Goal: Task Accomplishment & Management: Manage account settings

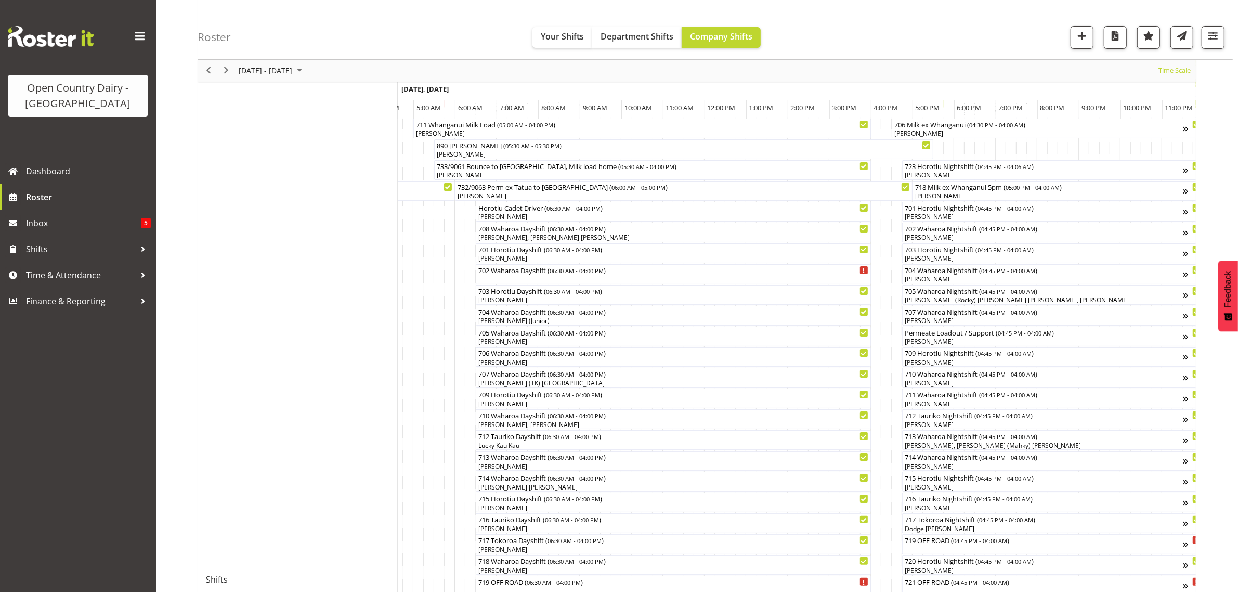
scroll to position [195, 0]
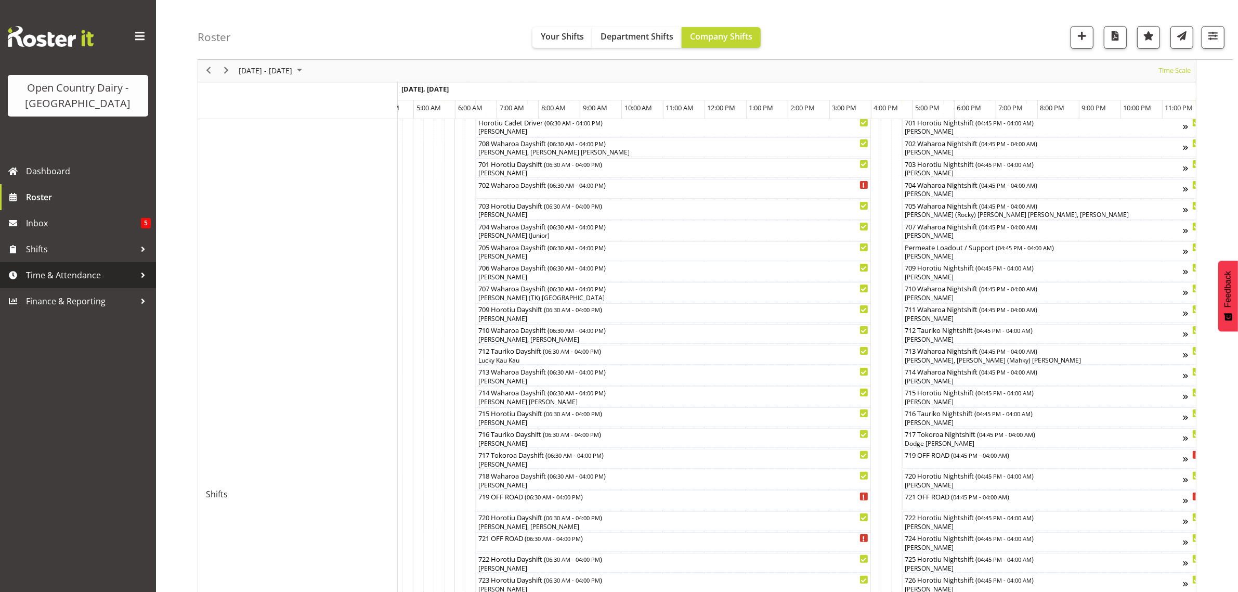
click at [50, 272] on span "Time & Attendance" at bounding box center [80, 275] width 109 height 16
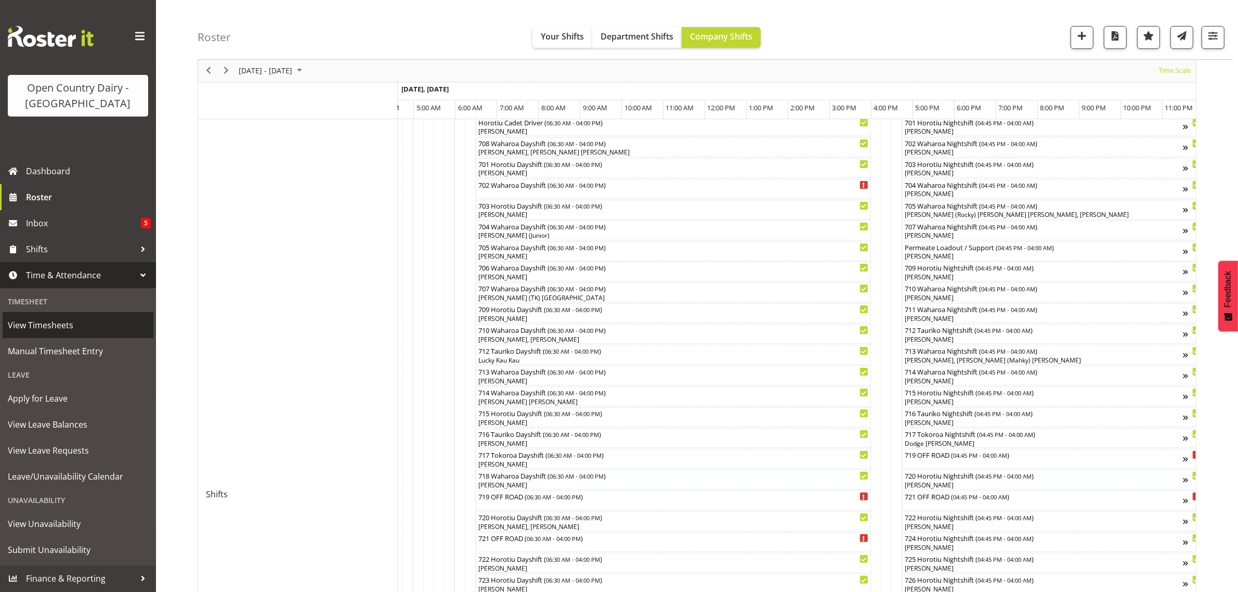
click at [33, 326] on span "View Timesheets" at bounding box center [78, 325] width 140 height 16
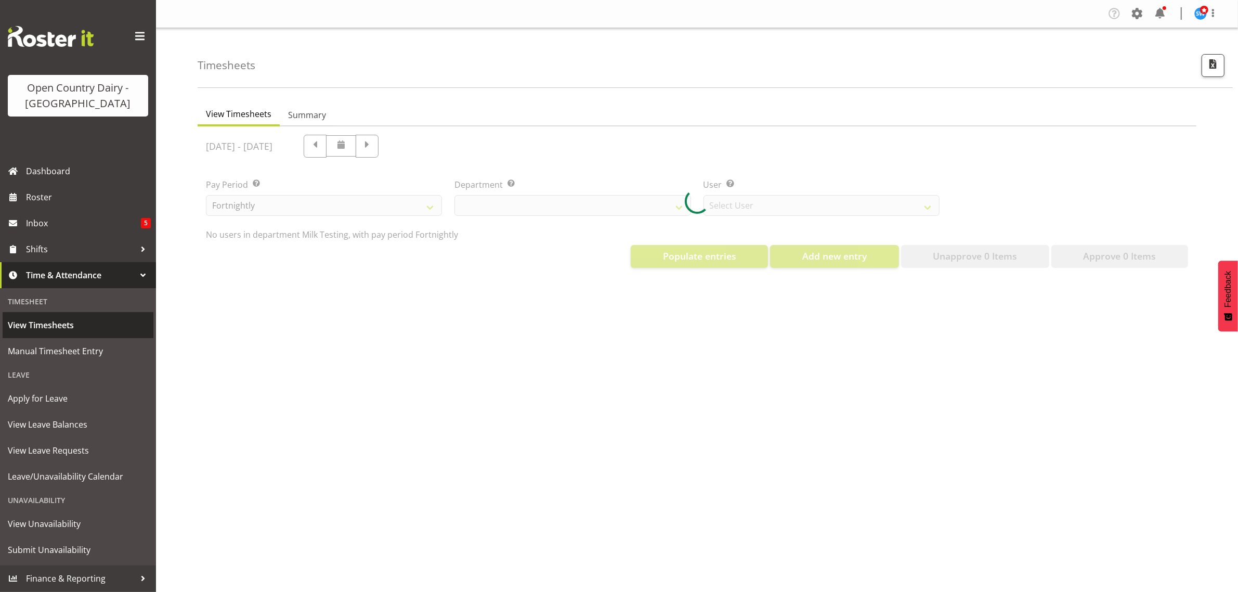
select select "733"
select select "7414"
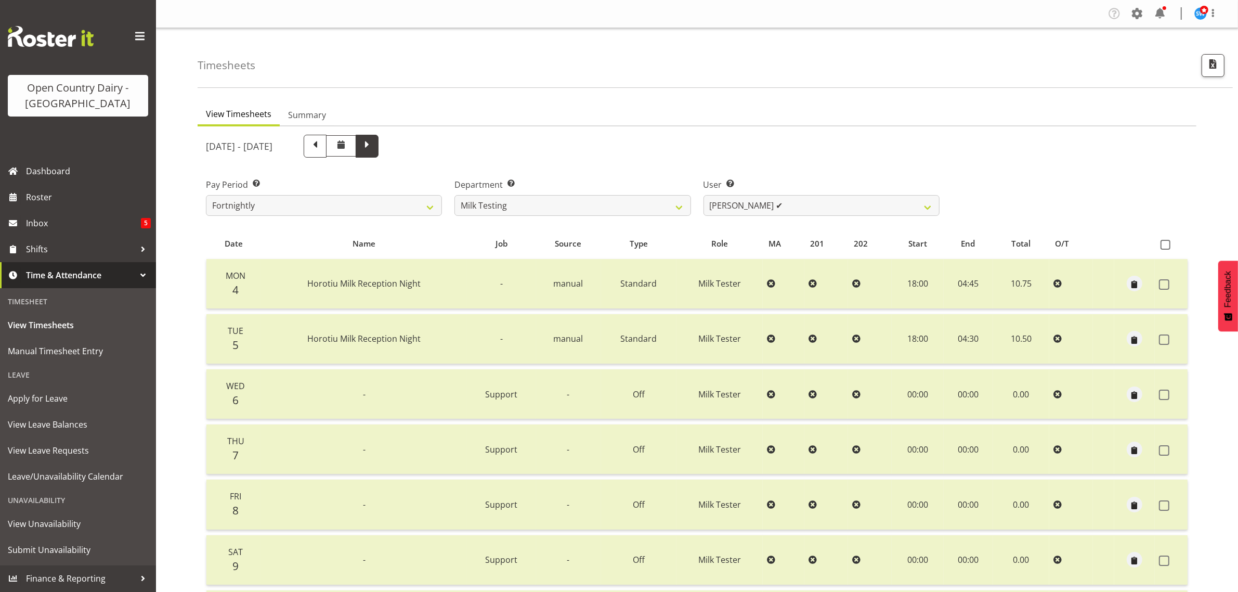
click at [374, 146] on span at bounding box center [367, 145] width 14 height 14
select select
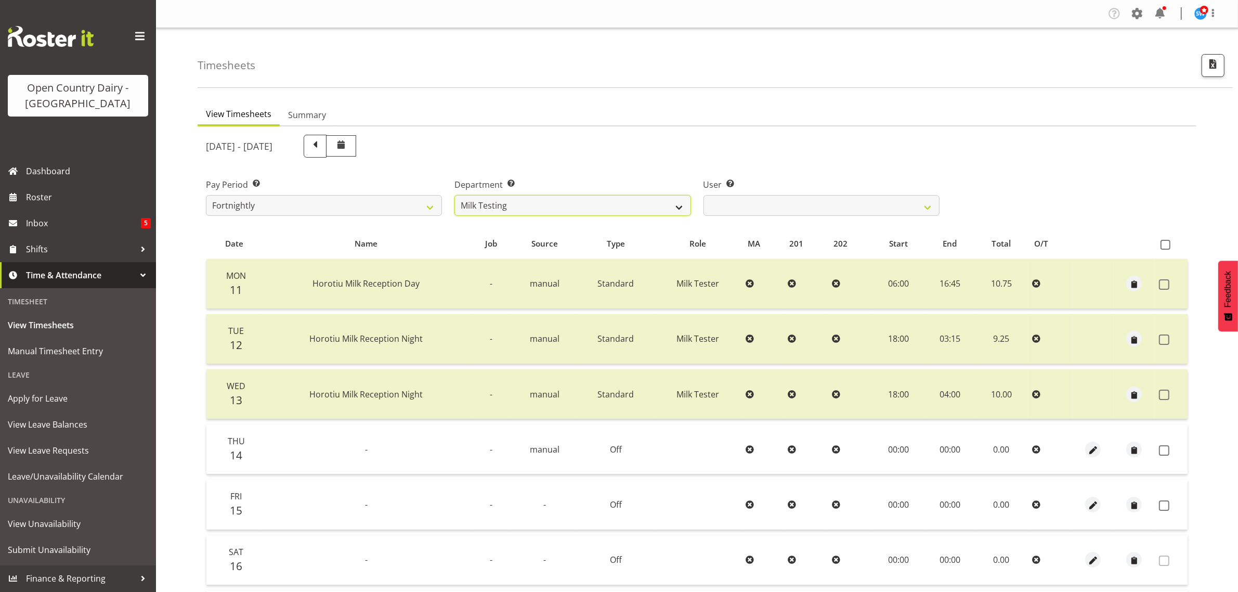
click at [684, 204] on select "701 702 703 704 705 706 707 708 709 710 711 712 713 714 715 716 717 718 719 720" at bounding box center [573, 205] width 236 height 21
select select "874"
click at [455, 195] on select "701 702 703 704 705 706 707 708 709 710 711 712 713 714 715 716 717 718 719 720" at bounding box center [573, 205] width 236 height 21
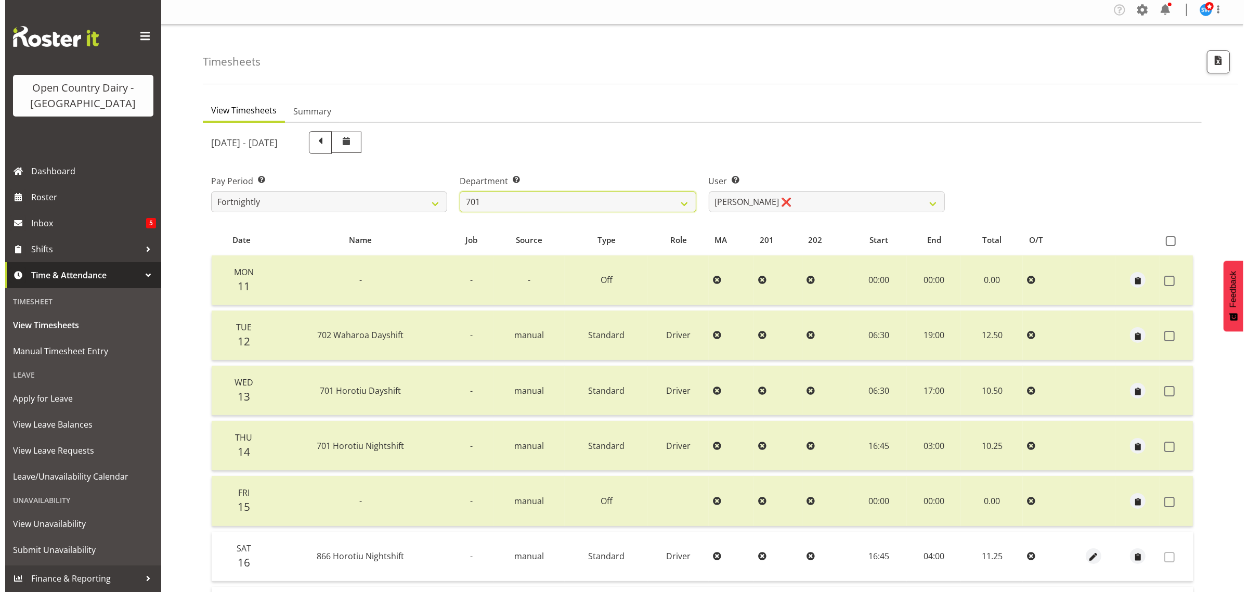
scroll to position [130, 0]
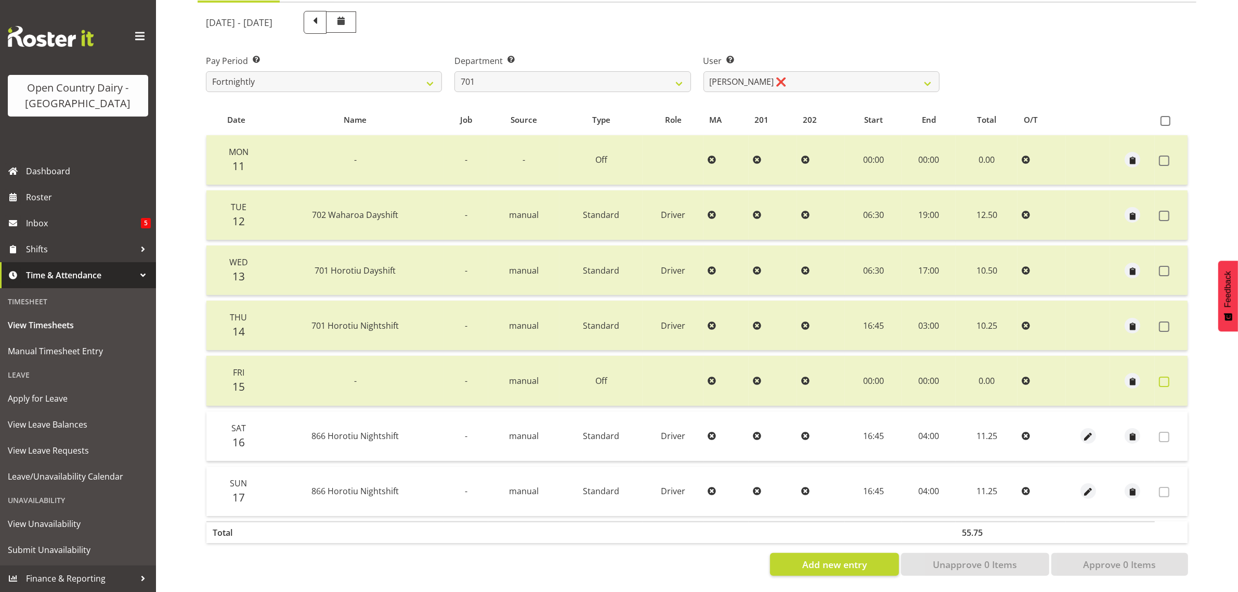
click at [1167, 377] on span at bounding box center [1164, 382] width 10 height 10
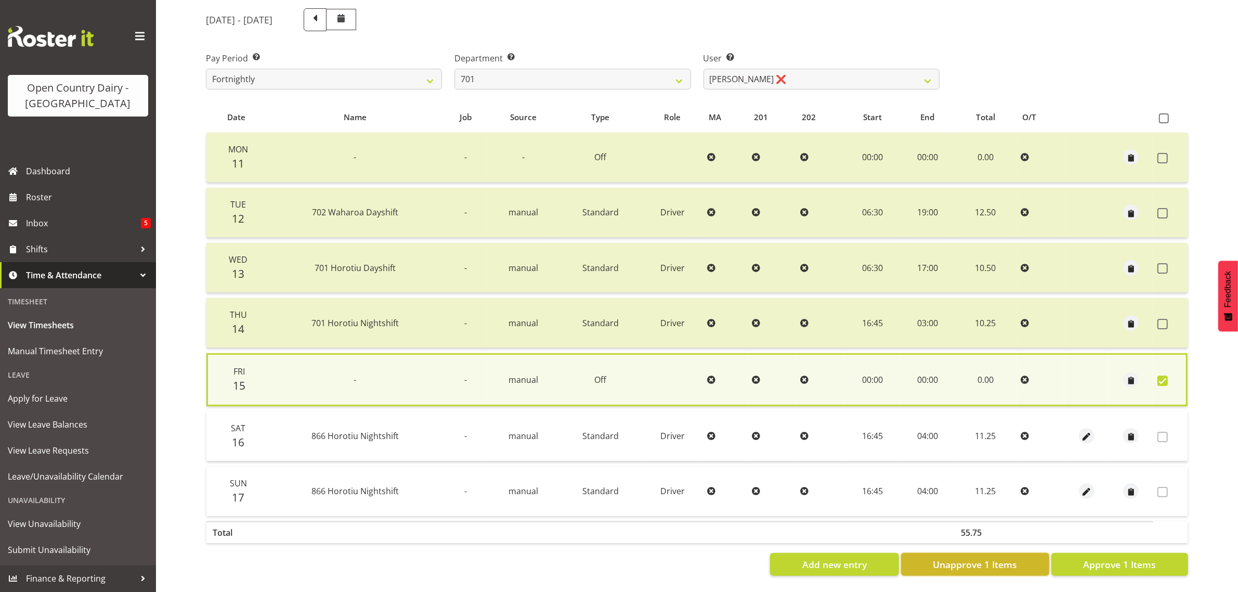
click at [1002, 557] on span "Unapprove 1 Items" at bounding box center [975, 564] width 84 height 14
checkbox input "false"
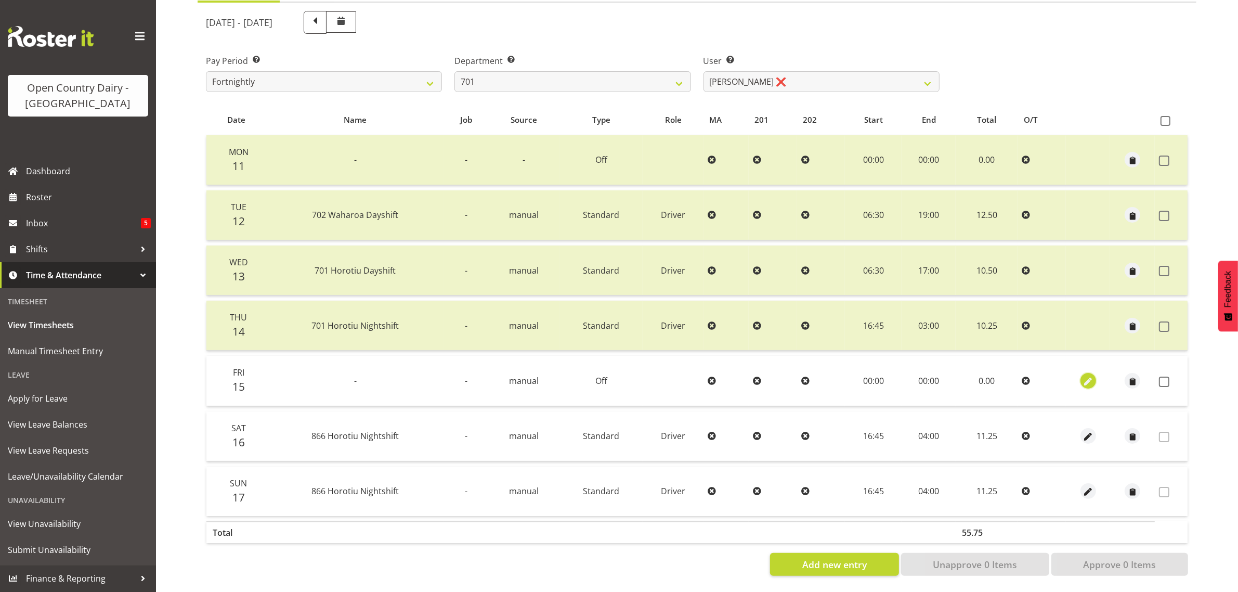
click at [1087, 375] on span "button" at bounding box center [1088, 381] width 12 height 12
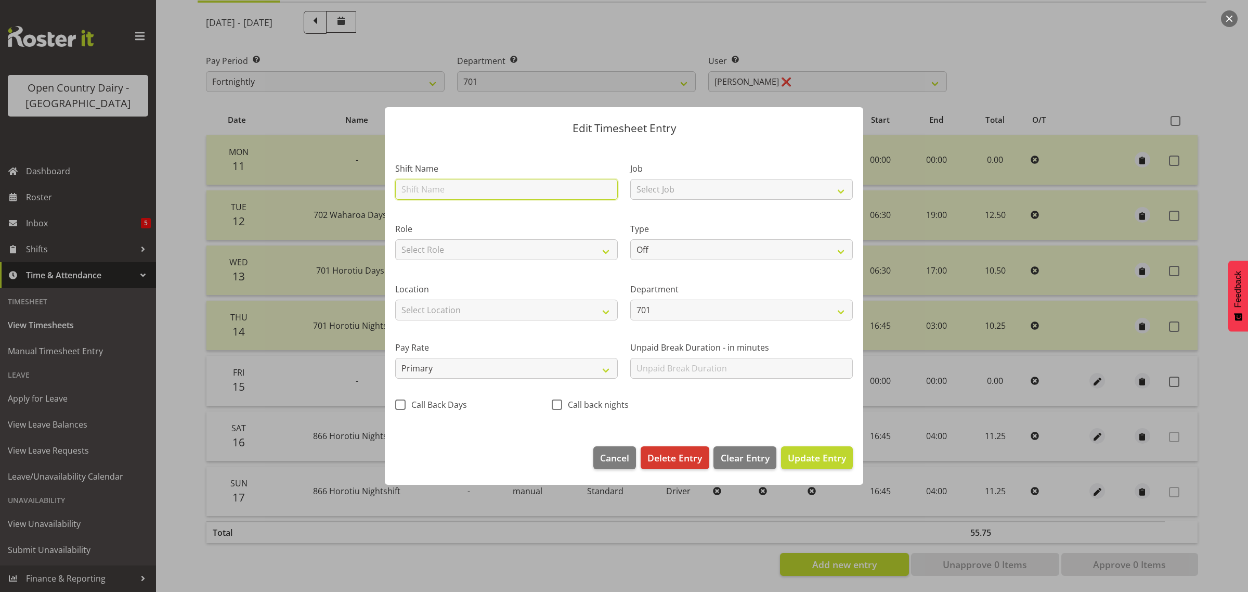
click at [447, 193] on input "text" at bounding box center [506, 189] width 223 height 21
type input "Leave"
click at [679, 250] on select "Off Standard Public Holiday Public Holiday (Worked) Day In Lieu Annual Leave Si…" at bounding box center [741, 249] width 223 height 21
select select "Annual"
click at [630, 239] on select "Off Standard Public Holiday Public Holiday (Worked) Day In Lieu Annual Leave Si…" at bounding box center [741, 249] width 223 height 21
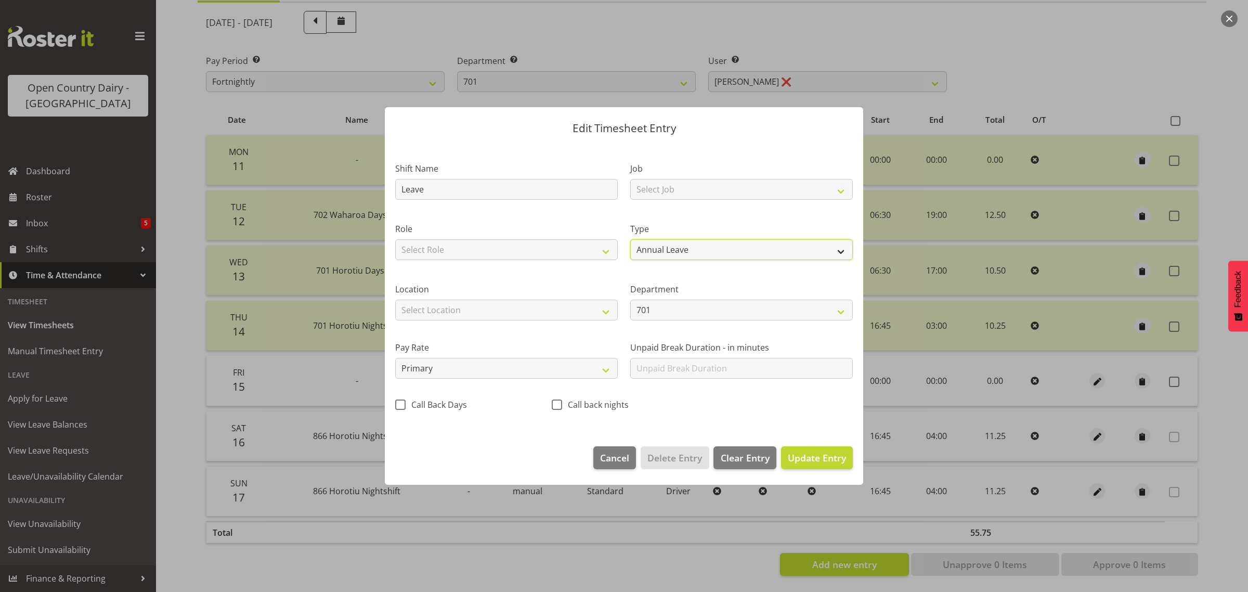
select select "7"
select select "2025"
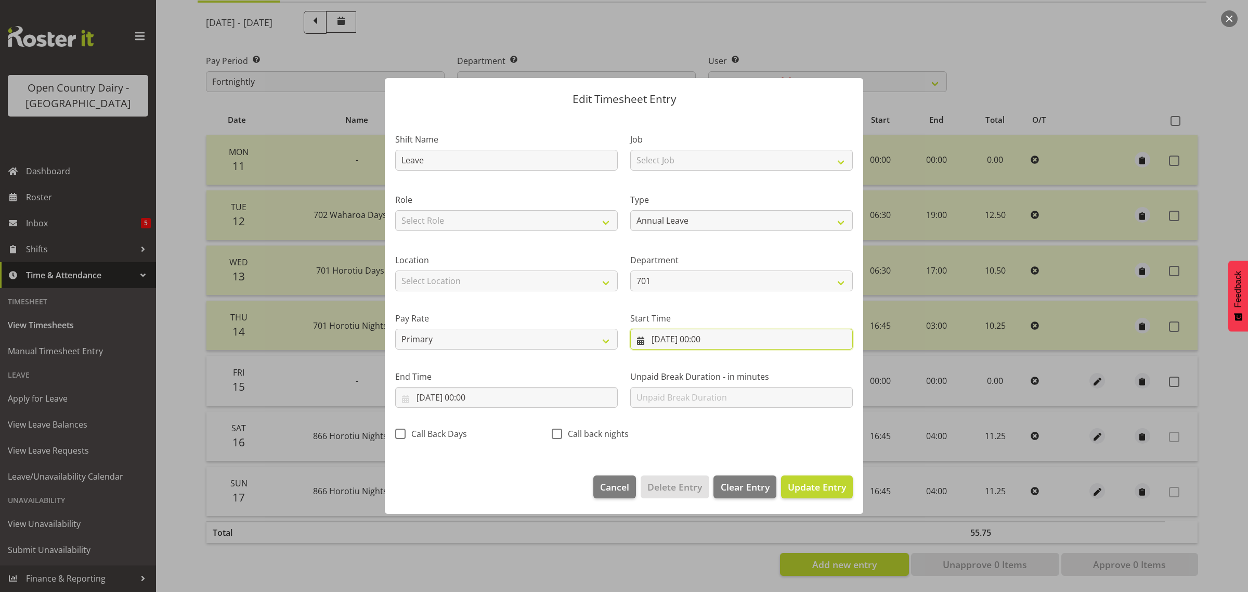
click at [682, 336] on input "15/08/2025, 00:00" at bounding box center [741, 339] width 223 height 21
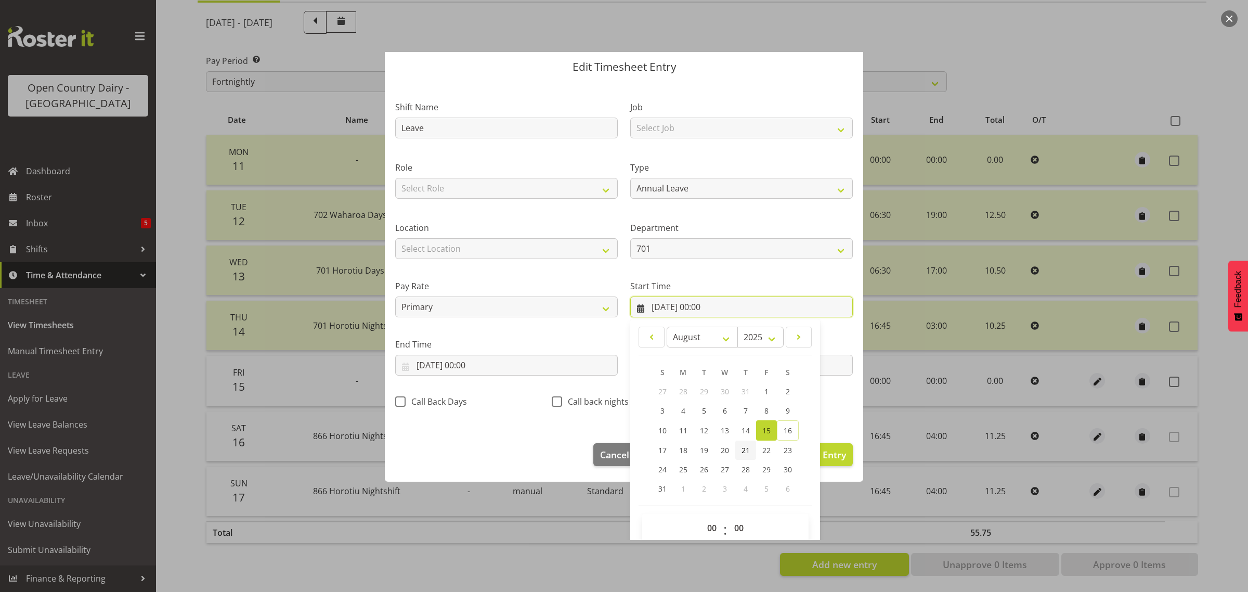
scroll to position [47, 0]
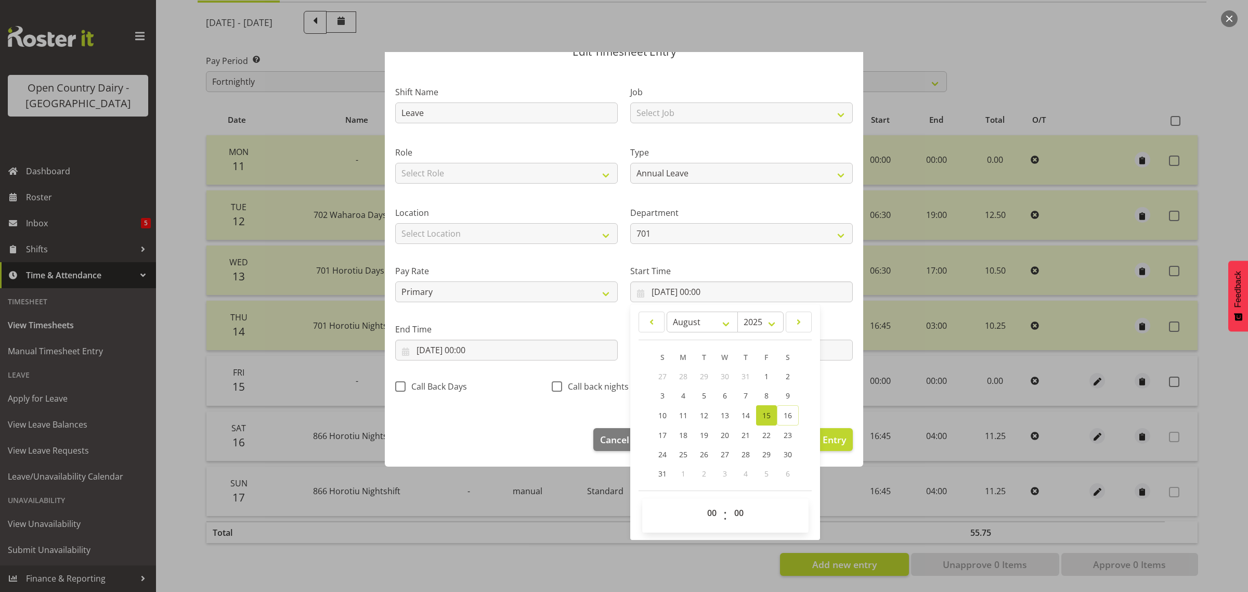
click at [503, 390] on div "Call Back Days" at bounding box center [467, 388] width 144 height 14
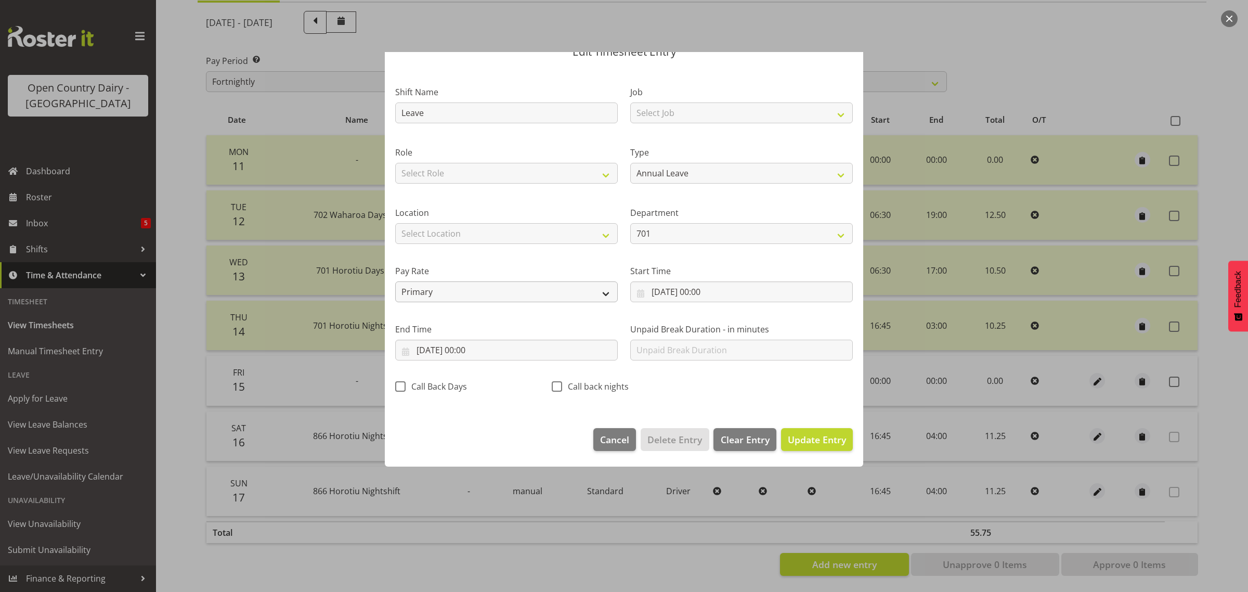
scroll to position [0, 0]
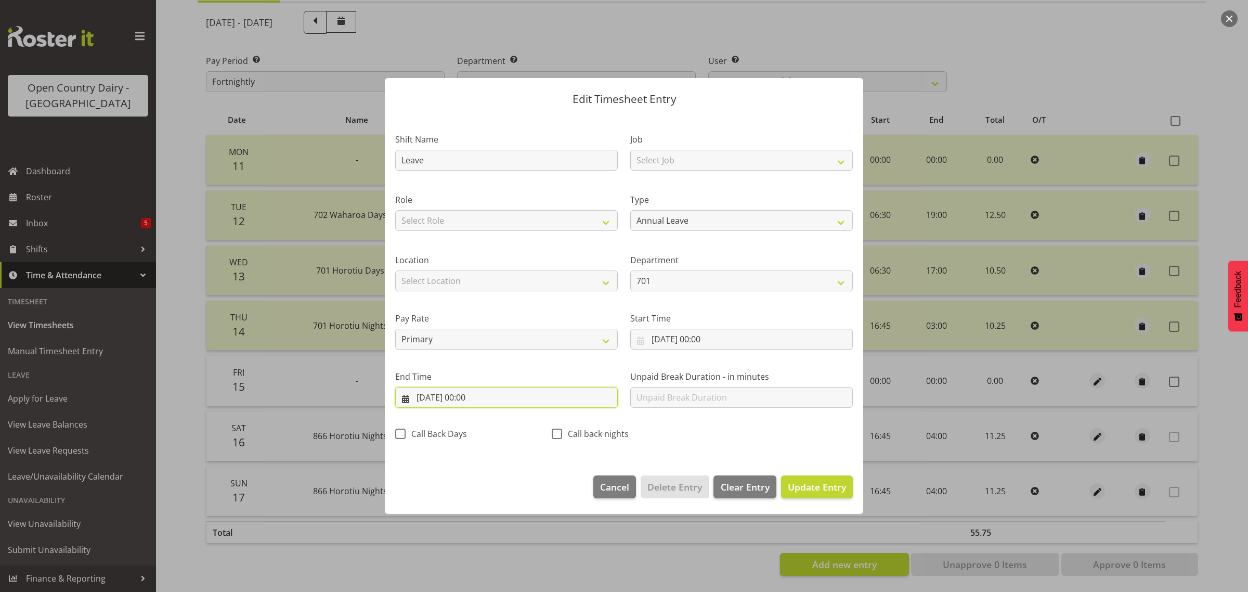
click at [471, 396] on input "15/08/2025, 00:00" at bounding box center [506, 397] width 223 height 21
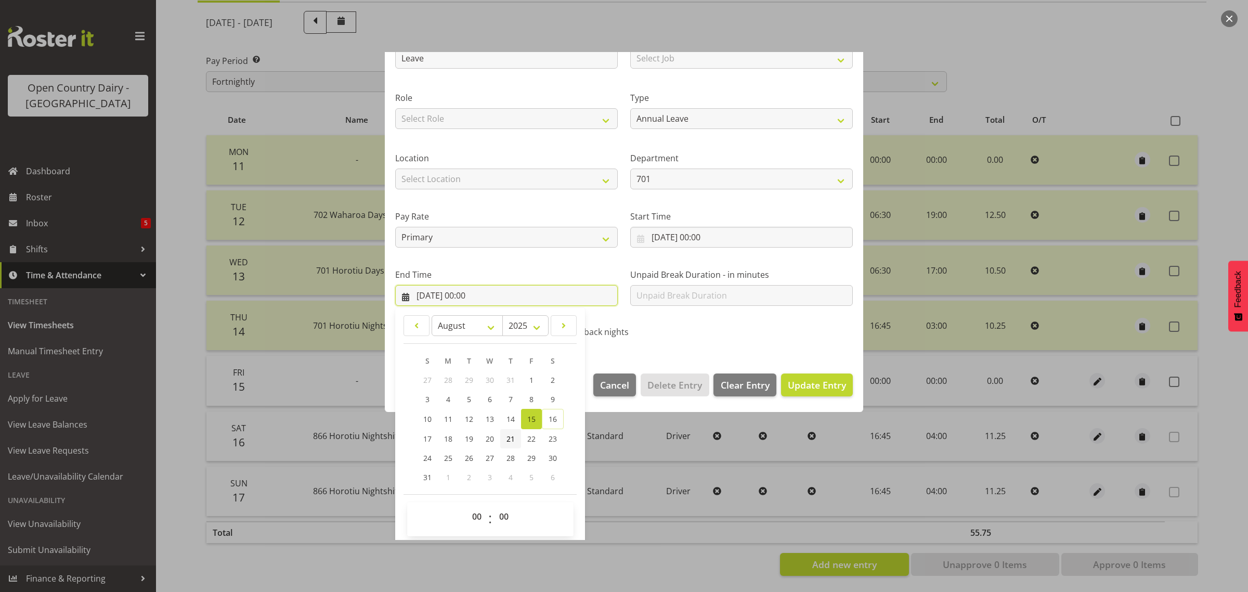
scroll to position [106, 0]
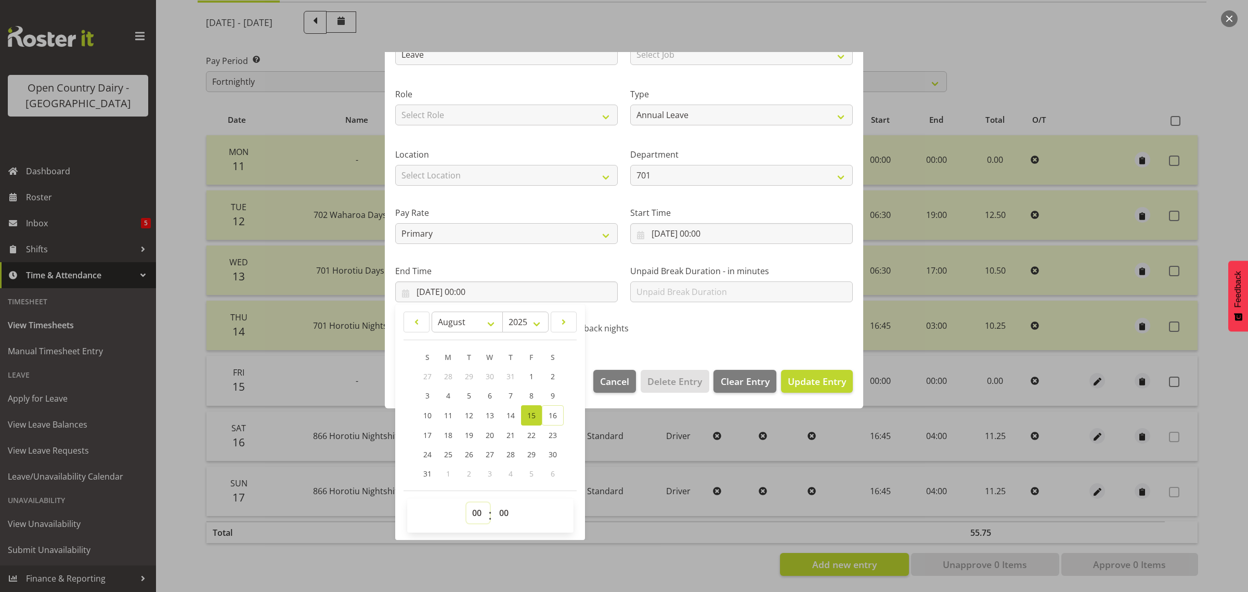
click at [475, 514] on select "00 01 02 03 04 05 06 07 08 09 10 11 12 13 14 15 16 17 18 19 20 21 22 23" at bounding box center [477, 512] width 23 height 21
select select "9"
click at [466, 502] on select "00 01 02 03 04 05 06 07 08 09 10 11 12 13 14 15 16 17 18 19 20 21 22 23" at bounding box center [477, 512] width 23 height 21
type input "15/08/2025, 09:00"
click at [501, 509] on select "00 01 02 03 04 05 06 07 08 09 10 11 12 13 14 15 16 17 18 19 20 21 22 23 24 25 2…" at bounding box center [505, 512] width 23 height 21
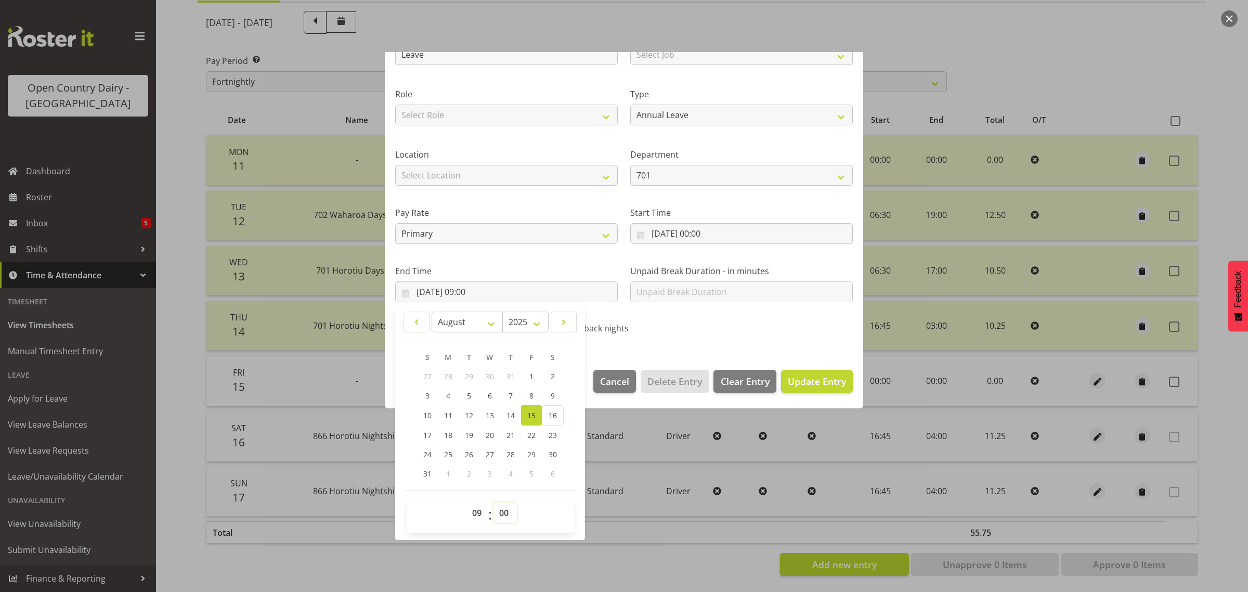
select select "33"
click at [494, 502] on select "00 01 02 03 04 05 06 07 08 09 10 11 12 13 14 15 16 17 18 19 20 21 22 23 24 25 2…" at bounding box center [505, 512] width 23 height 21
type input "15/08/2025, 09:33"
click at [810, 381] on span "Update Entry" at bounding box center [817, 381] width 58 height 12
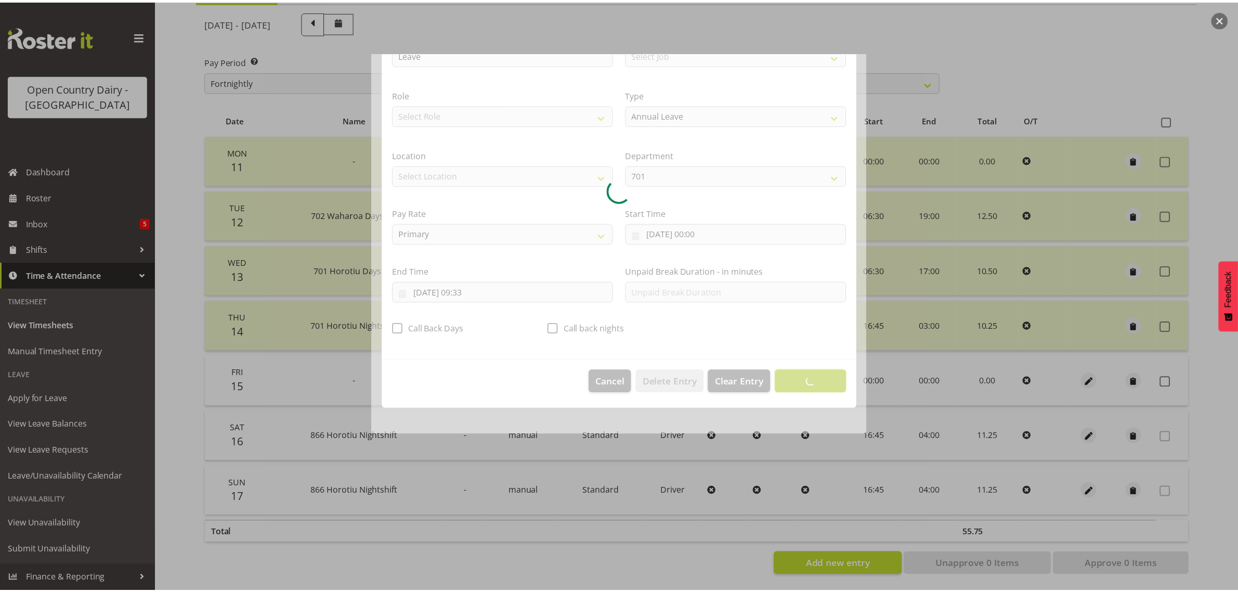
scroll to position [0, 0]
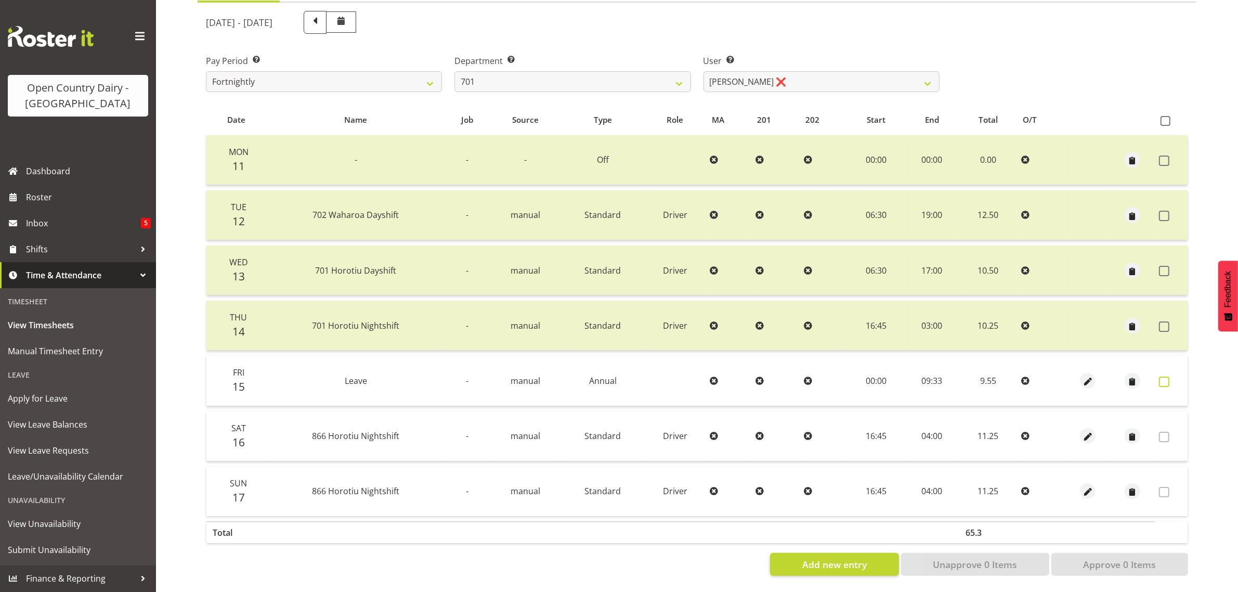
click at [1161, 377] on span at bounding box center [1164, 382] width 10 height 10
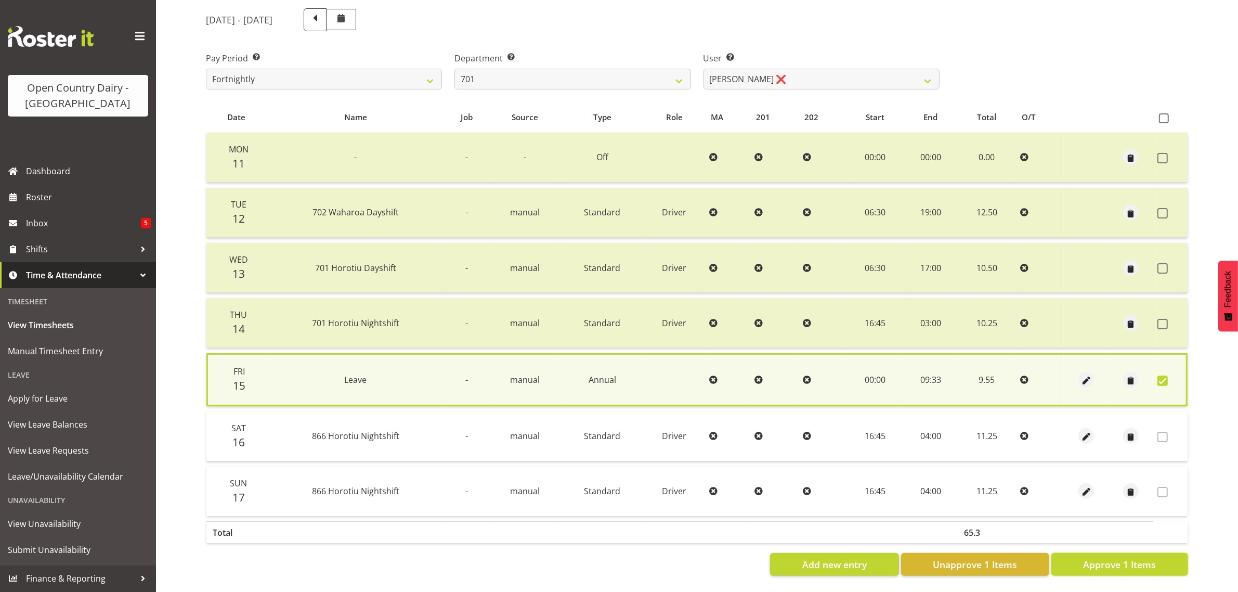
click at [1121, 557] on span "Approve 1 Items" at bounding box center [1119, 564] width 73 height 14
checkbox input "false"
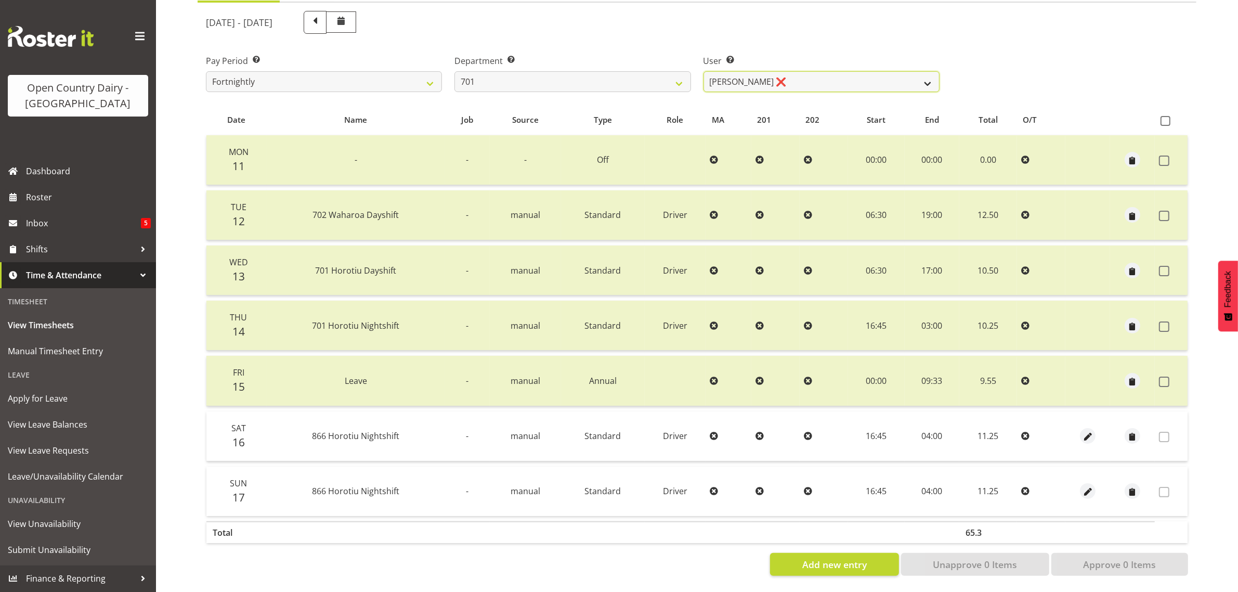
click at [794, 77] on select "Duncan Shirley ❌ Gagandeep Singh ❌ Johann Van Zyl ❌ John Cottingham ❌" at bounding box center [822, 81] width 236 height 21
select select "8383"
click at [704, 71] on select "Duncan Shirley ❌ Gagandeep Singh ❌ Johann Van Zyl ❌ John Cottingham ❌" at bounding box center [822, 81] width 236 height 21
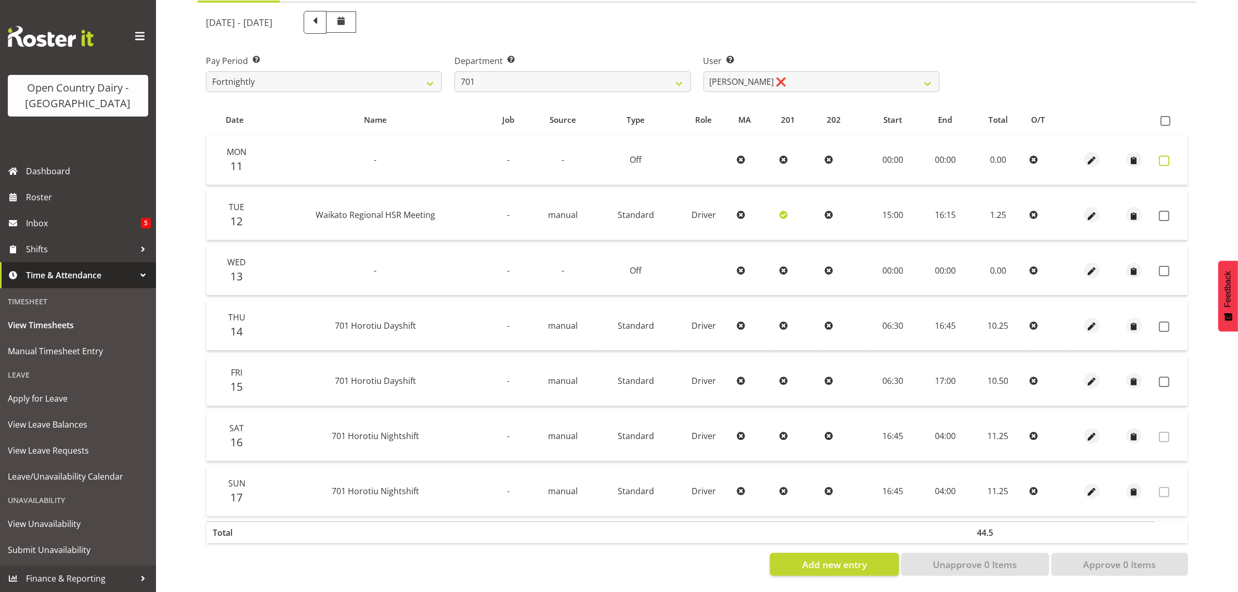
click at [1163, 155] on span at bounding box center [1164, 160] width 10 height 10
checkbox input "true"
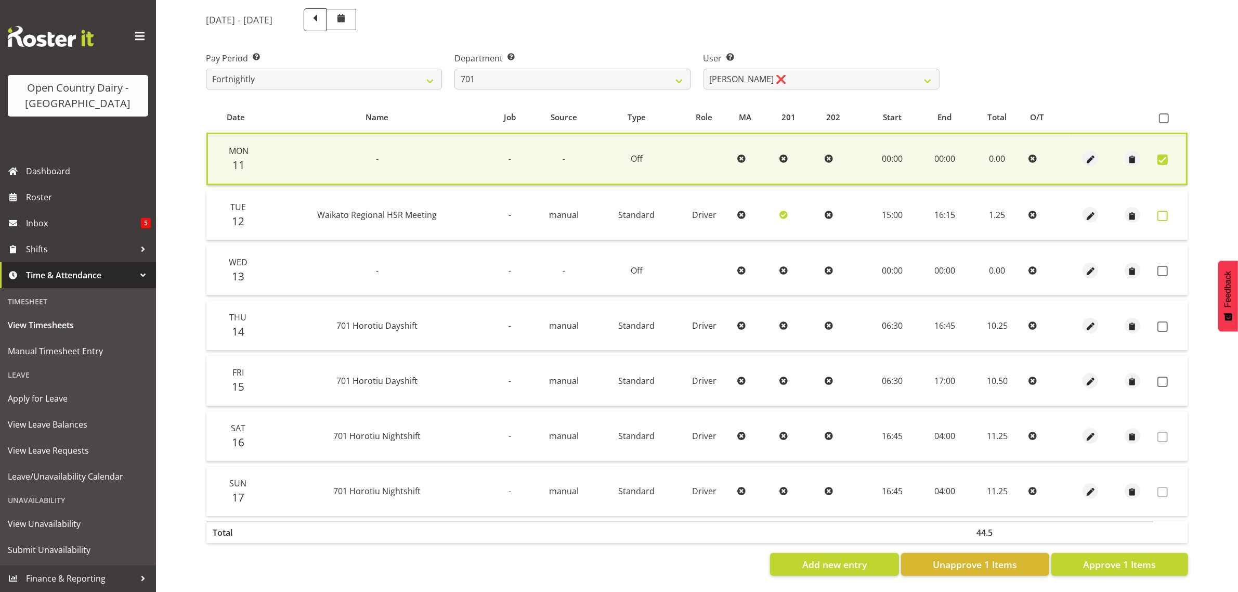
click at [1165, 212] on span at bounding box center [1163, 216] width 10 height 10
checkbox input "true"
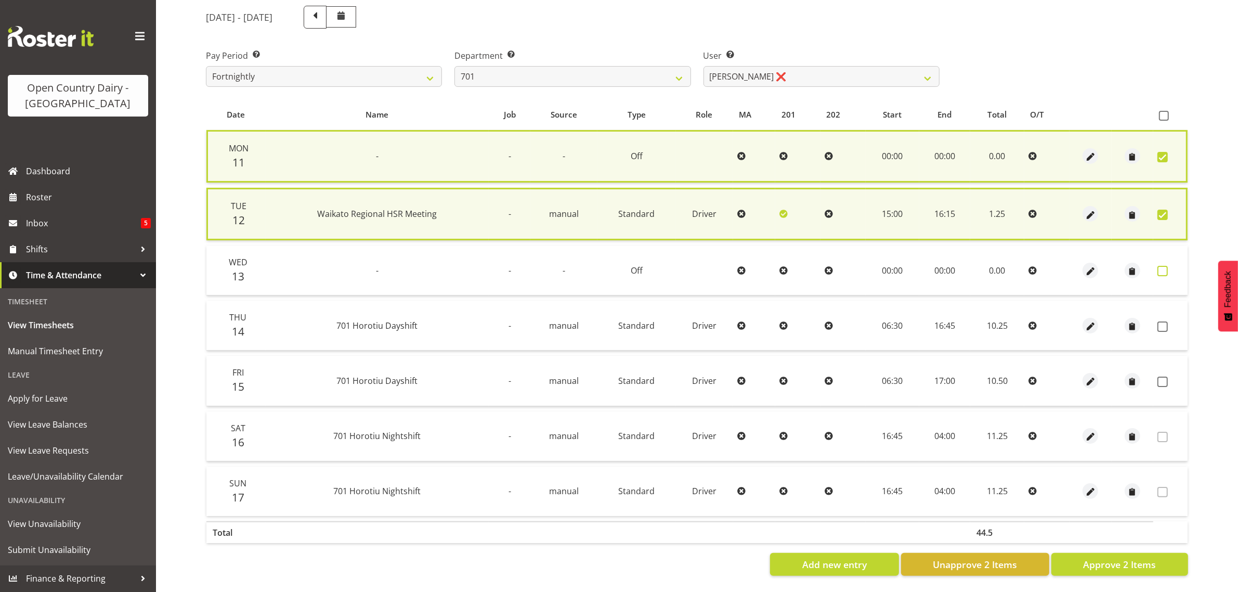
click at [1160, 266] on span at bounding box center [1163, 271] width 10 height 10
checkbox input "true"
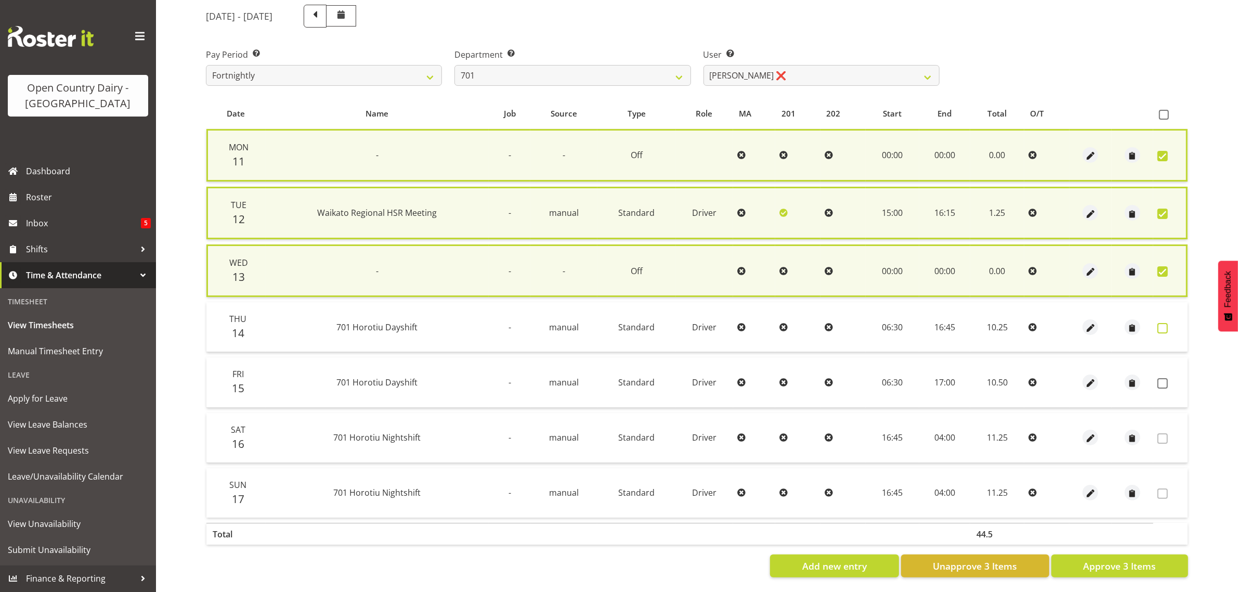
click at [1165, 323] on span at bounding box center [1163, 328] width 10 height 10
checkbox input "true"
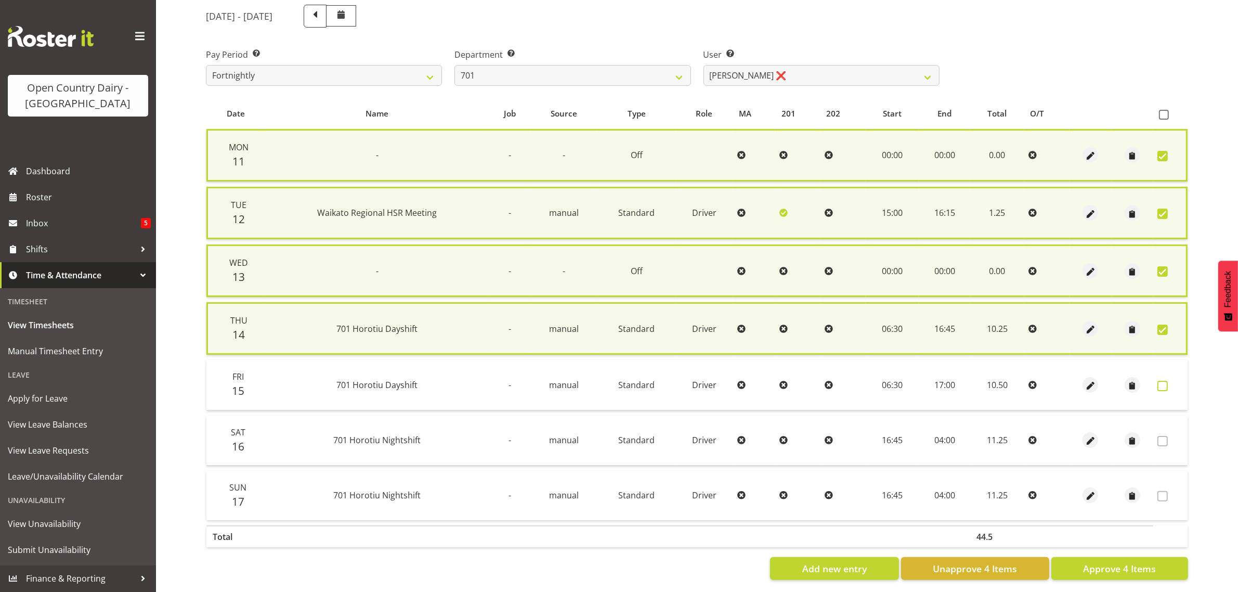
click at [1163, 382] on span at bounding box center [1163, 386] width 10 height 10
checkbox input "true"
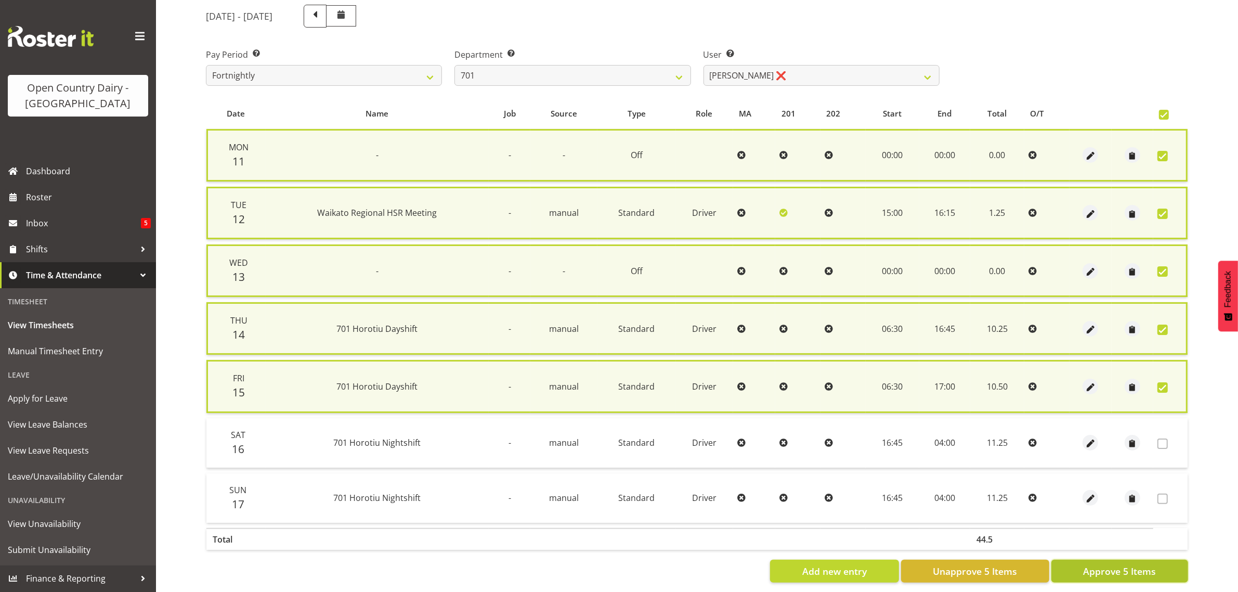
click at [1109, 564] on span "Approve 5 Items" at bounding box center [1119, 571] width 73 height 14
checkbox input "false"
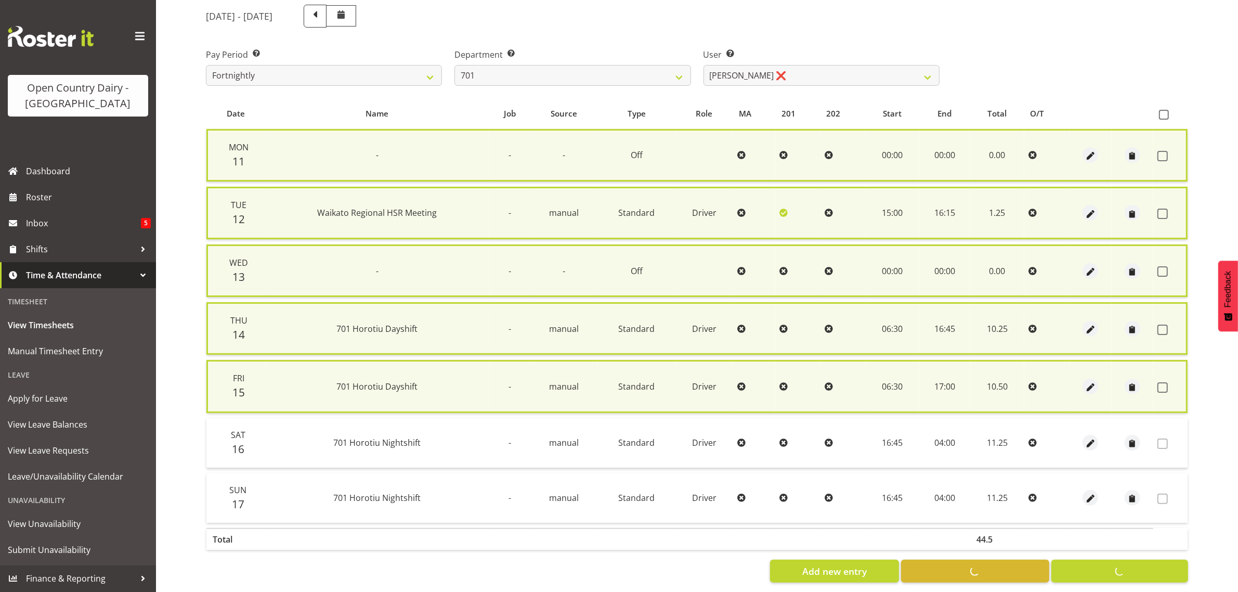
checkbox input "false"
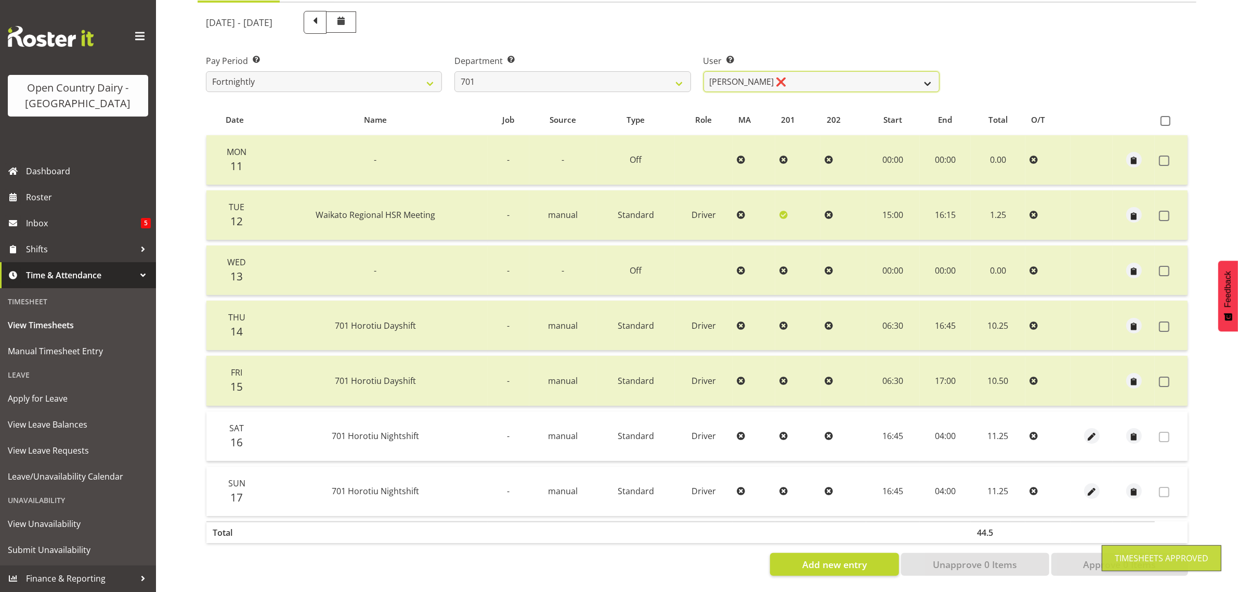
click at [832, 78] on select "Duncan Shirley ❌ Gagandeep Singh ❌ Johann Van Zyl ❌ John Cottingham ❌" at bounding box center [822, 81] width 236 height 21
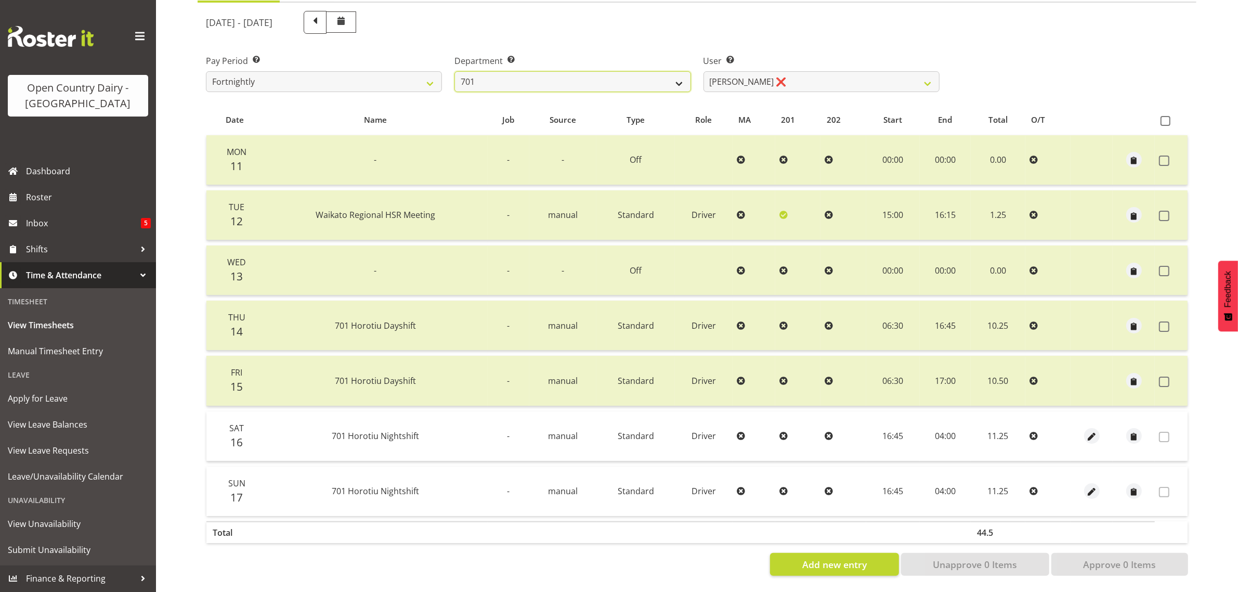
click at [586, 76] on select "701 702 703 704 705 706 707 708 709 710 711 712 713 714 715 716 717 718 719 720" at bounding box center [573, 81] width 236 height 21
select select "720"
click at [455, 71] on select "701 702 703 704 705 706 707 708 709 710 711 712 713 714 715 716 717 718 719 720" at bounding box center [573, 81] width 236 height 21
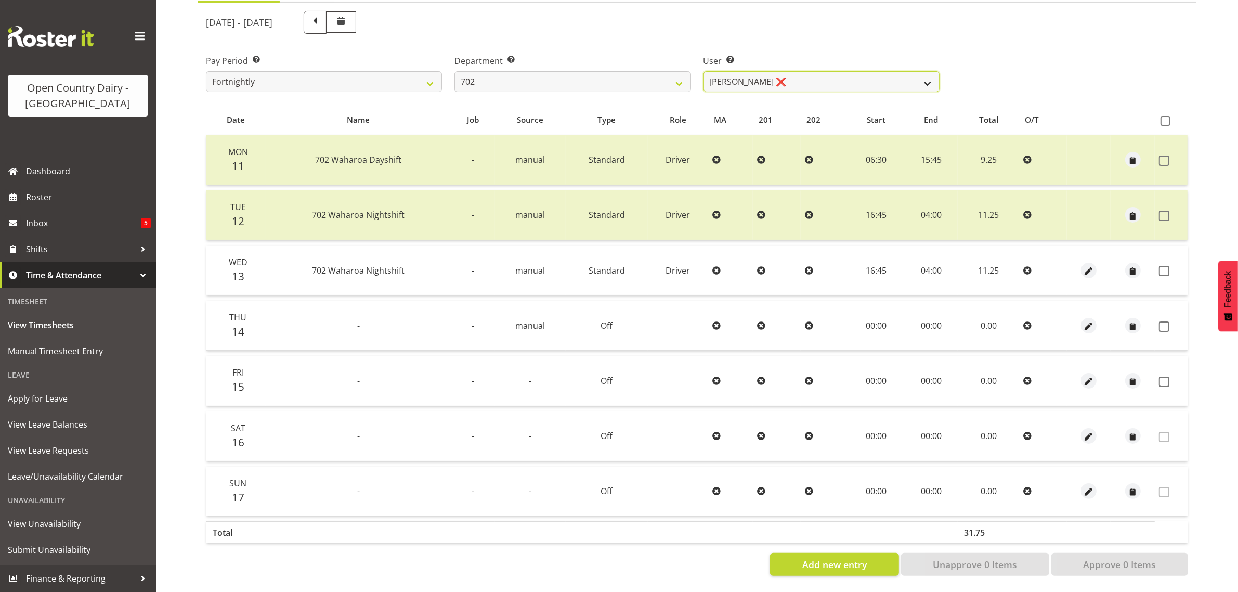
click at [850, 79] on select "Brian Riddle ❌ Denica Tapiki ❌ Nick Adlington ❌ Simon Phillpott ❌" at bounding box center [822, 81] width 236 height 21
select select "10345"
click at [704, 71] on select "Brian Riddle ❌ Denica Tapiki ❌ Nick Adlington ❌ Simon Phillpott ❌" at bounding box center [822, 81] width 236 height 21
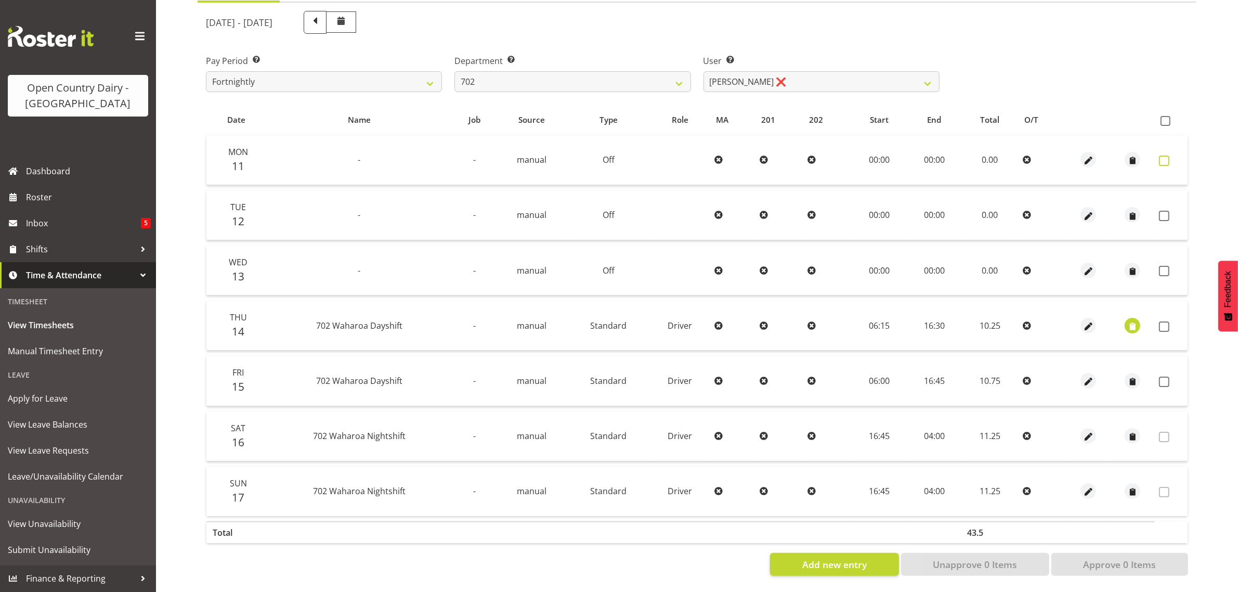
click at [1162, 155] on span at bounding box center [1164, 160] width 10 height 10
checkbox input "true"
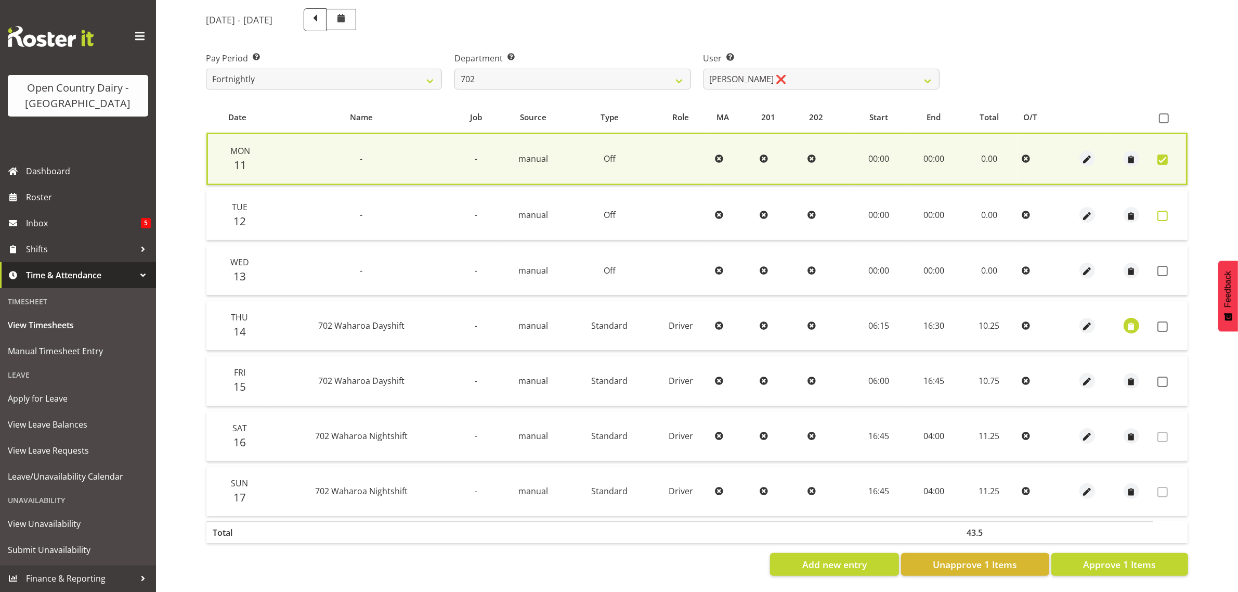
click at [1165, 211] on span at bounding box center [1163, 216] width 10 height 10
checkbox input "true"
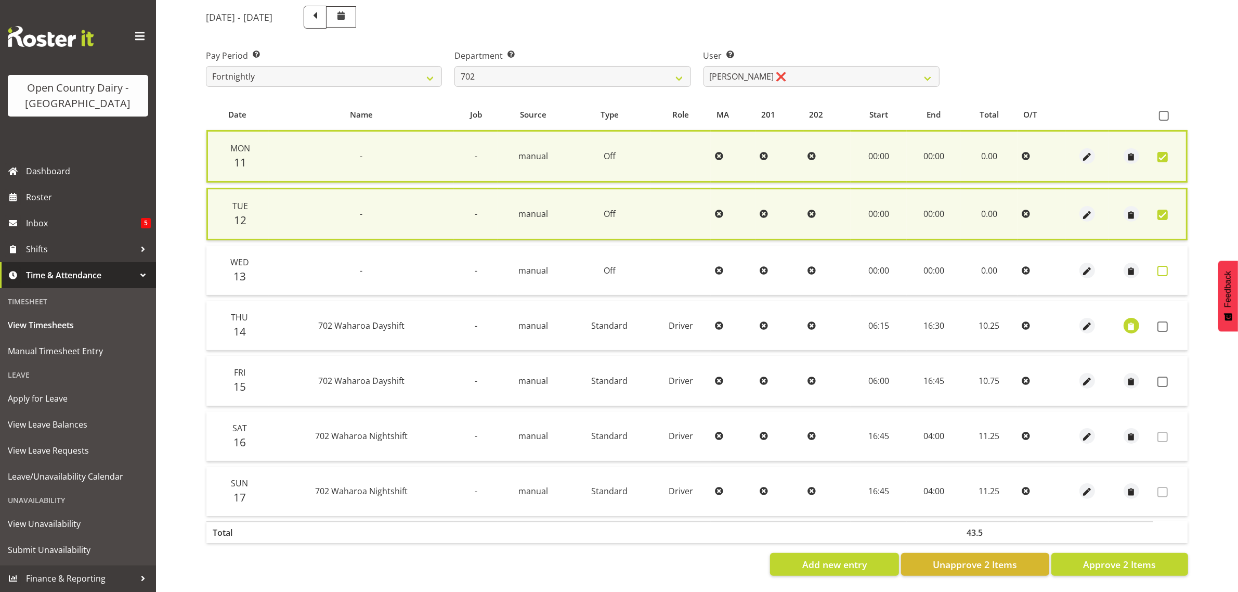
click at [1165, 267] on span at bounding box center [1163, 271] width 10 height 10
checkbox input "true"
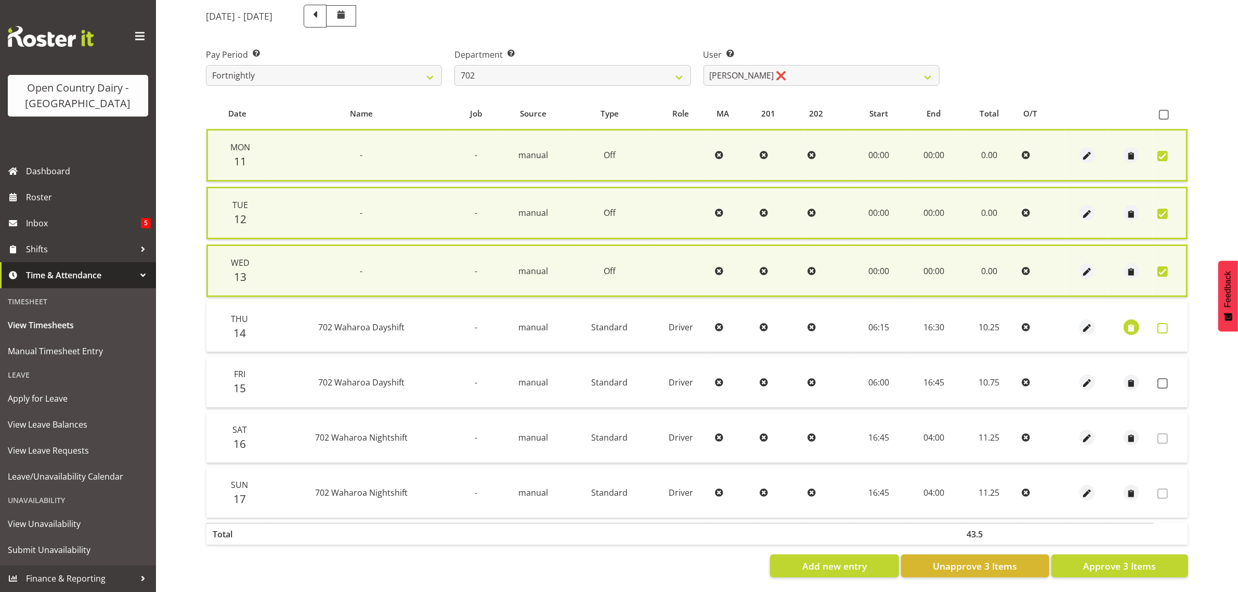
click at [1163, 324] on span at bounding box center [1163, 328] width 10 height 10
checkbox input "true"
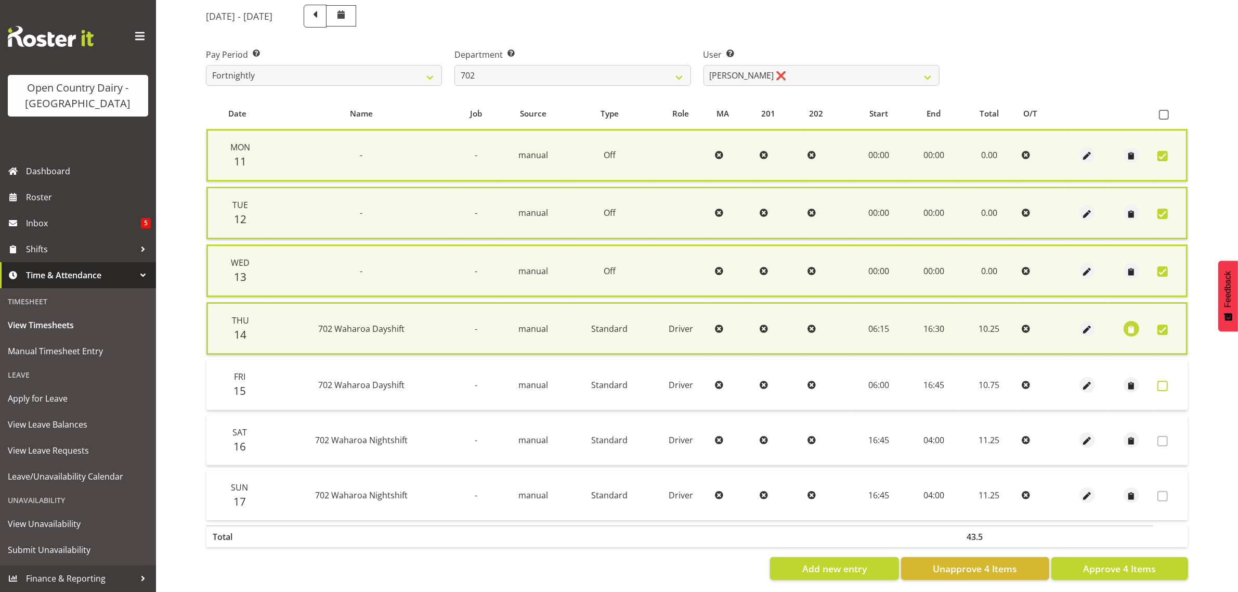
click at [1161, 383] on span at bounding box center [1163, 386] width 10 height 10
checkbox input "true"
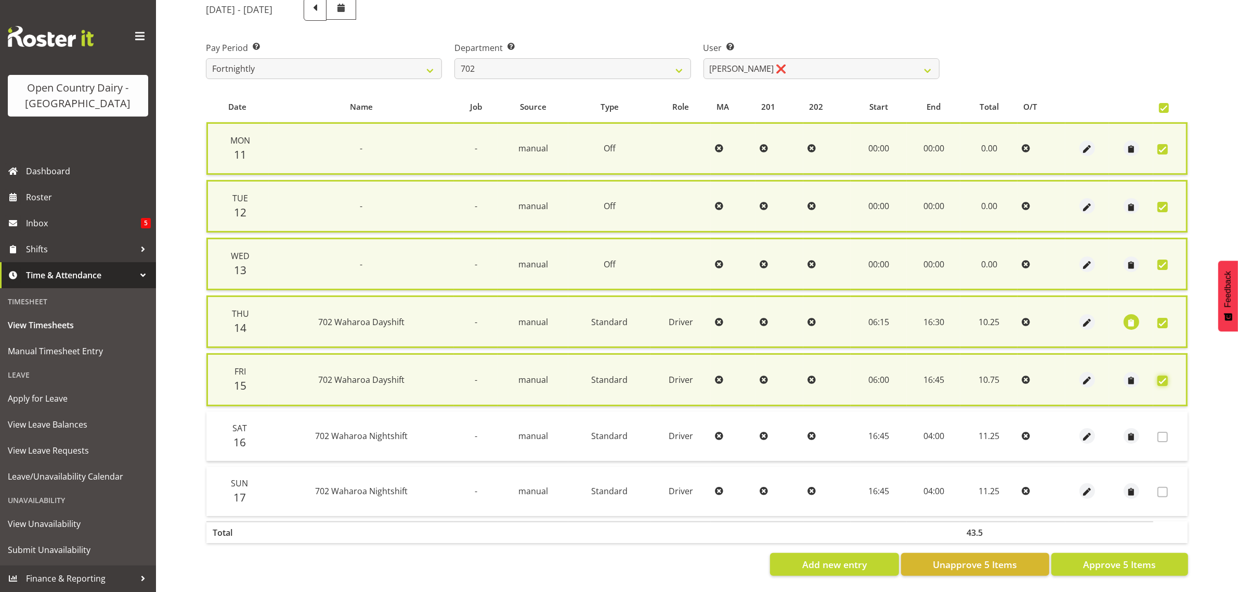
scroll to position [143, 0]
click at [1108, 557] on span "Approve 5 Items" at bounding box center [1119, 564] width 73 height 14
checkbox input "false"
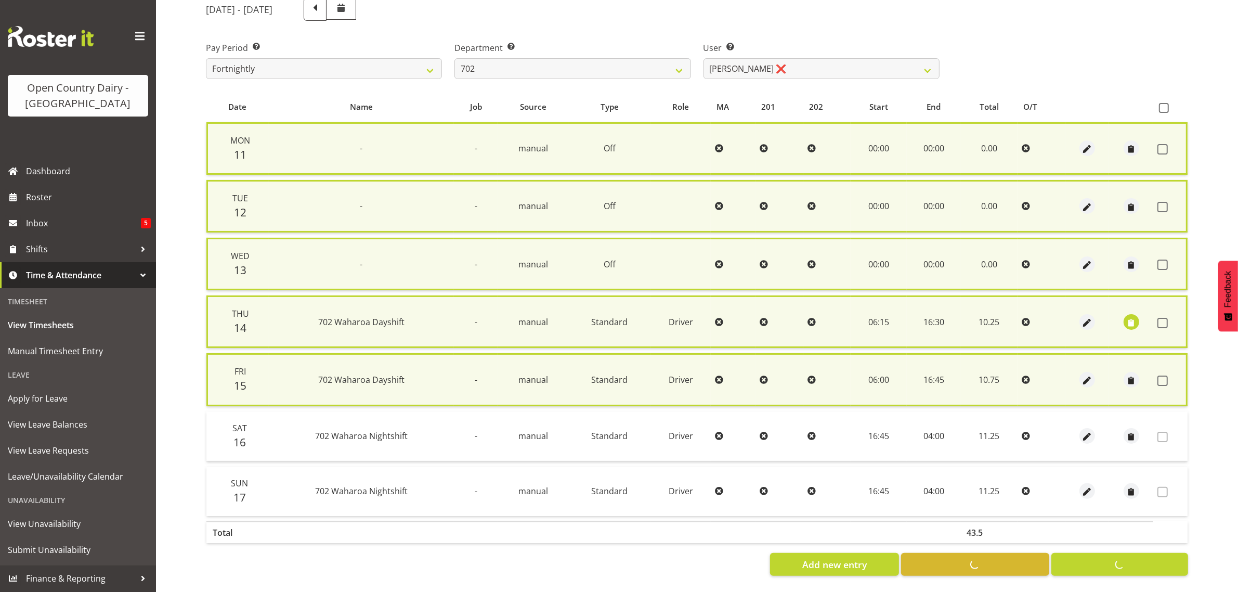
checkbox input "false"
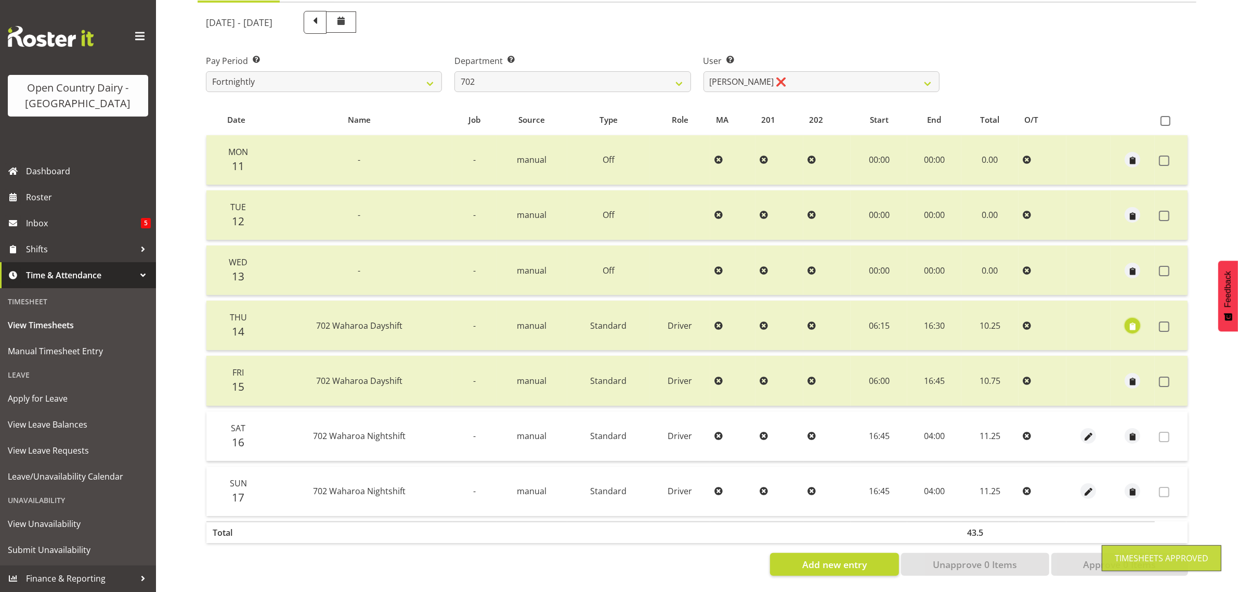
click at [1131, 320] on span "button" at bounding box center [1133, 326] width 12 height 12
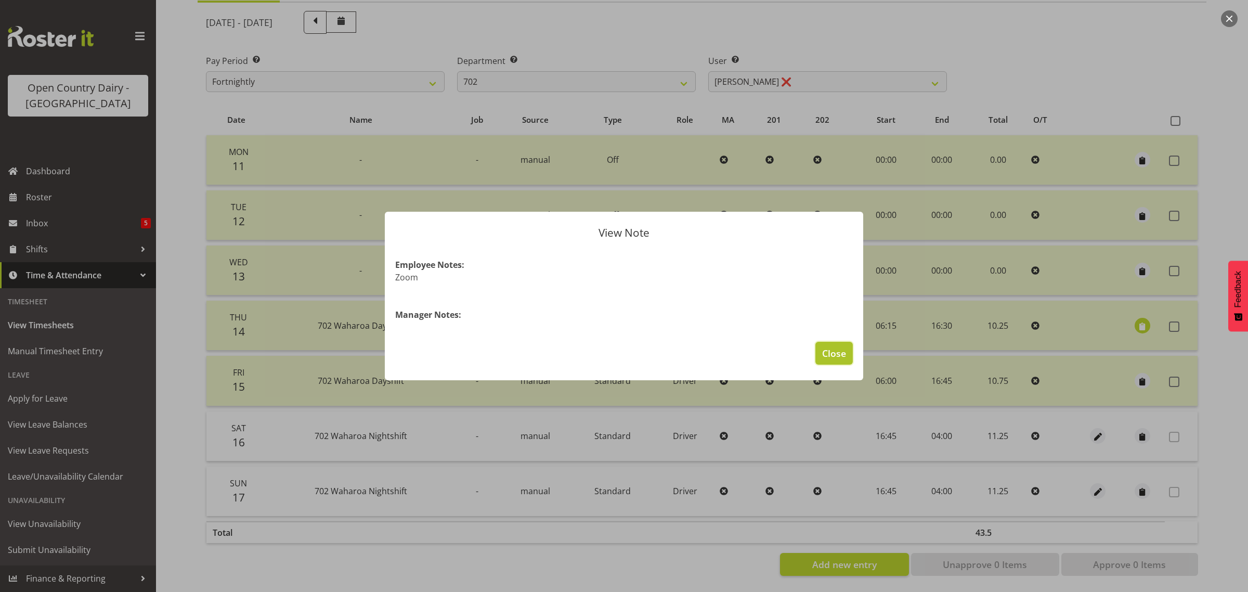
click at [828, 350] on span "Close" at bounding box center [834, 353] width 24 height 14
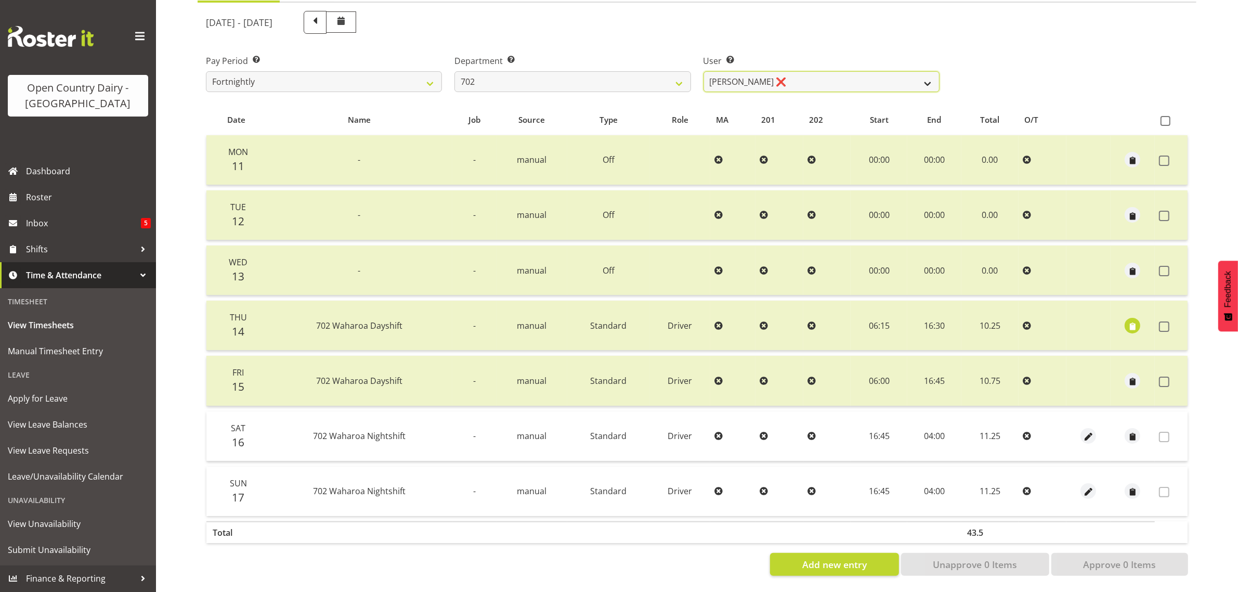
click at [783, 73] on select "Brian Riddle ❌ Denica Tapiki ❌ Nick Adlington ❌ Simon Phillpott ❌" at bounding box center [822, 81] width 236 height 21
click at [614, 72] on select "701 702 703 704 705 706 707 708 709 710 711 712 713 714 715 716 717 718 719 720" at bounding box center [573, 81] width 236 height 21
select select "710"
click at [455, 71] on select "701 702 703 704 705 706 707 708 709 710 711 712 713 714 715 716 717 718 719 720" at bounding box center [573, 81] width 236 height 21
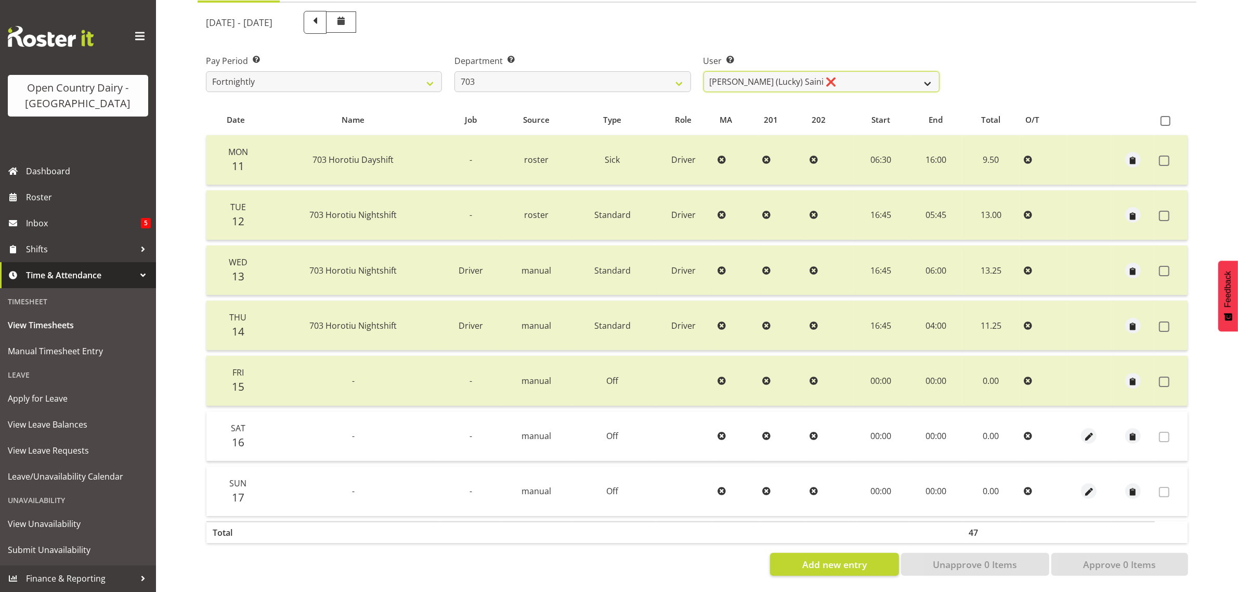
click at [855, 73] on select "Bhupinder (Lucky) Saini ❌ Mark Fowler ❌ Tama Baker ❌" at bounding box center [822, 81] width 236 height 21
select select "8209"
click at [704, 71] on select "Bhupinder (Lucky) Saini ❌ Mark Fowler ❌ Tama Baker ❌" at bounding box center [822, 81] width 236 height 21
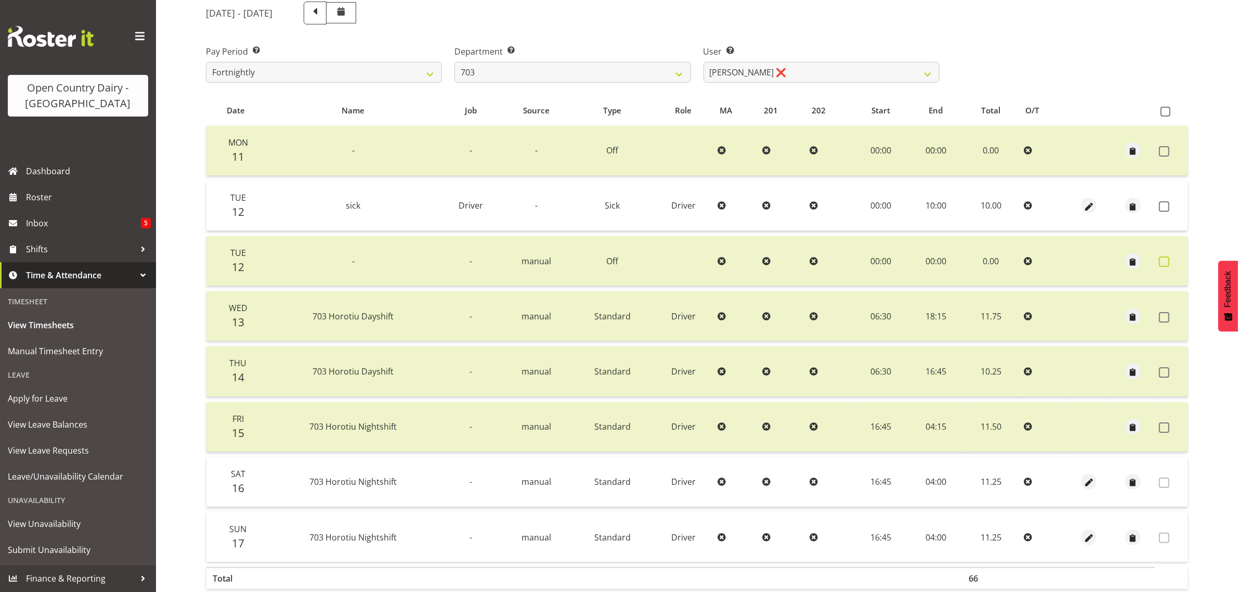
click at [1161, 258] on span at bounding box center [1164, 261] width 10 height 10
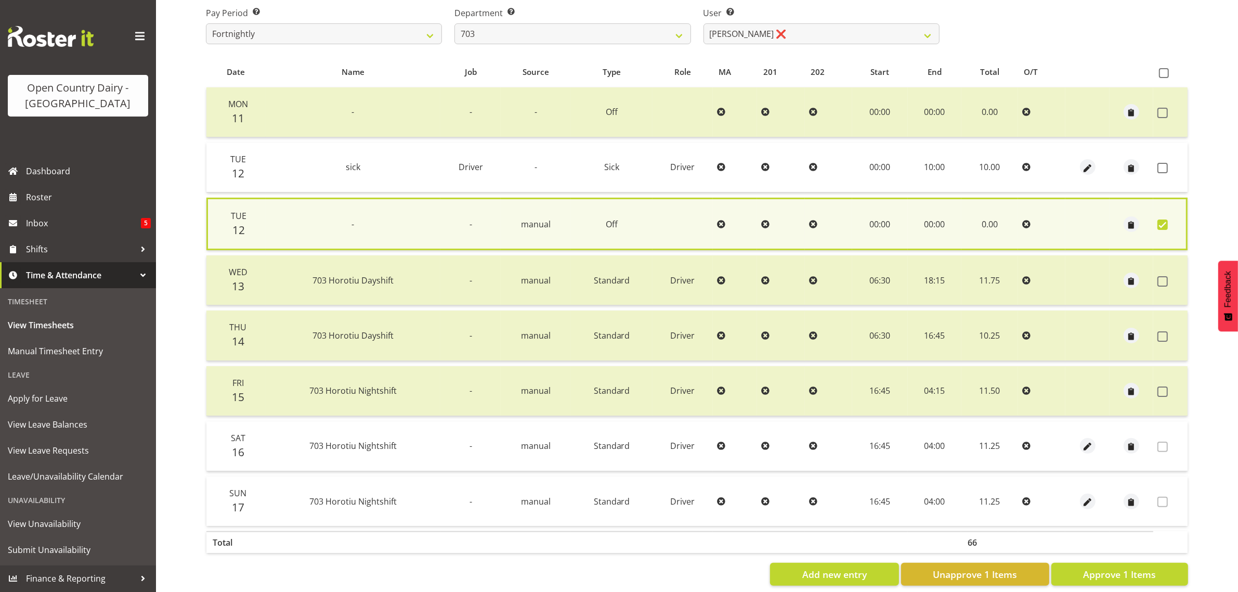
scroll to position [190, 0]
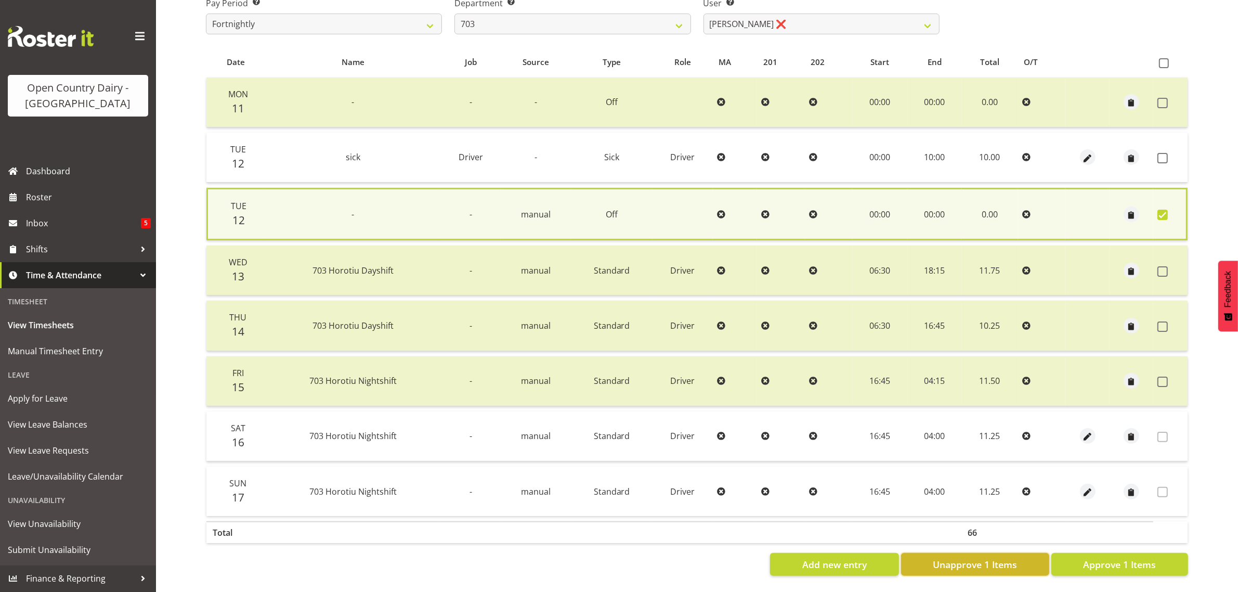
click at [980, 557] on span "Unapprove 1 Items" at bounding box center [975, 564] width 84 height 14
checkbox input "false"
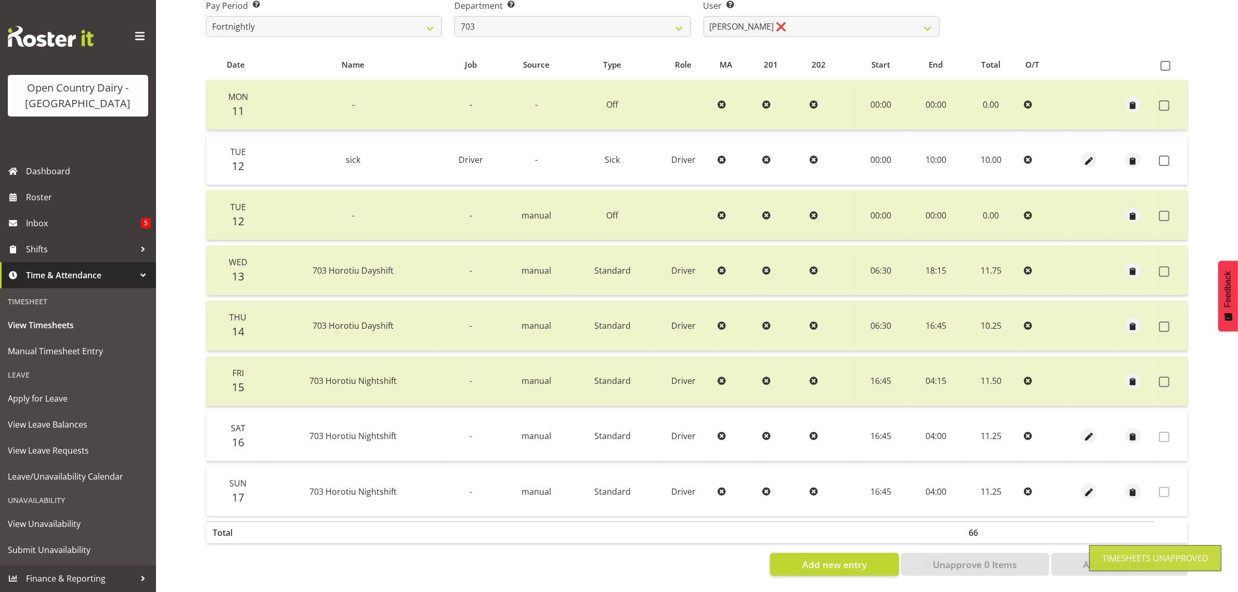
scroll to position [188, 0]
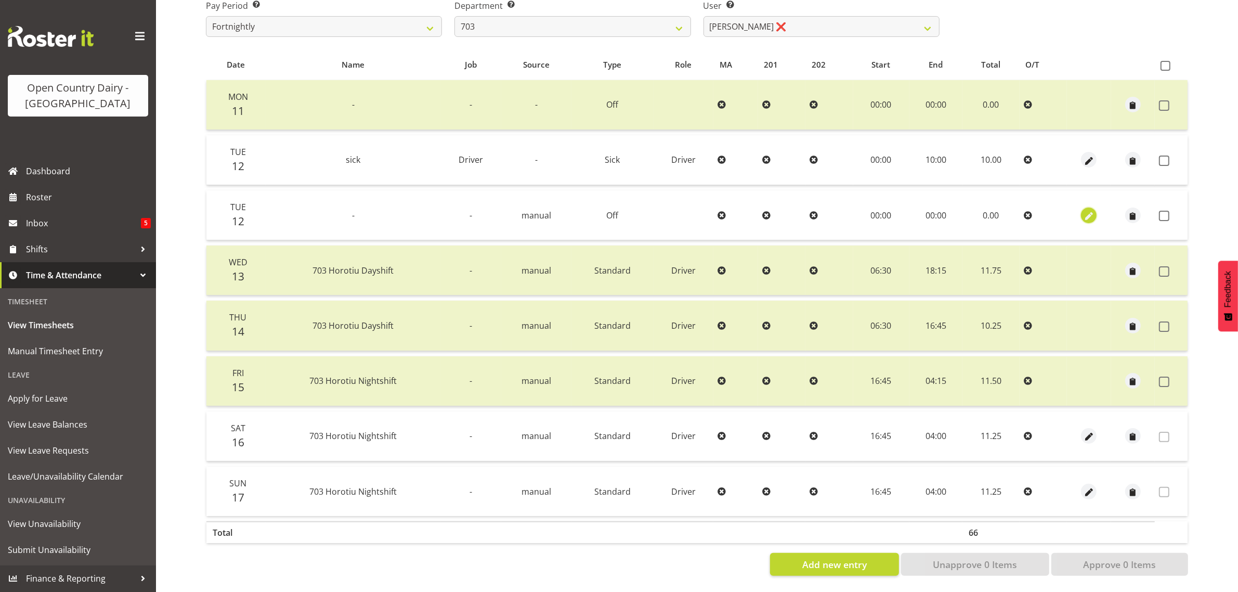
click at [1088, 210] on span "button" at bounding box center [1089, 216] width 12 height 12
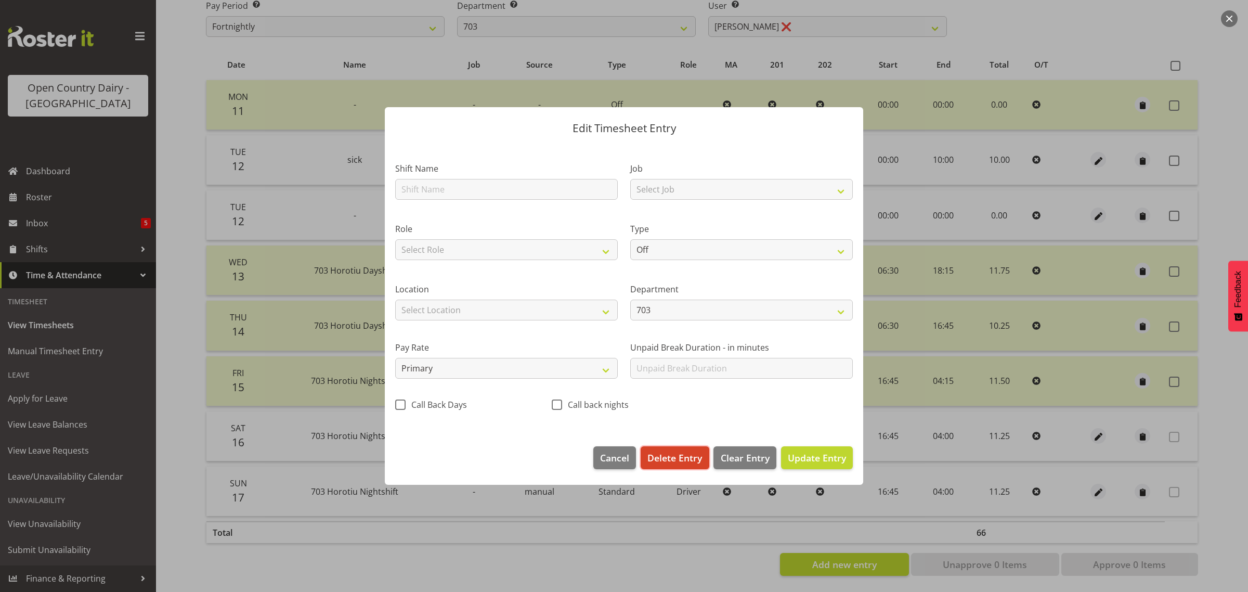
click at [665, 459] on span "Delete Entry" at bounding box center [674, 458] width 55 height 14
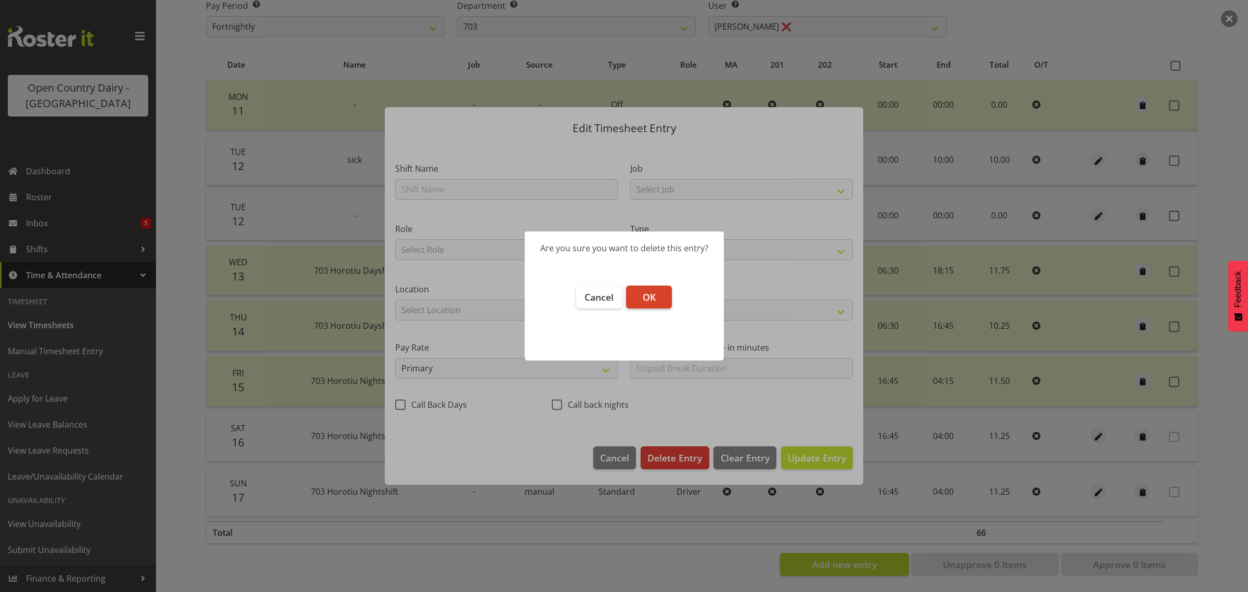
click at [652, 301] on span "OK" at bounding box center [649, 297] width 13 height 12
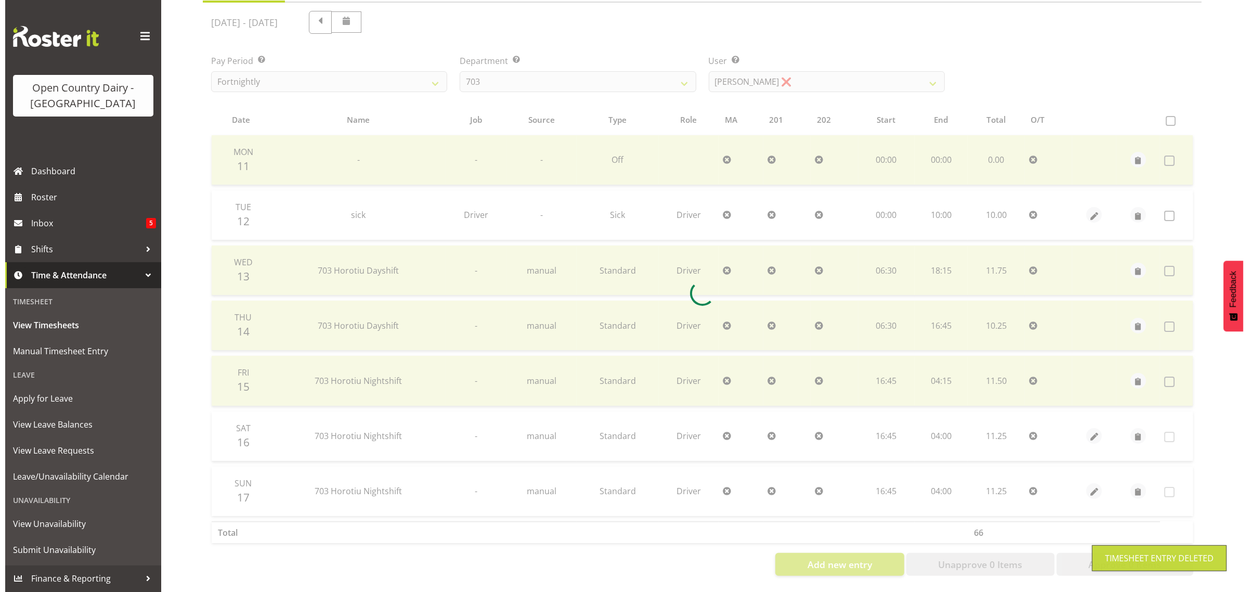
scroll to position [133, 0]
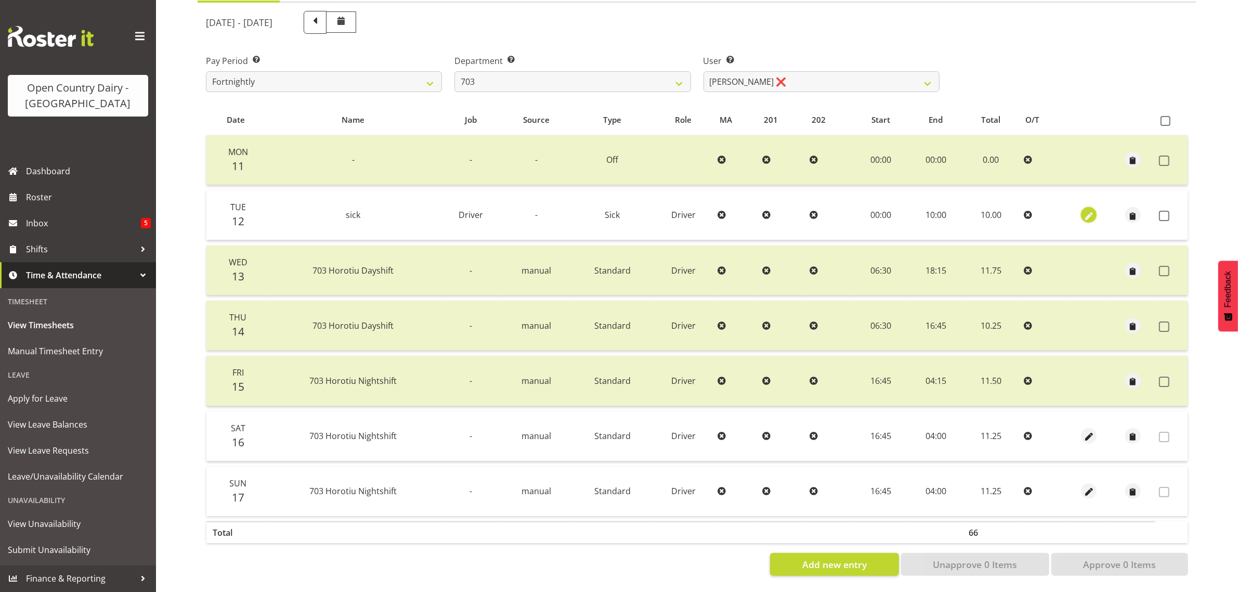
click at [1088, 210] on span "button" at bounding box center [1089, 216] width 12 height 12
select select "Sick"
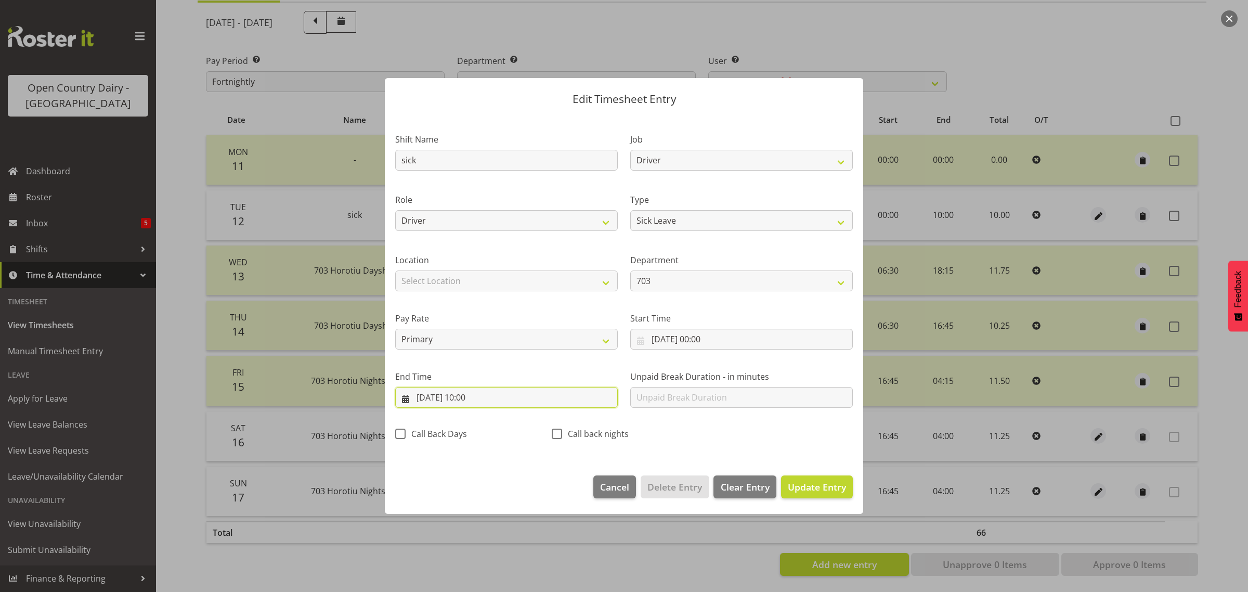
click at [482, 394] on input "12/08/2025, 10:00" at bounding box center [506, 397] width 223 height 21
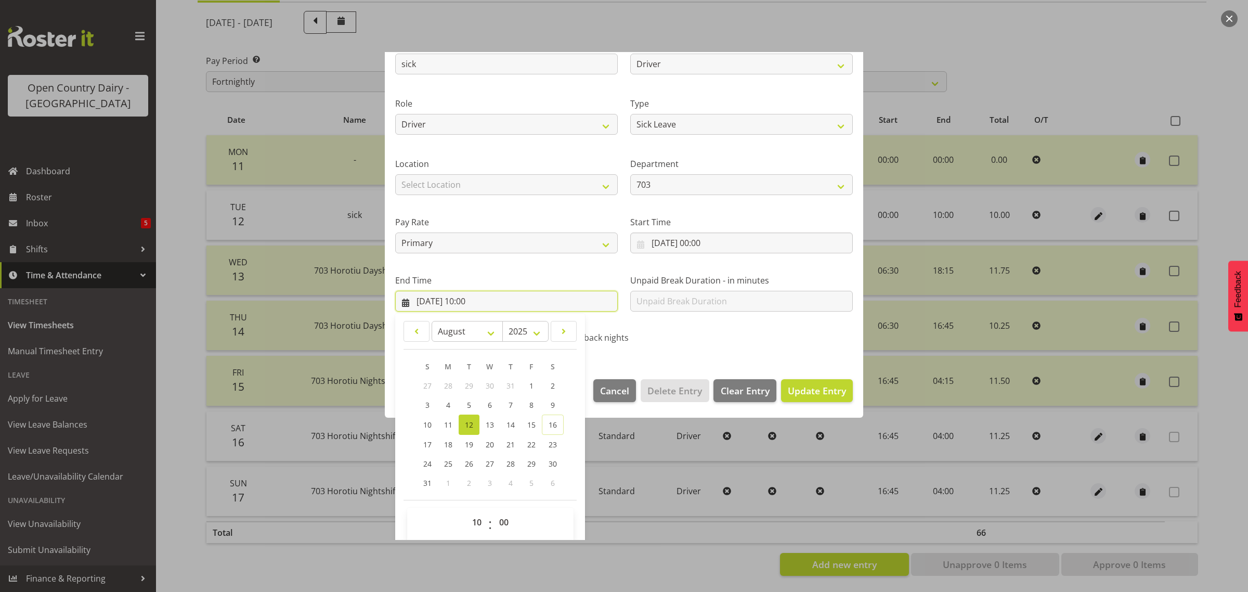
scroll to position [106, 0]
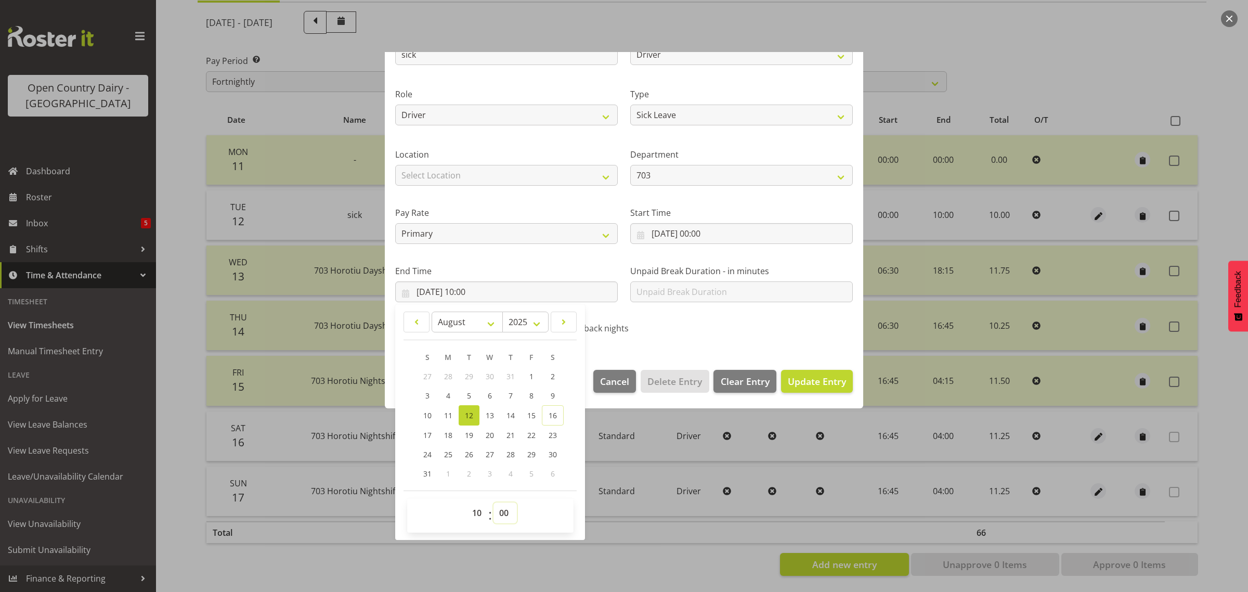
click at [503, 511] on select "00 01 02 03 04 05 06 07 08 09 10 11 12 13 14 15 16 17 18 19 20 21 22 23 24 25 2…" at bounding box center [505, 512] width 23 height 21
select select "4"
click at [494, 502] on select "00 01 02 03 04 05 06 07 08 09 10 11 12 13 14 15 16 17 18 19 20 21 22 23 24 25 2…" at bounding box center [505, 512] width 23 height 21
type input "12/08/2025, 10:04"
click at [788, 378] on span "Update Entry" at bounding box center [817, 381] width 58 height 12
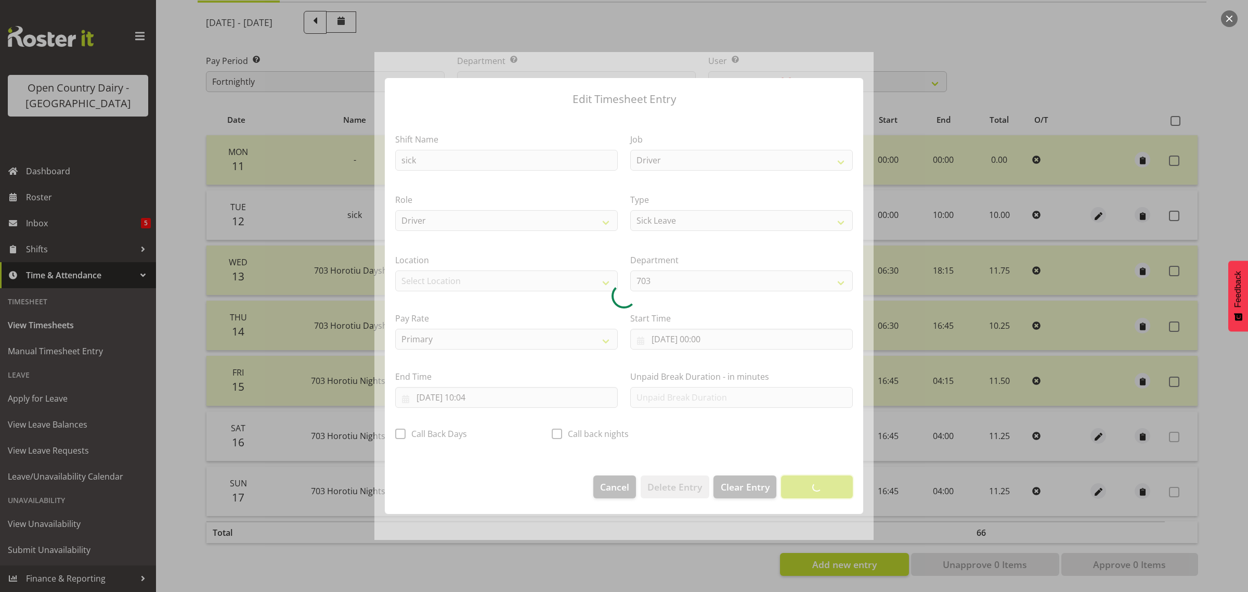
scroll to position [0, 0]
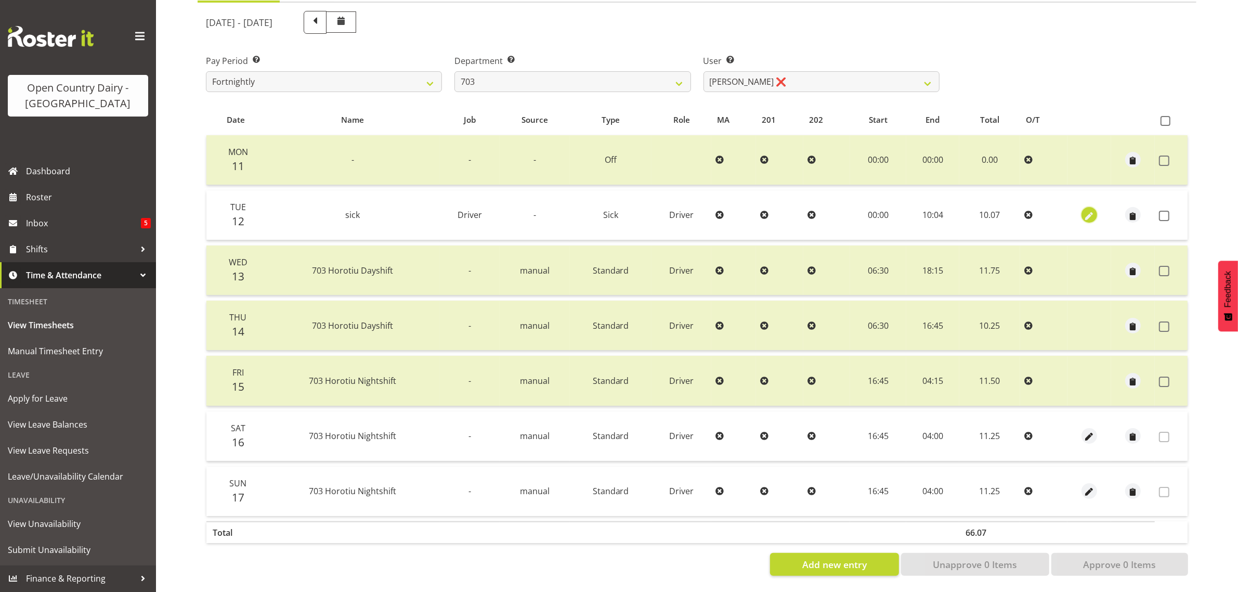
click at [1090, 210] on span "button" at bounding box center [1090, 216] width 12 height 12
select select "Sick"
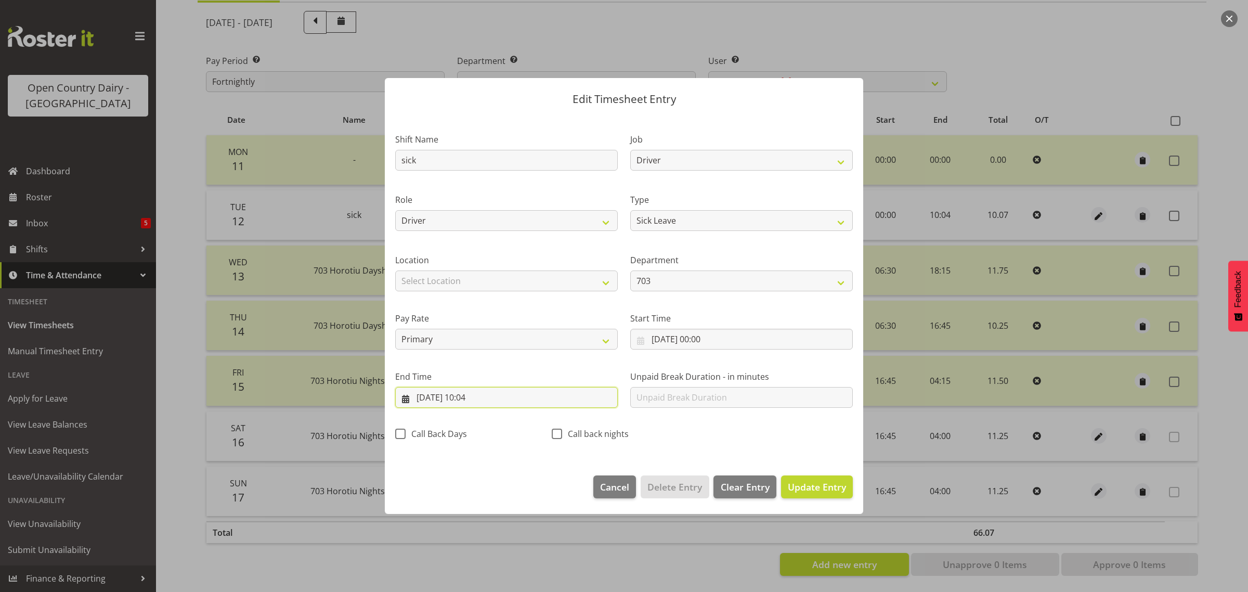
click at [481, 396] on input "12/08/2025, 10:04" at bounding box center [506, 397] width 223 height 21
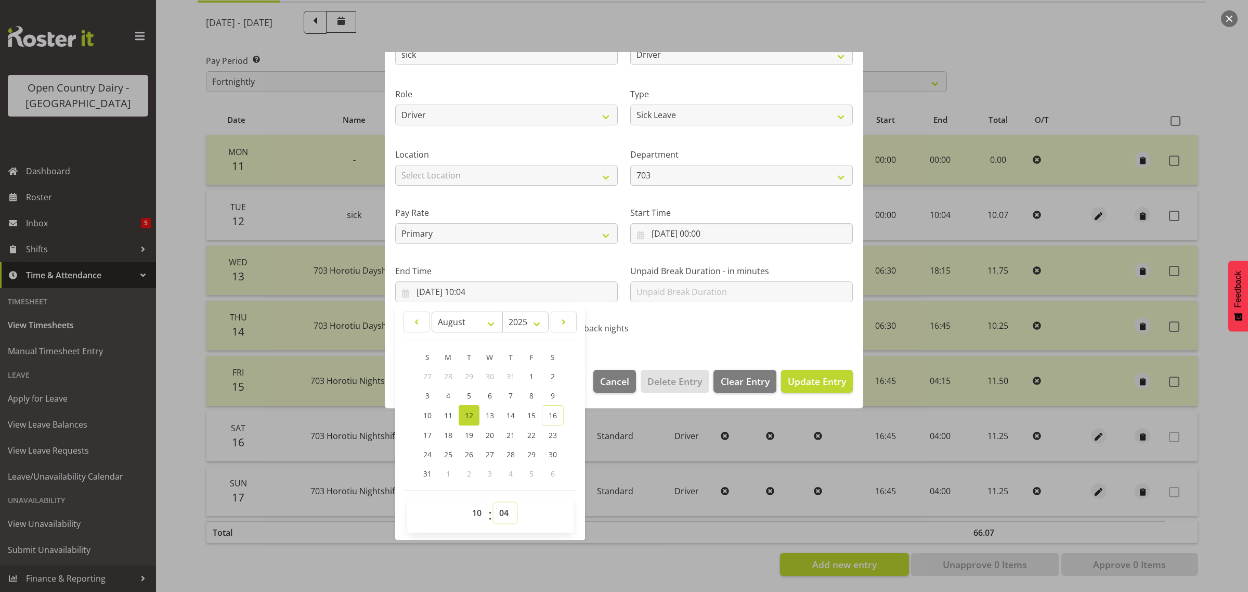
click at [504, 513] on select "00 01 02 03 04 05 06 07 08 09 10 11 12 13 14 15 16 17 18 19 20 21 22 23 24 25 2…" at bounding box center [505, 512] width 23 height 21
select select "3"
click at [494, 502] on select "00 01 02 03 04 05 06 07 08 09 10 11 12 13 14 15 16 17 18 19 20 21 22 23 24 25 2…" at bounding box center [505, 512] width 23 height 21
type input "12/08/2025, 10:03"
click at [820, 378] on span "Update Entry" at bounding box center [817, 381] width 58 height 12
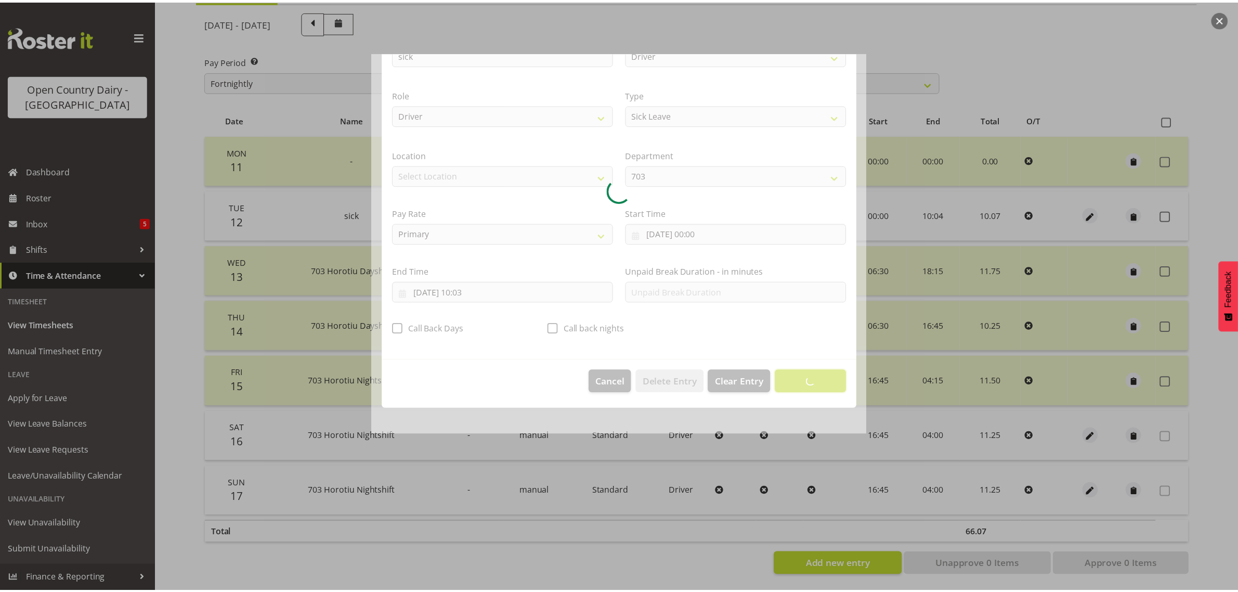
scroll to position [0, 0]
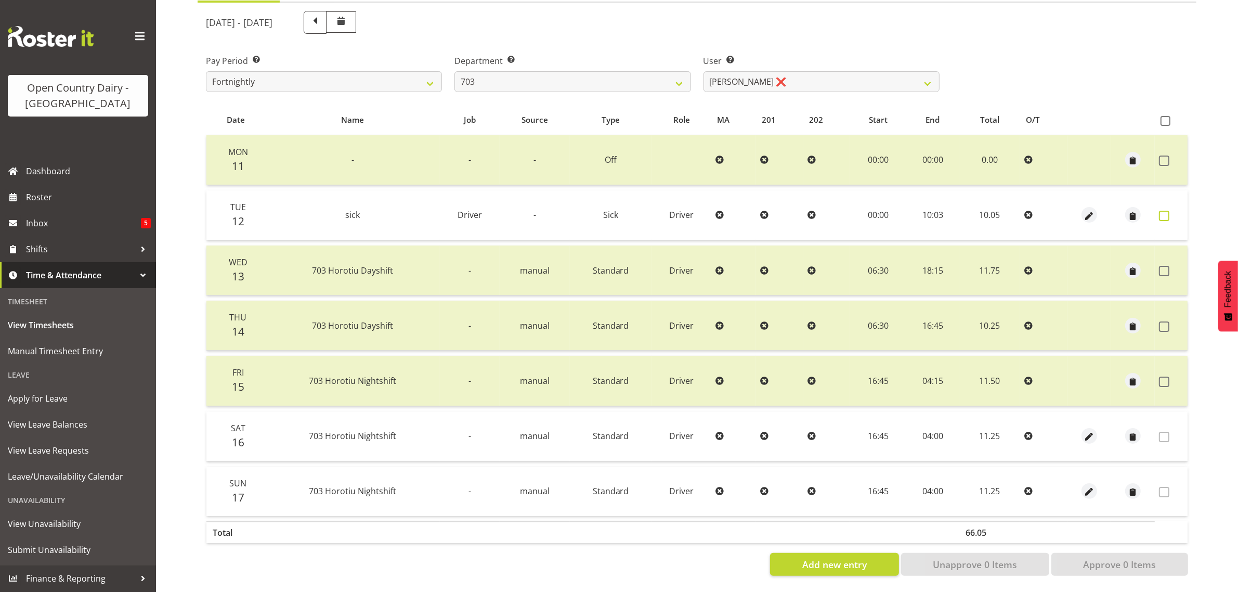
click at [1169, 211] on span at bounding box center [1164, 216] width 10 height 10
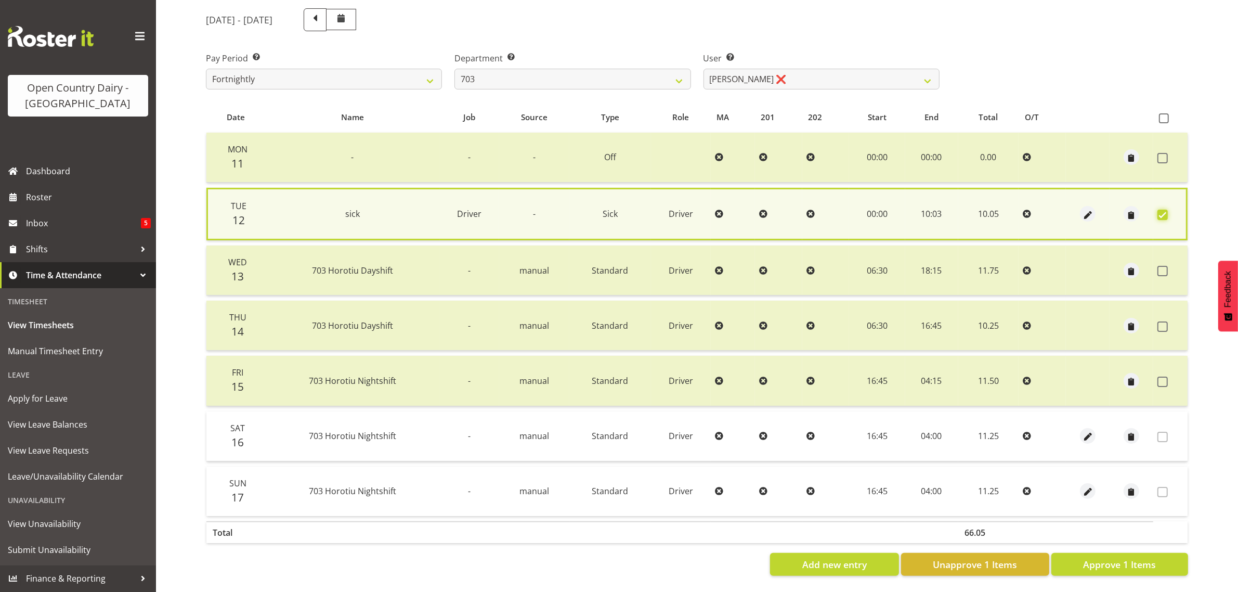
scroll to position [135, 0]
click at [1109, 559] on span "Approve 1 Items" at bounding box center [1119, 564] width 73 height 14
checkbox input "false"
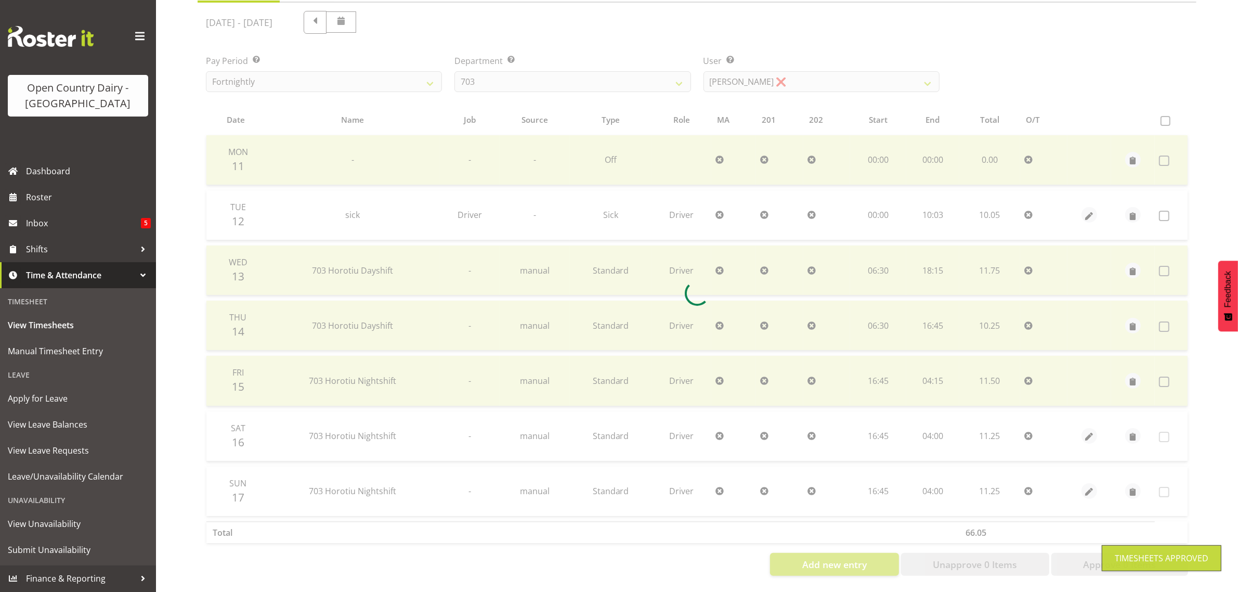
scroll to position [133, 0]
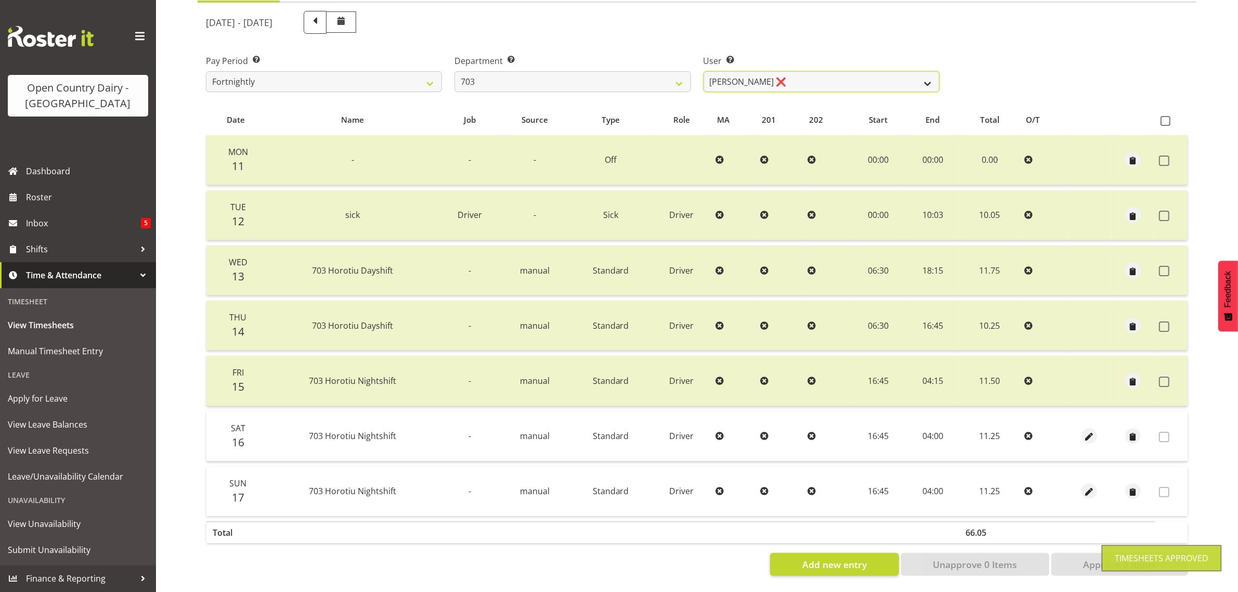
click at [844, 76] on select "Bhupinder (Lucky) Saini ❌ Mark Fowler ❌ Tama Baker ❌" at bounding box center [822, 81] width 236 height 21
select select "8198"
click at [704, 71] on select "Bhupinder (Lucky) Saini ❌ Mark Fowler ❌ Tama Baker ❌" at bounding box center [822, 81] width 236 height 21
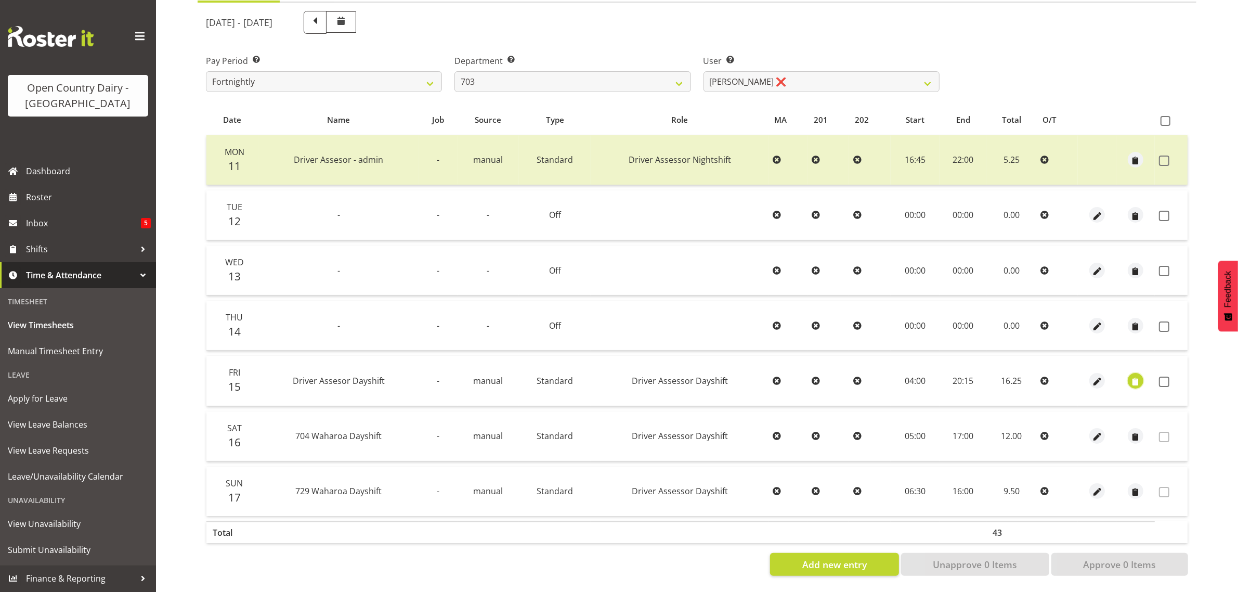
click at [1135, 375] on span "button" at bounding box center [1136, 381] width 12 height 12
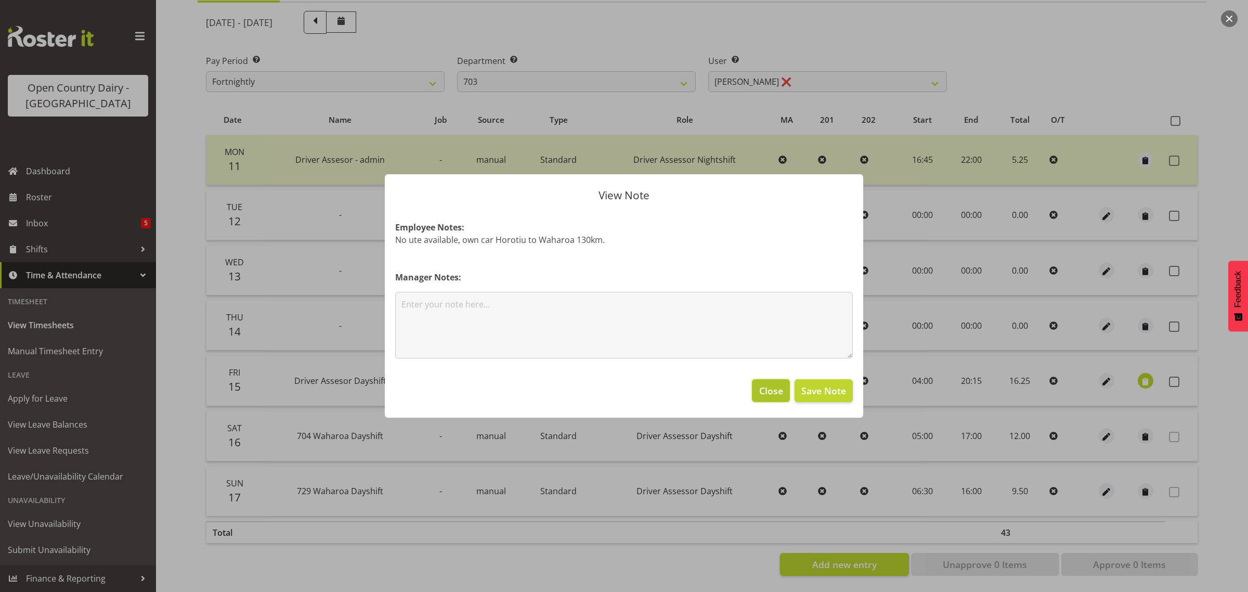
click at [770, 390] on span "Close" at bounding box center [771, 391] width 24 height 14
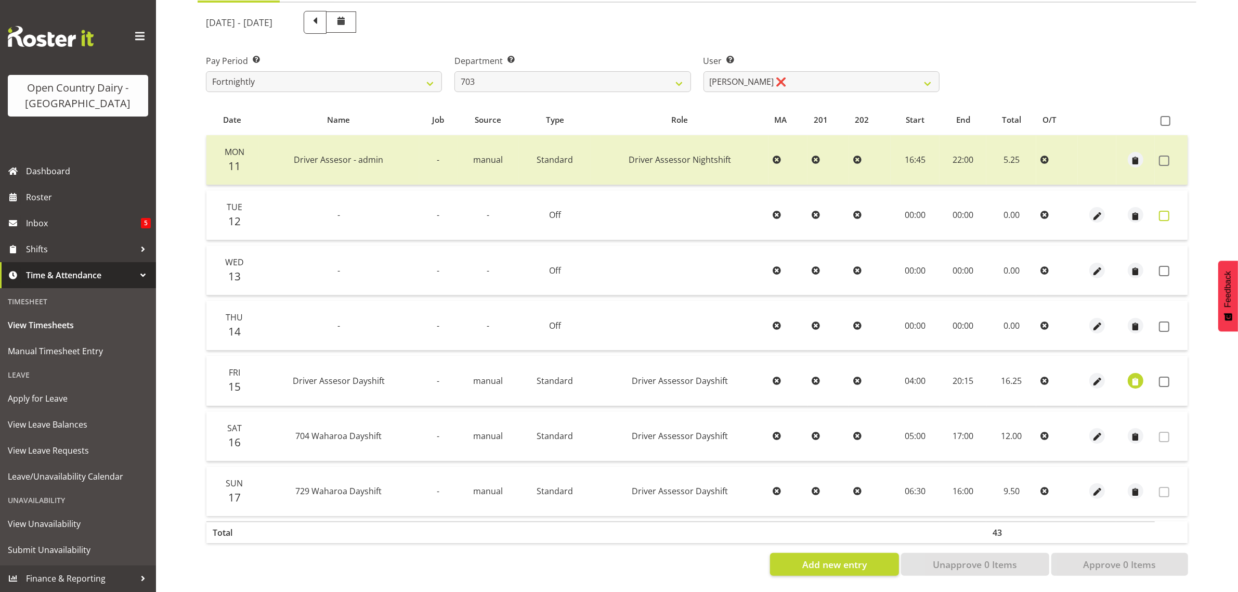
click at [1164, 211] on span at bounding box center [1164, 216] width 10 height 10
checkbox input "true"
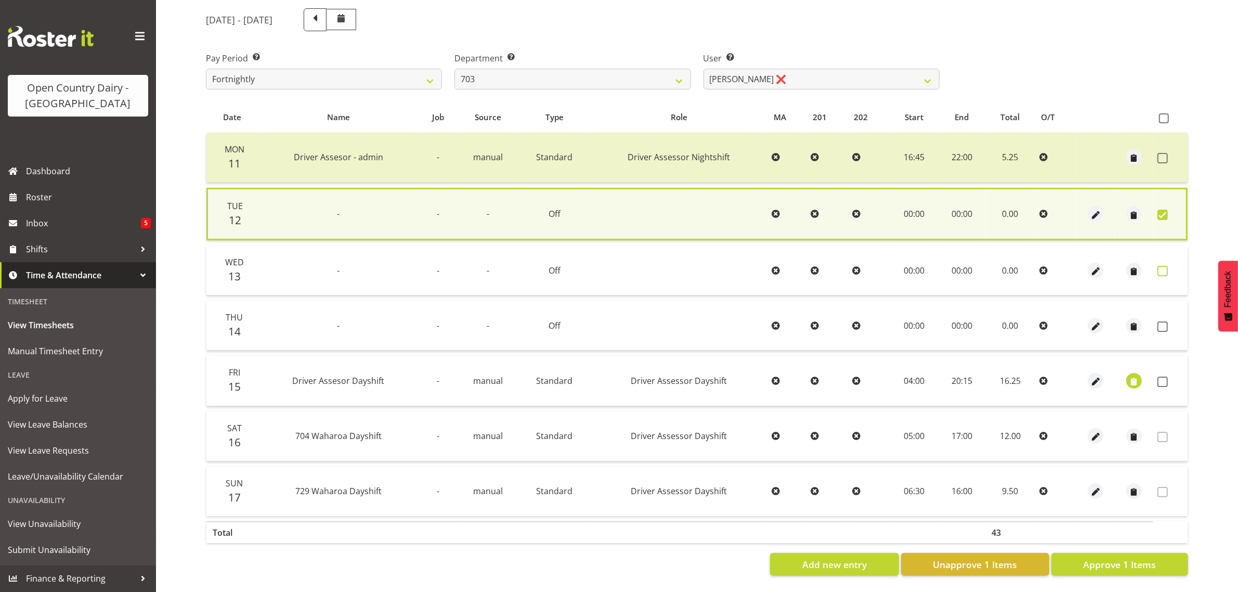
click at [1160, 266] on span at bounding box center [1163, 271] width 10 height 10
checkbox input "true"
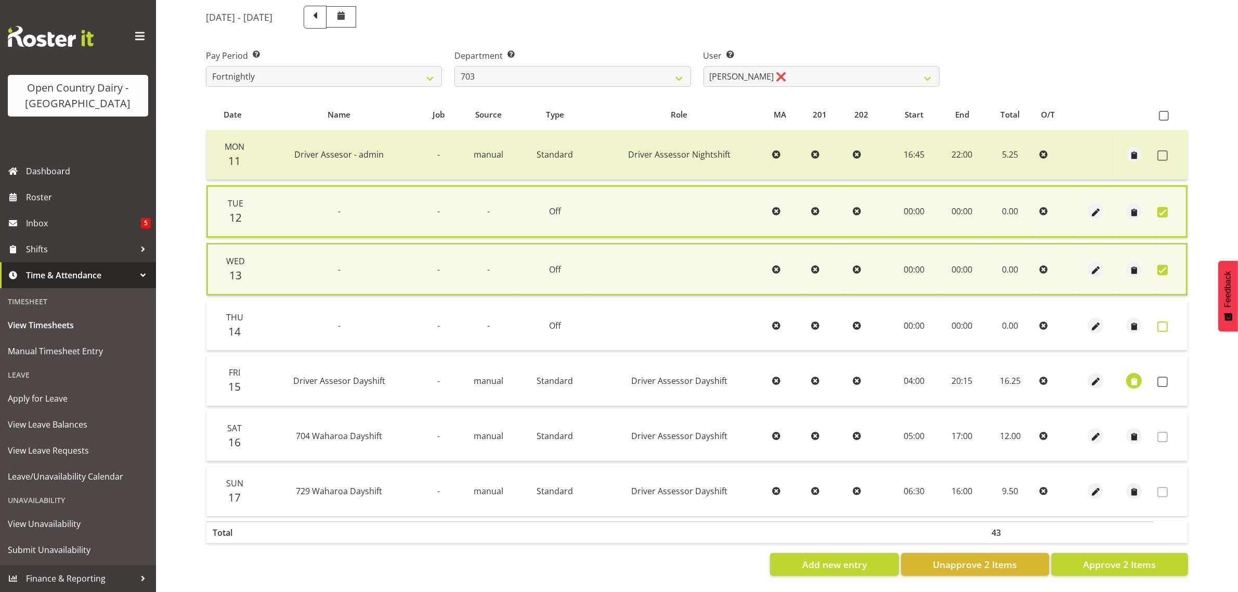
click at [1163, 321] on span at bounding box center [1163, 326] width 10 height 10
checkbox input "true"
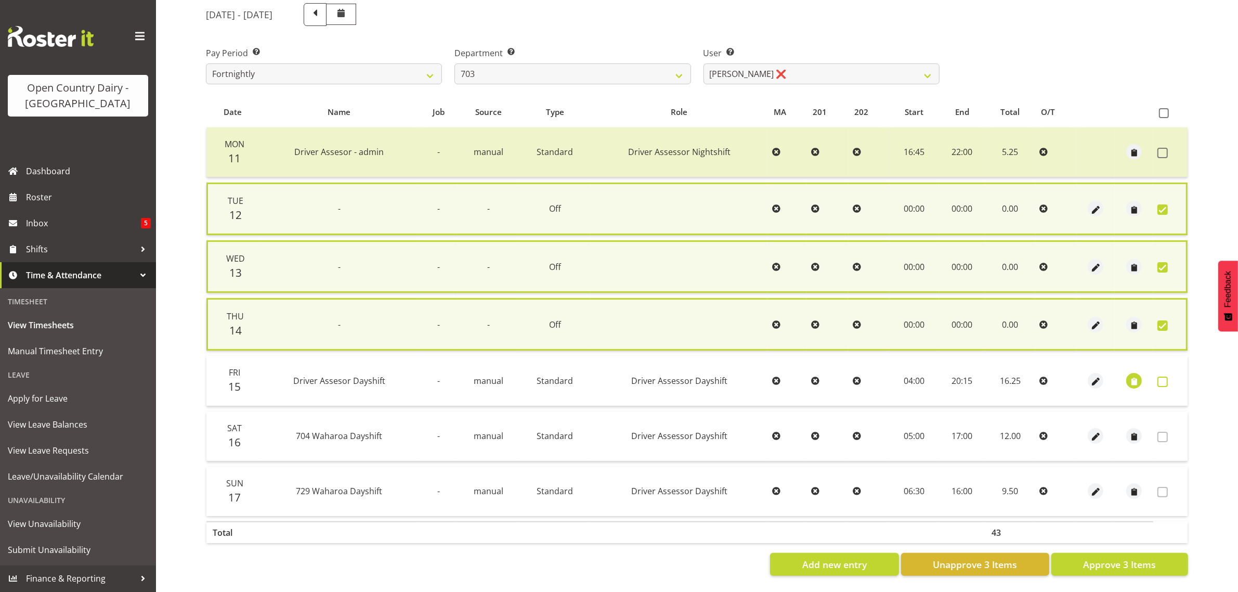
click at [1162, 378] on span at bounding box center [1163, 382] width 10 height 10
checkbox input "true"
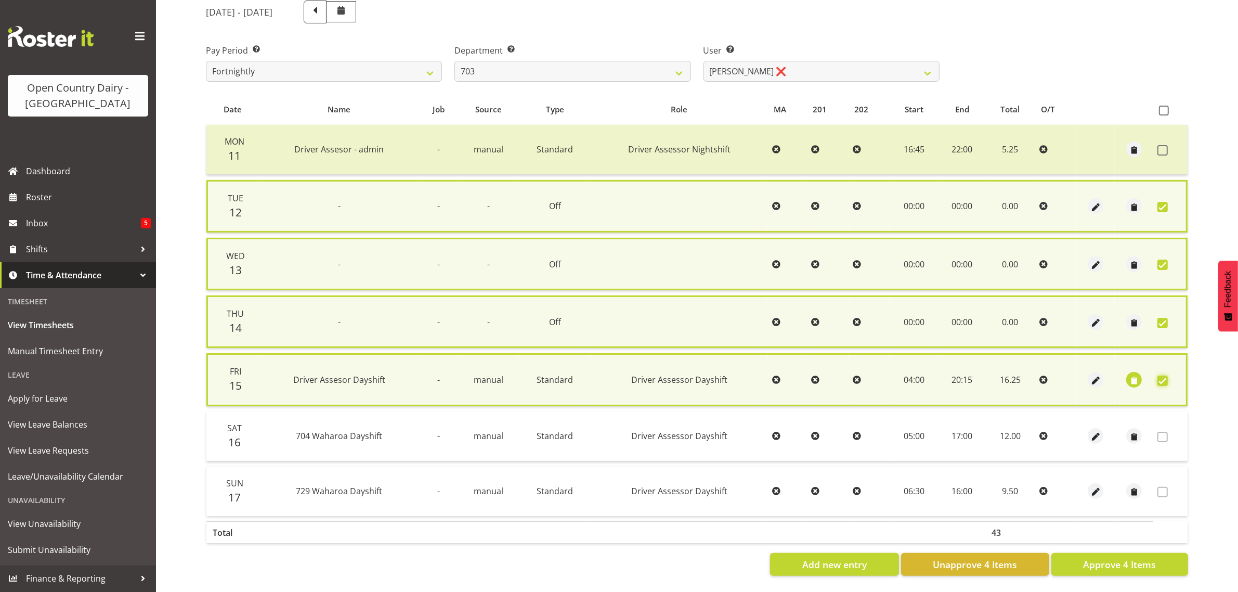
scroll to position [141, 0]
click at [1103, 557] on span "Approve 4 Items" at bounding box center [1119, 564] width 73 height 14
checkbox input "false"
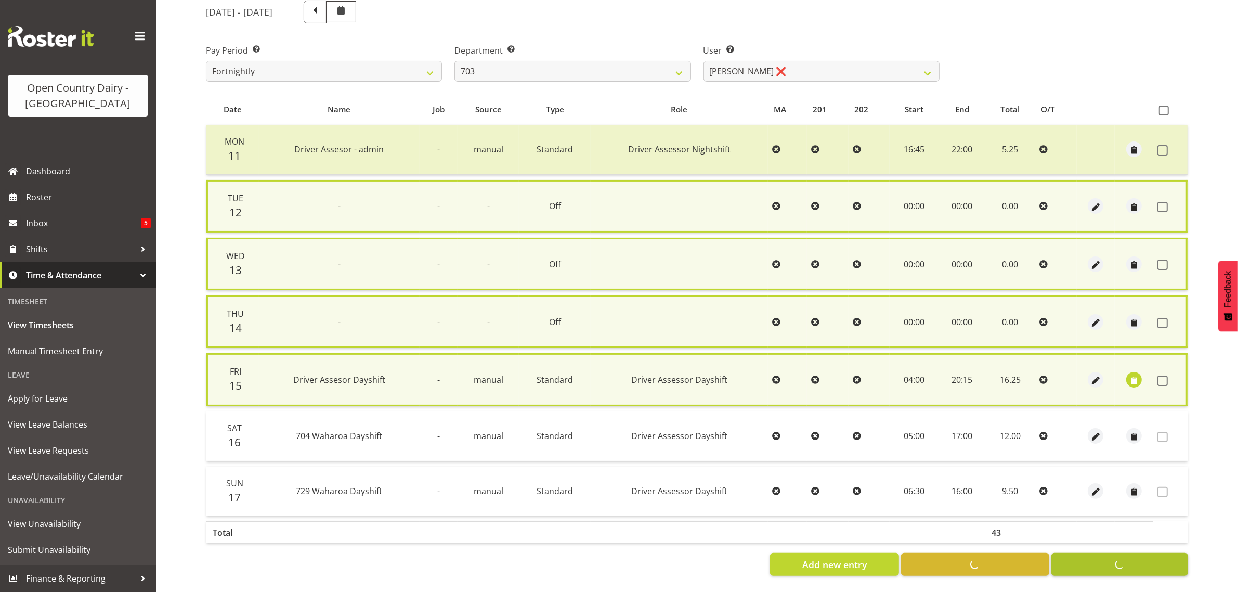
checkbox input "false"
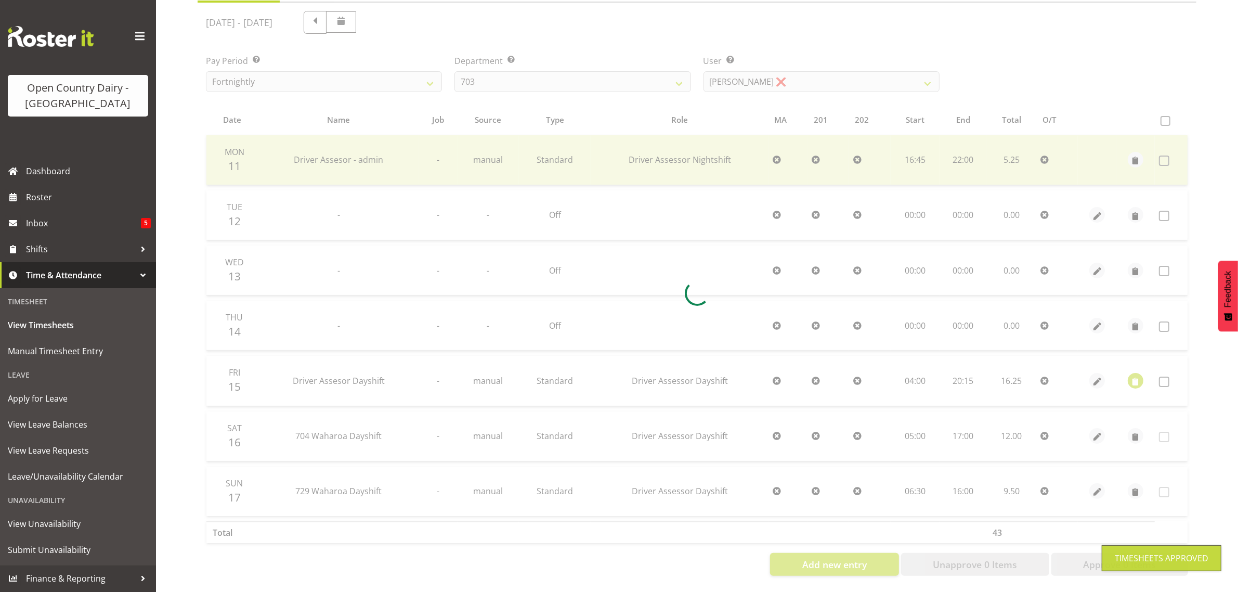
scroll to position [133, 0]
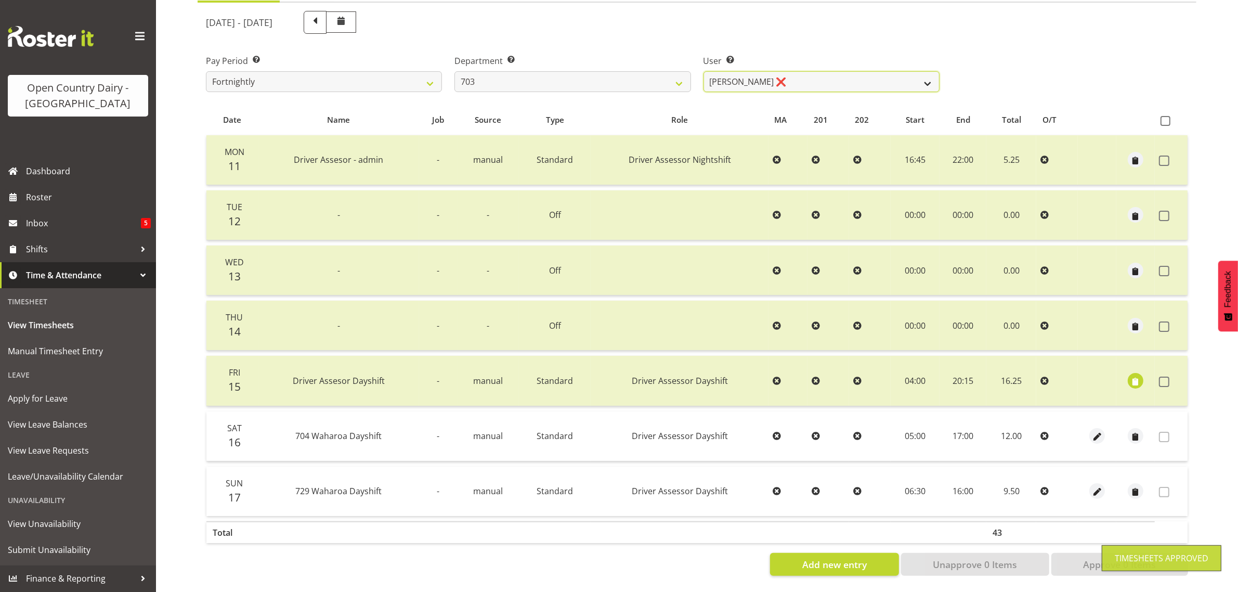
click at [798, 72] on select "Bhupinder (Lucky) Saini ❌ Mark Fowler ❌ Tama Baker ❌" at bounding box center [822, 81] width 236 height 21
select select "8168"
click at [704, 71] on select "Bhupinder (Lucky) Saini ❌ Mark Fowler ❌ Tama Baker ❌" at bounding box center [822, 81] width 236 height 21
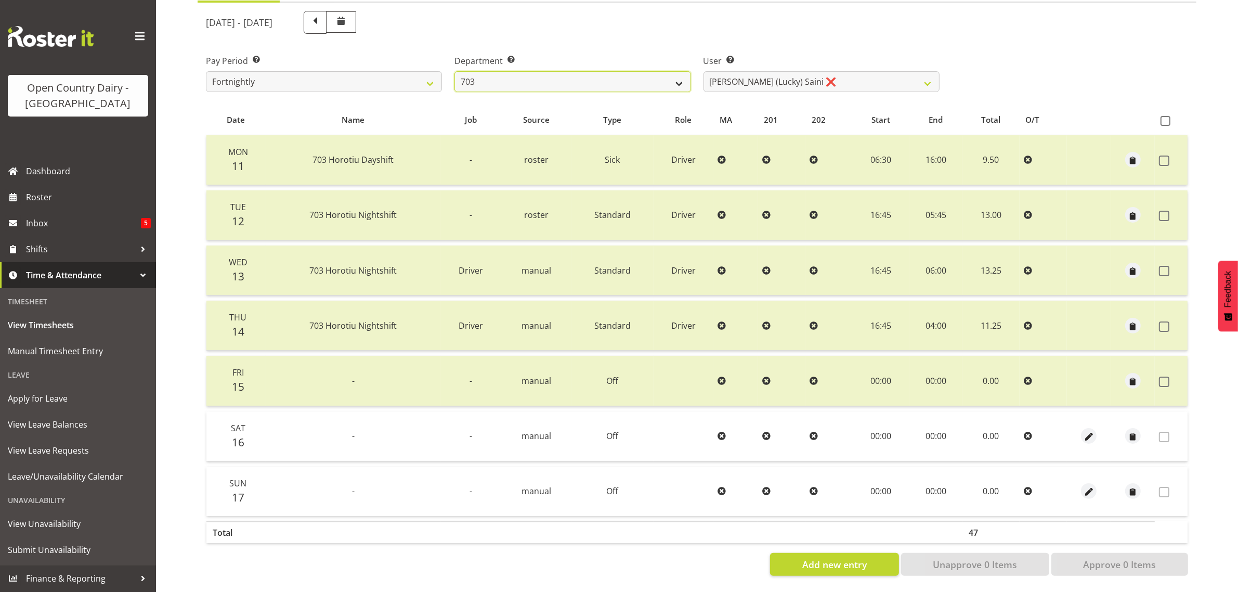
click at [571, 71] on select "701 702 703 704 705 706 707 708 709 710 711 712 713 714 715 716 717 718 719 720" at bounding box center [573, 81] width 236 height 21
select select "717"
click at [455, 71] on select "701 702 703 704 705 706 707 708 709 710 711 712 713 714 715 716 717 718 719 720" at bounding box center [573, 81] width 236 height 21
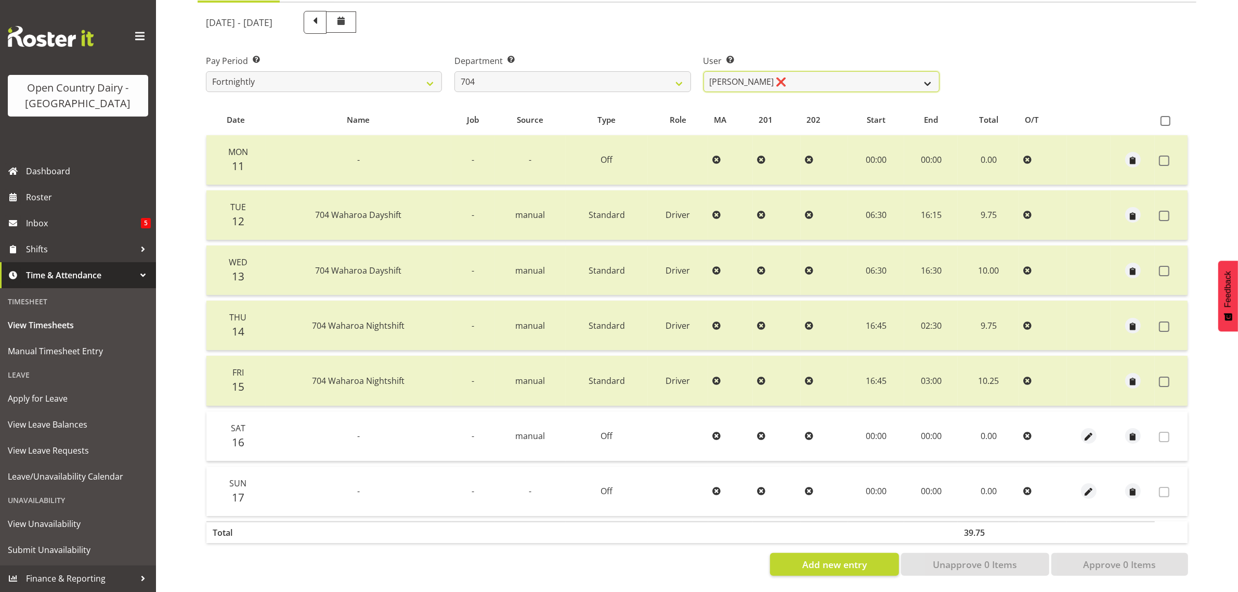
click at [820, 71] on select "Graham Houghton ❌ Jon Williams ❌ Stephen Rae ❌" at bounding box center [822, 81] width 236 height 21
click at [834, 71] on select "Graham Houghton ❌ Jon Williams ❌ Stephen Rae ❌" at bounding box center [822, 81] width 236 height 21
select select "11257"
click at [704, 71] on select "Graham Houghton ❌ Jon Williams ❌ Stephen Rae ❌" at bounding box center [822, 81] width 236 height 21
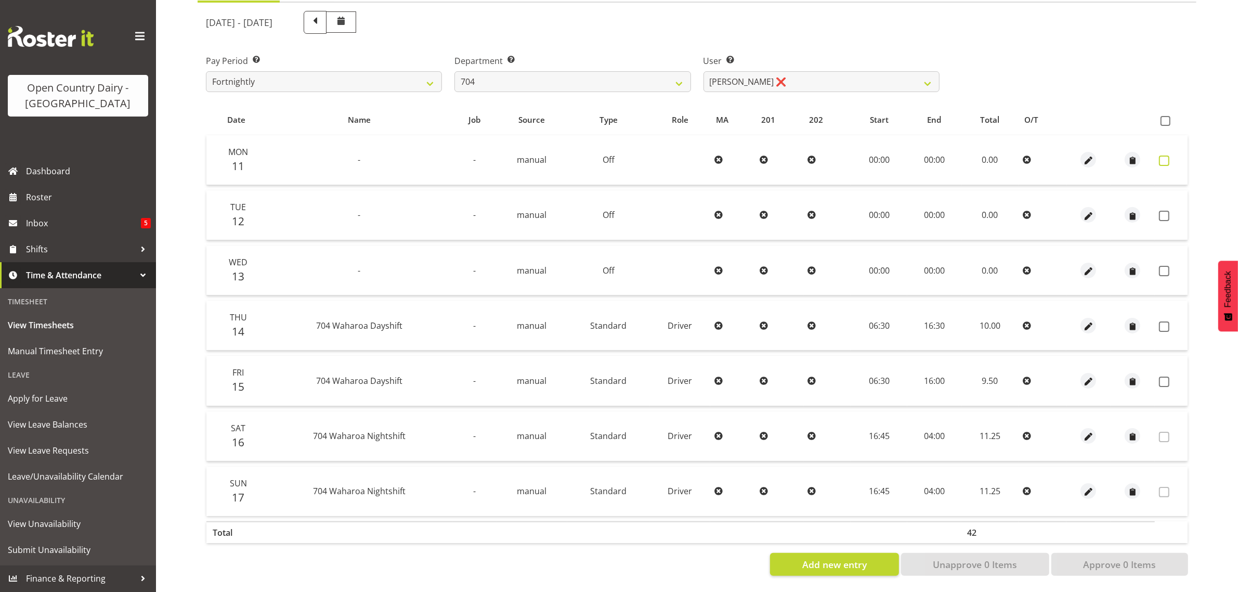
click at [1160, 155] on span at bounding box center [1164, 160] width 10 height 10
checkbox input "true"
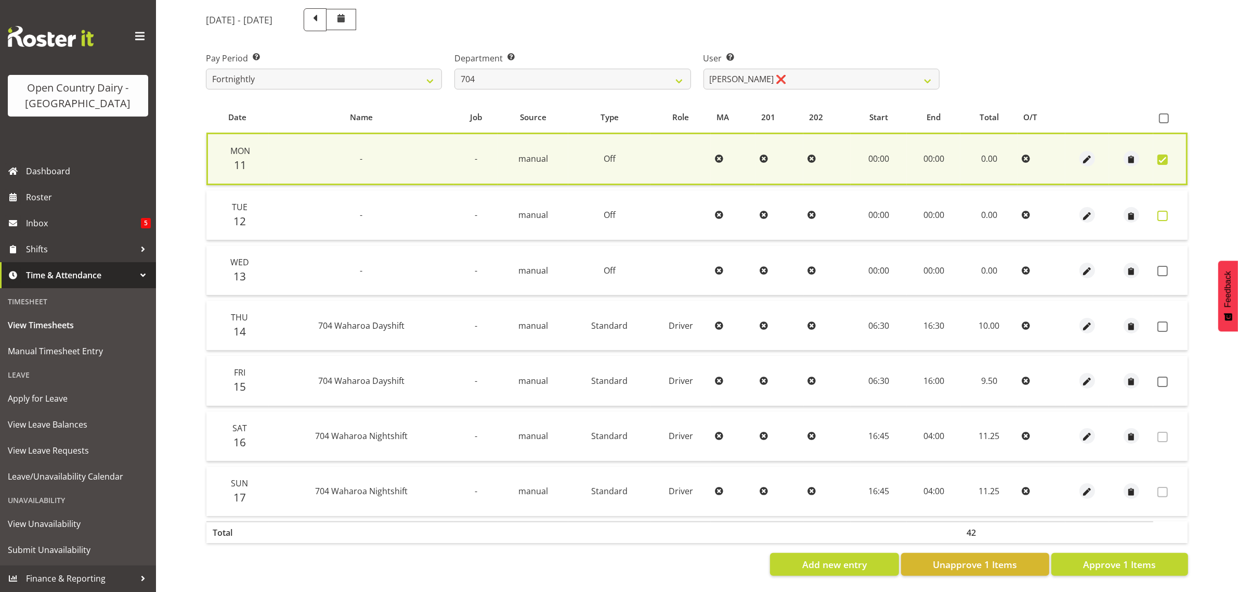
click at [1161, 211] on span at bounding box center [1163, 216] width 10 height 10
checkbox input "true"
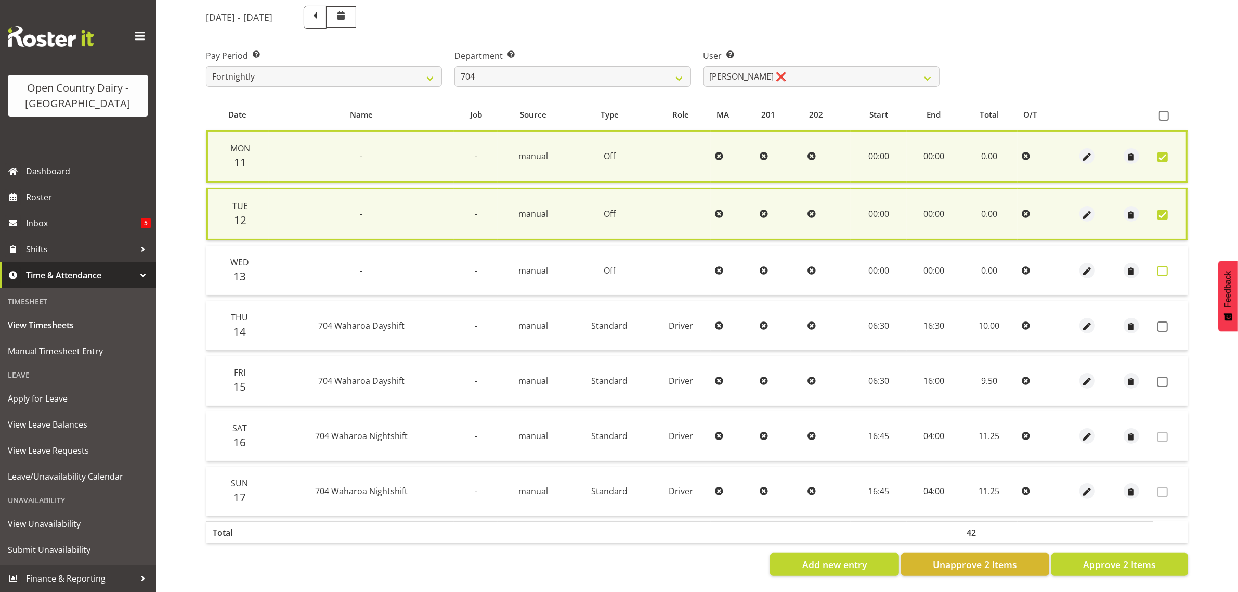
click at [1164, 266] on span at bounding box center [1163, 271] width 10 height 10
checkbox input "true"
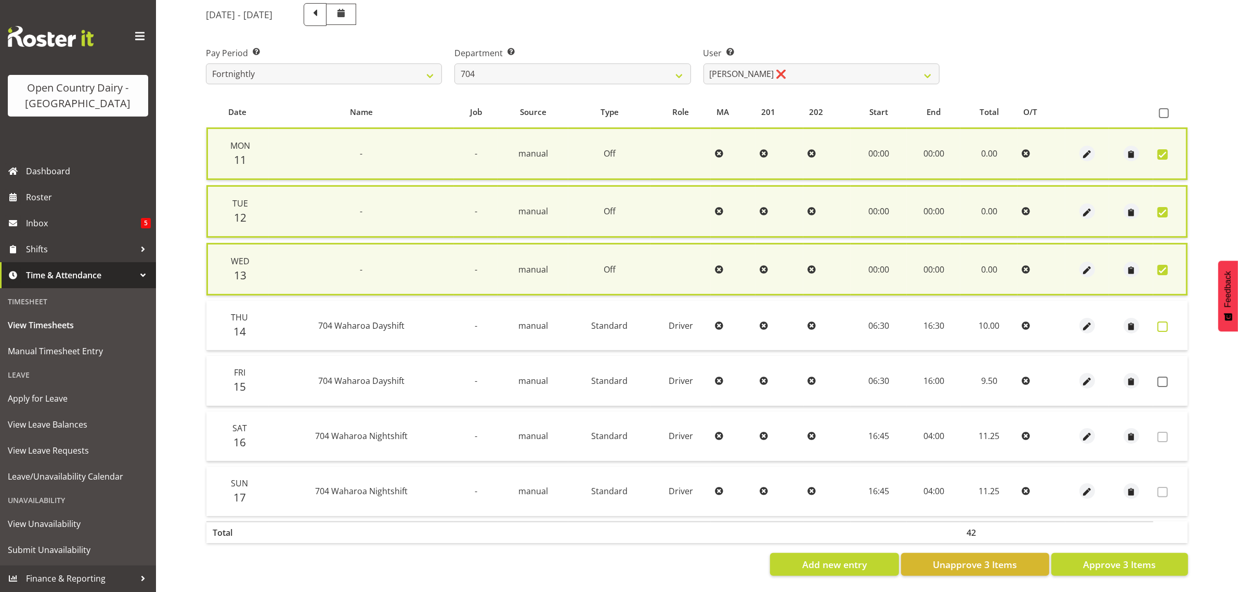
click at [1161, 321] on span at bounding box center [1163, 326] width 10 height 10
checkbox input "true"
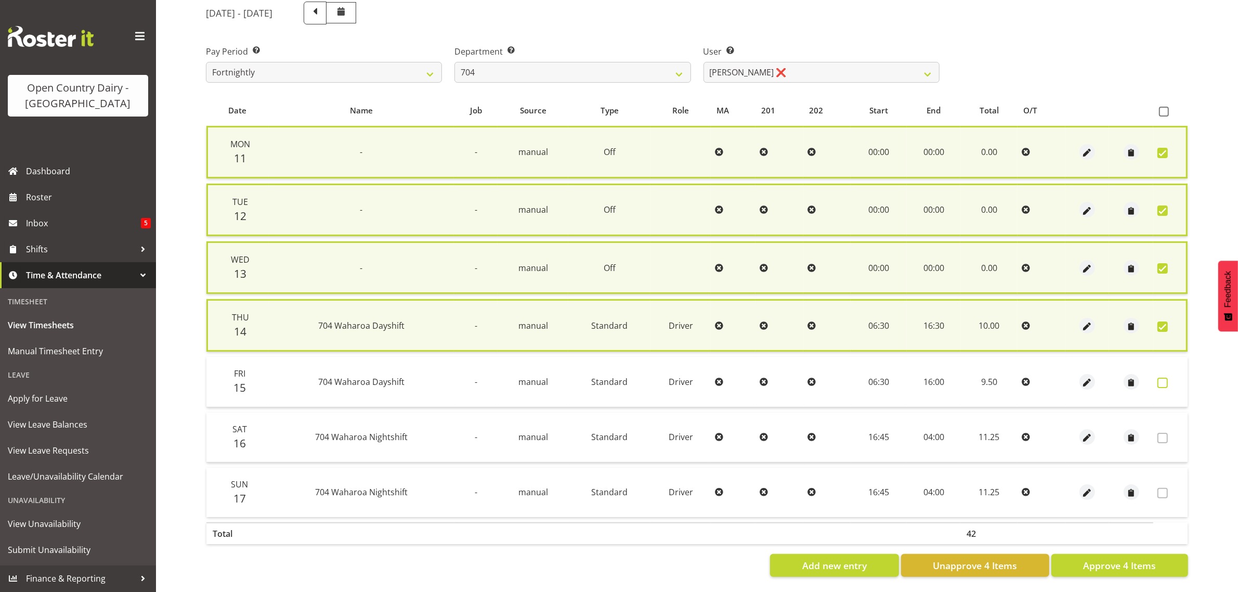
click at [1166, 380] on span at bounding box center [1163, 383] width 10 height 10
checkbox input "true"
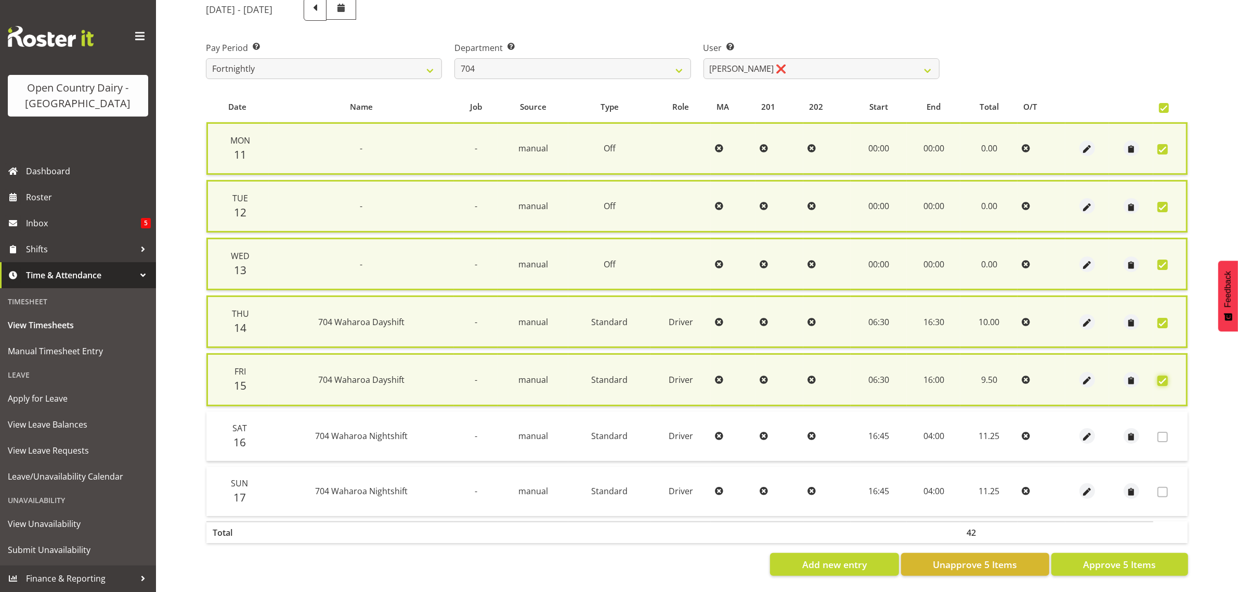
scroll to position [143, 0]
click at [1107, 557] on span "Approve 5 Items" at bounding box center [1119, 564] width 73 height 14
checkbox input "false"
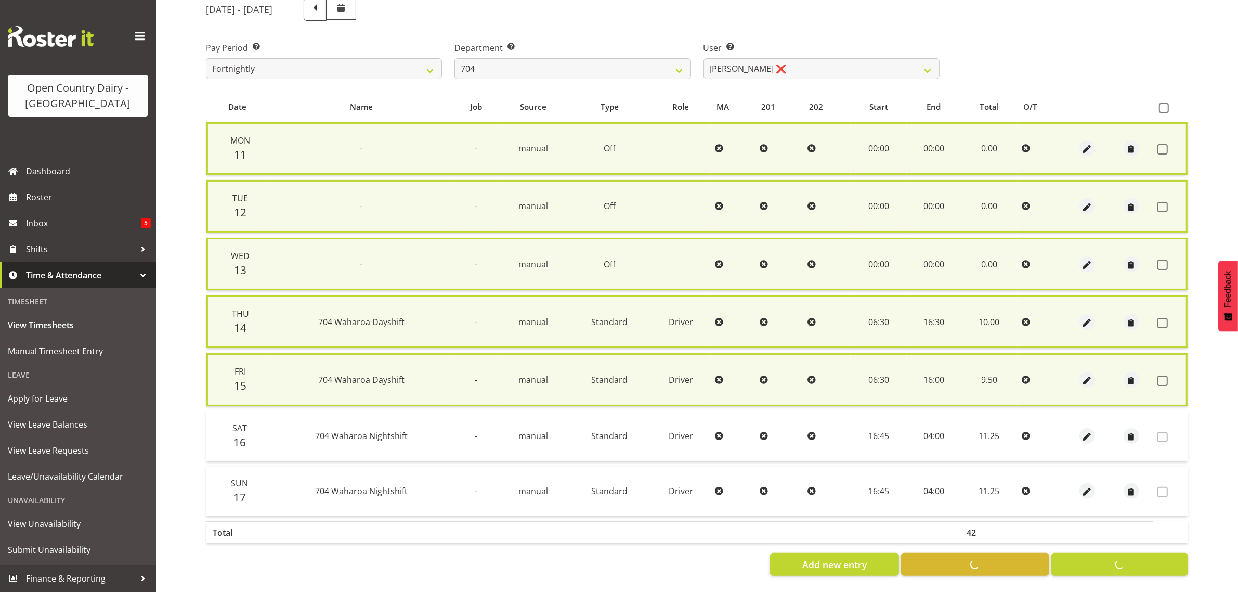
checkbox input "false"
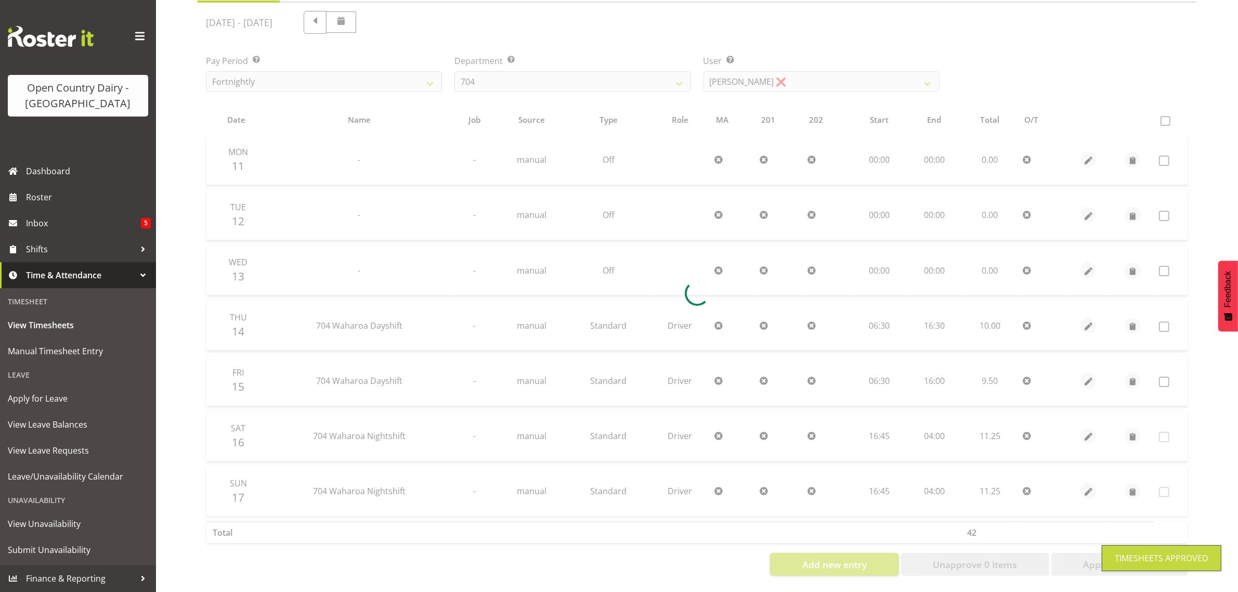
scroll to position [133, 0]
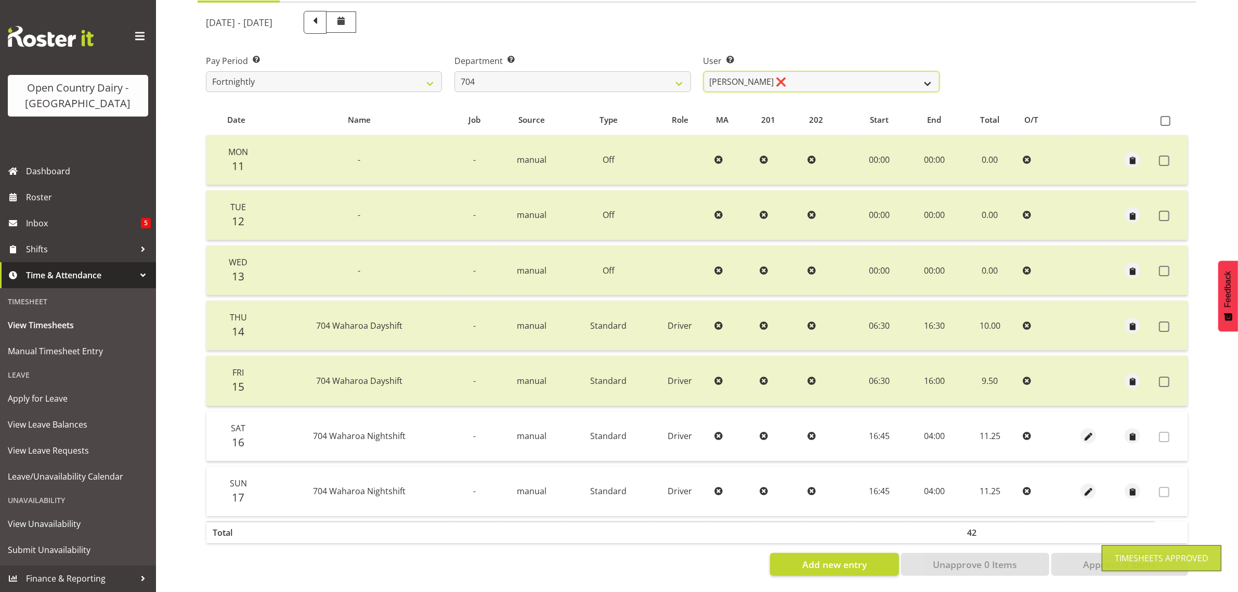
click at [799, 71] on select "Graham Houghton ❌ Jon Williams ❌ Stephen Rae ❌" at bounding box center [822, 81] width 236 height 21
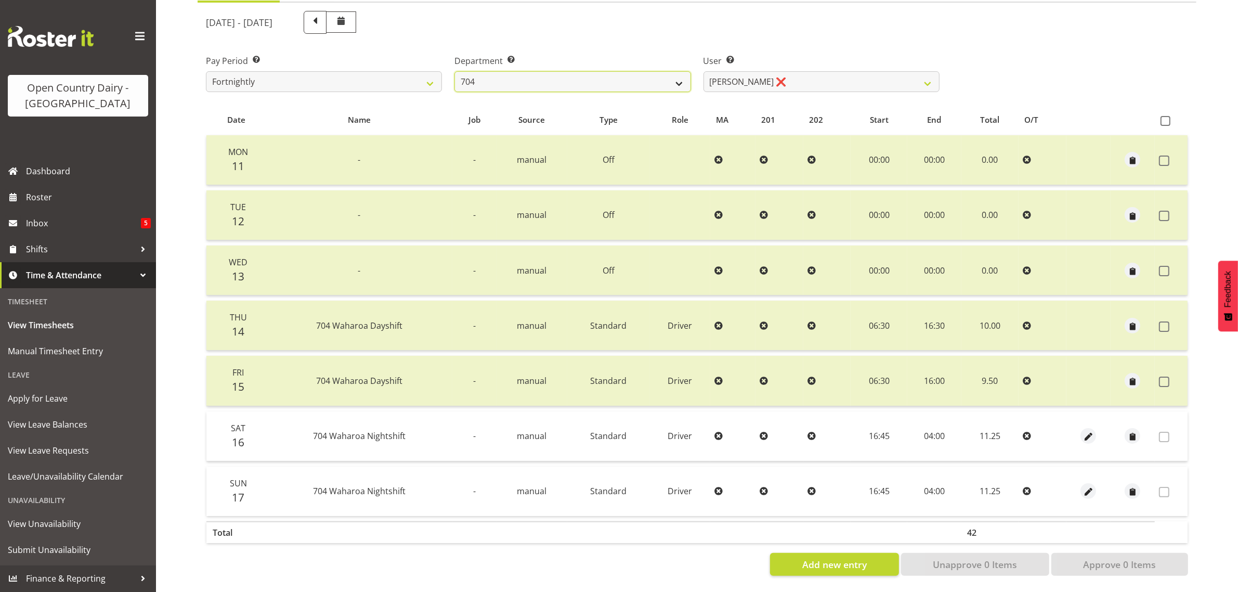
click at [523, 73] on select "701 702 703 704 705 706 707 708 709 710 711 712 713 714 715 716 717 718 719 720" at bounding box center [573, 81] width 236 height 21
select select "714"
click at [455, 71] on select "701 702 703 704 705 706 707 708 709 710 711 712 713 714 715 716 717 718 719 720" at bounding box center [573, 81] width 236 height 21
select select "8282"
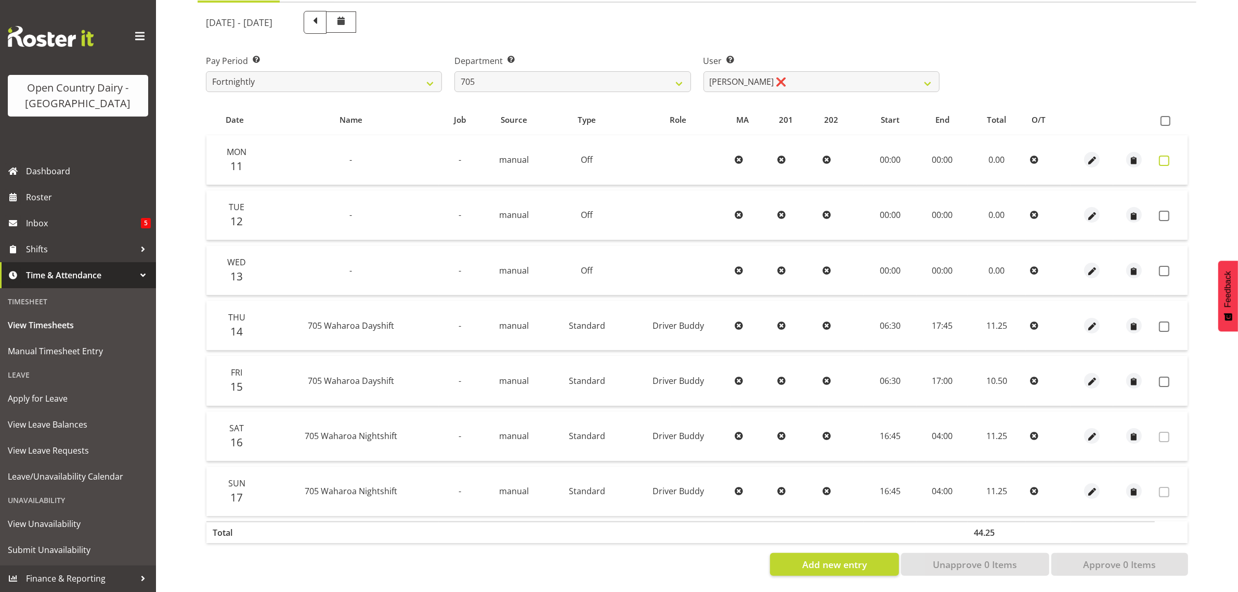
click at [1162, 155] on span at bounding box center [1164, 160] width 10 height 10
checkbox input "true"
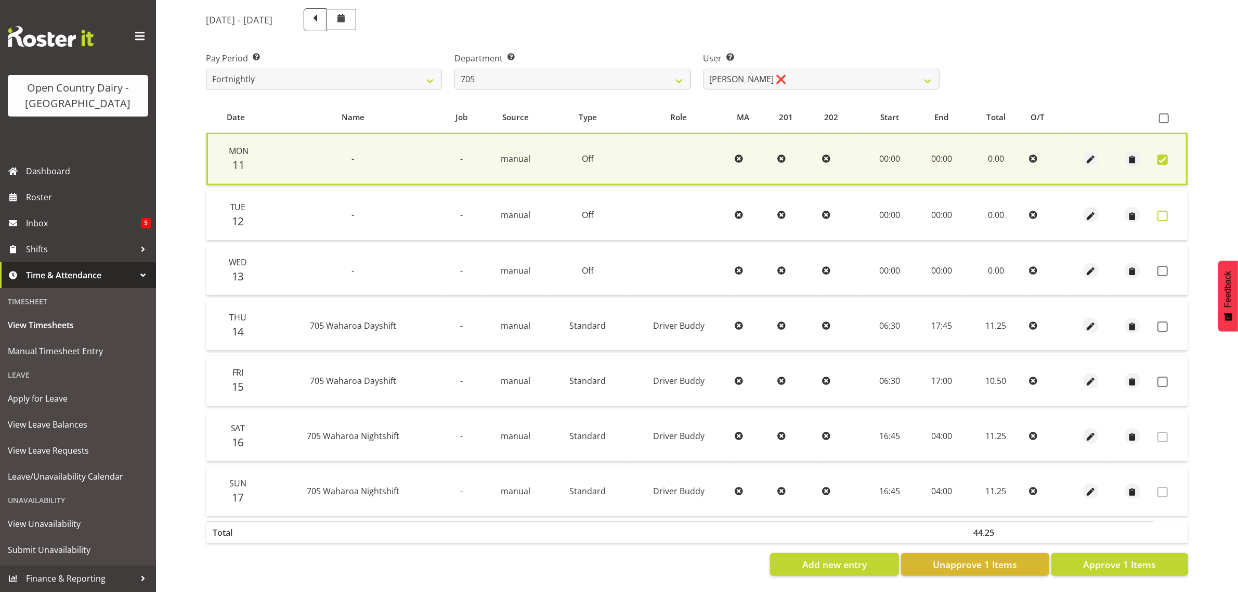
click at [1162, 211] on span at bounding box center [1163, 216] width 10 height 10
checkbox input "true"
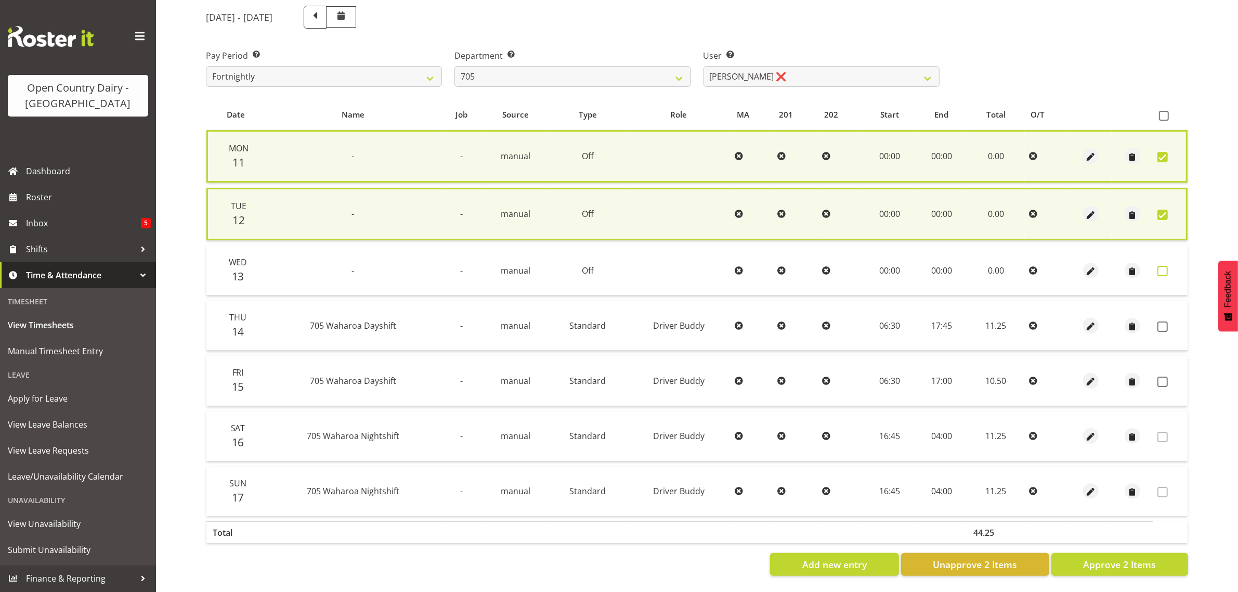
click at [1163, 266] on span at bounding box center [1163, 271] width 10 height 10
checkbox input "true"
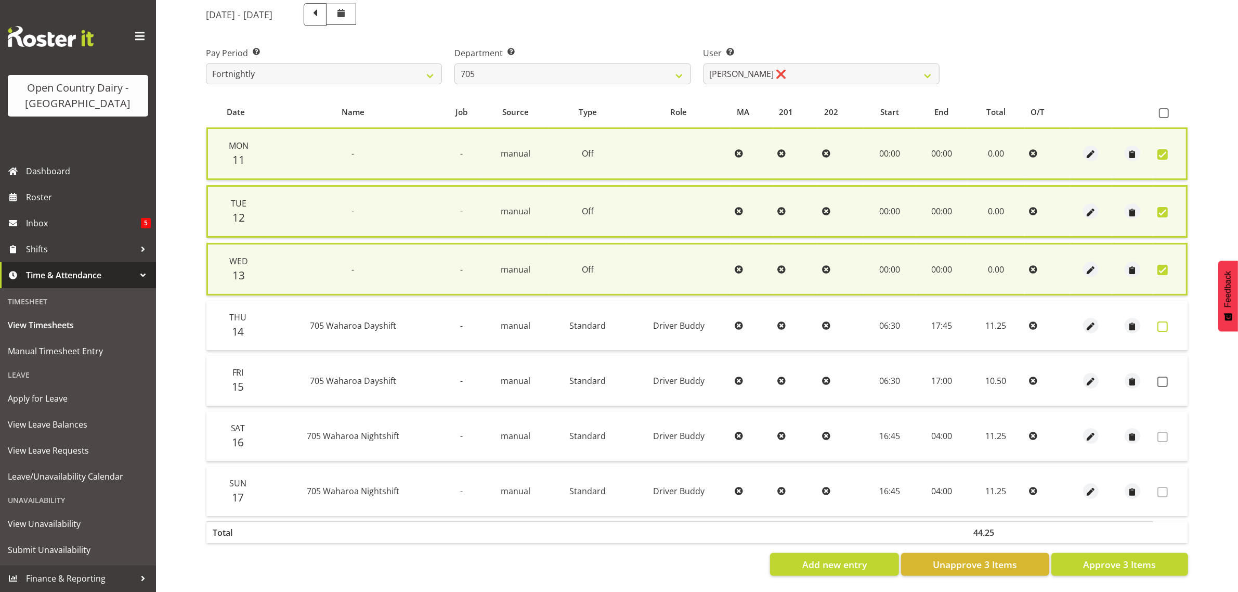
click at [1162, 321] on span at bounding box center [1163, 326] width 10 height 10
checkbox input "true"
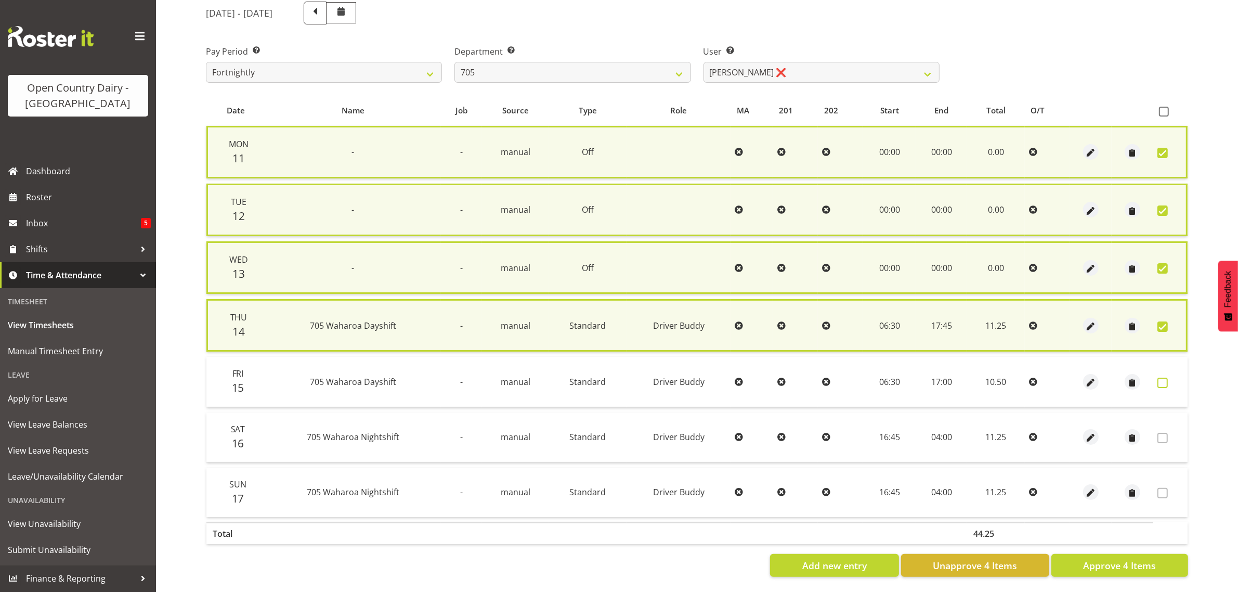
click at [1163, 378] on span at bounding box center [1163, 383] width 10 height 10
checkbox input "true"
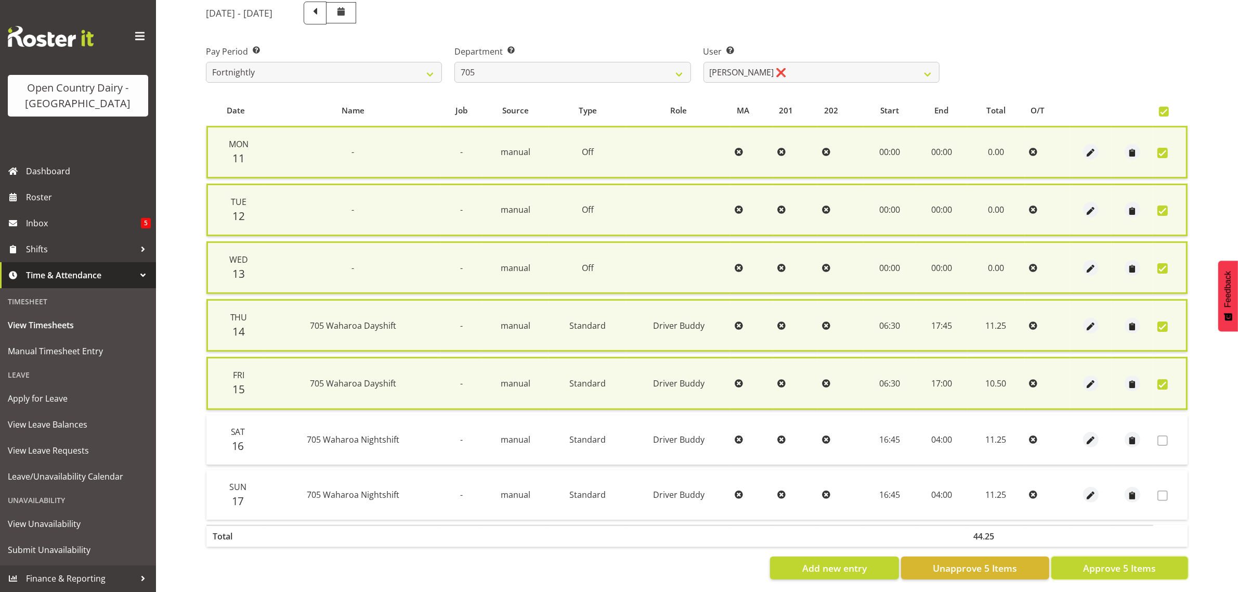
click at [1134, 562] on span "Approve 5 Items" at bounding box center [1119, 568] width 73 height 14
checkbox input "false"
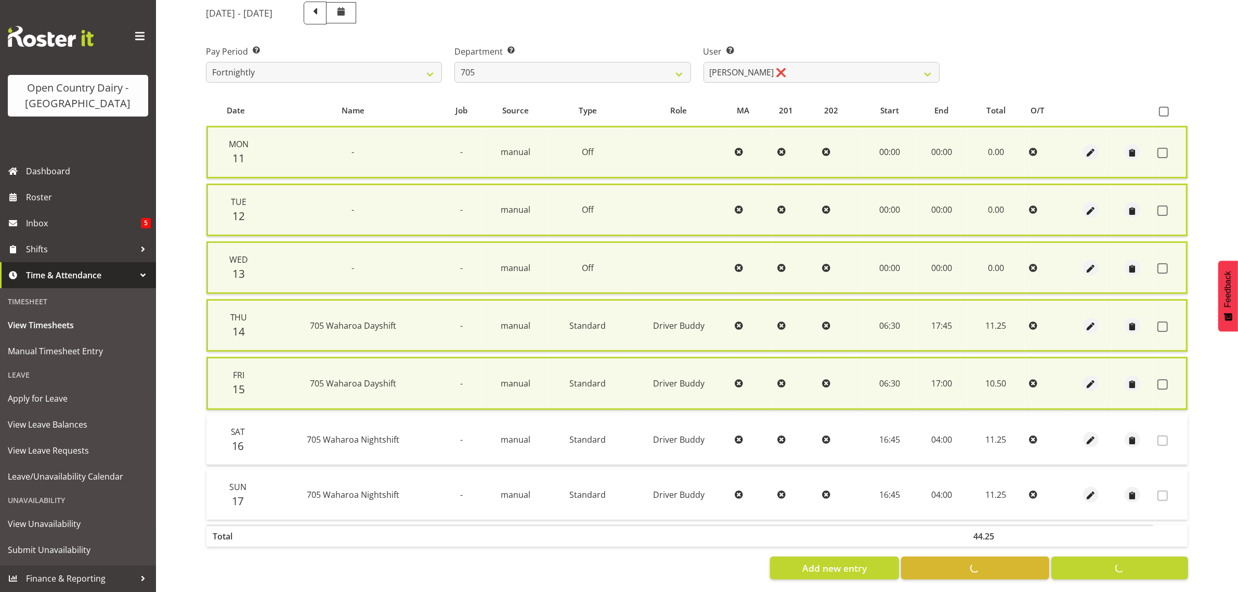
checkbox input "false"
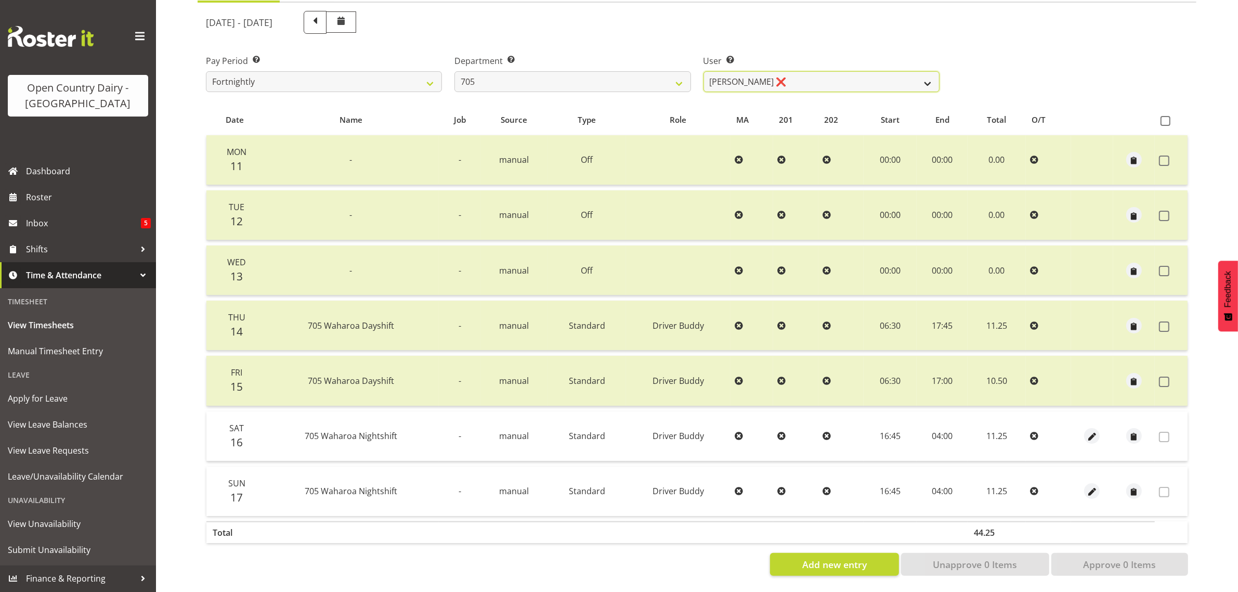
click at [814, 71] on select "Colin Kelly ❌ Craig Cottam ❌ John May ❌" at bounding box center [822, 81] width 236 height 21
click at [537, 71] on select "701 702 703 704 705 706 707 708 709 710 711 712 713 714 715 716 717 718 719 720" at bounding box center [573, 81] width 236 height 21
select select "721"
click at [455, 71] on select "701 702 703 704 705 706 707 708 709 710 711 712 713 714 715 716 717 718 719 720" at bounding box center [573, 81] width 236 height 21
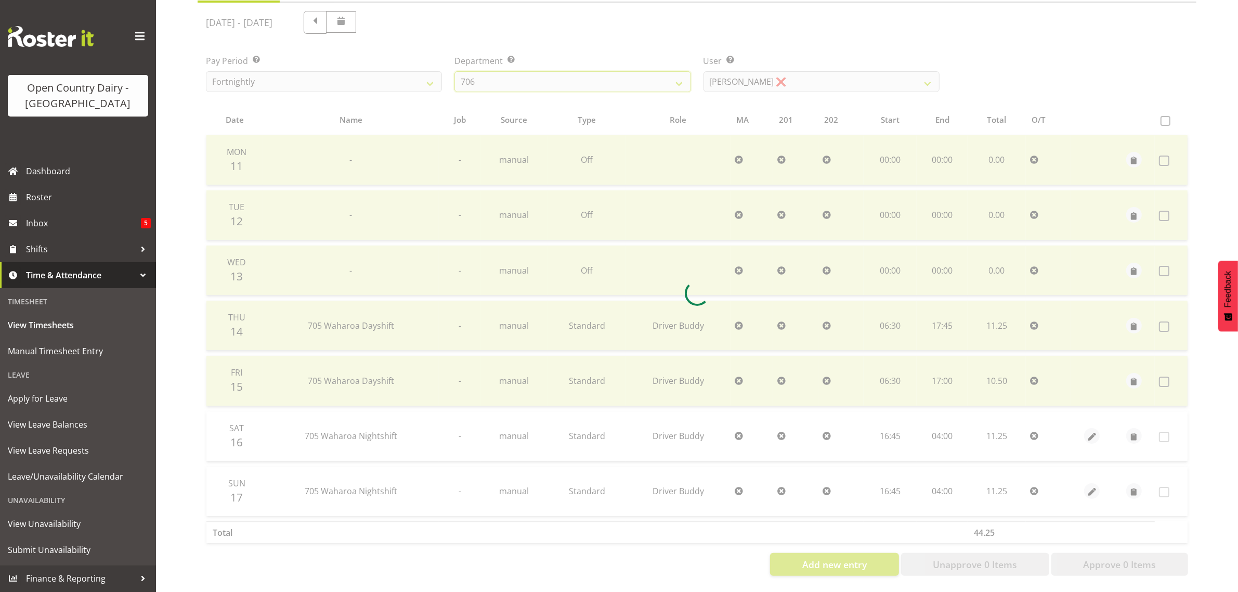
scroll to position [0, 0]
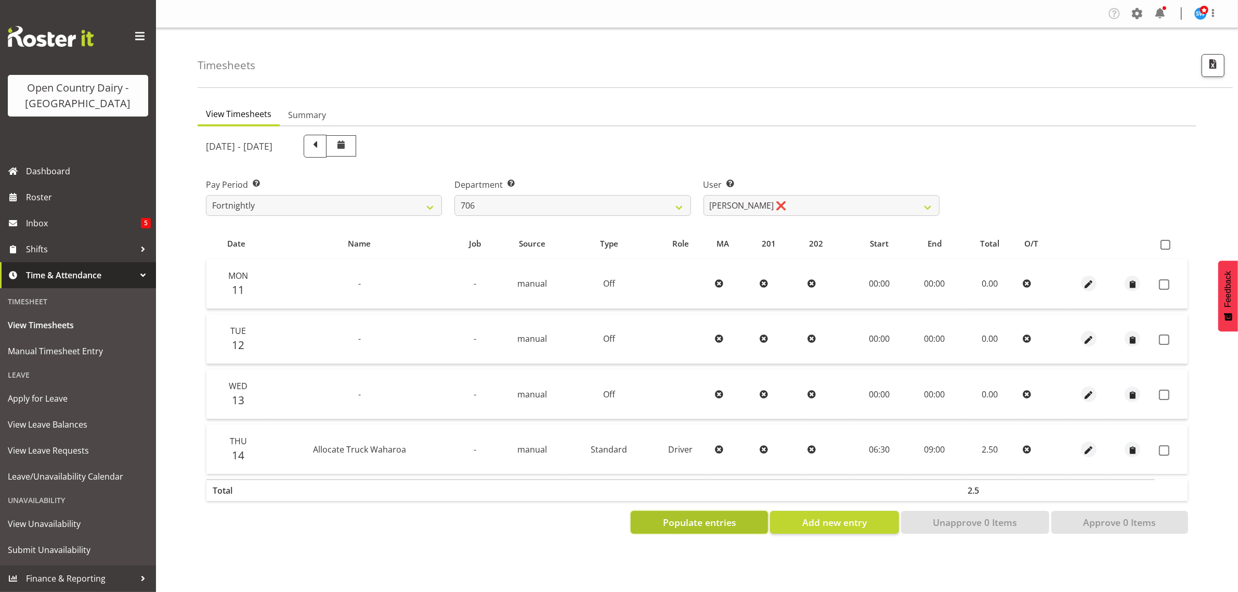
click at [722, 521] on span "Populate entries" at bounding box center [699, 522] width 73 height 14
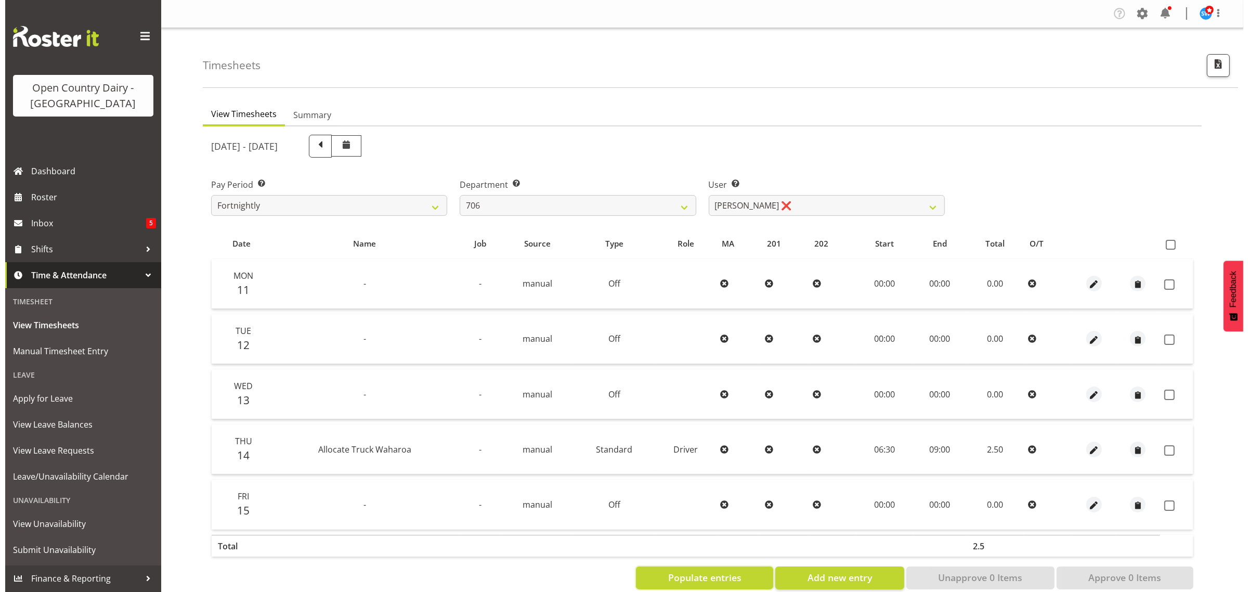
scroll to position [22, 0]
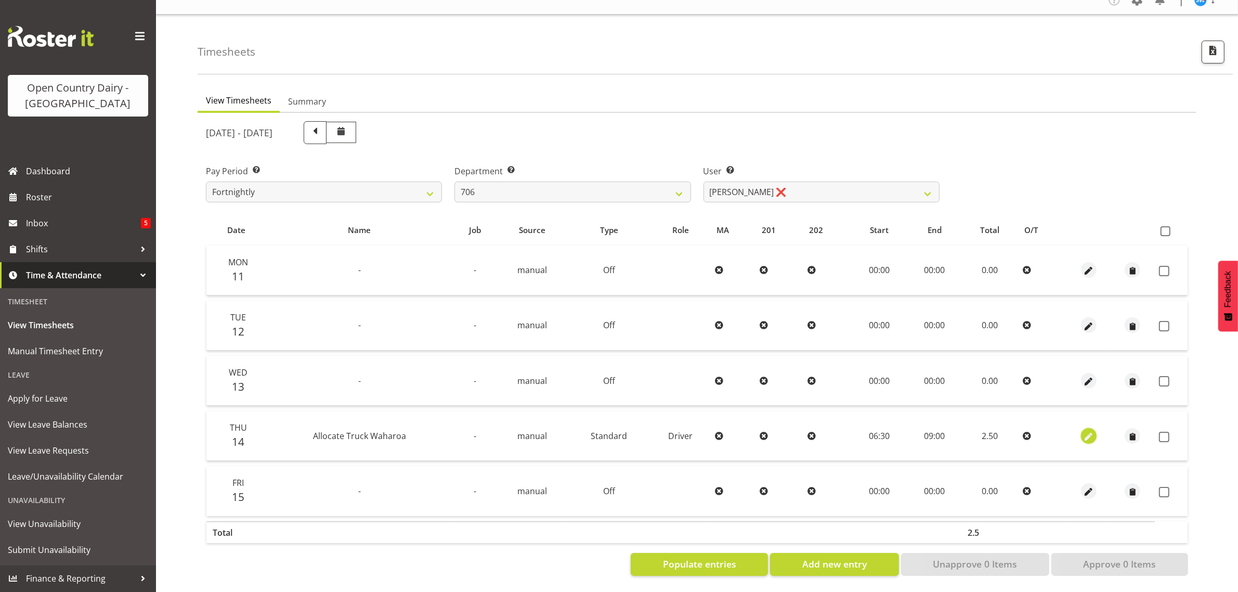
click at [1086, 431] on span "button" at bounding box center [1089, 437] width 12 height 12
select select "Standard"
select select "763"
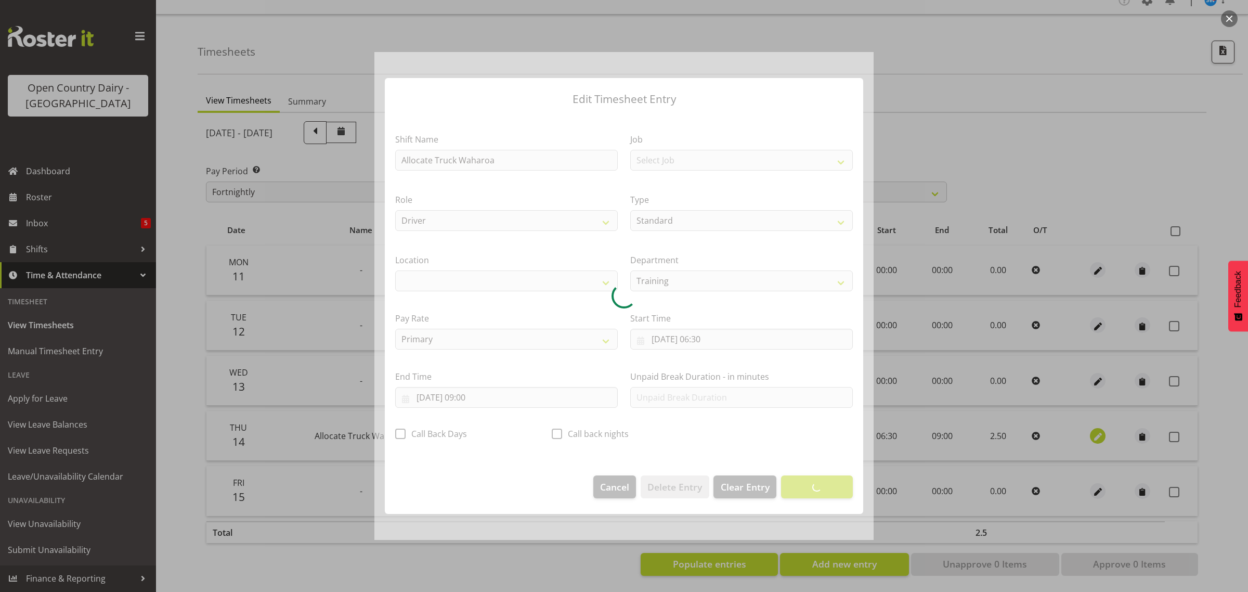
select select "1054"
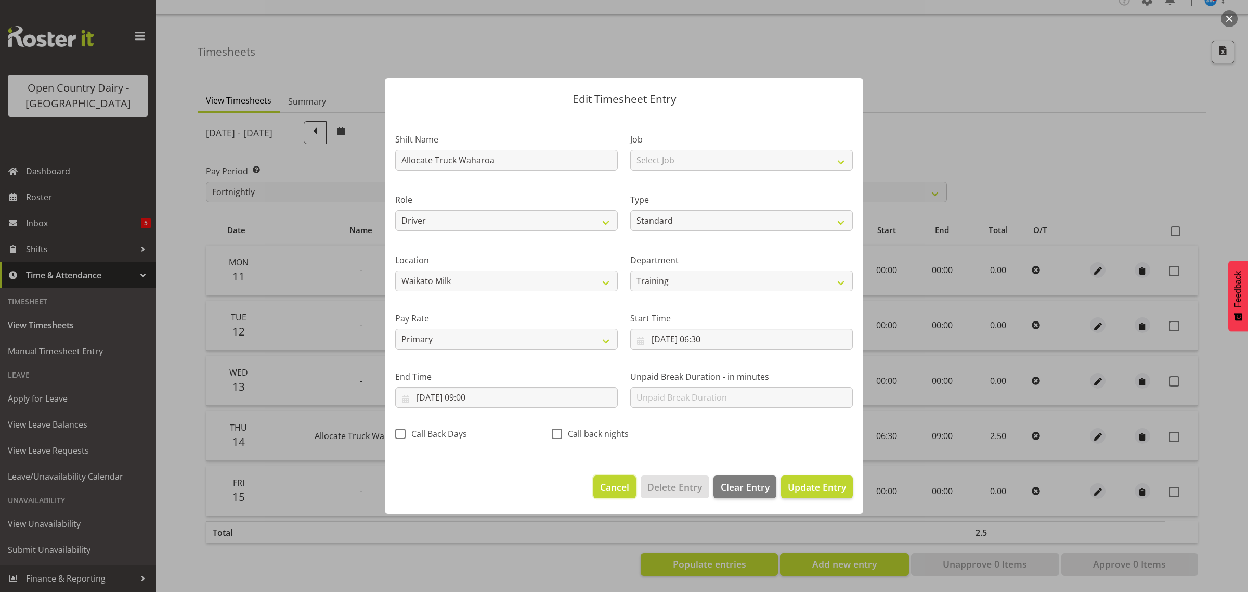
click at [614, 487] on span "Cancel" at bounding box center [614, 487] width 29 height 14
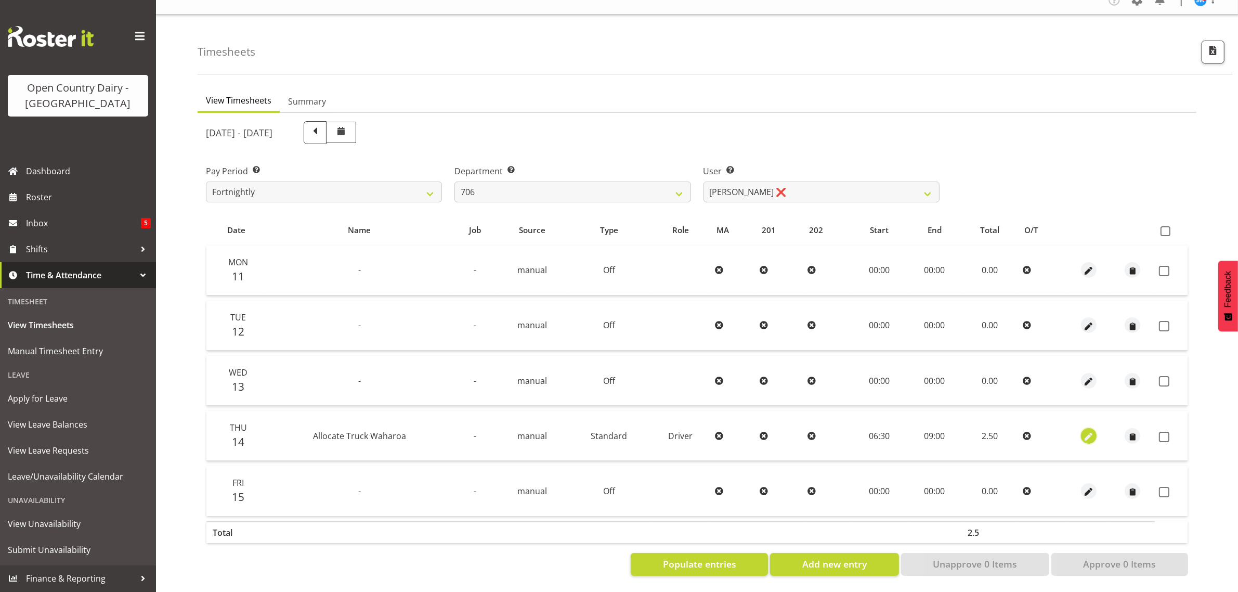
click at [1089, 431] on span "button" at bounding box center [1089, 437] width 12 height 12
select select "Standard"
select select "763"
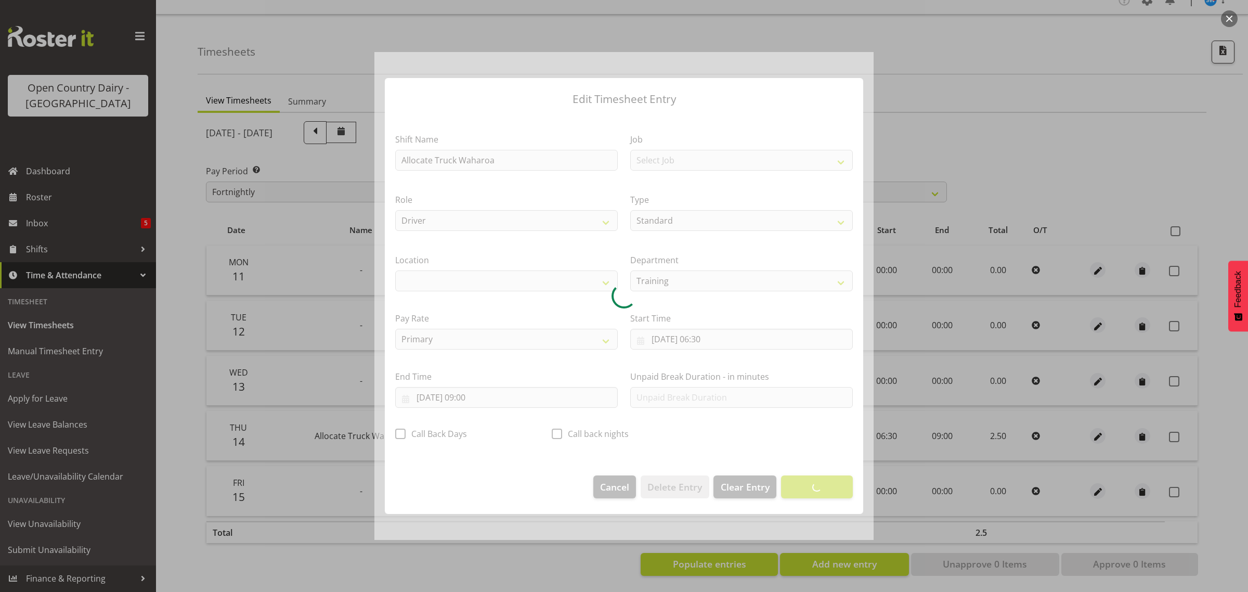
select select "1054"
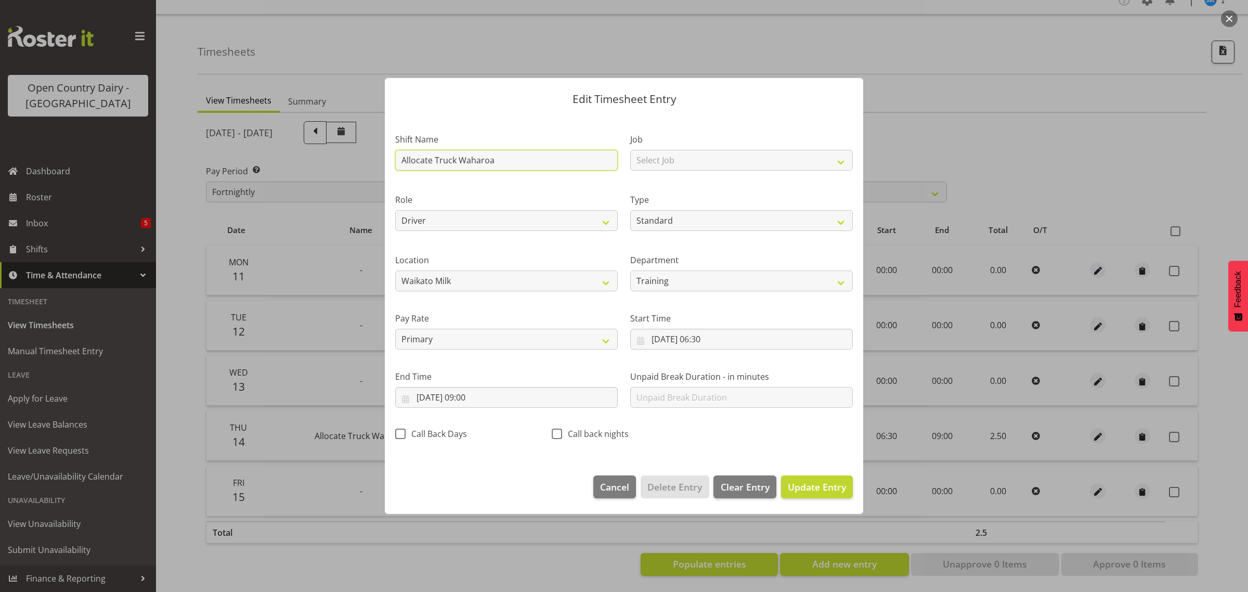
drag, startPoint x: 508, startPoint y: 160, endPoint x: 381, endPoint y: 170, distance: 126.8
click at [381, 170] on div "Edit Timesheet Entry Shift Name Allocate Truck Waharoa Job Select Job Driver Dr…" at bounding box center [623, 296] width 499 height 488
type input "Paid not worked"
click at [711, 339] on input "14/08/2025, 06:30" at bounding box center [741, 339] width 223 height 21
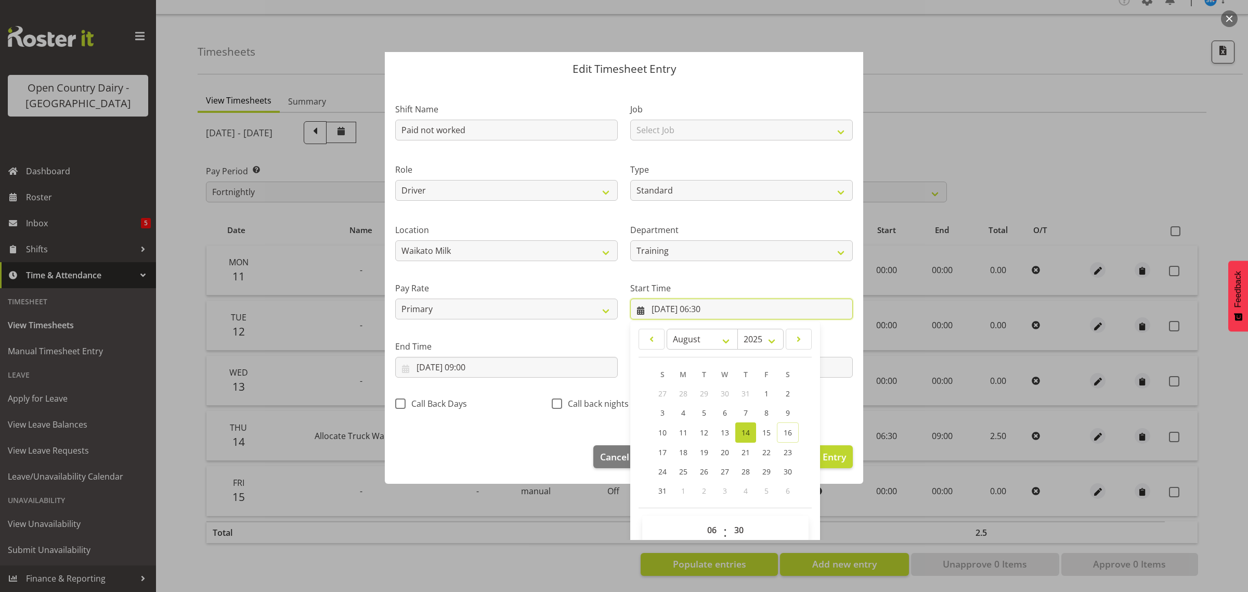
scroll to position [47, 0]
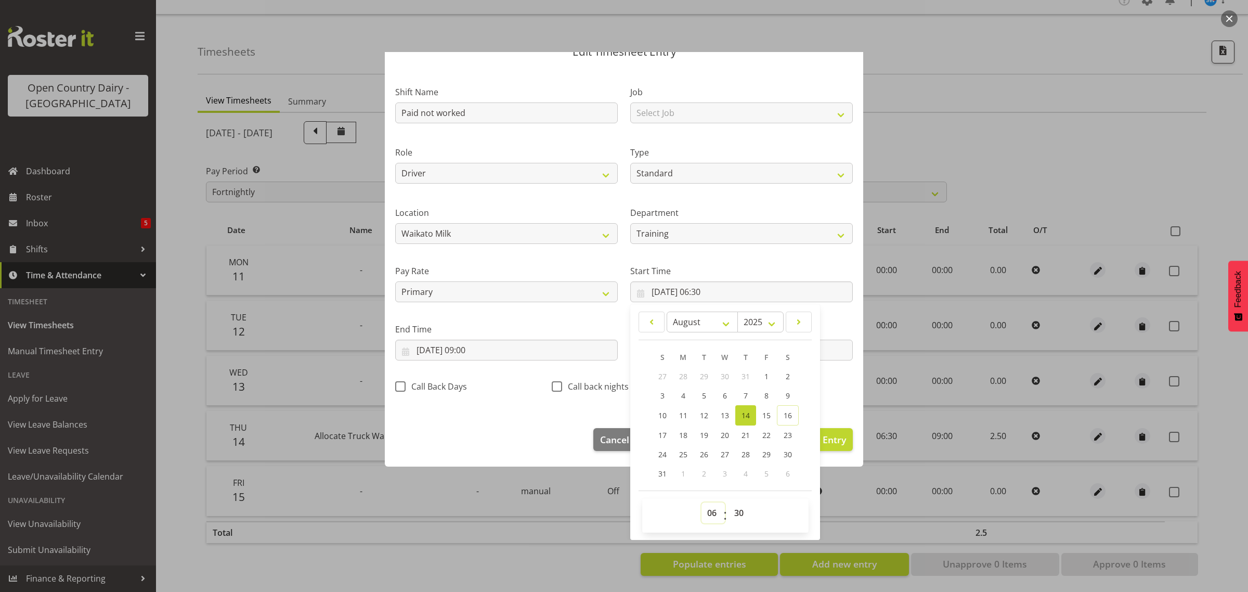
click at [705, 512] on select "00 01 02 03 04 05 06 07 08 09 10 11 12 13 14 15 16 17 18 19 20 21 22 23" at bounding box center [713, 512] width 23 height 21
select select "0"
click at [702, 502] on select "00 01 02 03 04 05 06 07 08 09 10 11 12 13 14 15 16 17 18 19 20 21 22 23" at bounding box center [713, 512] width 23 height 21
type input "14/08/2025, 00:30"
click at [731, 508] on select "00 01 02 03 04 05 06 07 08 09 10 11 12 13 14 15 16 17 18 19 20 21 22 23 24 25 2…" at bounding box center [740, 512] width 23 height 21
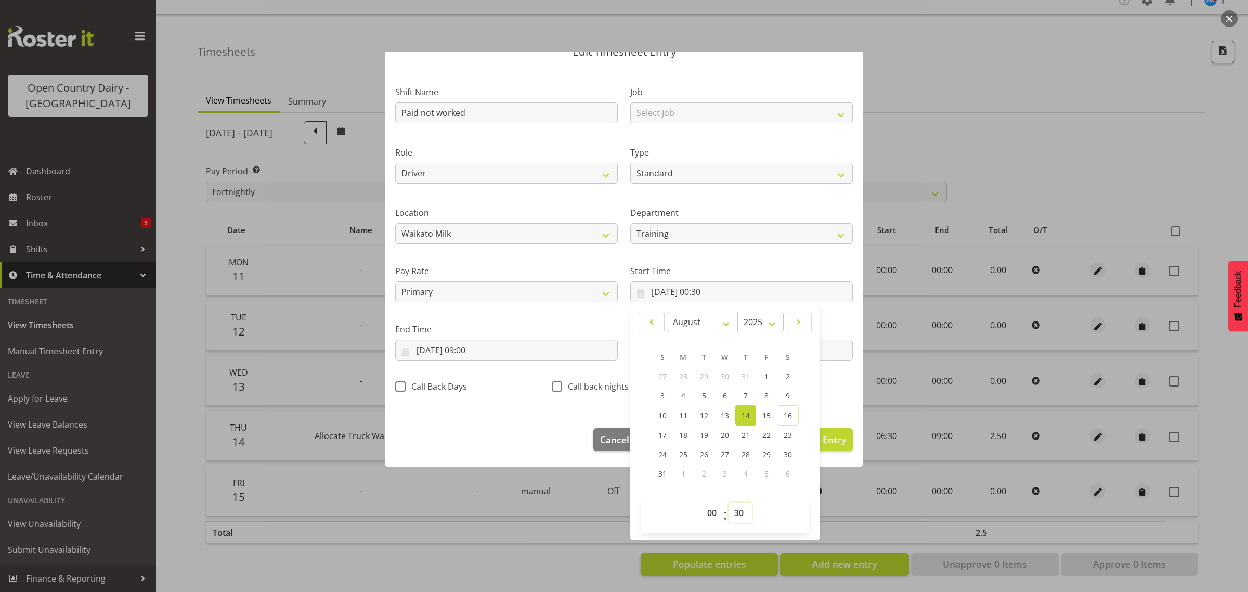
select select "0"
click at [729, 502] on select "00 01 02 03 04 05 06 07 08 09 10 11 12 13 14 15 16 17 18 19 20 21 22 23 24 25 2…" at bounding box center [740, 512] width 23 height 21
type input "14/08/2025, 00:00"
click at [475, 346] on input "14/08/2025, 09:00" at bounding box center [506, 350] width 223 height 21
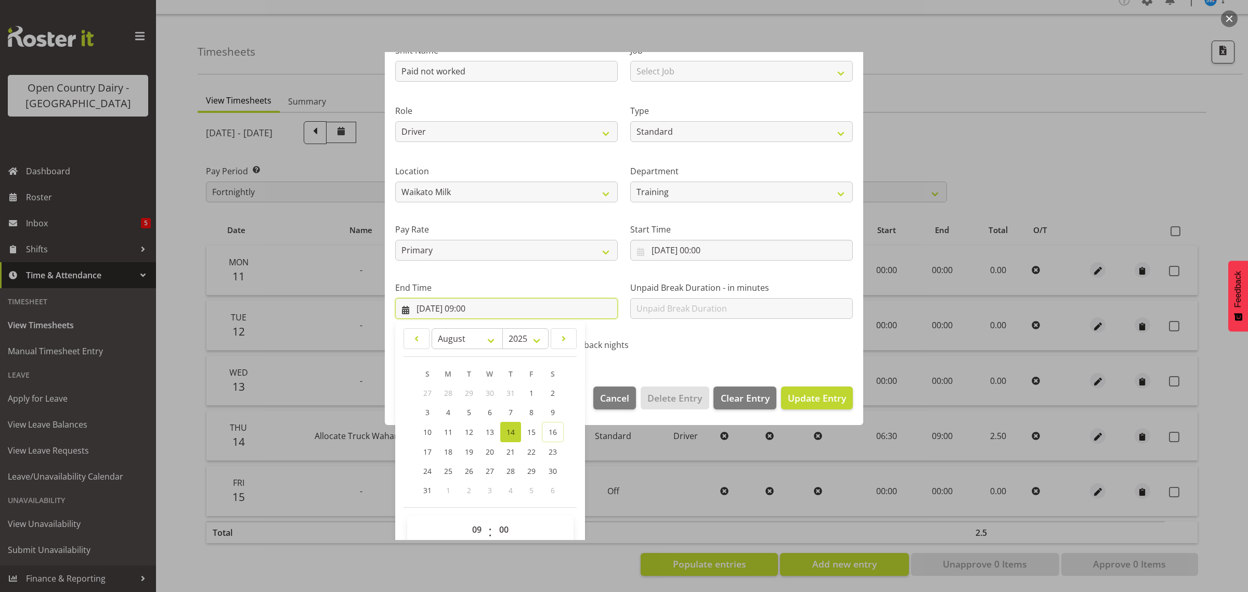
scroll to position [106, 0]
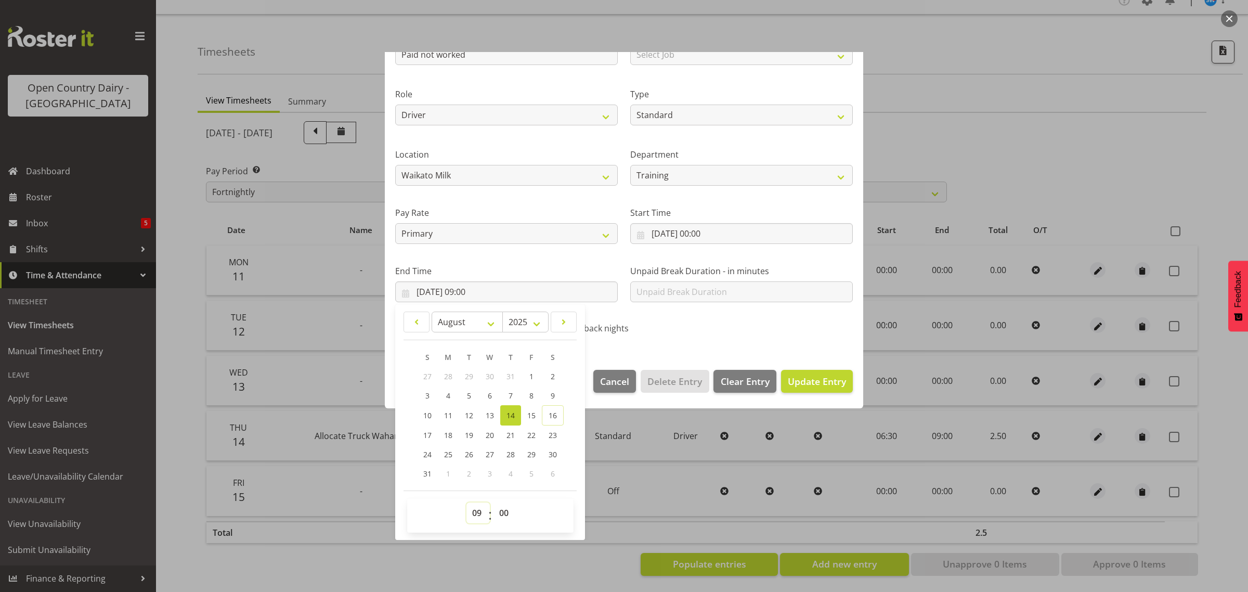
click at [477, 511] on select "00 01 02 03 04 05 06 07 08 09 10 11 12 13 14 15 16 17 18 19 20 21 22 23" at bounding box center [477, 512] width 23 height 21
select select "0"
click at [466, 502] on select "00 01 02 03 04 05 06 07 08 09 10 11 12 13 14 15 16 17 18 19 20 21 22 23" at bounding box center [477, 512] width 23 height 21
type input "14/08/2025, 00:00"
click at [677, 112] on select "Off Standard Public Holiday Public Holiday (Worked) Day In Lieu Annual Leave Si…" at bounding box center [741, 115] width 223 height 21
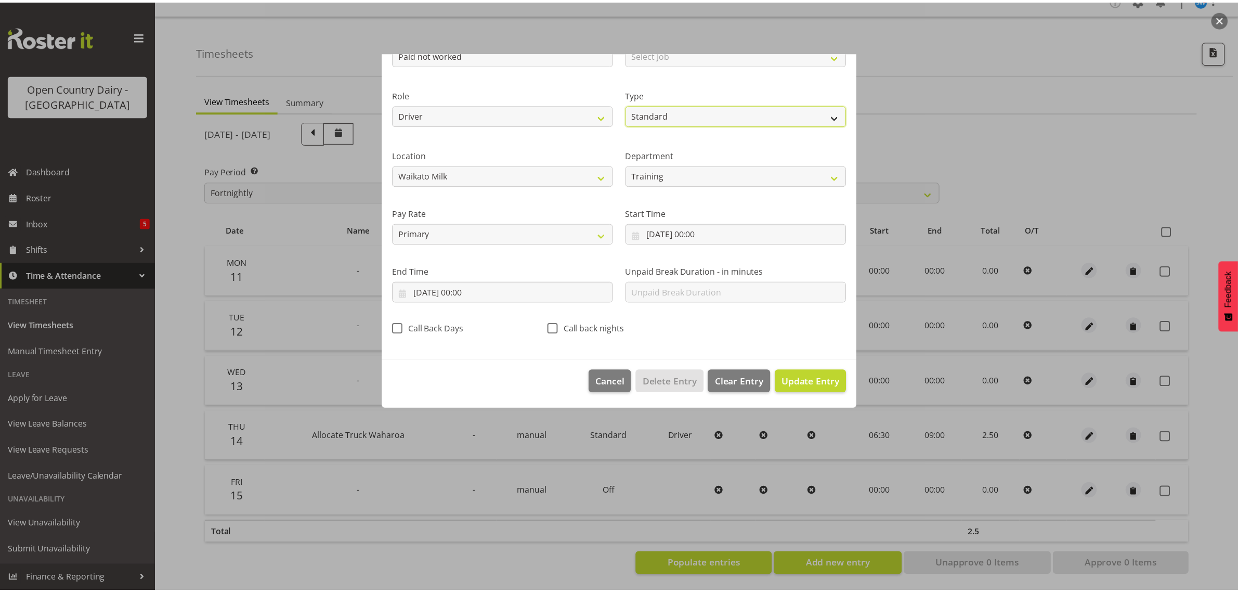
scroll to position [0, 0]
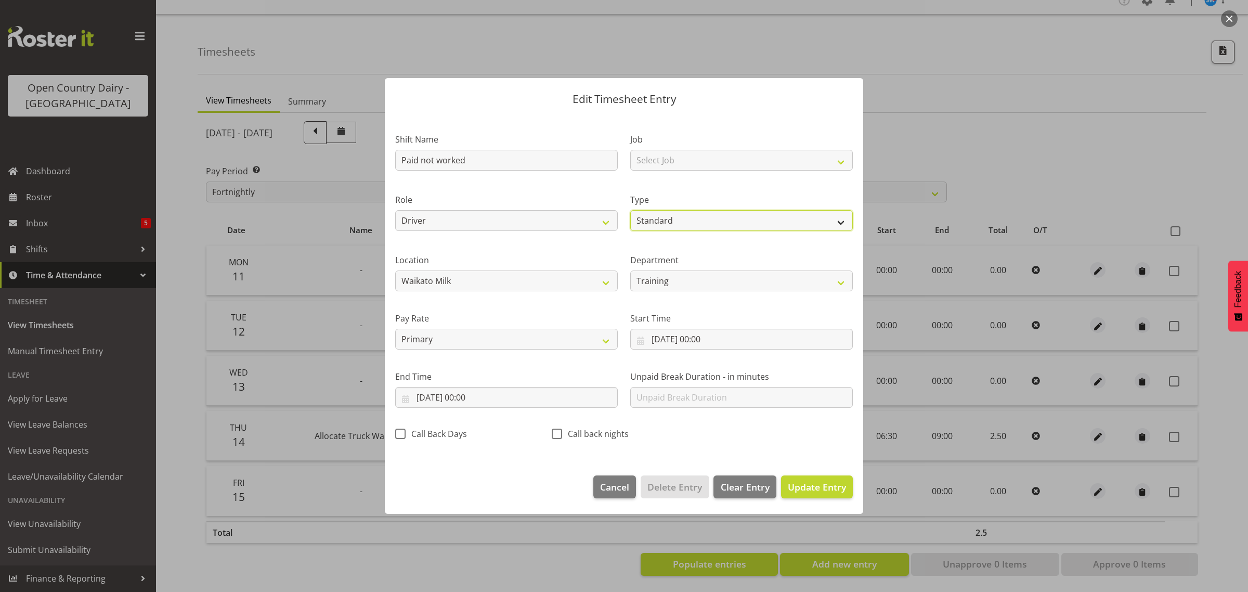
select select "Off"
click at [630, 231] on select "Off Standard Public Holiday Public Holiday (Worked) Day In Lieu Annual Leave Si…" at bounding box center [741, 220] width 223 height 21
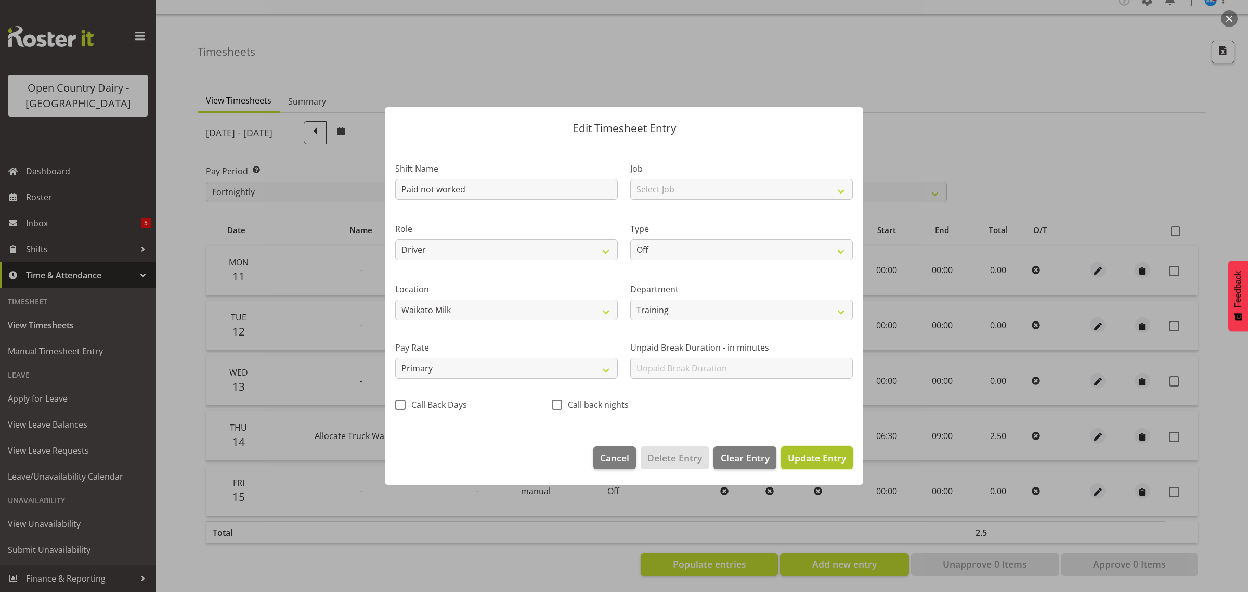
click at [808, 455] on span "Update Entry" at bounding box center [817, 457] width 58 height 12
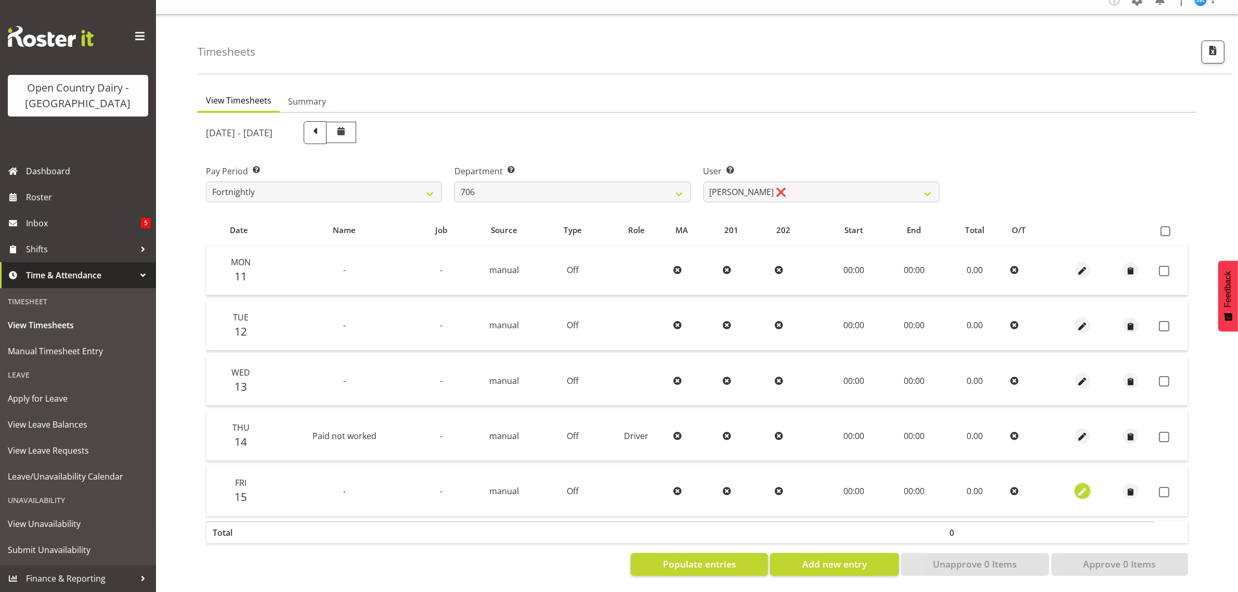
click at [1079, 486] on span "button" at bounding box center [1082, 492] width 12 height 12
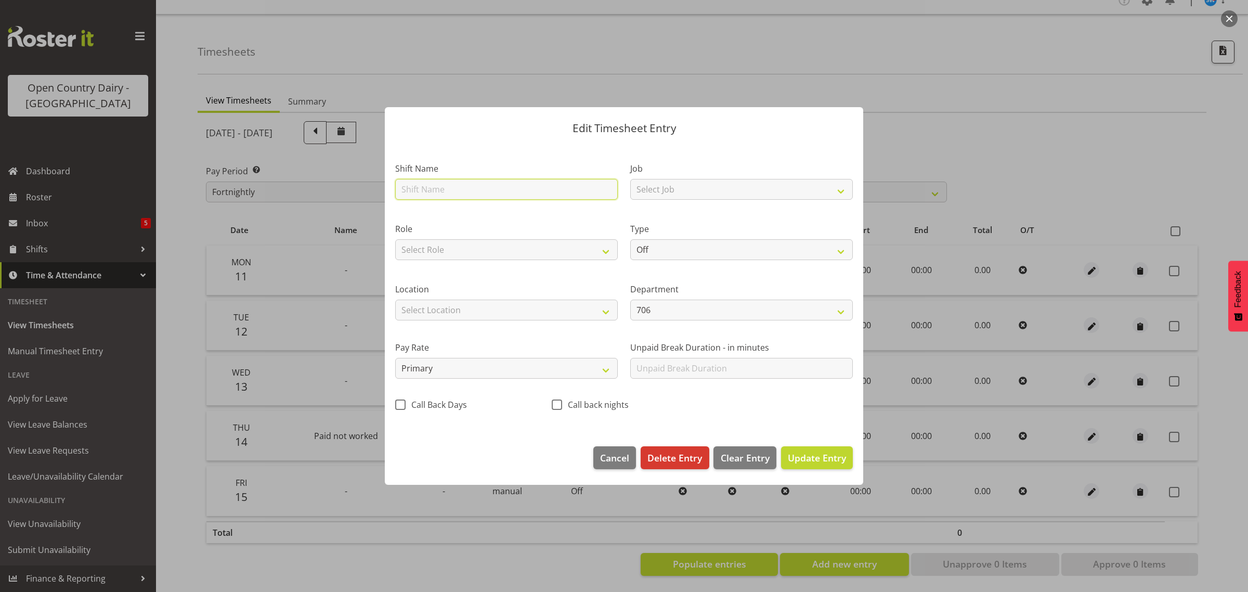
click at [430, 183] on input "text" at bounding box center [506, 189] width 223 height 21
type input "paid not worked"
click at [807, 457] on span "Update Entry" at bounding box center [817, 457] width 58 height 12
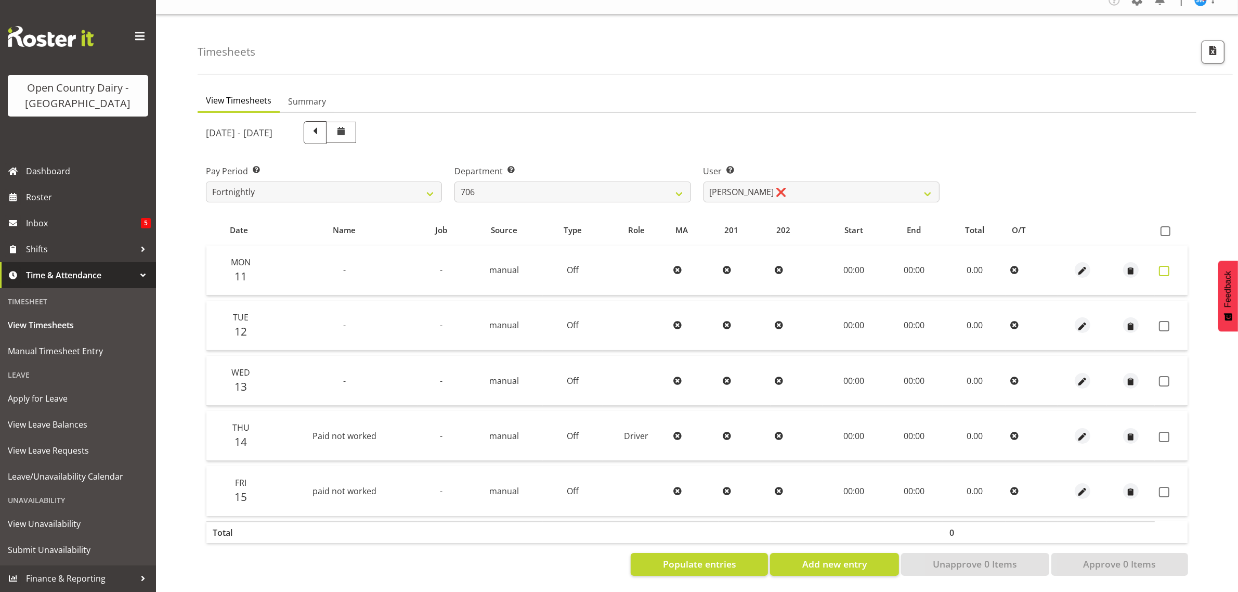
click at [1161, 266] on span at bounding box center [1164, 271] width 10 height 10
checkbox input "true"
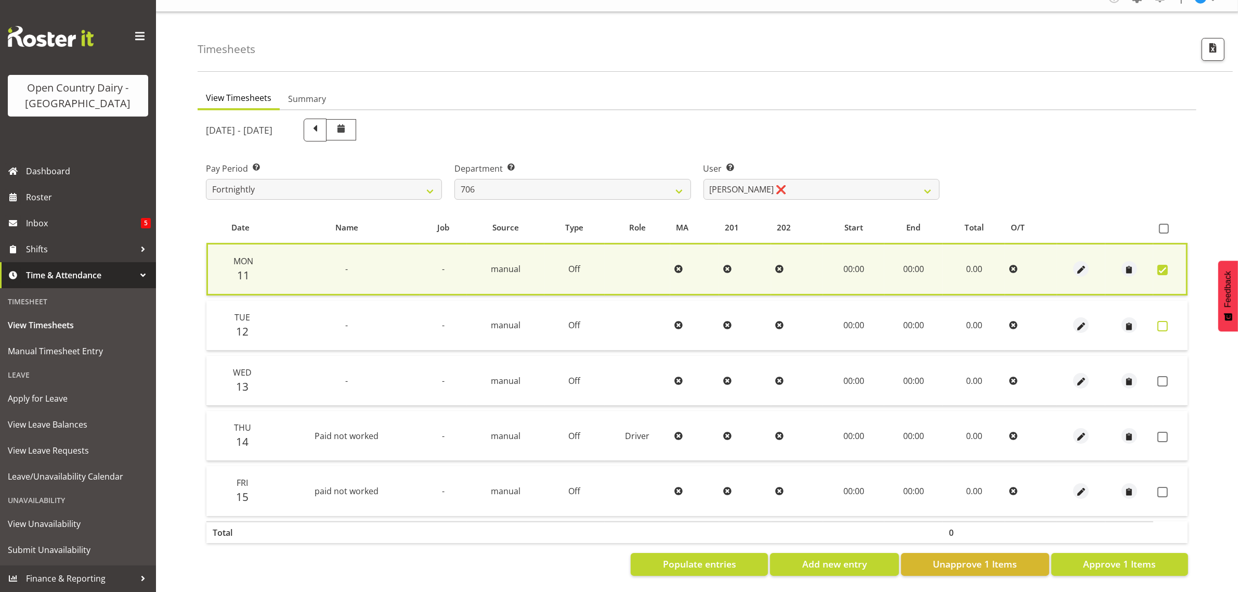
click at [1160, 321] on span at bounding box center [1163, 326] width 10 height 10
checkbox input "true"
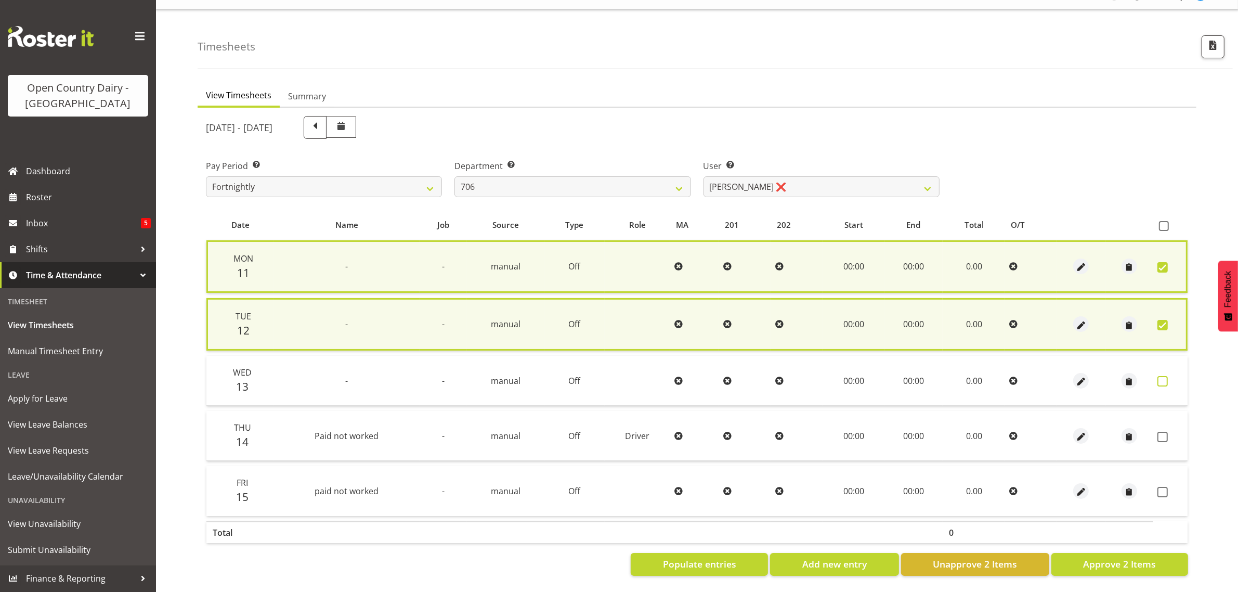
click at [1160, 376] on span at bounding box center [1163, 381] width 10 height 10
checkbox input "true"
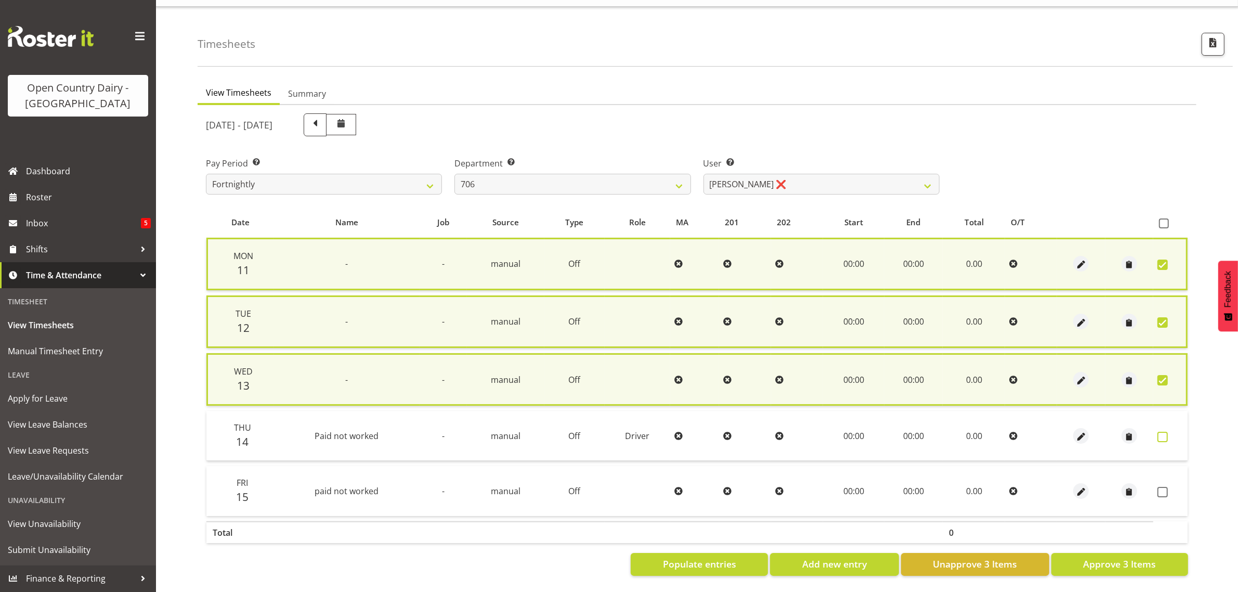
click at [1162, 432] on span at bounding box center [1163, 437] width 10 height 10
checkbox input "true"
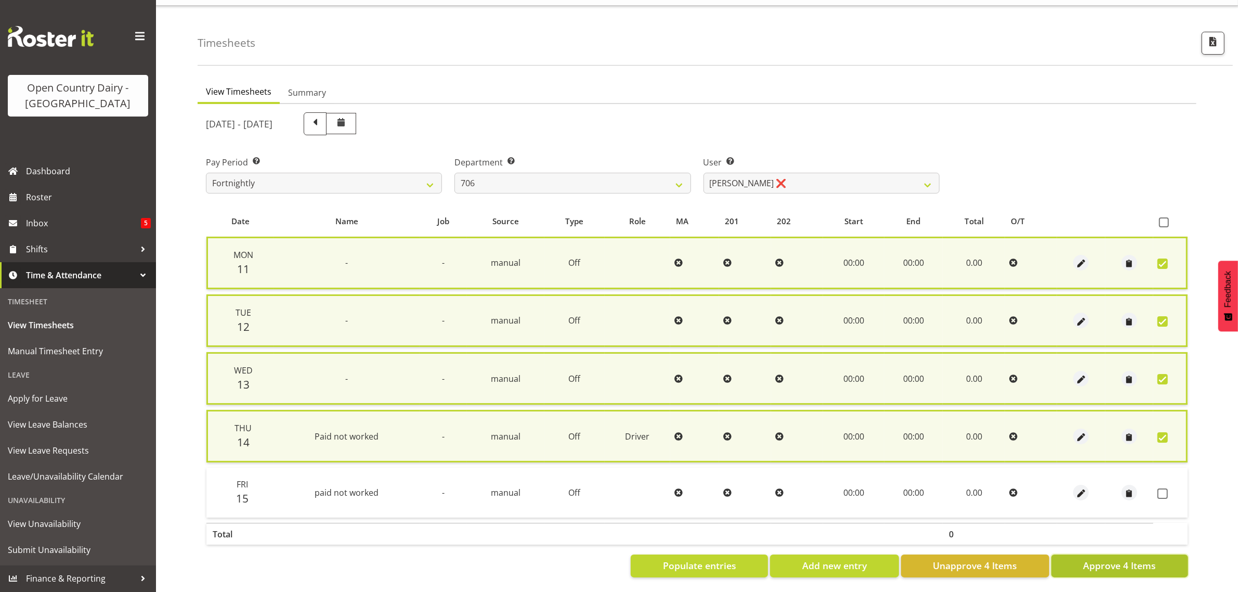
click at [1111, 559] on span "Approve 4 Items" at bounding box center [1119, 566] width 73 height 14
checkbox input "false"
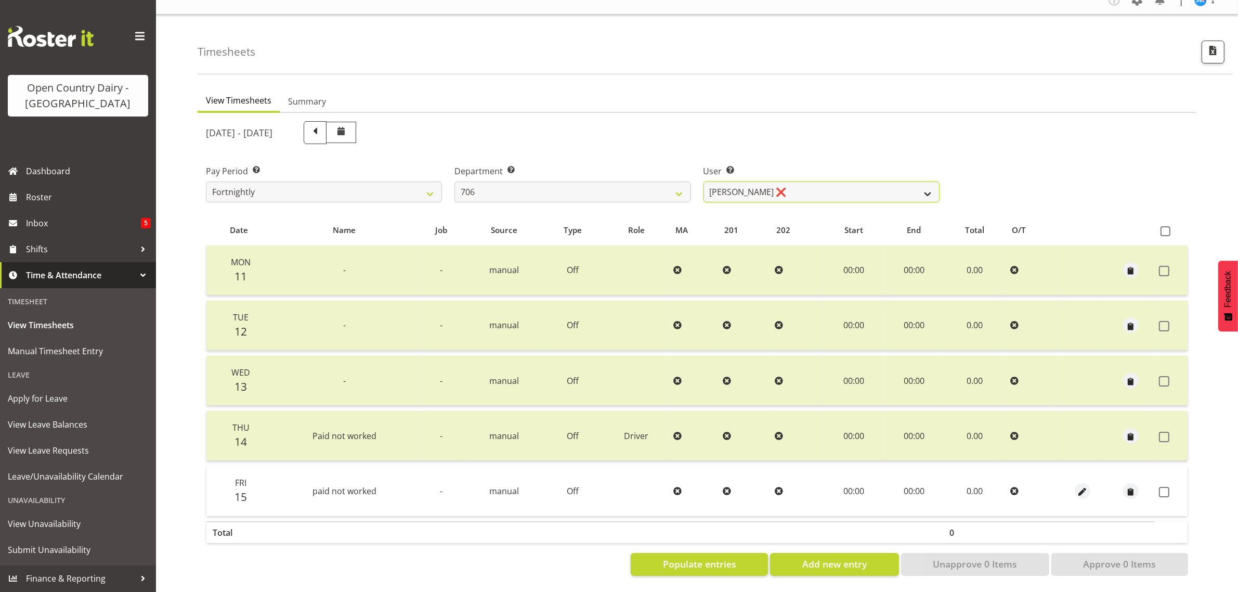
click at [763, 185] on select "Andrew Kearns ❌ Len Symons ❌ Mark Ansley ❌ Paul Griffin ❌" at bounding box center [822, 191] width 236 height 21
click at [554, 185] on select "701 702 703 704 705 706 707 708 709 710 711 712 713 714 715 716 717 718 719 720" at bounding box center [573, 191] width 236 height 21
select select "811"
click at [455, 181] on select "701 702 703 704 705 706 707 708 709 710 711 712 713 714 715 716 717 718 719 720" at bounding box center [573, 191] width 236 height 21
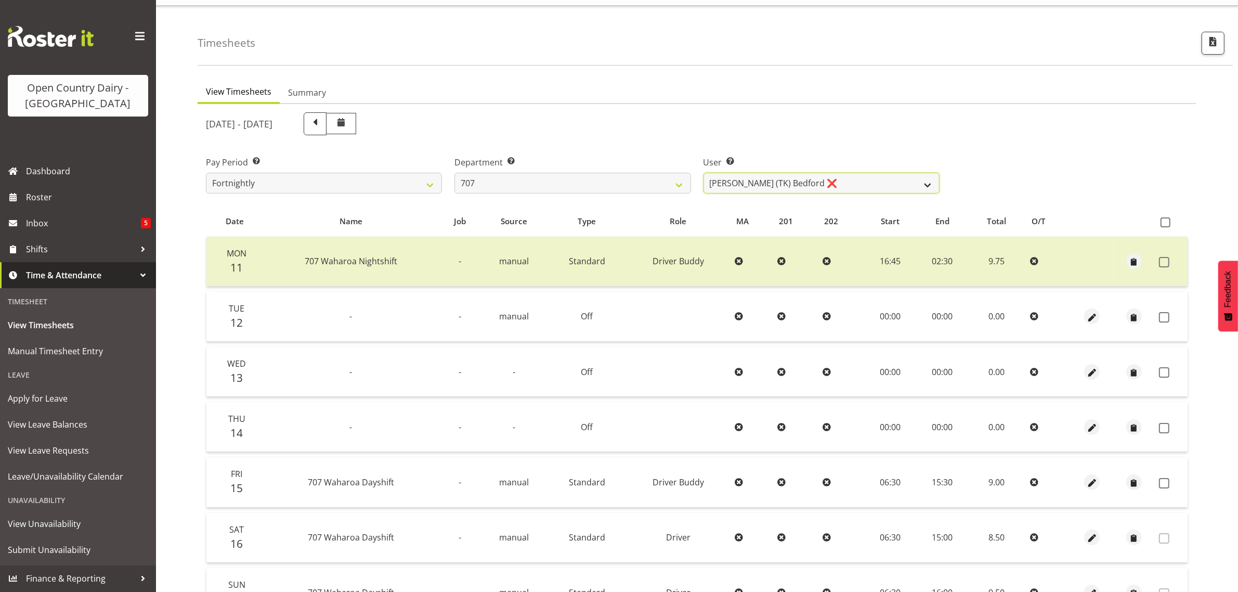
click at [812, 180] on select "Alan (TK) Bedford ❌ Mike Madden ❌" at bounding box center [822, 183] width 236 height 21
select select "8199"
click at [704, 173] on select "Alan (TK) Bedford ❌ Mike Madden ❌" at bounding box center [822, 183] width 236 height 21
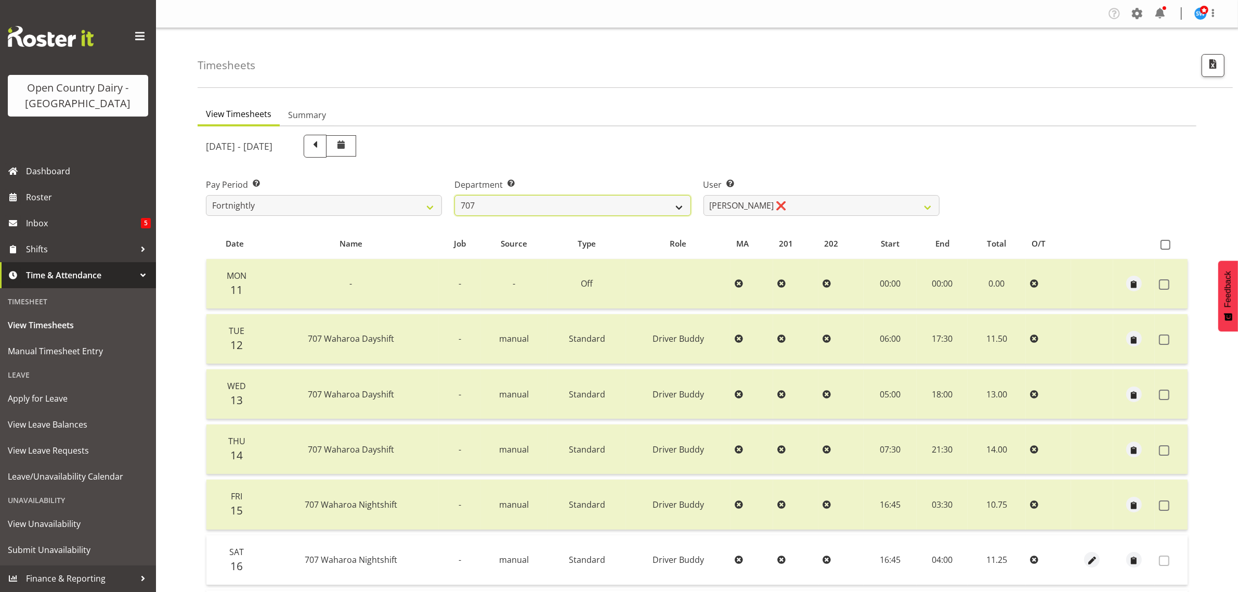
click at [615, 206] on select "701 702 703 704 705 706 707 708 709 710 711 712 713 714 715 716 717 718 719 720" at bounding box center [573, 205] width 236 height 21
select select "762"
click at [455, 195] on select "701 702 703 704 705 706 707 708 709 710 711 712 713 714 715 716 717 718 719 720" at bounding box center [573, 205] width 236 height 21
select select "11587"
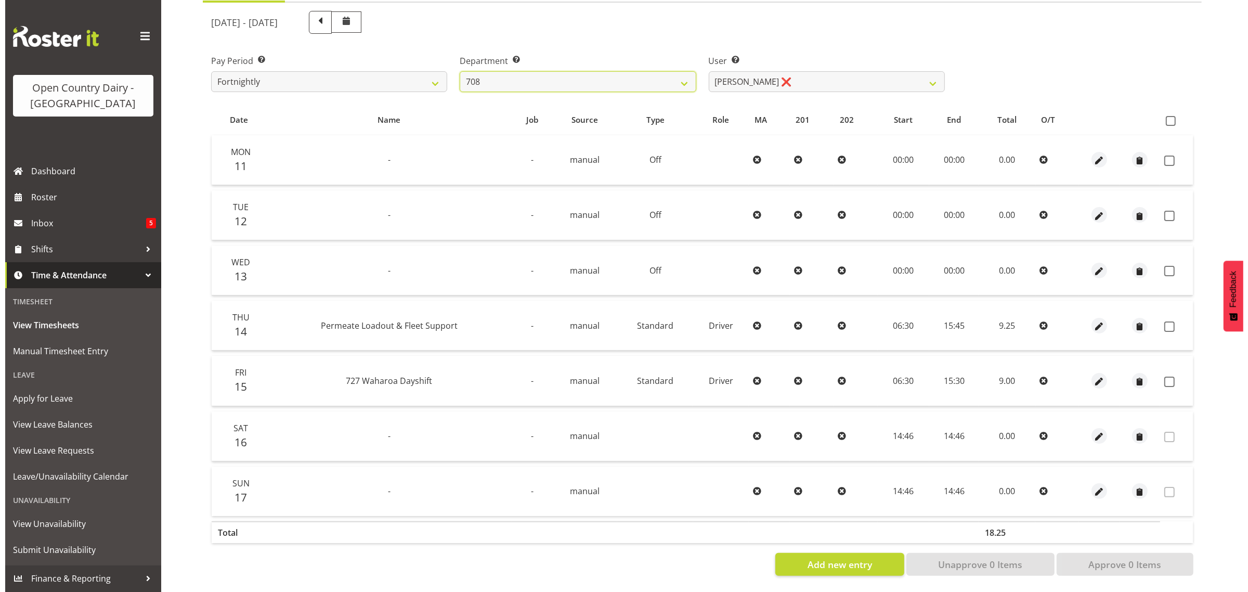
scroll to position [133, 0]
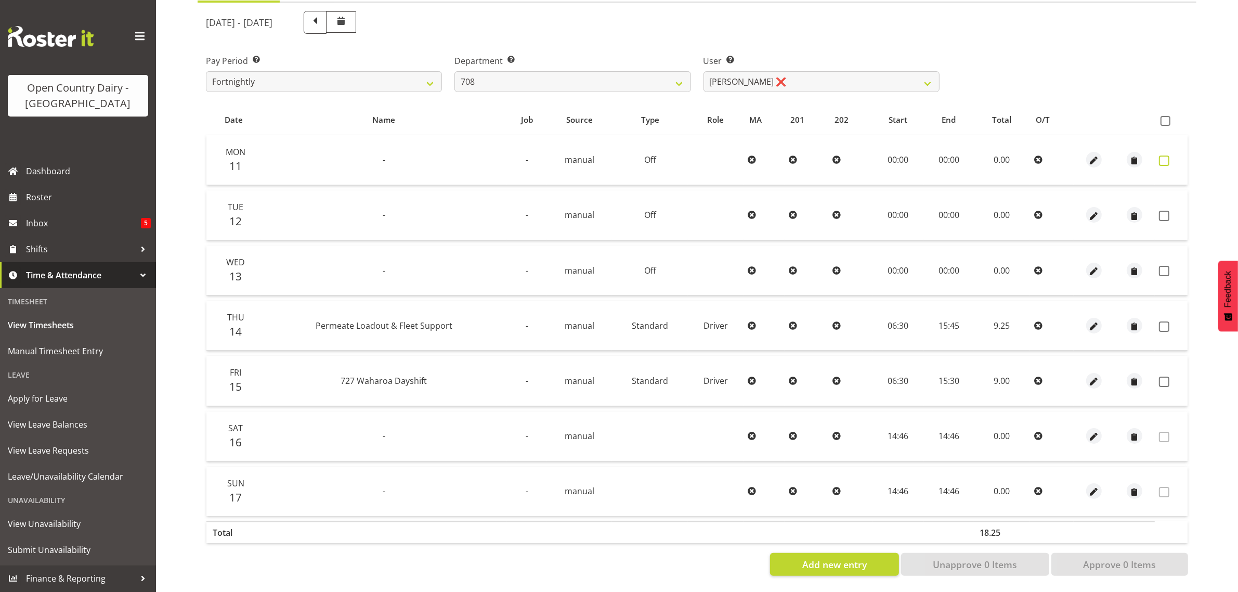
click at [1163, 155] on span at bounding box center [1164, 160] width 10 height 10
checkbox input "true"
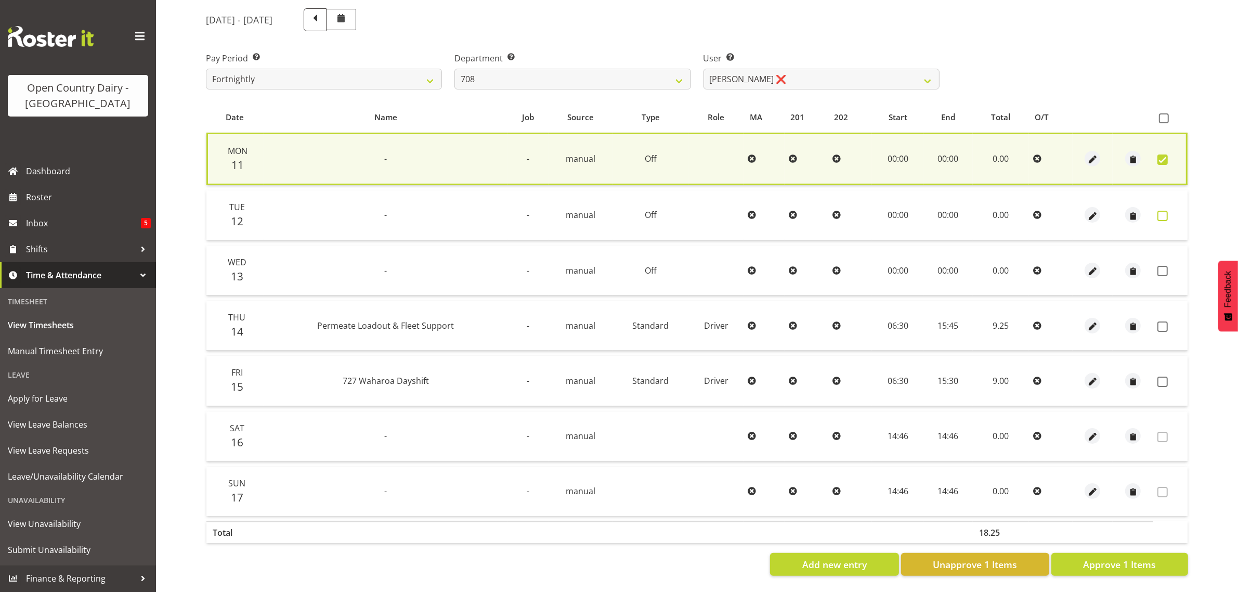
click at [1160, 211] on span at bounding box center [1163, 216] width 10 height 10
checkbox input "true"
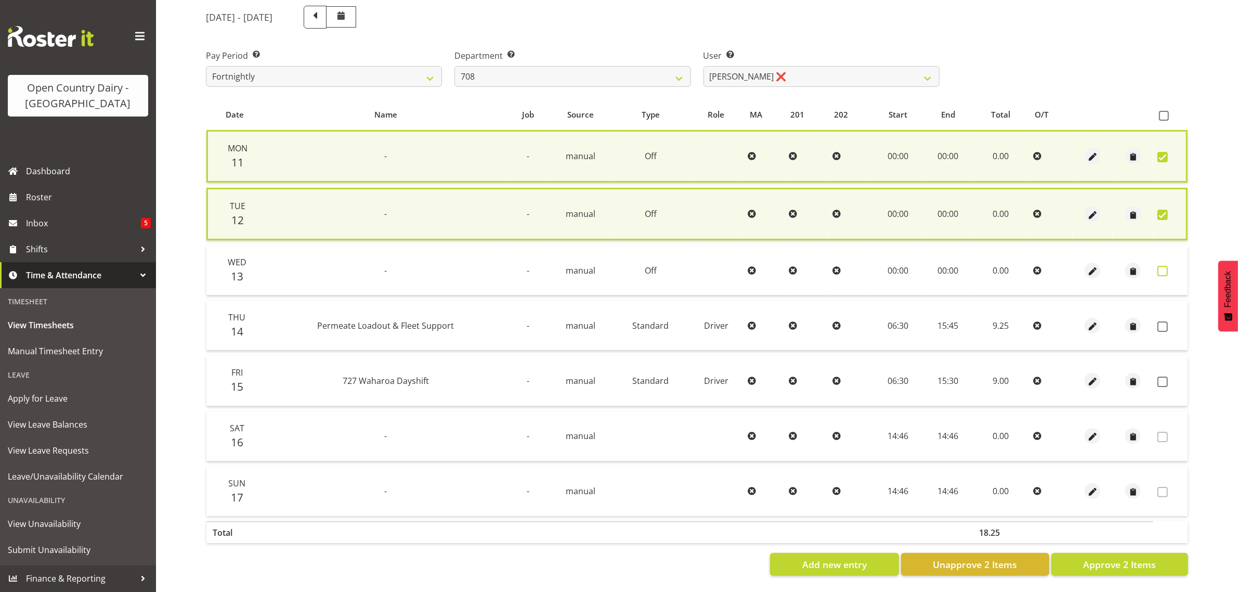
click at [1163, 266] on span at bounding box center [1163, 271] width 10 height 10
checkbox input "true"
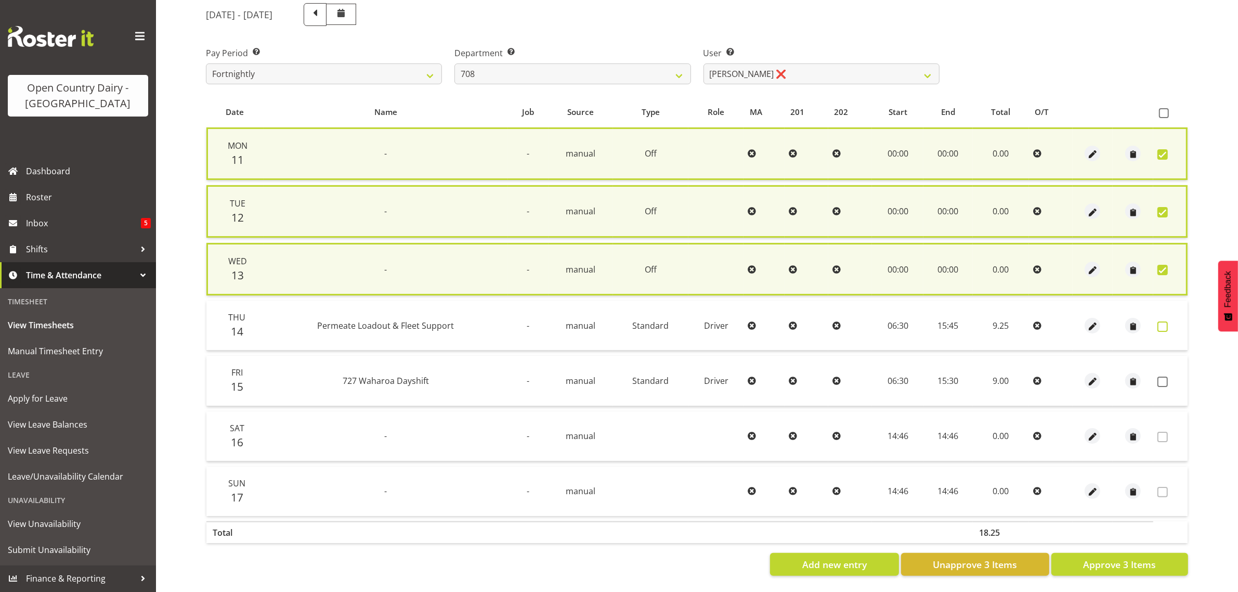
click at [1161, 321] on span at bounding box center [1163, 326] width 10 height 10
checkbox input "true"
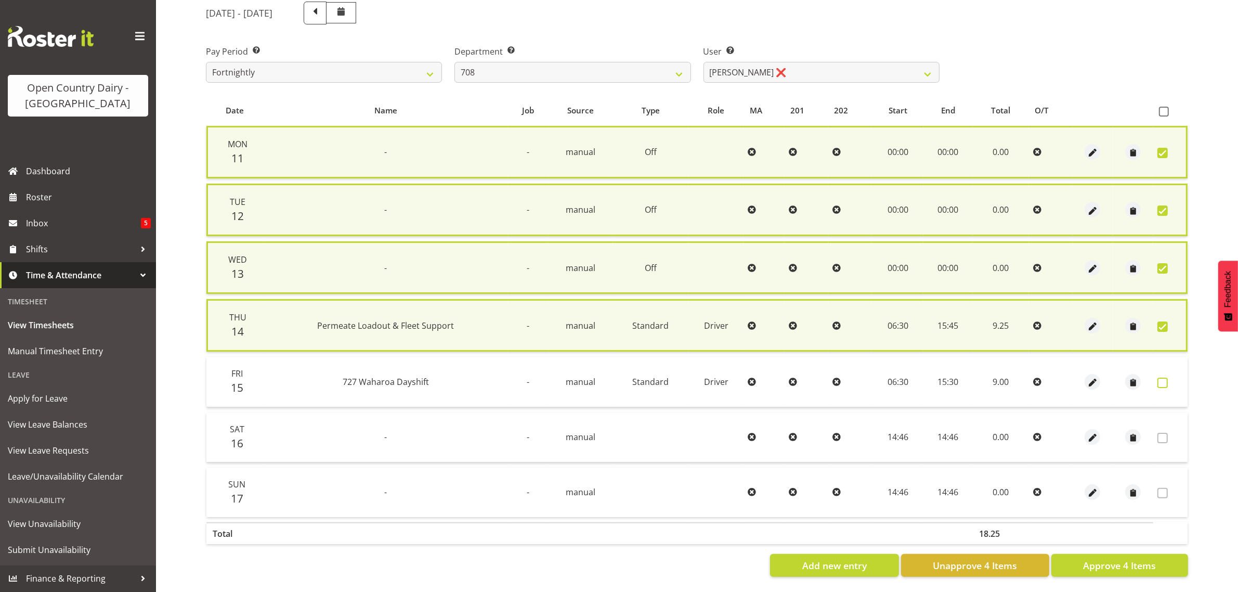
click at [1164, 378] on span at bounding box center [1163, 383] width 10 height 10
checkbox input "true"
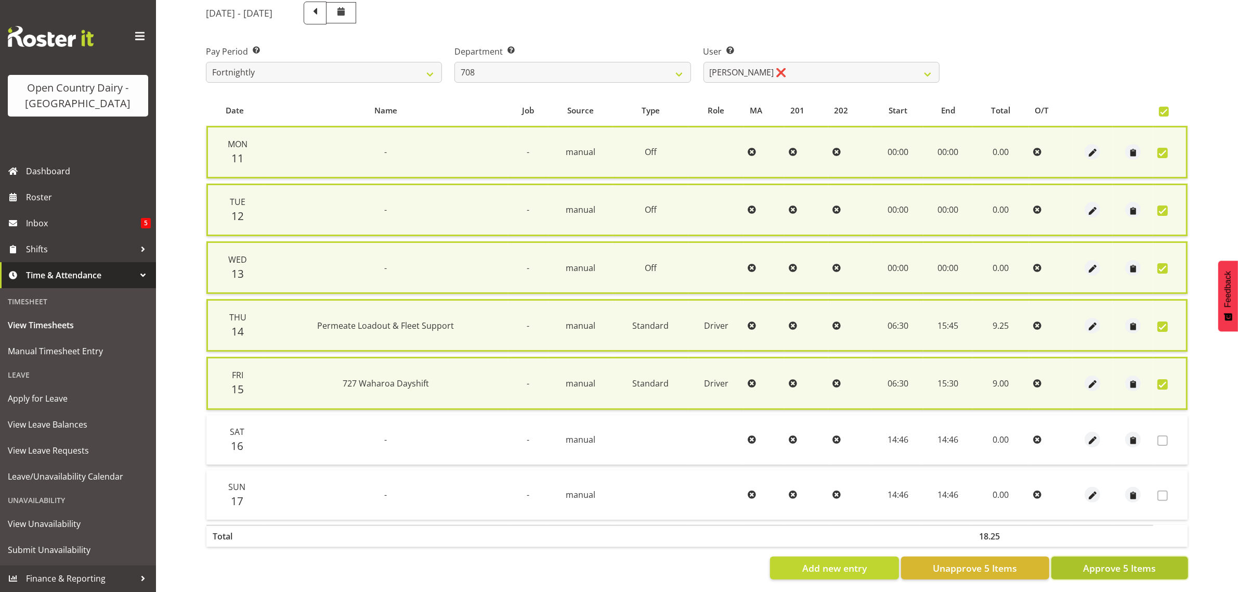
click at [1088, 563] on span "Approve 5 Items" at bounding box center [1119, 568] width 73 height 14
checkbox input "false"
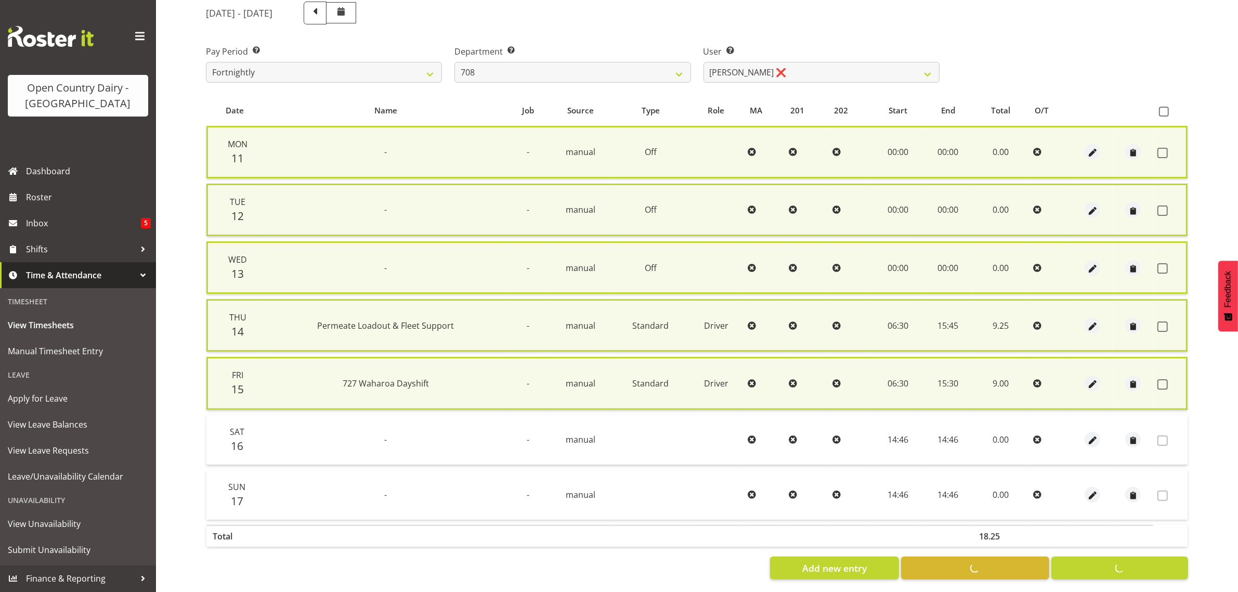
checkbox input "false"
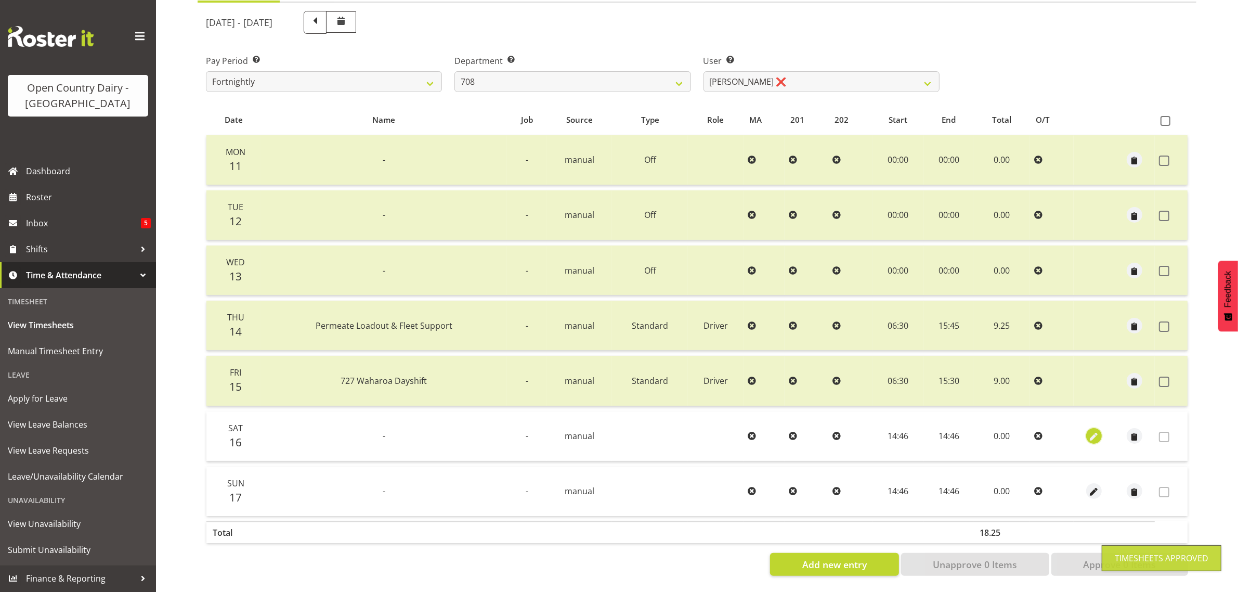
click at [1092, 431] on span "button" at bounding box center [1094, 437] width 12 height 12
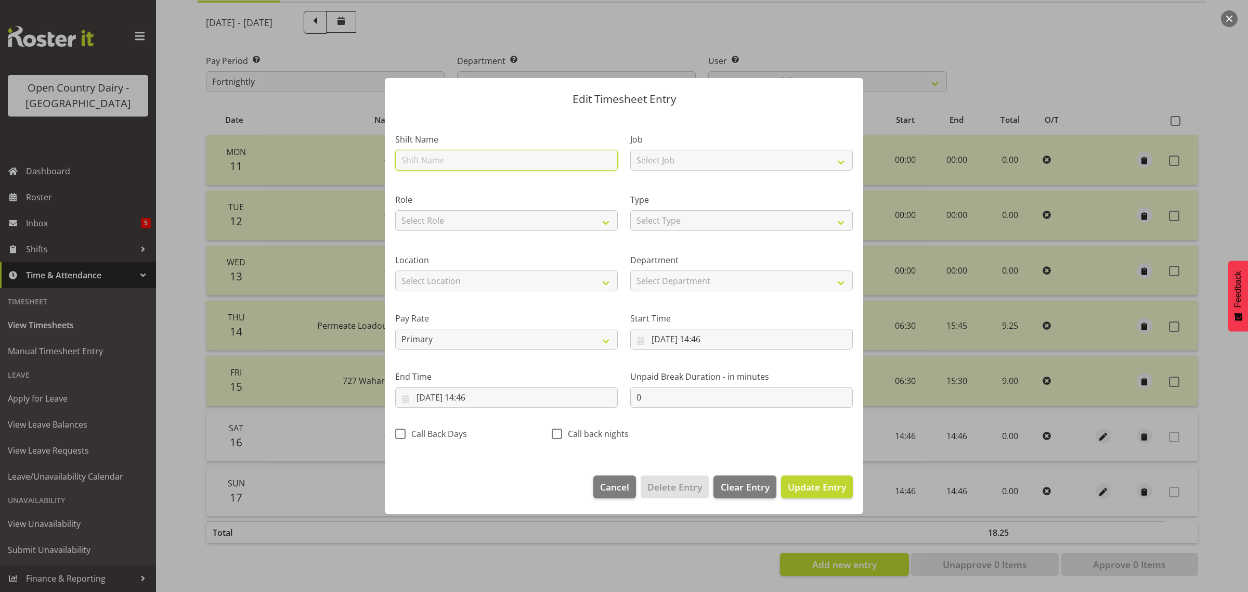
click at [437, 160] on input "text" at bounding box center [506, 160] width 223 height 21
type input "727 Waharoa Nightshift"
click at [718, 339] on input "16/08/2025, 14:46" at bounding box center [741, 339] width 223 height 21
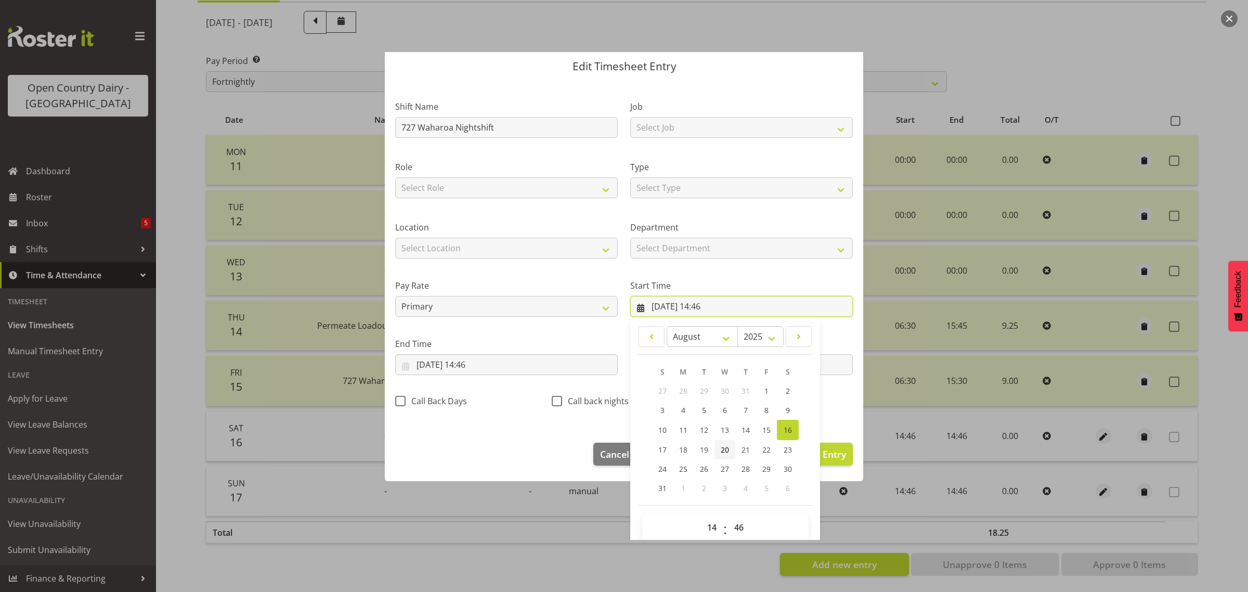
scroll to position [47, 0]
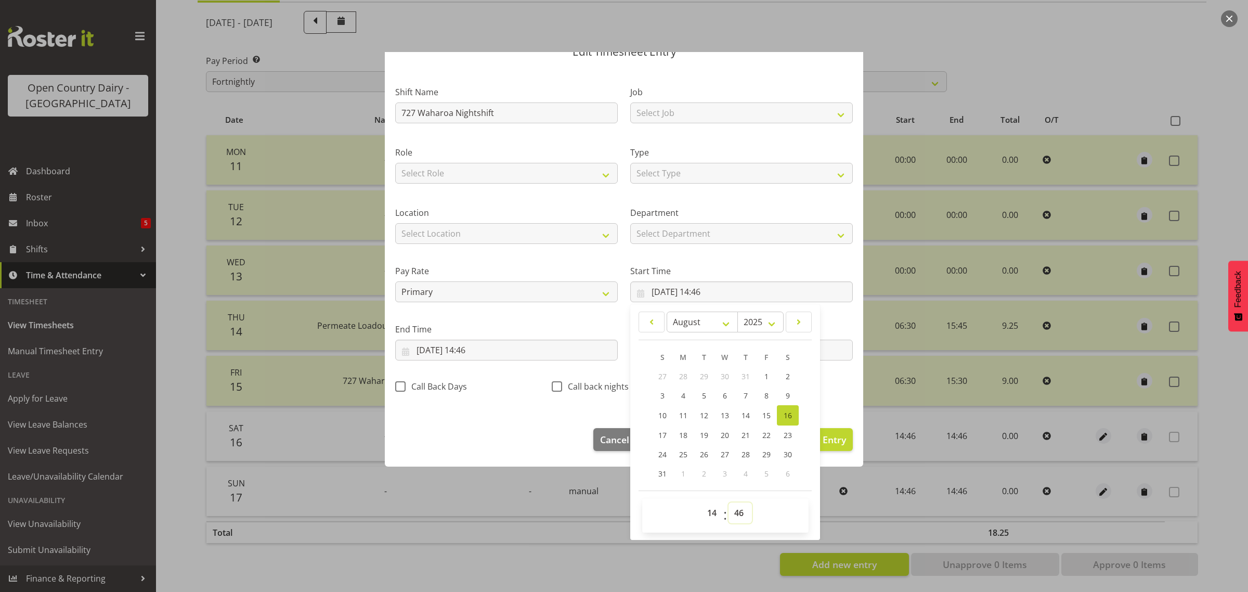
click at [736, 513] on select "00 01 02 03 04 05 06 07 08 09 10 11 12 13 14 15 16 17 18 19 20 21 22 23 24 25 2…" at bounding box center [740, 512] width 23 height 21
select select "45"
click at [729, 502] on select "00 01 02 03 04 05 06 07 08 09 10 11 12 13 14 15 16 17 18 19 20 21 22 23 24 25 2…" at bounding box center [740, 512] width 23 height 21
type input "16/08/2025, 14:45"
click at [445, 346] on input "16/08/2025, 14:46" at bounding box center [506, 350] width 223 height 21
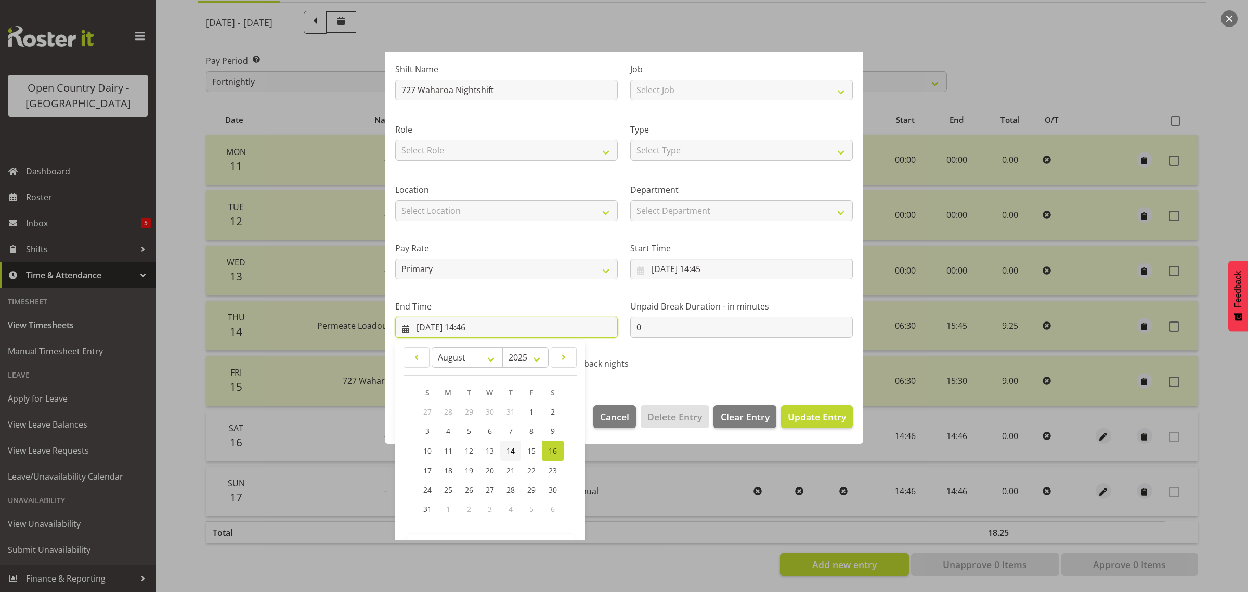
scroll to position [106, 0]
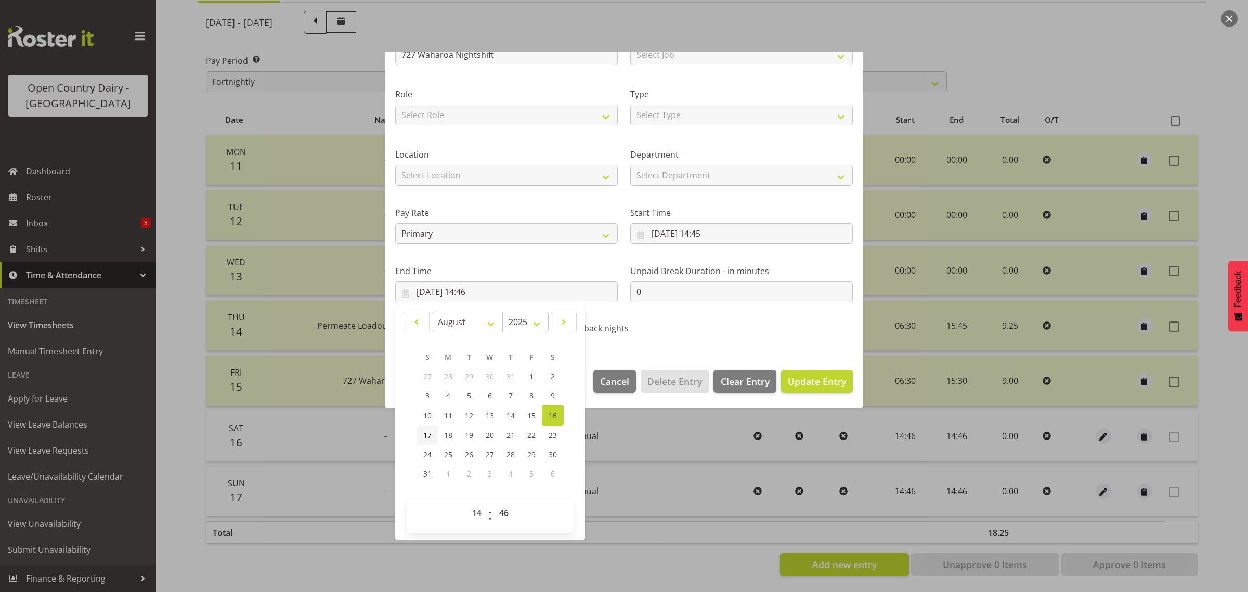
click at [424, 431] on span "17" at bounding box center [427, 435] width 8 height 10
type input "17/08/2025, 14:46"
click at [475, 512] on select "00 01 02 03 04 05 06 07 08 09 10 11 12 13 14 15 16 17 18 19 20 21 22 23" at bounding box center [477, 512] width 23 height 21
select select "4"
click at [466, 502] on select "00 01 02 03 04 05 06 07 08 09 10 11 12 13 14 15 16 17 18 19 20 21 22 23" at bounding box center [477, 512] width 23 height 21
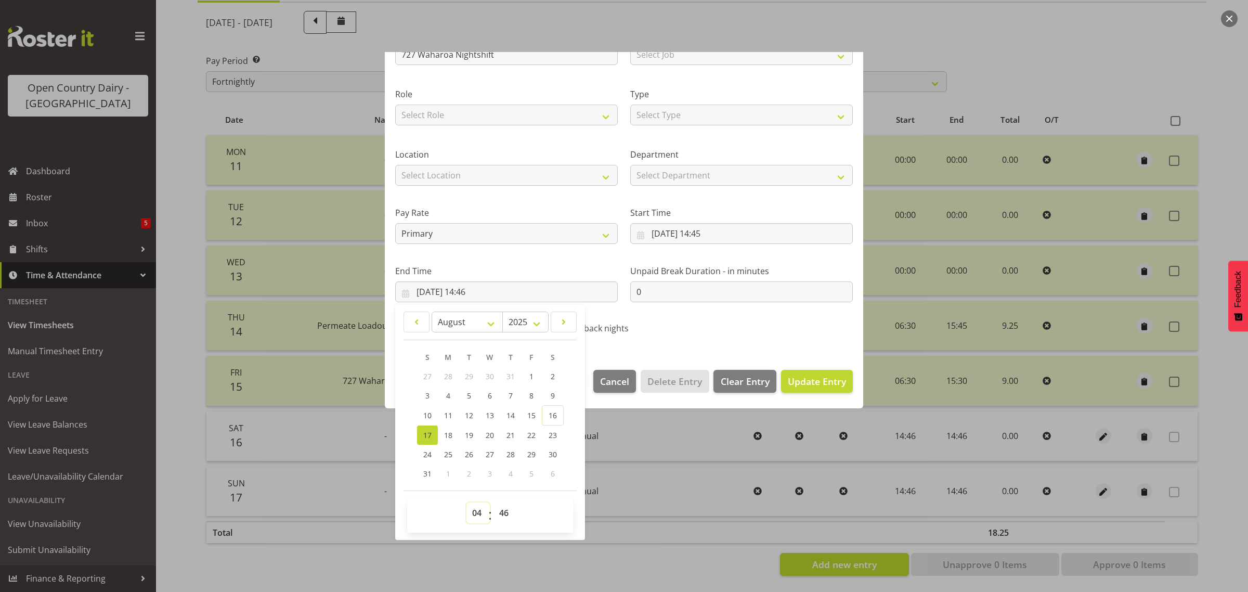
type input "17/08/2025, 04:46"
click at [508, 511] on select "00 01 02 03 04 05 06 07 08 09 10 11 12 13 14 15 16 17 18 19 20 21 22 23 24 25 2…" at bounding box center [505, 512] width 23 height 21
select select "0"
click at [494, 502] on select "00 01 02 03 04 05 06 07 08 09 10 11 12 13 14 15 16 17 18 19 20 21 22 23 24 25 2…" at bounding box center [505, 512] width 23 height 21
type input "17/08/2025, 04:00"
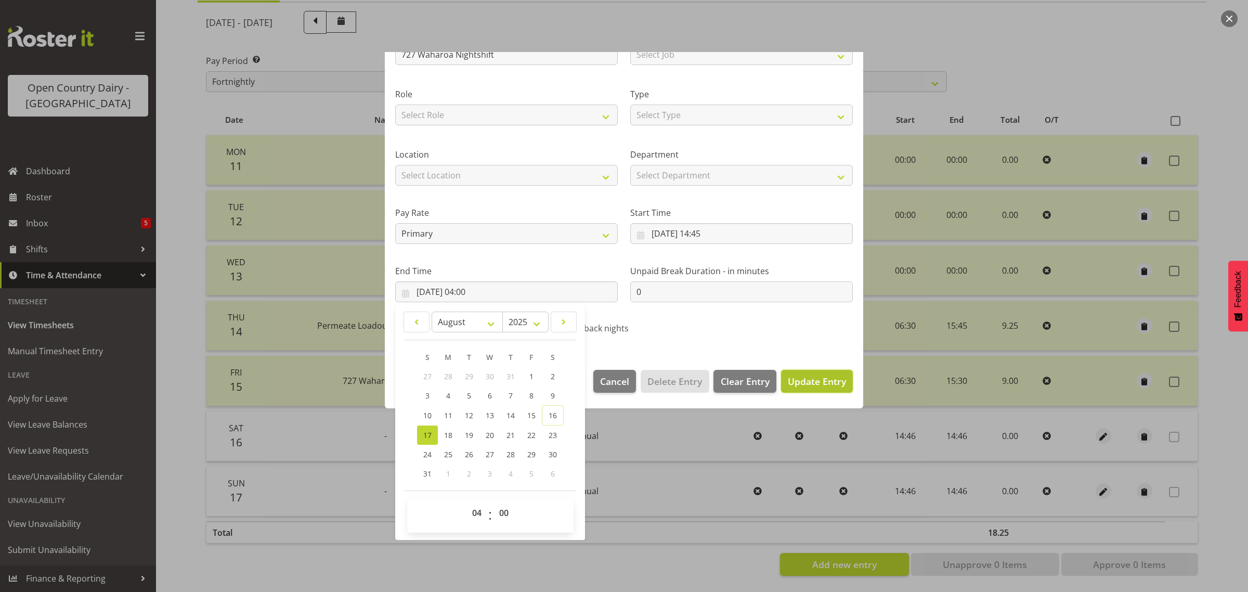
click at [808, 380] on span "Update Entry" at bounding box center [817, 381] width 58 height 12
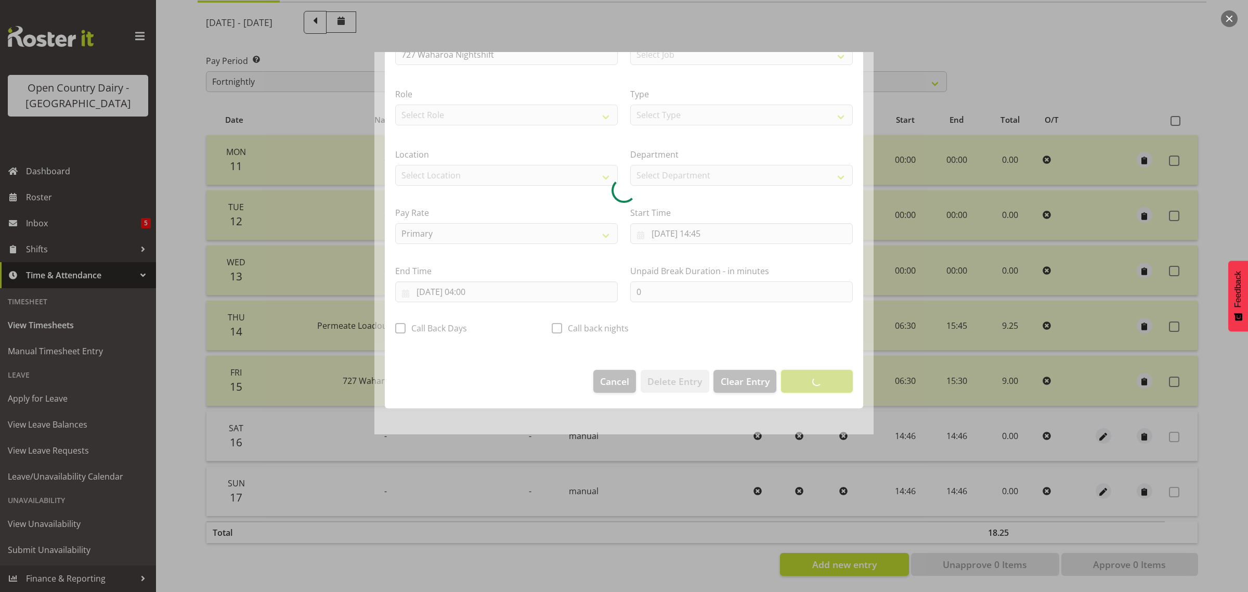
scroll to position [0, 0]
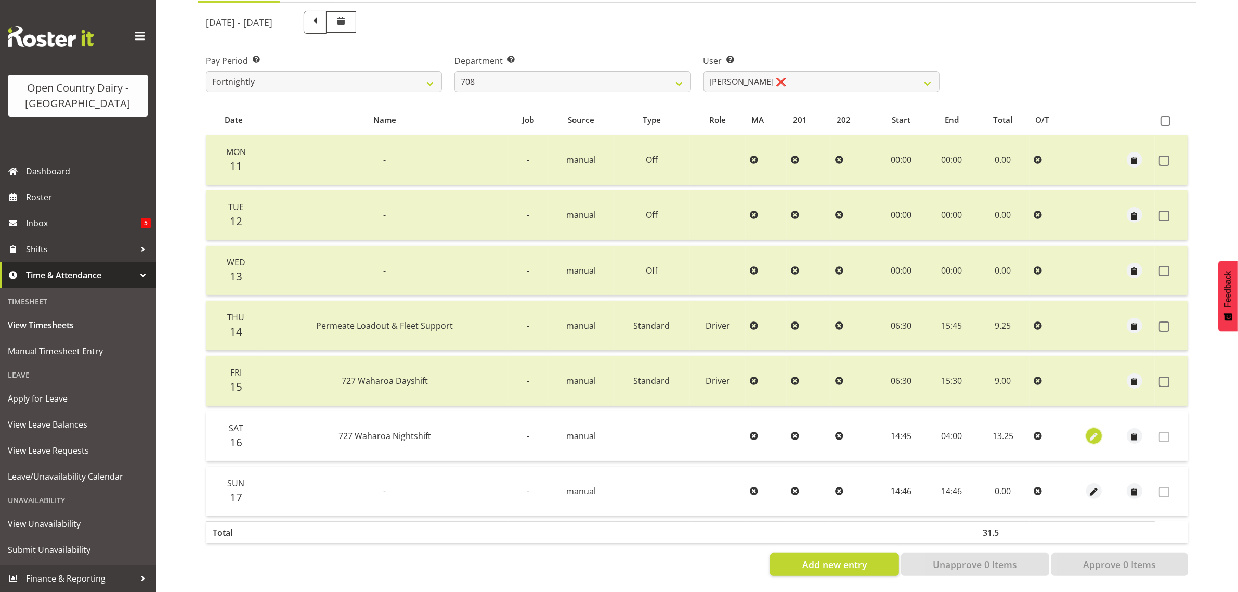
click at [1091, 431] on span "button" at bounding box center [1094, 437] width 12 height 12
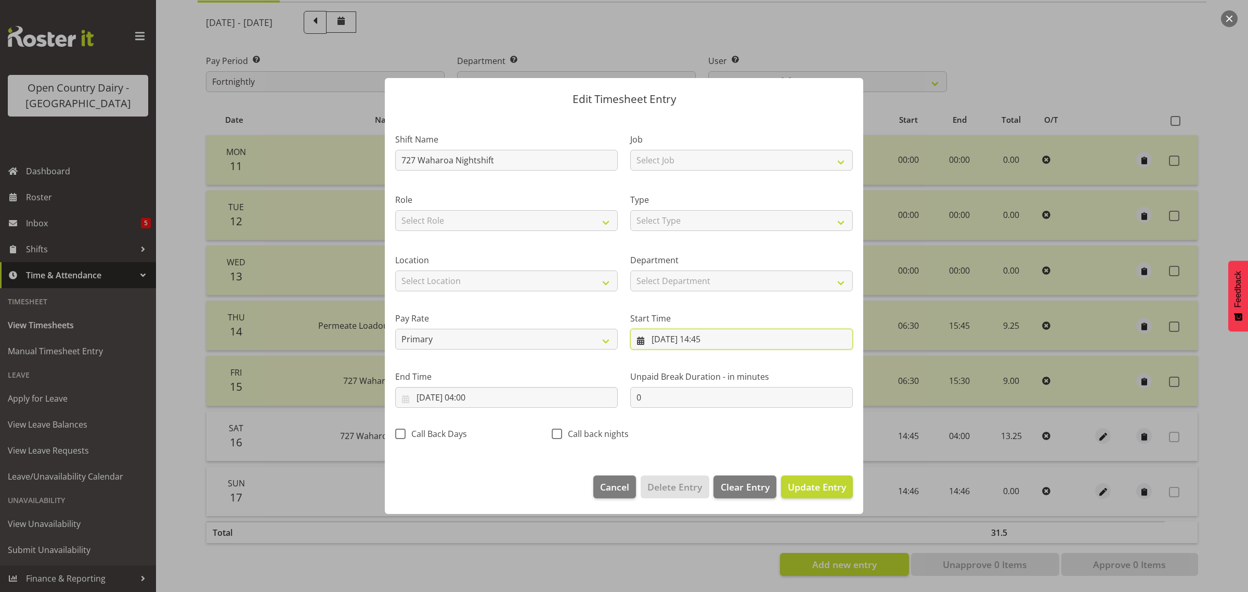
click at [709, 340] on input "16/08/2025, 14:45" at bounding box center [741, 339] width 223 height 21
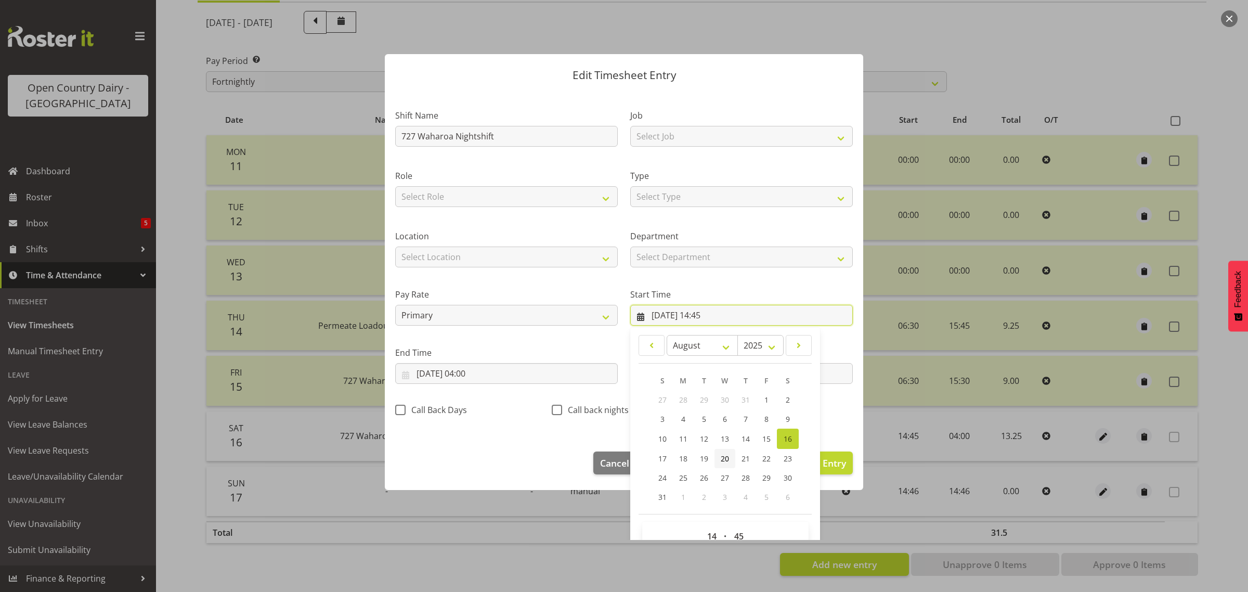
scroll to position [47, 0]
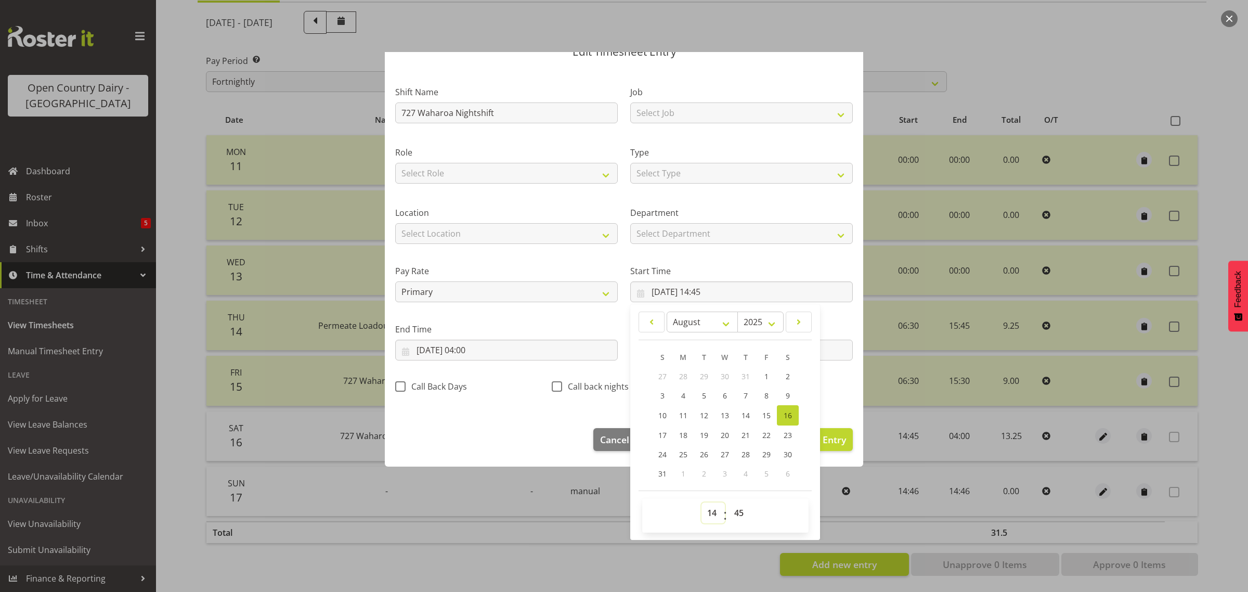
click at [710, 508] on select "00 01 02 03 04 05 06 07 08 09 10 11 12 13 14 15 16 17 18 19 20 21 22 23" at bounding box center [713, 512] width 23 height 21
select select "16"
click at [702, 502] on select "00 01 02 03 04 05 06 07 08 09 10 11 12 13 14 15 16 17 18 19 20 21 22 23" at bounding box center [713, 512] width 23 height 21
type input "16/08/2025, 16:45"
click at [836, 389] on div "Shift Name 727 Waharoa Nightshift Job Select Job Driver Driver supervisor Suppo…" at bounding box center [624, 236] width 470 height 330
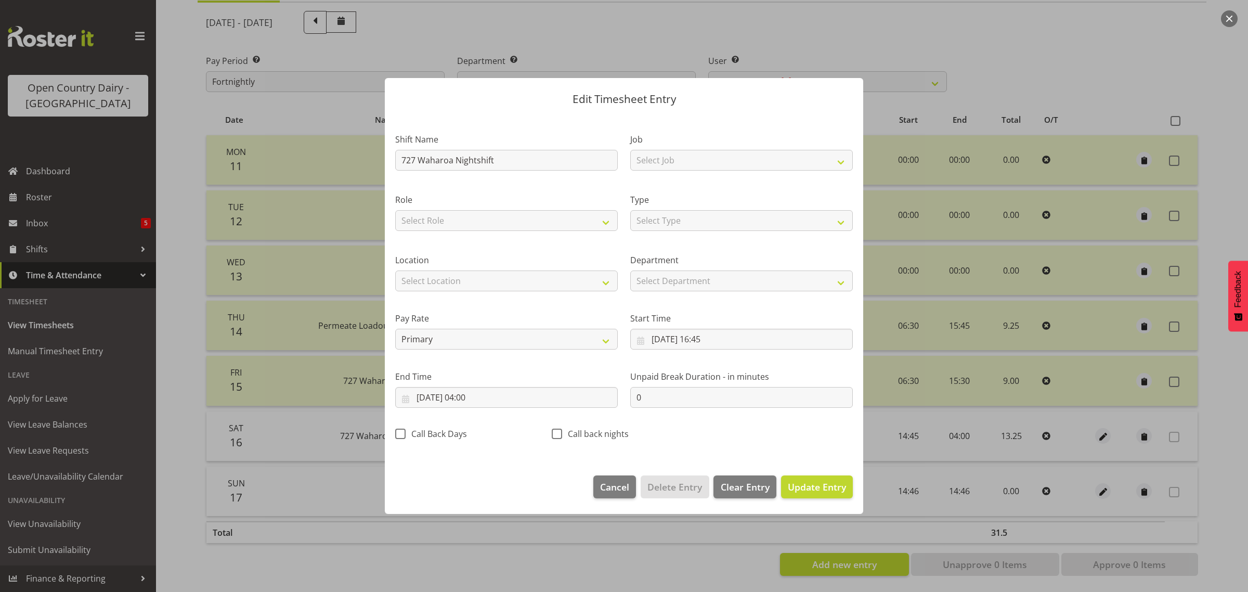
scroll to position [0, 0]
click at [815, 481] on span "Update Entry" at bounding box center [817, 487] width 58 height 12
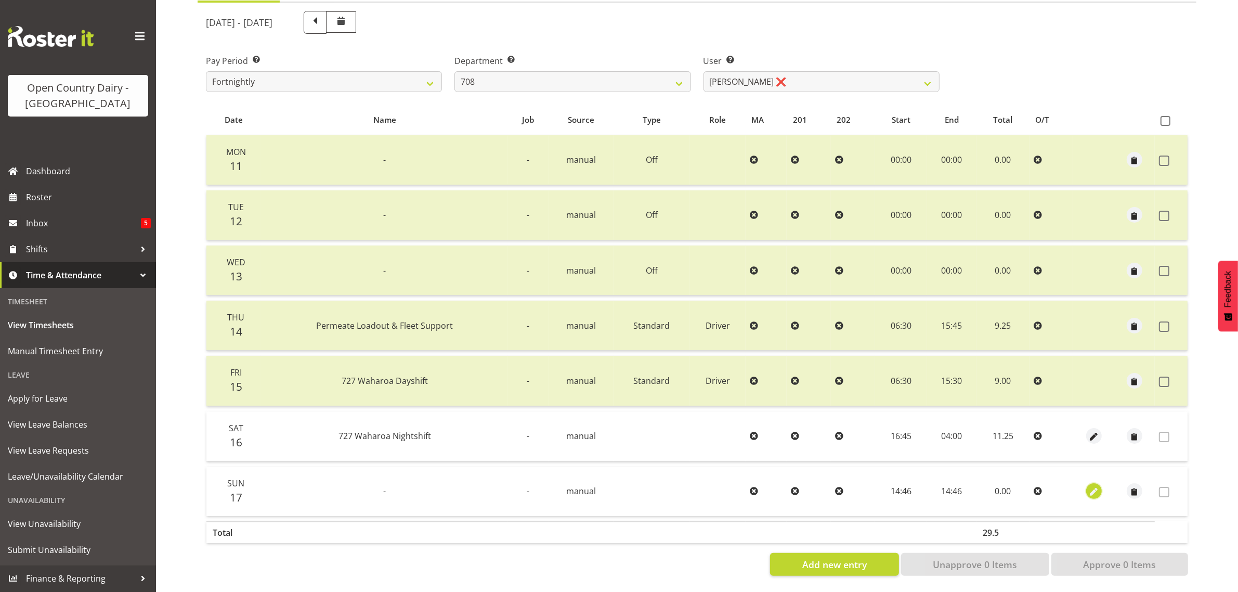
click at [1094, 486] on span "button" at bounding box center [1094, 492] width 12 height 12
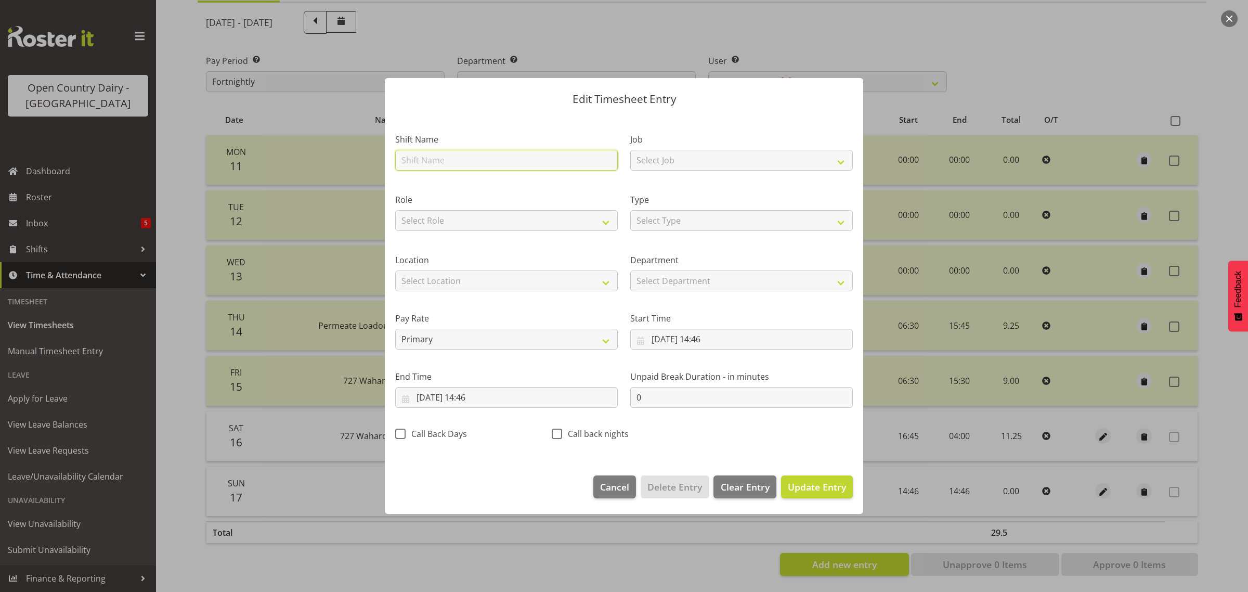
click at [429, 159] on input "text" at bounding box center [506, 160] width 223 height 21
type input "727 Waharoa Nightshift"
click at [651, 221] on select "Select Type Off Standard Public Holiday Public Holiday (Worked) Day In Lieu Ann…" at bounding box center [741, 220] width 223 height 21
select select "Standard"
click at [630, 210] on select "Select Type Off Standard Public Holiday Public Holiday (Worked) Day In Lieu Ann…" at bounding box center [741, 220] width 223 height 21
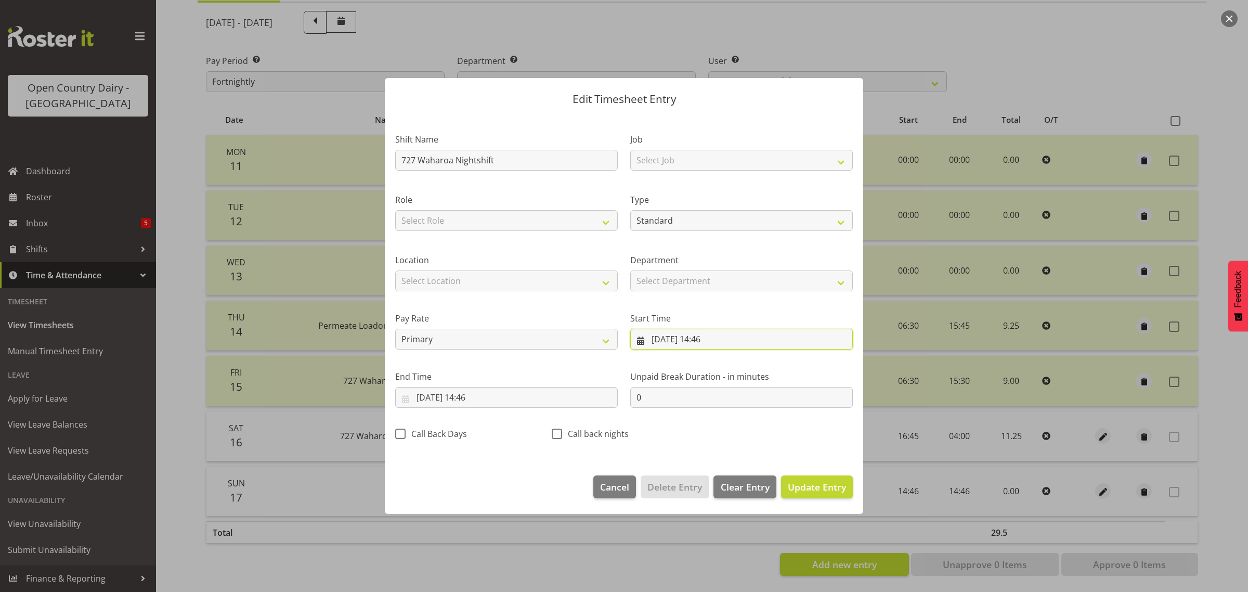
click at [716, 336] on input "17/08/2025, 14:46" at bounding box center [741, 339] width 223 height 21
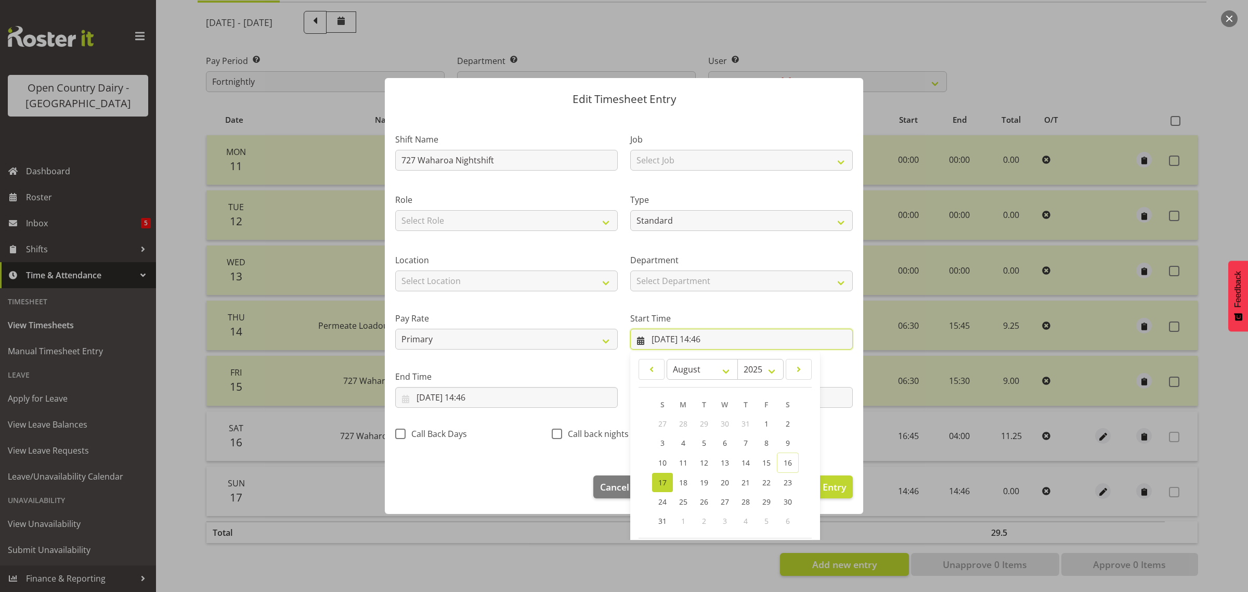
scroll to position [47, 0]
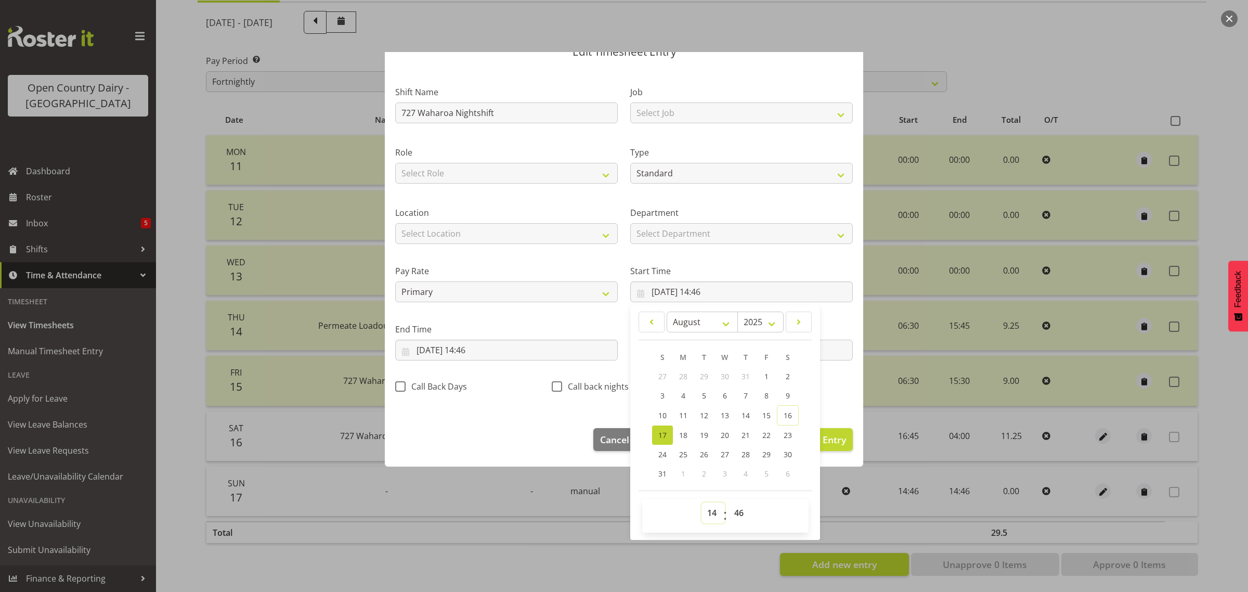
click at [710, 511] on select "00 01 02 03 04 05 06 07 08 09 10 11 12 13 14 15 16 17 18 19 20 21 22 23" at bounding box center [713, 512] width 23 height 21
select select "16"
click at [702, 502] on select "00 01 02 03 04 05 06 07 08 09 10 11 12 13 14 15 16 17 18 19 20 21 22 23" at bounding box center [713, 512] width 23 height 21
type input "17/08/2025, 16:46"
click at [737, 511] on select "00 01 02 03 04 05 06 07 08 09 10 11 12 13 14 15 16 17 18 19 20 21 22 23 24 25 2…" at bounding box center [740, 512] width 23 height 21
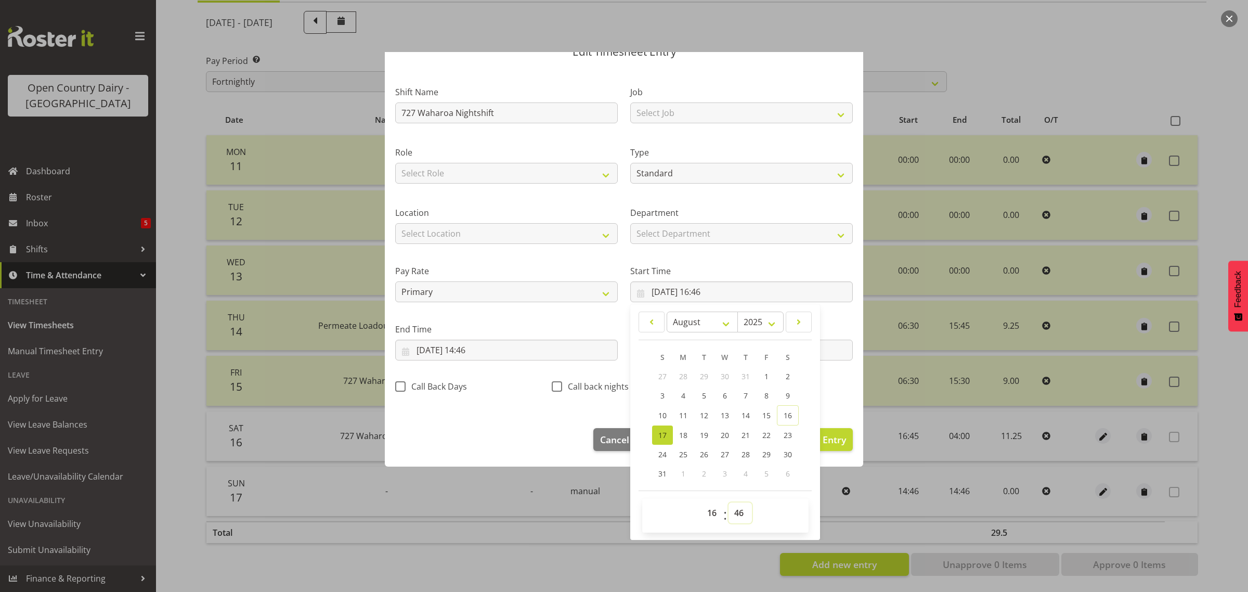
select select "45"
click at [729, 502] on select "00 01 02 03 04 05 06 07 08 09 10 11 12 13 14 15 16 17 18 19 20 21 22 23 24 25 2…" at bounding box center [740, 512] width 23 height 21
type input "17/08/2025, 16:45"
click at [495, 403] on section "Shift Name 727 Waharoa Nightshift Job Select Job Driver Driver supervisor Suppo…" at bounding box center [624, 242] width 478 height 351
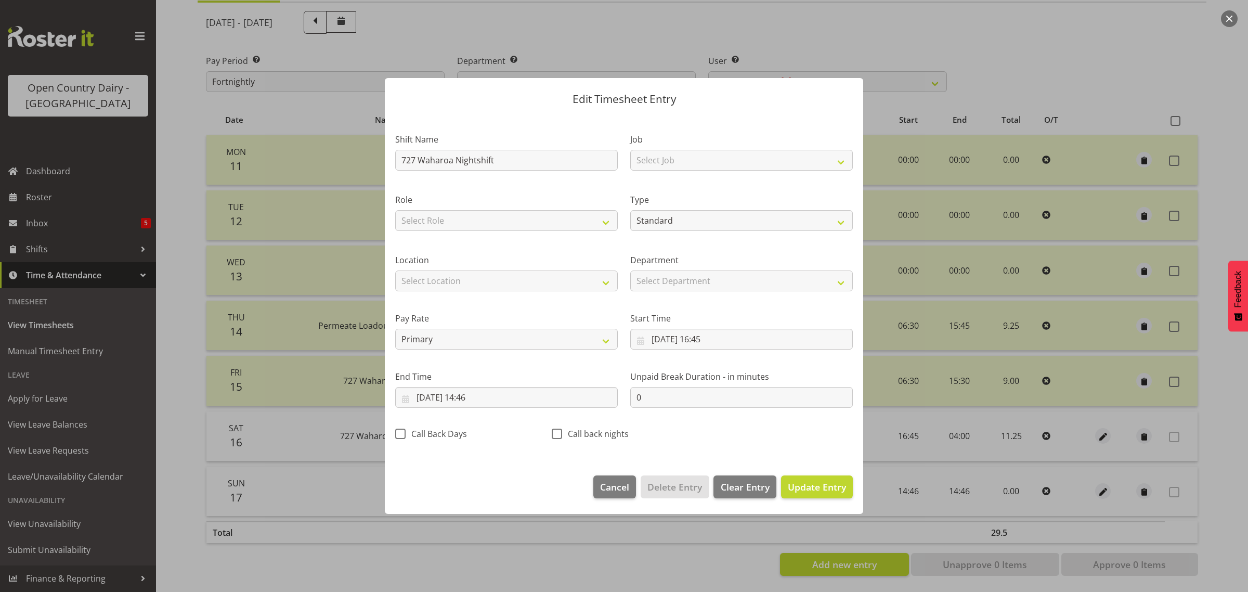
scroll to position [0, 0]
click at [424, 394] on input "17/08/2025, 14:46" at bounding box center [506, 397] width 223 height 21
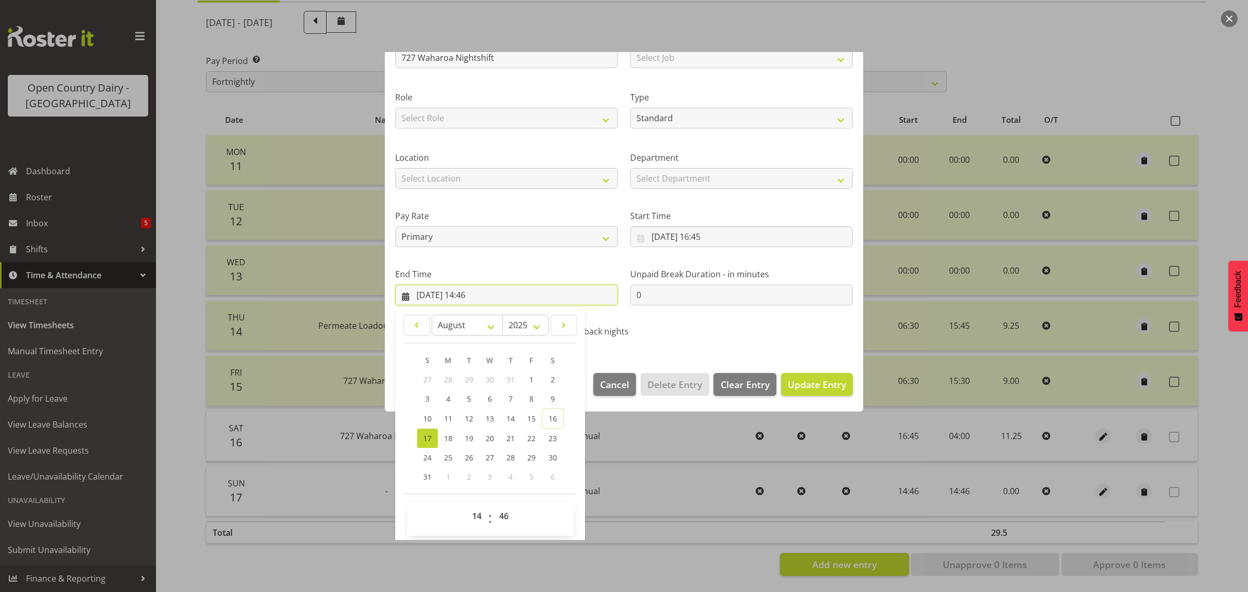
scroll to position [106, 0]
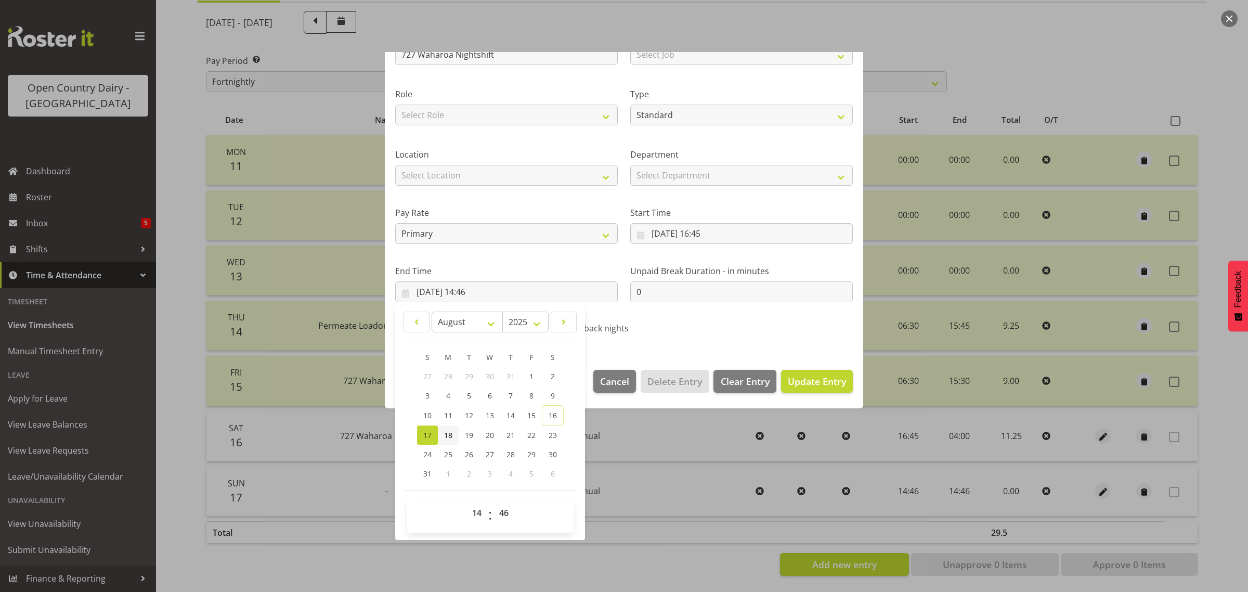
click at [448, 433] on span "18" at bounding box center [448, 435] width 8 height 10
type input "18/08/2025, 14:46"
drag, startPoint x: 482, startPoint y: 515, endPoint x: 481, endPoint y: 509, distance: 6.3
click at [482, 515] on select "00 01 02 03 04 05 06 07 08 09 10 11 12 13 14 15 16 17 18 19 20 21 22 23" at bounding box center [477, 512] width 23 height 21
select select "4"
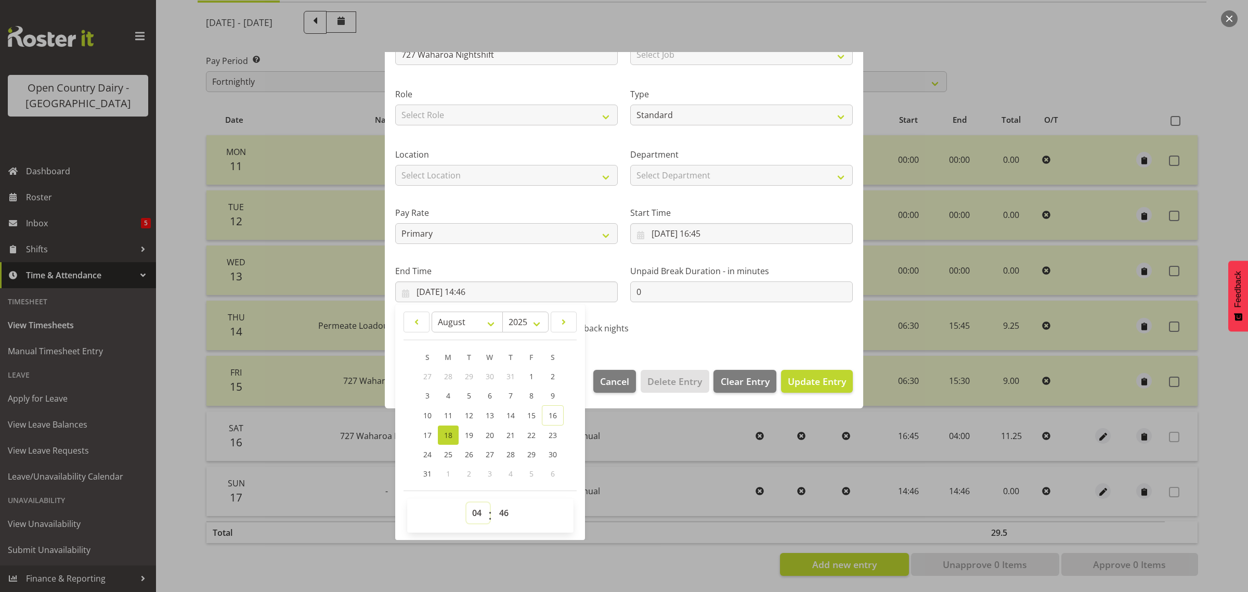
click at [466, 502] on select "00 01 02 03 04 05 06 07 08 09 10 11 12 13 14 15 16 17 18 19 20 21 22 23" at bounding box center [477, 512] width 23 height 21
type input "18/08/2025, 04:46"
click at [504, 514] on select "00 01 02 03 04 05 06 07 08 09 10 11 12 13 14 15 16 17 18 19 20 21 22 23 24 25 2…" at bounding box center [505, 512] width 23 height 21
select select "0"
click at [494, 502] on select "00 01 02 03 04 05 06 07 08 09 10 11 12 13 14 15 16 17 18 19 20 21 22 23 24 25 2…" at bounding box center [505, 512] width 23 height 21
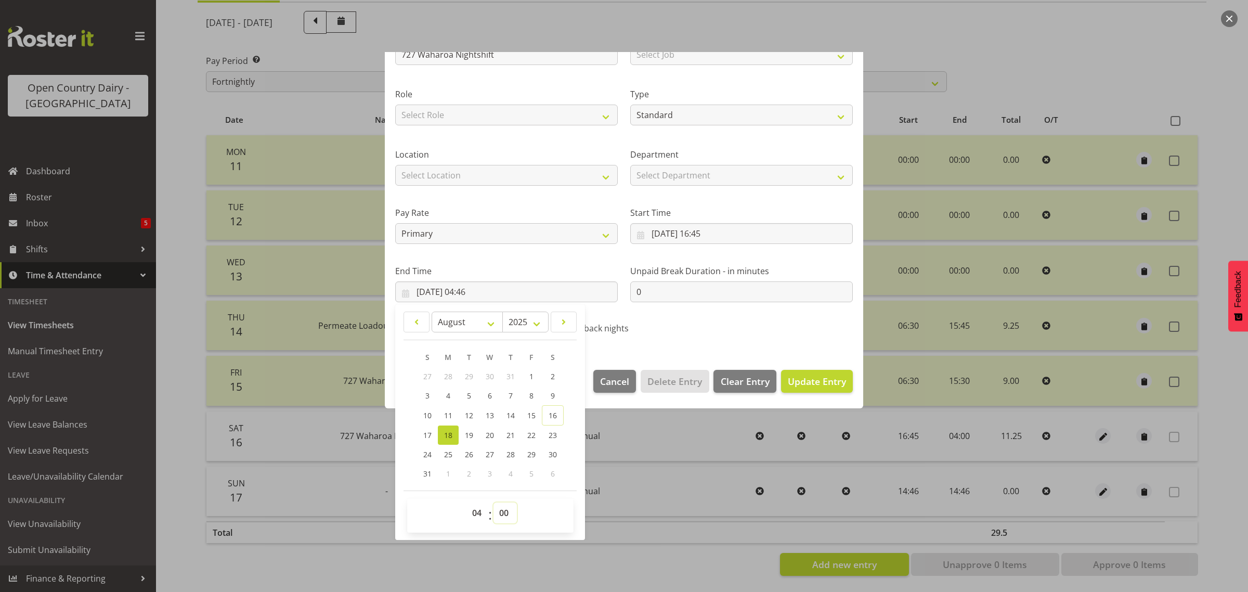
type input "18/08/2025, 04:00"
click at [795, 379] on span "Update Entry" at bounding box center [817, 381] width 58 height 12
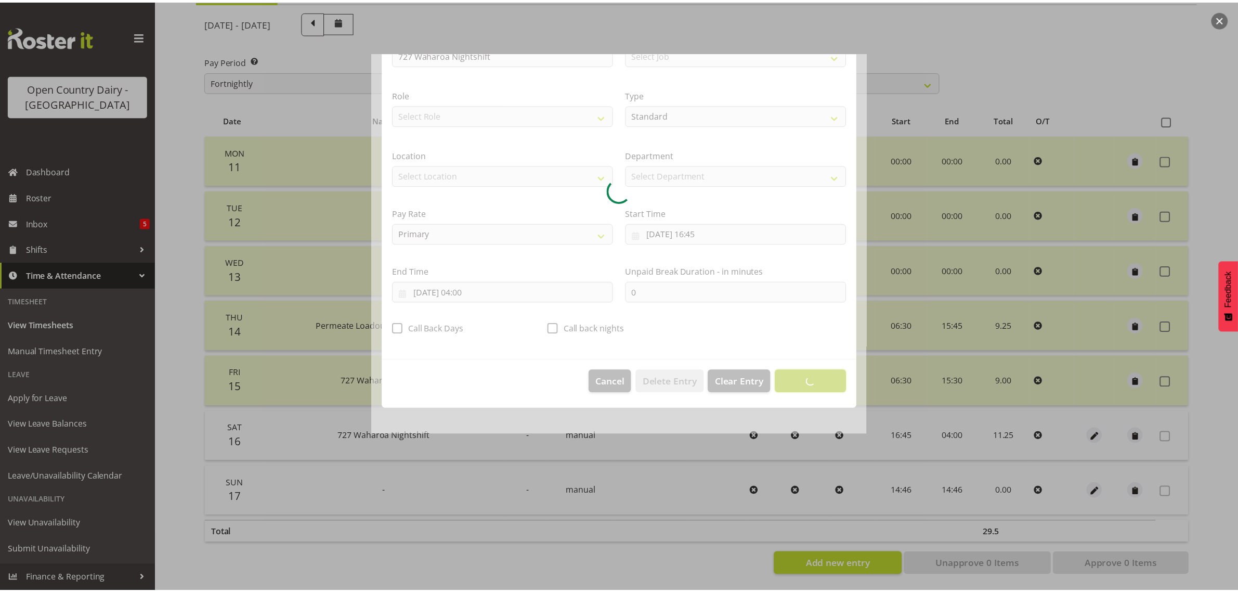
scroll to position [0, 0]
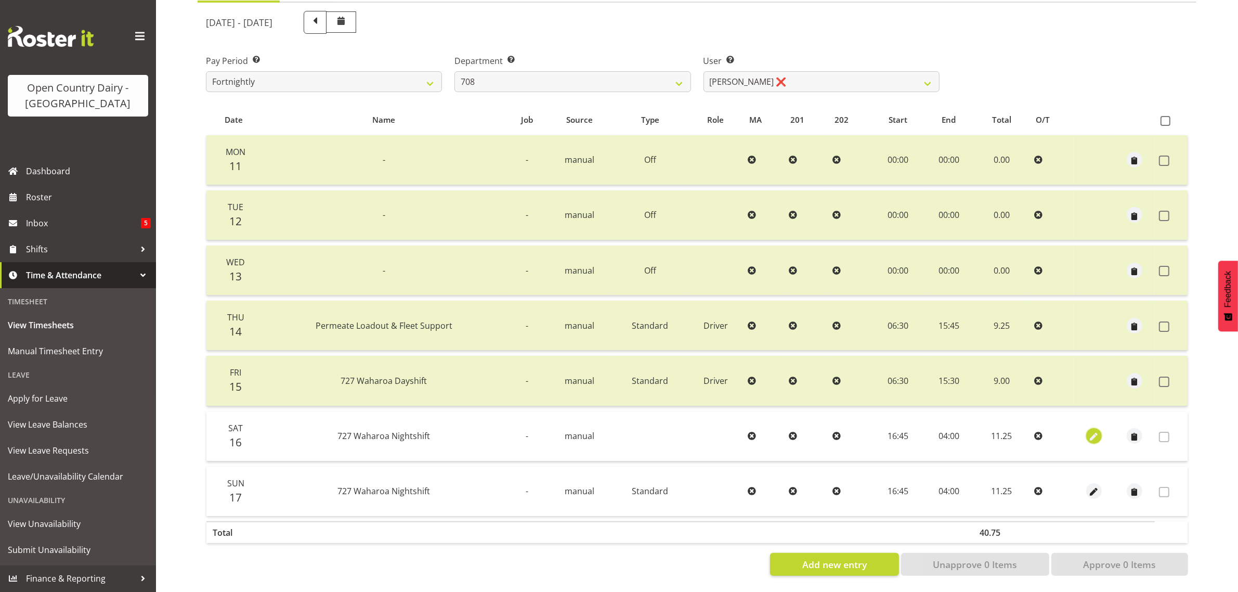
click at [1092, 431] on span "button" at bounding box center [1094, 437] width 12 height 12
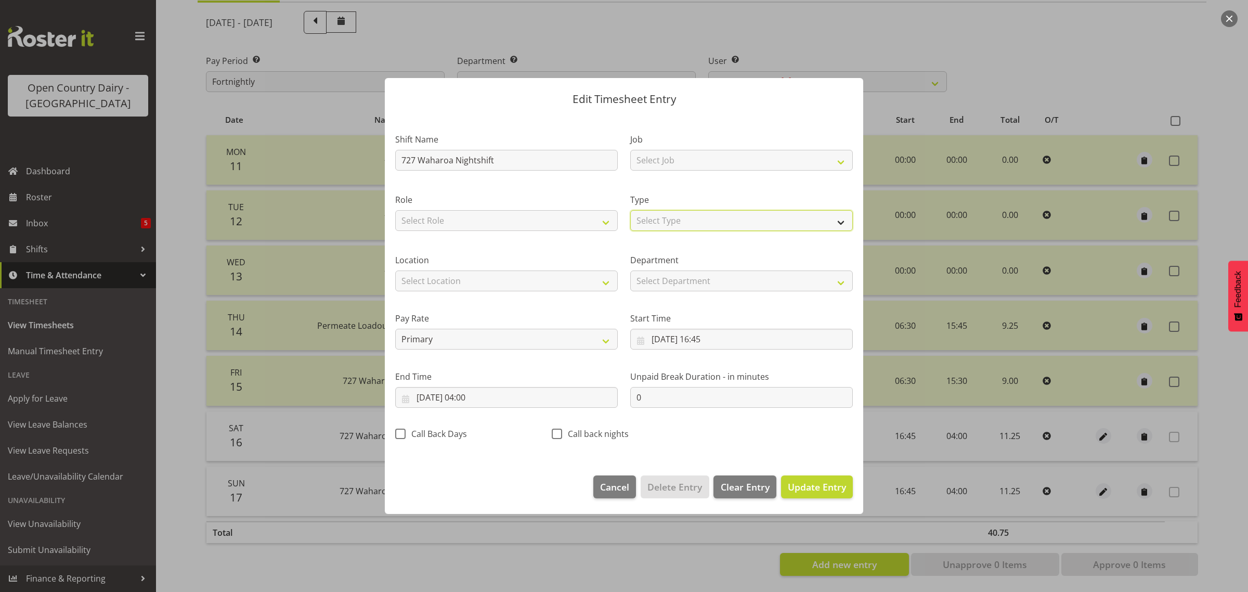
click at [682, 222] on select "Select Type Off Standard Public Holiday Public Holiday (Worked) Day In Lieu Ann…" at bounding box center [741, 220] width 223 height 21
select select "Standard"
click at [630, 210] on select "Select Type Off Standard Public Holiday Public Holiday (Worked) Day In Lieu Ann…" at bounding box center [741, 220] width 223 height 21
click at [802, 491] on span "Update Entry" at bounding box center [817, 487] width 58 height 12
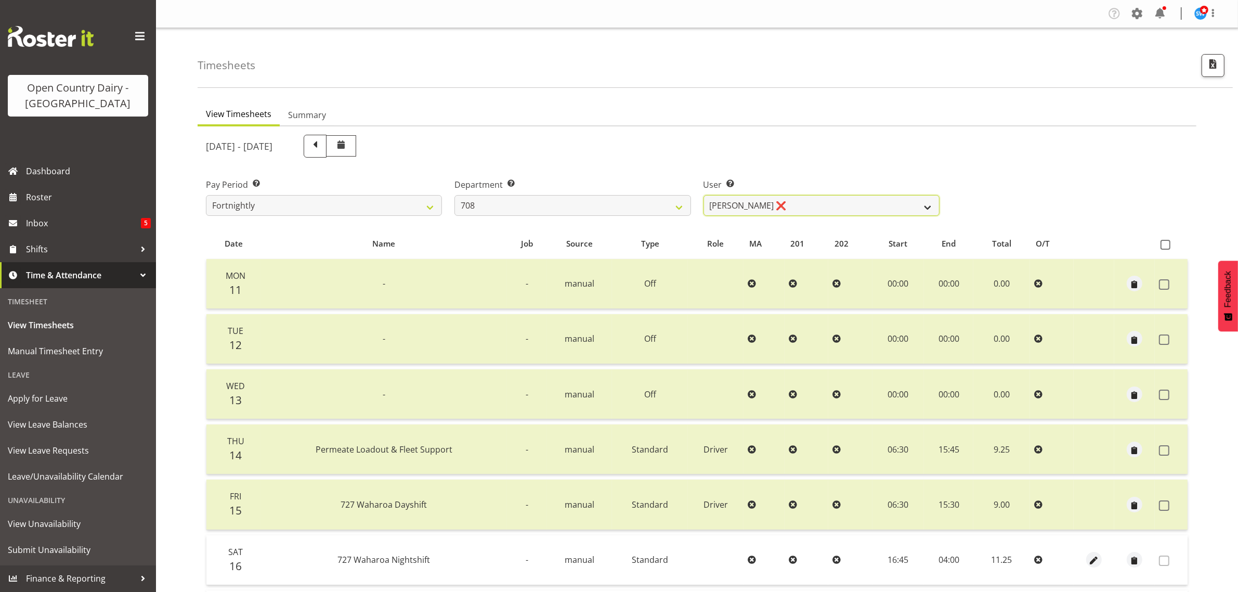
click at [805, 206] on select "David Foote ❌ Mark Himiona ❌" at bounding box center [822, 205] width 236 height 21
click at [541, 204] on select "701 702 703 704 705 706 707 708 709 710 711 712 713 714 715 716 717 718 719 720" at bounding box center [573, 205] width 236 height 21
select select "735"
click at [455, 195] on select "701 702 703 704 705 706 707 708 709 710 711 712 713 714 715 716 717 718 719 720" at bounding box center [573, 205] width 236 height 21
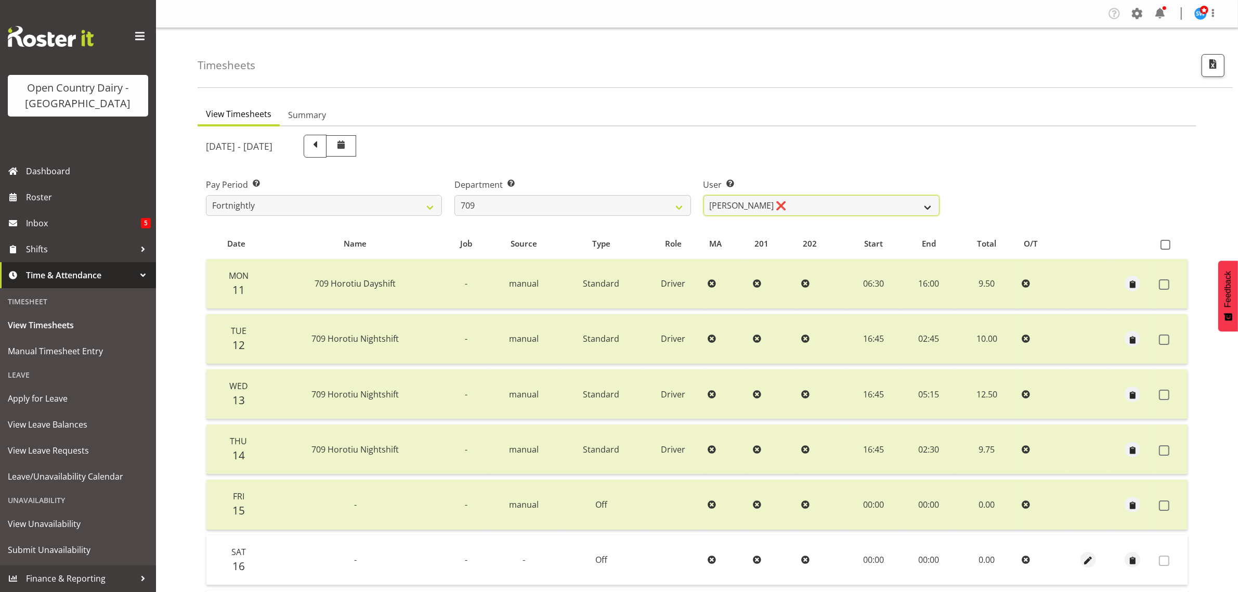
click at [828, 203] on select "Alex Barclay ❌ Craig Knudsen ❌ Jaswant Singh ❌ Ross Cook ❌" at bounding box center [822, 205] width 236 height 21
click at [704, 195] on select "Alex Barclay ❌ Craig Knudsen ❌ Jaswant Singh ❌ Ross Cook ❌" at bounding box center [822, 205] width 236 height 21
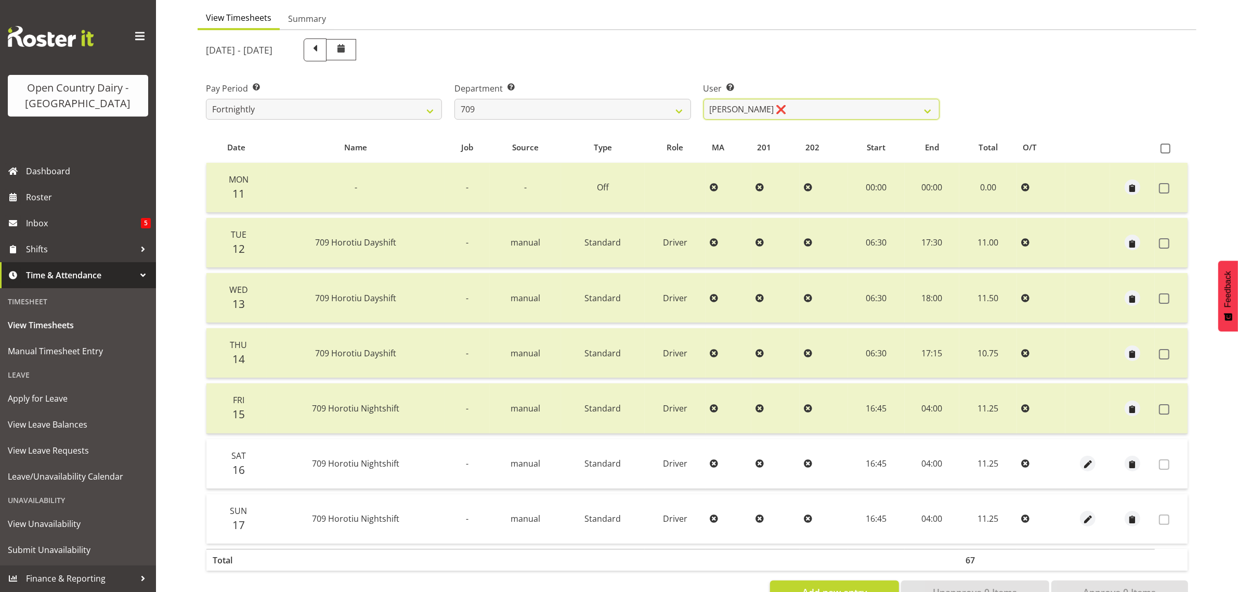
scroll to position [133, 0]
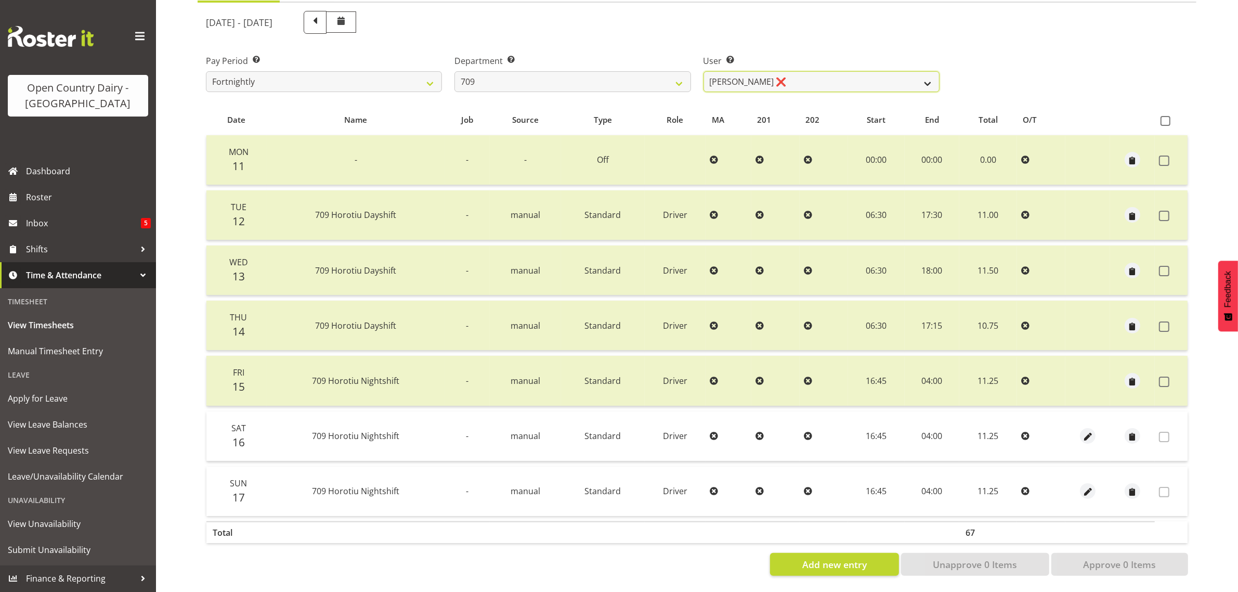
click at [794, 74] on select "Alex Barclay ❌ Craig Knudsen ❌ Jaswant Singh ❌ Ross Cook ❌" at bounding box center [822, 81] width 236 height 21
select select "9989"
click at [704, 71] on select "Alex Barclay ❌ Craig Knudsen ❌ Jaswant Singh ❌ Ross Cook ❌" at bounding box center [822, 81] width 236 height 21
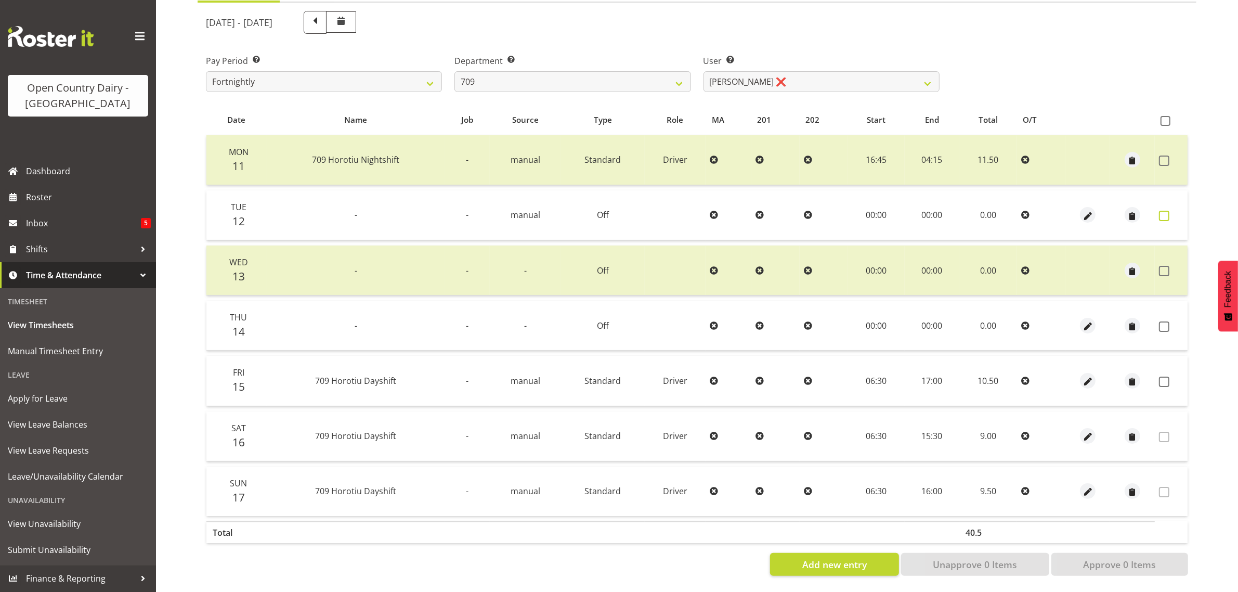
click at [1162, 211] on span at bounding box center [1164, 216] width 10 height 10
checkbox input "true"
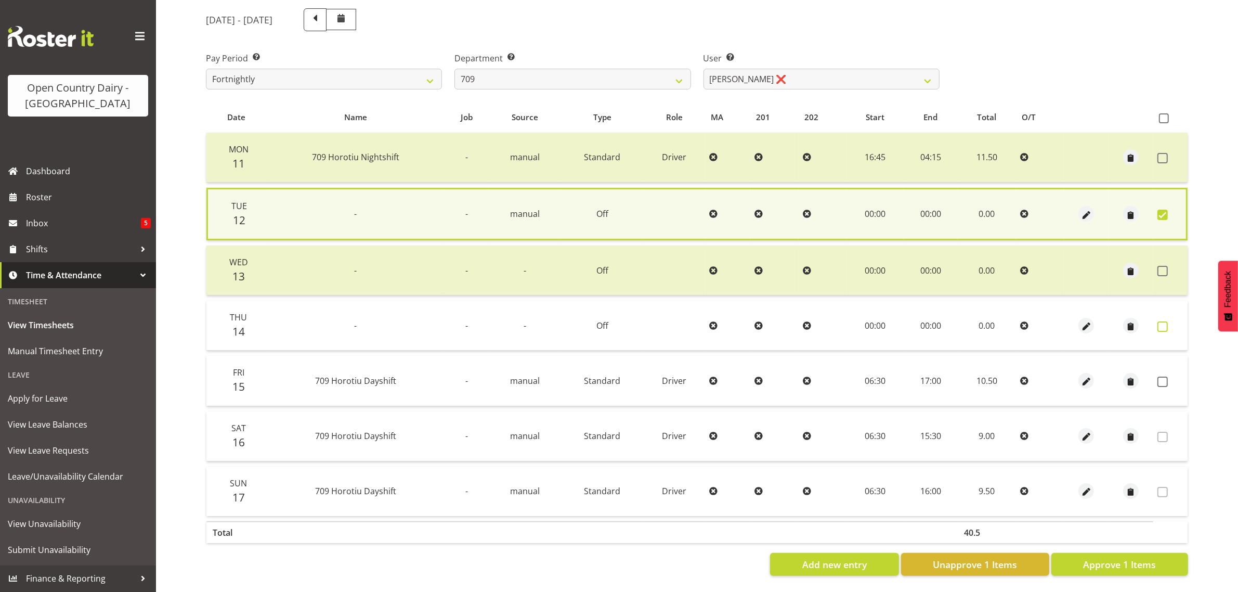
click at [1158, 321] on span at bounding box center [1163, 326] width 10 height 10
checkbox input "true"
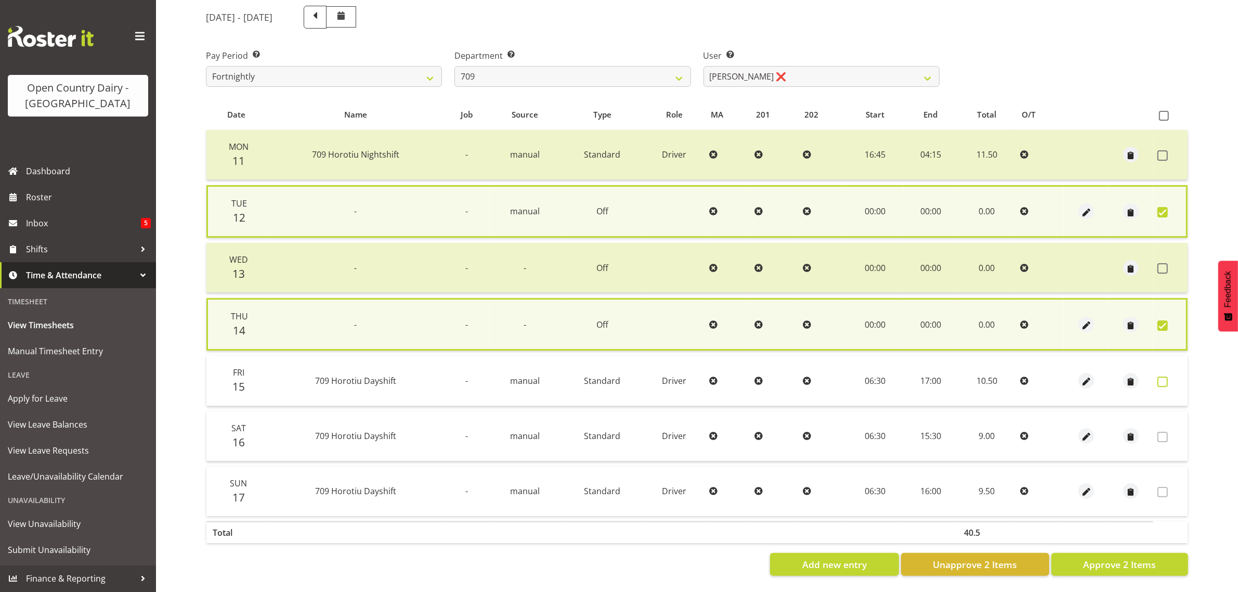
click at [1165, 377] on span at bounding box center [1163, 382] width 10 height 10
checkbox input "true"
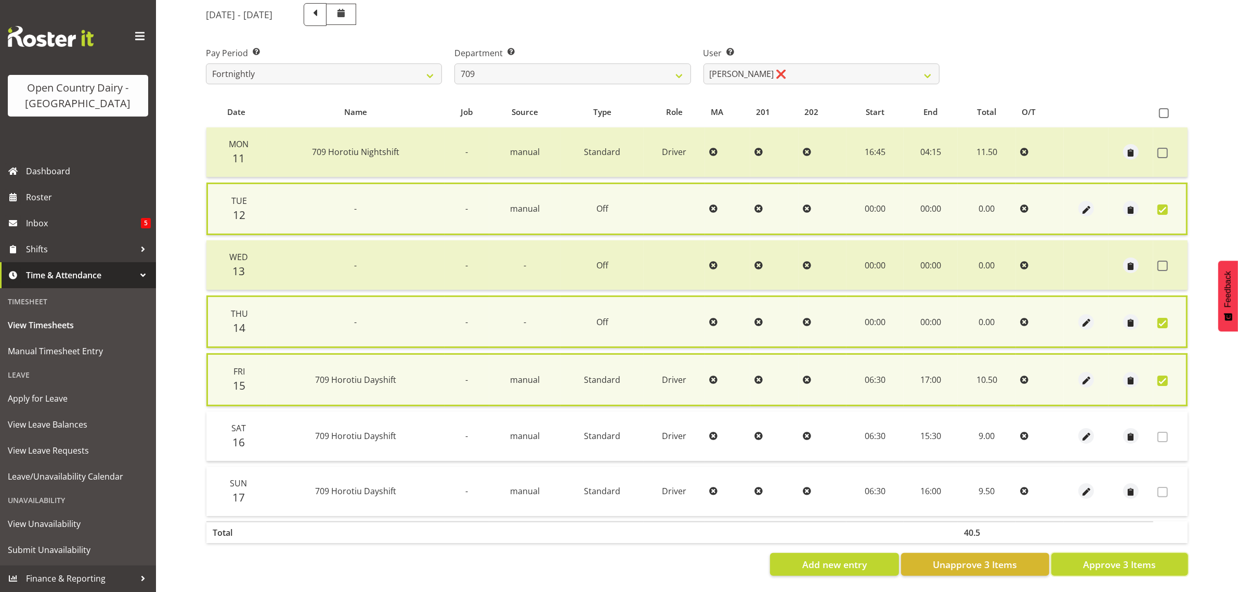
click at [1090, 553] on button "Approve 3 Items" at bounding box center [1120, 564] width 137 height 23
checkbox input "false"
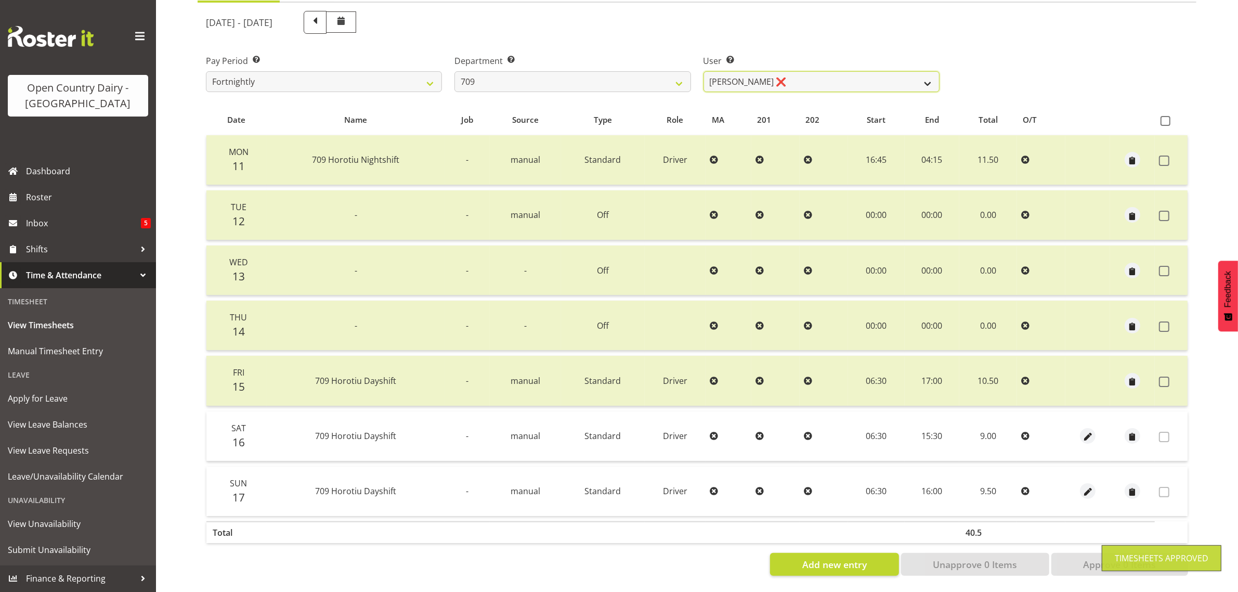
drag, startPoint x: 832, startPoint y: 76, endPoint x: 827, endPoint y: 76, distance: 5.2
click at [827, 76] on select "Alex Barclay ❌ Craig Knudsen ❌ Jaswant Singh ❌ Ross Cook ❌" at bounding box center [822, 81] width 236 height 21
select select "9890"
click at [704, 71] on select "Alex Barclay ❌ Craig Knudsen ❌ Jaswant Singh ❌ Ross Cook ❌" at bounding box center [822, 81] width 236 height 21
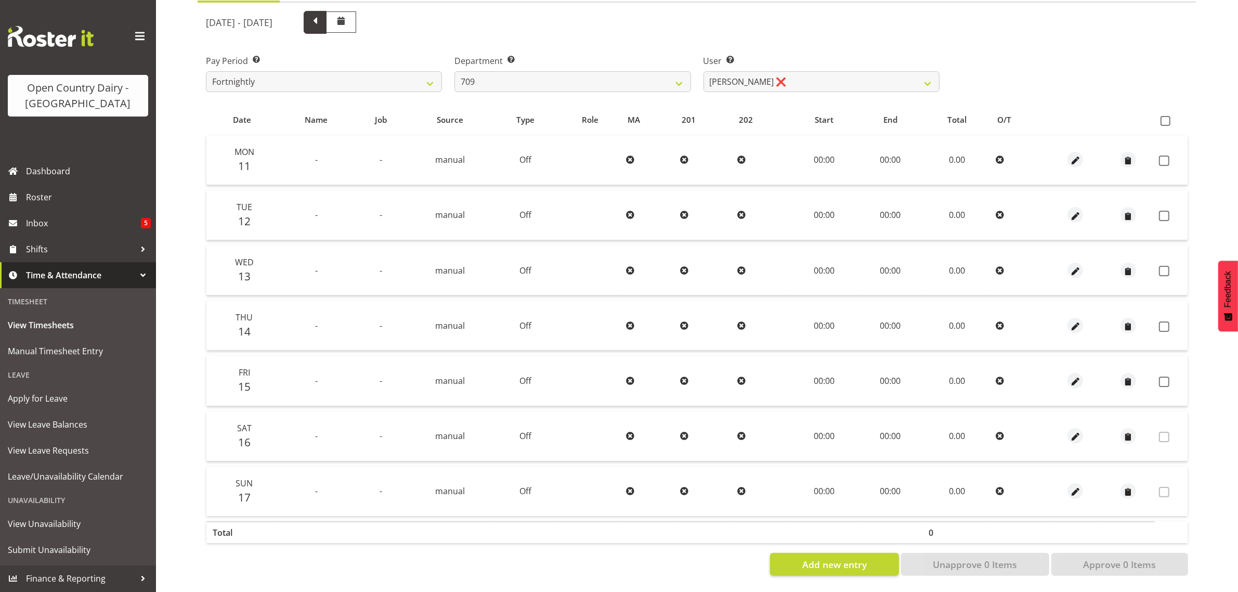
click at [322, 15] on span at bounding box center [315, 22] width 14 height 14
select select
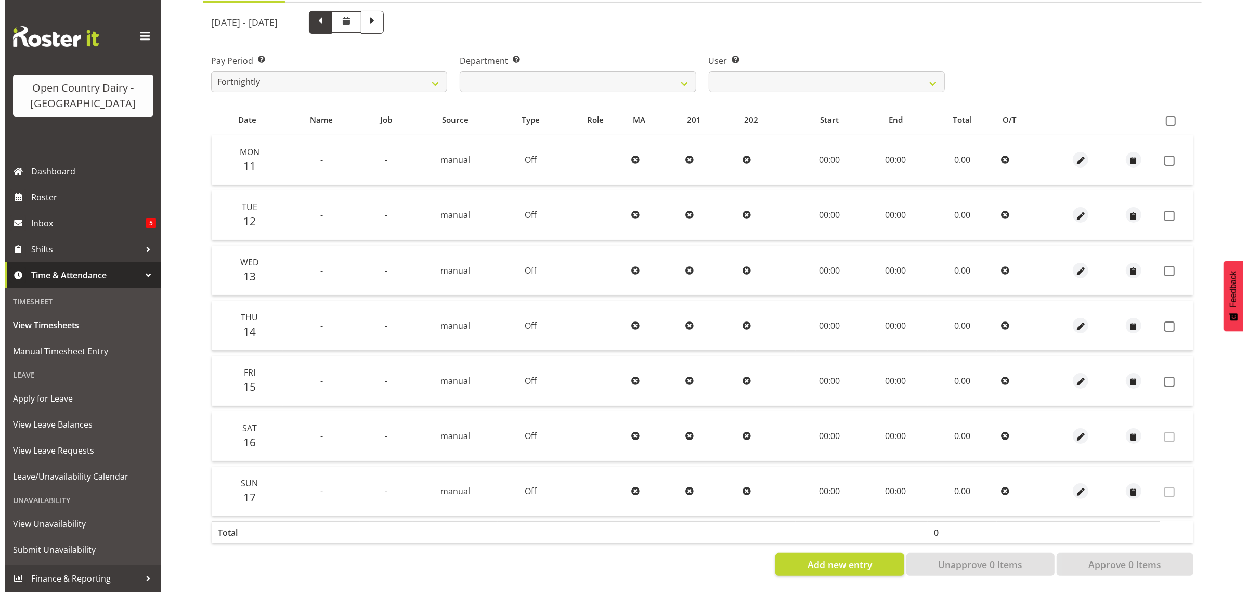
scroll to position [0, 0]
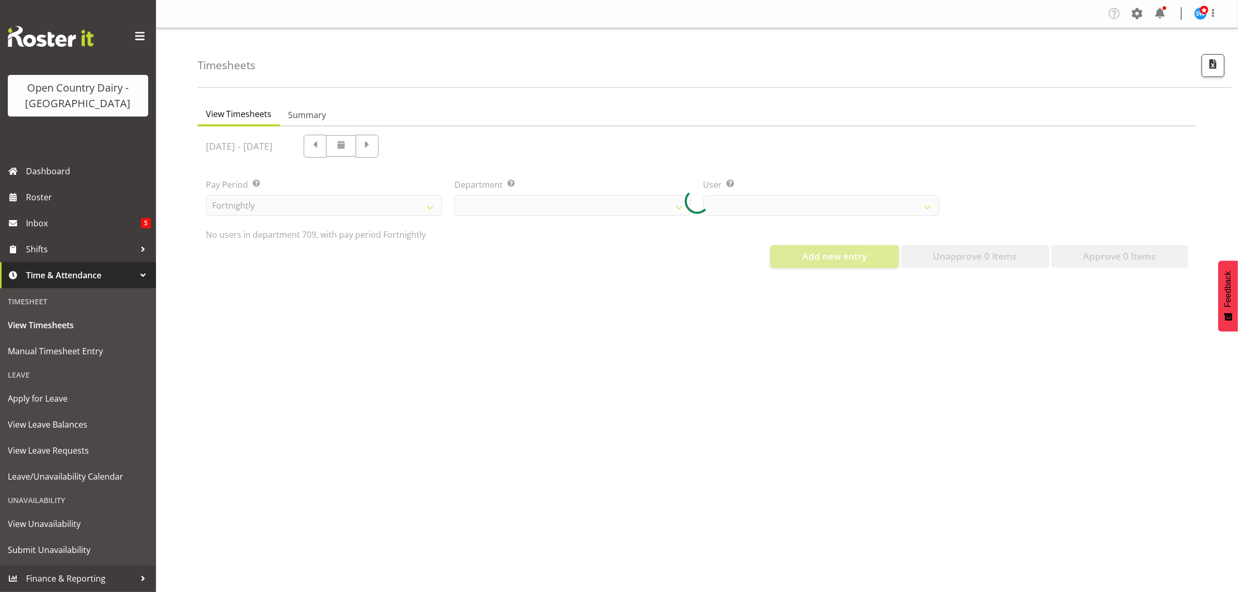
select select "735"
select select "9890"
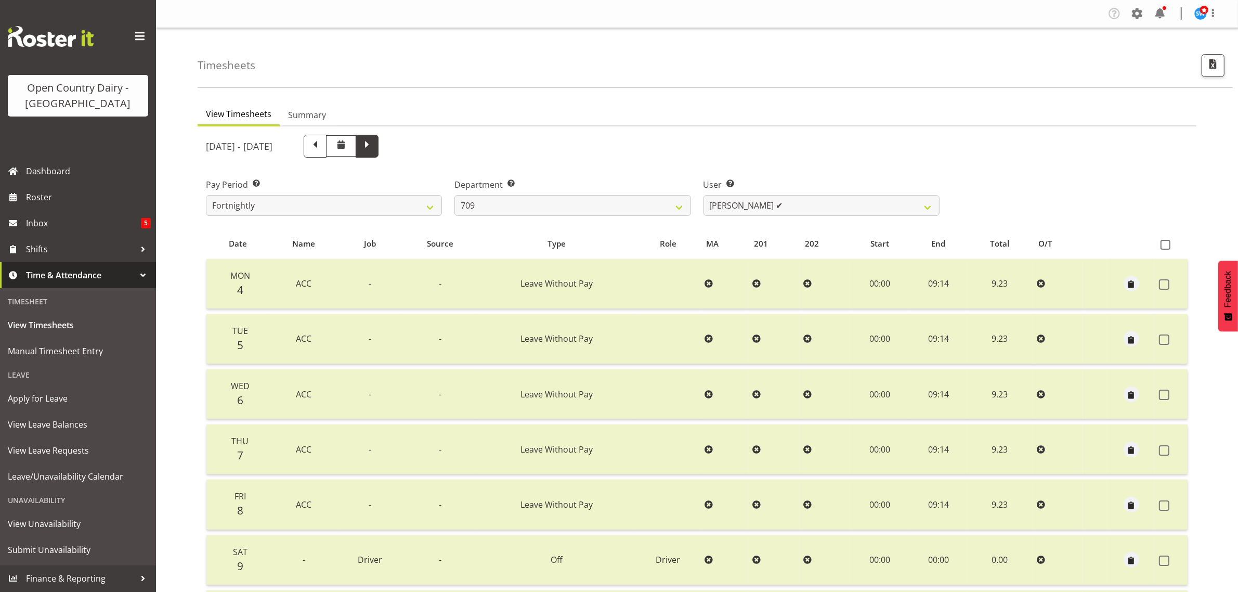
click at [374, 146] on span at bounding box center [367, 145] width 14 height 14
select select
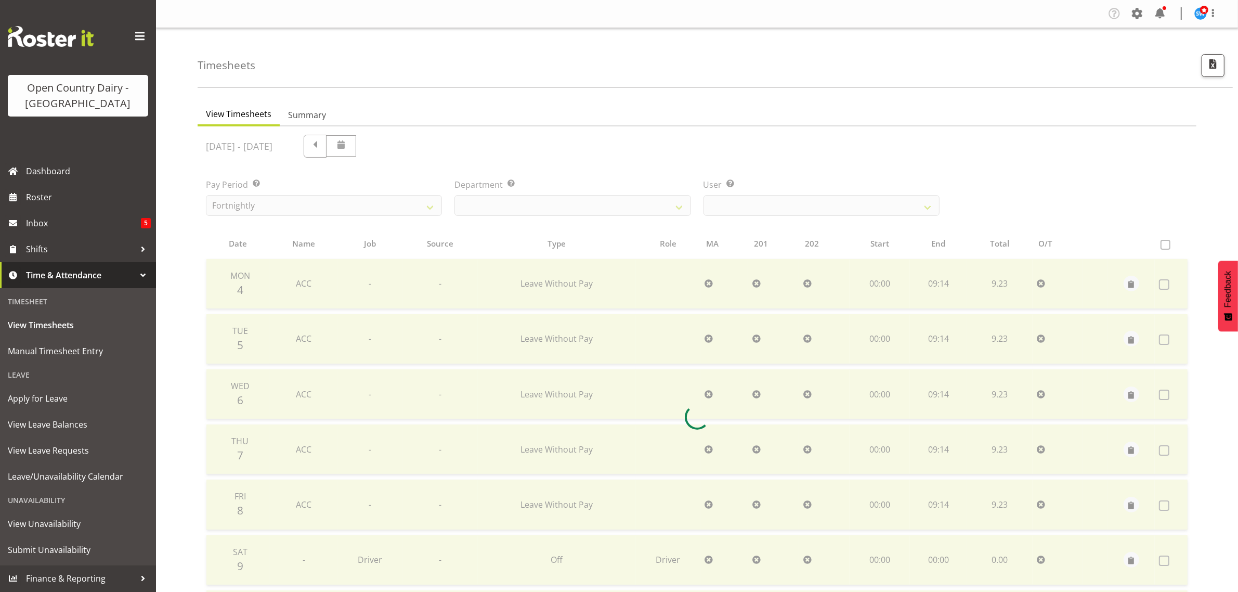
select select "735"
select select "9890"
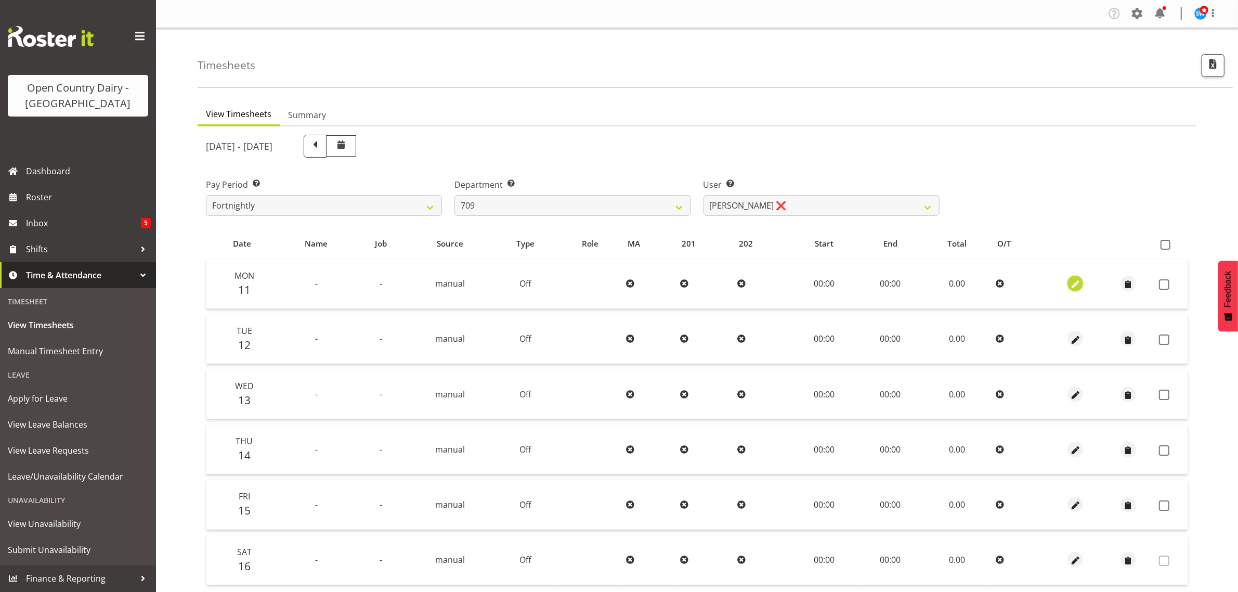
click at [1074, 281] on span "button" at bounding box center [1076, 285] width 12 height 12
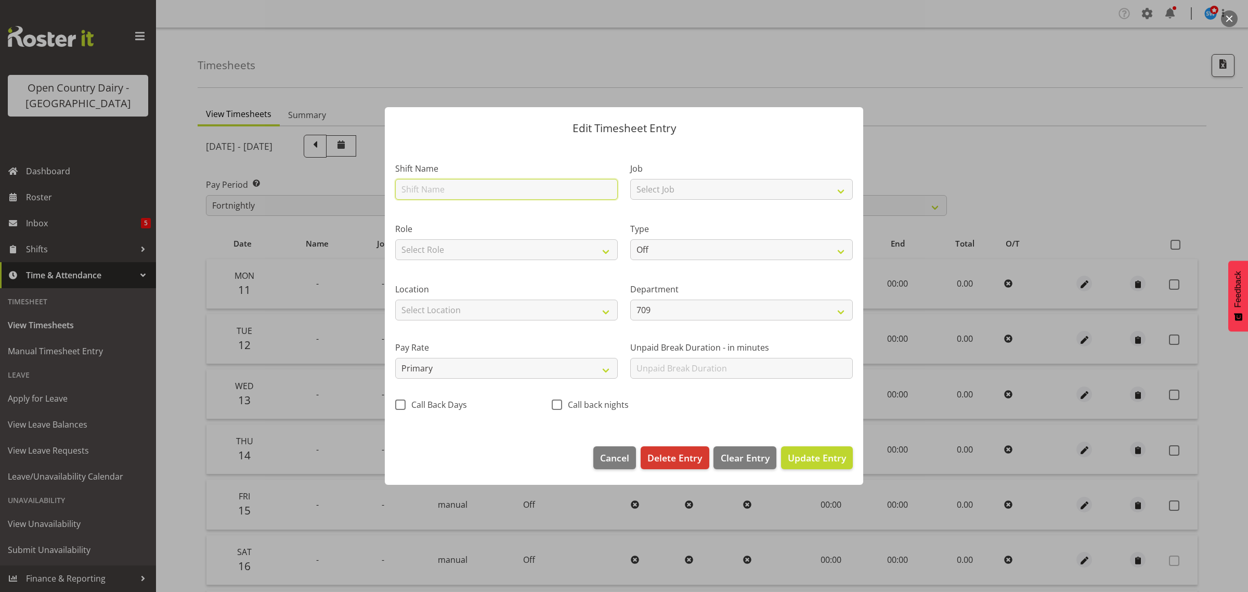
click at [424, 186] on input "text" at bounding box center [506, 189] width 223 height 21
type input "Acc"
click at [685, 246] on select "Off Standard Public Holiday Public Holiday (Worked) Day In Lieu Annual Leave Si…" at bounding box center [741, 249] width 223 height 21
select select "Leave Without Pay"
click at [630, 239] on select "Off Standard Public Holiday Public Holiday (Worked) Day In Lieu Annual Leave Si…" at bounding box center [741, 249] width 223 height 21
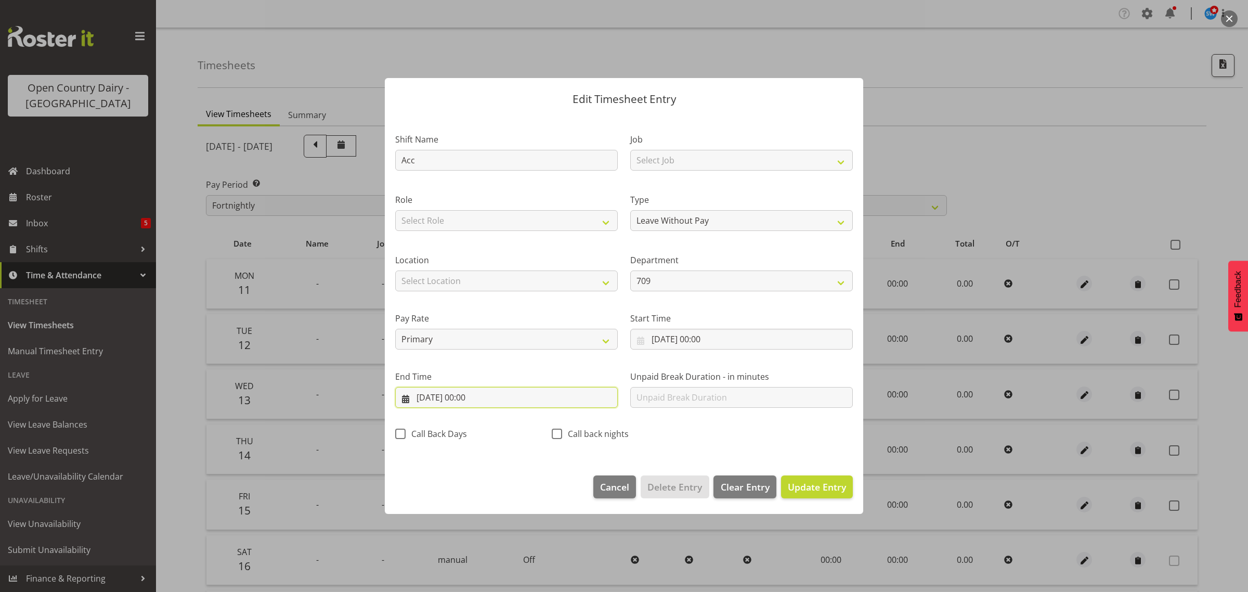
click at [469, 395] on input "11/08/2025, 00:00" at bounding box center [506, 397] width 223 height 21
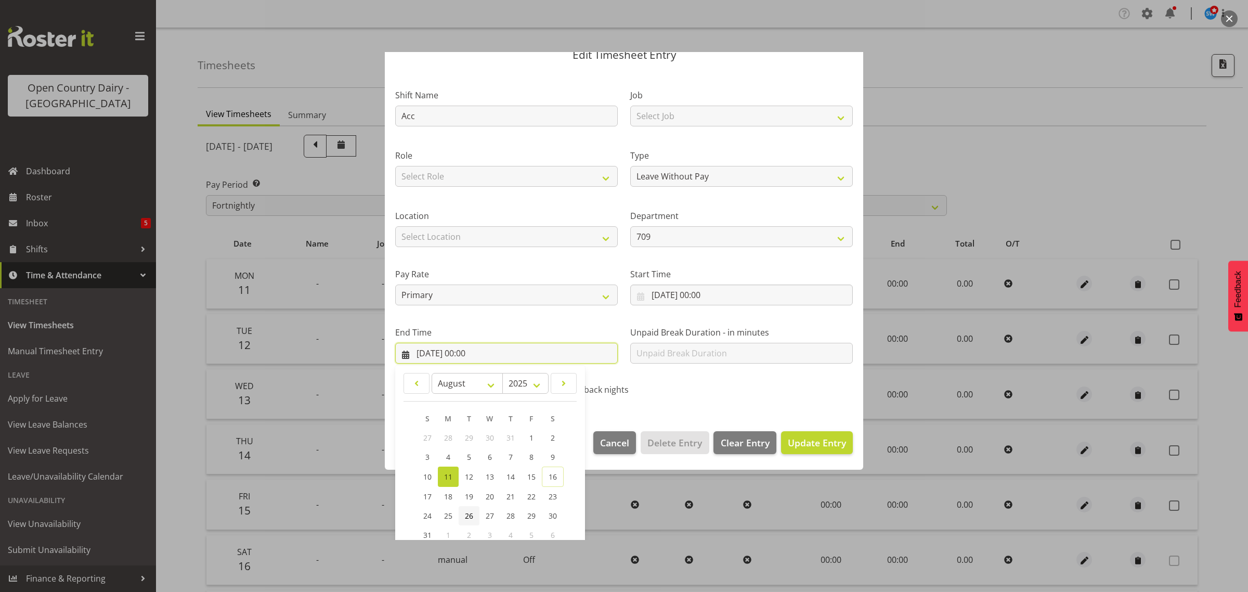
scroll to position [106, 0]
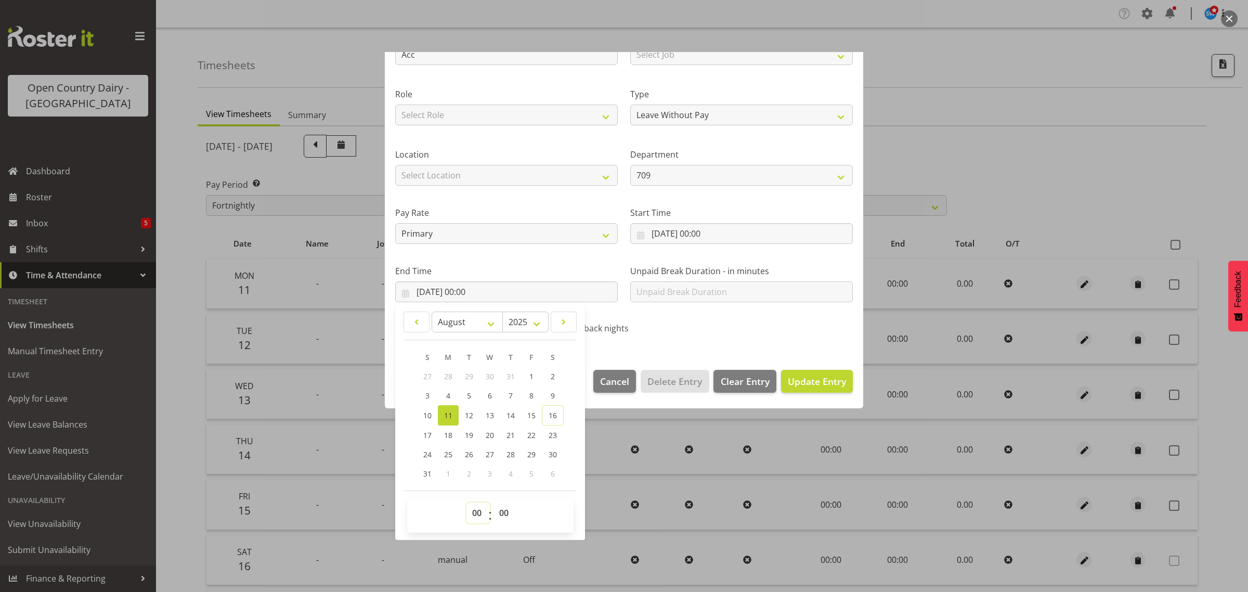
click at [474, 511] on select "00 01 02 03 04 05 06 07 08 09 10 11 12 13 14 15 16 17 18 19 20 21 22 23" at bounding box center [477, 512] width 23 height 21
select select "9"
click at [466, 502] on select "00 01 02 03 04 05 06 07 08 09 10 11 12 13 14 15 16 17 18 19 20 21 22 23" at bounding box center [477, 512] width 23 height 21
type input "11/08/2025, 09:00"
click at [498, 510] on select "00 01 02 03 04 05 06 07 08 09 10 11 12 13 14 15 16 17 18 19 20 21 22 23 24 25 2…" at bounding box center [505, 512] width 23 height 21
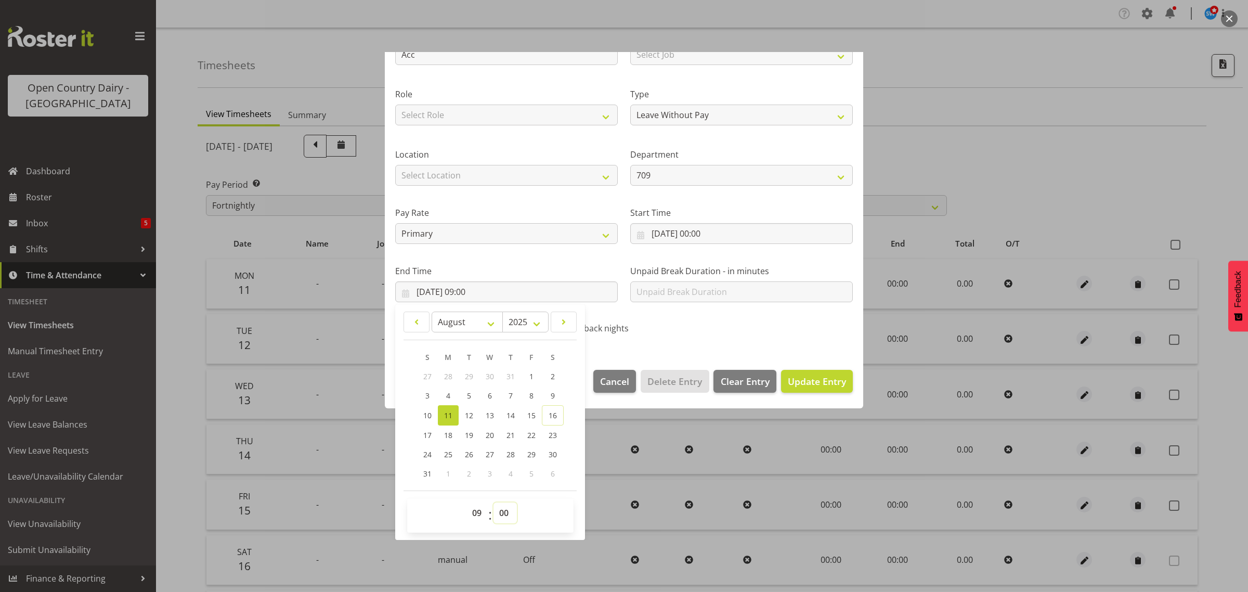
select select "14"
click at [494, 502] on select "00 01 02 03 04 05 06 07 08 09 10 11 12 13 14 15 16 17 18 19 20 21 22 23 24 25 2…" at bounding box center [505, 512] width 23 height 21
type input "11/08/2025, 09:14"
click at [794, 383] on span "Update Entry" at bounding box center [817, 381] width 58 height 12
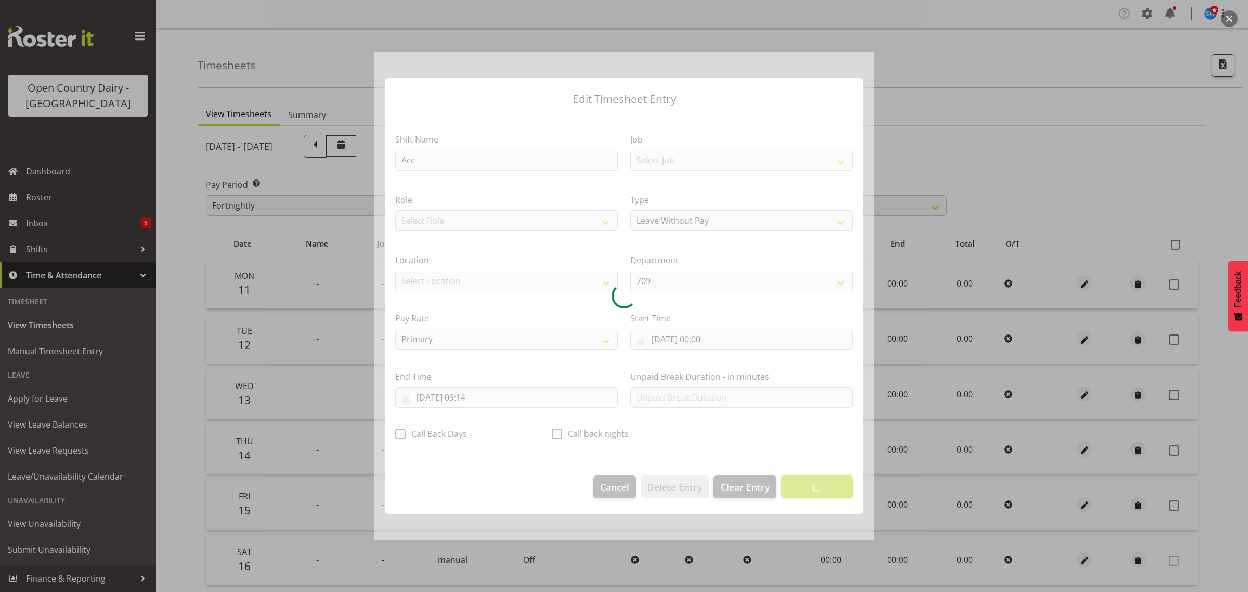
scroll to position [0, 0]
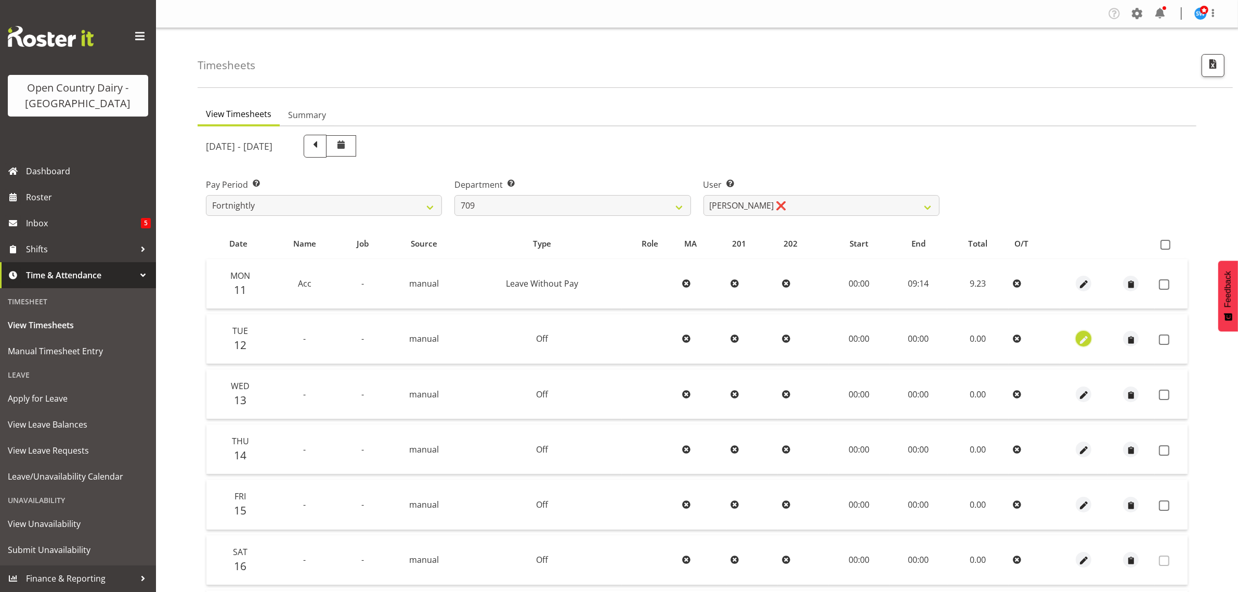
click at [1083, 336] on span "button" at bounding box center [1084, 340] width 12 height 12
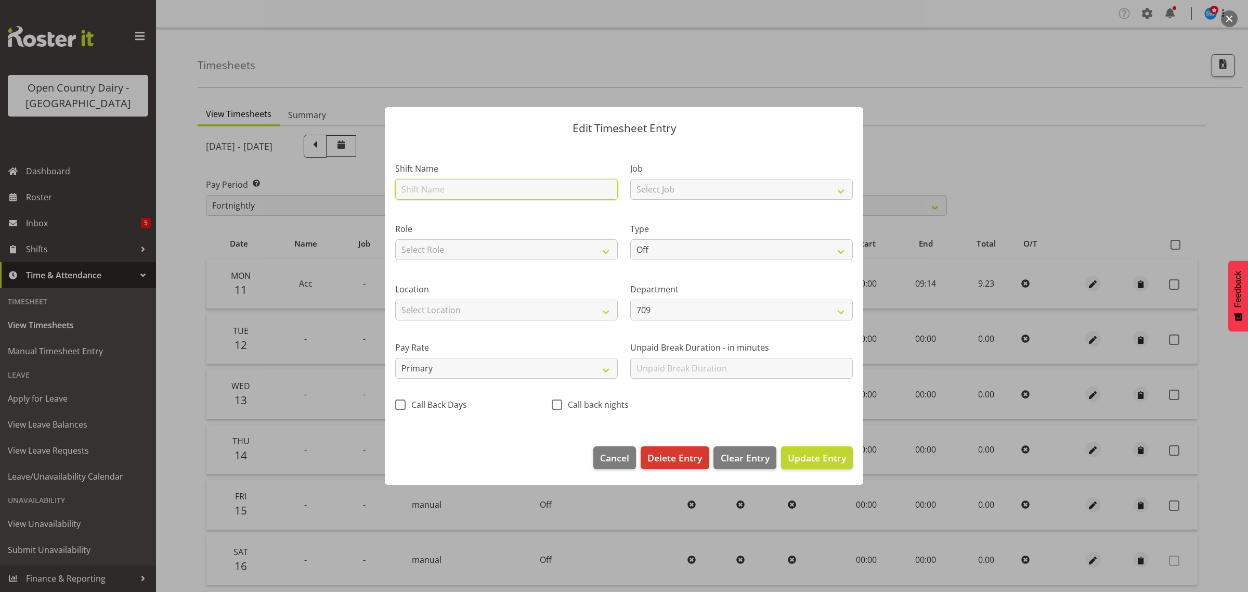
click at [425, 192] on input "text" at bounding box center [506, 189] width 223 height 21
type input "Acc"
click at [687, 250] on select "Off Standard Public Holiday Public Holiday (Worked) Day In Lieu Annual Leave Si…" at bounding box center [741, 249] width 223 height 21
select select "Leave Without Pay"
click at [630, 239] on select "Off Standard Public Holiday Public Holiday (Worked) Day In Lieu Annual Leave Si…" at bounding box center [741, 249] width 223 height 21
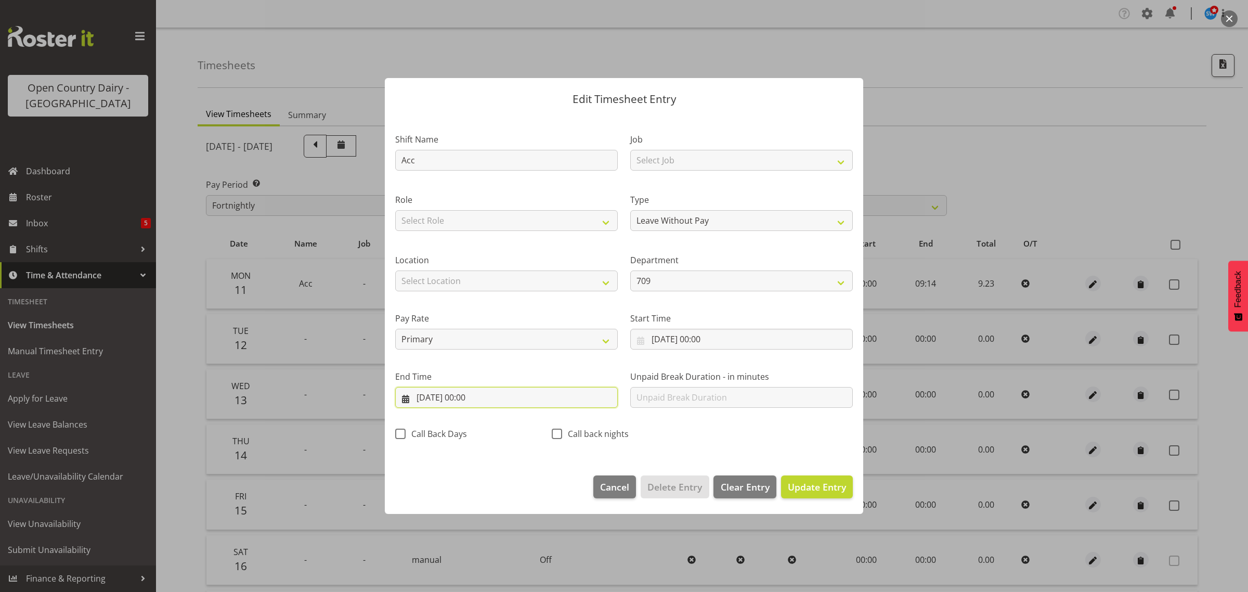
click at [477, 397] on input "12/08/2025, 00:00" at bounding box center [506, 397] width 223 height 21
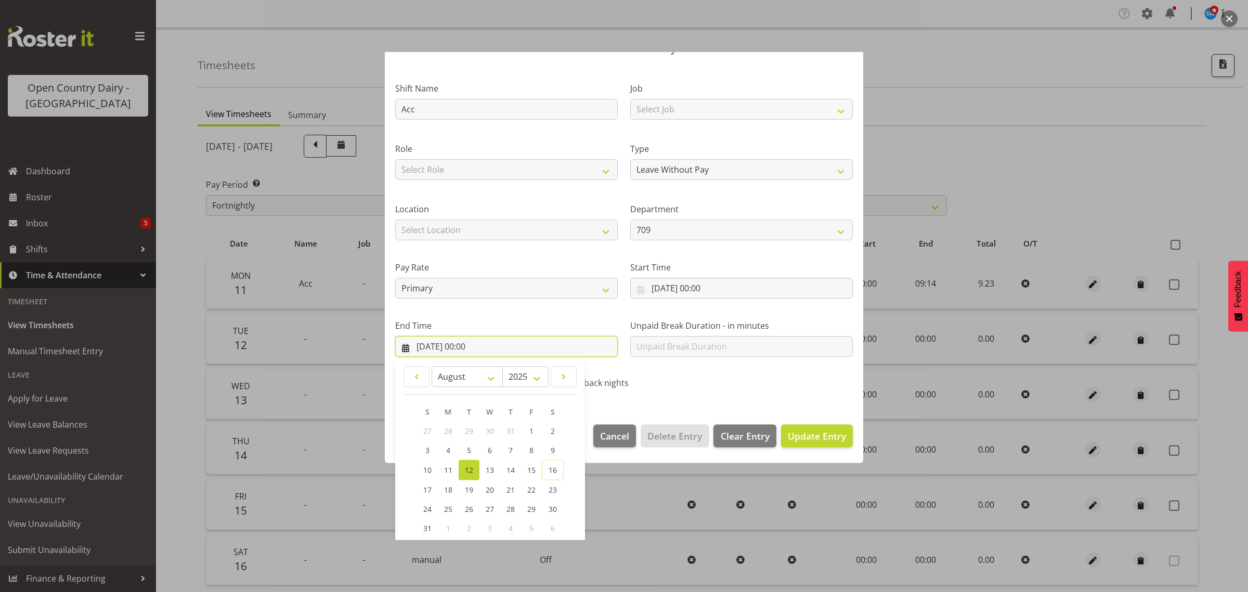
scroll to position [106, 0]
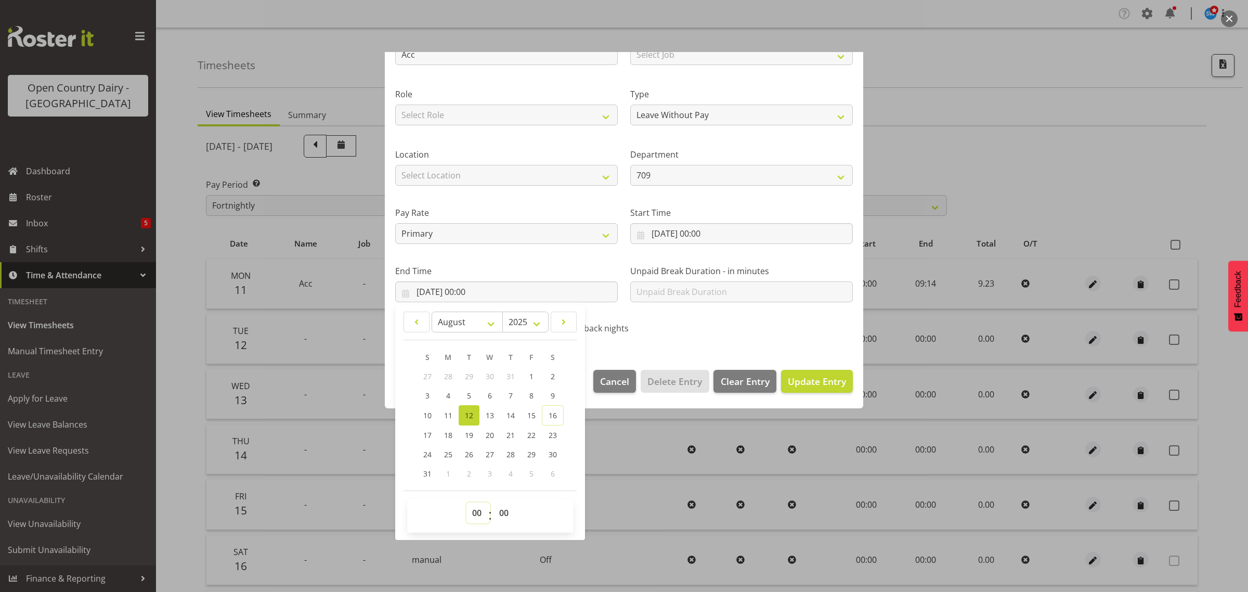
click at [474, 511] on select "00 01 02 03 04 05 06 07 08 09 10 11 12 13 14 15 16 17 18 19 20 21 22 23" at bounding box center [477, 512] width 23 height 21
select select "9"
click at [466, 502] on select "00 01 02 03 04 05 06 07 08 09 10 11 12 13 14 15 16 17 18 19 20 21 22 23" at bounding box center [477, 512] width 23 height 21
type input "12/08/2025, 09:00"
click at [503, 512] on select "00 01 02 03 04 05 06 07 08 09 10 11 12 13 14 15 16 17 18 19 20 21 22 23 24 25 2…" at bounding box center [505, 512] width 23 height 21
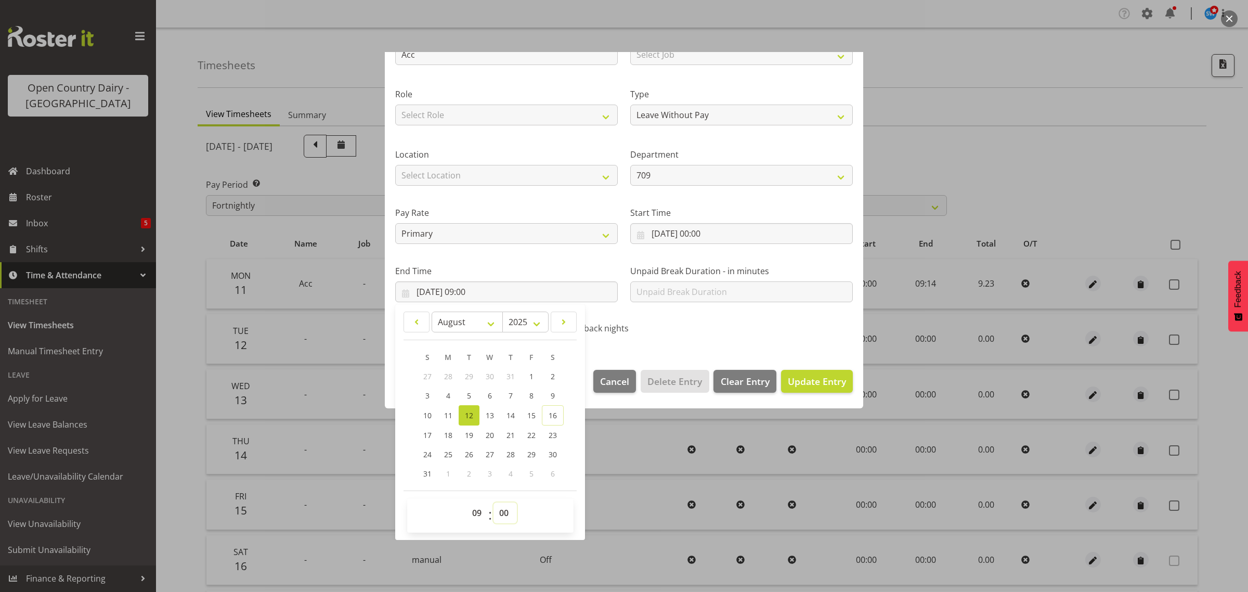
select select "14"
click at [494, 502] on select "00 01 02 03 04 05 06 07 08 09 10 11 12 13 14 15 16 17 18 19 20 21 22 23 24 25 2…" at bounding box center [505, 512] width 23 height 21
type input "12/08/2025, 09:14"
click at [807, 380] on span "Update Entry" at bounding box center [817, 381] width 58 height 12
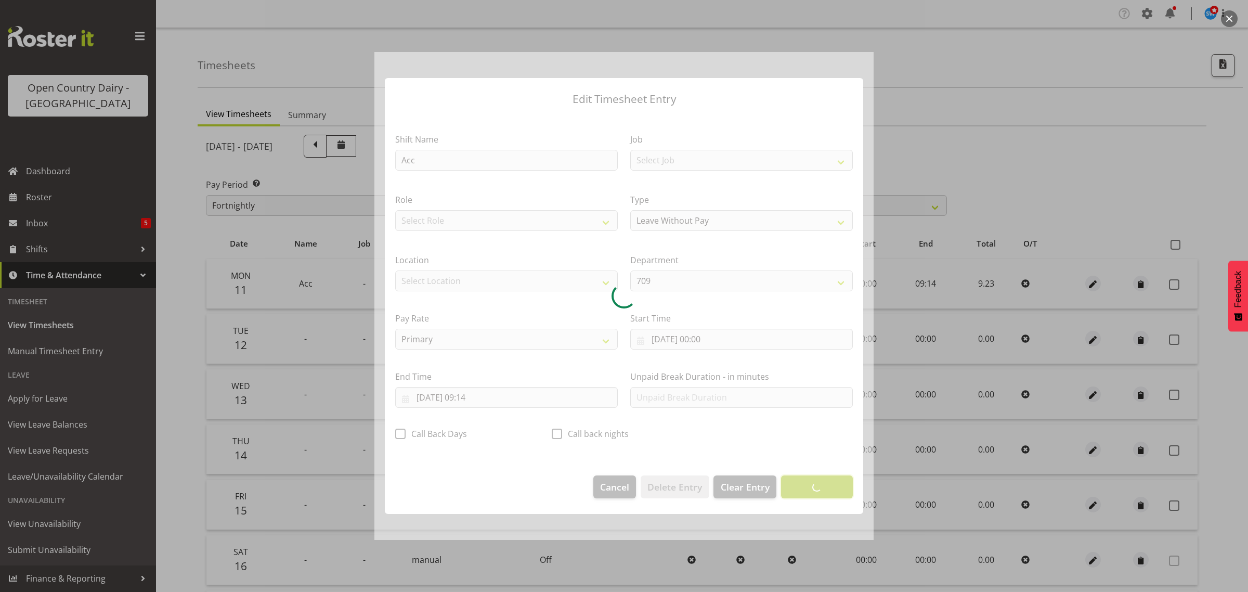
scroll to position [0, 0]
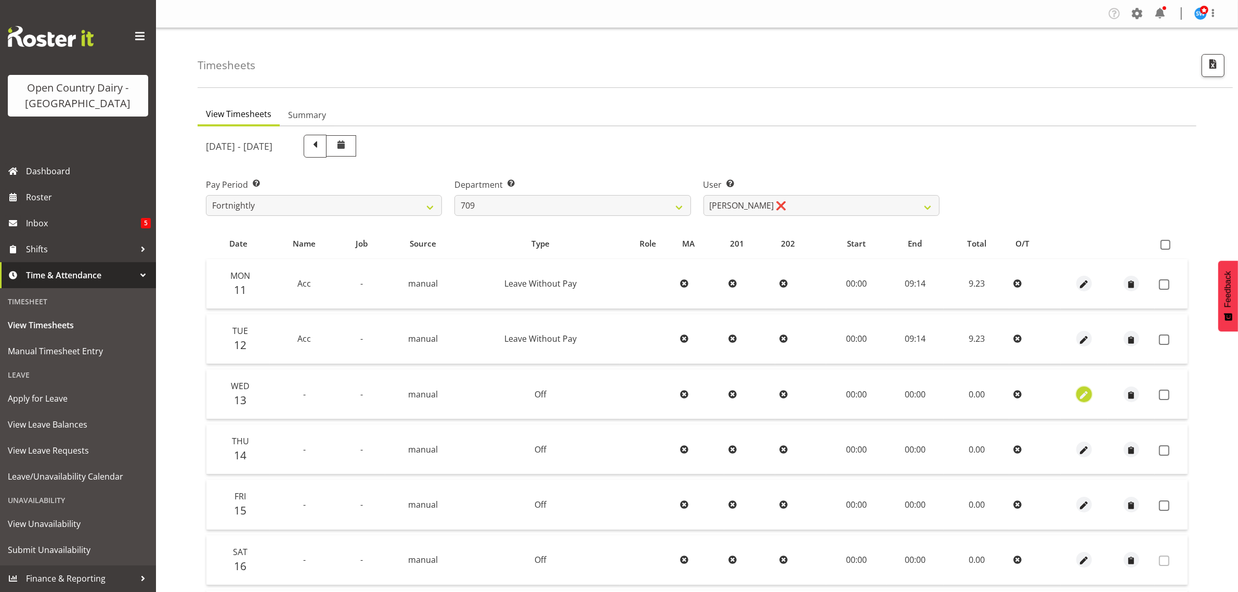
click at [1082, 394] on span "button" at bounding box center [1085, 395] width 12 height 12
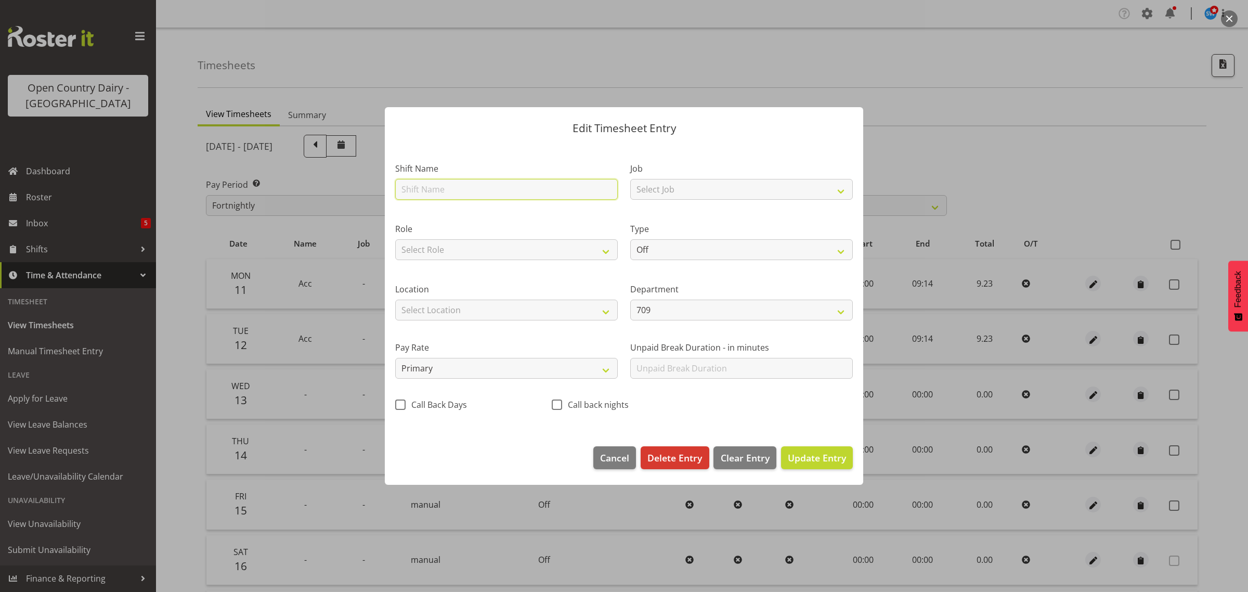
click at [430, 185] on input "text" at bounding box center [506, 189] width 223 height 21
type input "Acc"
click at [706, 252] on select "Off Standard Public Holiday Public Holiday (Worked) Day In Lieu Annual Leave Si…" at bounding box center [741, 249] width 223 height 21
select select "Leave Without Pay"
click at [630, 239] on select "Off Standard Public Holiday Public Holiday (Worked) Day In Lieu Annual Leave Si…" at bounding box center [741, 249] width 223 height 21
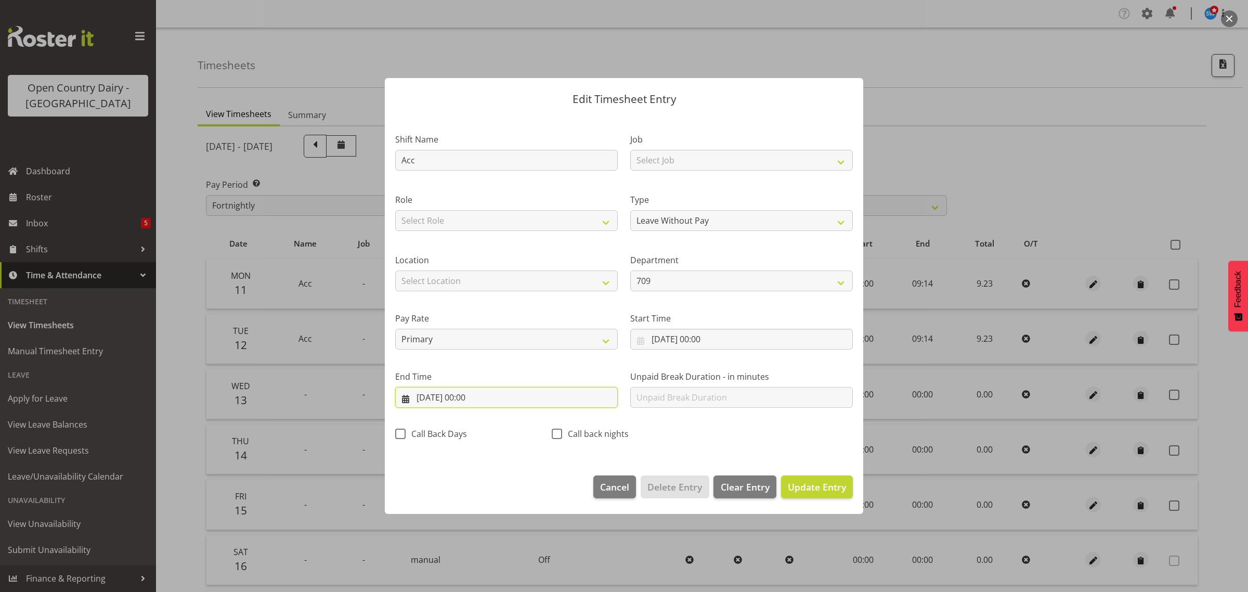
click at [471, 396] on input "13/08/2025, 00:00" at bounding box center [506, 397] width 223 height 21
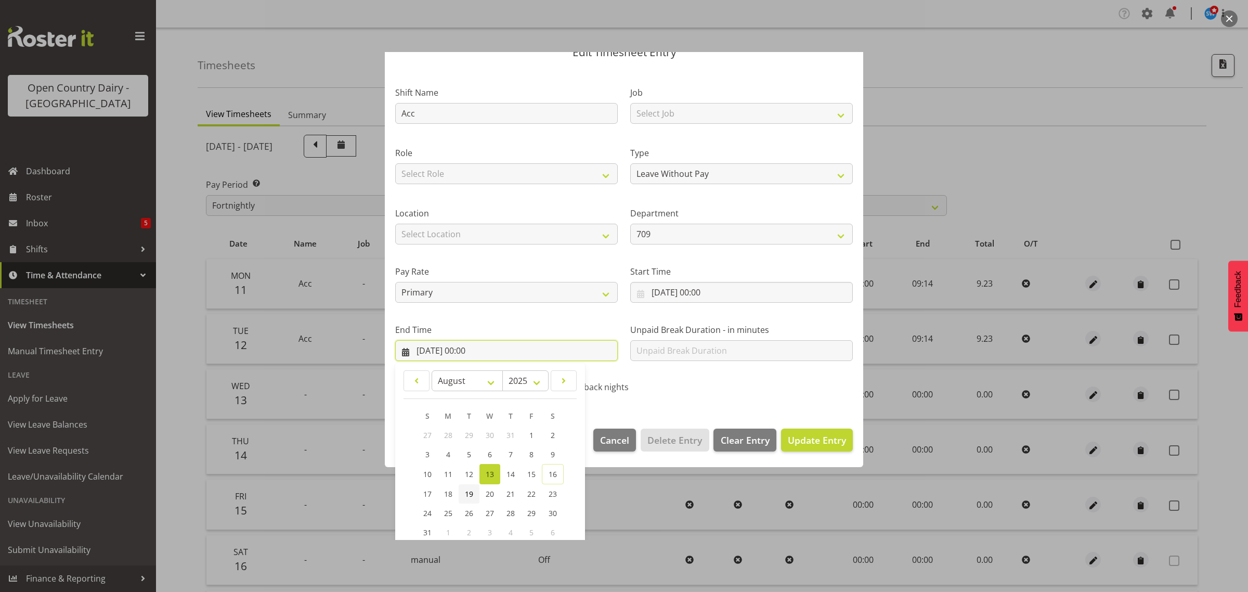
scroll to position [106, 0]
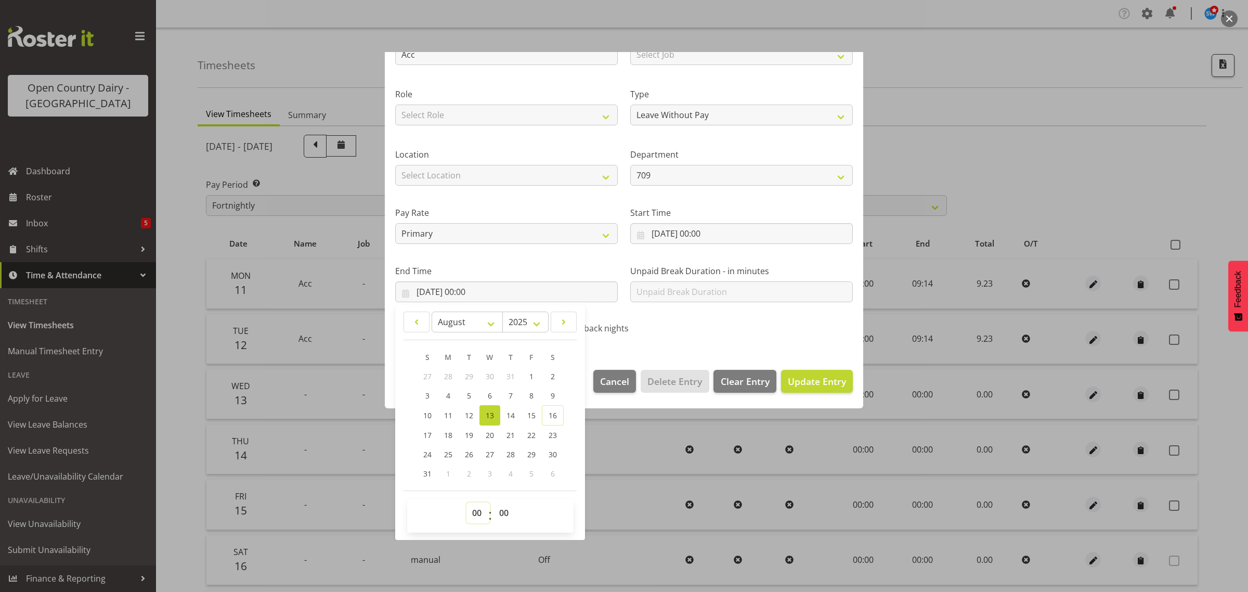
click at [476, 512] on select "00 01 02 03 04 05 06 07 08 09 10 11 12 13 14 15 16 17 18 19 20 21 22 23" at bounding box center [477, 512] width 23 height 21
select select "9"
click at [466, 502] on select "00 01 02 03 04 05 06 07 08 09 10 11 12 13 14 15 16 17 18 19 20 21 22 23" at bounding box center [477, 512] width 23 height 21
type input "13/08/2025, 09:00"
click at [505, 513] on select "00 01 02 03 04 05 06 07 08 09 10 11 12 13 14 15 16 17 18 19 20 21 22 23 24 25 2…" at bounding box center [505, 512] width 23 height 21
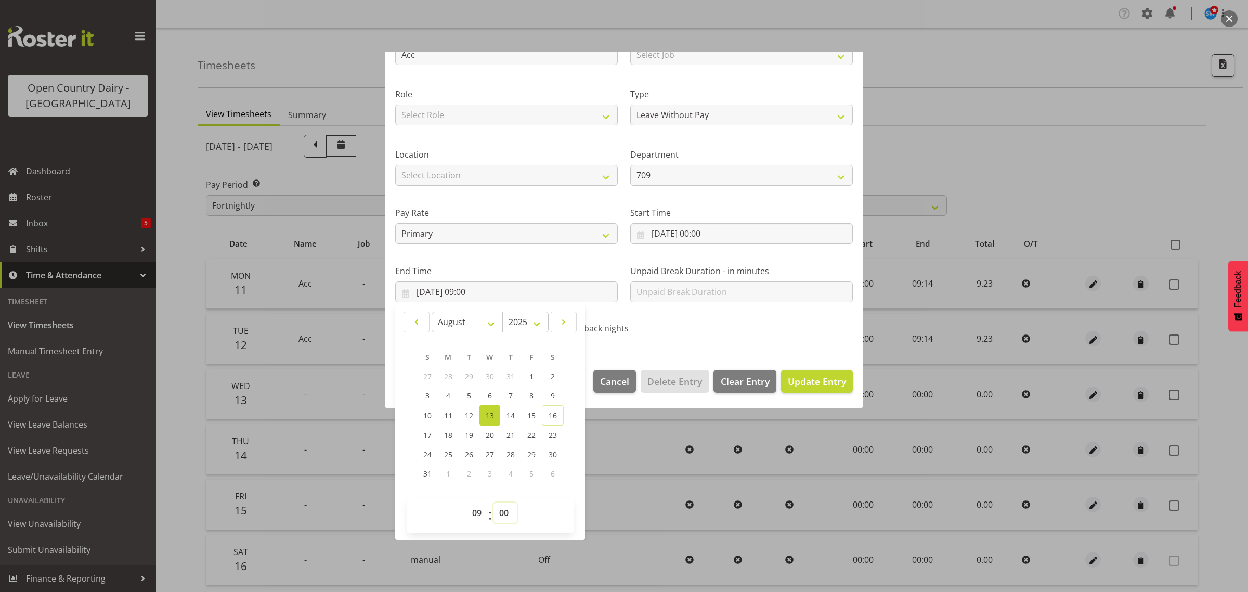
select select "14"
click at [494, 502] on select "00 01 02 03 04 05 06 07 08 09 10 11 12 13 14 15 16 17 18 19 20 21 22 23 24 25 2…" at bounding box center [505, 512] width 23 height 21
type input "13/08/2025, 09:14"
click at [796, 382] on span "Update Entry" at bounding box center [817, 381] width 58 height 12
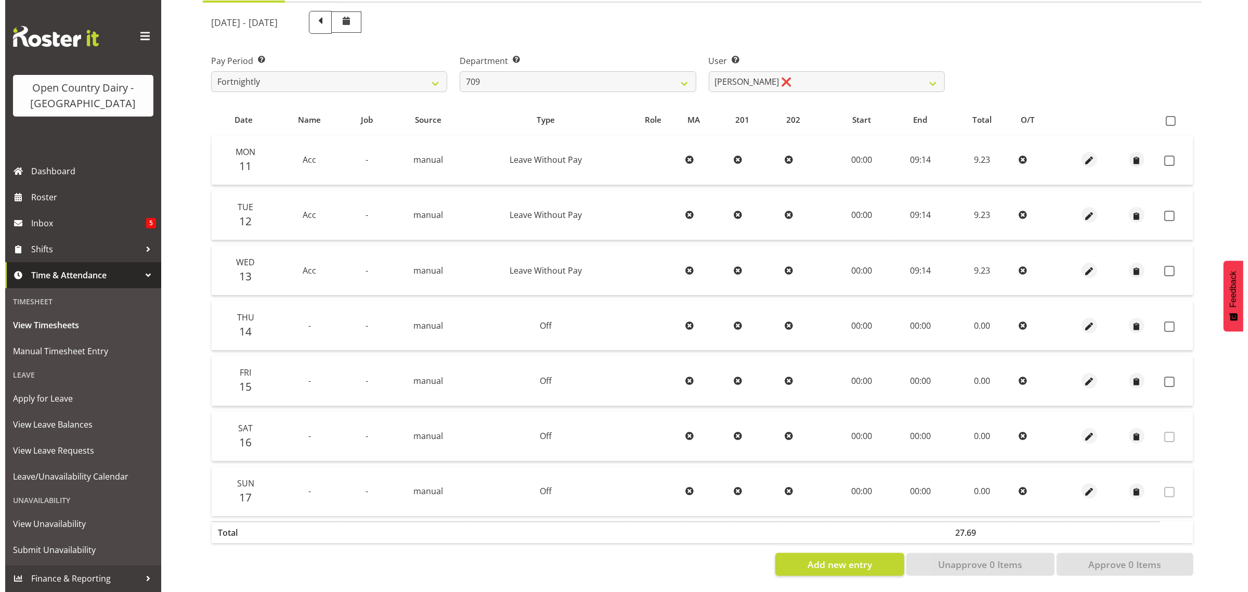
scroll to position [133, 0]
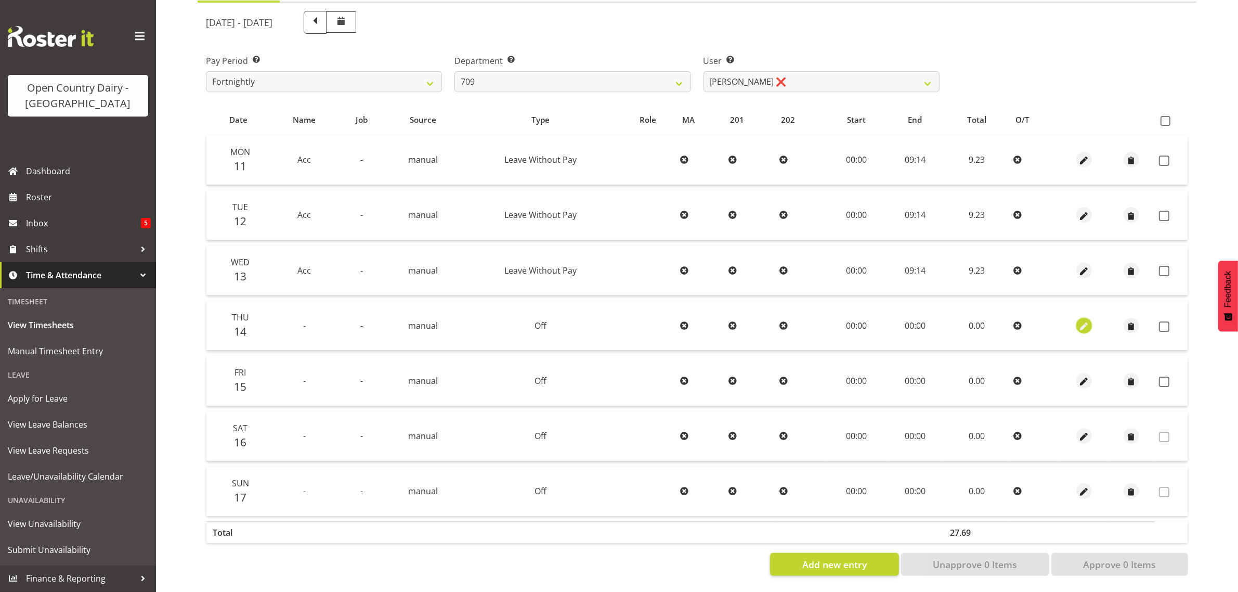
click at [1087, 320] on span "button" at bounding box center [1085, 326] width 12 height 12
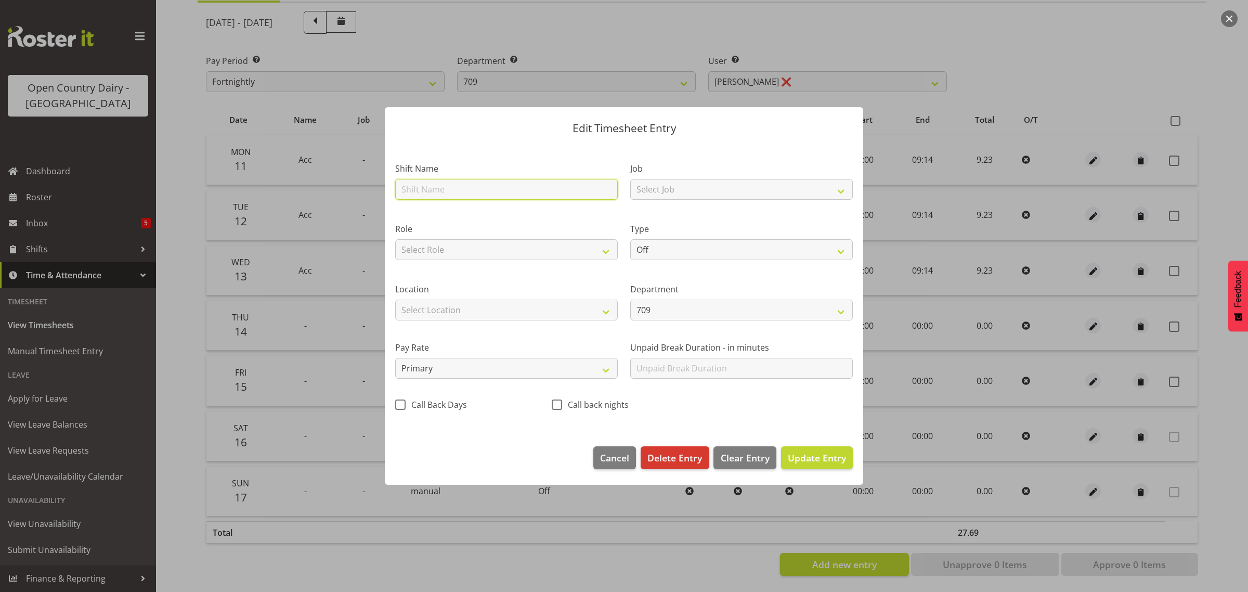
click at [424, 190] on input "text" at bounding box center [506, 189] width 223 height 21
type input "Acc"
click at [661, 251] on select "Off Standard Public Holiday Public Holiday (Worked) Day In Lieu Annual Leave Si…" at bounding box center [741, 249] width 223 height 21
select select "Leave Without Pay"
click at [630, 239] on select "Off Standard Public Holiday Public Holiday (Worked) Day In Lieu Annual Leave Si…" at bounding box center [741, 249] width 223 height 21
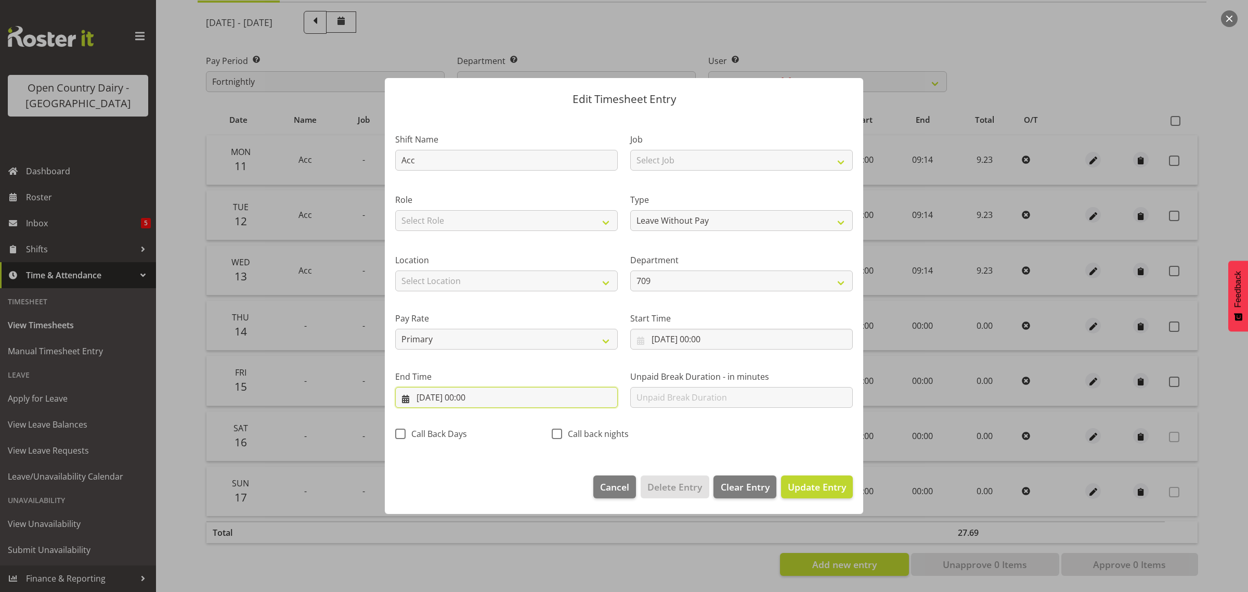
click at [471, 397] on input "14/08/2025, 00:00" at bounding box center [506, 397] width 223 height 21
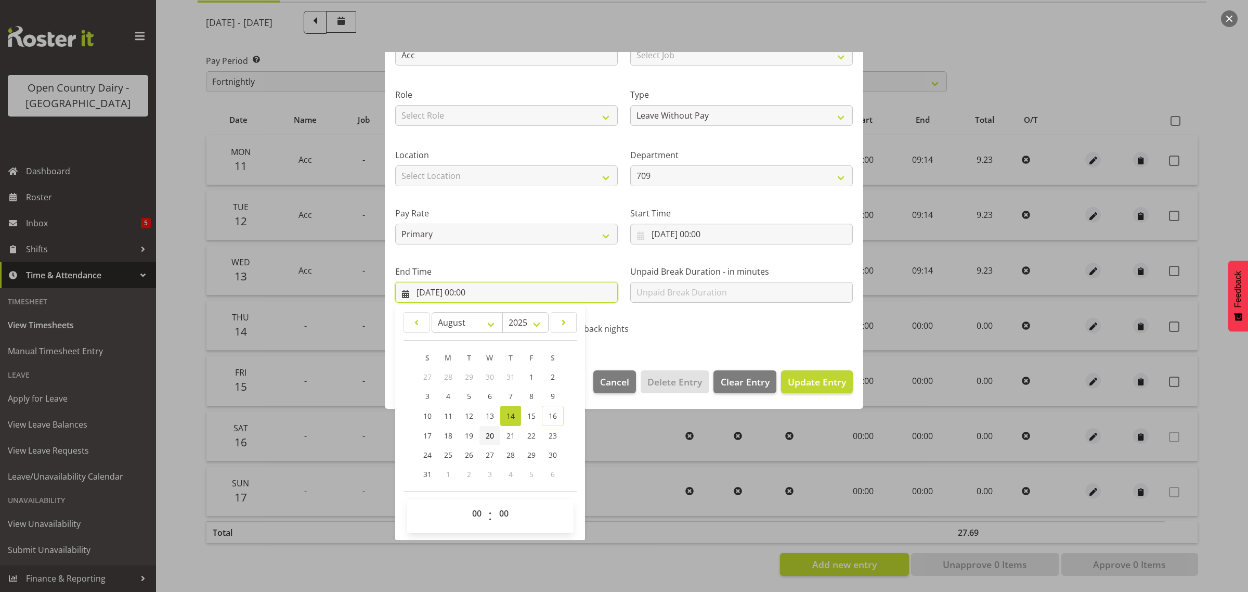
scroll to position [106, 0]
click at [477, 511] on select "00 01 02 03 04 05 06 07 08 09 10 11 12 13 14 15 16 17 18 19 20 21 22 23" at bounding box center [477, 512] width 23 height 21
select select "9"
click at [466, 502] on select "00 01 02 03 04 05 06 07 08 09 10 11 12 13 14 15 16 17 18 19 20 21 22 23" at bounding box center [477, 512] width 23 height 21
type input "14/08/2025, 09:00"
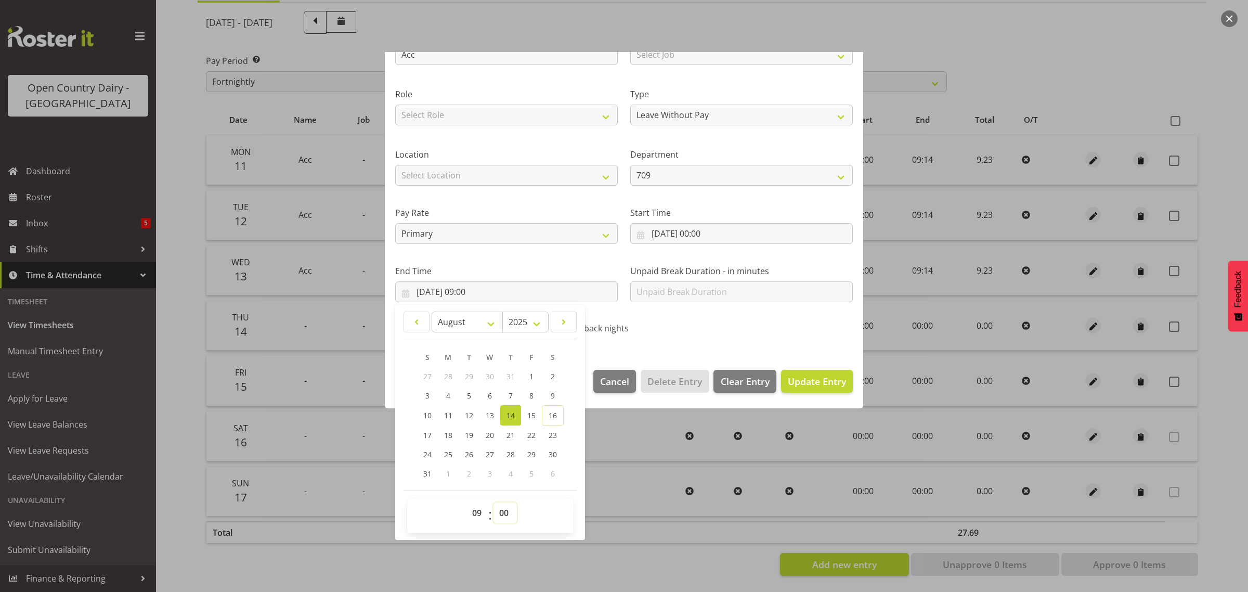
click at [499, 508] on select "00 01 02 03 04 05 06 07 08 09 10 11 12 13 14 15 16 17 18 19 20 21 22 23 24 25 2…" at bounding box center [505, 512] width 23 height 21
select select "14"
click at [494, 502] on select "00 01 02 03 04 05 06 07 08 09 10 11 12 13 14 15 16 17 18 19 20 21 22 23 24 25 2…" at bounding box center [505, 512] width 23 height 21
type input "14/08/2025, 09:14"
click at [814, 381] on span "Update Entry" at bounding box center [817, 381] width 58 height 12
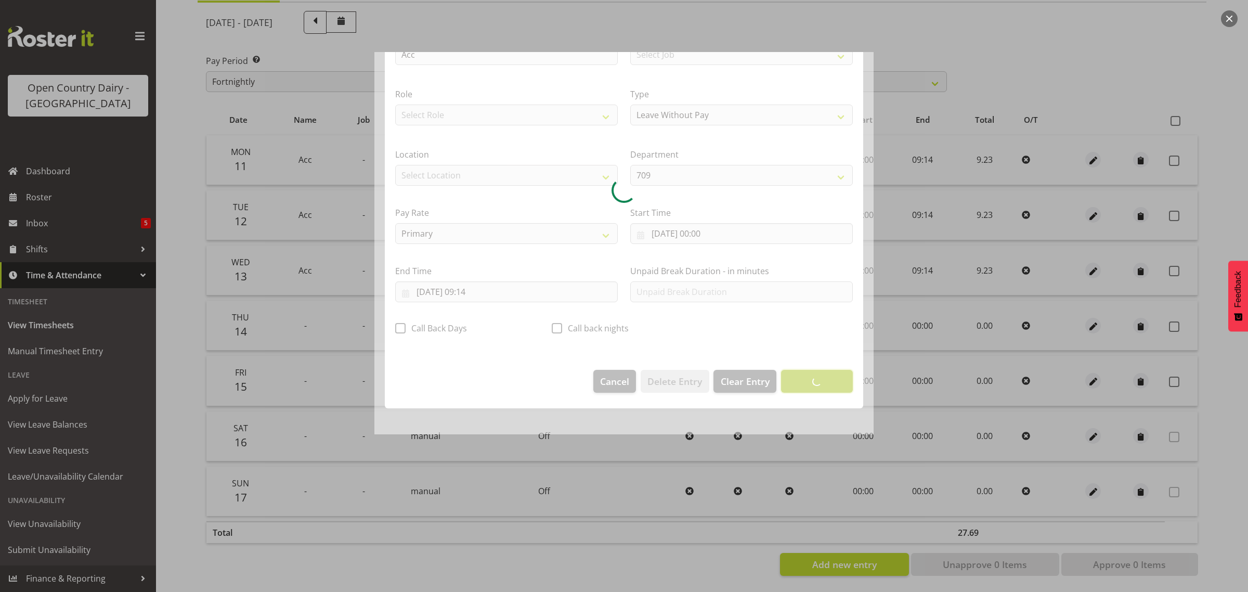
scroll to position [0, 0]
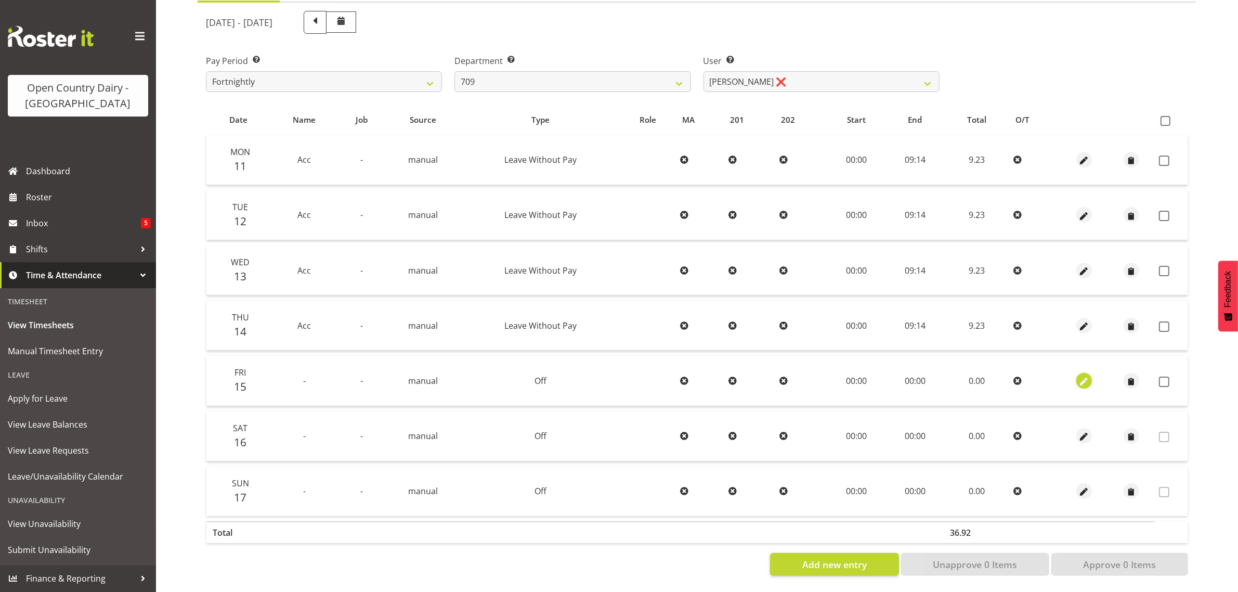
click at [1084, 375] on span "button" at bounding box center [1085, 381] width 12 height 12
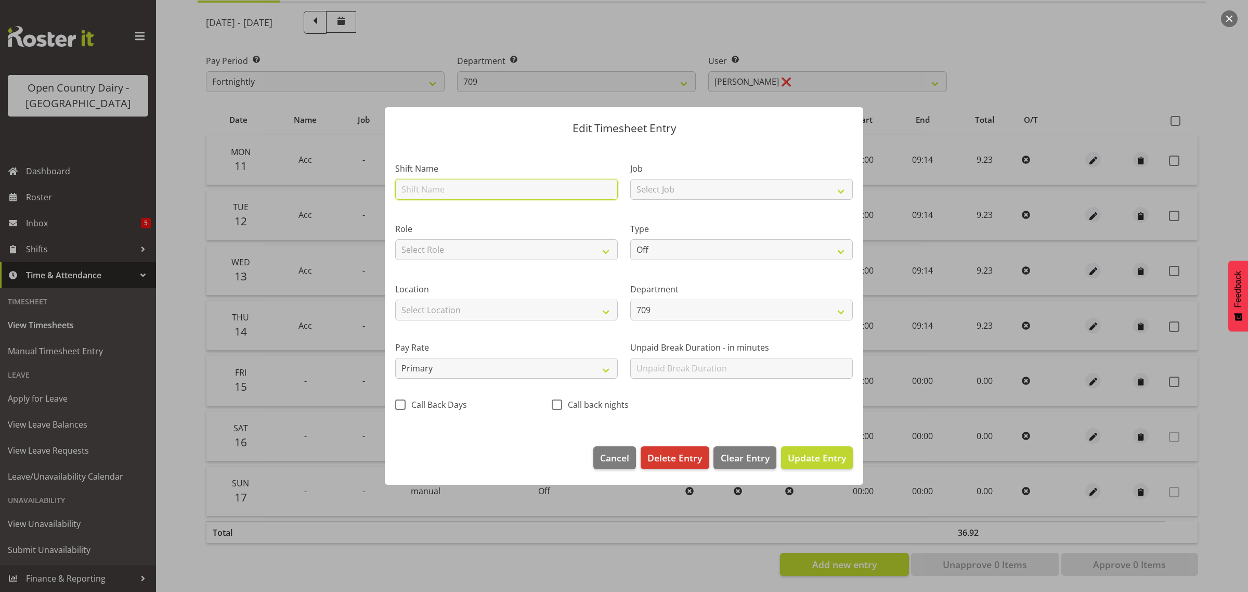
click at [440, 191] on input "text" at bounding box center [506, 189] width 223 height 21
type input "Acc"
click at [662, 251] on select "Off Standard Public Holiday Public Holiday (Worked) Day In Lieu Annual Leave Si…" at bounding box center [741, 249] width 223 height 21
select select "Leave Without Pay"
click at [630, 239] on select "Off Standard Public Holiday Public Holiday (Worked) Day In Lieu Annual Leave Si…" at bounding box center [741, 249] width 223 height 21
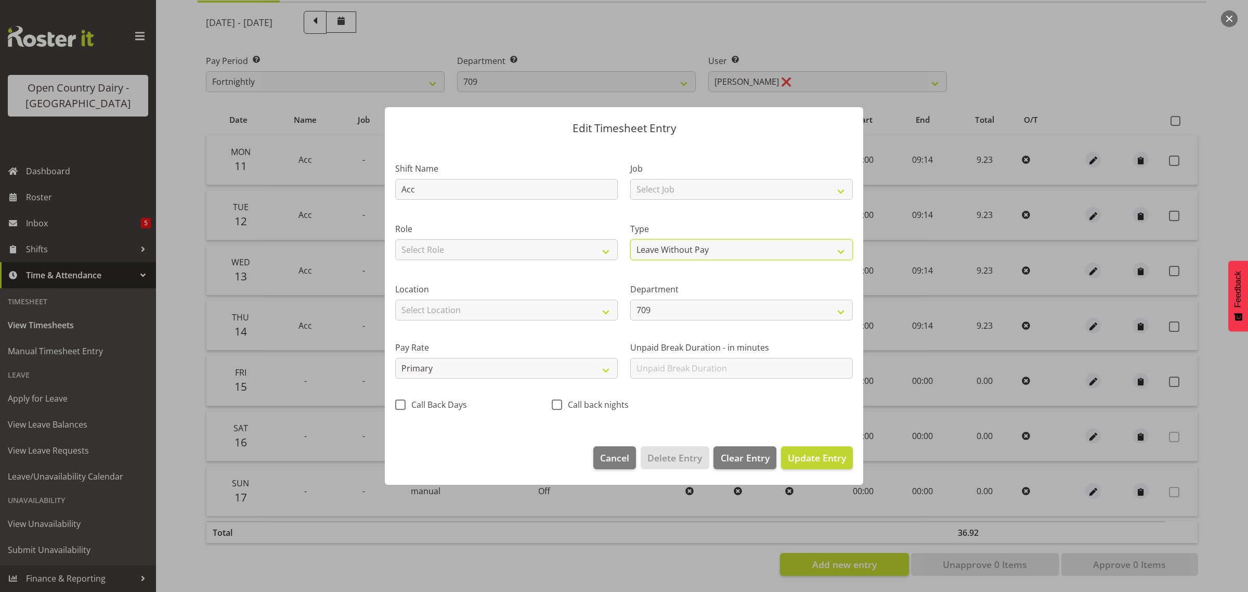
select select "7"
select select "2025"
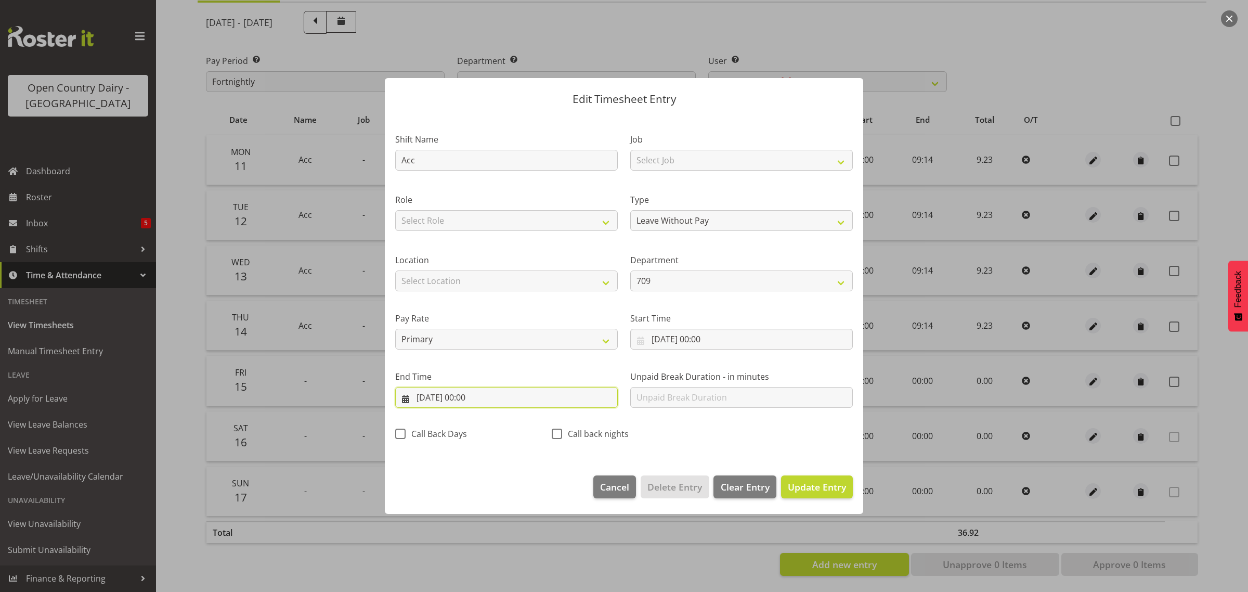
click at [474, 396] on input "15/08/2025, 00:00" at bounding box center [506, 397] width 223 height 21
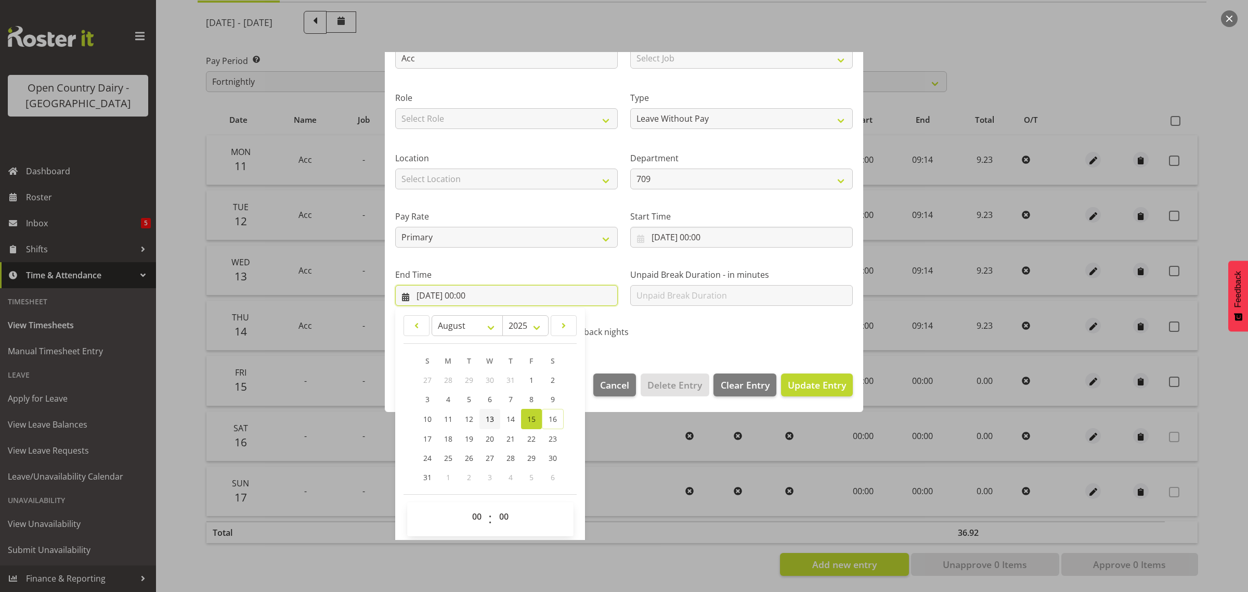
scroll to position [106, 0]
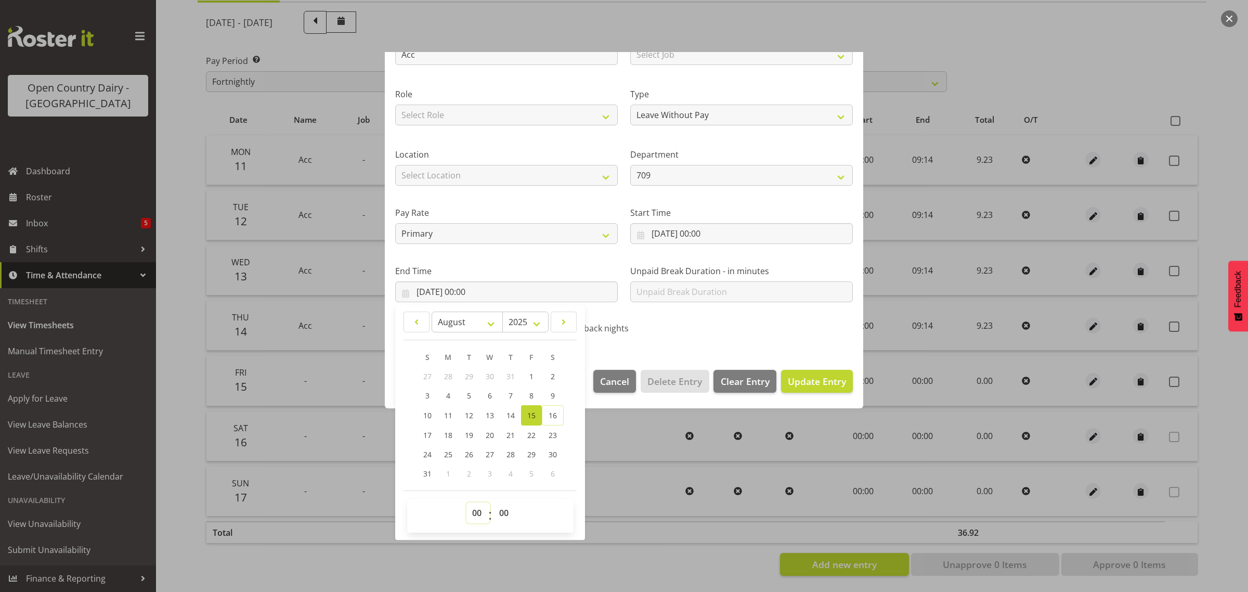
click at [472, 512] on select "00 01 02 03 04 05 06 07 08 09 10 11 12 13 14 15 16 17 18 19 20 21 22 23" at bounding box center [477, 512] width 23 height 21
select select "9"
click at [466, 502] on select "00 01 02 03 04 05 06 07 08 09 10 11 12 13 14 15 16 17 18 19 20 21 22 23" at bounding box center [477, 512] width 23 height 21
type input "15/08/2025, 09:00"
click at [506, 510] on select "00 01 02 03 04 05 06 07 08 09 10 11 12 13 14 15 16 17 18 19 20 21 22 23 24 25 2…" at bounding box center [505, 512] width 23 height 21
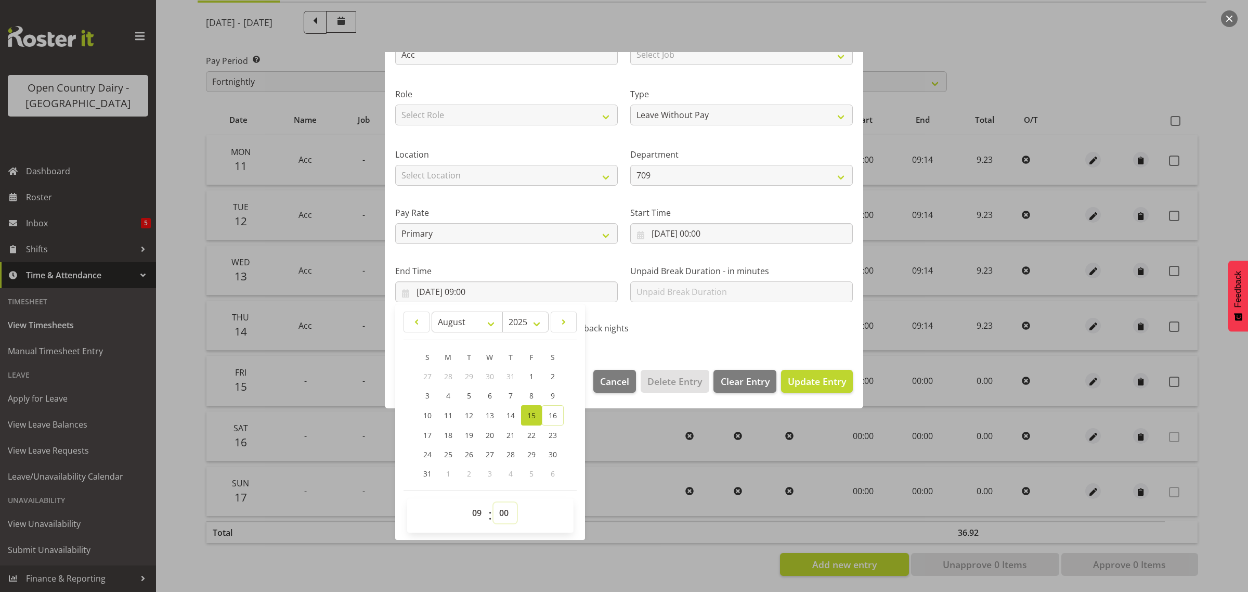
select select "14"
click at [494, 502] on select "00 01 02 03 04 05 06 07 08 09 10 11 12 13 14 15 16 17 18 19 20 21 22 23 24 25 2…" at bounding box center [505, 512] width 23 height 21
click at [788, 375] on span "Update Entry" at bounding box center [817, 381] width 58 height 12
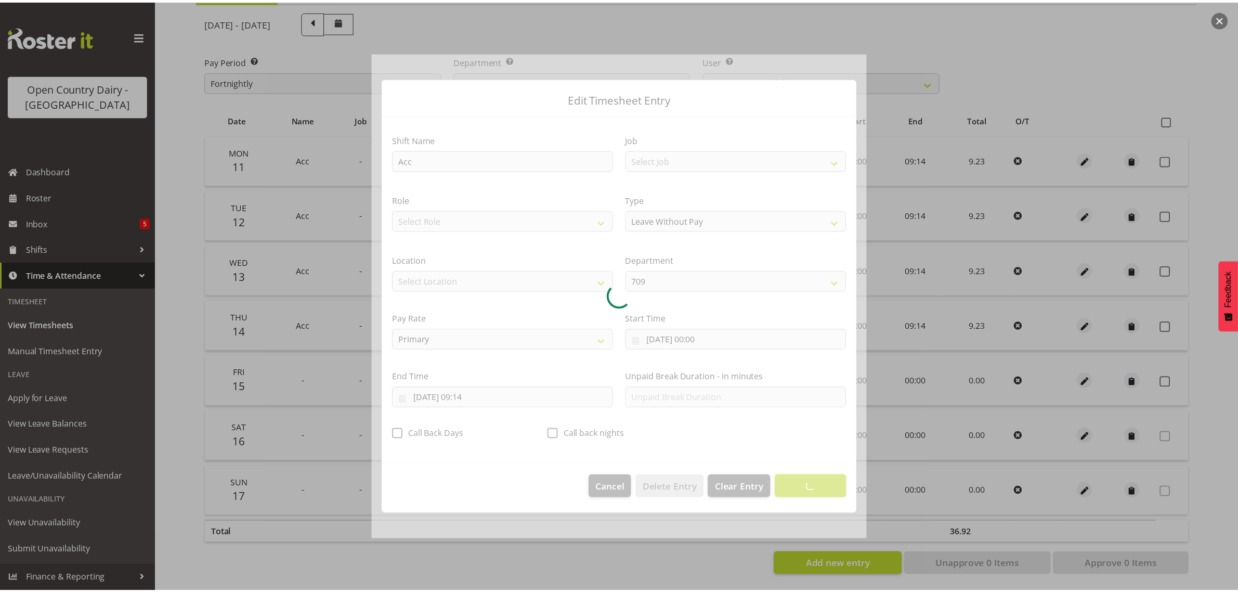
scroll to position [0, 0]
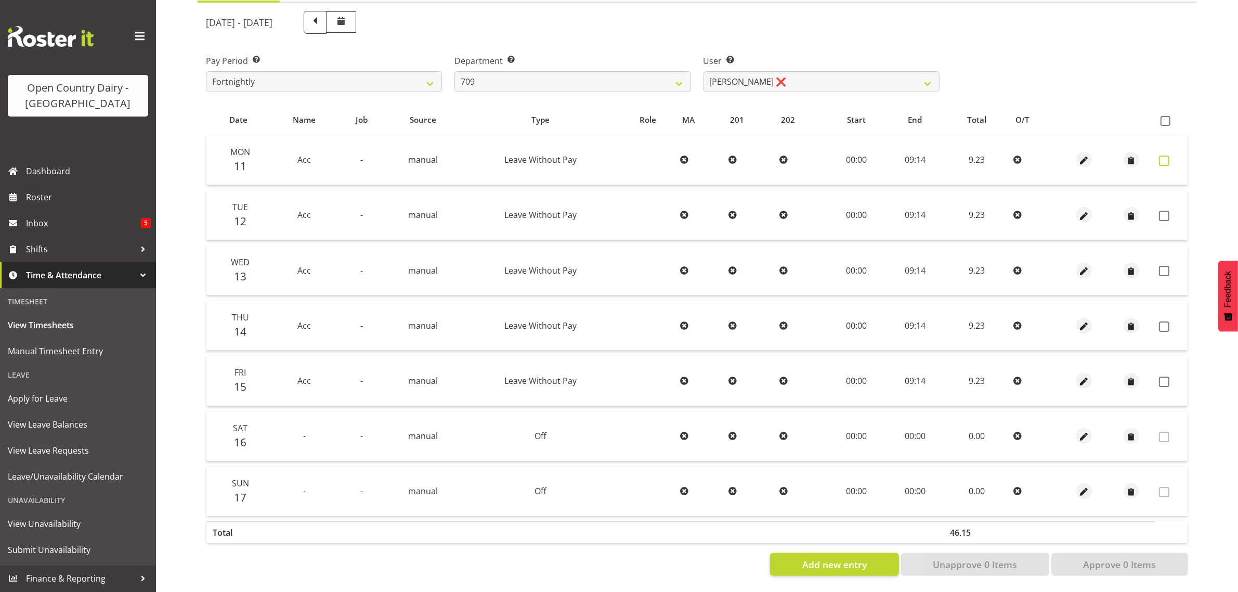
click at [1163, 155] on span at bounding box center [1164, 160] width 10 height 10
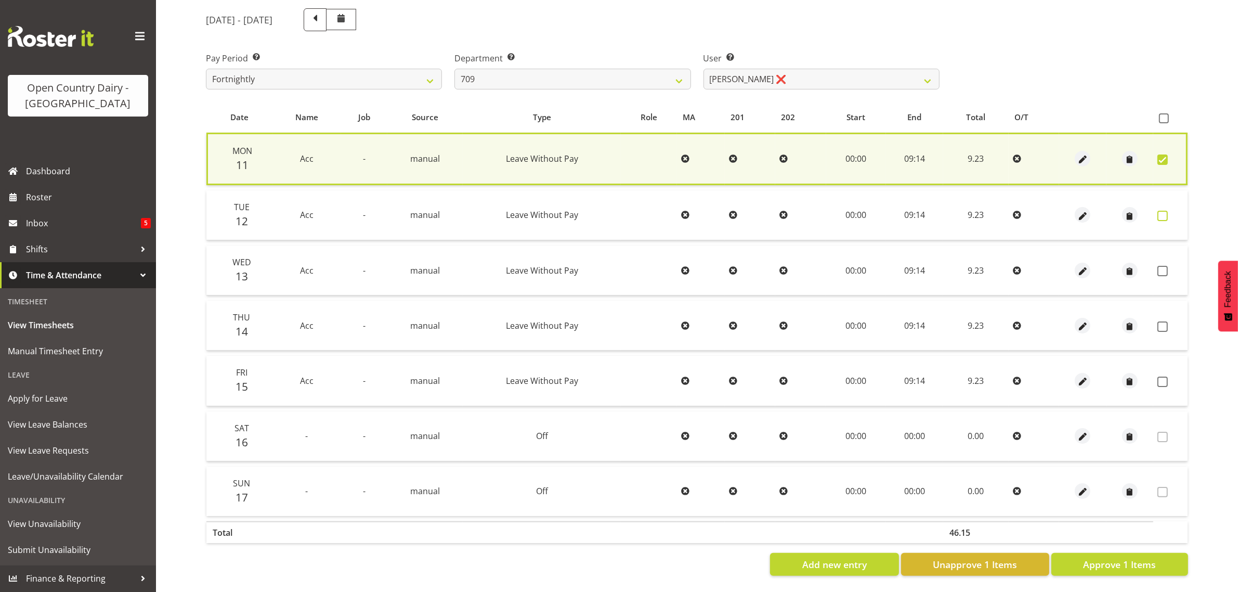
click at [1163, 211] on span at bounding box center [1163, 216] width 10 height 10
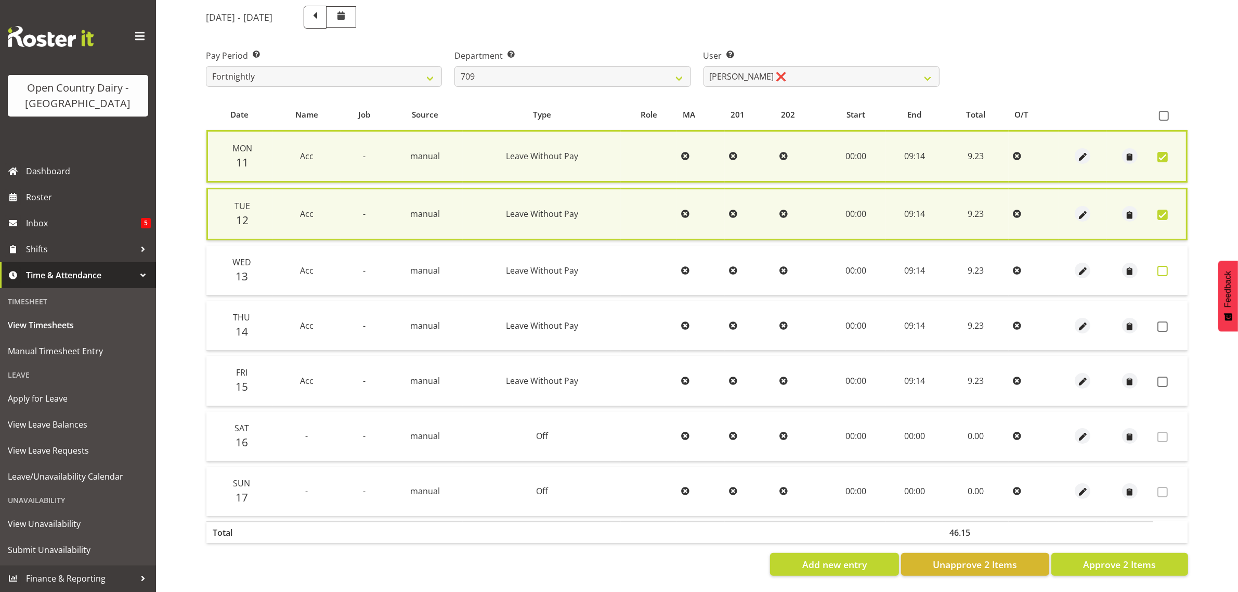
click at [1163, 266] on span at bounding box center [1163, 271] width 10 height 10
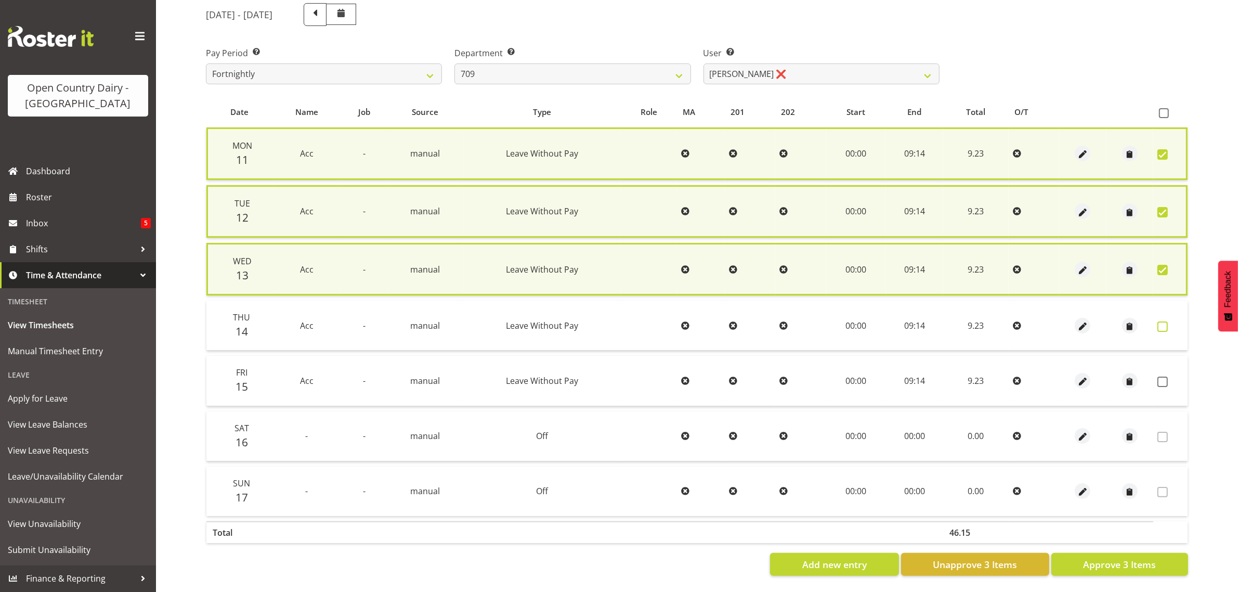
click at [1162, 321] on span at bounding box center [1163, 326] width 10 height 10
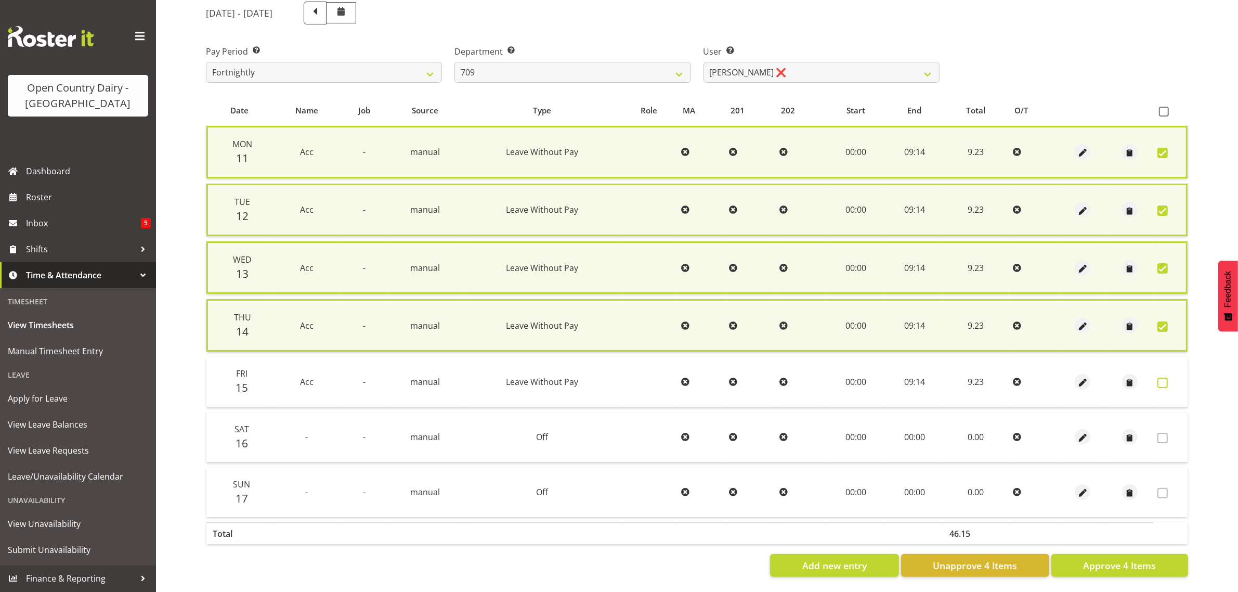
click at [1161, 378] on span at bounding box center [1163, 383] width 10 height 10
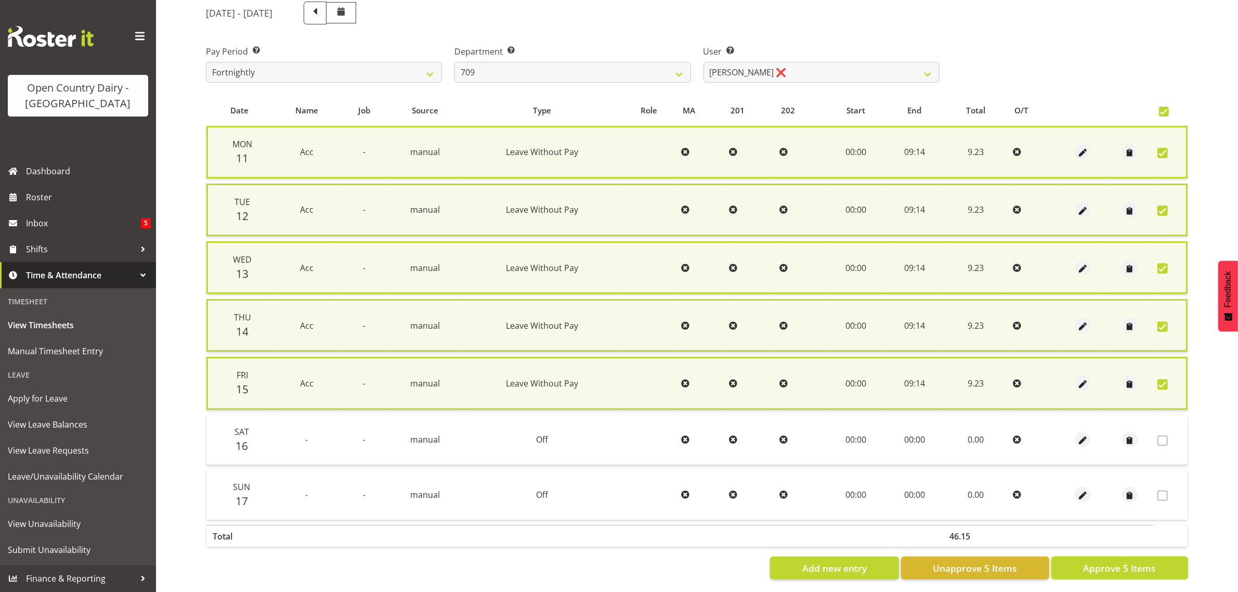
click at [1085, 561] on span "Approve 5 Items" at bounding box center [1119, 568] width 73 height 14
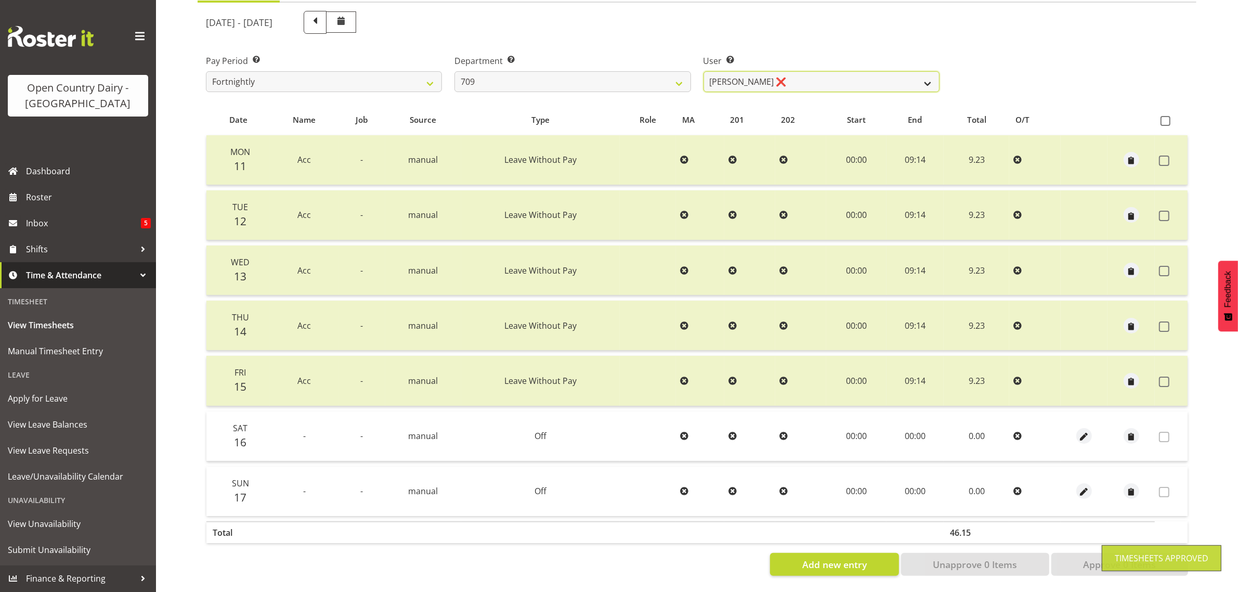
click at [808, 73] on select "Alex Barclay ❌ Craig Knudsen ❌ Jaswant Singh ❌ Ross Cook ❌" at bounding box center [822, 81] width 236 height 21
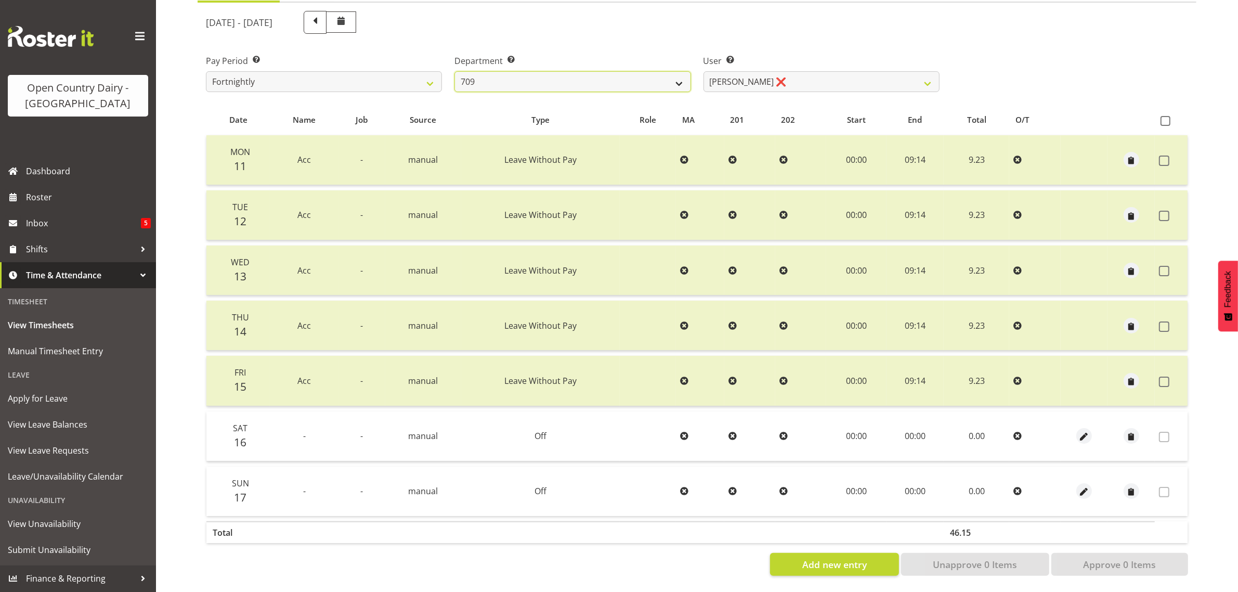
click at [561, 71] on select "701 702 703 704 705 706 707 708 709 710 711 712 713 714 715 716 717 718 719 720" at bounding box center [573, 81] width 236 height 21
click at [455, 71] on select "701 702 703 704 705 706 707 708 709 710 711 712 713 714 715 716 717 718 719 720" at bounding box center [573, 81] width 236 height 21
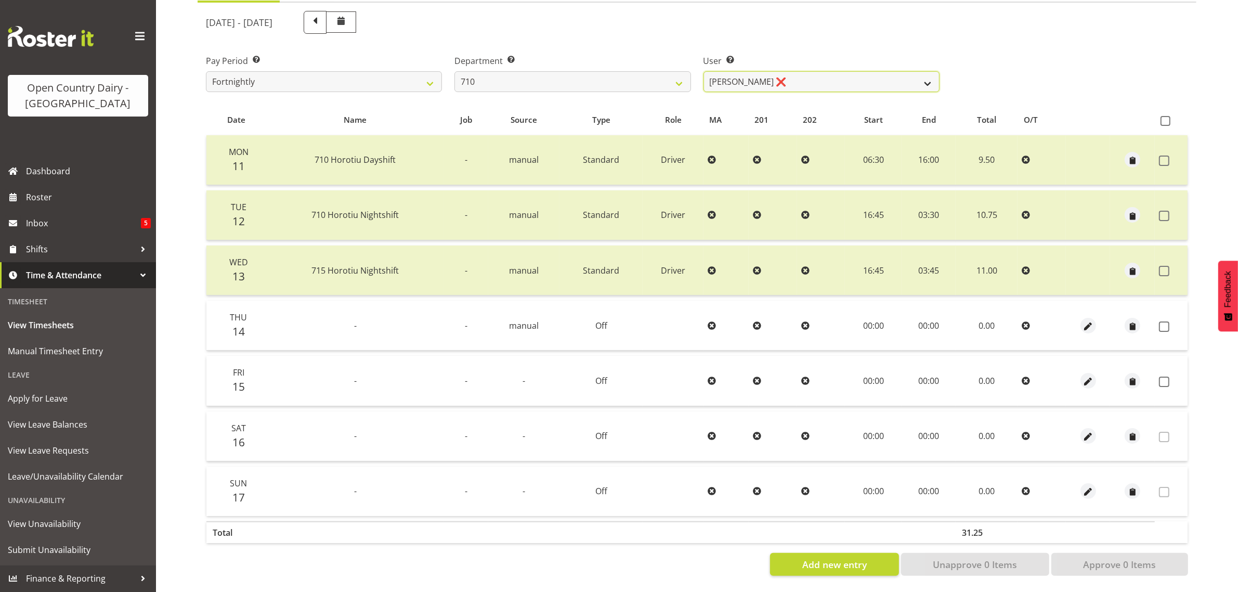
click at [837, 72] on select "Dean Chapman ❌ George Megchelse ❌ Kris Gambhir ❌ Richie Epere ❌" at bounding box center [822, 81] width 236 height 21
click at [704, 71] on select "Dean Chapman ❌ George Megchelse ❌ Kris Gambhir ❌ Richie Epere ❌" at bounding box center [822, 81] width 236 height 21
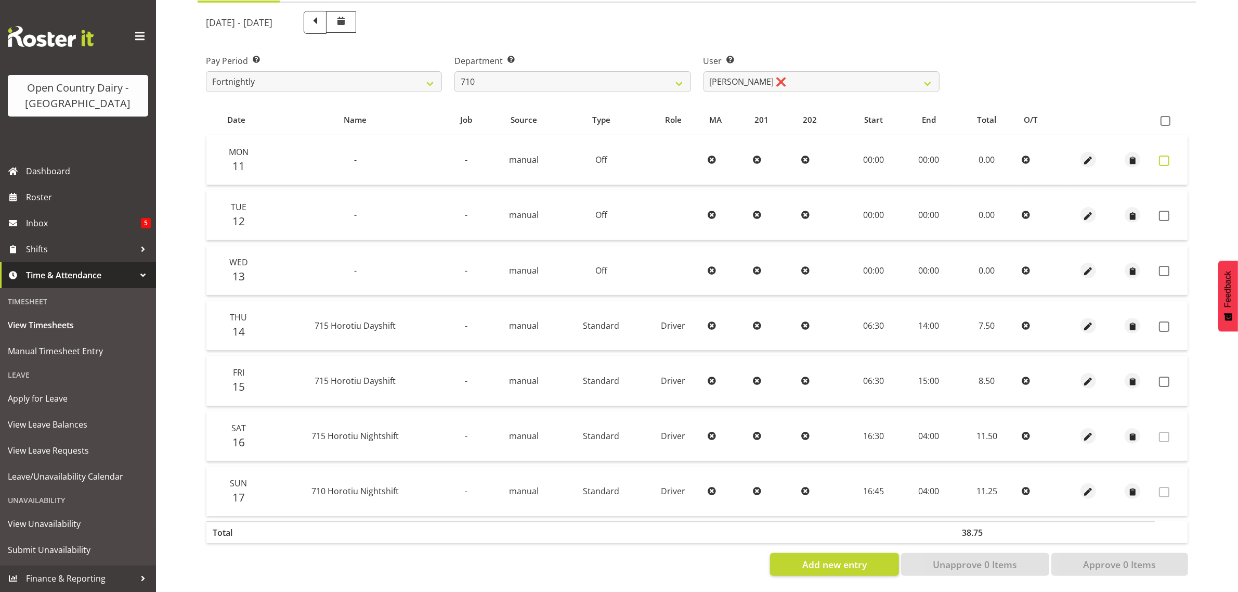
click at [1167, 155] on span at bounding box center [1164, 160] width 10 height 10
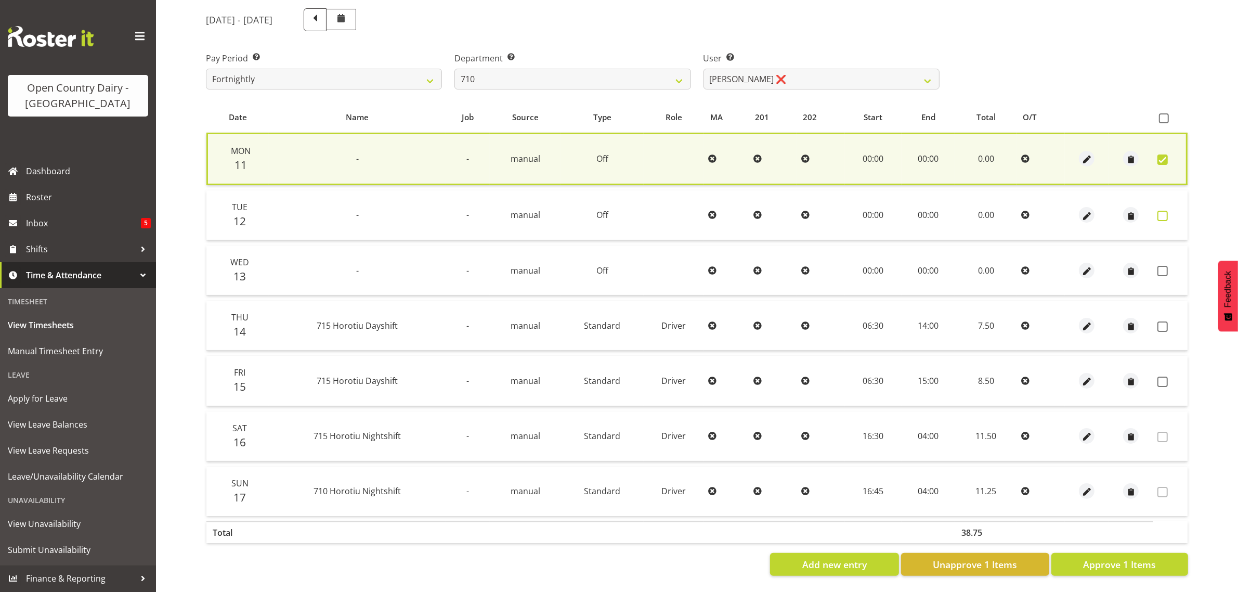
click at [1161, 211] on span at bounding box center [1163, 216] width 10 height 10
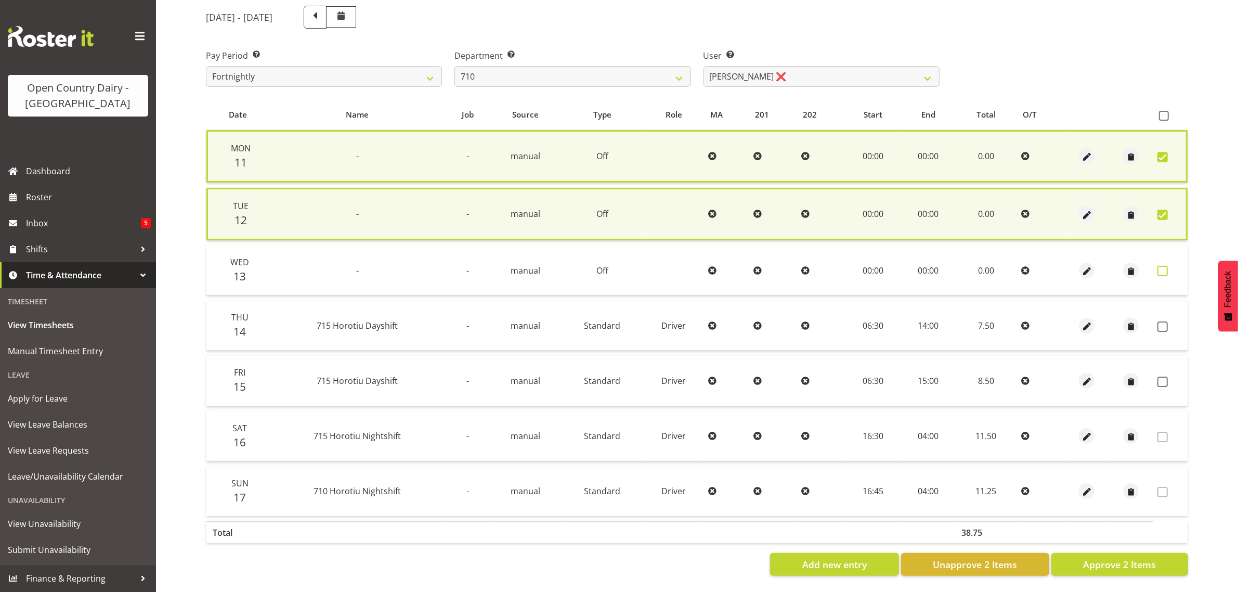
click at [1166, 266] on span at bounding box center [1163, 271] width 10 height 10
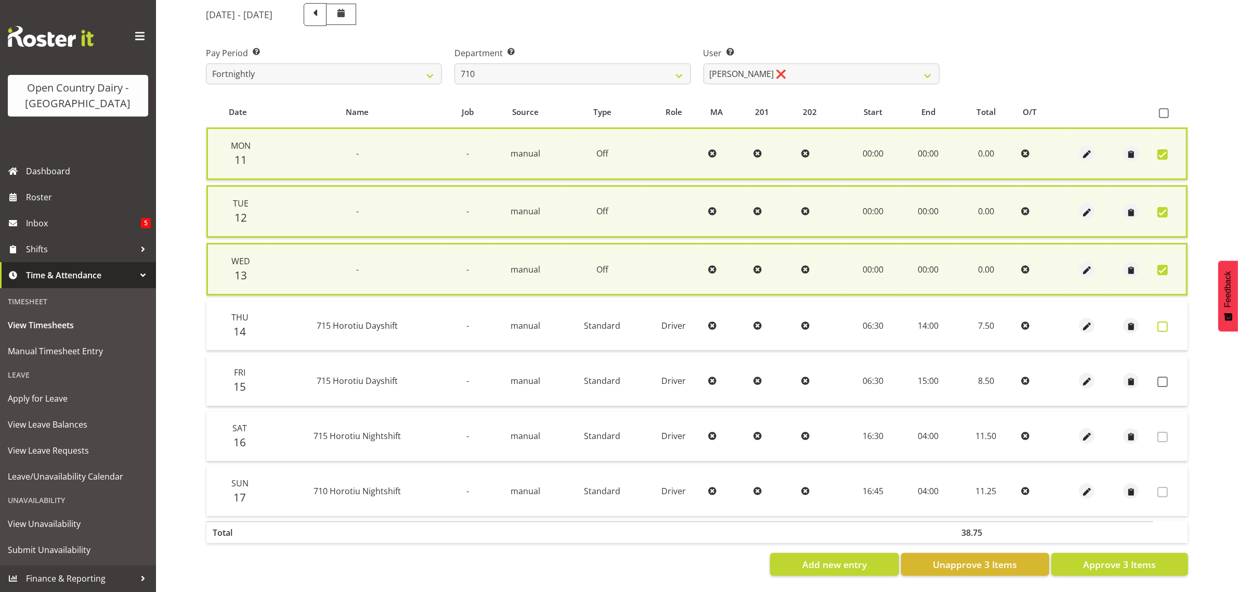
click at [1164, 324] on span at bounding box center [1163, 326] width 10 height 10
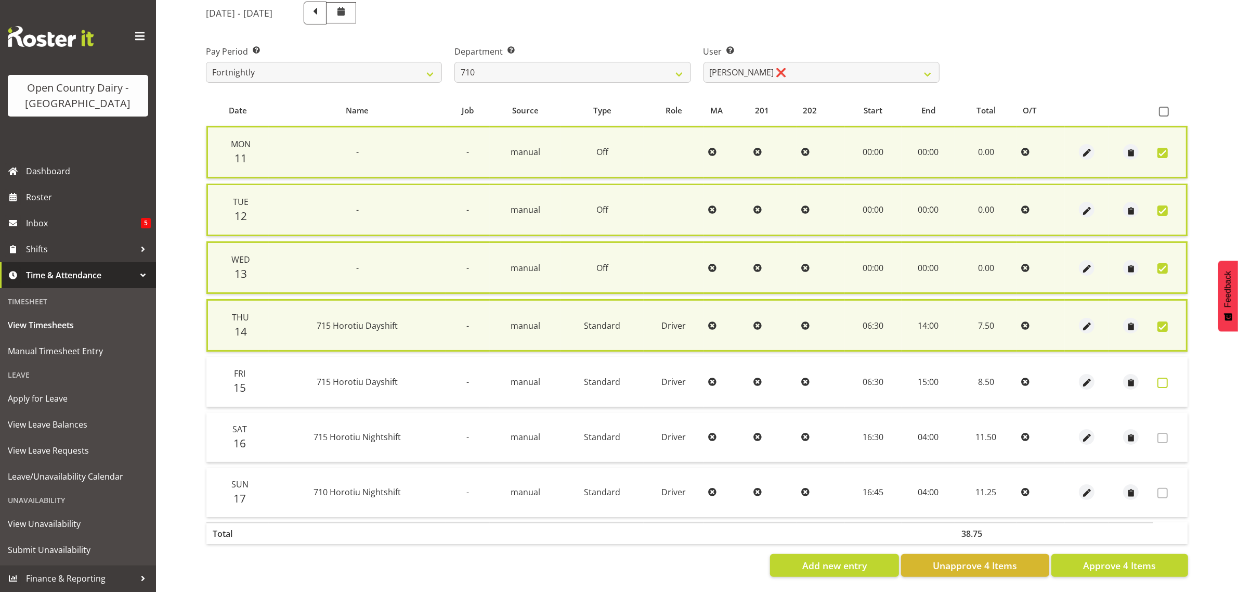
click at [1164, 378] on span at bounding box center [1163, 383] width 10 height 10
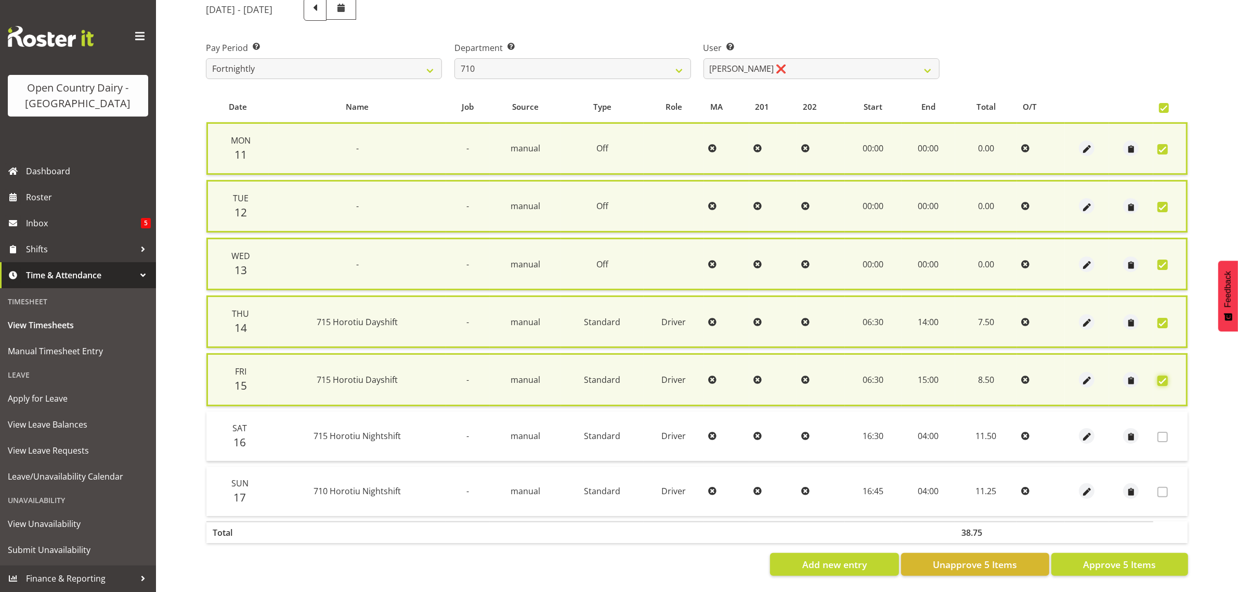
scroll to position [143, 0]
click at [1109, 557] on span "Approve 5 Items" at bounding box center [1119, 564] width 73 height 14
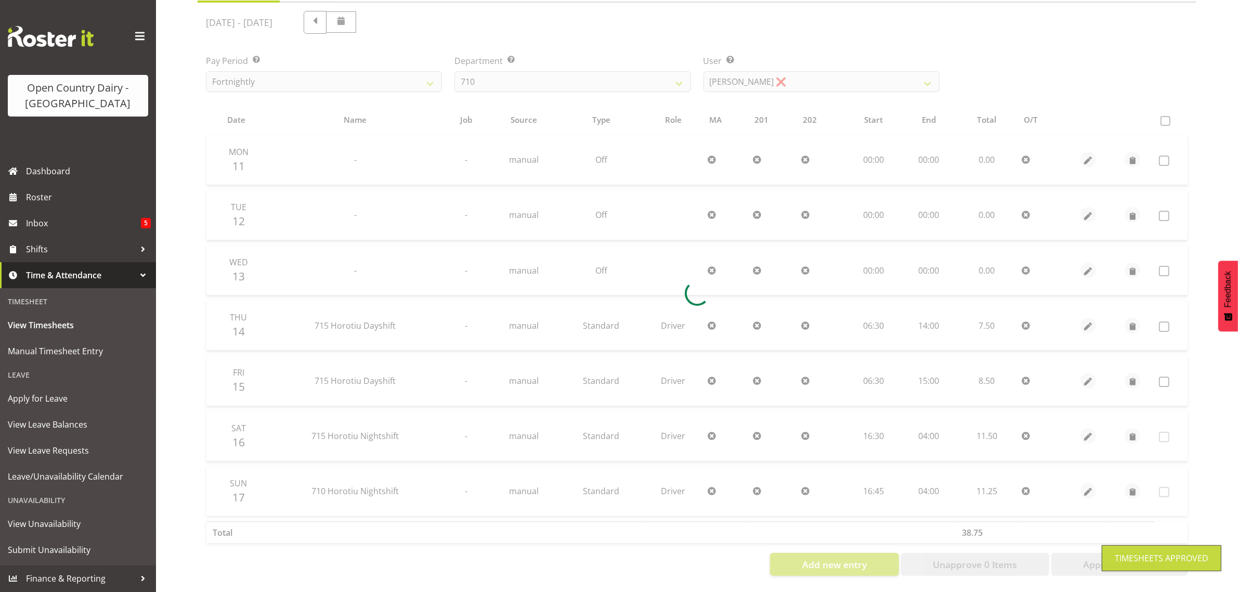
scroll to position [133, 0]
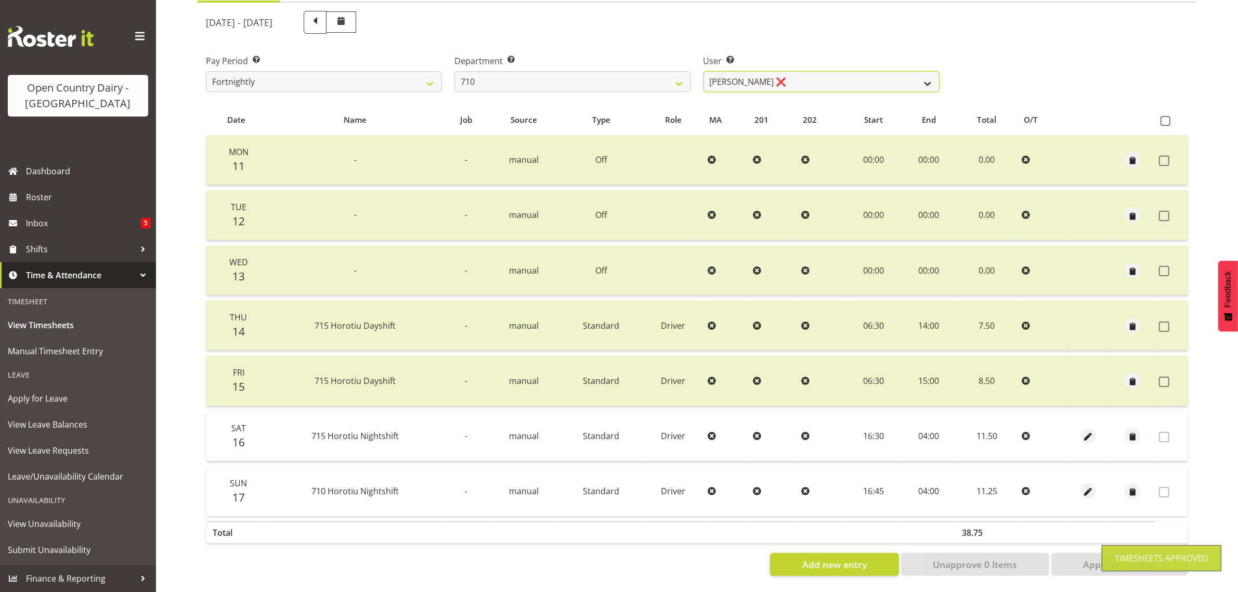
click at [825, 73] on select "Dean Chapman ❌ George Megchelse ❌ Kris Gambhir ❌ Richie Epere ❌" at bounding box center [822, 81] width 236 height 21
click at [704, 71] on select "Dean Chapman ❌ George Megchelse ❌ Kris Gambhir ❌ Richie Epere ❌" at bounding box center [822, 81] width 236 height 21
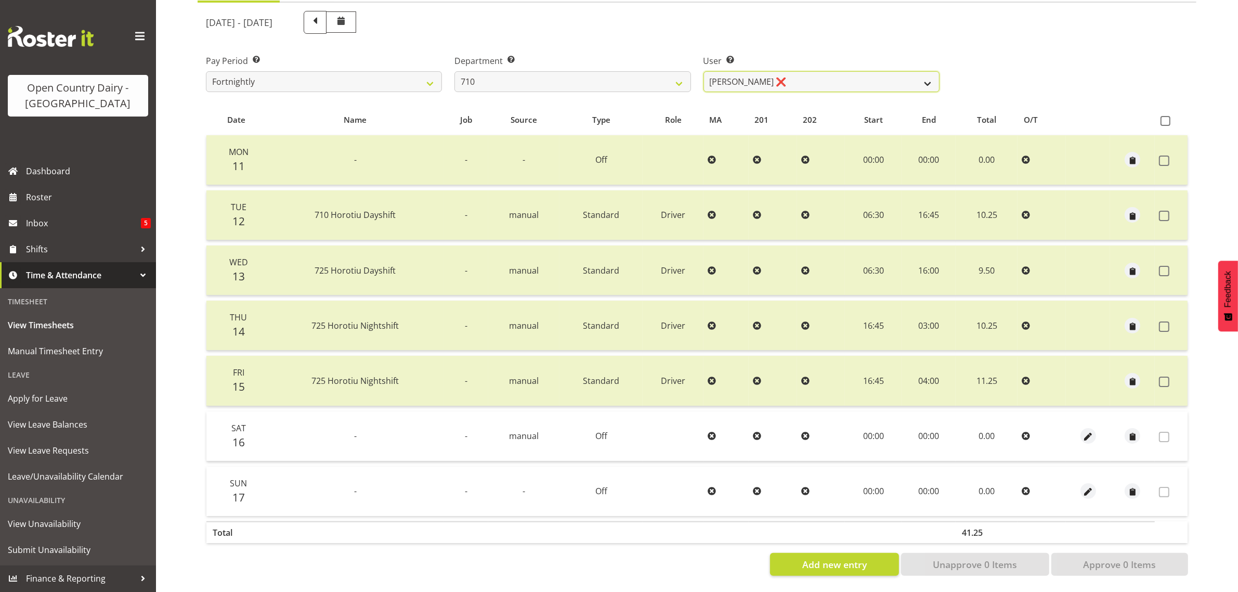
click at [843, 73] on select "Dean Chapman ❌ George Megchelse ❌ Kris Gambhir ❌ Richie Epere ❌" at bounding box center [822, 81] width 236 height 21
click at [704, 71] on select "Dean Chapman ❌ George Megchelse ❌ Kris Gambhir ❌ Richie Epere ❌" at bounding box center [822, 81] width 236 height 21
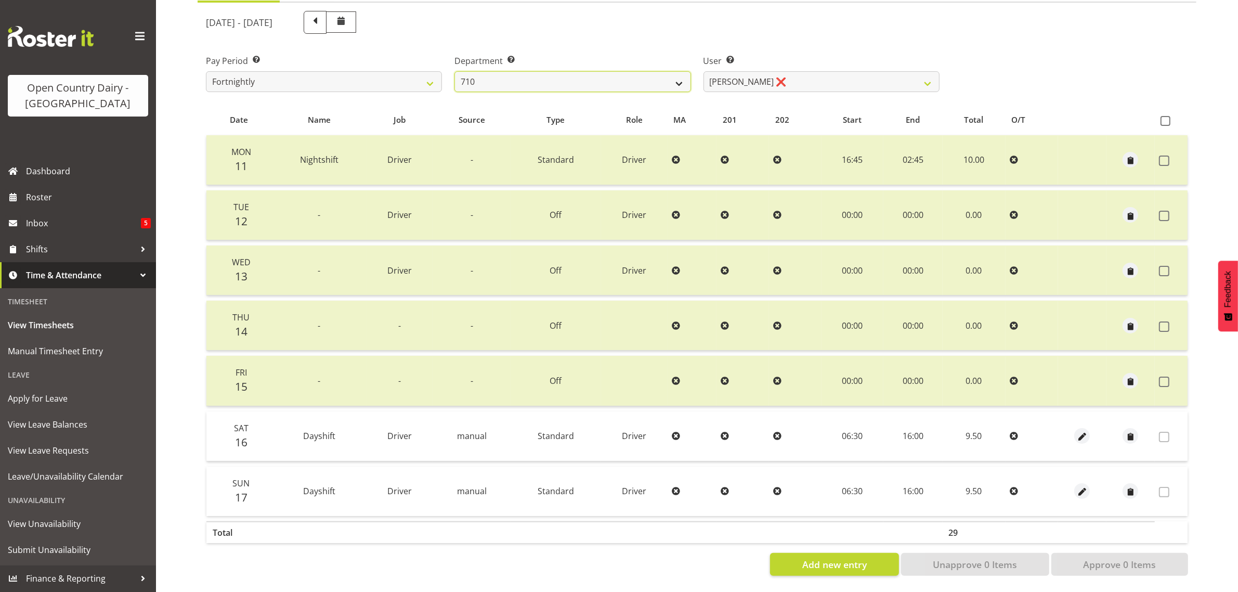
click at [599, 71] on select "701 702 703 704 705 706 707 708 709 710 711 712 713 714 715 716 717 718 719 720" at bounding box center [573, 81] width 236 height 21
click at [455, 71] on select "701 702 703 704 705 706 707 708 709 710 711 712 713 714 715 716 717 718 719 720" at bounding box center [573, 81] width 236 height 21
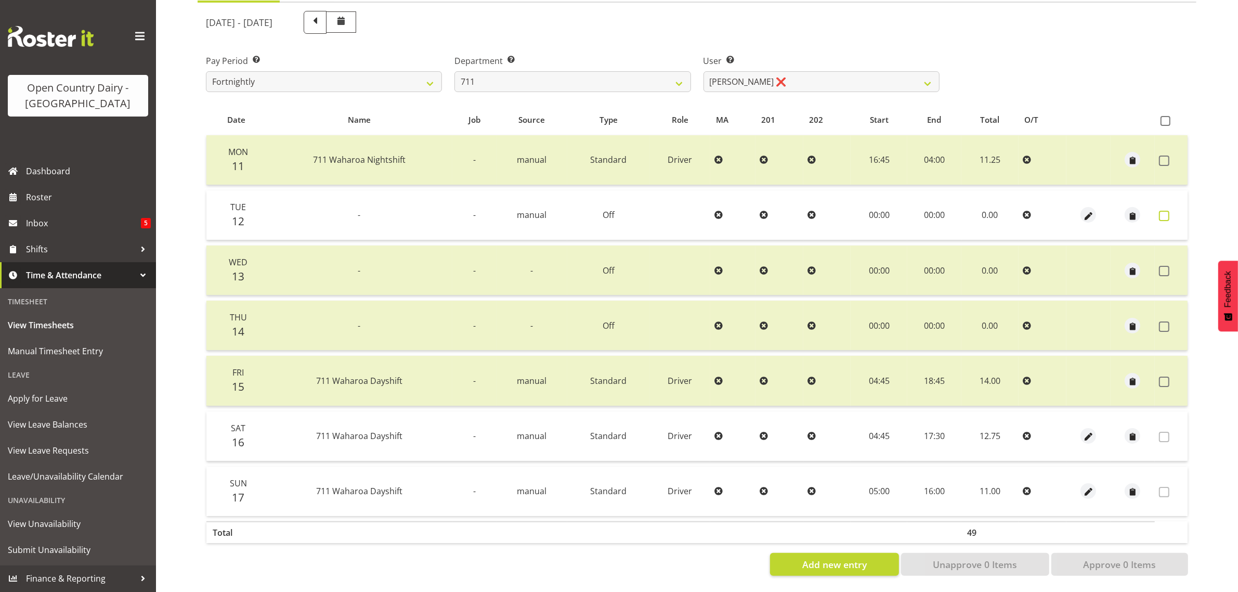
click at [1161, 211] on span at bounding box center [1164, 216] width 10 height 10
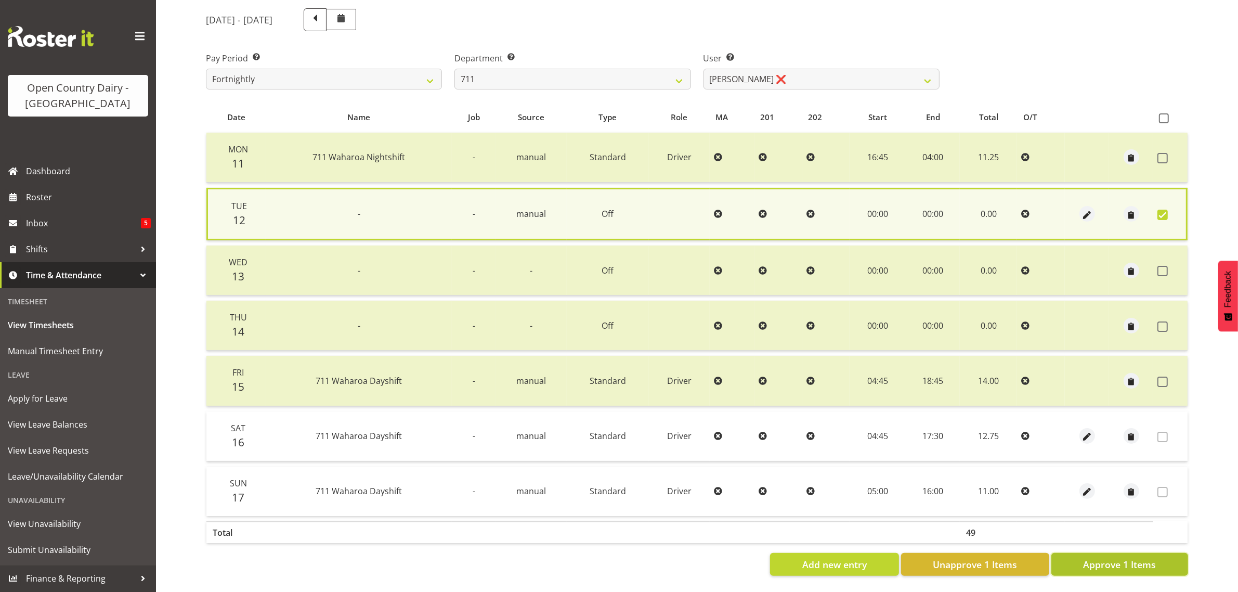
click at [1096, 557] on span "Approve 1 Items" at bounding box center [1119, 564] width 73 height 14
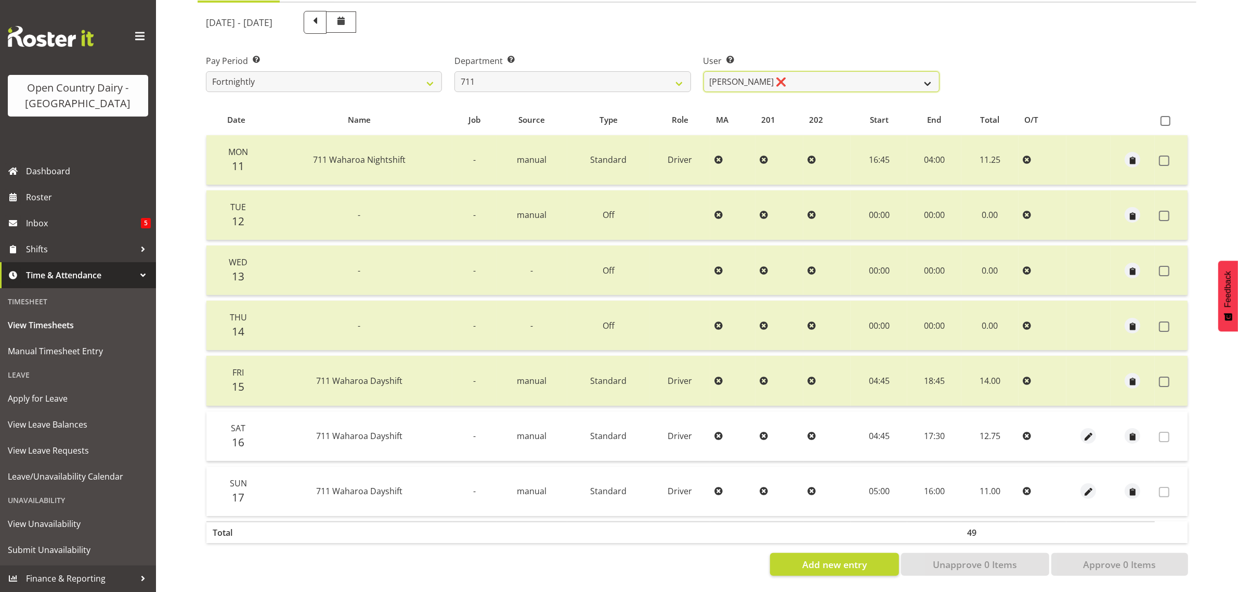
click at [794, 71] on select "Baz Morgan ❌ Gerard Cavanagh ❌ Tyrone Lawry ❌" at bounding box center [822, 81] width 236 height 21
click at [704, 71] on select "Baz Morgan ❌ Gerard Cavanagh ❌ Tyrone Lawry ❌" at bounding box center [822, 81] width 236 height 21
click at [846, 71] on select "Baz Morgan ❌ Gerard Cavanagh ❌ Tyrone Lawry ❌" at bounding box center [822, 81] width 236 height 21
click at [704, 71] on select "Baz Morgan ❌ Gerard Cavanagh ❌ Tyrone Lawry ❌" at bounding box center [822, 81] width 236 height 21
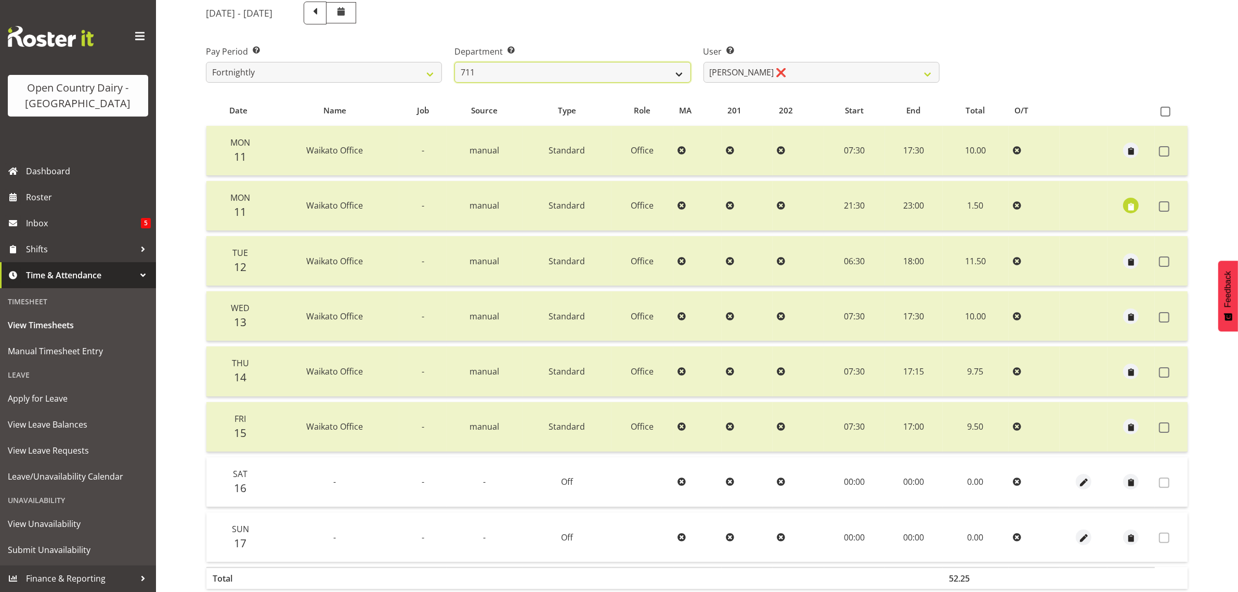
click at [544, 75] on select "701 702 703 704 705 706 707 708 709 710 711 712 713 714 715 716 717 718 719 720" at bounding box center [573, 72] width 236 height 21
click at [455, 62] on select "701 702 703 704 705 706 707 708 709 710 711 712 713 714 715 716 717 718 719 720" at bounding box center [573, 72] width 236 height 21
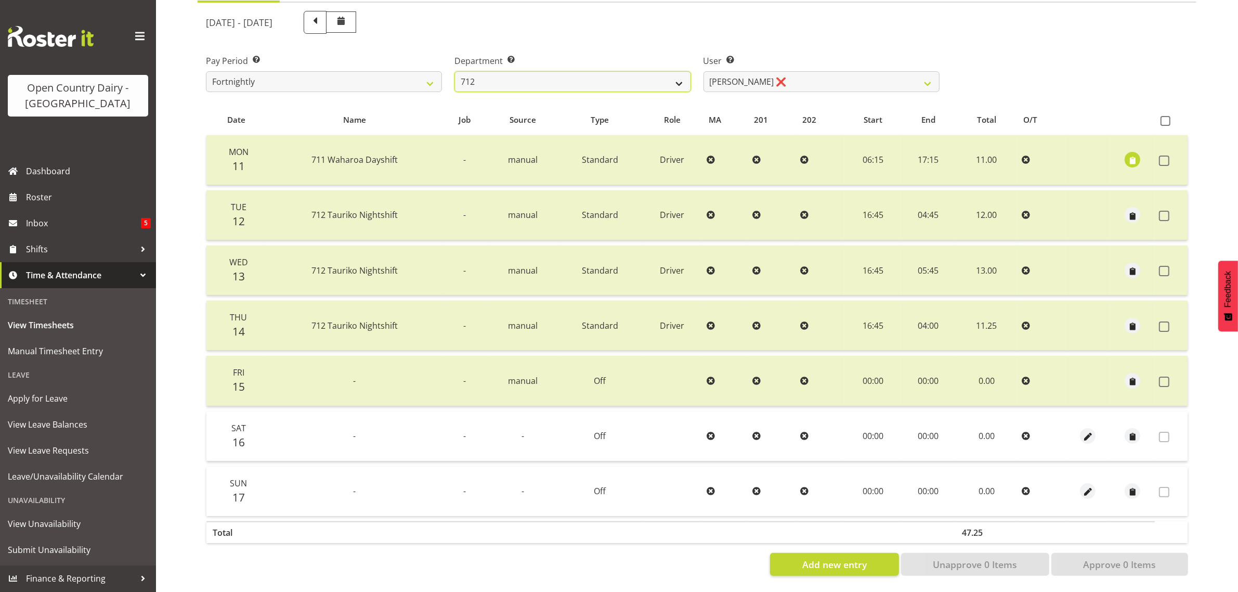
click at [553, 71] on select "701 702 703 704 705 706 707 708 709 710 711 712 713 714 715 716 717 718 719 720" at bounding box center [573, 81] width 236 height 21
click at [455, 71] on select "701 702 703 704 705 706 707 708 709 710 711 712 713 714 715 716 717 718 719 720" at bounding box center [573, 81] width 236 height 21
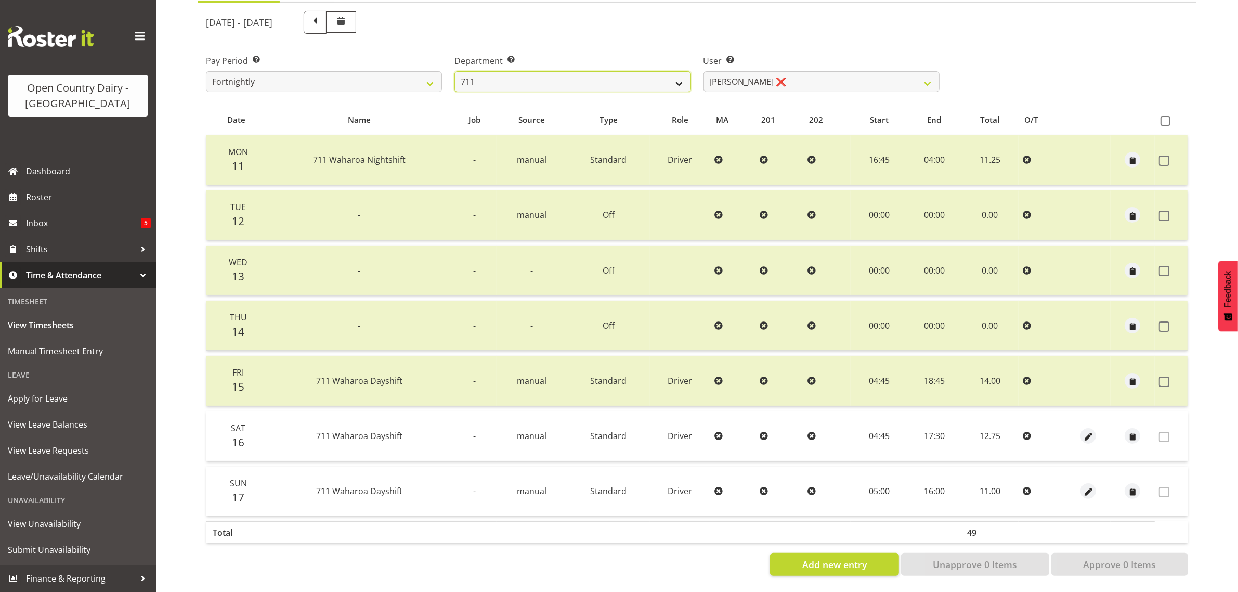
click at [537, 71] on select "701 702 703 704 705 706 707 708 709 710 711 712 713 714 715 716 717 718 719 720" at bounding box center [573, 81] width 236 height 21
click at [455, 71] on select "701 702 703 704 705 706 707 708 709 710 711 712 713 714 715 716 717 718 719 720" at bounding box center [573, 81] width 236 height 21
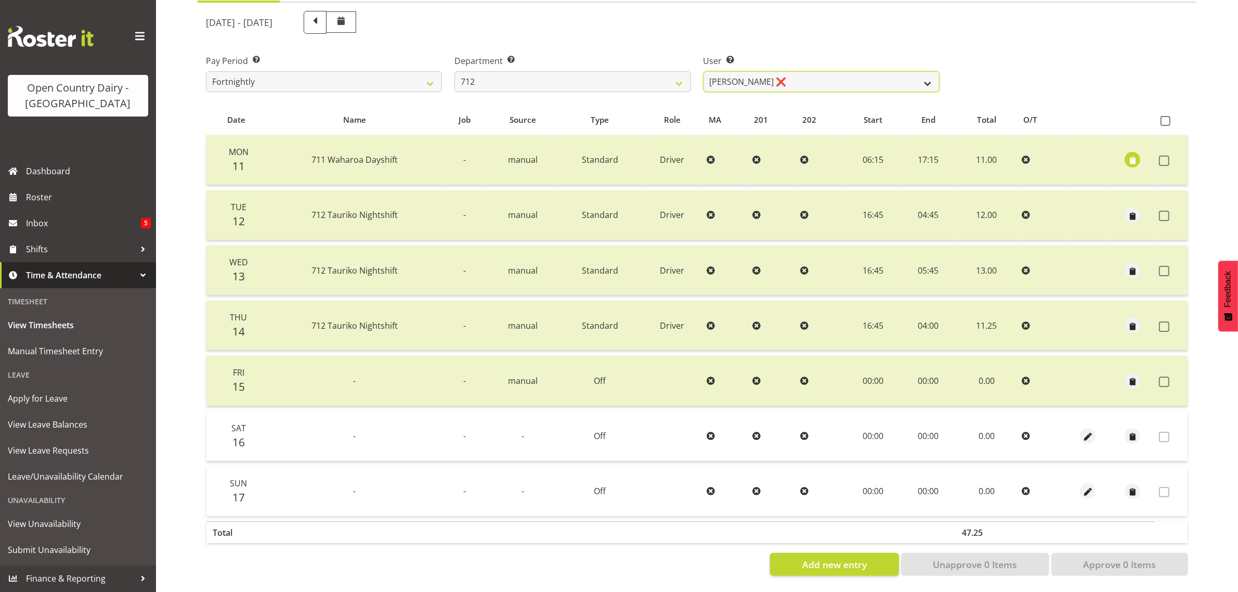
click at [820, 78] on select "Amrik Singh ❌ Jasdeep Singh ❌ Lucky Kau Kau ❌" at bounding box center [822, 81] width 236 height 21
click at [704, 71] on select "Amrik Singh ❌ Jasdeep Singh ❌ Lucky Kau Kau ❌" at bounding box center [822, 81] width 236 height 21
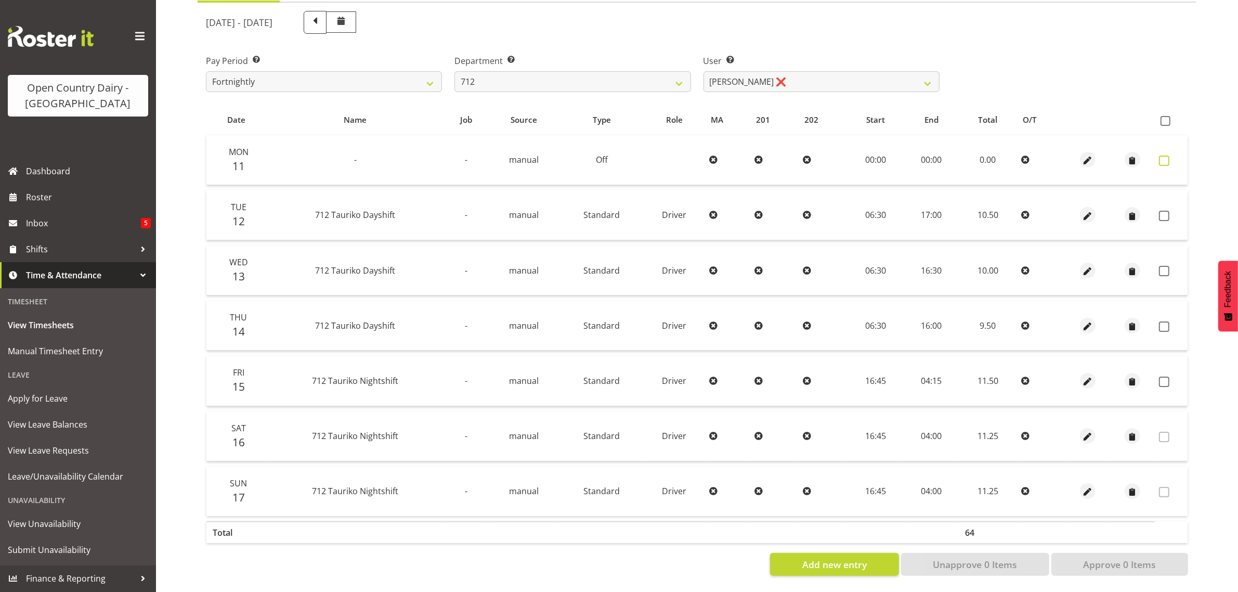
click at [1169, 155] on span at bounding box center [1164, 160] width 10 height 10
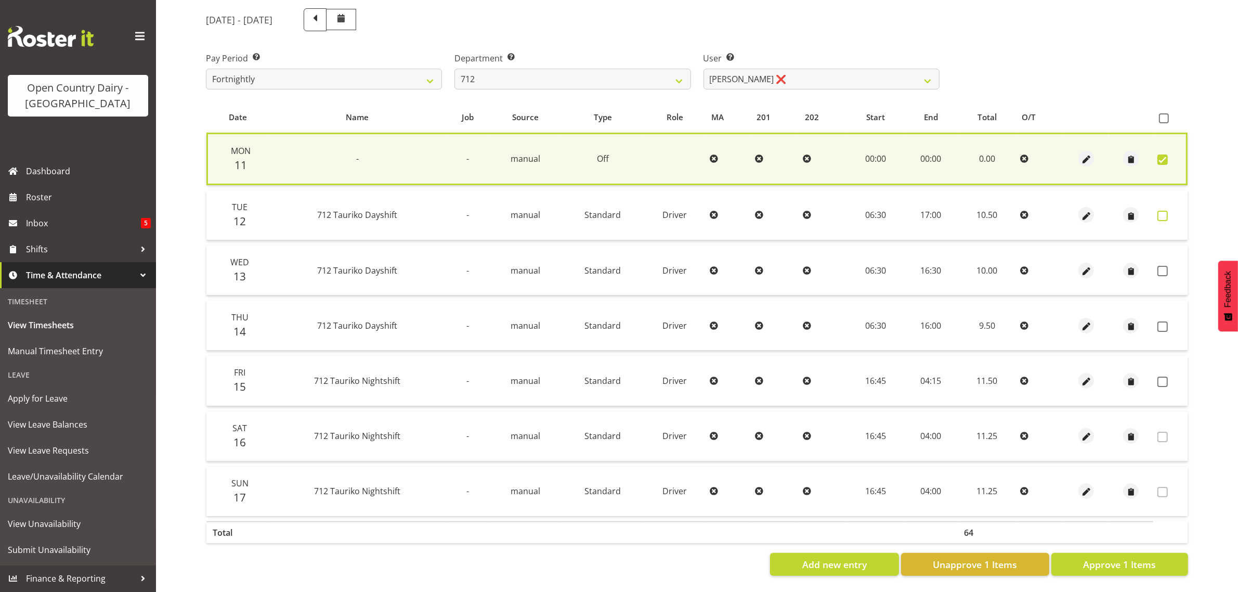
click at [1161, 211] on span at bounding box center [1163, 216] width 10 height 10
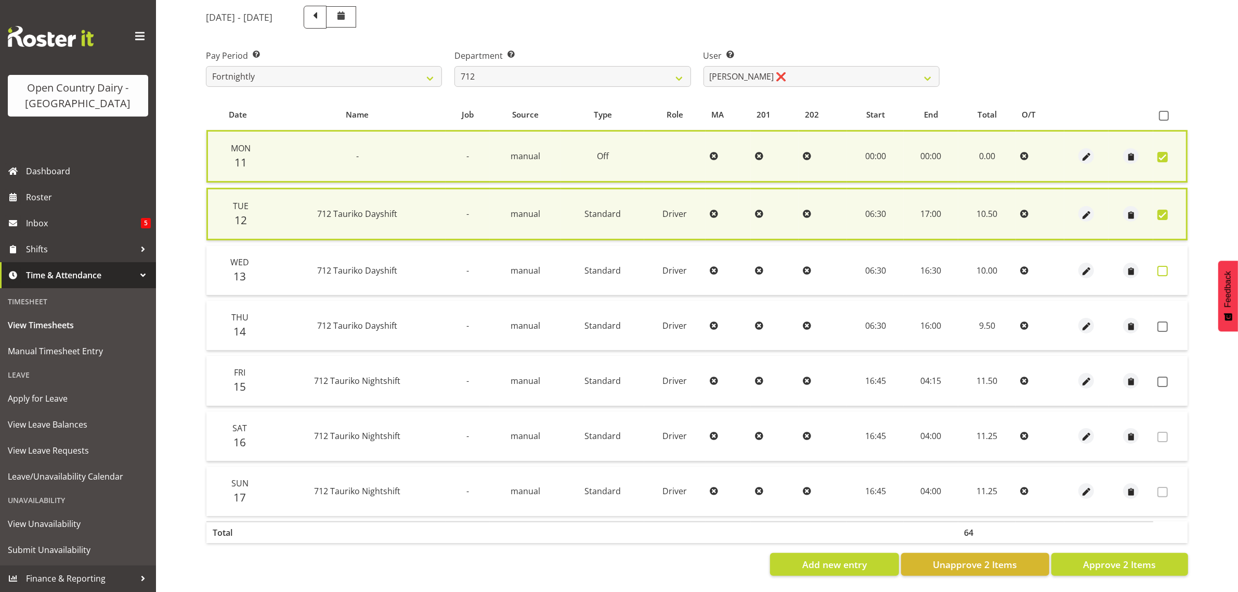
click at [1158, 266] on span at bounding box center [1163, 271] width 10 height 10
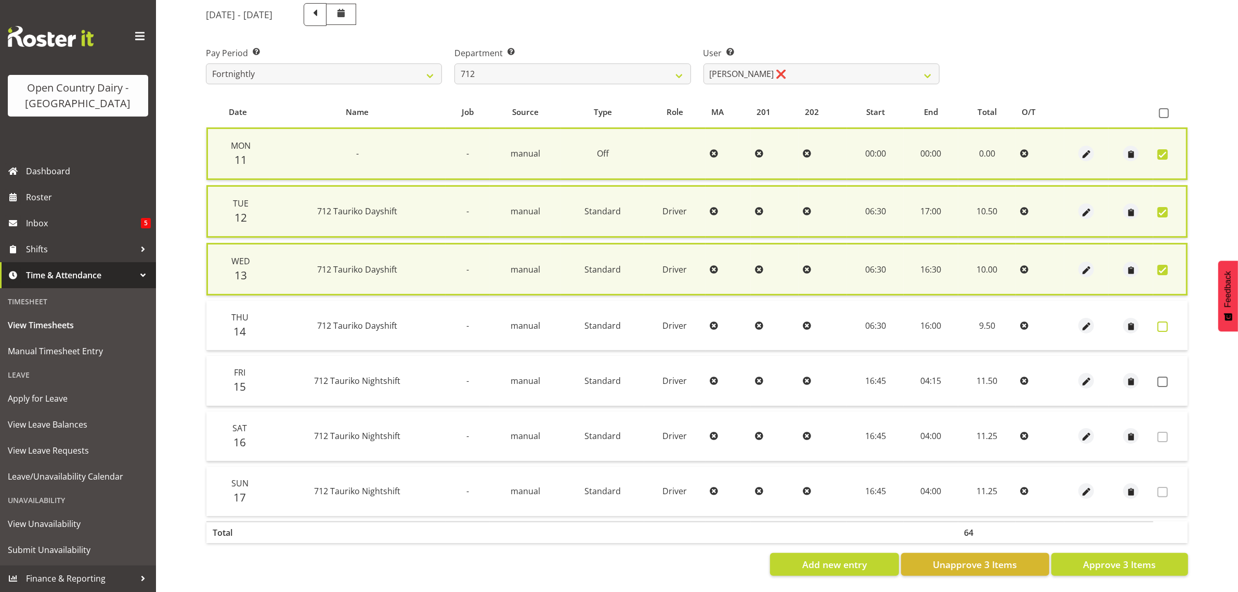
click at [1164, 321] on span at bounding box center [1163, 326] width 10 height 10
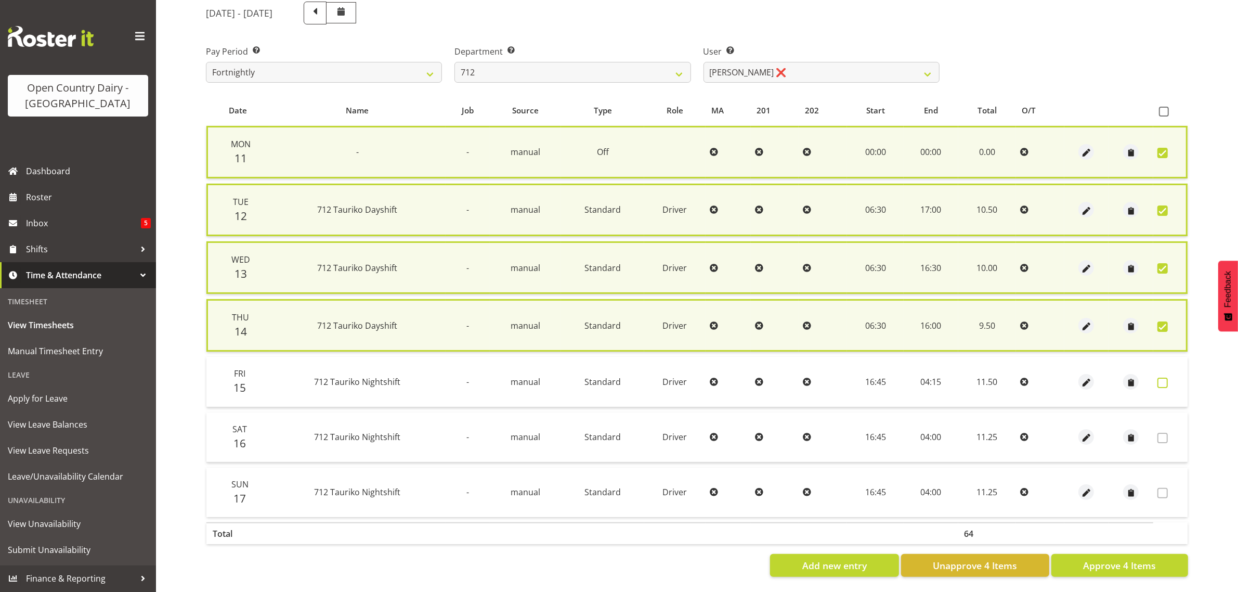
click at [1164, 380] on span at bounding box center [1163, 383] width 10 height 10
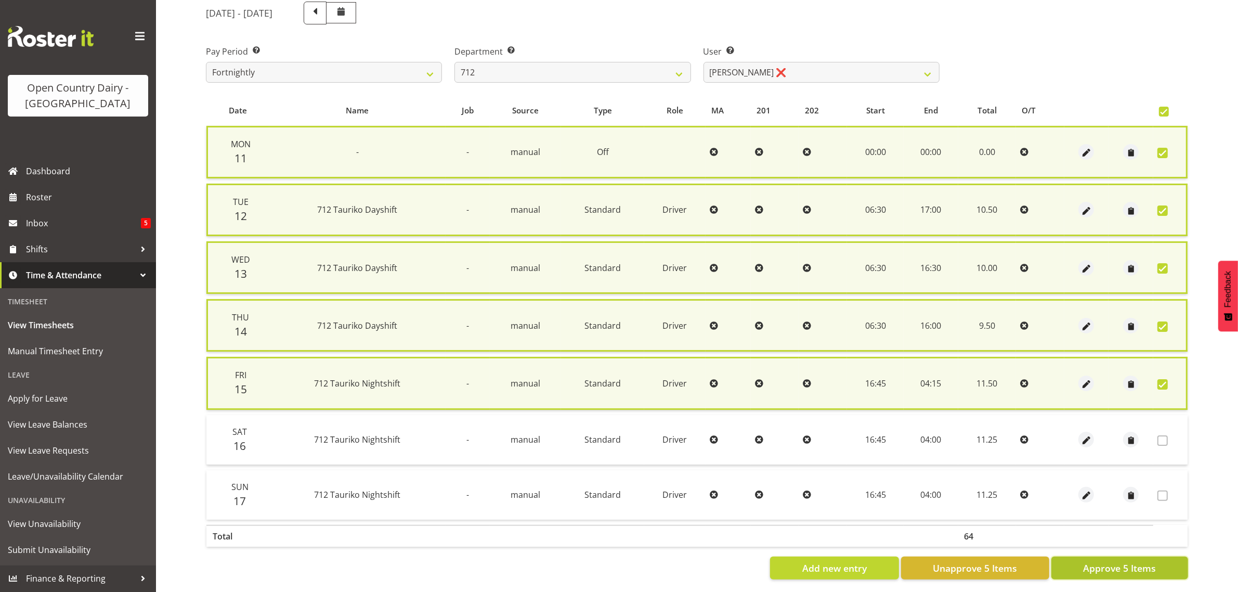
click at [1098, 565] on span "Approve 5 Items" at bounding box center [1119, 568] width 73 height 14
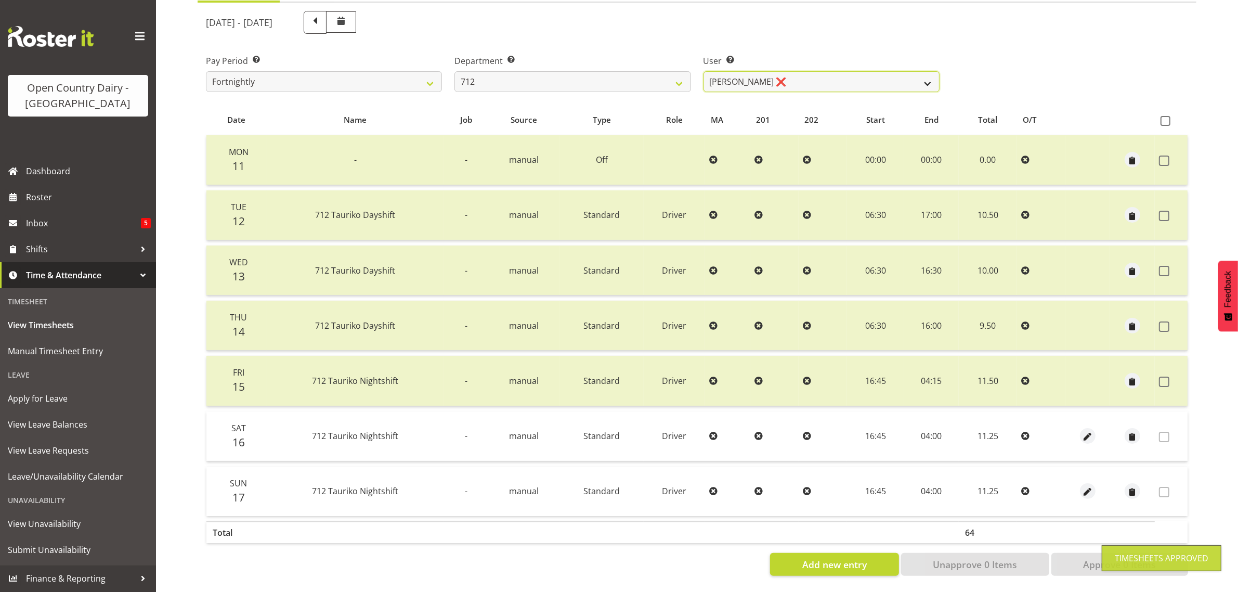
click at [836, 71] on select "Amrik Singh ❌ Jasdeep Singh ❌ Lucky Kau Kau ❌" at bounding box center [822, 81] width 236 height 21
click at [704, 71] on select "Amrik Singh ❌ Jasdeep Singh ❌ Lucky Kau Kau ❌" at bounding box center [822, 81] width 236 height 21
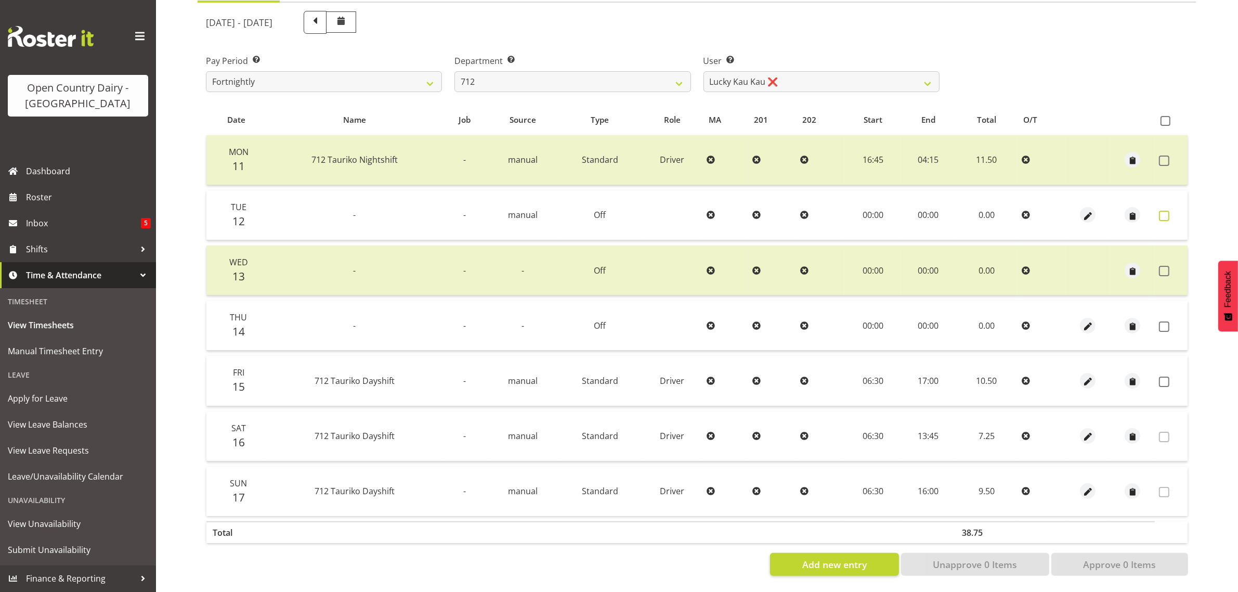
click at [1161, 211] on span at bounding box center [1164, 216] width 10 height 10
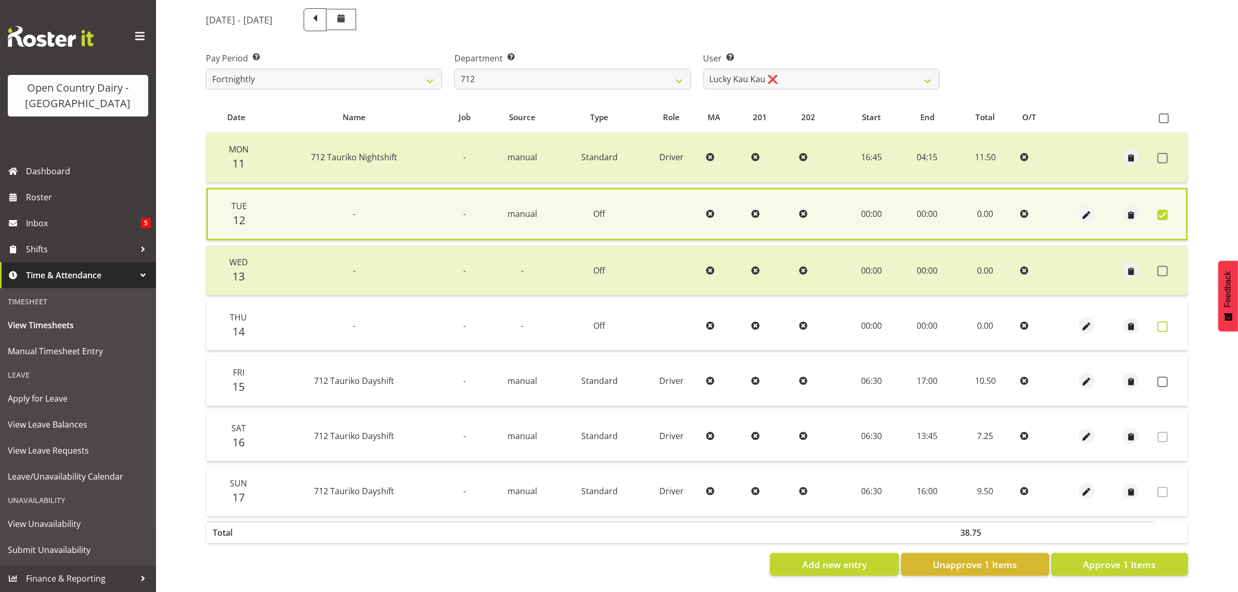
click at [1161, 321] on span at bounding box center [1163, 326] width 10 height 10
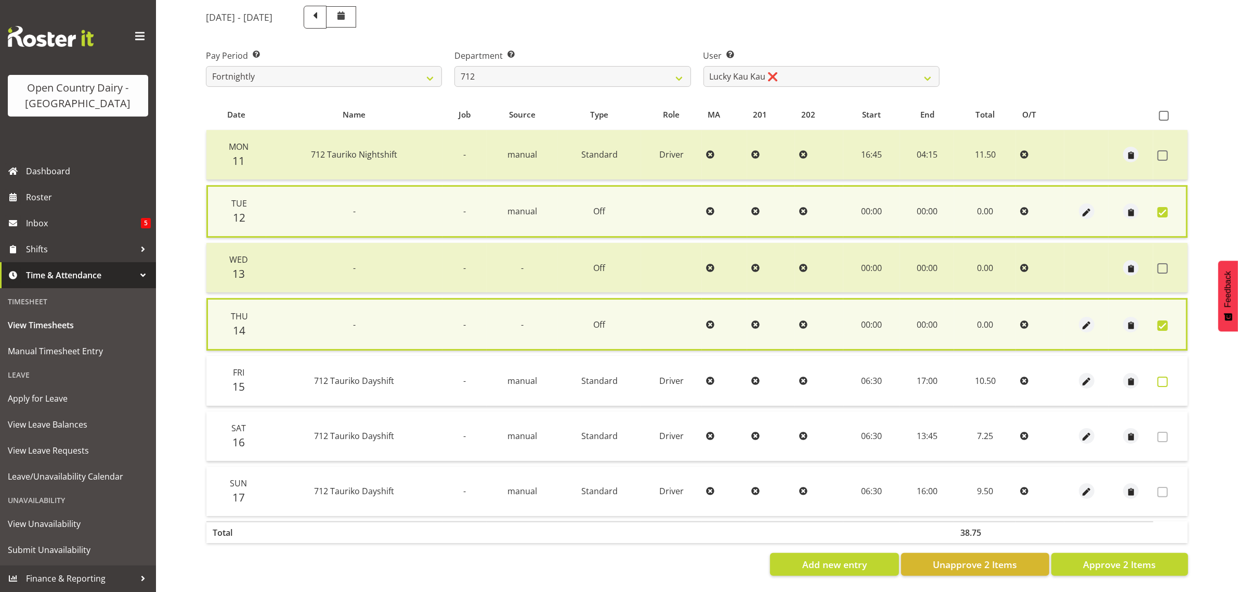
click at [1163, 377] on span at bounding box center [1163, 382] width 10 height 10
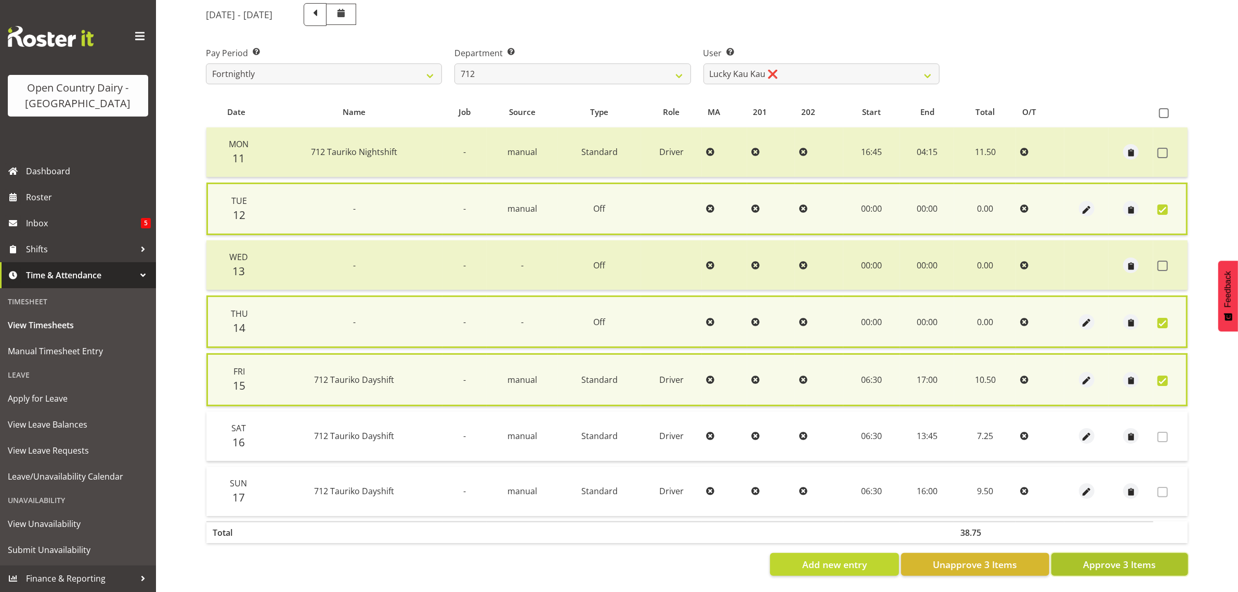
click at [1109, 566] on span "Approve 3 Items" at bounding box center [1119, 564] width 73 height 14
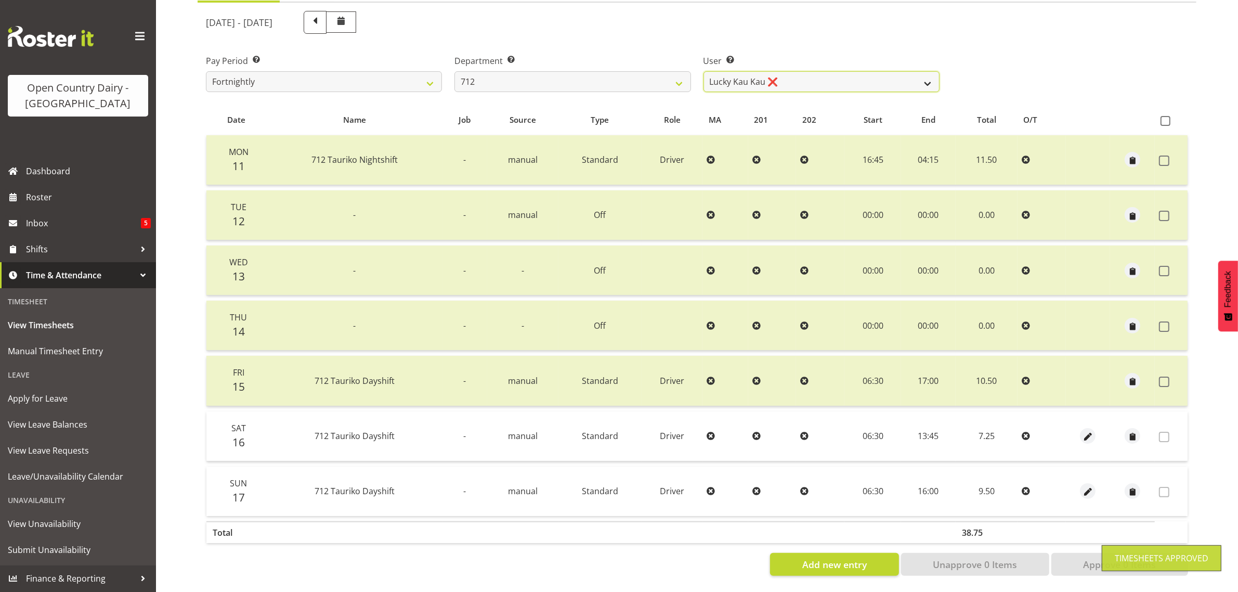
click at [810, 71] on select "Amrik Singh ❌ Jasdeep Singh ❌ Lucky Kau Kau ❌" at bounding box center [822, 81] width 236 height 21
click at [809, 71] on select "Amrik Singh ❌ Jasdeep Singh ❌ Lucky Kau Kau ❌" at bounding box center [822, 81] width 236 height 21
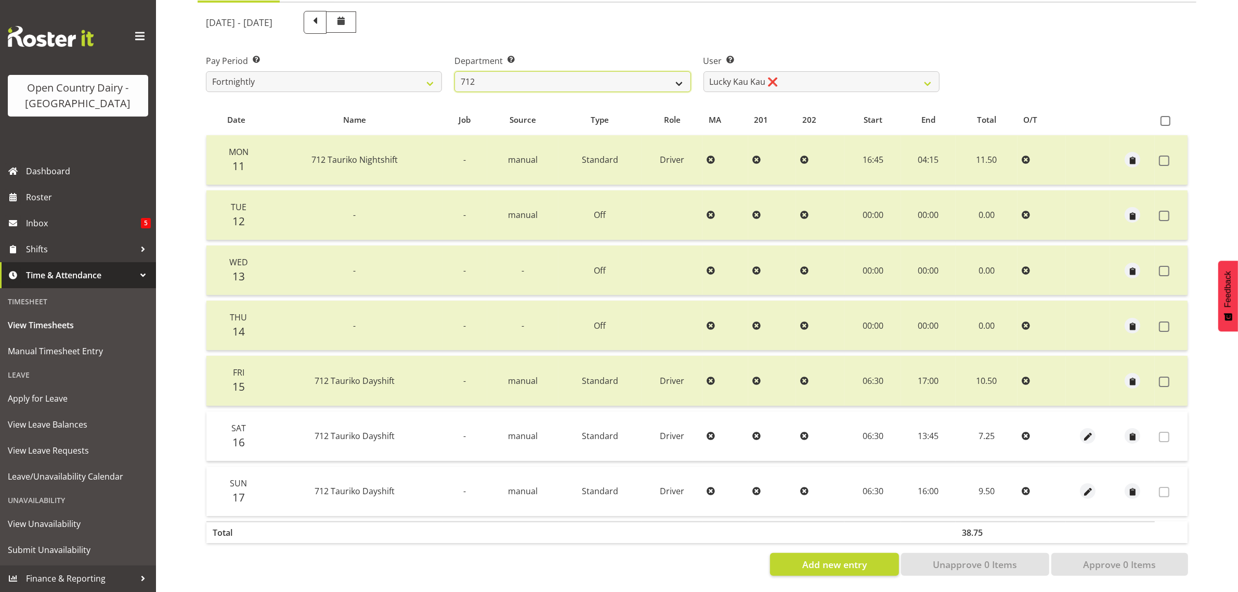
click at [595, 71] on select "701 702 703 704 705 706 707 708 709 710 711 712 713 714 715 716 717 718 719 720" at bounding box center [573, 81] width 236 height 21
click at [455, 71] on select "701 702 703 704 705 706 707 708 709 710 711 712 713 714 715 716 717 718 719 720" at bounding box center [573, 81] width 236 height 21
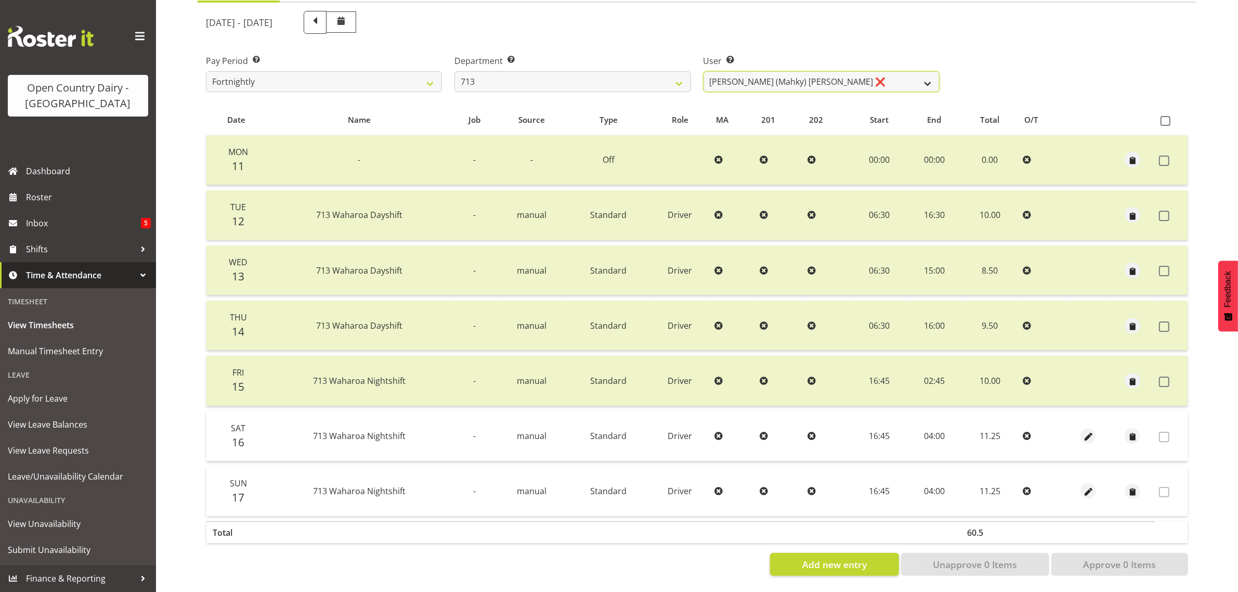
click at [864, 74] on select "Harmanpreet (Mahky) Dhillon ❌ Marcus Waretini ❌ Norman Sellen ❌" at bounding box center [822, 81] width 236 height 21
click at [704, 71] on select "Harmanpreet (Mahky) Dhillon ❌ Marcus Waretini ❌ Norman Sellen ❌" at bounding box center [822, 81] width 236 height 21
click at [824, 74] on select "Harmanpreet (Mahky) Dhillon ❌ Marcus Waretini ❌ Norman Sellen ❌" at bounding box center [822, 81] width 236 height 21
click at [704, 71] on select "Harmanpreet (Mahky) Dhillon ❌ Marcus Waretini ❌ Norman Sellen ❌" at bounding box center [822, 81] width 236 height 21
click at [826, 74] on select "Harmanpreet (Mahky) Dhillon ❌ Marcus Waretini ❌ Norman Sellen ❌" at bounding box center [822, 81] width 236 height 21
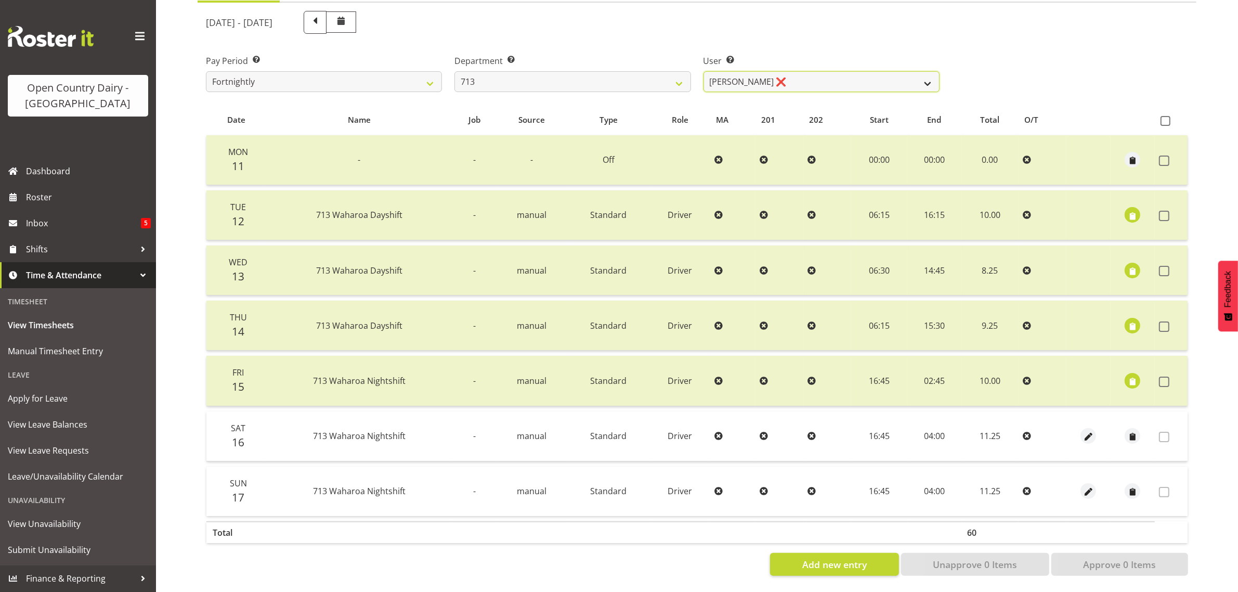
click at [704, 71] on select "Harmanpreet (Mahky) Dhillon ❌ Marcus Waretini ❌ Norman Sellen ❌" at bounding box center [822, 81] width 236 height 21
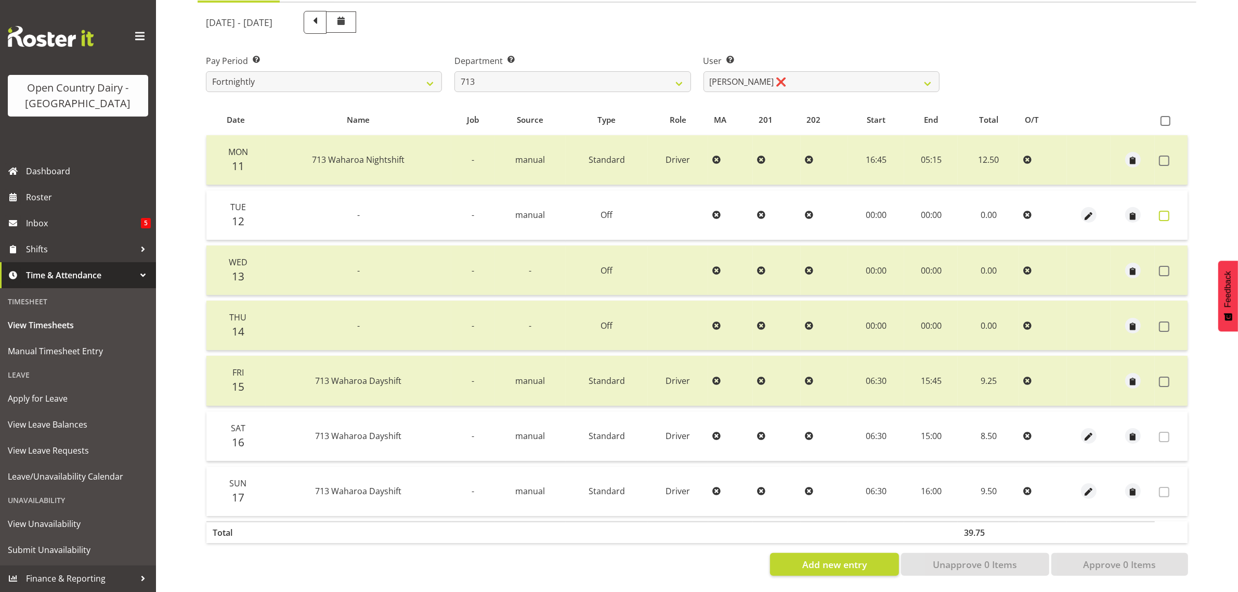
click at [1164, 211] on span at bounding box center [1164, 216] width 10 height 10
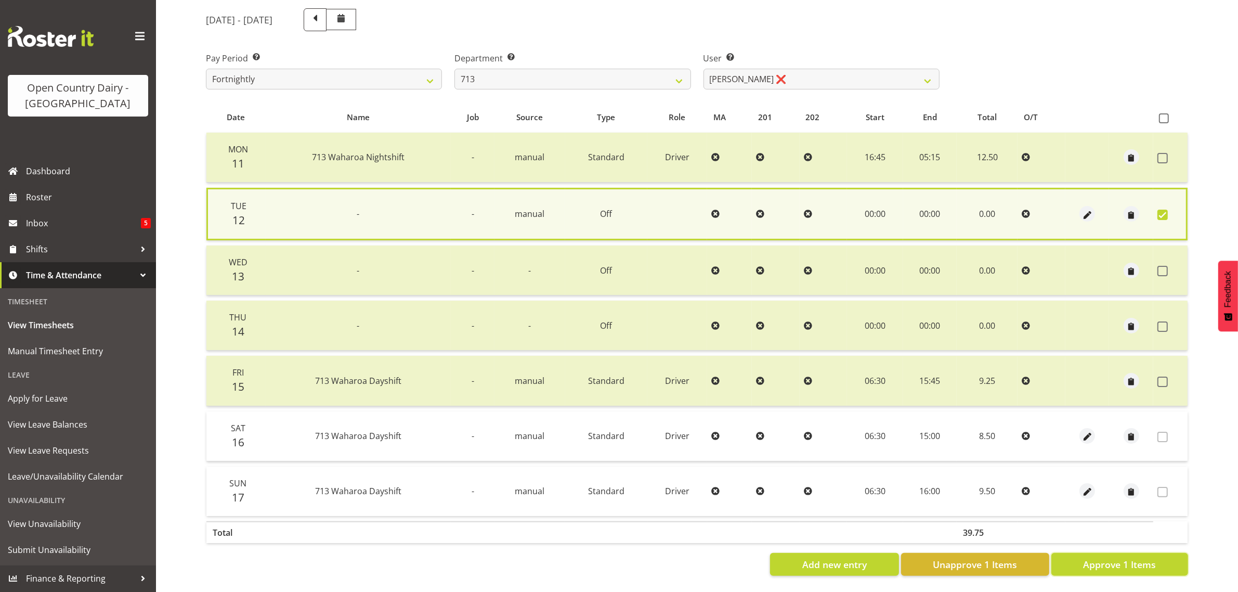
click at [1091, 557] on span "Approve 1 Items" at bounding box center [1119, 564] width 73 height 14
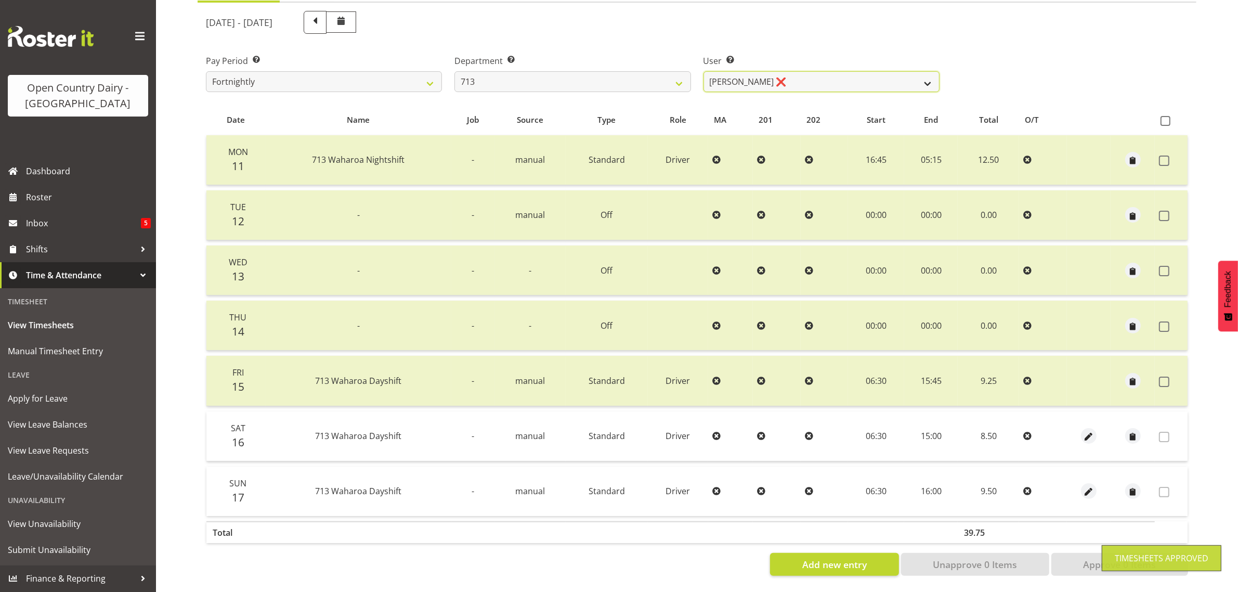
click at [841, 74] on select "Harmanpreet (Mahky) Dhillon ❌ Marcus Waretini ❌ Norman Sellen ❌" at bounding box center [822, 81] width 236 height 21
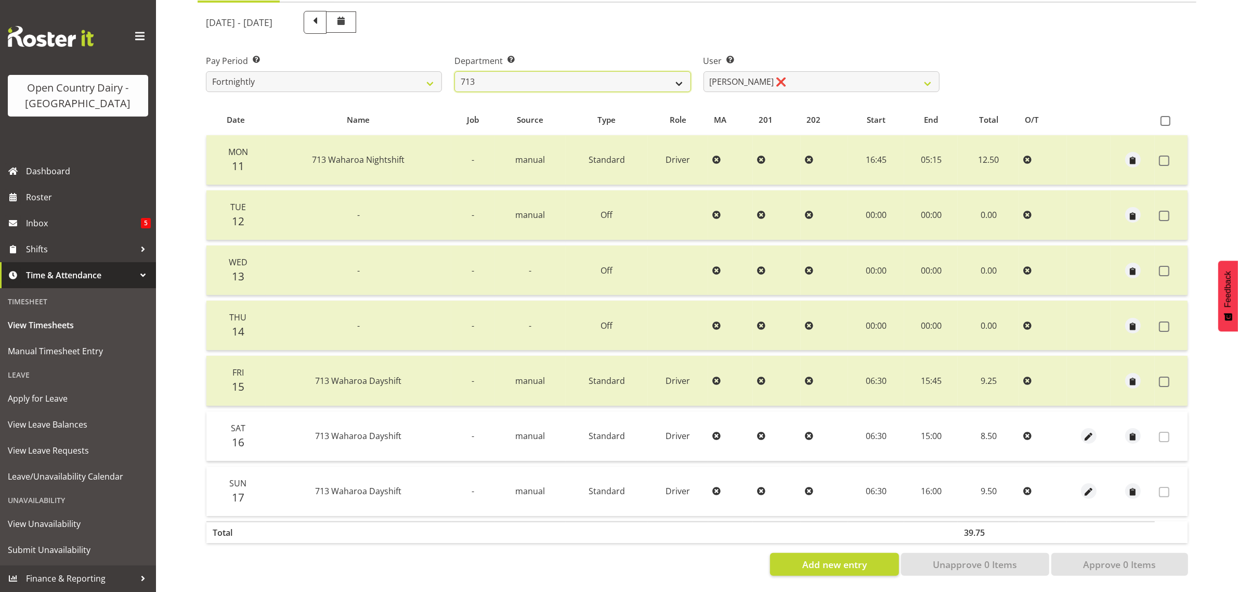
click at [557, 71] on select "701 702 703 704 705 706 707 708 709 710 711 712 713 714 715 716 717 718 719 720" at bounding box center [573, 81] width 236 height 21
click at [455, 71] on select "701 702 703 704 705 706 707 708 709 710 711 712 713 714 715 716 717 718 719 720" at bounding box center [573, 81] width 236 height 21
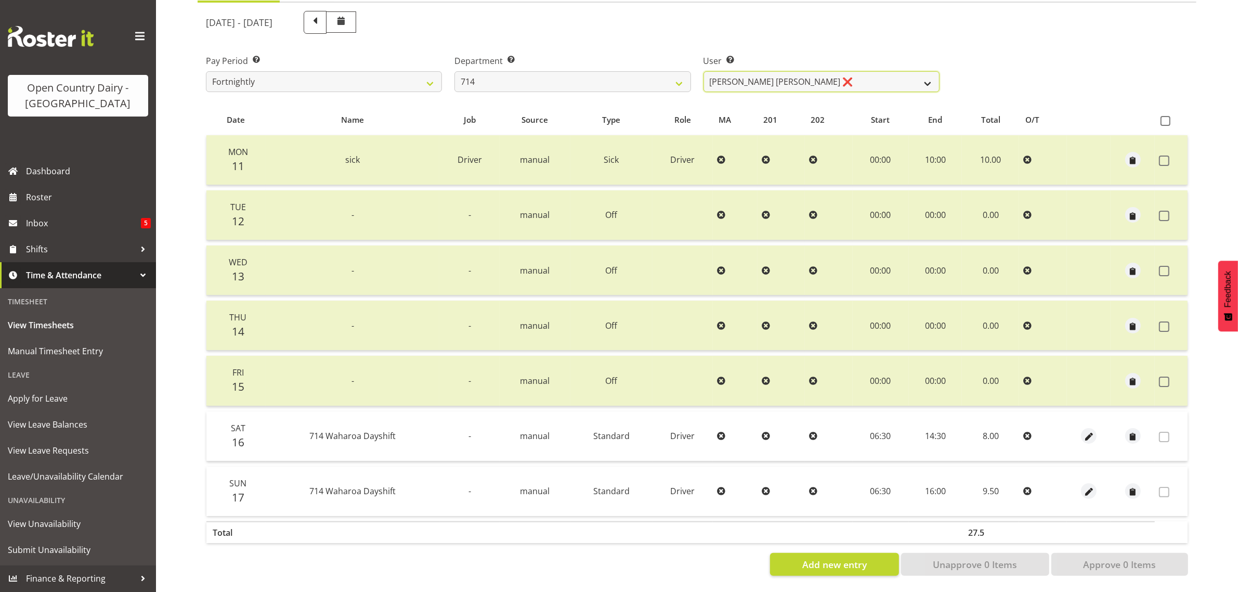
click at [854, 71] on select "Fraser Stephens ❌ Nev Brewster ❌ Stephen Parsons ❌ Tom Gaelic ❌" at bounding box center [822, 81] width 236 height 21
click at [704, 71] on select "Fraser Stephens ❌ Nev Brewster ❌ Stephen Parsons ❌ Tom Gaelic ❌" at bounding box center [822, 81] width 236 height 21
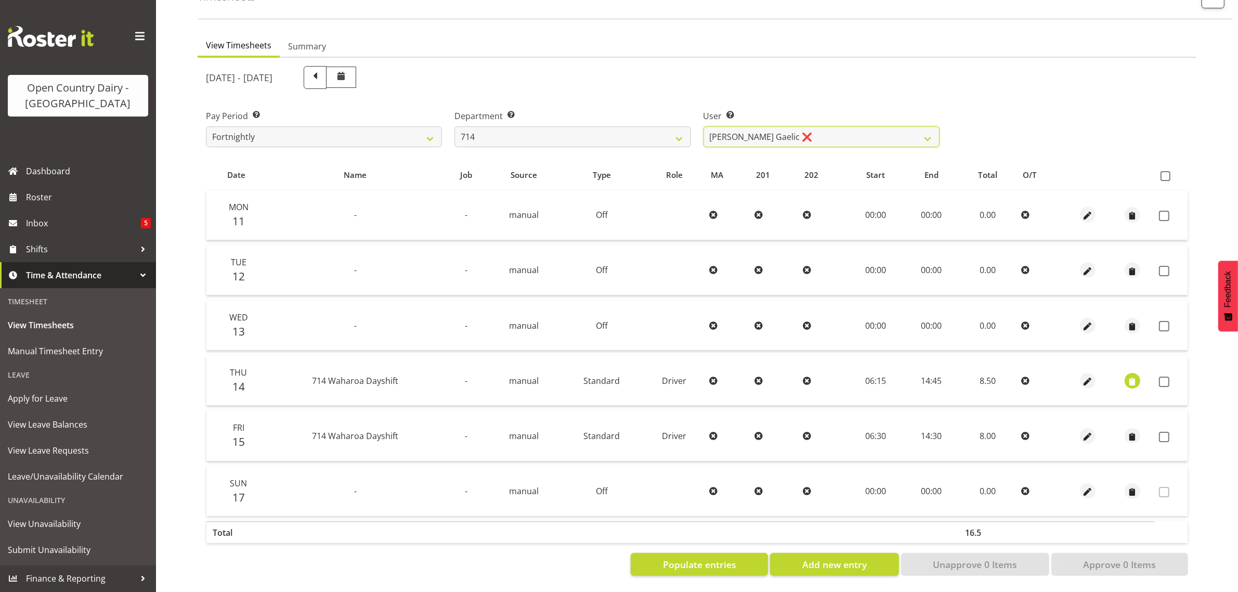
scroll to position [78, 0]
click at [1127, 375] on span "button" at bounding box center [1133, 381] width 12 height 12
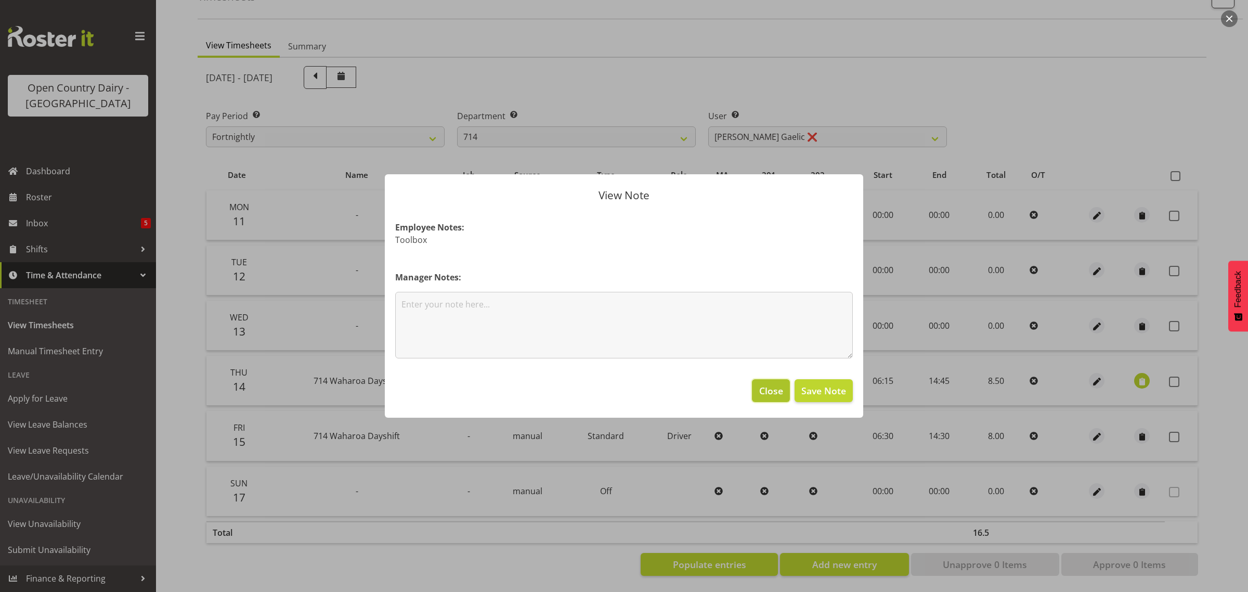
click at [770, 383] on button "Close" at bounding box center [770, 390] width 37 height 23
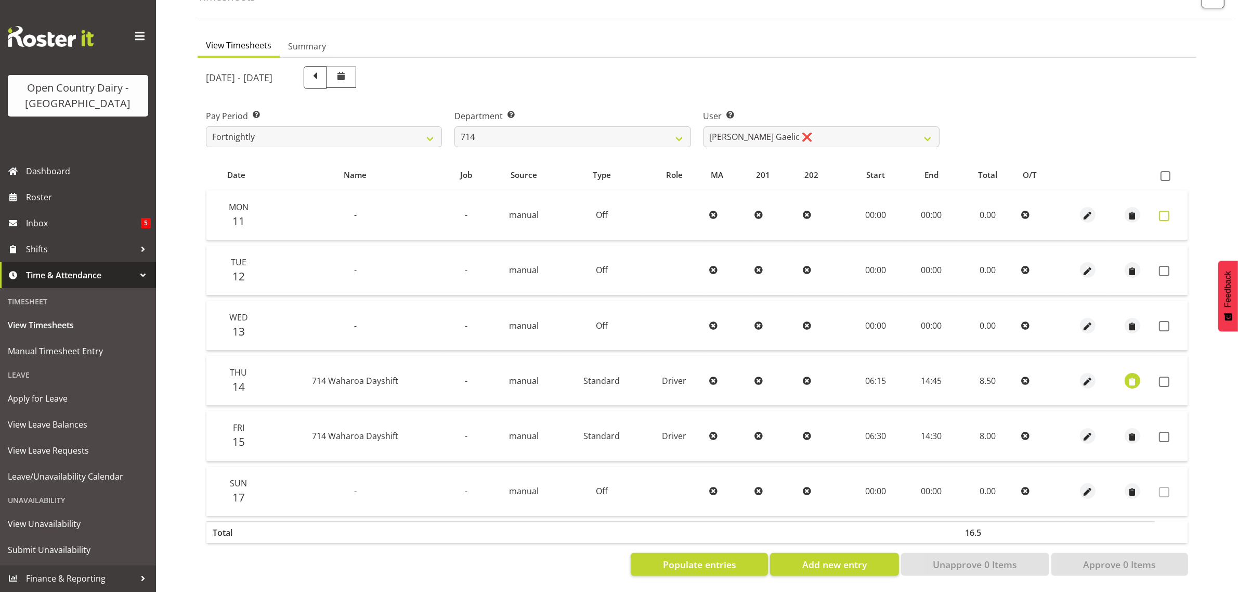
click at [1160, 211] on span at bounding box center [1164, 216] width 10 height 10
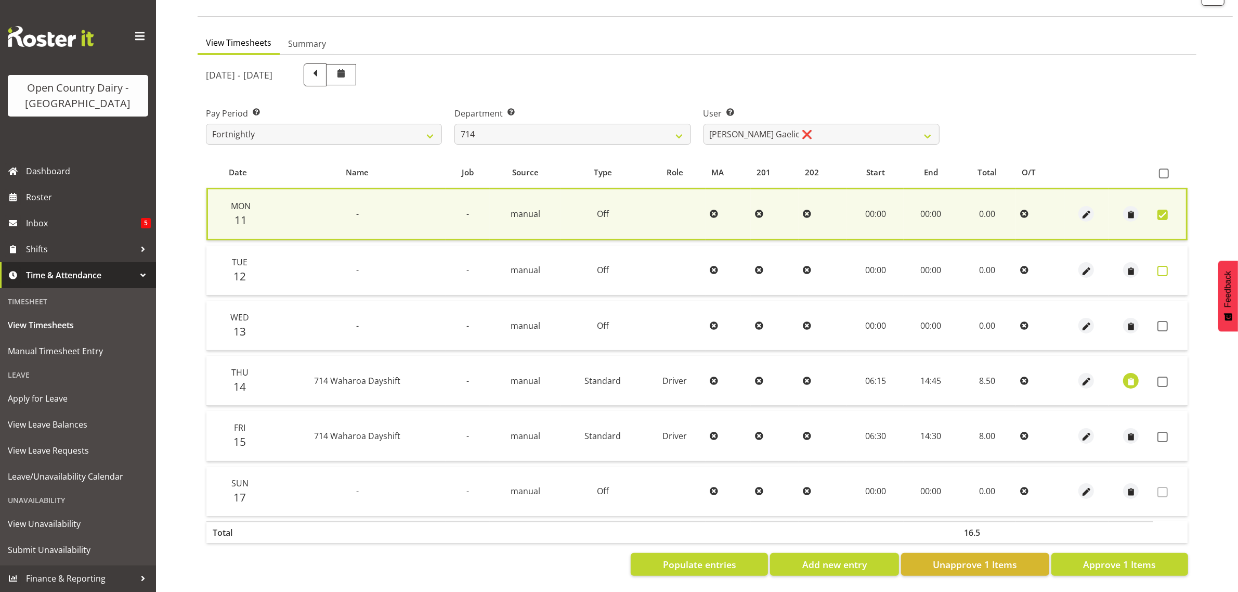
click at [1159, 266] on span at bounding box center [1163, 271] width 10 height 10
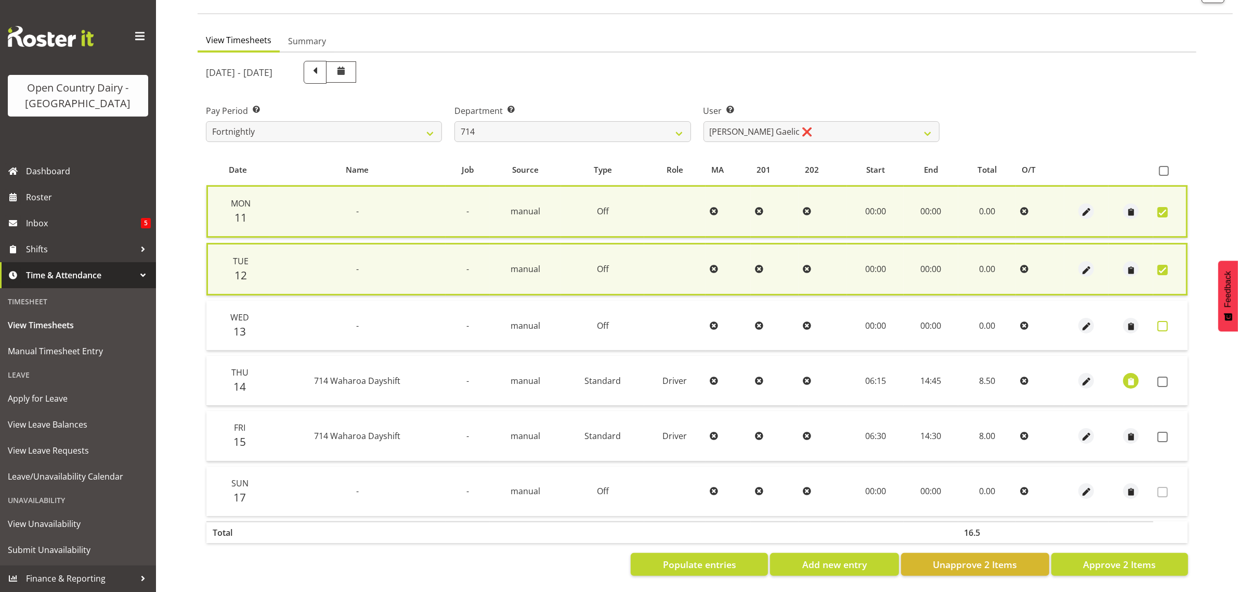
click at [1165, 321] on span at bounding box center [1163, 326] width 10 height 10
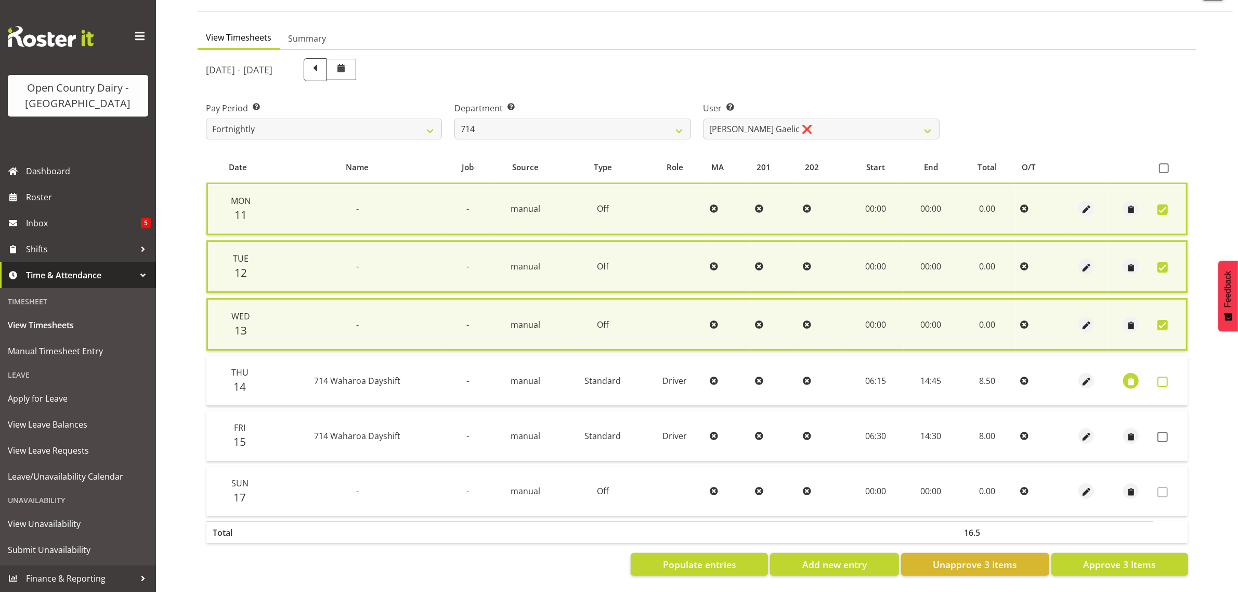
click at [1160, 378] on span at bounding box center [1163, 382] width 10 height 10
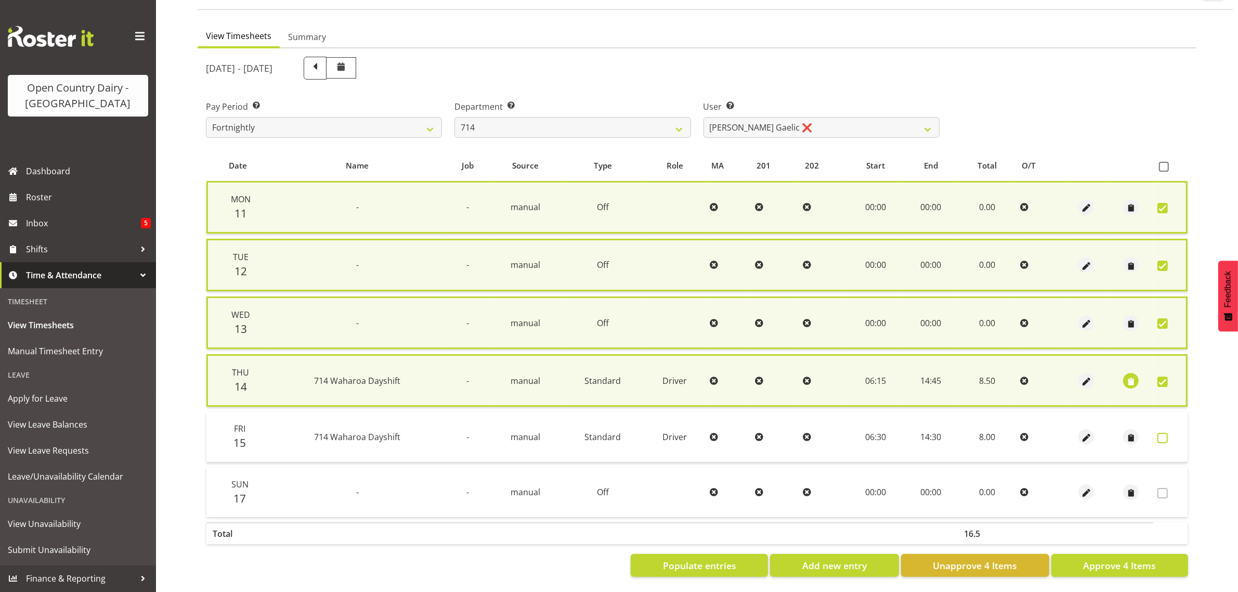
click at [1161, 434] on span at bounding box center [1163, 438] width 10 height 10
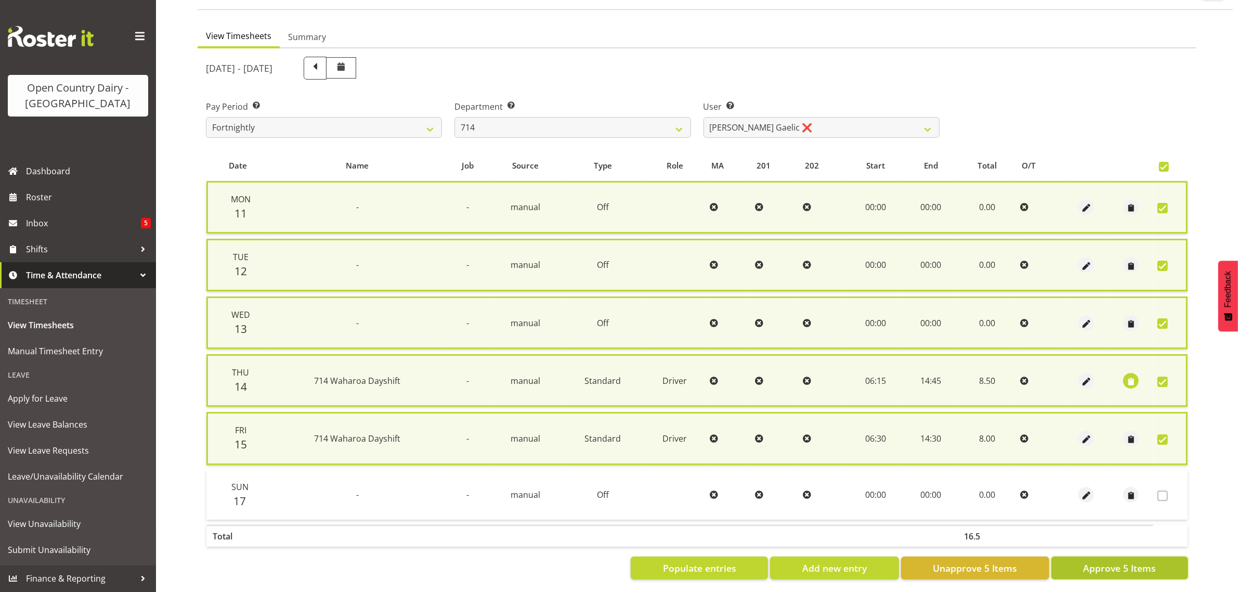
click at [1098, 563] on span "Approve 5 Items" at bounding box center [1119, 568] width 73 height 14
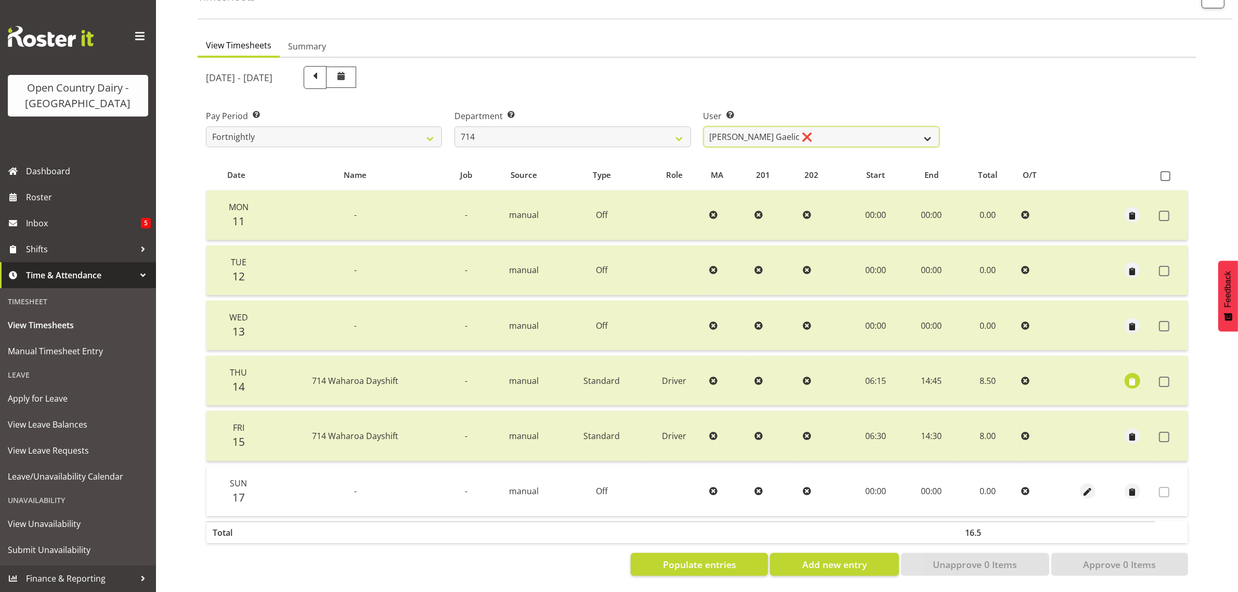
click at [804, 126] on select "Fraser Stephens ❌ Nev Brewster ❌ Stephen Parsons ❌ Tom Gaelic ❌" at bounding box center [822, 136] width 236 height 21
click at [537, 126] on select "701 702 703 704 705 706 707 708 709 710 711 712 713 714 715 716 717 718 719 720" at bounding box center [573, 136] width 236 height 21
click at [455, 126] on select "701 702 703 704 705 706 707 708 709 710 711 712 713 714 715 716 717 718 719 720" at bounding box center [573, 136] width 236 height 21
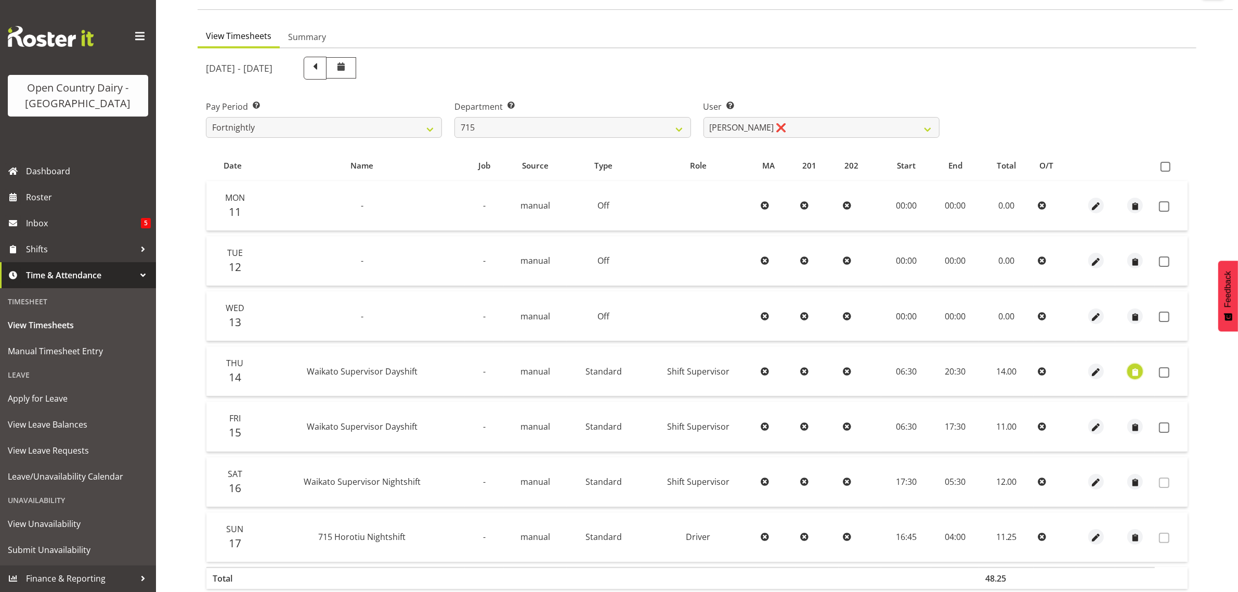
click at [1136, 367] on span "button" at bounding box center [1136, 372] width 12 height 12
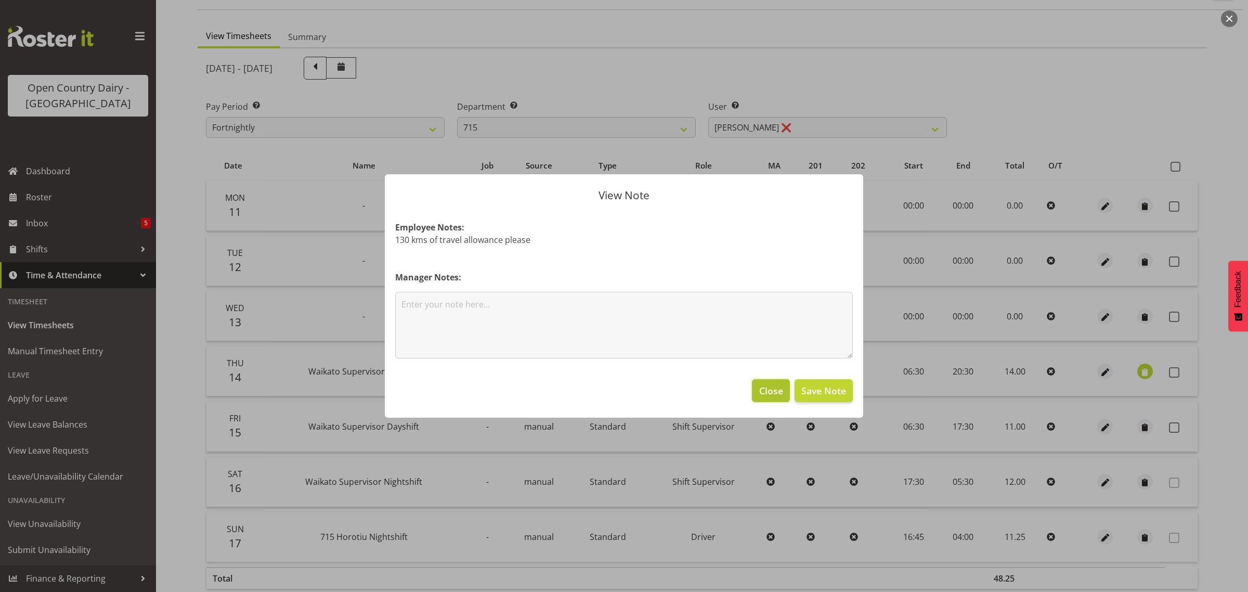
click at [770, 387] on span "Close" at bounding box center [771, 391] width 24 height 14
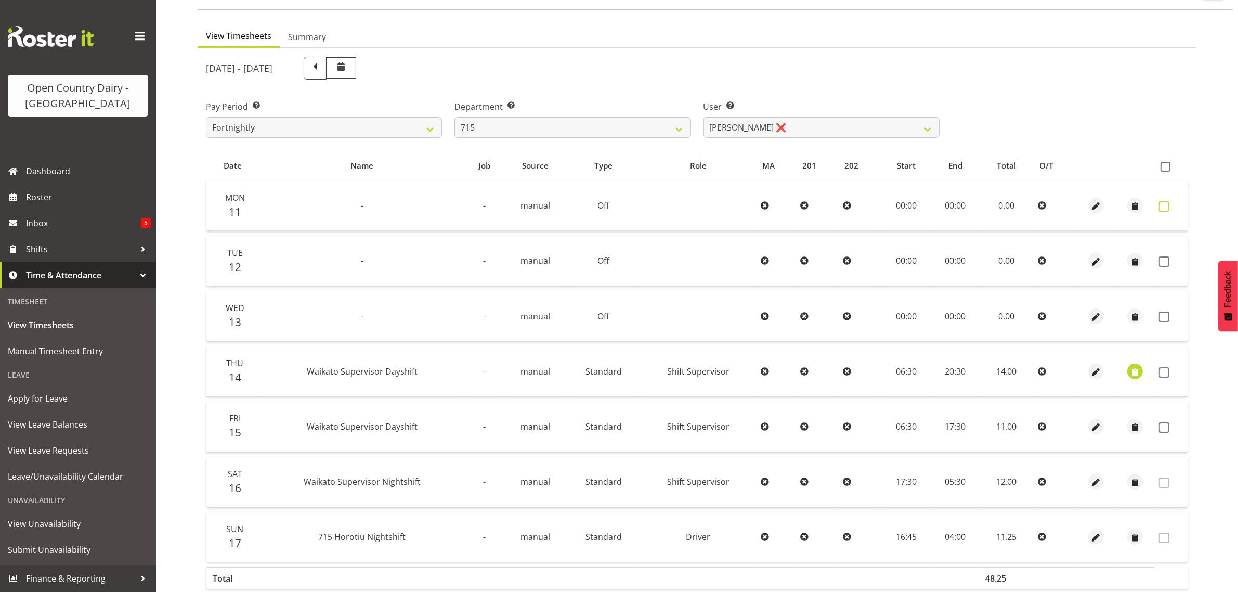
click at [1163, 204] on span at bounding box center [1164, 206] width 10 height 10
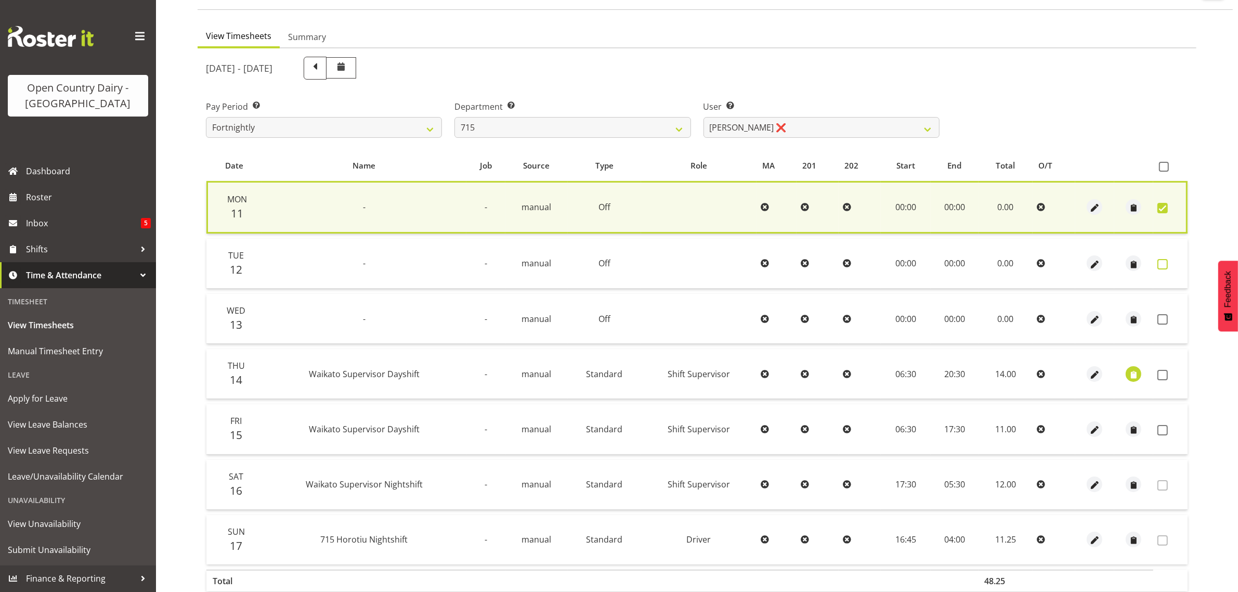
click at [1163, 264] on span at bounding box center [1163, 264] width 10 height 10
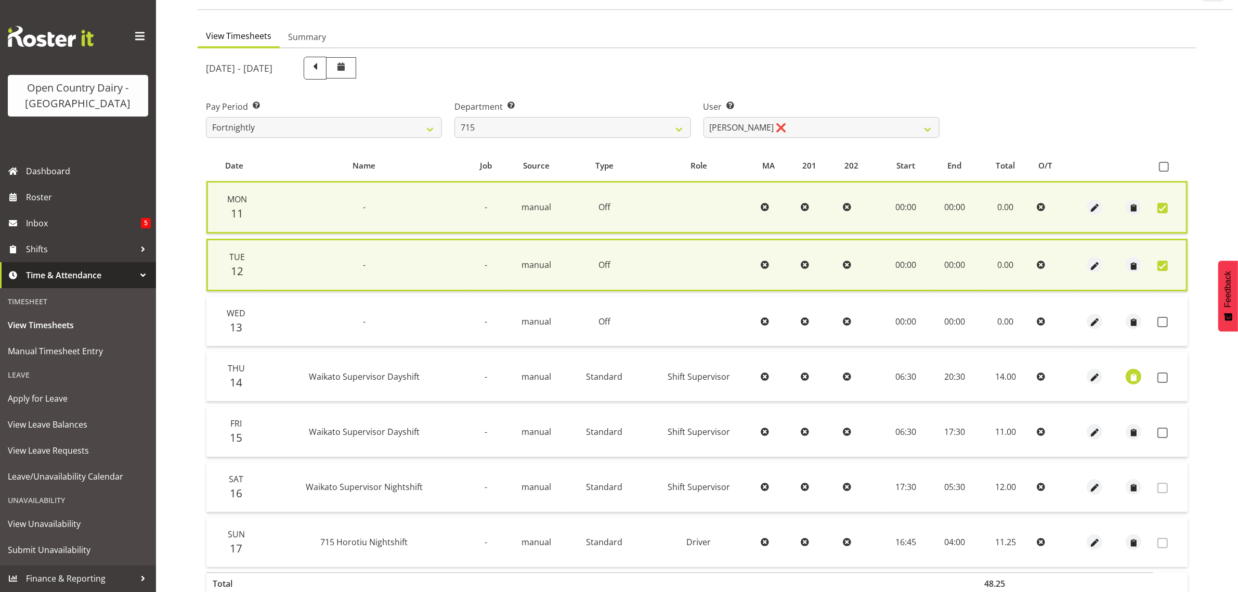
drag, startPoint x: 1160, startPoint y: 318, endPoint x: 1159, endPoint y: 336, distance: 17.7
click at [1160, 321] on span at bounding box center [1163, 322] width 10 height 10
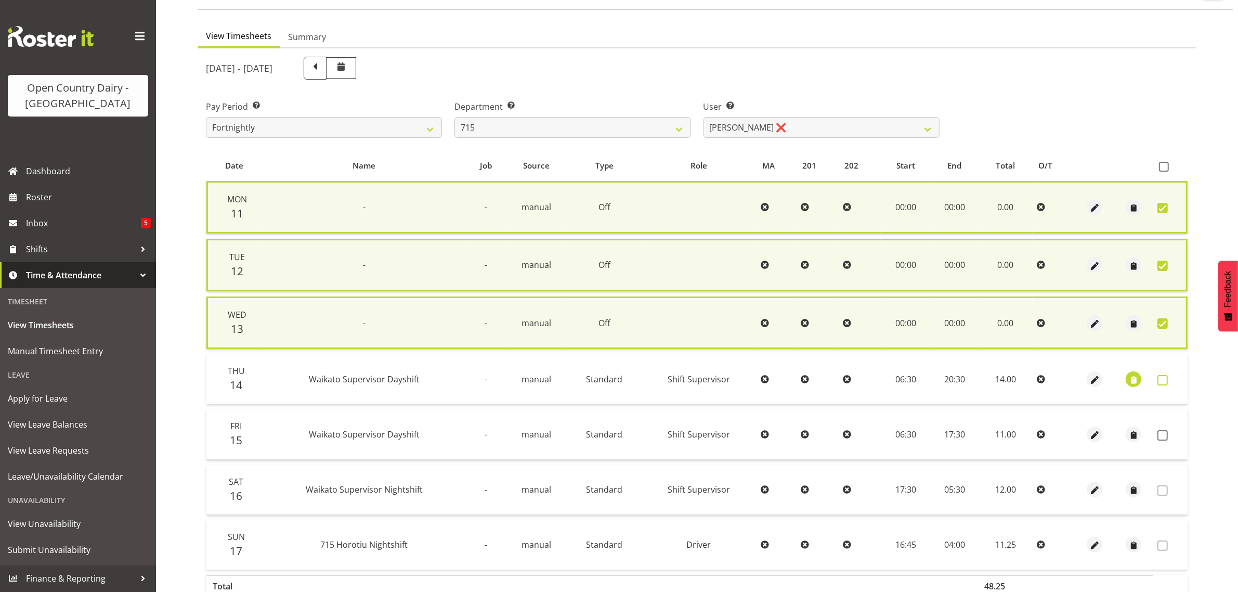
click at [1164, 375] on span at bounding box center [1163, 380] width 10 height 10
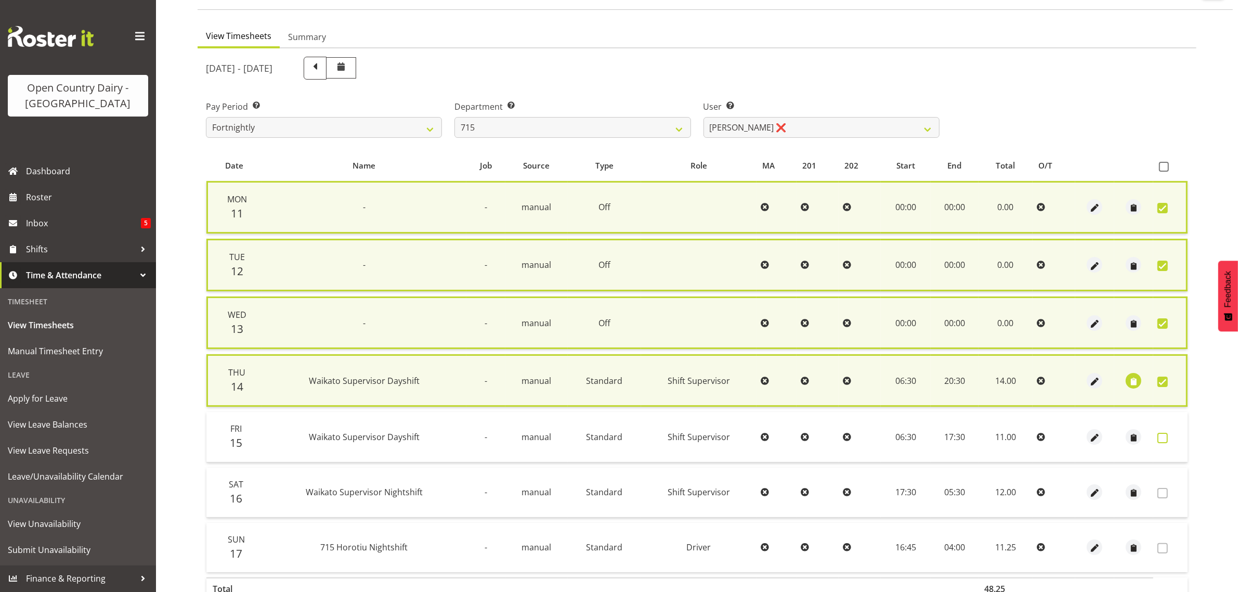
click at [1161, 437] on span at bounding box center [1163, 438] width 10 height 10
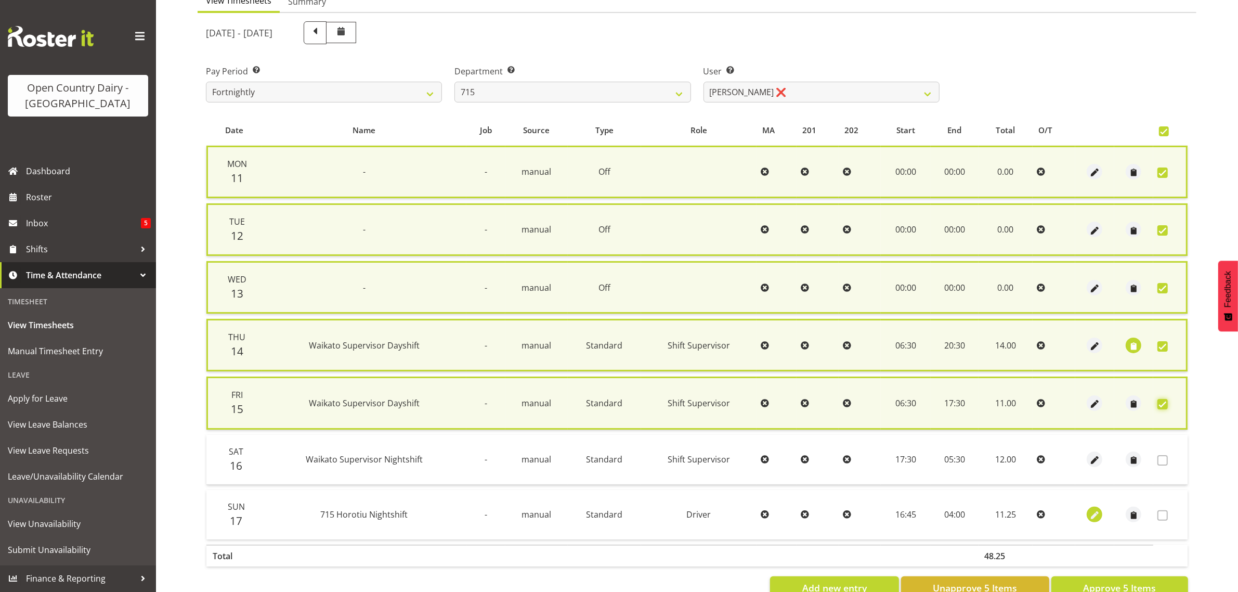
scroll to position [143, 0]
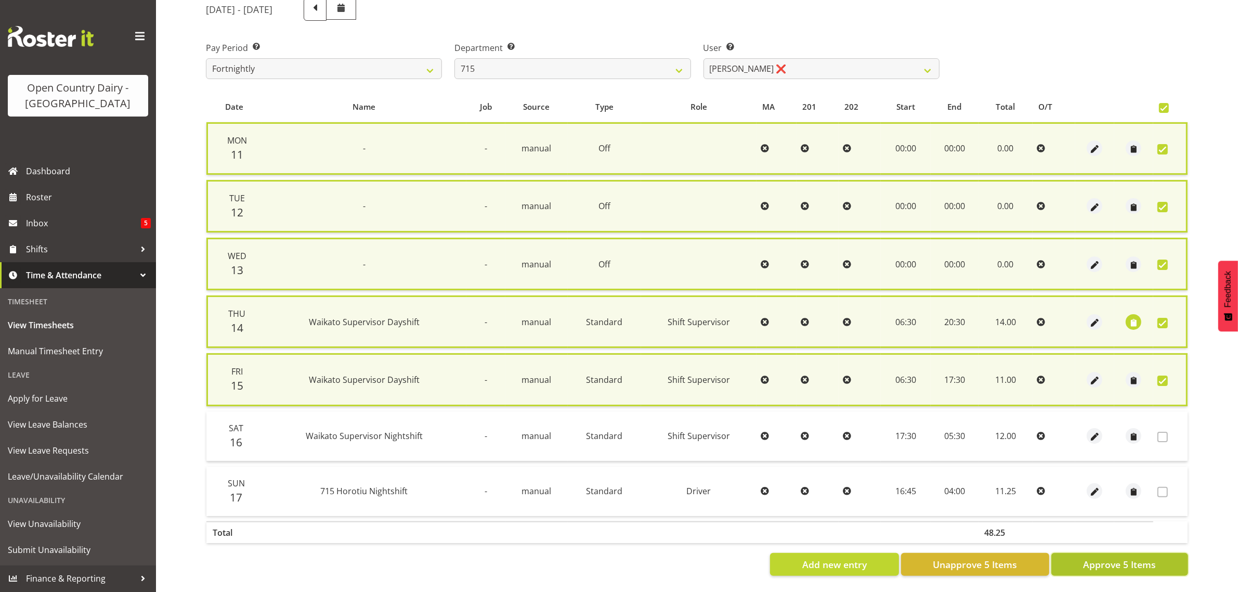
click at [1103, 557] on span "Approve 5 Items" at bounding box center [1119, 564] width 73 height 14
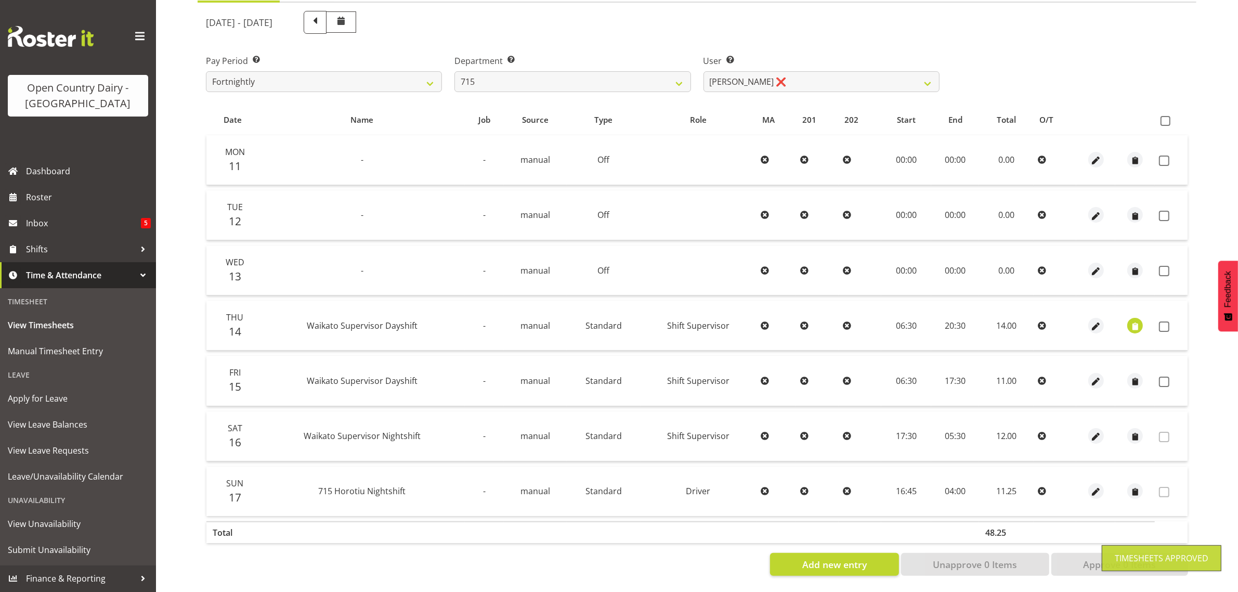
scroll to position [133, 0]
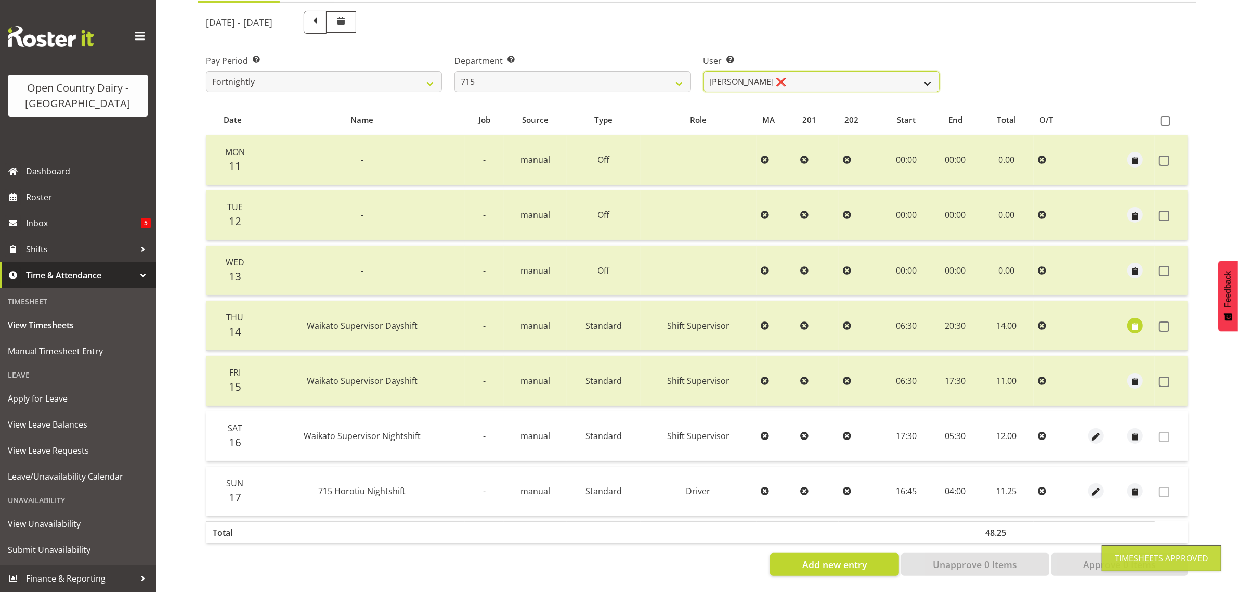
click at [857, 73] on select "Glenn McPherson ❌ Greg Healey ❌ Max Coulter ❌ Neal Chalklen ❌" at bounding box center [822, 81] width 236 height 21
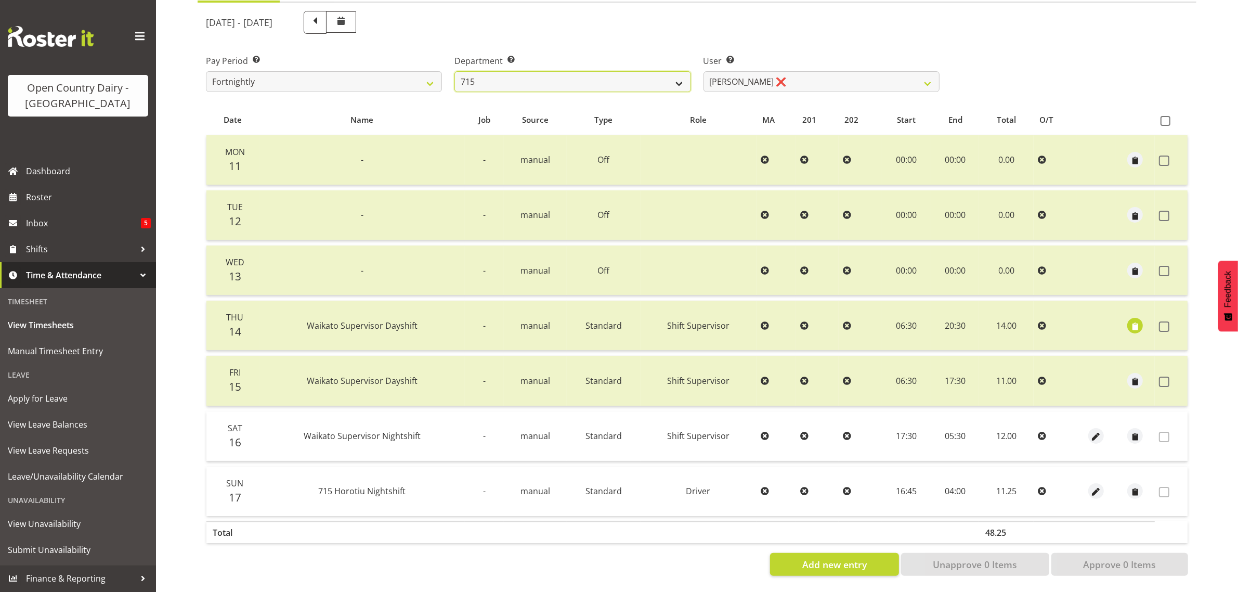
click at [569, 76] on select "701 702 703 704 705 706 707 708 709 710 711 712 713 714 715 716 717 718 719 720" at bounding box center [573, 81] width 236 height 21
click at [455, 71] on select "701 702 703 704 705 706 707 708 709 710 711 712 713 714 715 716 717 718 719 720" at bounding box center [573, 81] width 236 height 21
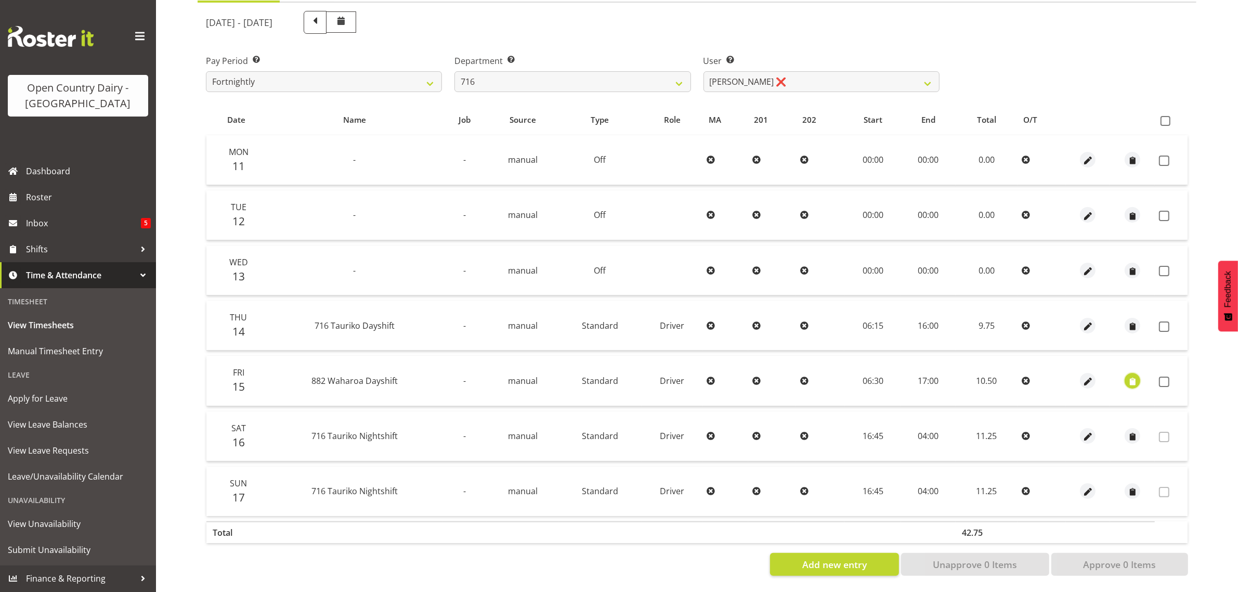
click at [1127, 375] on span "button" at bounding box center [1133, 381] width 12 height 12
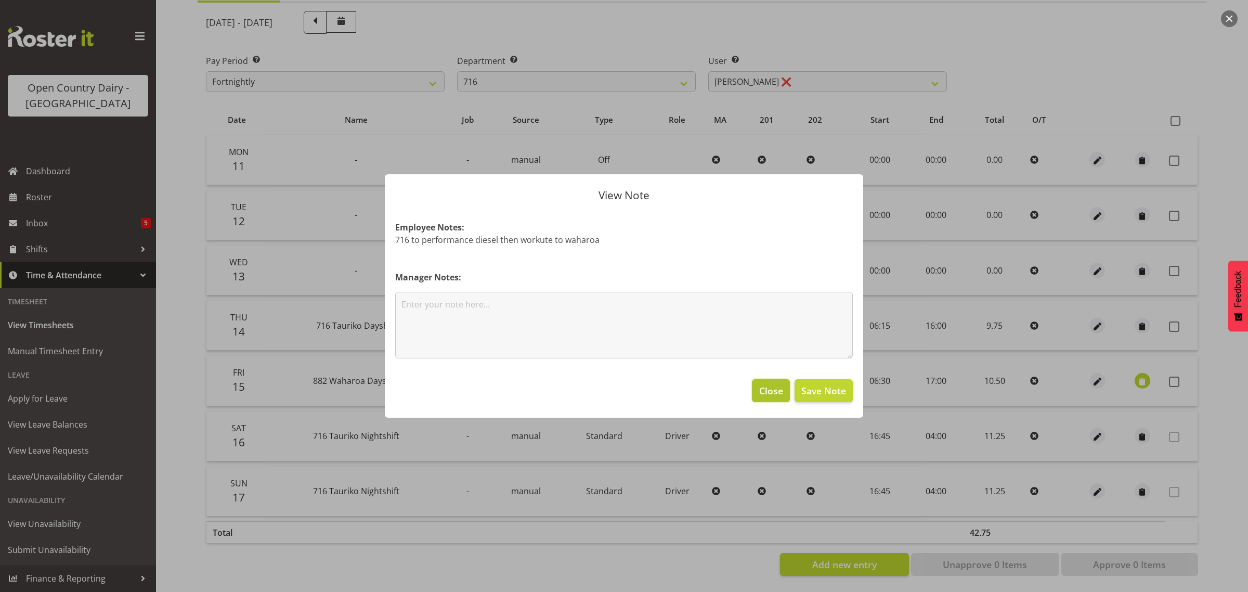
click at [765, 386] on span "Close" at bounding box center [771, 391] width 24 height 14
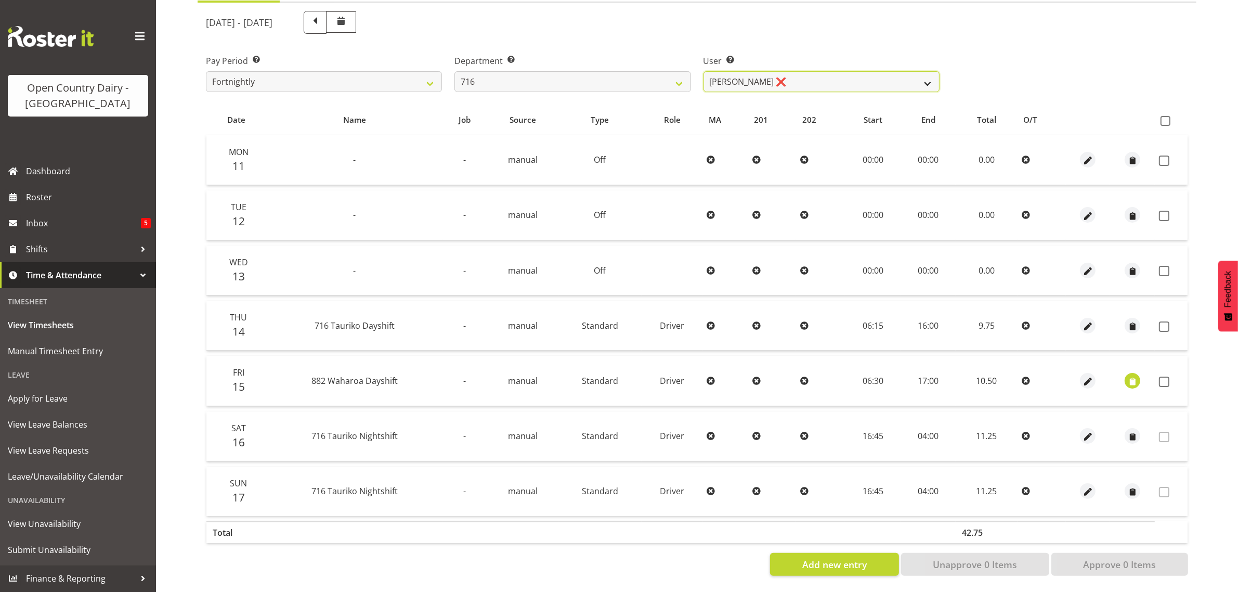
click at [817, 73] on select "Casey Leonard ❌ Darren Norris ❌ Glen Fraser ❌ Happy Kaler ❌ Michael O'Connor ❌" at bounding box center [822, 81] width 236 height 21
click at [538, 73] on select "701 702 703 704 705 706 707 708 709 710 711 712 713 714 715 716 717 718 719 720" at bounding box center [573, 81] width 236 height 21
click at [455, 71] on select "701 702 703 704 705 706 707 708 709 710 711 712 713 714 715 716 717 718 719 720" at bounding box center [573, 81] width 236 height 21
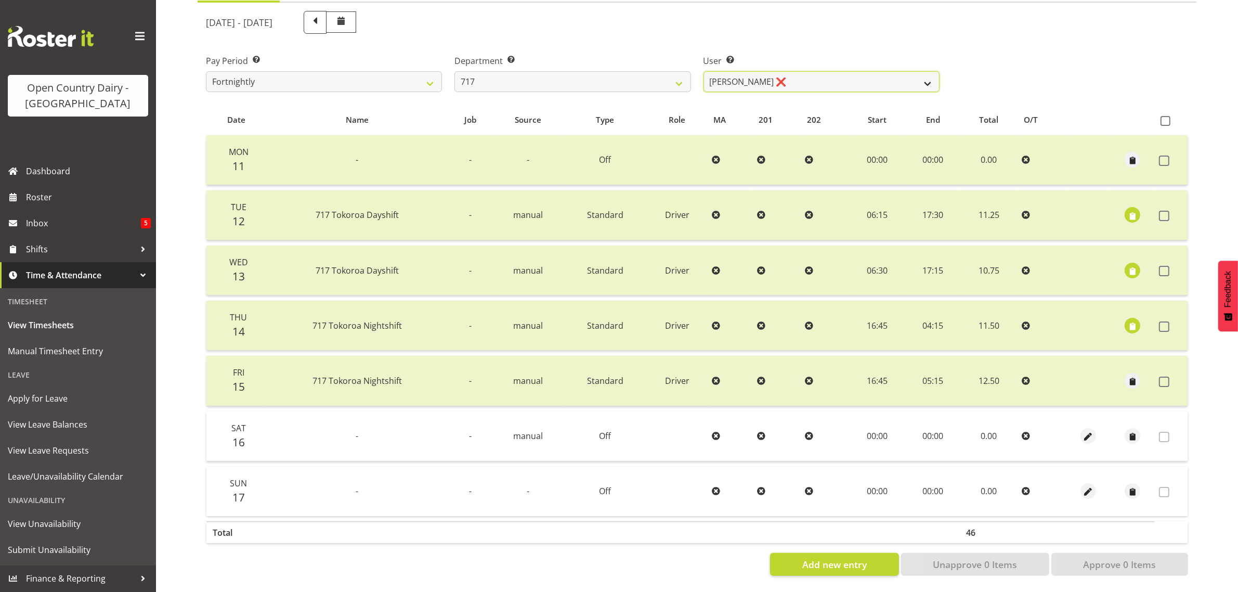
click at [804, 71] on select "Daryl Wrigley ❌ Dodge Lindsay Laing ❌ Eric Stothers ❌ Jeff Anderson ❌" at bounding box center [822, 81] width 236 height 21
click at [704, 71] on select "Daryl Wrigley ❌ Dodge Lindsay Laing ❌ Eric Stothers ❌ Jeff Anderson ❌" at bounding box center [822, 81] width 236 height 21
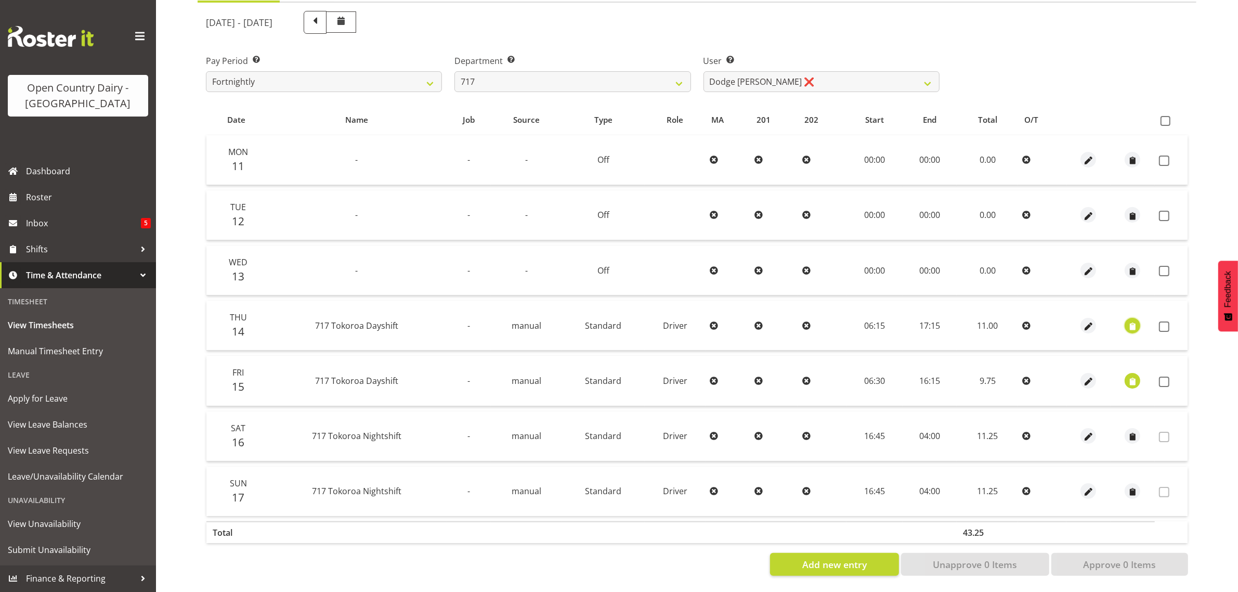
click at [1133, 320] on span "button" at bounding box center [1133, 326] width 12 height 12
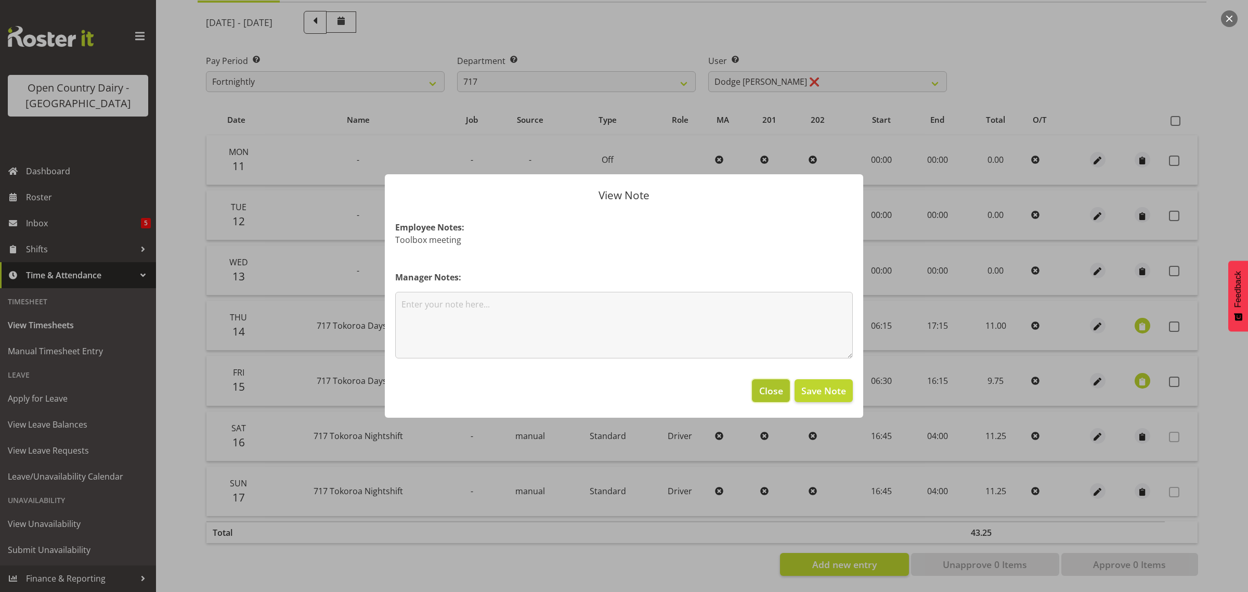
click at [776, 388] on span "Close" at bounding box center [771, 391] width 24 height 14
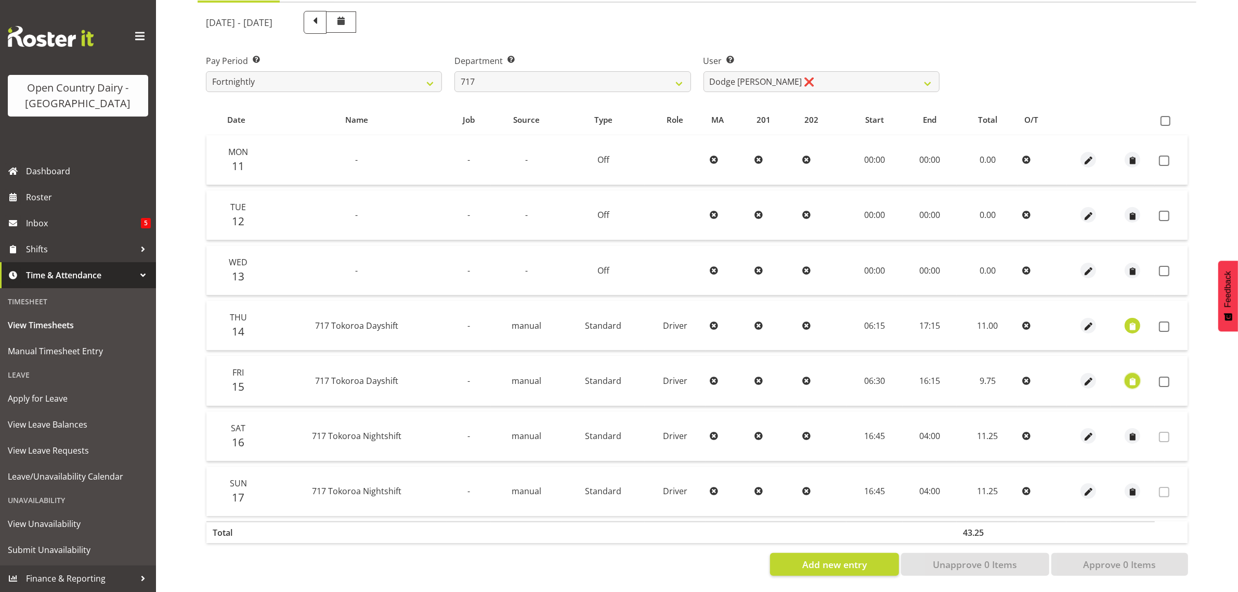
click at [1130, 375] on span "button" at bounding box center [1133, 381] width 12 height 12
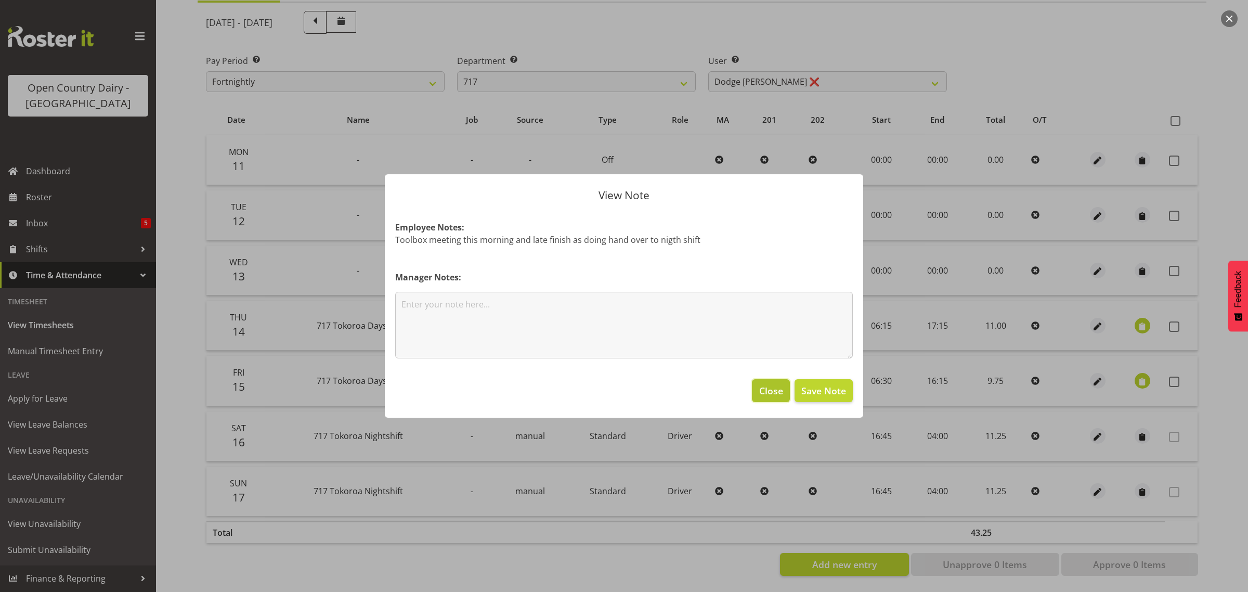
click at [773, 390] on span "Close" at bounding box center [771, 391] width 24 height 14
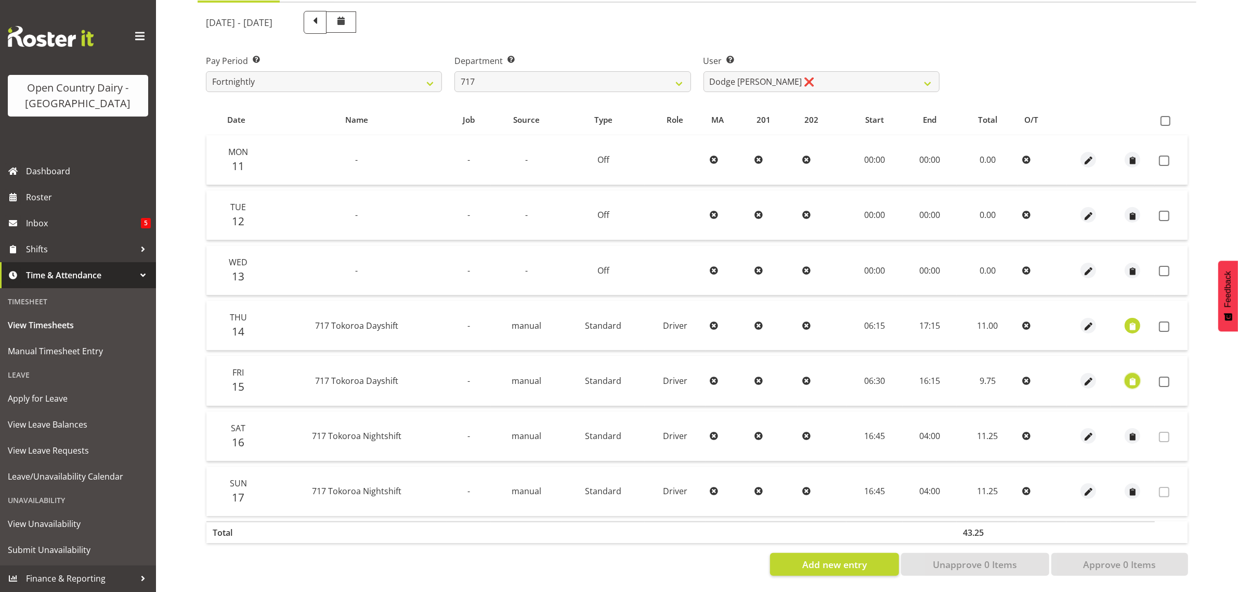
click at [1130, 375] on span "button" at bounding box center [1133, 381] width 12 height 12
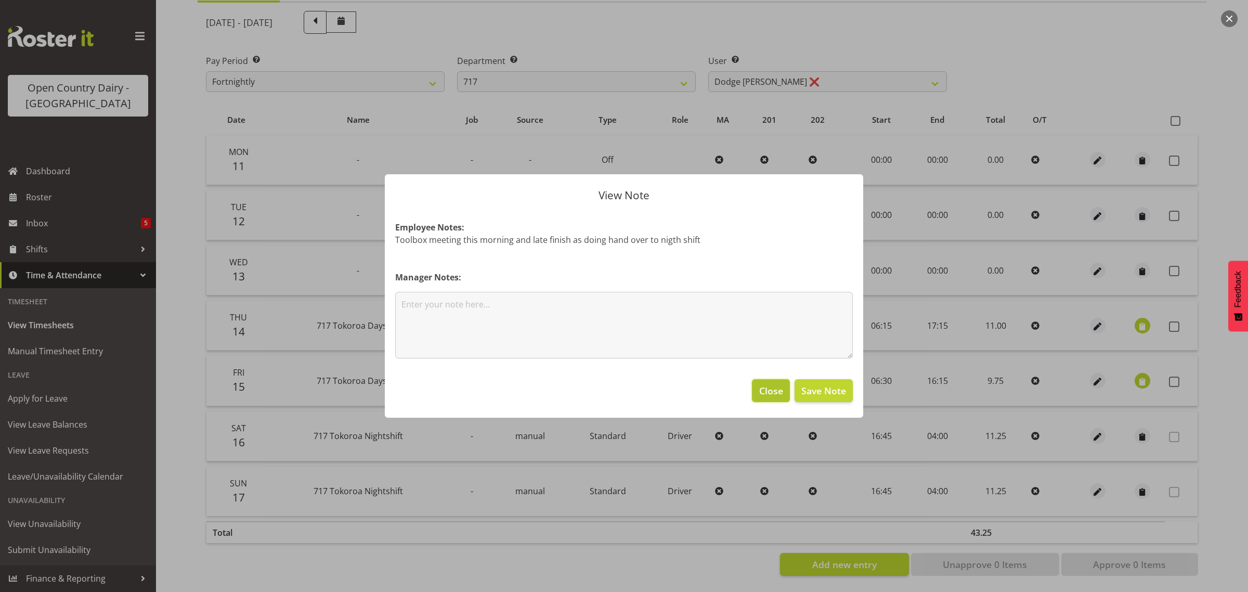
click at [768, 389] on span "Close" at bounding box center [771, 391] width 24 height 14
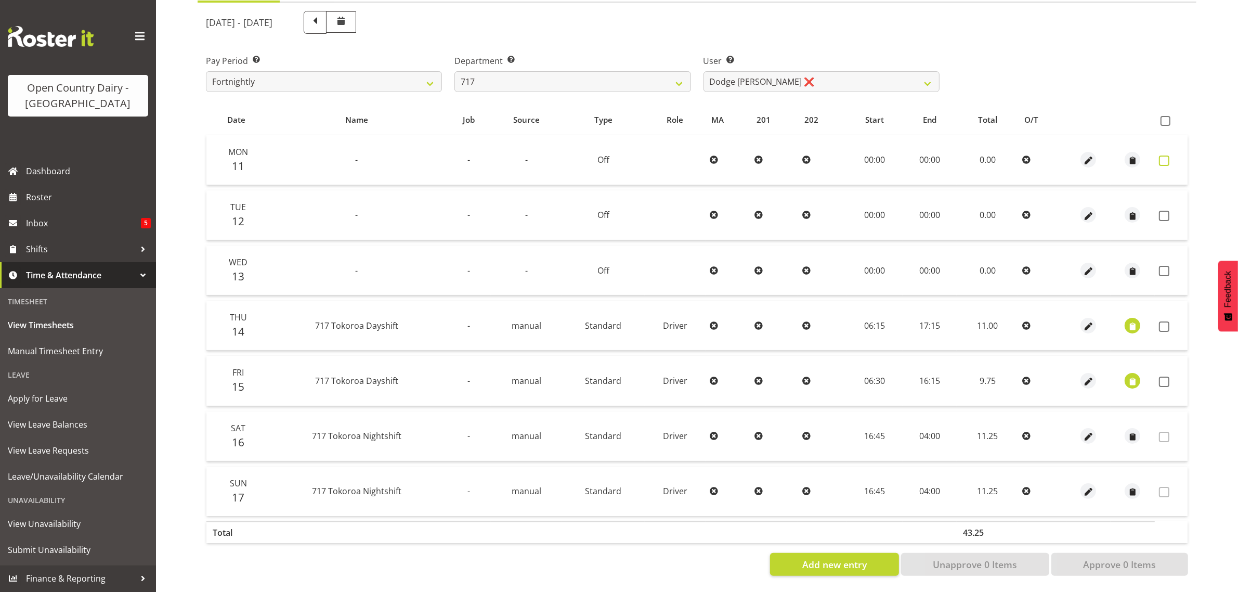
click at [1163, 155] on span at bounding box center [1164, 160] width 10 height 10
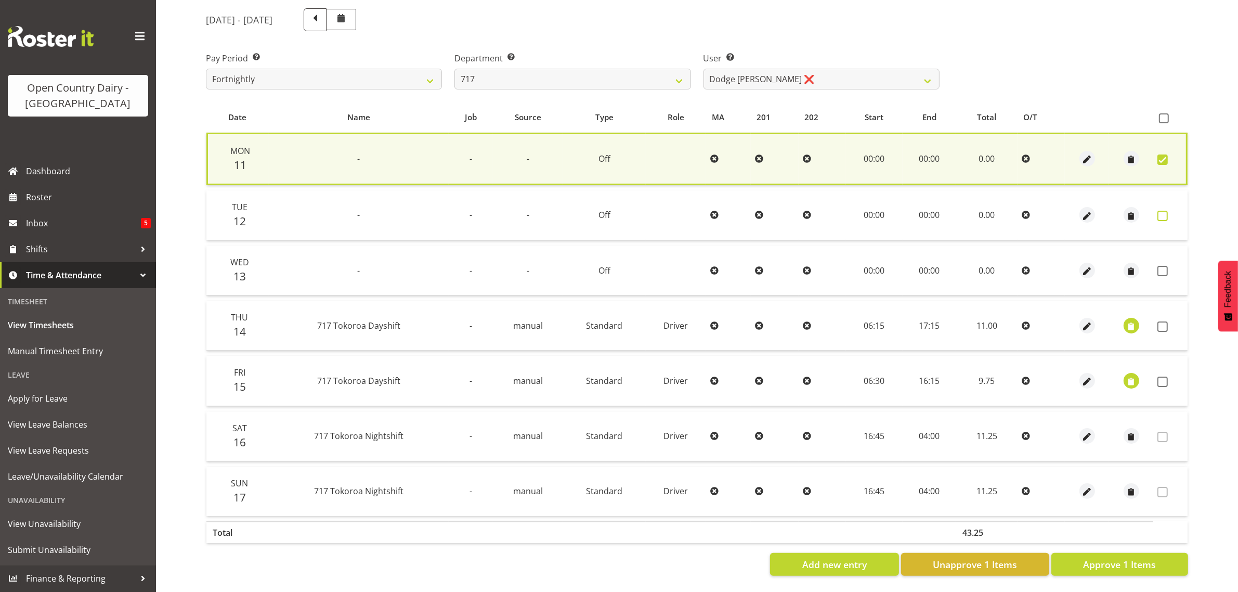
click at [1160, 211] on span at bounding box center [1163, 216] width 10 height 10
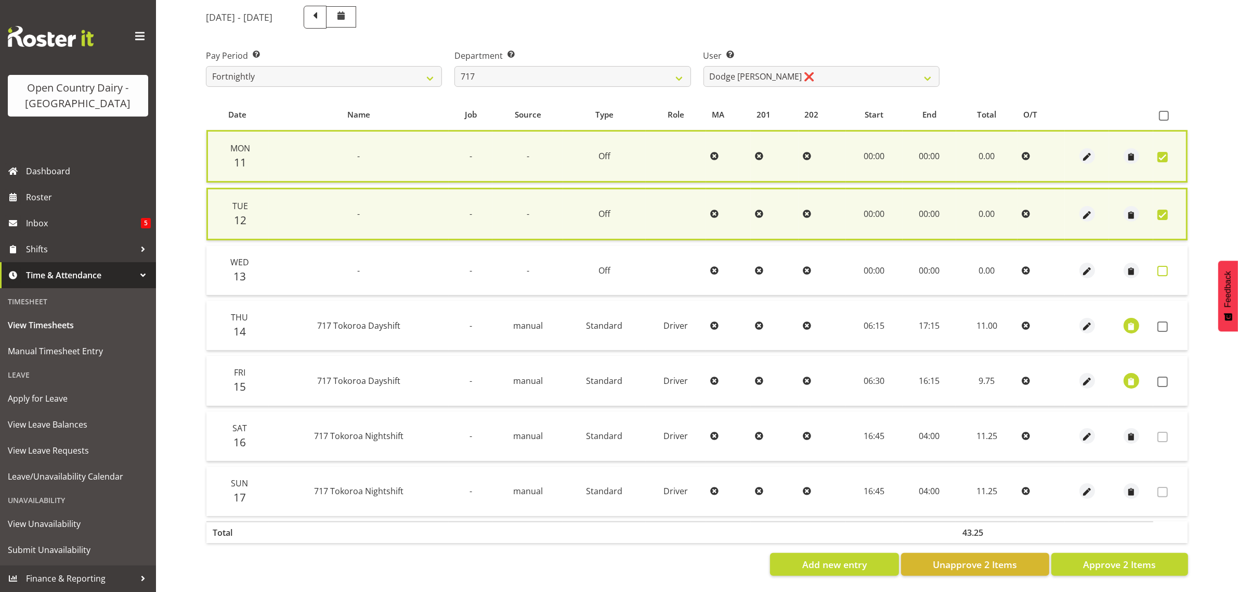
click at [1159, 266] on span at bounding box center [1163, 271] width 10 height 10
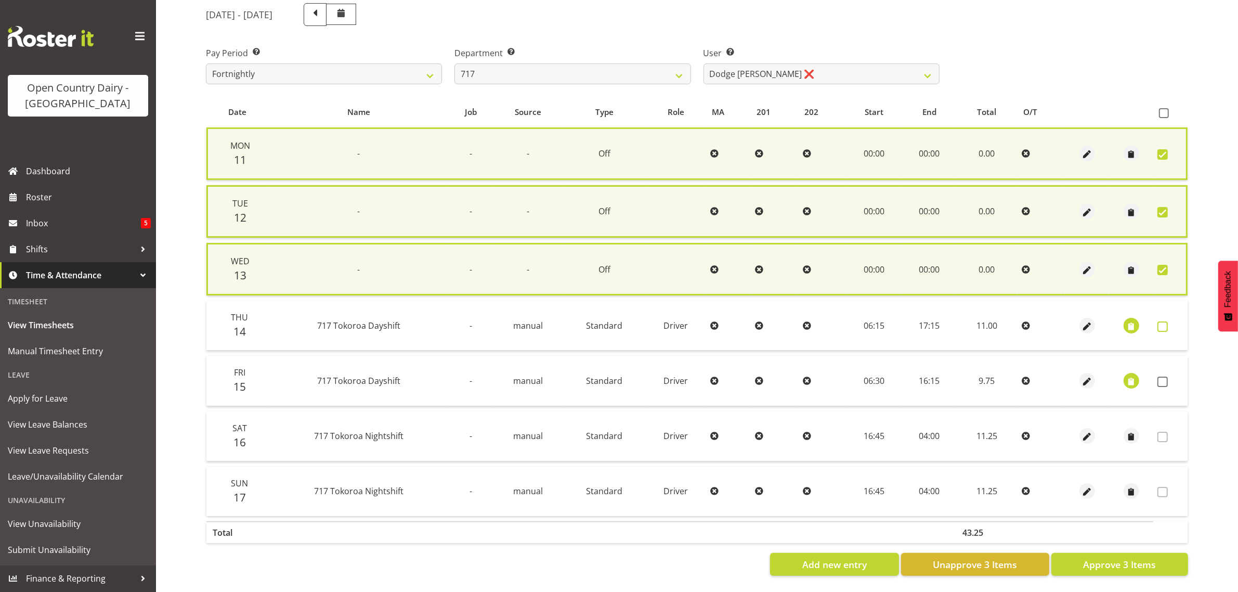
click at [1163, 323] on span at bounding box center [1163, 326] width 10 height 10
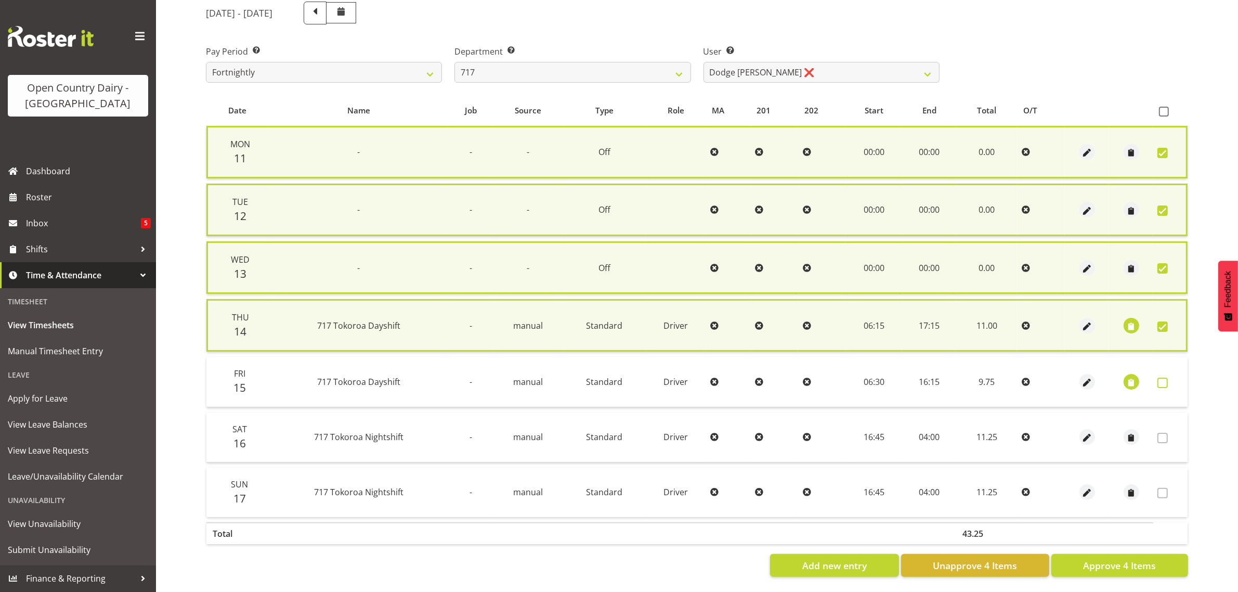
click at [1161, 382] on span at bounding box center [1163, 383] width 10 height 10
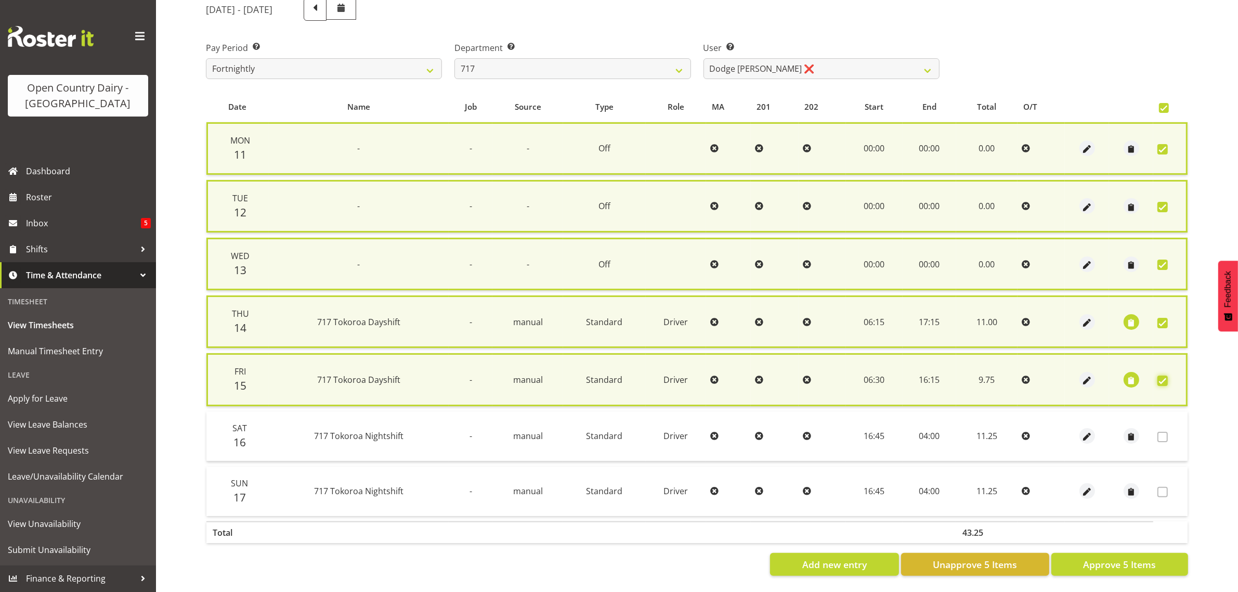
scroll to position [143, 0]
click at [1109, 557] on span "Approve 5 Items" at bounding box center [1119, 564] width 73 height 14
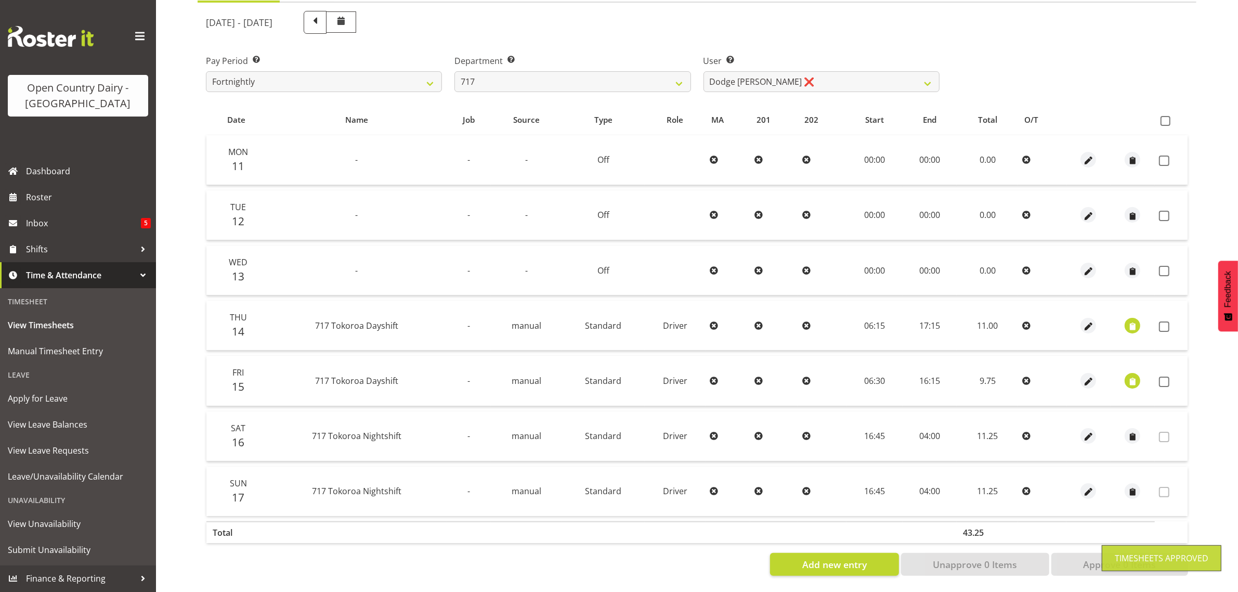
scroll to position [133, 0]
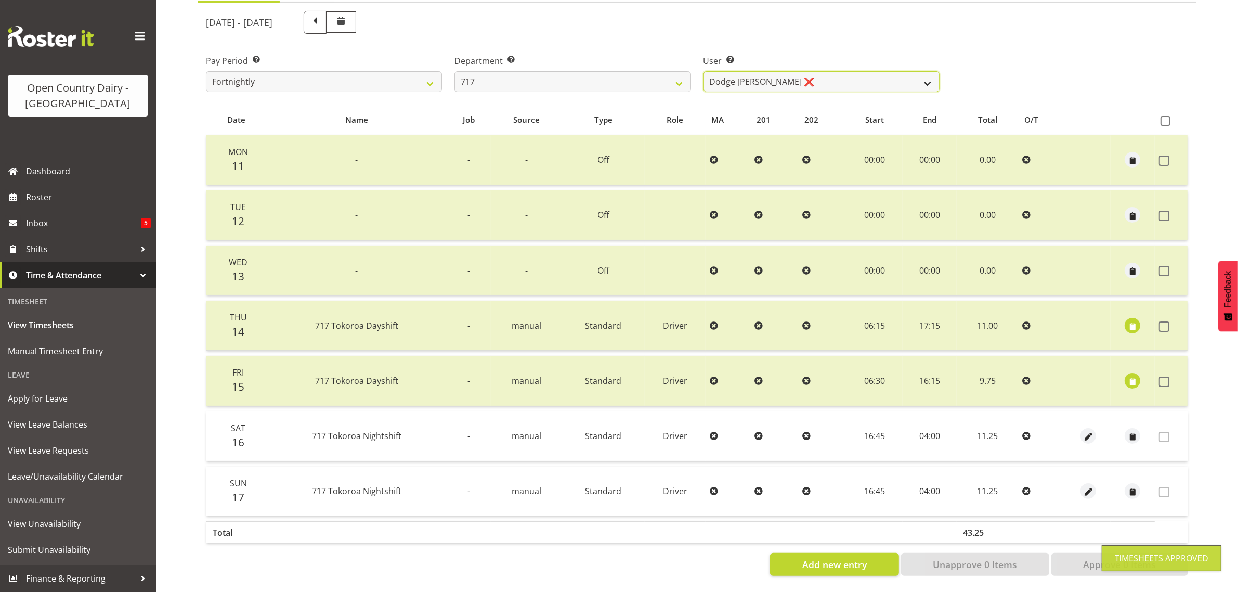
click at [866, 71] on select "Daryl Wrigley ❌ Dodge Lindsay Laing ❌ Eric Stothers ❌ Jeff Anderson ❌" at bounding box center [822, 81] width 236 height 21
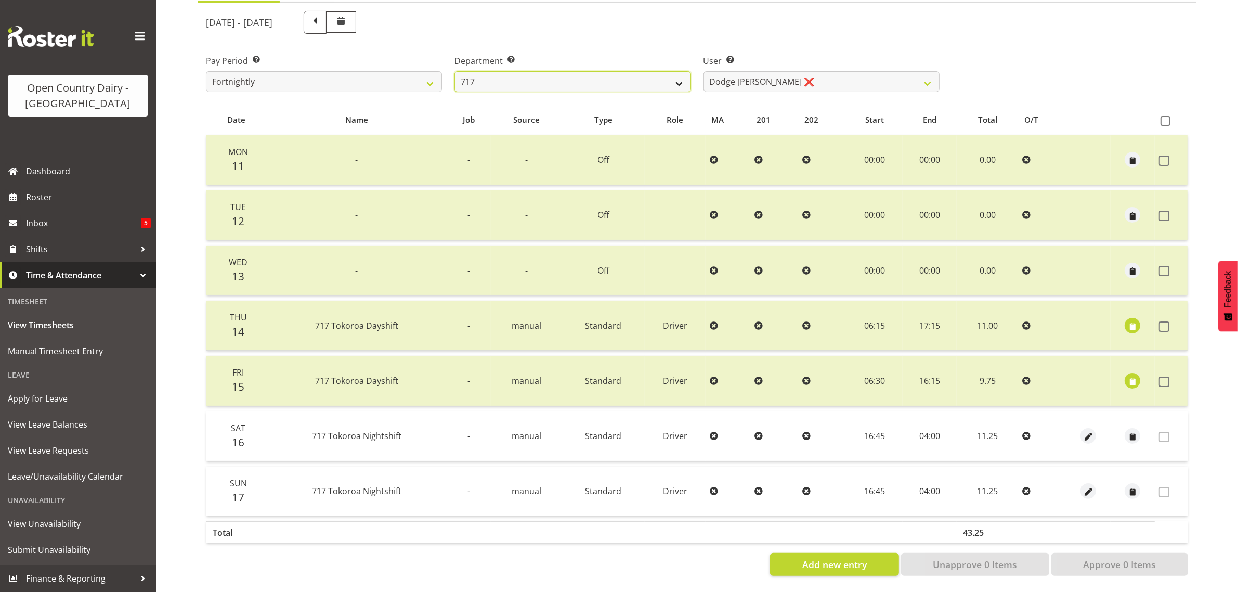
click at [549, 71] on select "701 702 703 704 705 706 707 708 709 710 711 712 713 714 715 716 717 718 719 720" at bounding box center [573, 81] width 236 height 21
click at [455, 71] on select "701 702 703 704 705 706 707 708 709 710 711 712 713 714 715 716 717 718 719 720" at bounding box center [573, 81] width 236 height 21
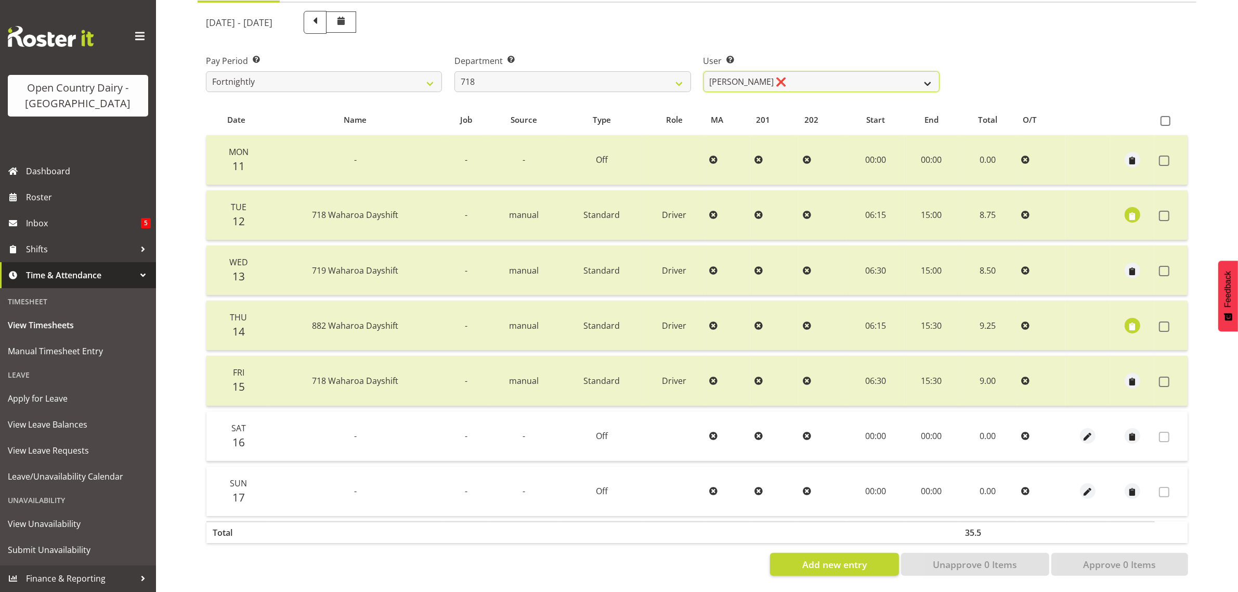
click at [835, 71] on select "Graeme Raupi ❌ Jimmy Boult ❌ Linsay Bourne ❌ Tony Fielding ❌" at bounding box center [822, 81] width 236 height 21
click at [704, 71] on select "Graeme Raupi ❌ Jimmy Boult ❌ Linsay Bourne ❌ Tony Fielding ❌" at bounding box center [822, 81] width 236 height 21
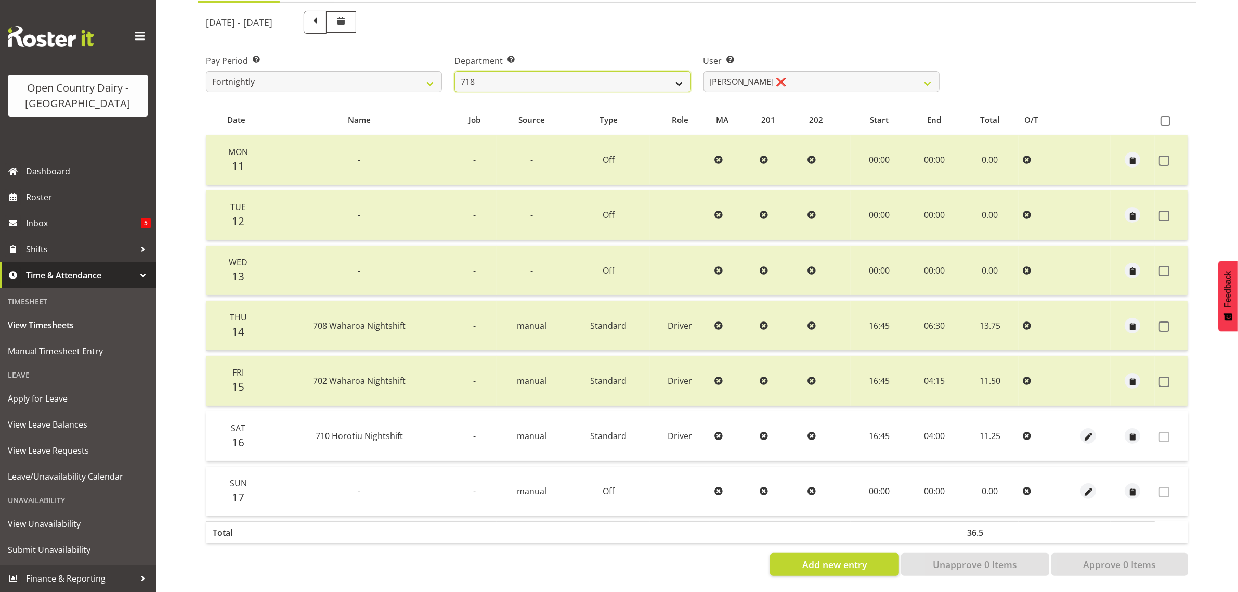
click at [589, 76] on select "701 702 703 704 705 706 707 708 709 710 711 712 713 714 715 716 717 718 719 720" at bounding box center [573, 81] width 236 height 21
click at [455, 71] on select "701 702 703 704 705 706 707 708 709 710 711 712 713 714 715 716 717 718 719 720" at bounding box center [573, 81] width 236 height 21
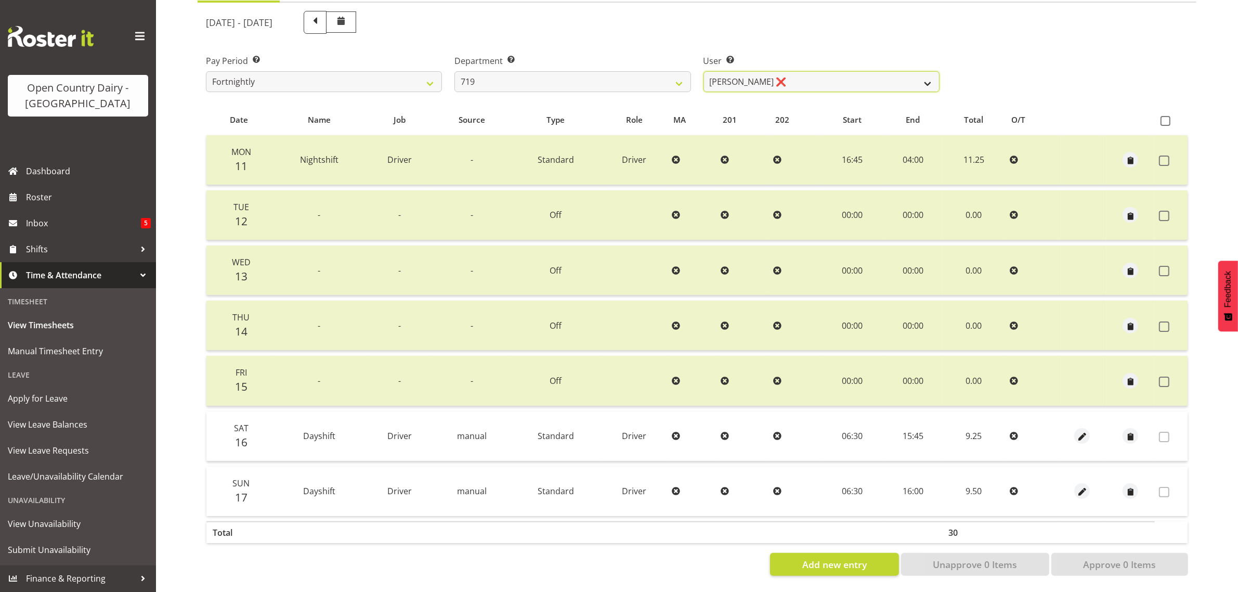
click at [846, 71] on select "Andrew de Lautour ❌ James Wellington ❌ Sami Ovesen ❌" at bounding box center [822, 81] width 236 height 21
click at [704, 71] on select "Andrew de Lautour ❌ James Wellington ❌ Sami Ovesen ❌" at bounding box center [822, 81] width 236 height 21
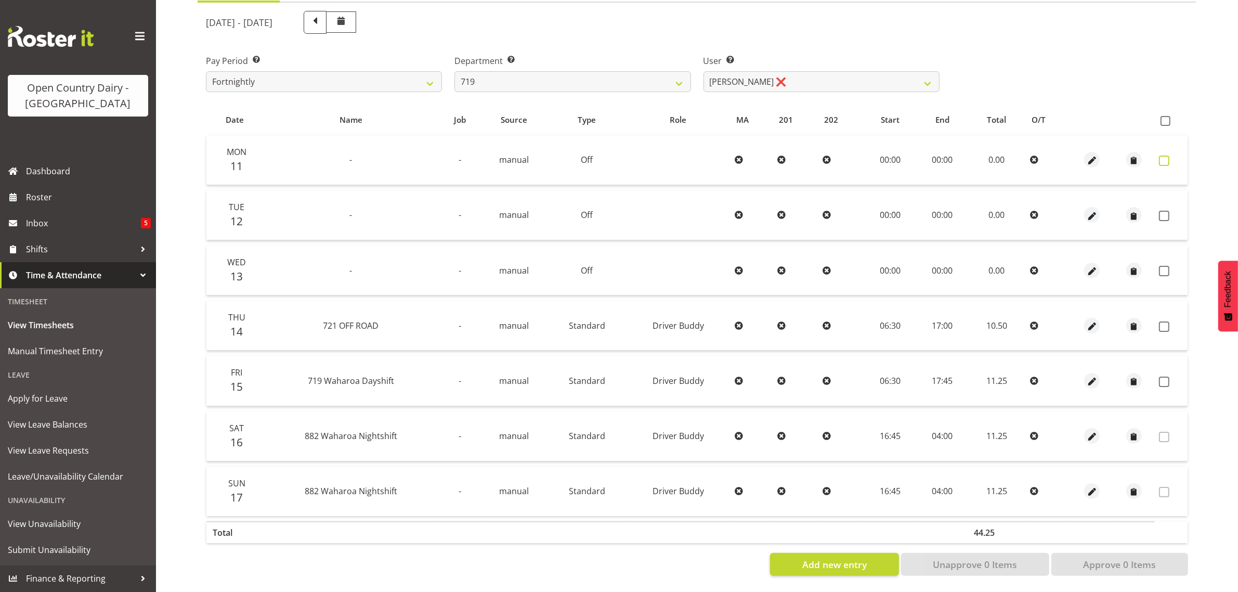
click at [1161, 155] on span at bounding box center [1164, 160] width 10 height 10
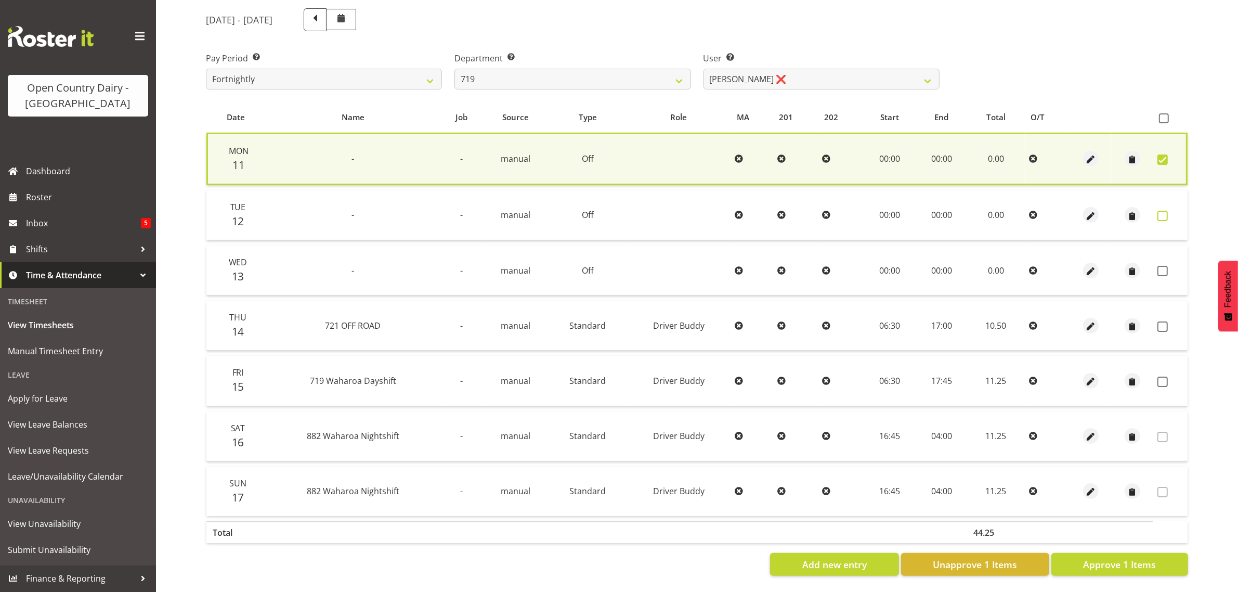
click at [1165, 211] on span at bounding box center [1163, 216] width 10 height 10
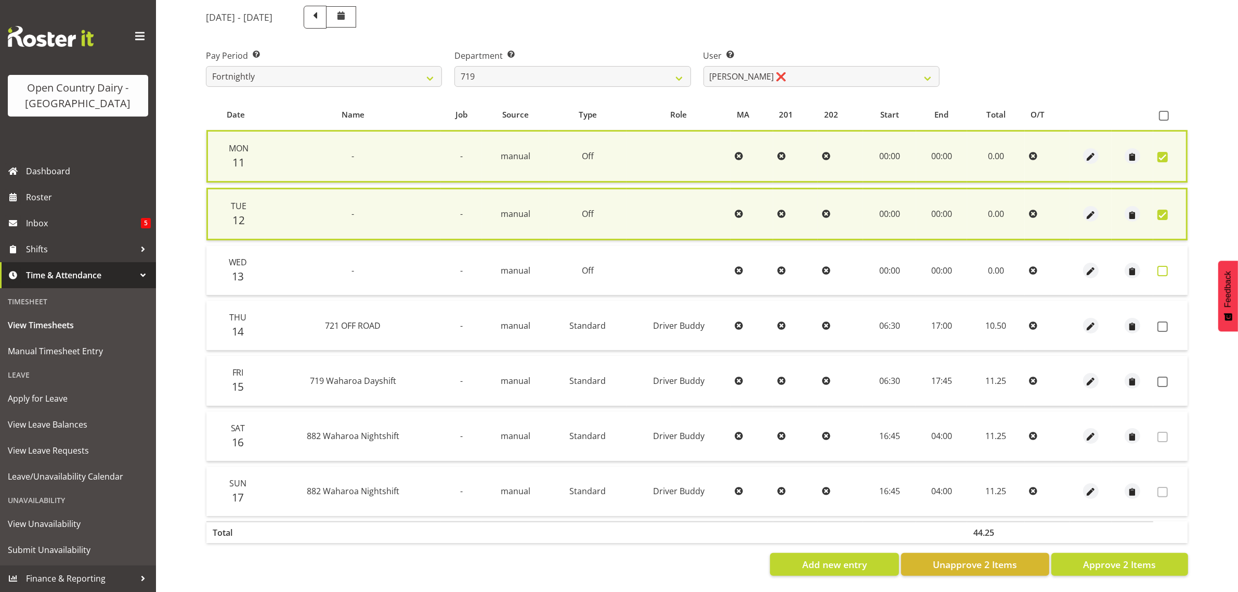
click at [1165, 266] on span at bounding box center [1163, 271] width 10 height 10
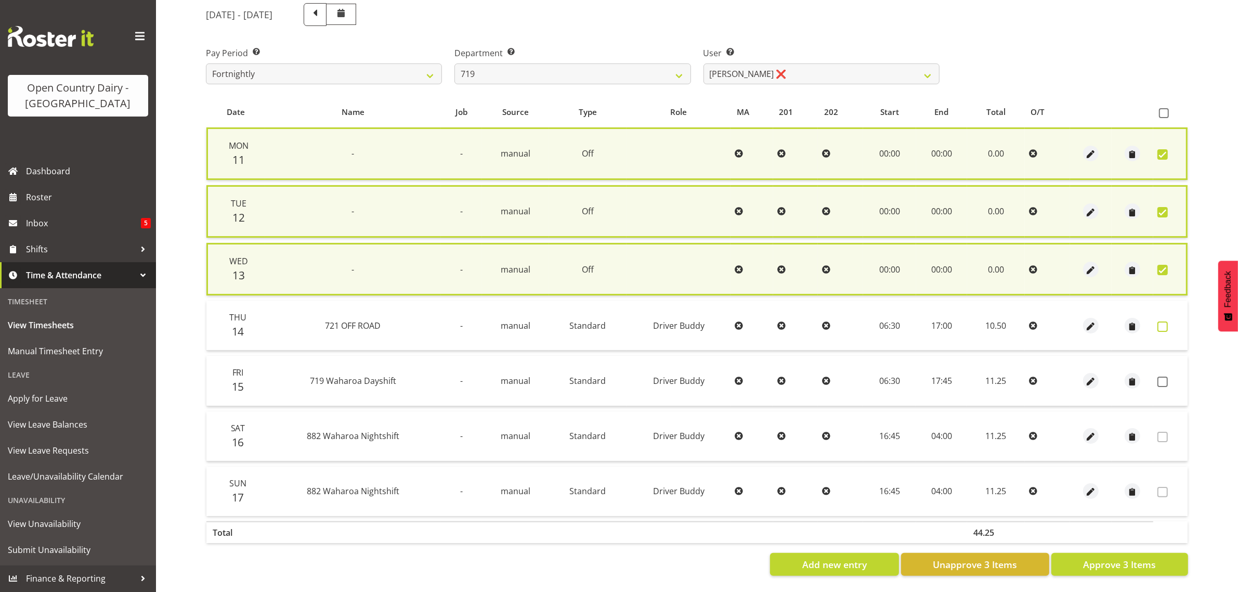
click at [1165, 324] on span at bounding box center [1163, 326] width 10 height 10
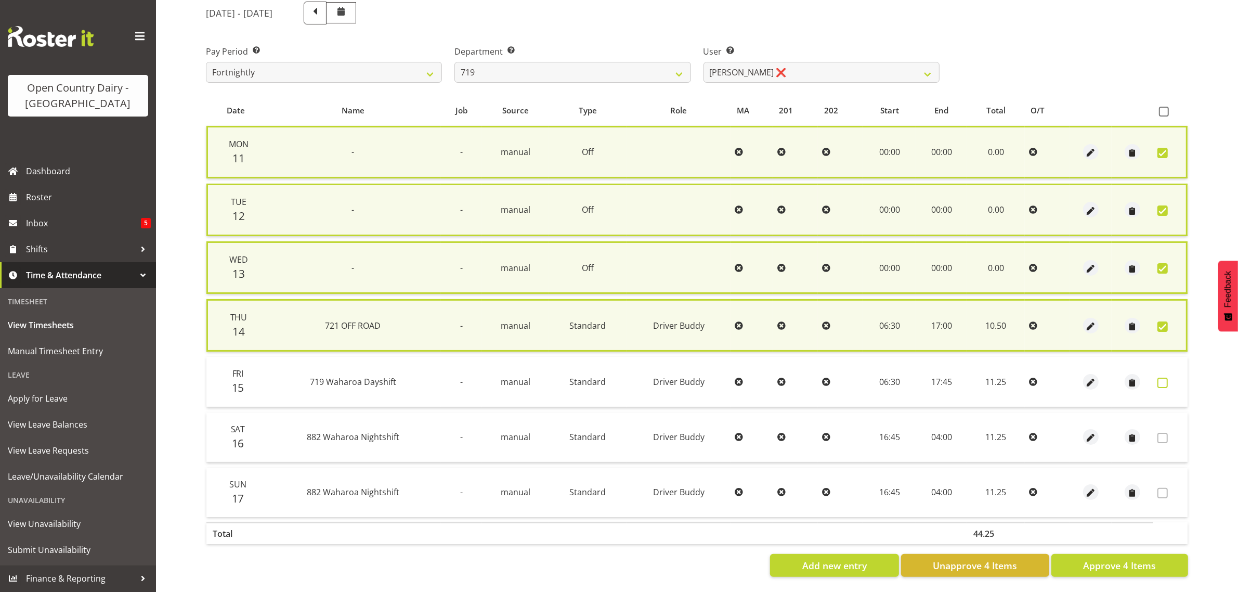
click at [1159, 379] on span at bounding box center [1163, 383] width 10 height 10
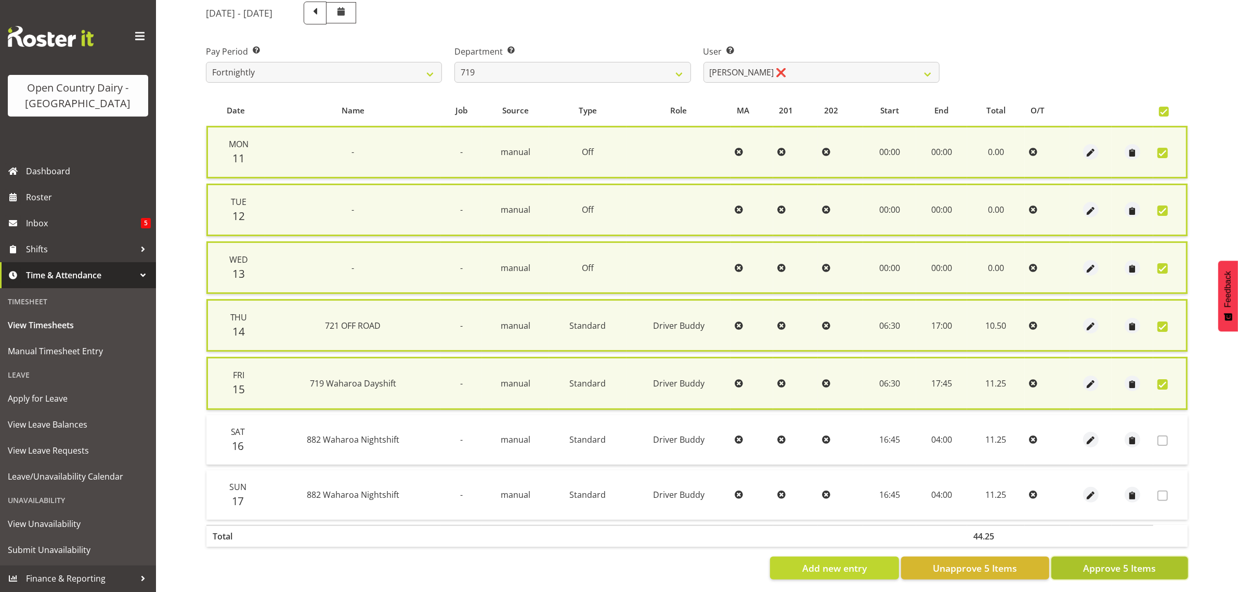
click at [1112, 563] on span "Approve 5 Items" at bounding box center [1119, 568] width 73 height 14
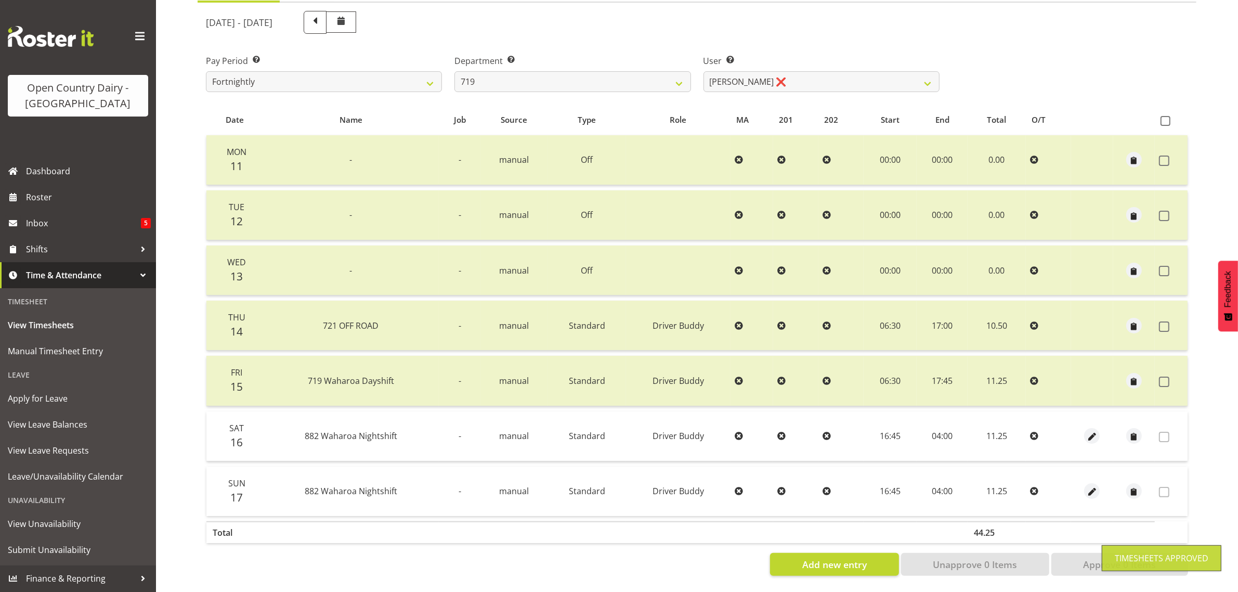
click at [823, 71] on div "August 11th - August 17th 2025 Pay Period Select which pay period you would lik…" at bounding box center [697, 290] width 982 height 571
click at [823, 71] on select "Andrew de Lautour ❌ James Wellington ❌ Sami Ovesen ❌" at bounding box center [822, 81] width 236 height 21
click at [565, 71] on select "701 702 703 704 705 706 707 708 709 710 711 712 713 714 715 716 717 718 719 720" at bounding box center [573, 81] width 236 height 21
click at [455, 71] on select "701 702 703 704 705 706 707 708 709 710 711 712 713 714 715 716 717 718 719 720" at bounding box center [573, 81] width 236 height 21
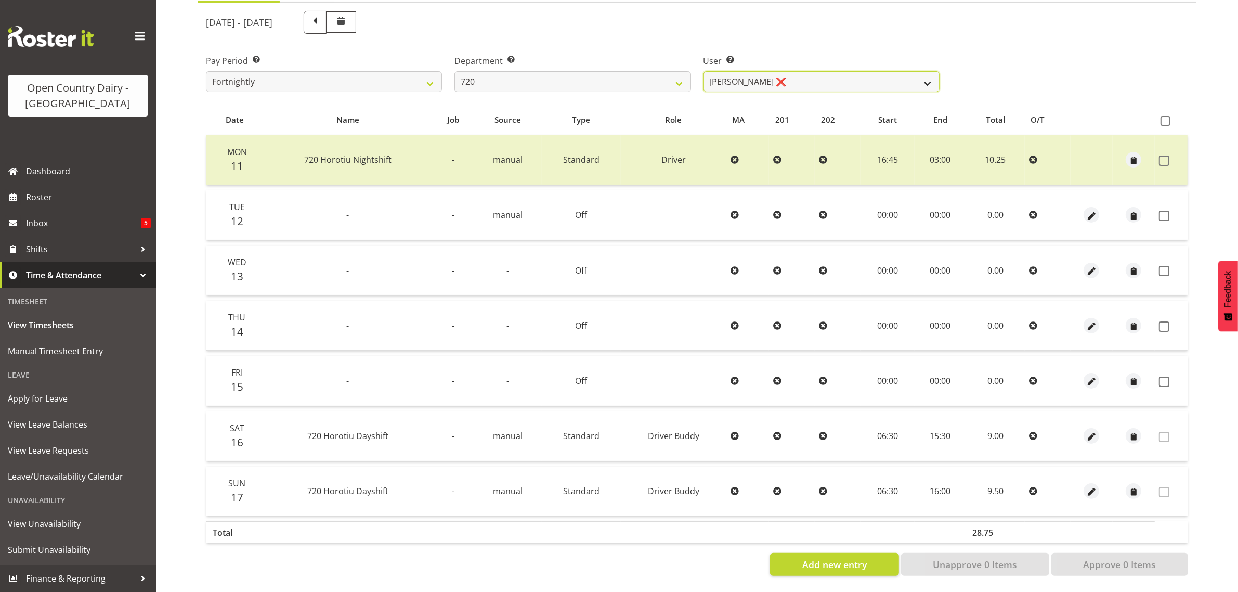
click at [844, 71] on select "Garry Hooper ❌ Kerry Slater ❌ Nathan Frankhouser ❌ Steve Daly ❌" at bounding box center [822, 81] width 236 height 21
click at [704, 71] on select "Garry Hooper ❌ Kerry Slater ❌ Nathan Frankhouser ❌ Steve Daly ❌" at bounding box center [822, 81] width 236 height 21
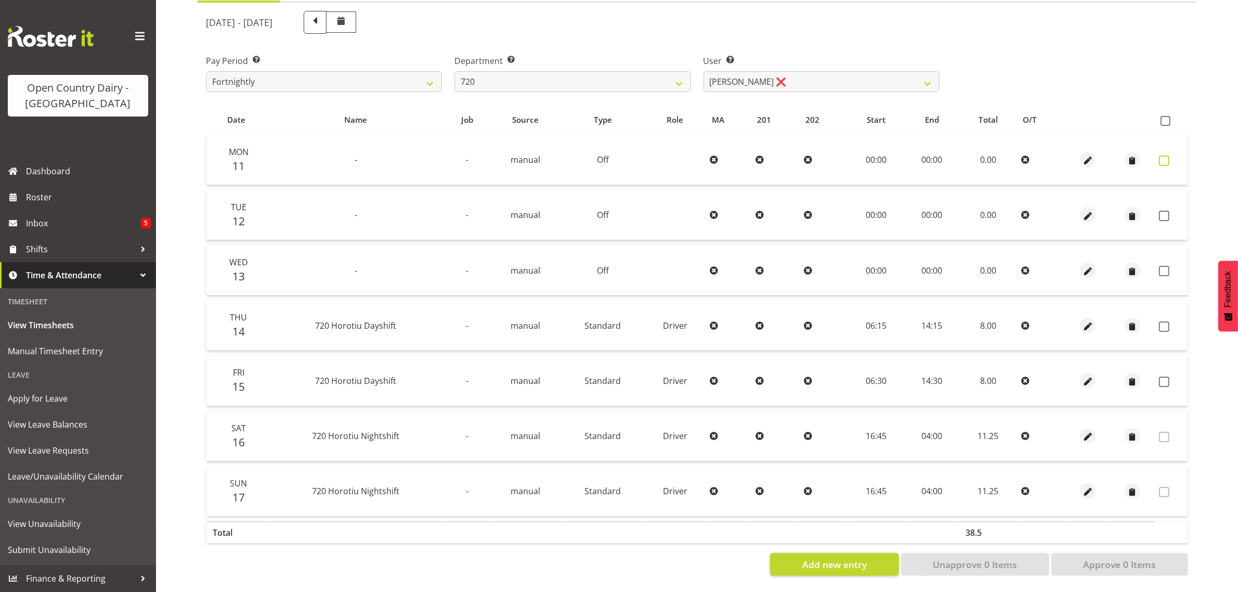
click at [1166, 155] on span at bounding box center [1164, 160] width 10 height 10
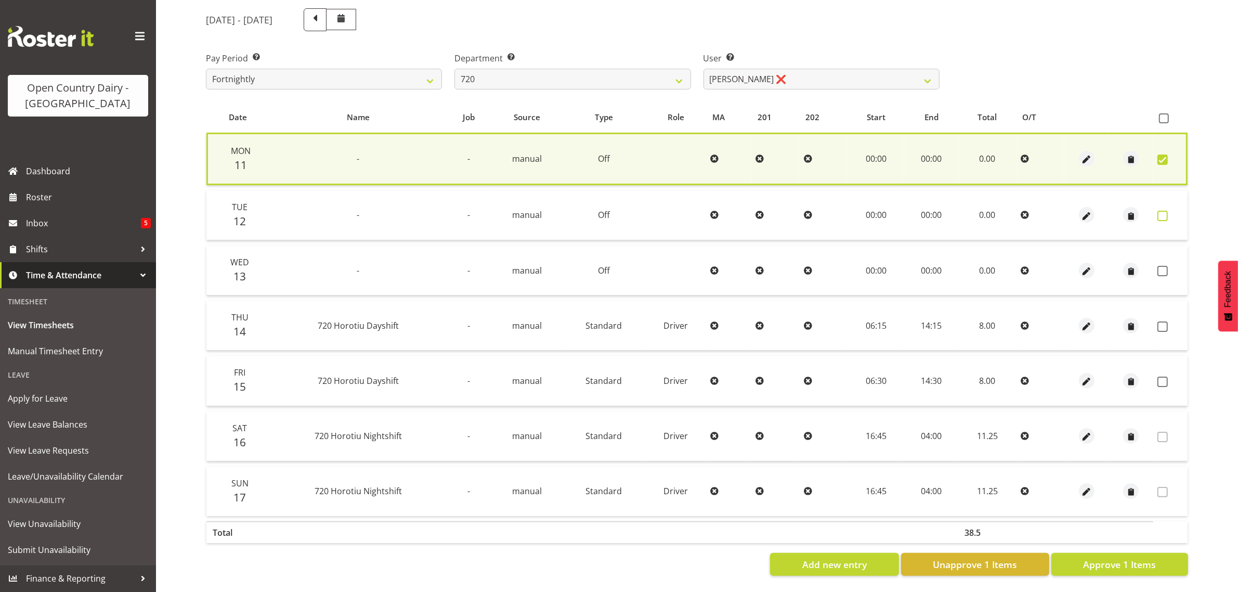
click at [1159, 211] on span at bounding box center [1163, 216] width 10 height 10
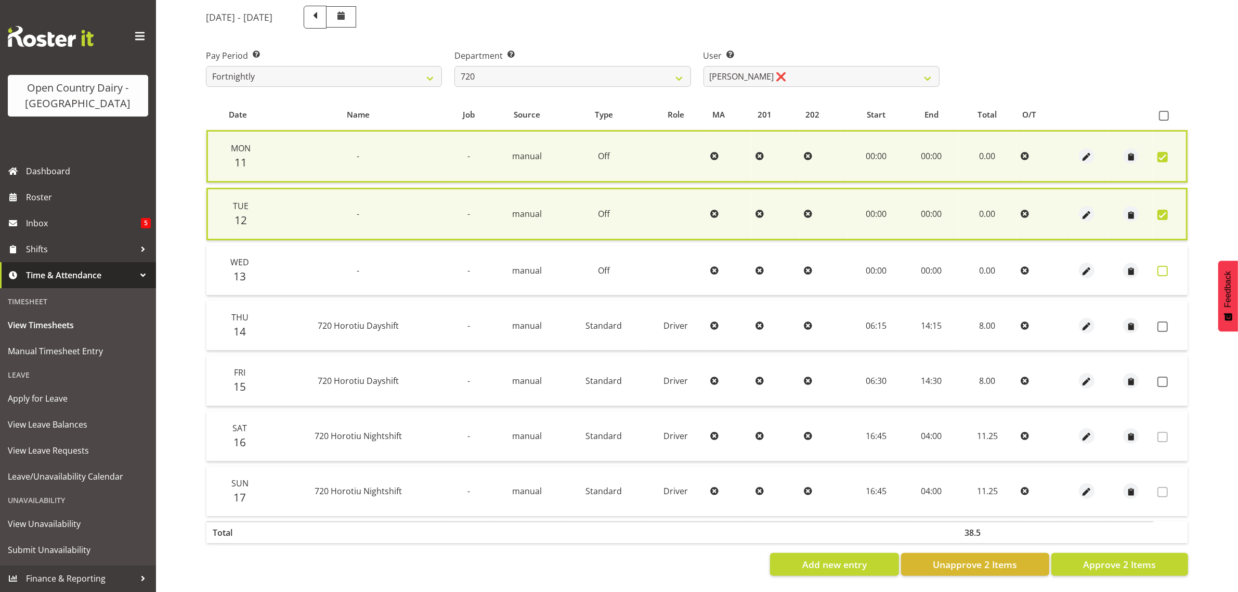
click at [1161, 266] on span at bounding box center [1163, 271] width 10 height 10
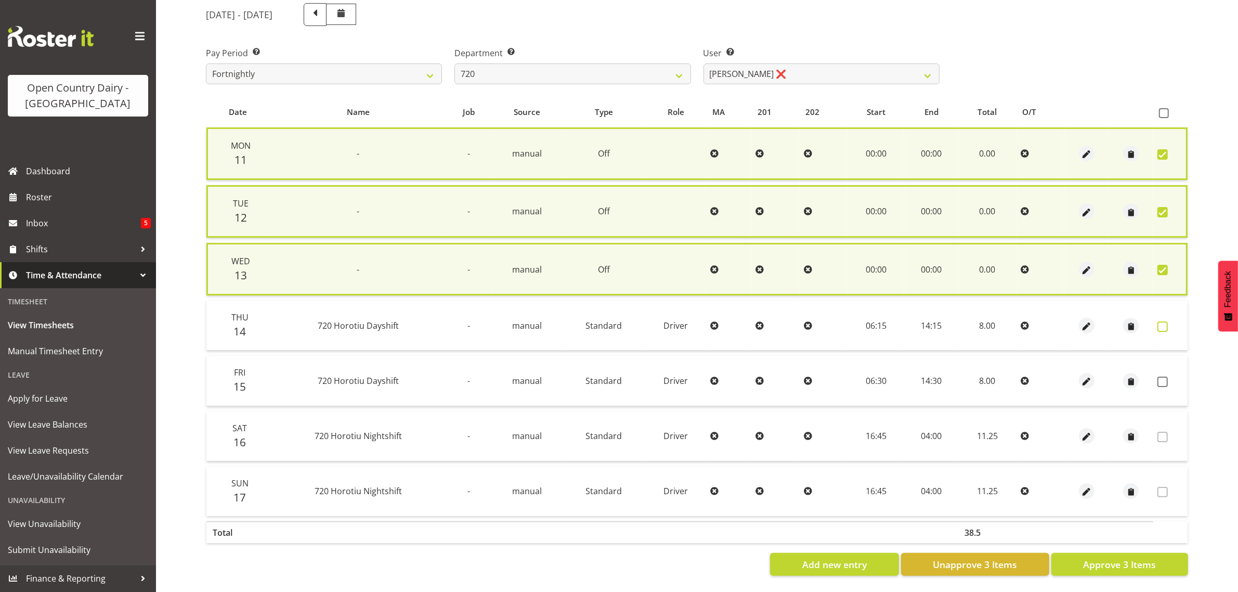
click at [1161, 321] on span at bounding box center [1163, 326] width 10 height 10
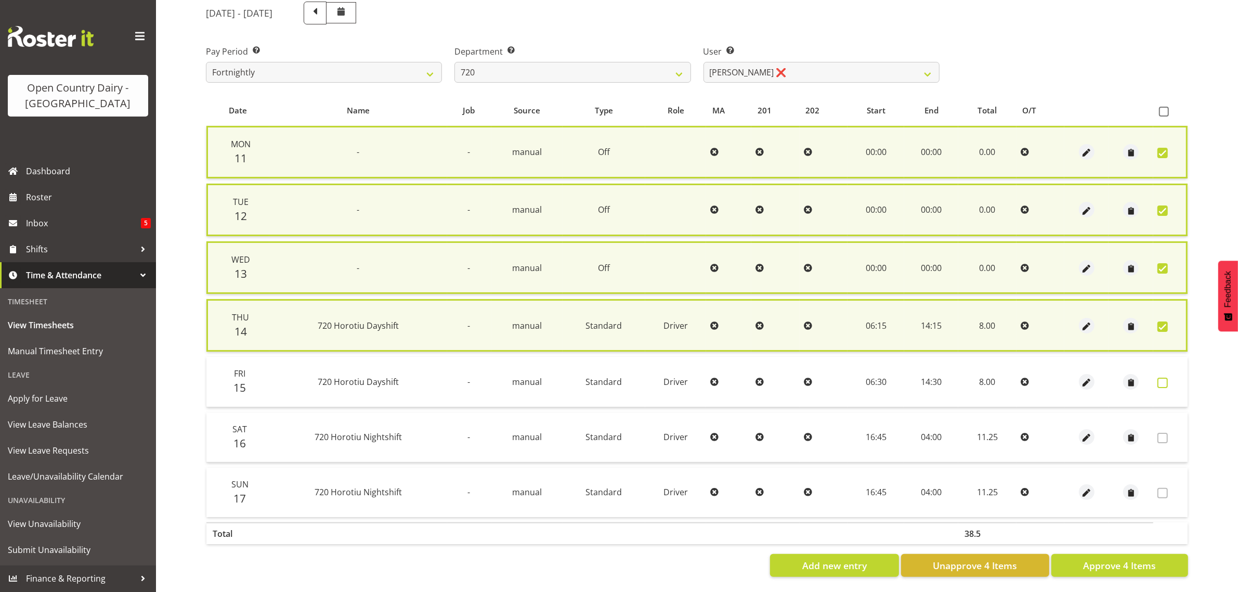
click at [1160, 379] on span at bounding box center [1163, 383] width 10 height 10
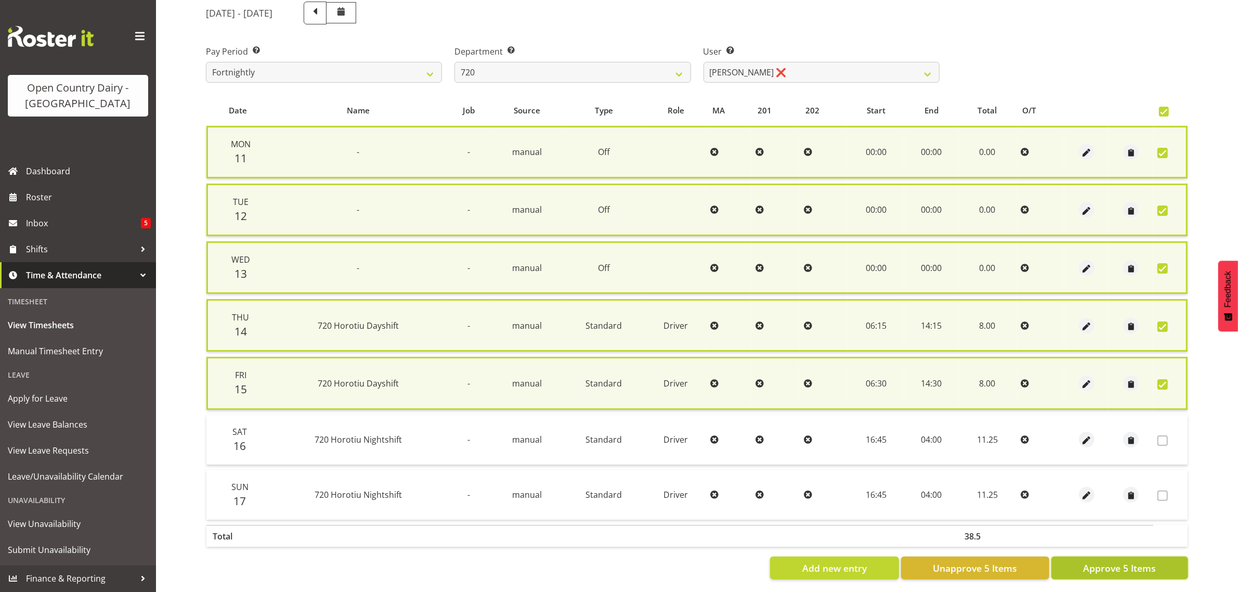
click at [1121, 568] on span "Approve 5 Items" at bounding box center [1119, 568] width 73 height 14
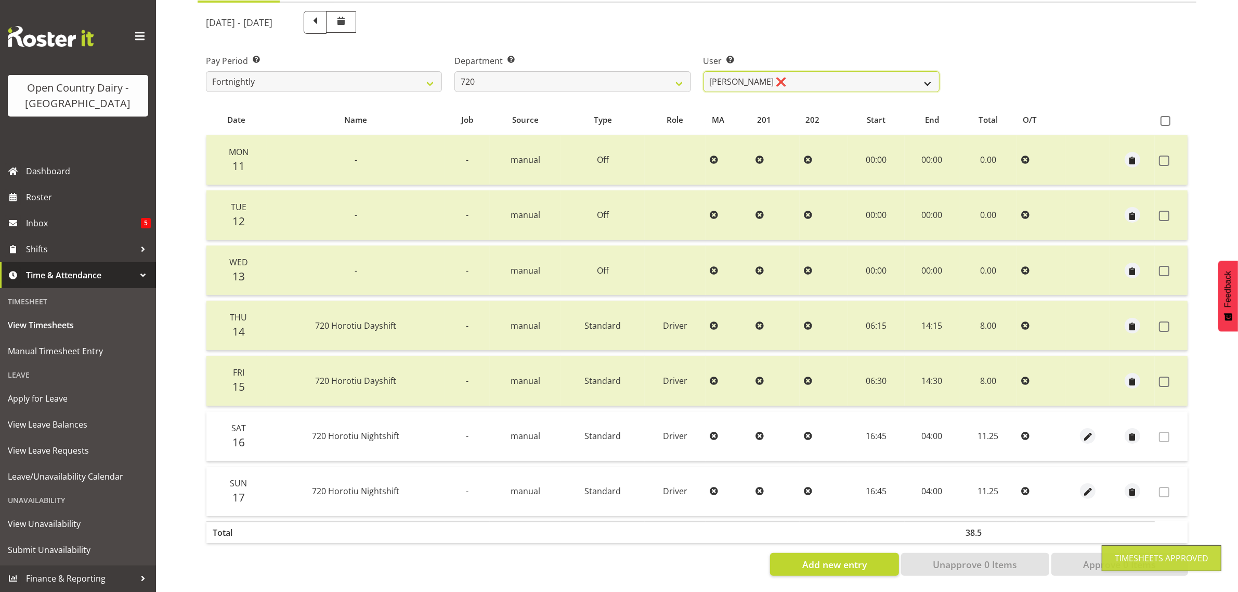
click at [836, 73] on select "Garry Hooper ❌ Kerry Slater ❌ Nathan Frankhouser ❌ Steve Daly ❌" at bounding box center [822, 81] width 236 height 21
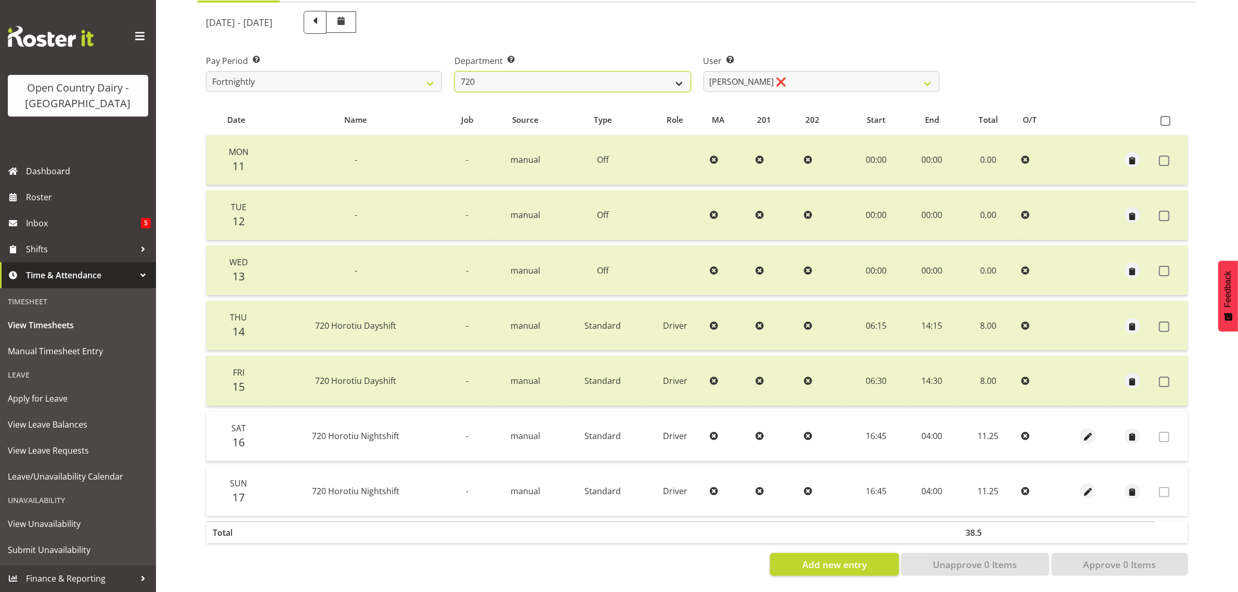
click at [533, 71] on select "701 702 703 704 705 706 707 708 709 710 711 712 713 714 715 716 717 718 719 720" at bounding box center [573, 81] width 236 height 21
click at [455, 71] on select "701 702 703 704 705 706 707 708 709 710 711 712 713 714 715 716 717 718 719 720" at bounding box center [573, 81] width 236 height 21
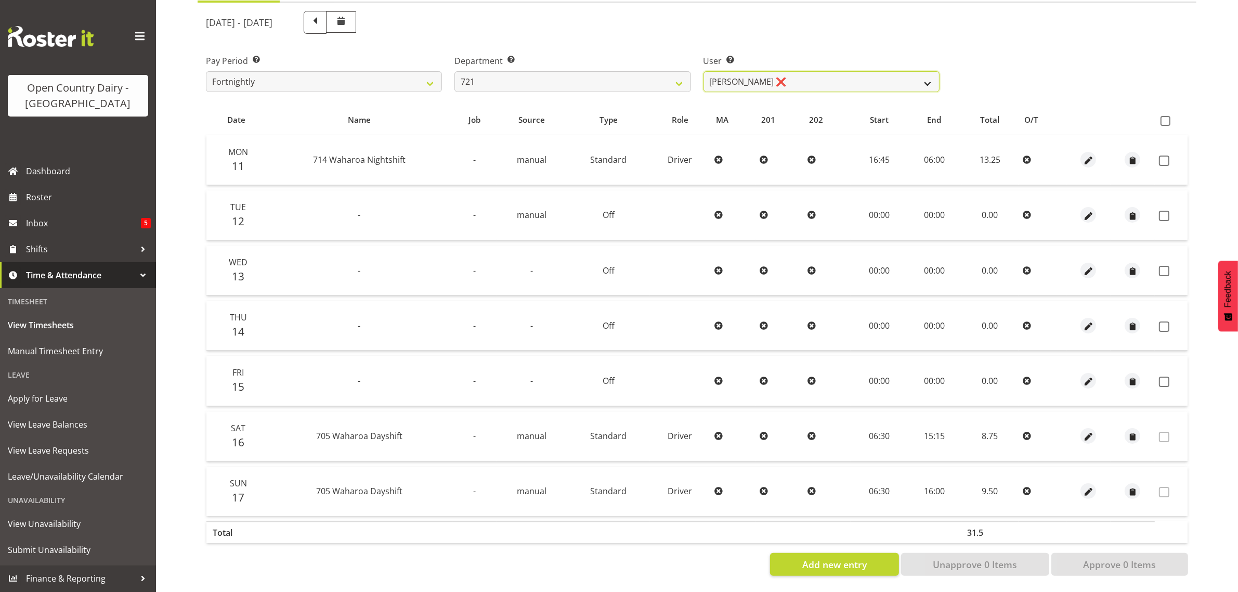
click at [830, 79] on select "George Taylor ❌ Grant Vercoe ❌" at bounding box center [822, 81] width 236 height 21
click at [573, 72] on select "701 702 703 704 705 706 707 708 709 710 711 712 713 714 715 716 717 718 719 720" at bounding box center [573, 81] width 236 height 21
click at [455, 71] on select "701 702 703 704 705 706 707 708 709 710 711 712 713 714 715 716 717 718 719 720" at bounding box center [573, 81] width 236 height 21
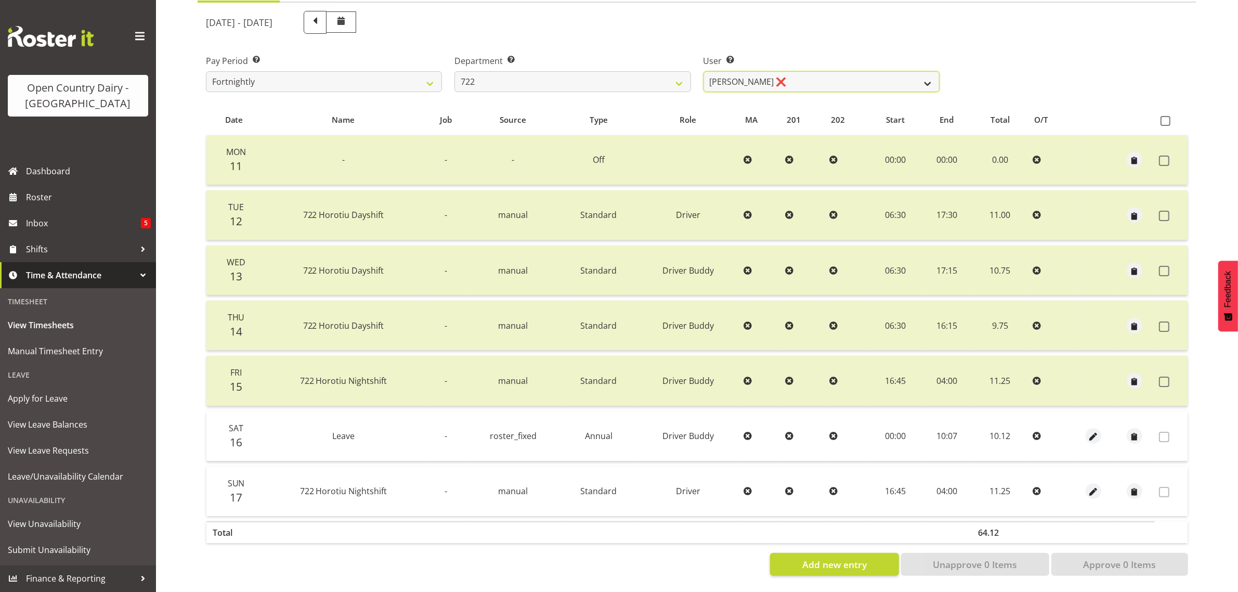
click at [834, 77] on select "Andy Webb ❌ Darren Hatcher ❌ Gurpreet Singh ❌" at bounding box center [822, 81] width 236 height 21
click at [704, 71] on select "Andy Webb ❌ Darren Hatcher ❌ Gurpreet Singh ❌" at bounding box center [822, 81] width 236 height 21
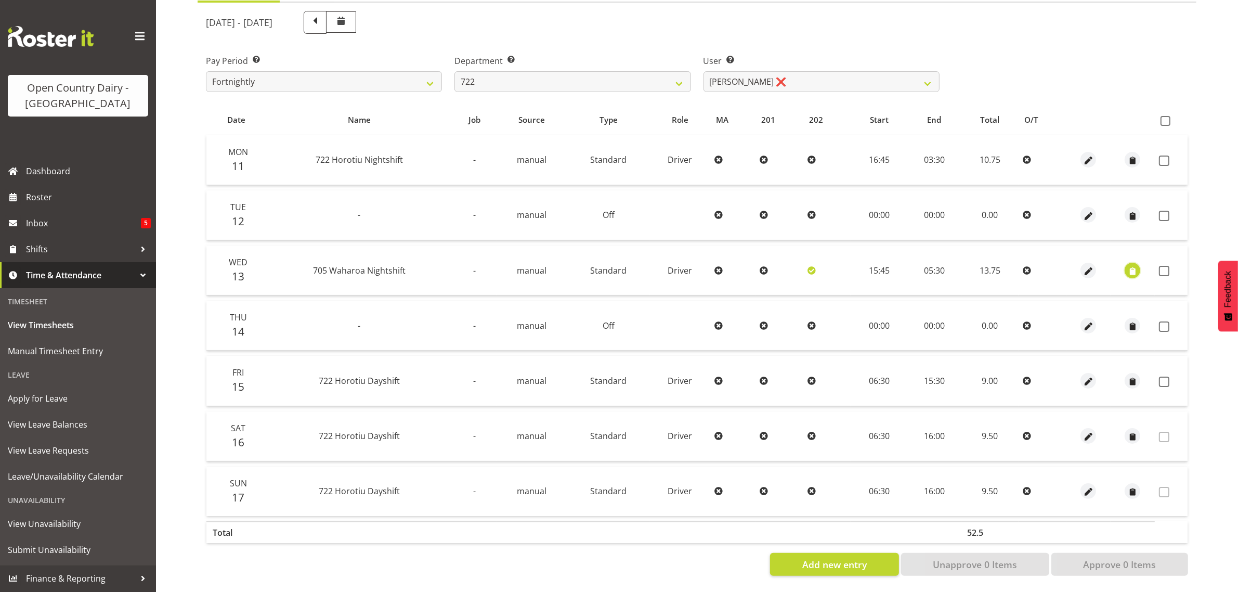
click at [1136, 265] on span "button" at bounding box center [1133, 271] width 12 height 12
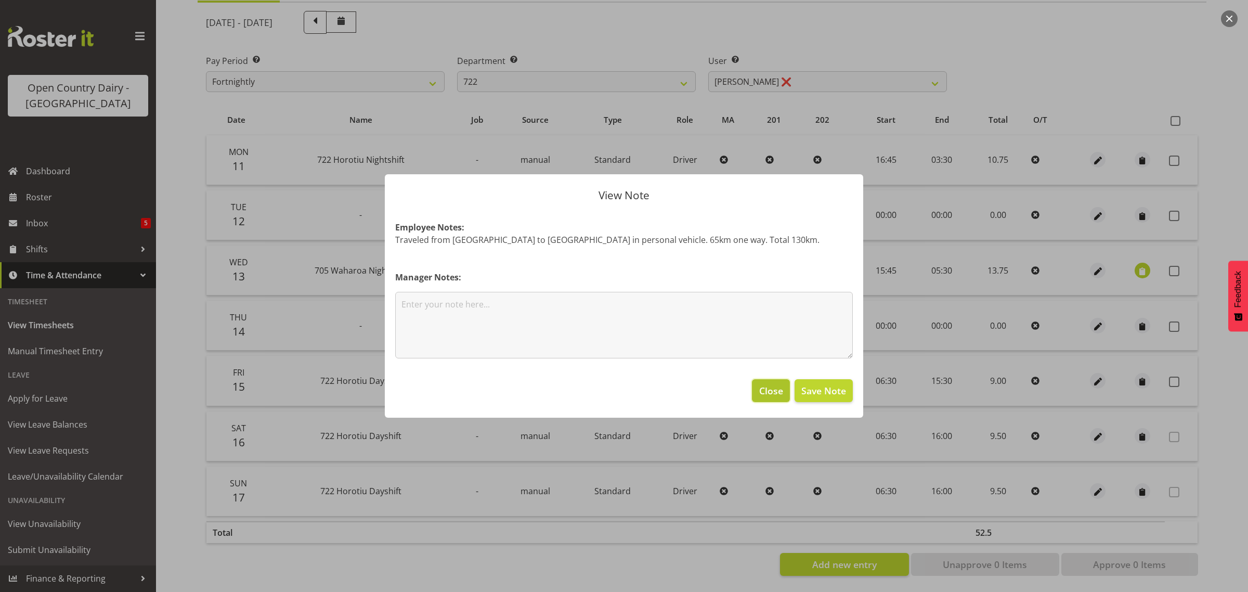
click at [762, 386] on span "Close" at bounding box center [771, 391] width 24 height 14
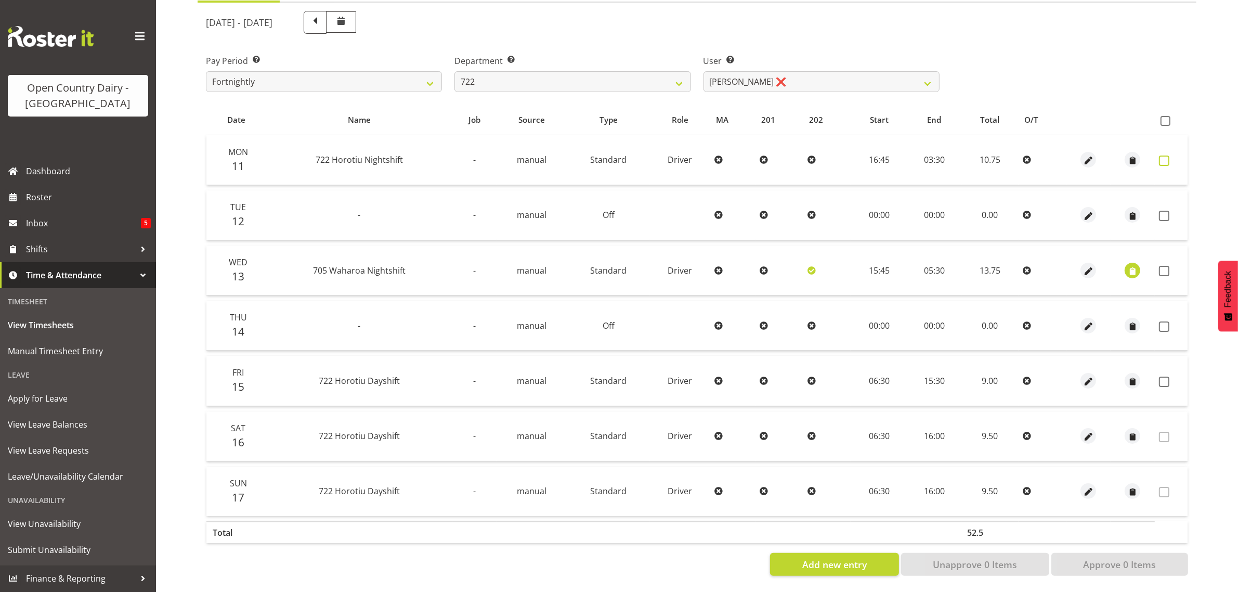
click at [1166, 155] on span at bounding box center [1164, 160] width 10 height 10
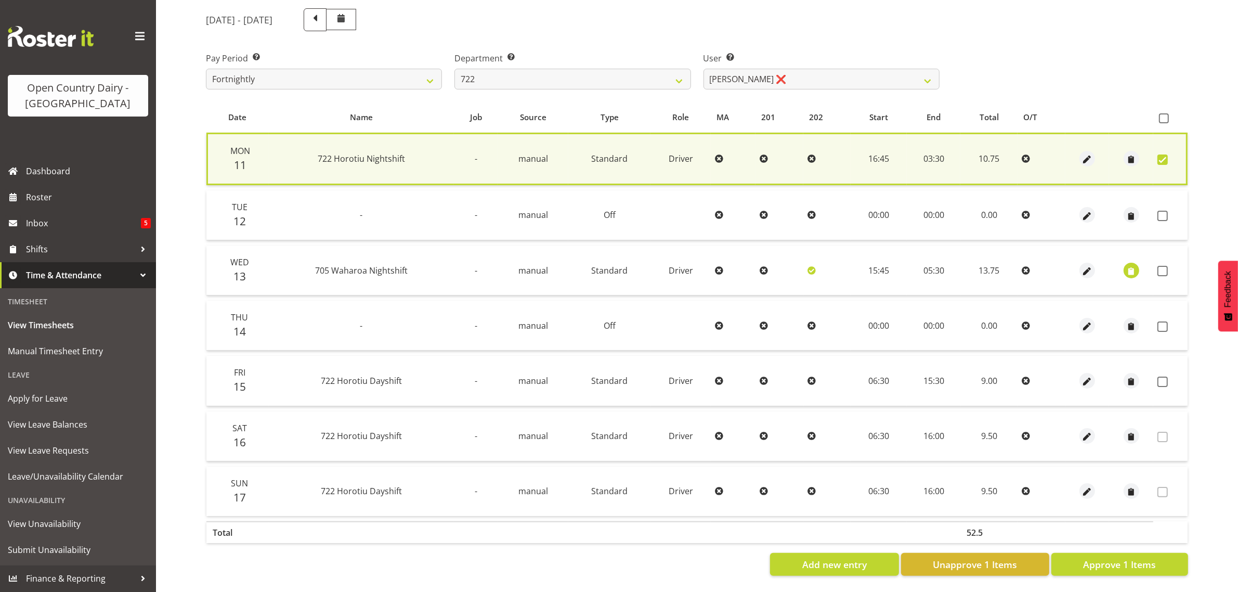
drag, startPoint x: 1163, startPoint y: 206, endPoint x: 1165, endPoint y: 236, distance: 29.8
click at [1163, 211] on span at bounding box center [1163, 216] width 10 height 10
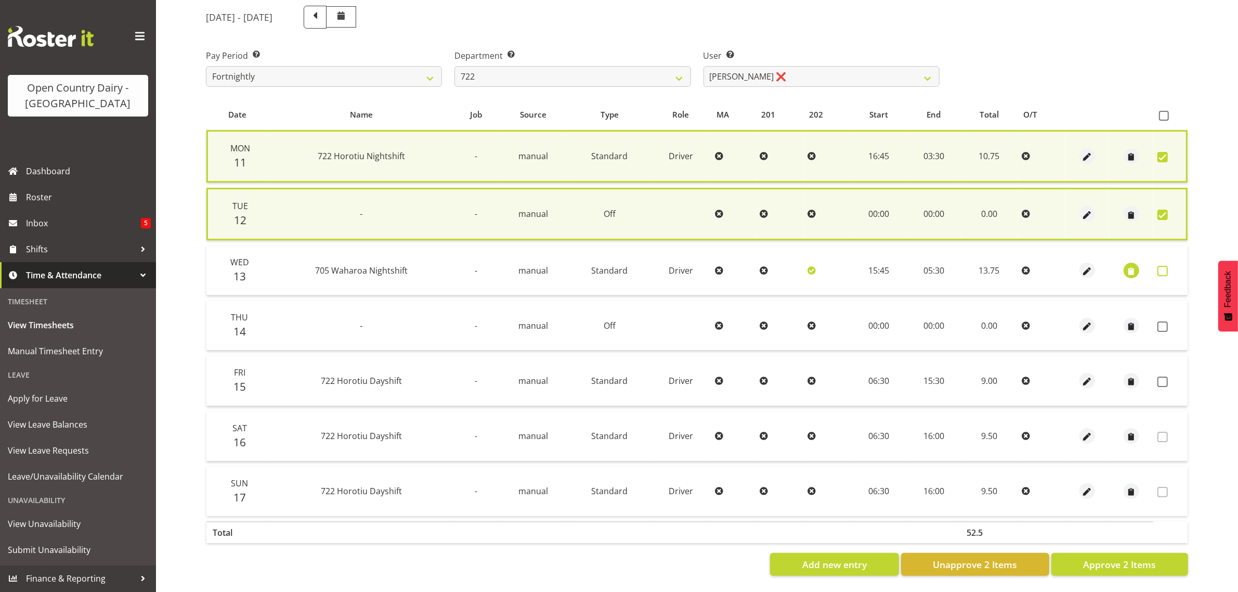
click at [1161, 266] on span at bounding box center [1163, 271] width 10 height 10
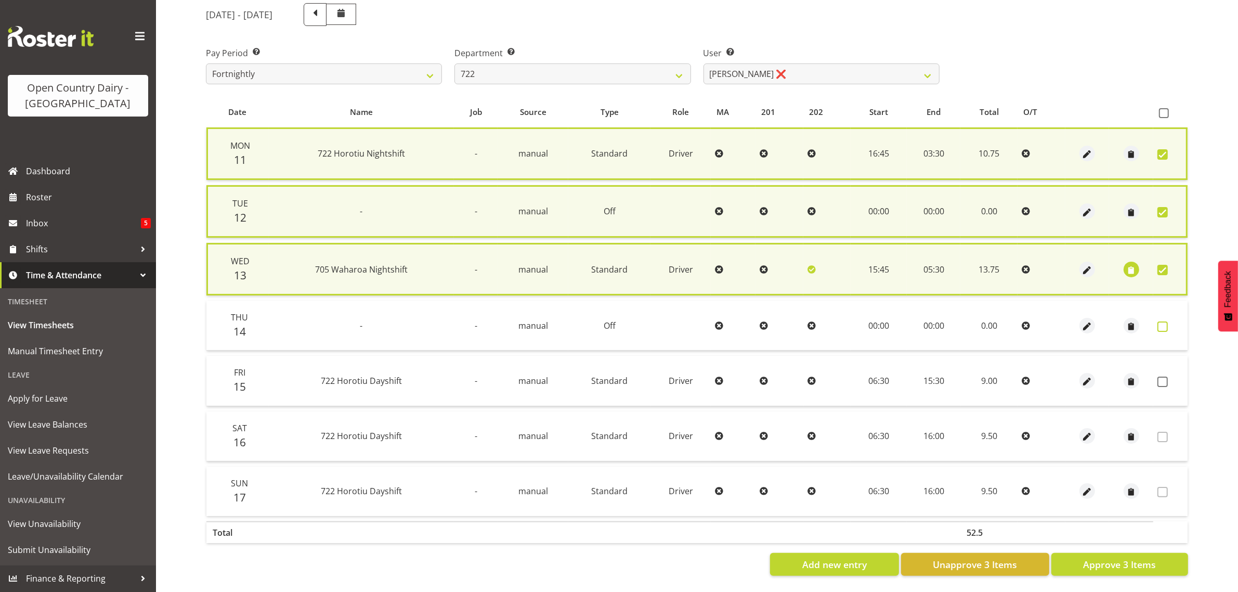
click at [1165, 321] on span at bounding box center [1163, 326] width 10 height 10
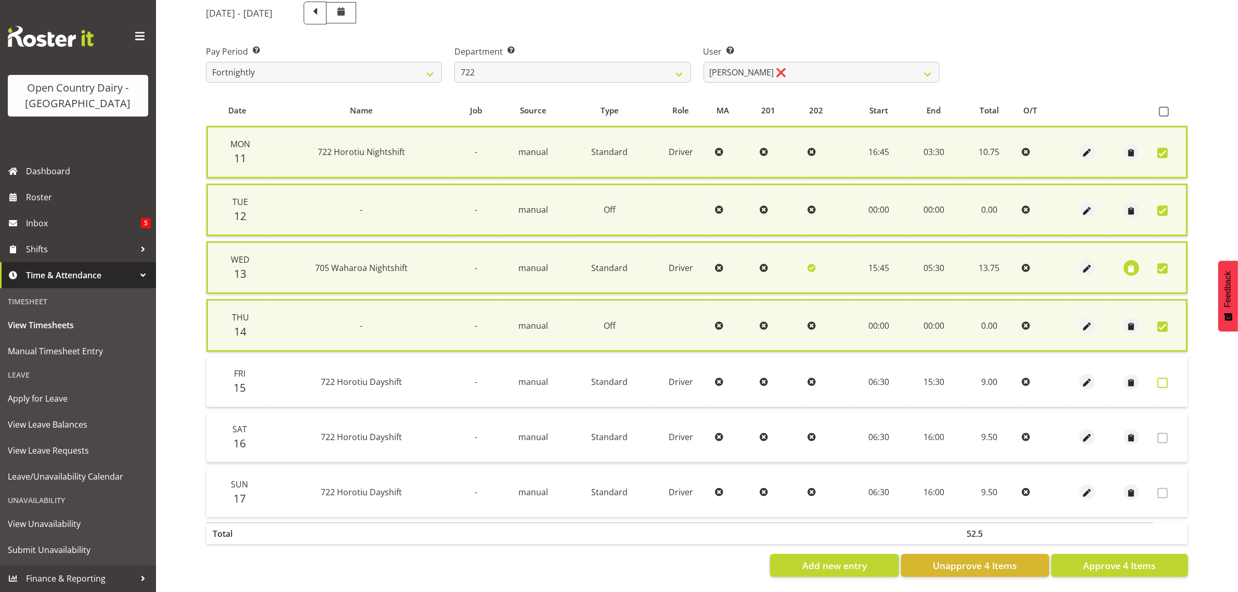
click at [1165, 380] on span at bounding box center [1163, 383] width 10 height 10
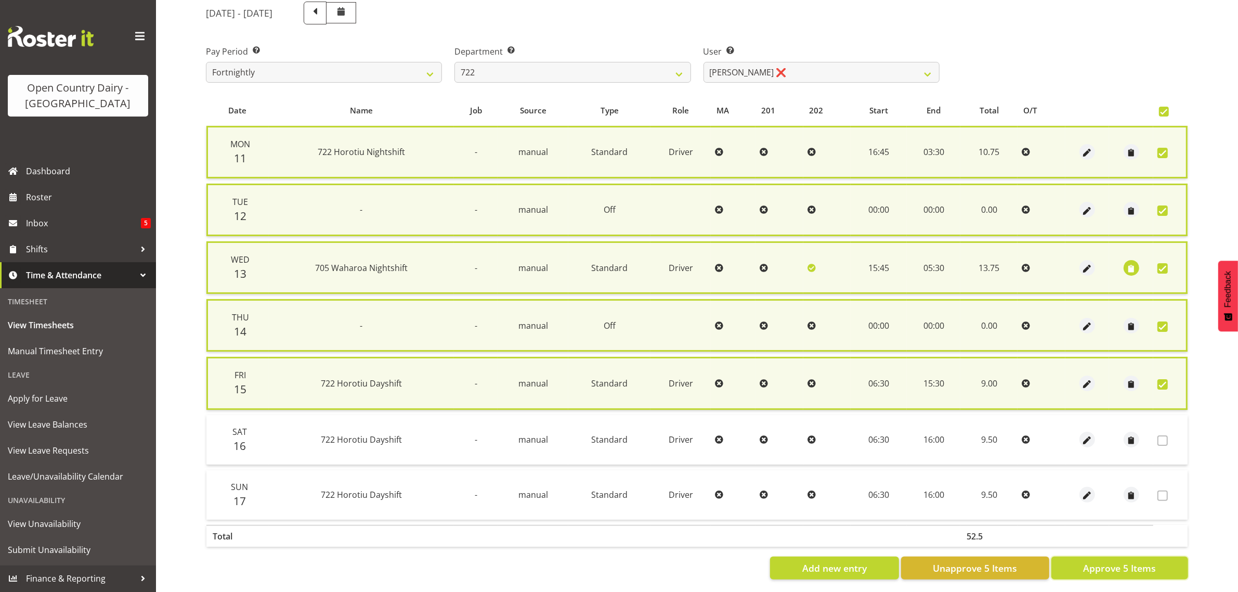
click at [1121, 563] on span "Approve 5 Items" at bounding box center [1119, 568] width 73 height 14
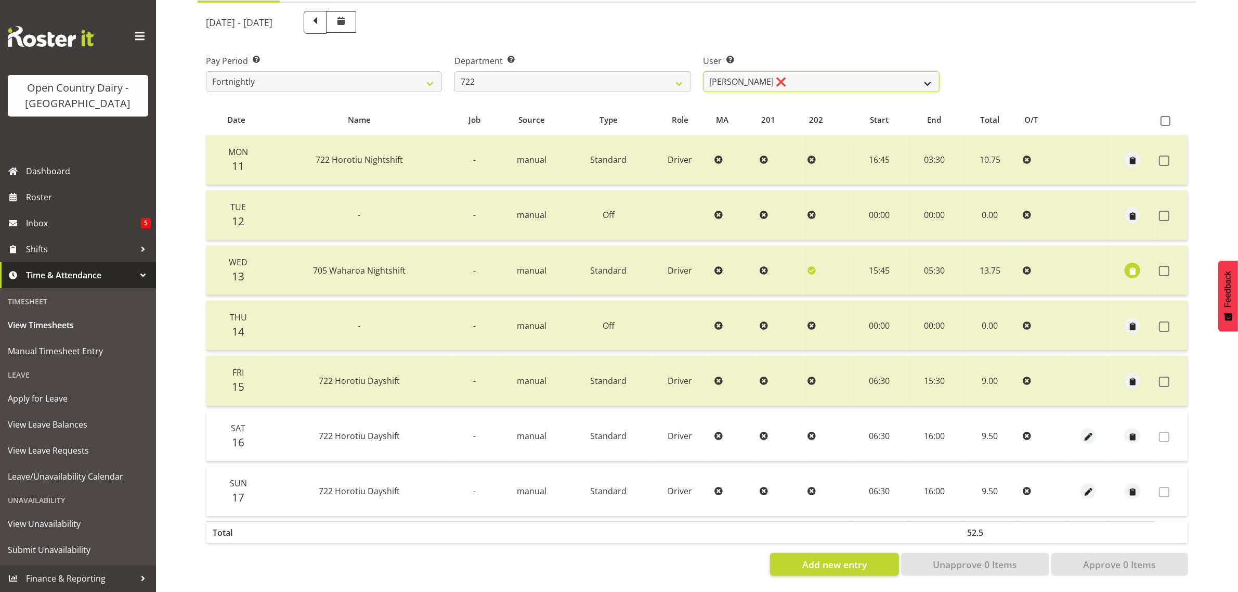
click at [791, 72] on select "Andy Webb ❌ Darren Hatcher ❌ Gurpreet Singh ❌" at bounding box center [822, 81] width 236 height 21
click at [577, 75] on select "701 702 703 704 705 706 707 708 709 710 711 712 713 714 715 716 717 718 719 720" at bounding box center [573, 81] width 236 height 21
click at [455, 71] on select "701 702 703 704 705 706 707 708 709 710 711 712 713 714 715 716 717 718 719 720" at bounding box center [573, 81] width 236 height 21
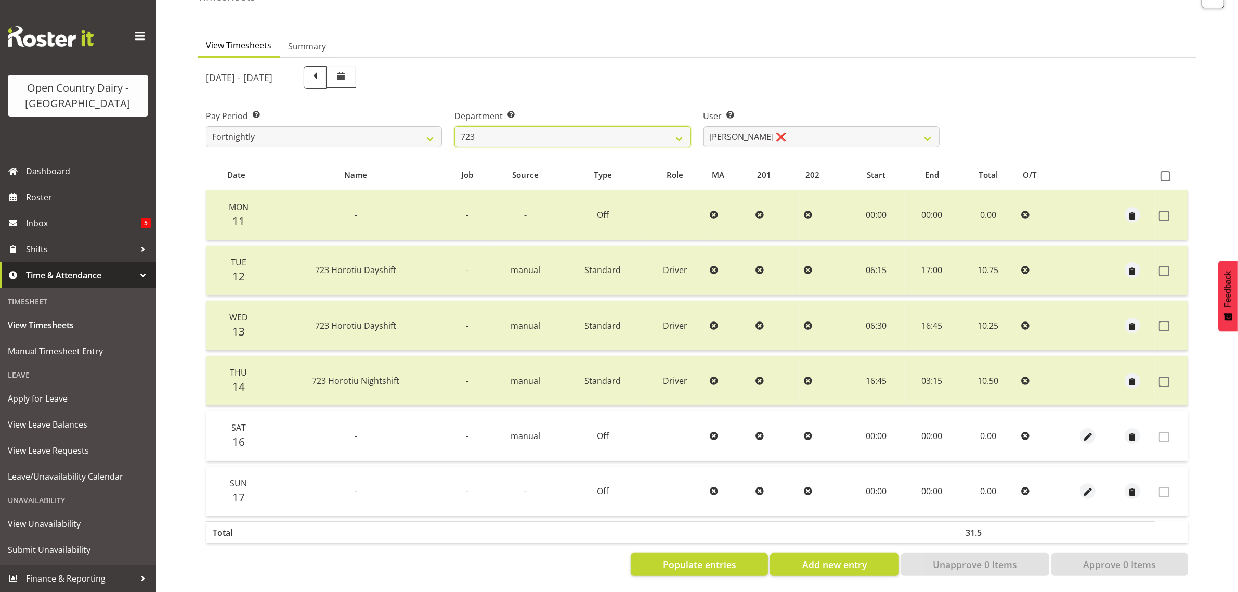
scroll to position [78, 0]
click at [801, 126] on select "Daljeet Rai ❌ Manjinder Singh ❌ Prabhjot Singh ❌ Varninder Singh ❌" at bounding box center [822, 136] width 236 height 21
click at [704, 126] on select "Daljeet Rai ❌ Manjinder Singh ❌ Prabhjot Singh ❌ Varninder Singh ❌" at bounding box center [822, 136] width 236 height 21
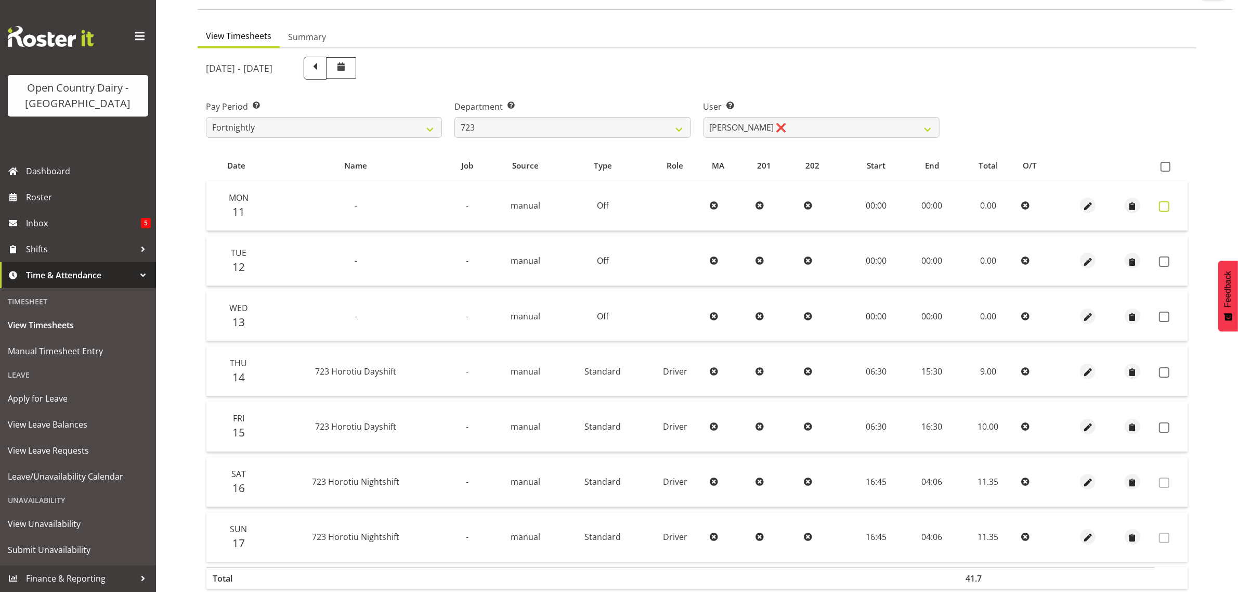
drag, startPoint x: 1161, startPoint y: 202, endPoint x: 1161, endPoint y: 210, distance: 7.8
click at [1161, 204] on span at bounding box center [1164, 206] width 10 height 10
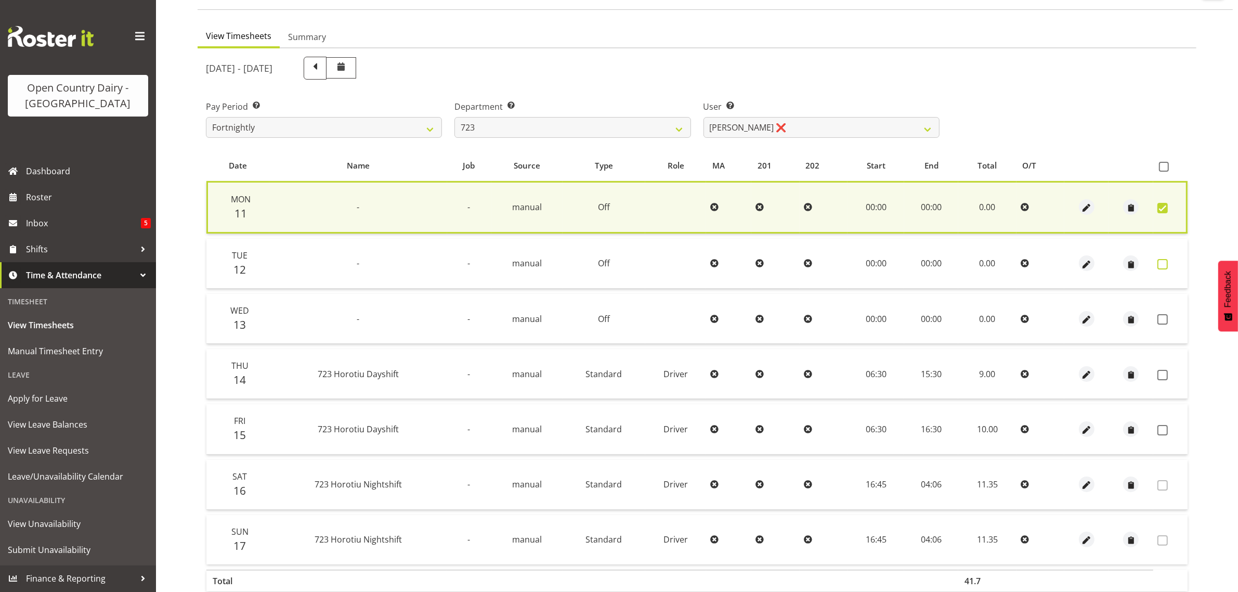
click at [1164, 265] on span at bounding box center [1163, 264] width 10 height 10
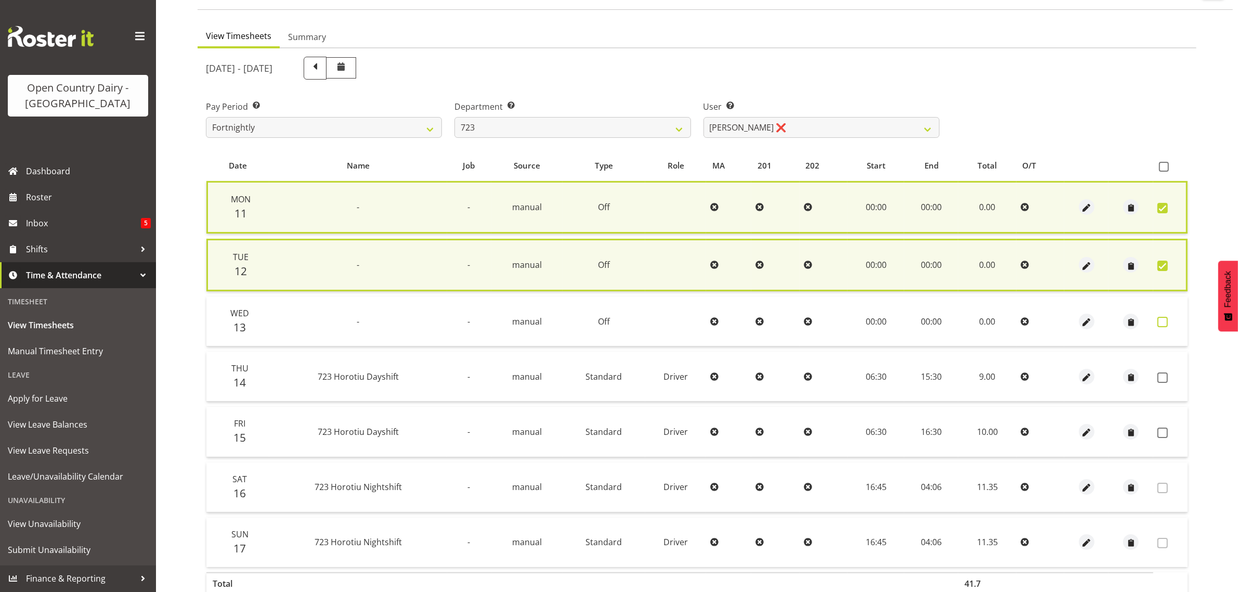
click at [1166, 318] on span at bounding box center [1163, 322] width 10 height 10
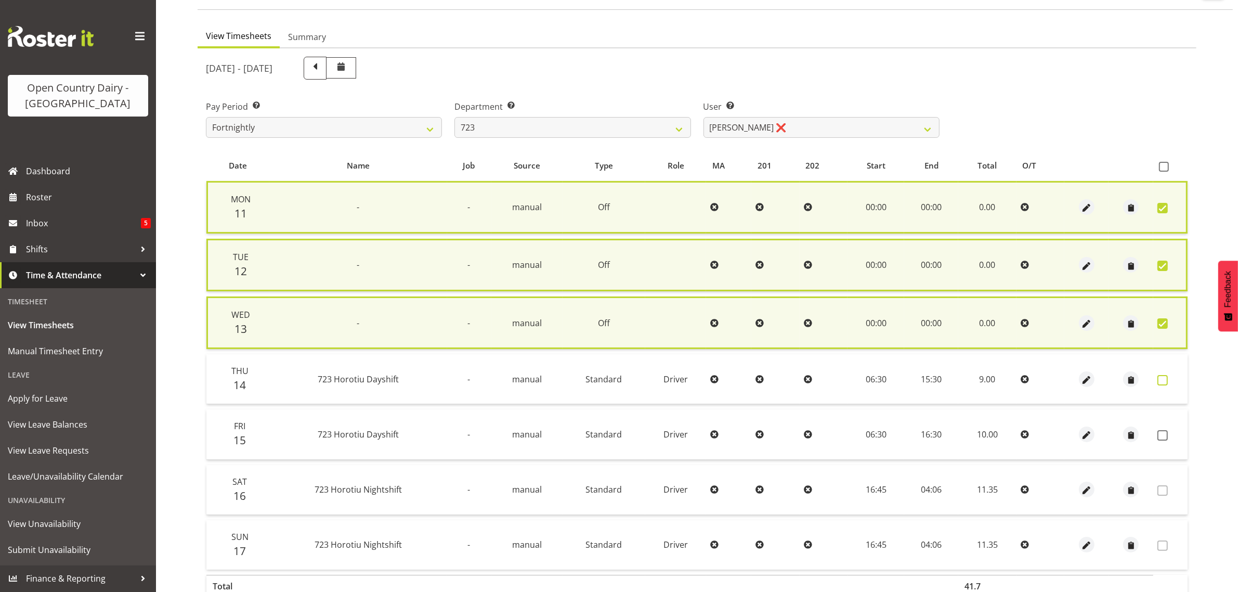
click at [1163, 375] on span at bounding box center [1163, 380] width 10 height 10
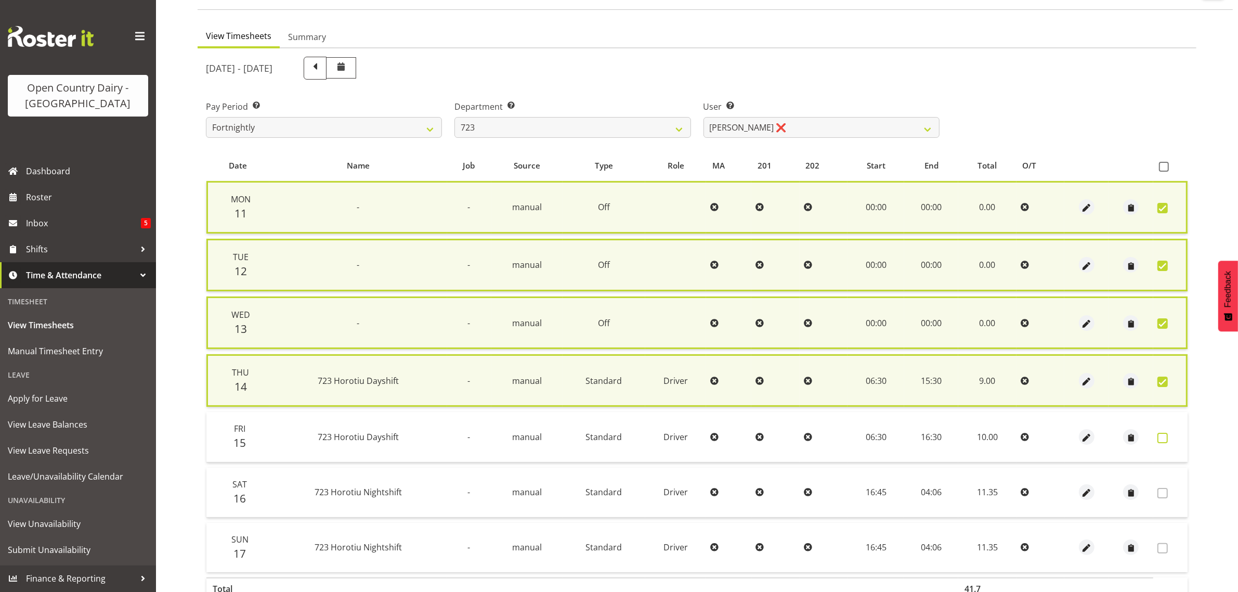
click at [1163, 433] on span at bounding box center [1163, 438] width 10 height 10
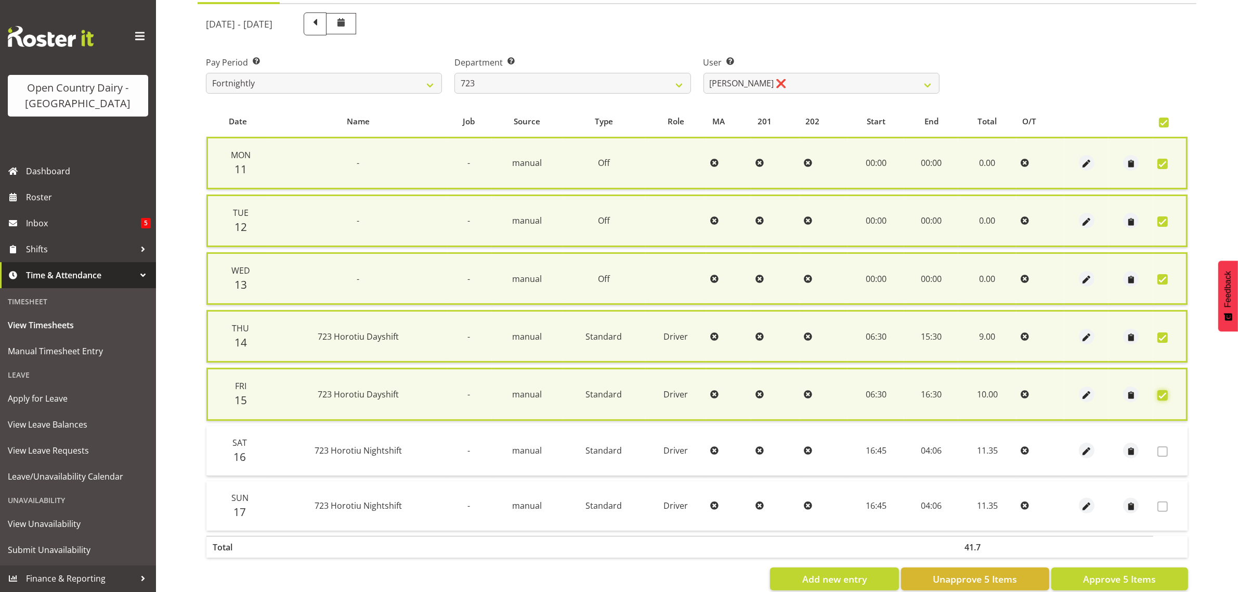
scroll to position [143, 0]
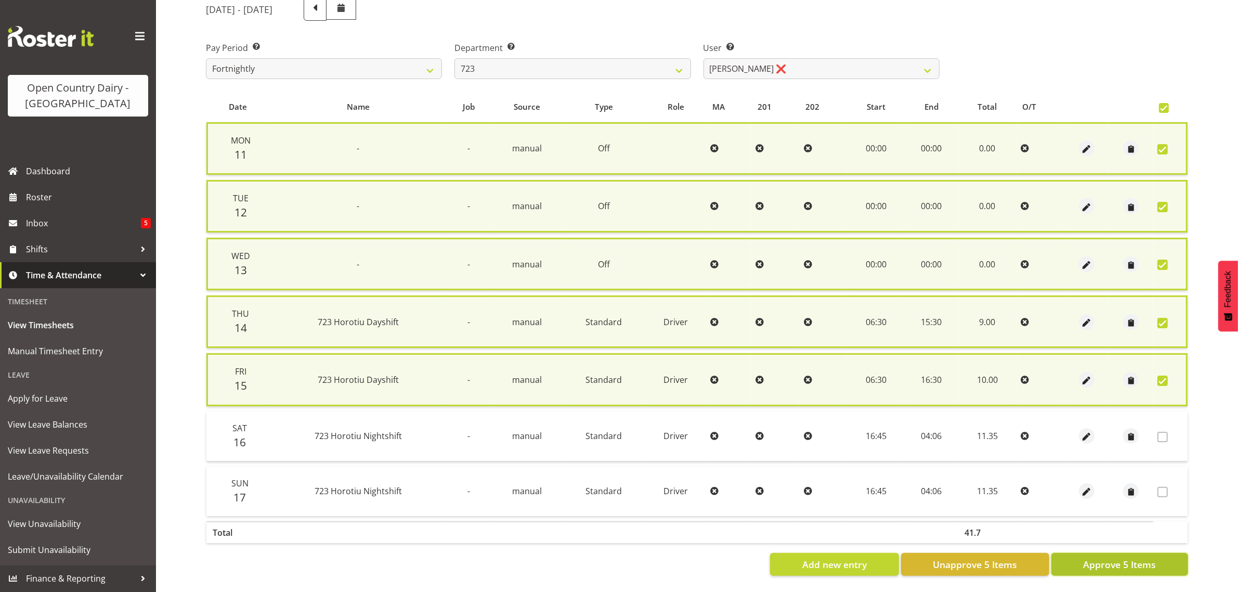
click at [1106, 557] on span "Approve 5 Items" at bounding box center [1119, 564] width 73 height 14
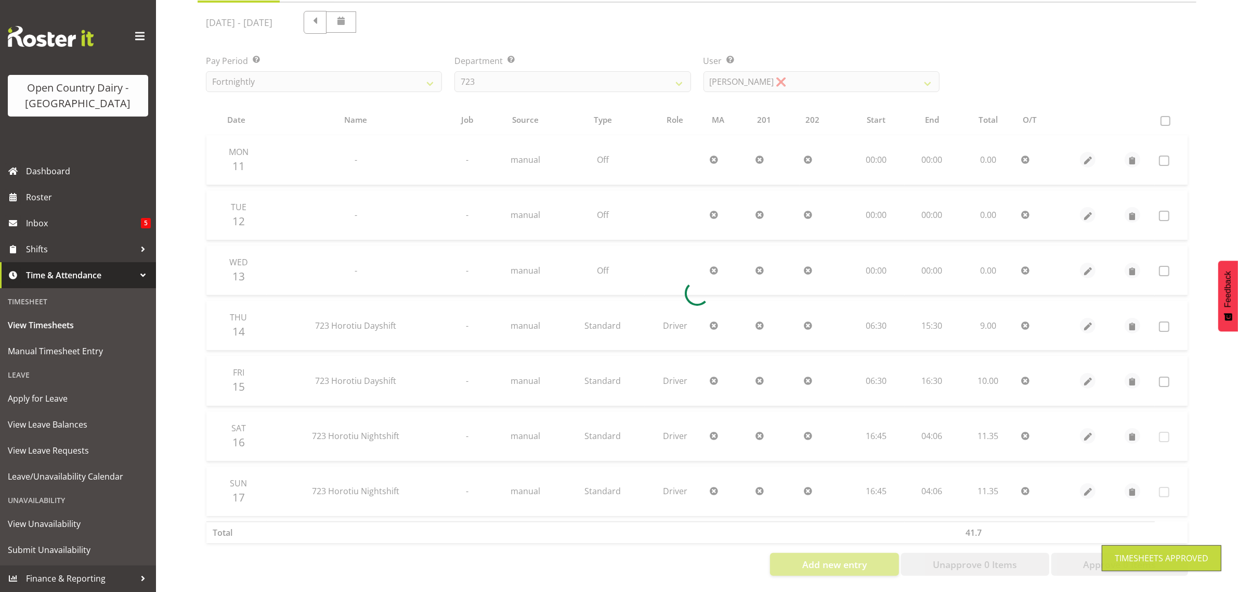
scroll to position [133, 0]
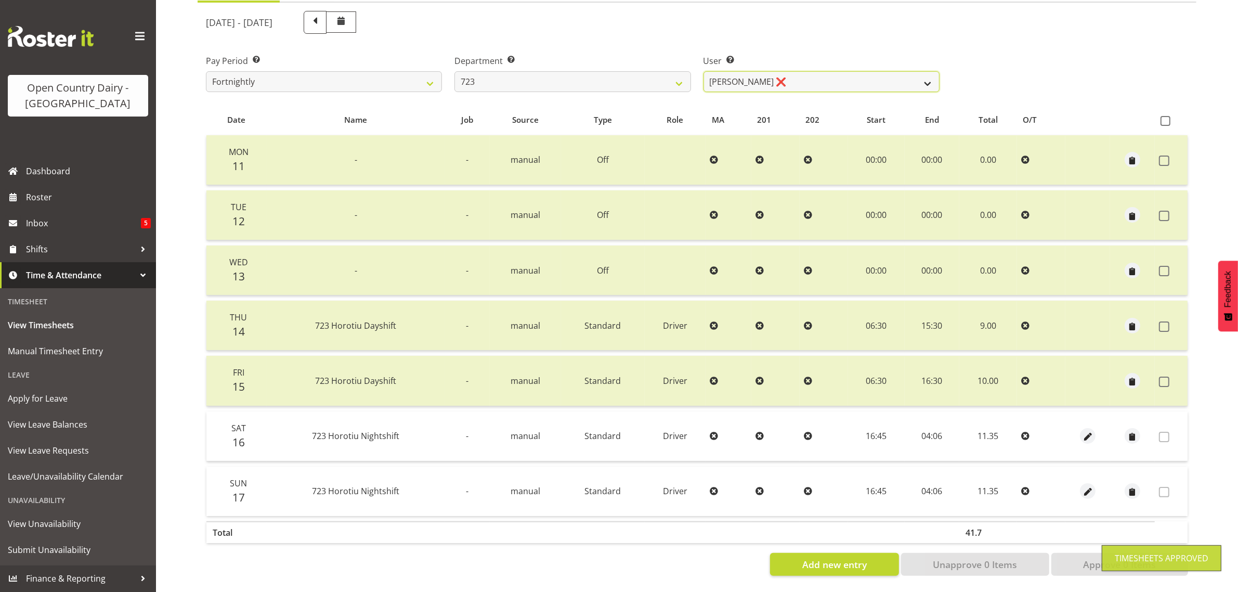
click at [807, 73] on select "Daljeet Rai ❌ Manjinder Singh ❌ Prabhjot Singh ❌ Varninder Singh ❌" at bounding box center [822, 81] width 236 height 21
click at [704, 71] on select "Daljeet Rai ❌ Manjinder Singh ❌ Prabhjot Singh ❌ Varninder Singh ❌" at bounding box center [822, 81] width 236 height 21
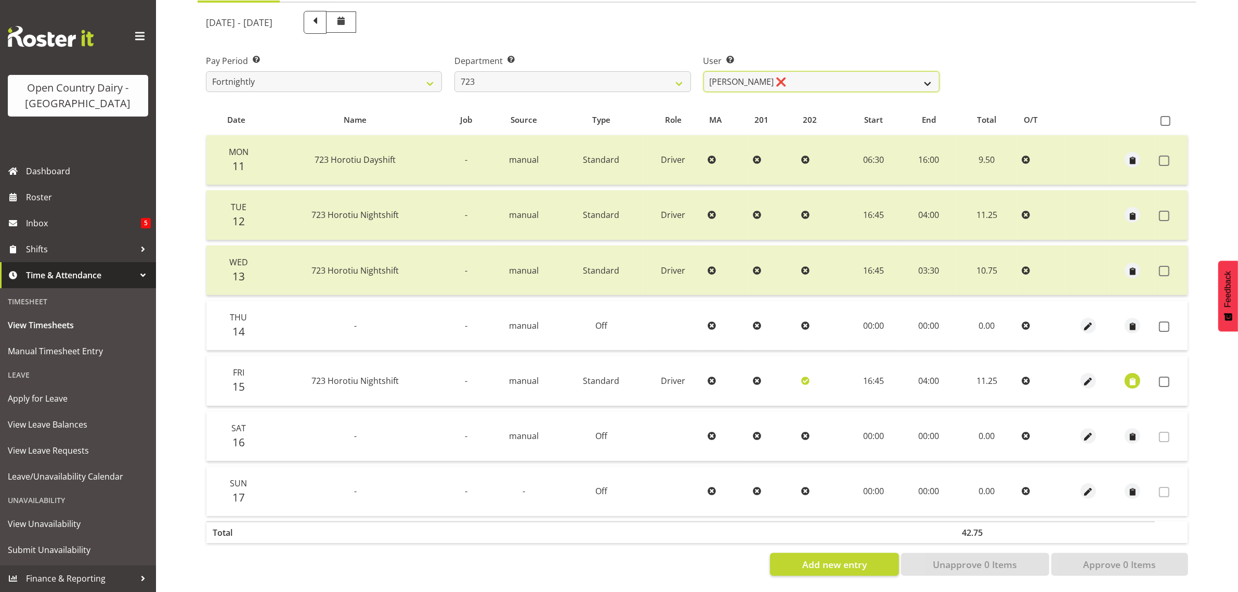
click at [797, 72] on select "Daljeet Rai ❌ Manjinder Singh ❌ Prabhjot Singh ❌ Varninder Singh ❌" at bounding box center [822, 81] width 236 height 21
click at [789, 71] on select "Daljeet Rai ❌ Manjinder Singh ❌ Prabhjot Singh ❌ Varninder Singh ❌" at bounding box center [822, 81] width 236 height 21
click at [541, 74] on select "701 702 703 704 705 706 707 708 709 710 711 712 713 714 715 716 717 718 719 720" at bounding box center [573, 81] width 236 height 21
click at [455, 71] on select "701 702 703 704 705 706 707 708 709 710 711 712 713 714 715 716 717 718 719 720" at bounding box center [573, 81] width 236 height 21
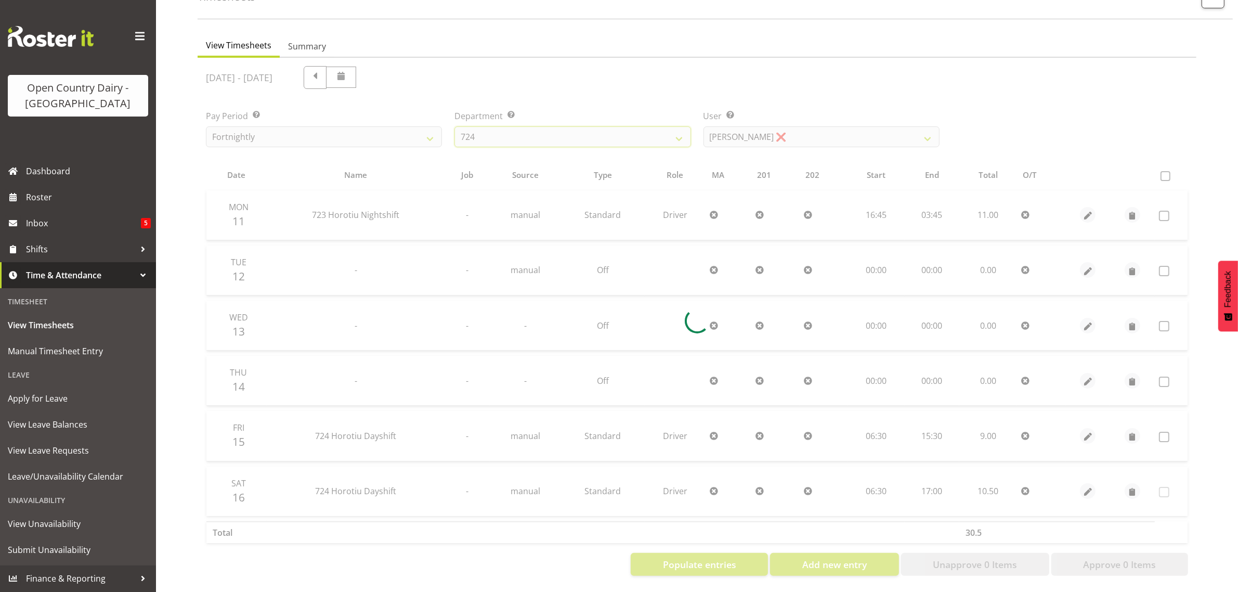
scroll to position [78, 0]
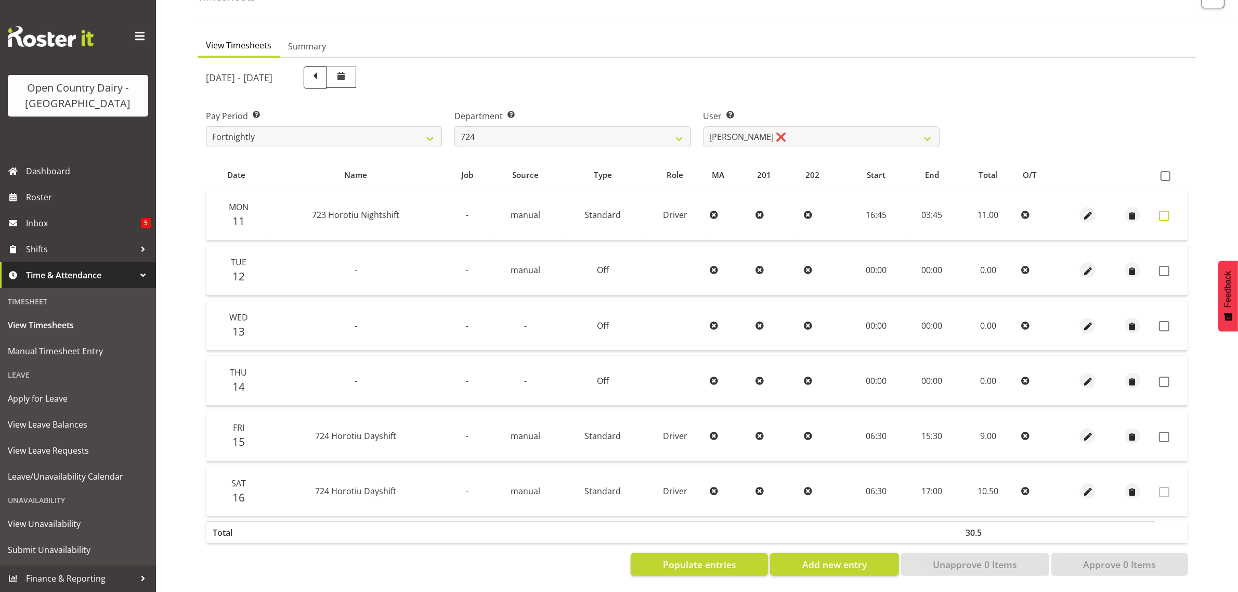
click at [1163, 211] on span at bounding box center [1164, 216] width 10 height 10
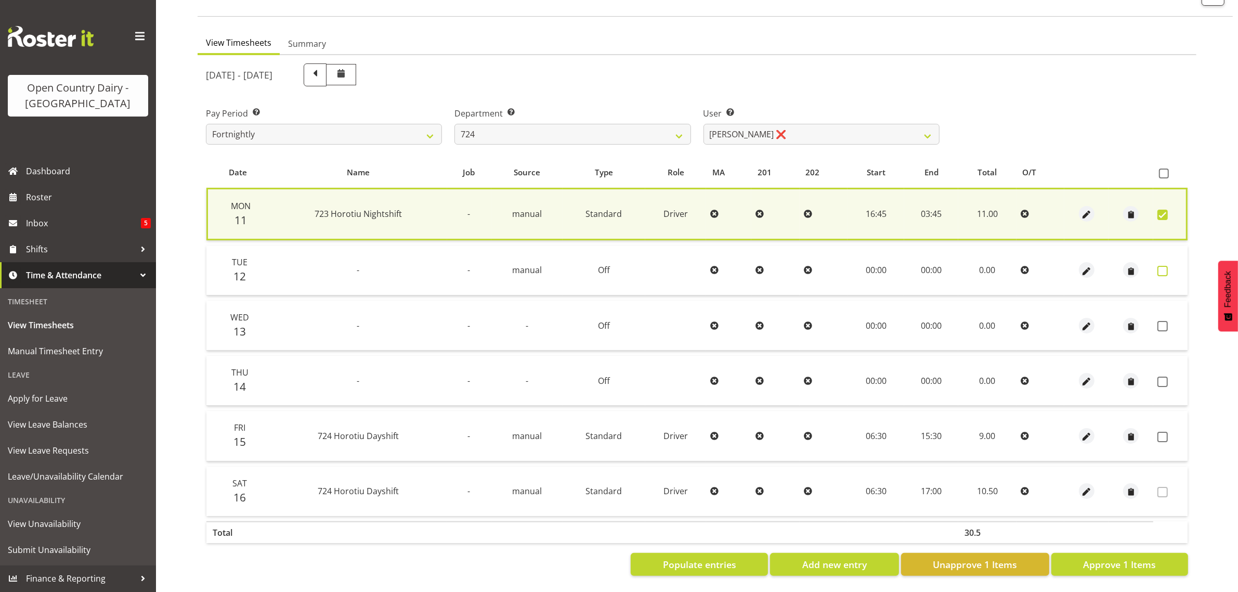
click at [1160, 266] on span at bounding box center [1163, 271] width 10 height 10
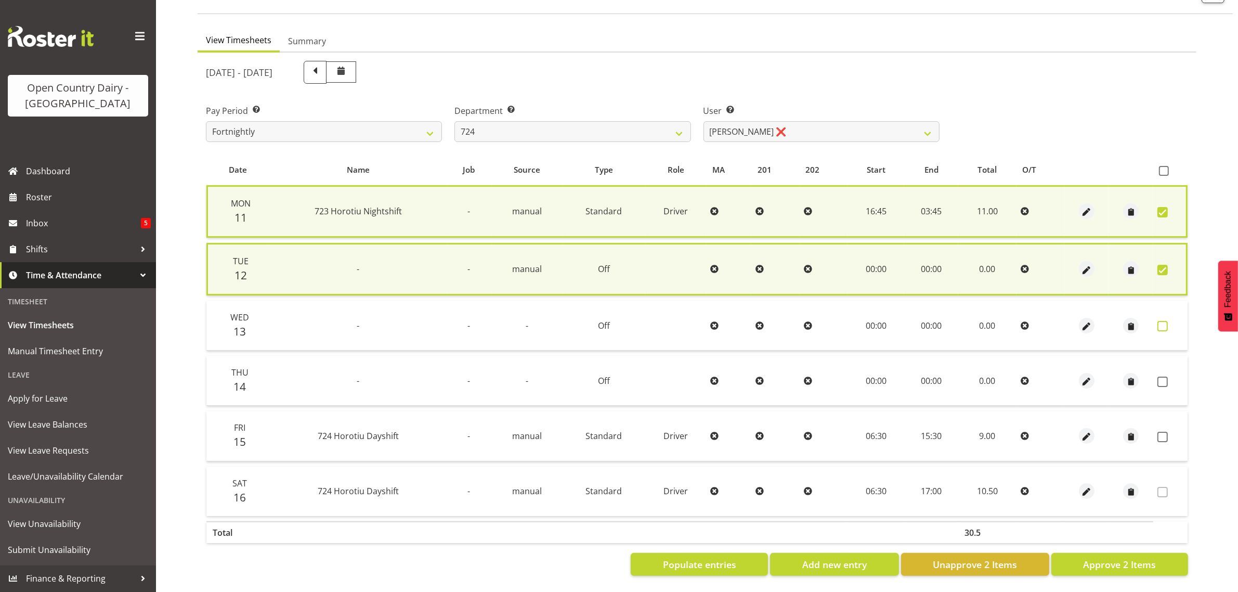
click at [1165, 321] on span at bounding box center [1163, 326] width 10 height 10
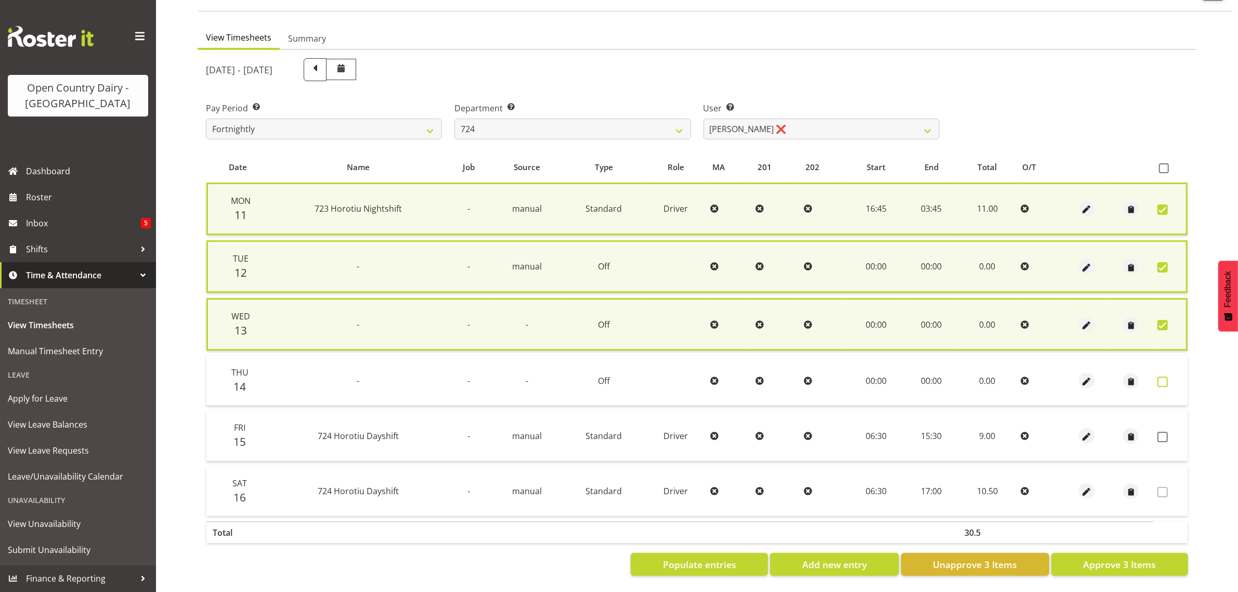
click at [1160, 377] on span at bounding box center [1163, 382] width 10 height 10
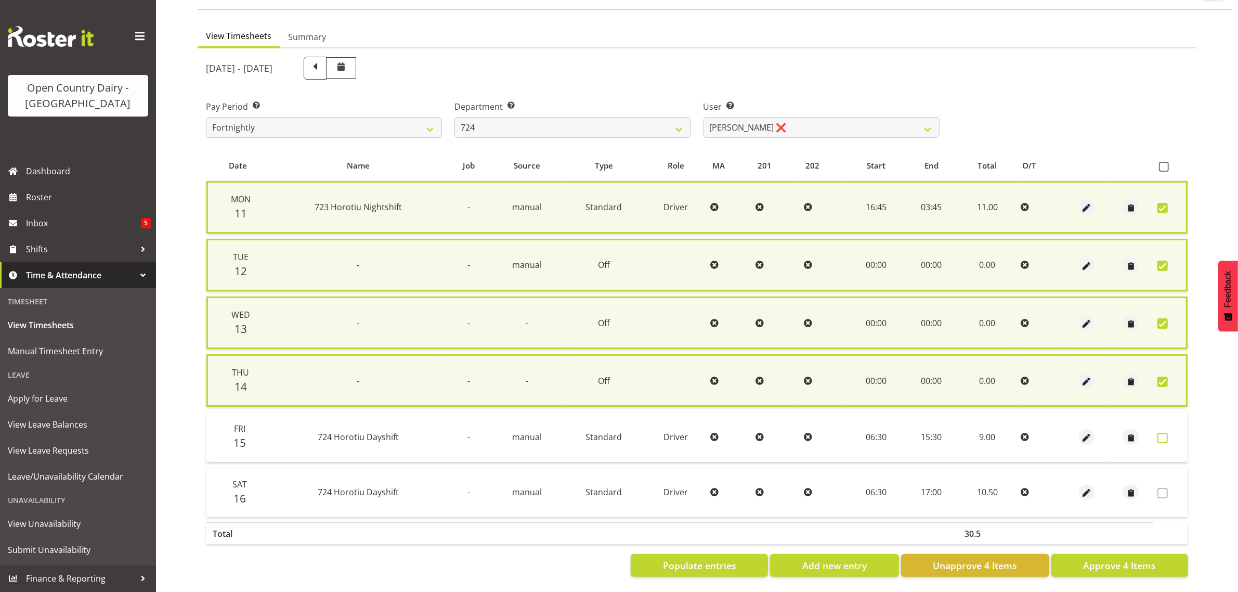
click at [1160, 433] on span at bounding box center [1163, 438] width 10 height 10
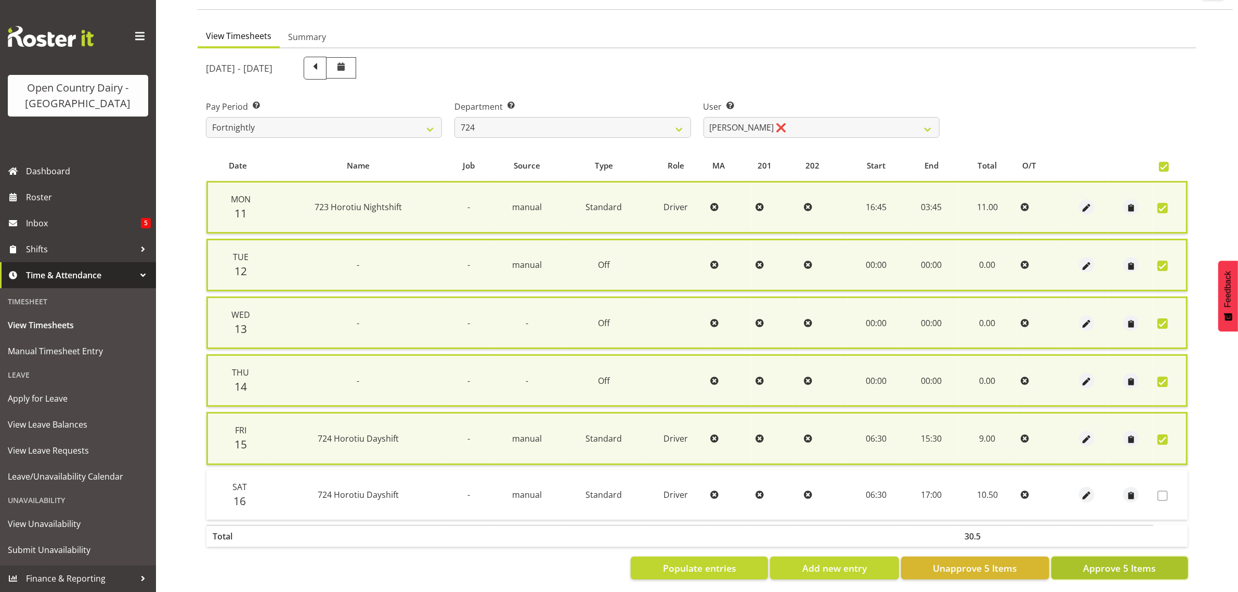
click at [1122, 568] on span "Approve 5 Items" at bounding box center [1119, 568] width 73 height 14
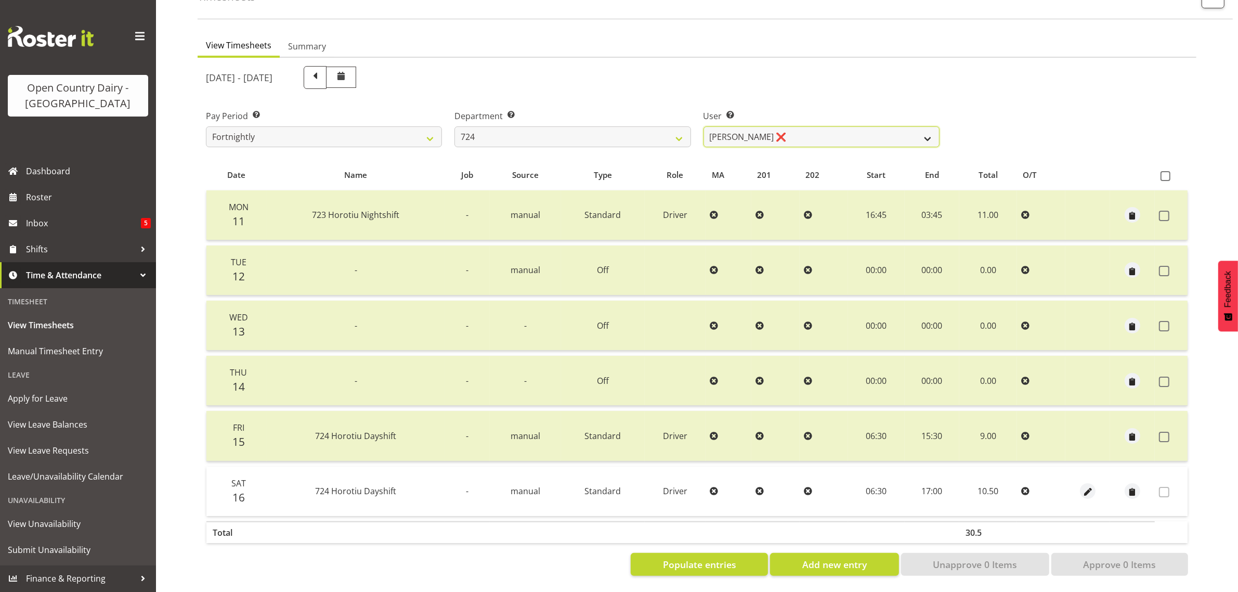
click at [782, 126] on select "Brent Adams ❌ Jaspreet Singh ❌ John Walters ❌" at bounding box center [822, 136] width 236 height 21
click at [704, 126] on select "Brent Adams ❌ Jaspreet Singh ❌ John Walters ❌" at bounding box center [822, 136] width 236 height 21
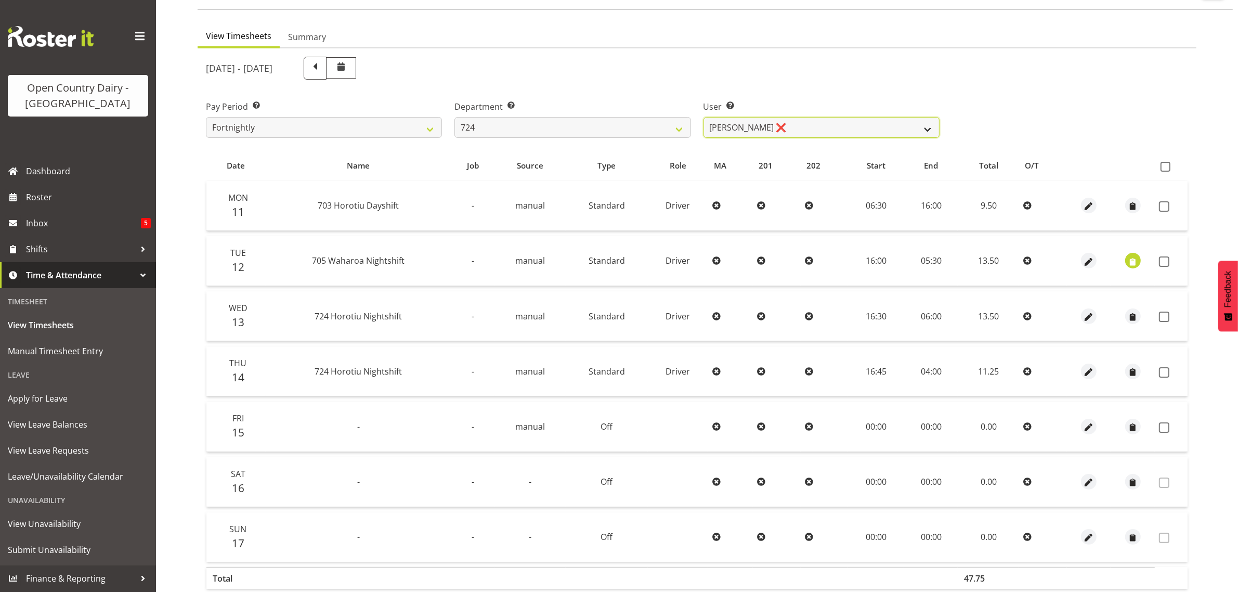
click at [840, 122] on select "Brent Adams ❌ Jaspreet Singh ❌ John Walters ❌" at bounding box center [822, 127] width 236 height 21
click at [808, 121] on select "Brent Adams ❌ Jaspreet Singh ❌ John Walters ❌" at bounding box center [822, 127] width 236 height 21
click at [704, 117] on select "Brent Adams ❌ Jaspreet Singh ❌ John Walters ❌" at bounding box center [822, 127] width 236 height 21
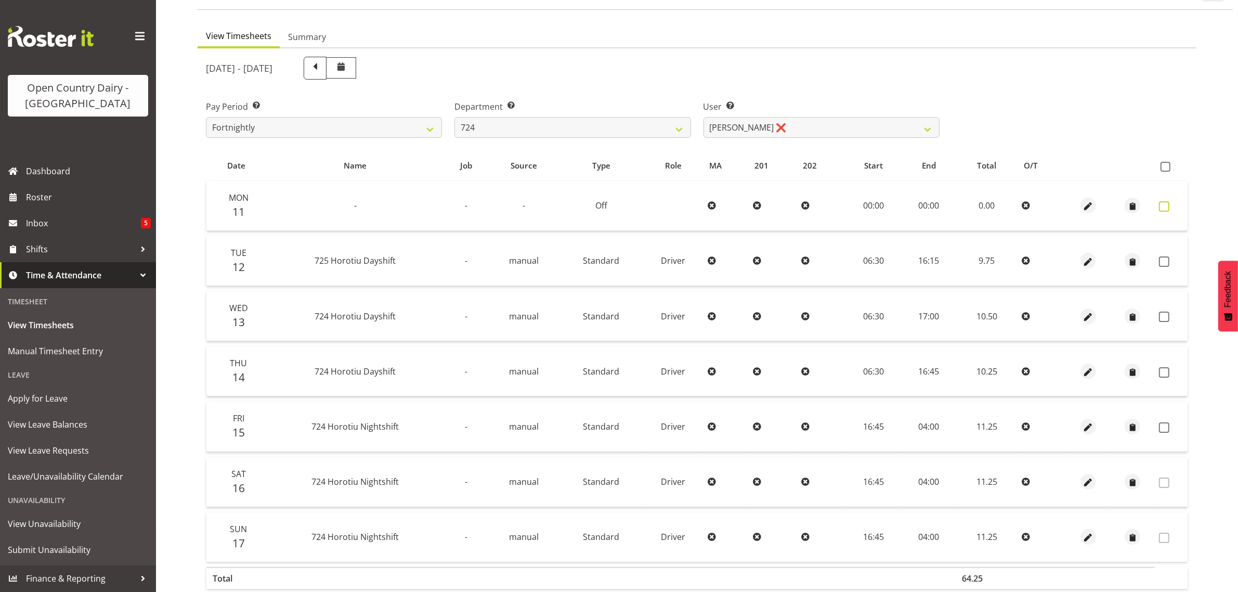
click at [1163, 206] on span at bounding box center [1164, 206] width 10 height 10
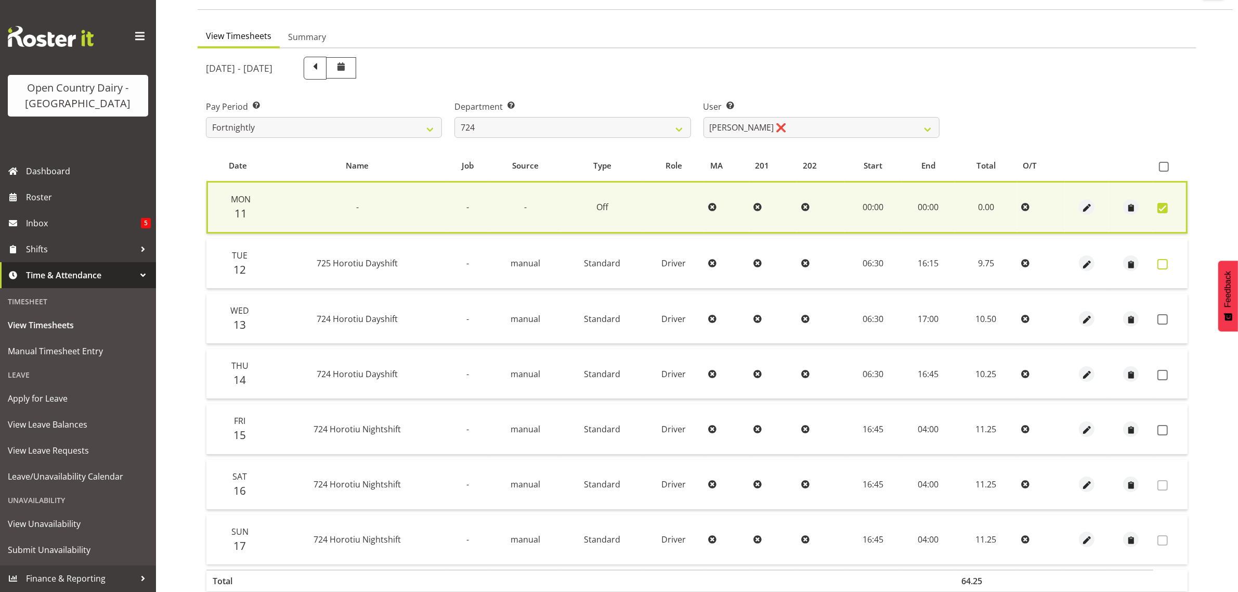
click at [1160, 261] on span at bounding box center [1163, 264] width 10 height 10
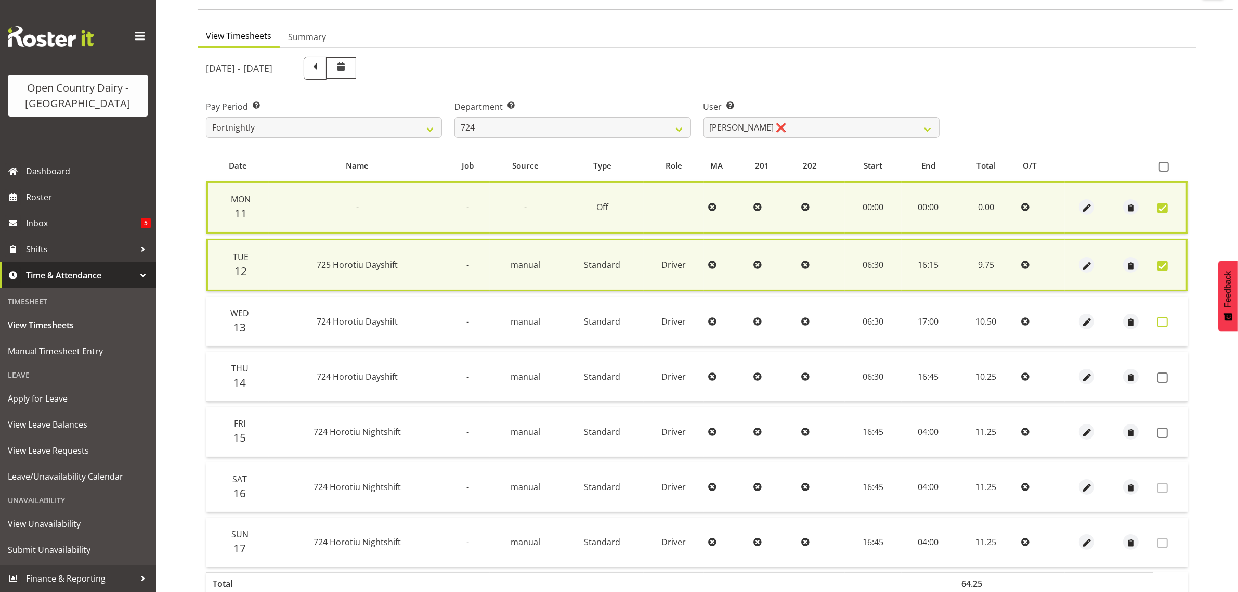
click at [1162, 319] on span at bounding box center [1163, 322] width 10 height 10
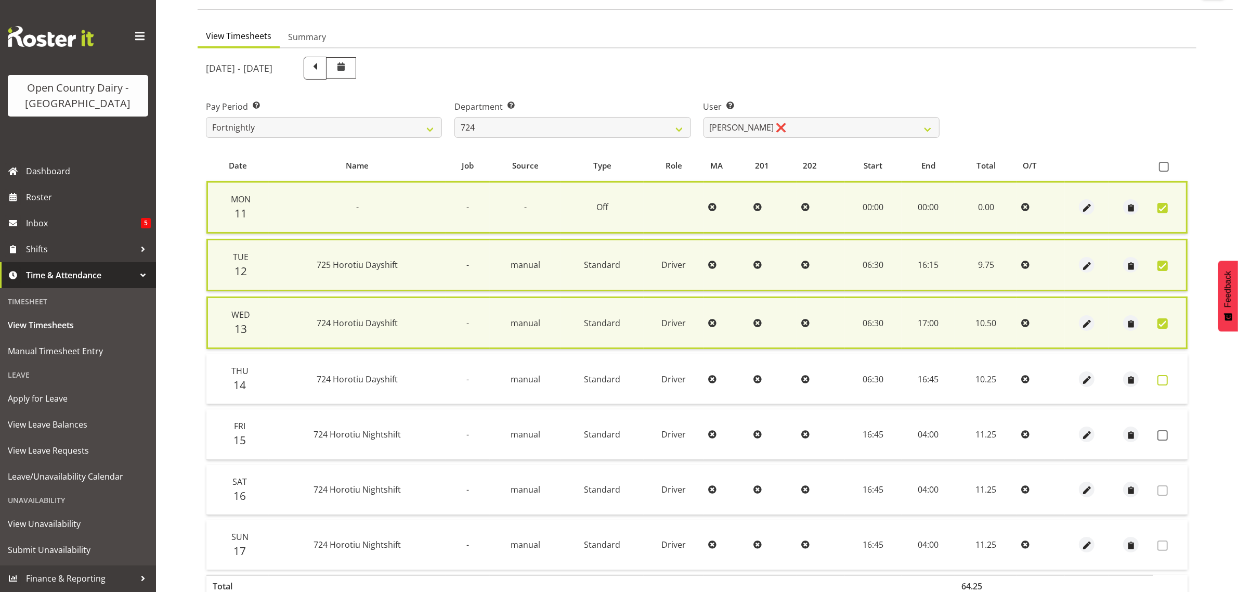
click at [1162, 375] on span at bounding box center [1163, 380] width 10 height 10
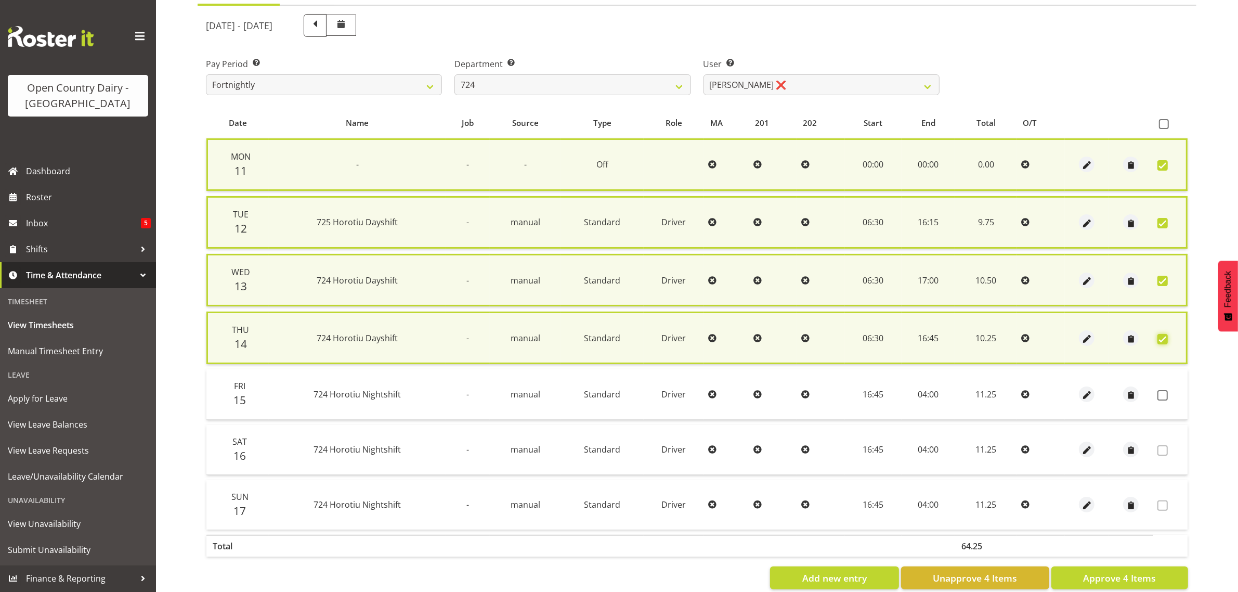
scroll to position [141, 0]
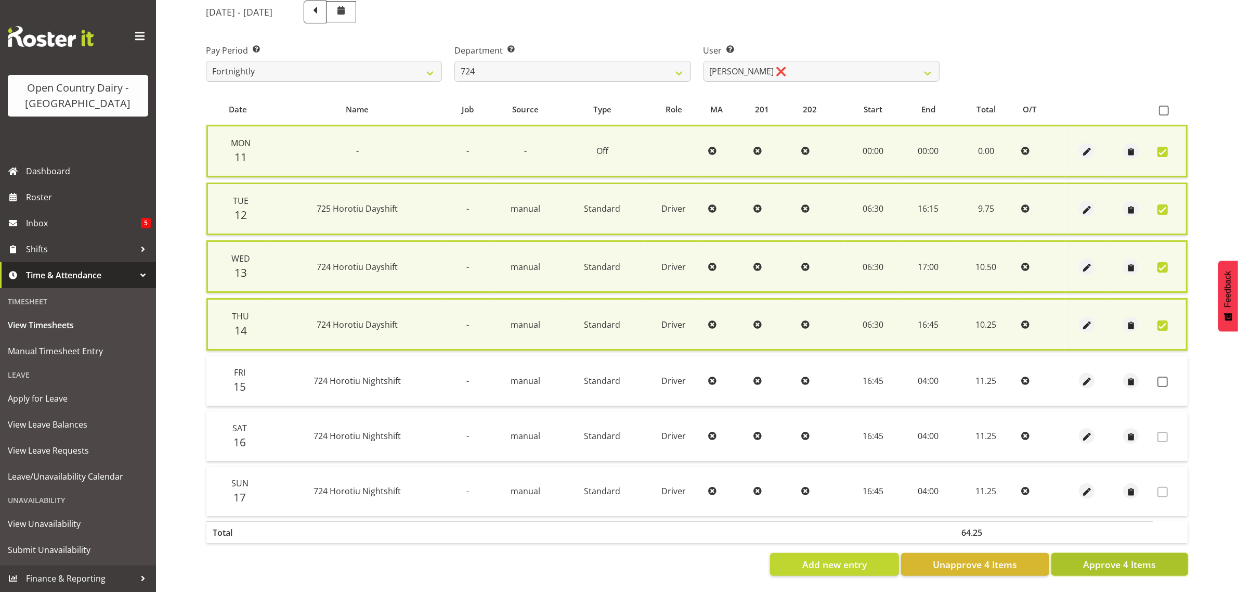
click at [1121, 557] on span "Approve 4 Items" at bounding box center [1119, 564] width 73 height 14
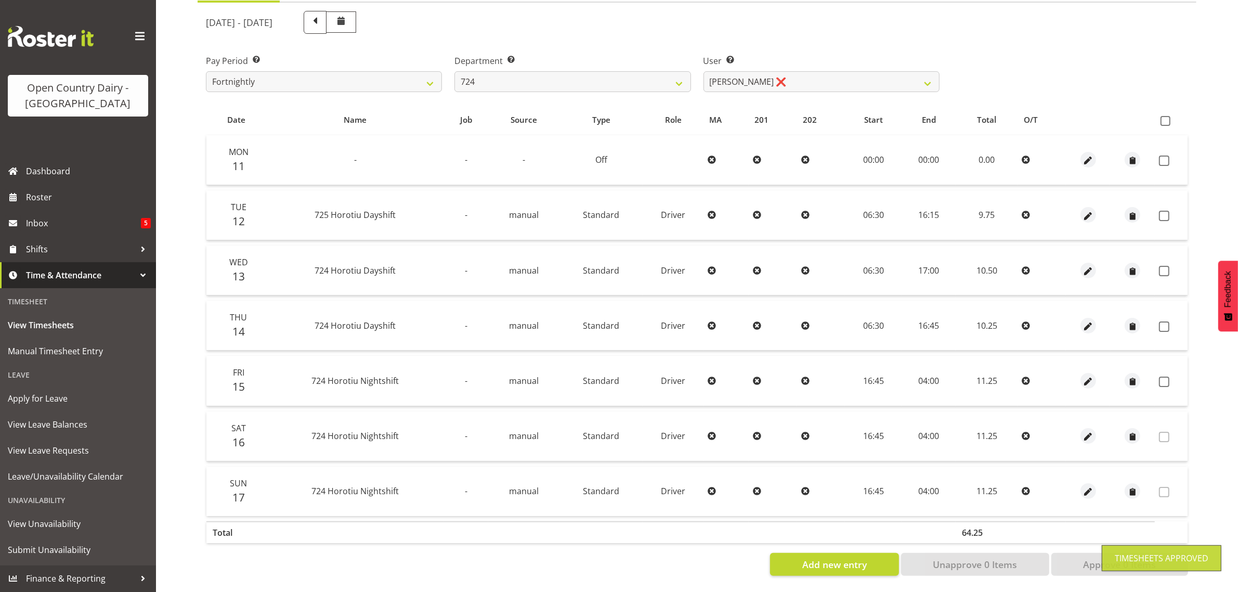
scroll to position [133, 0]
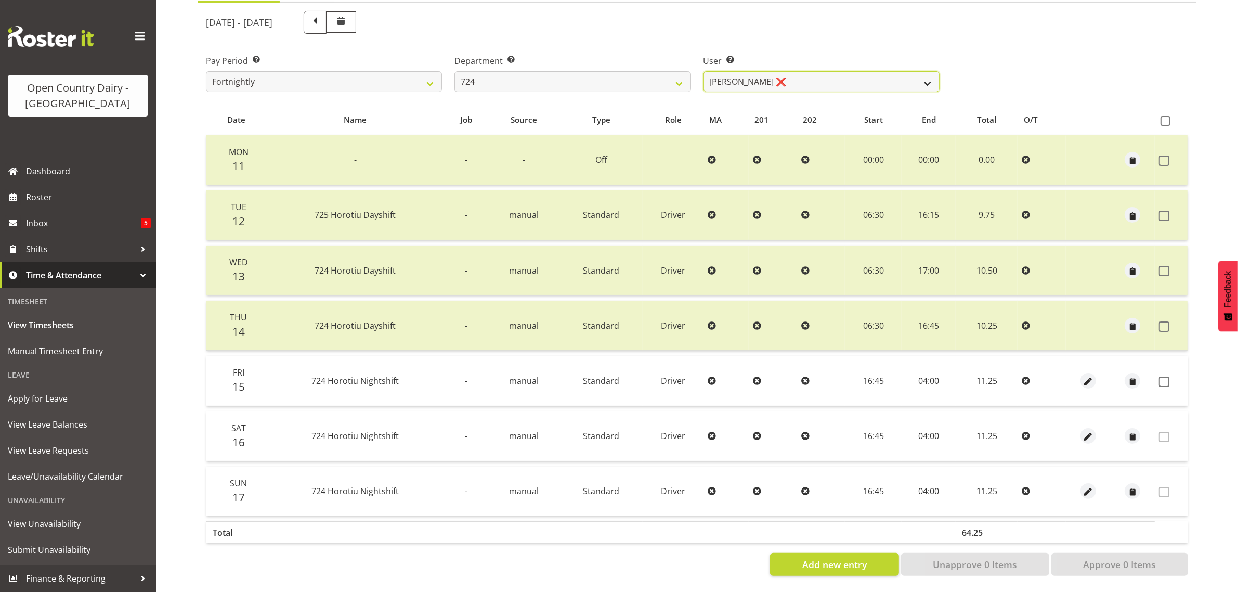
click at [822, 72] on select "Brent Adams ❌ Jaspreet Singh ❌ John Walters ❌" at bounding box center [822, 81] width 236 height 21
click at [823, 72] on select "Brent Adams ❌ Jaspreet Singh ❌ John Walters ❌" at bounding box center [822, 81] width 236 height 21
click at [549, 77] on select "701 702 703 704 705 706 707 708 709 710 711 712 713 714 715 716 717 718 719 720" at bounding box center [573, 81] width 236 height 21
click at [455, 71] on select "701 702 703 704 705 706 707 708 709 710 711 712 713 714 715 716 717 718 719 720" at bounding box center [573, 81] width 236 height 21
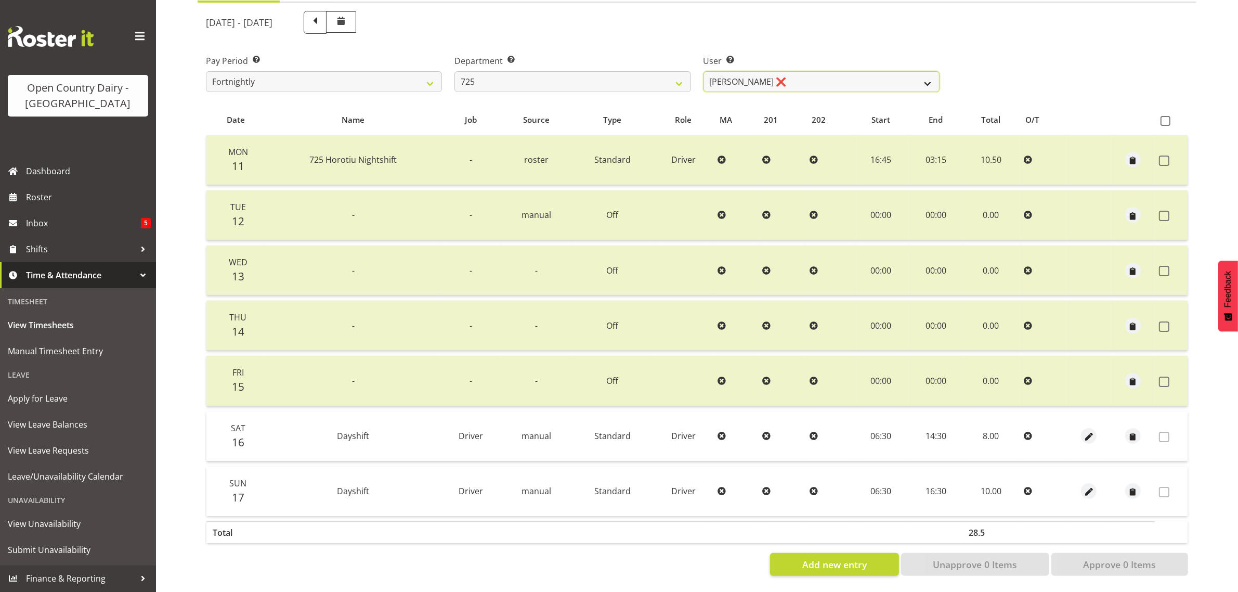
click at [831, 71] on select "Bhupinder Dhaliwal ❌ Gurpreet Singh Kahlon ❌ Hendrik Potgieter ❌ Len Grace ❌" at bounding box center [822, 81] width 236 height 21
click at [704, 71] on select "Bhupinder Dhaliwal ❌ Gurpreet Singh Kahlon ❌ Hendrik Potgieter ❌ Len Grace ❌" at bounding box center [822, 81] width 236 height 21
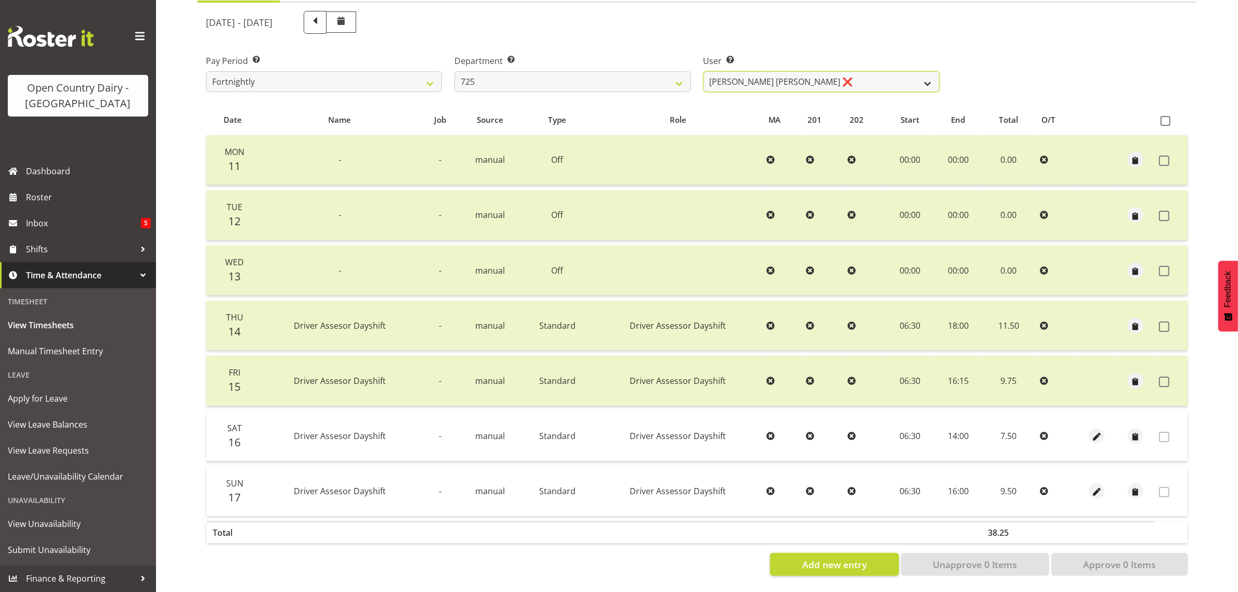
click at [867, 71] on select "Bhupinder Dhaliwal ❌ Gurpreet Singh Kahlon ❌ Hendrik Potgieter ❌ Len Grace ❌" at bounding box center [822, 81] width 236 height 21
click at [704, 71] on select "Bhupinder Dhaliwal ❌ Gurpreet Singh Kahlon ❌ Hendrik Potgieter ❌ Len Grace ❌" at bounding box center [822, 81] width 236 height 21
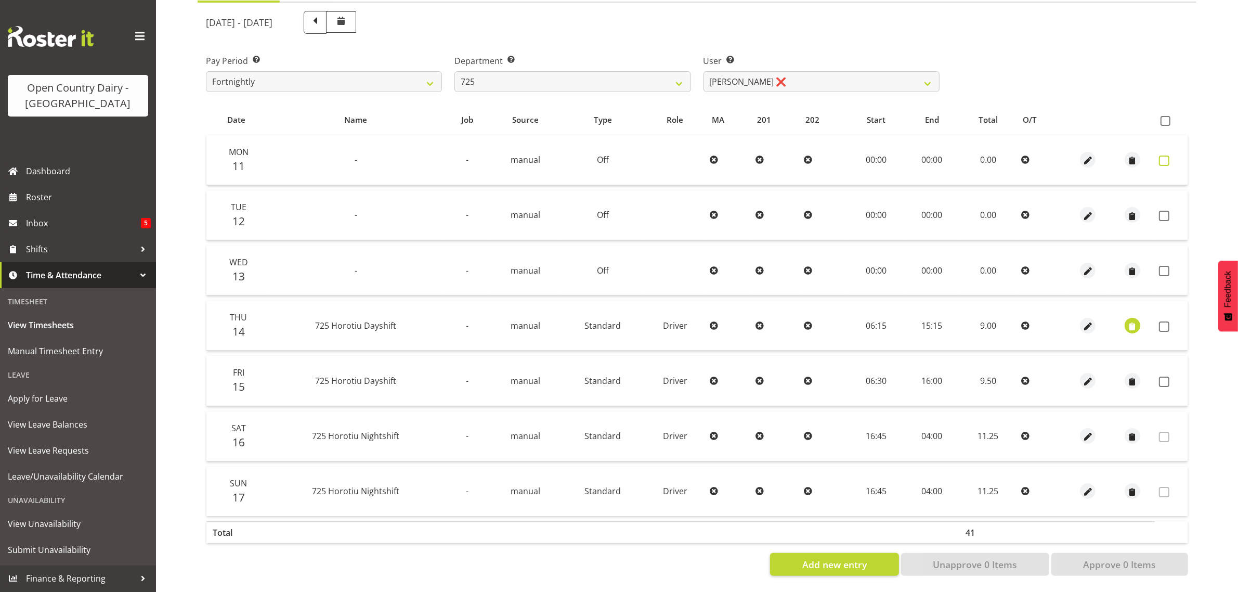
click at [1161, 155] on span at bounding box center [1164, 160] width 10 height 10
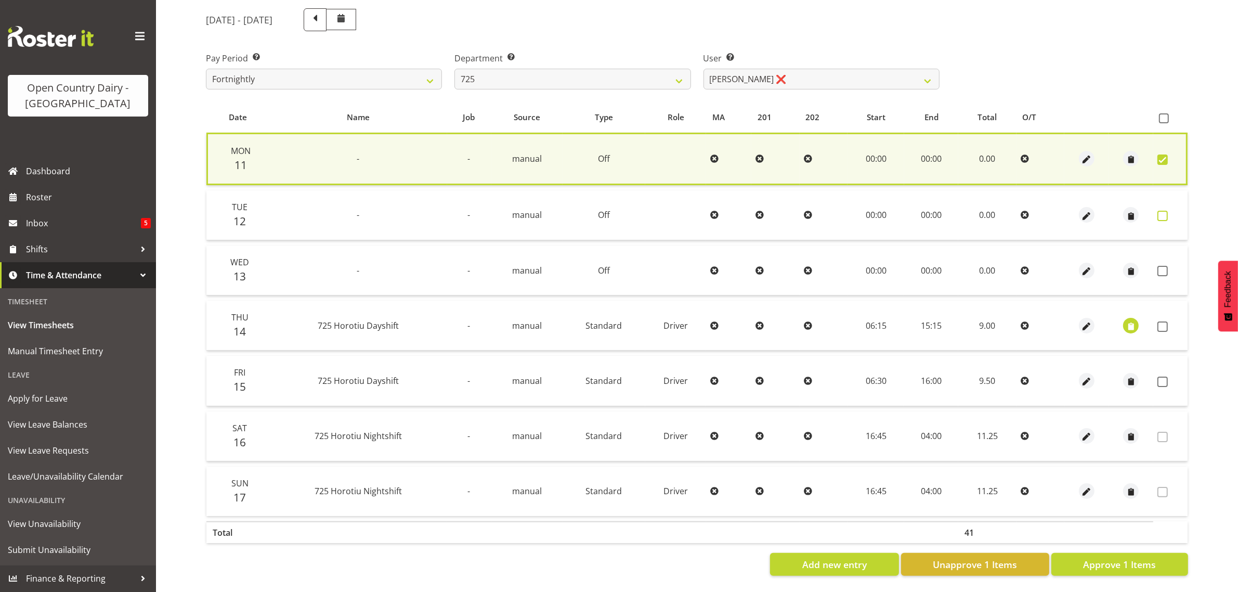
click at [1161, 211] on span at bounding box center [1163, 216] width 10 height 10
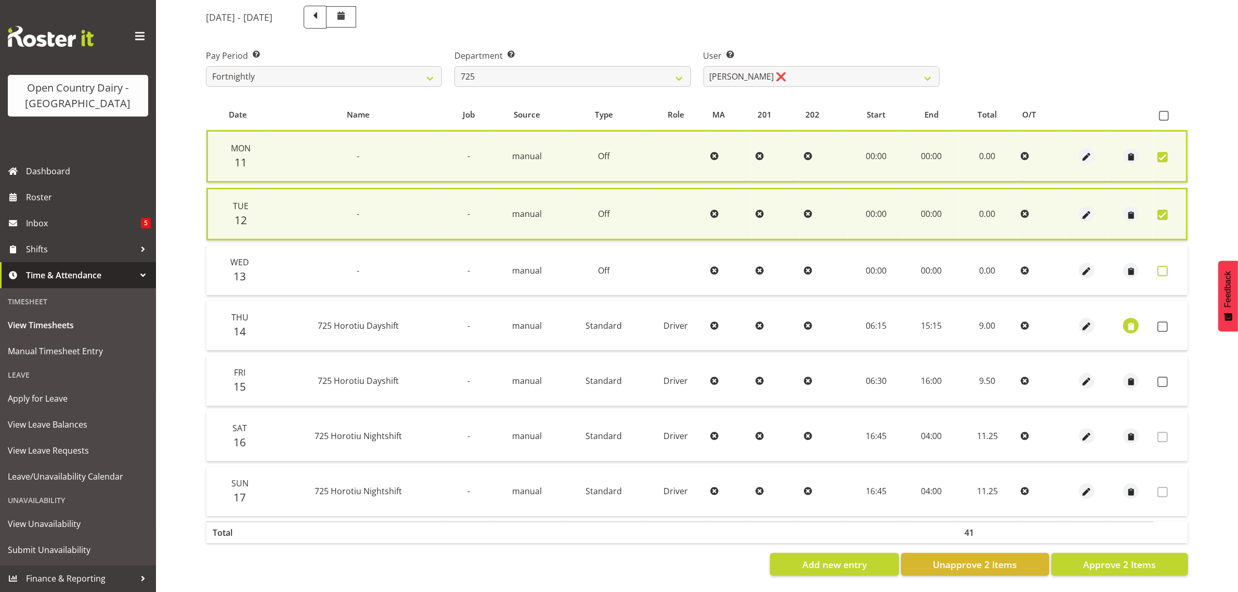
click at [1164, 268] on span at bounding box center [1163, 271] width 10 height 10
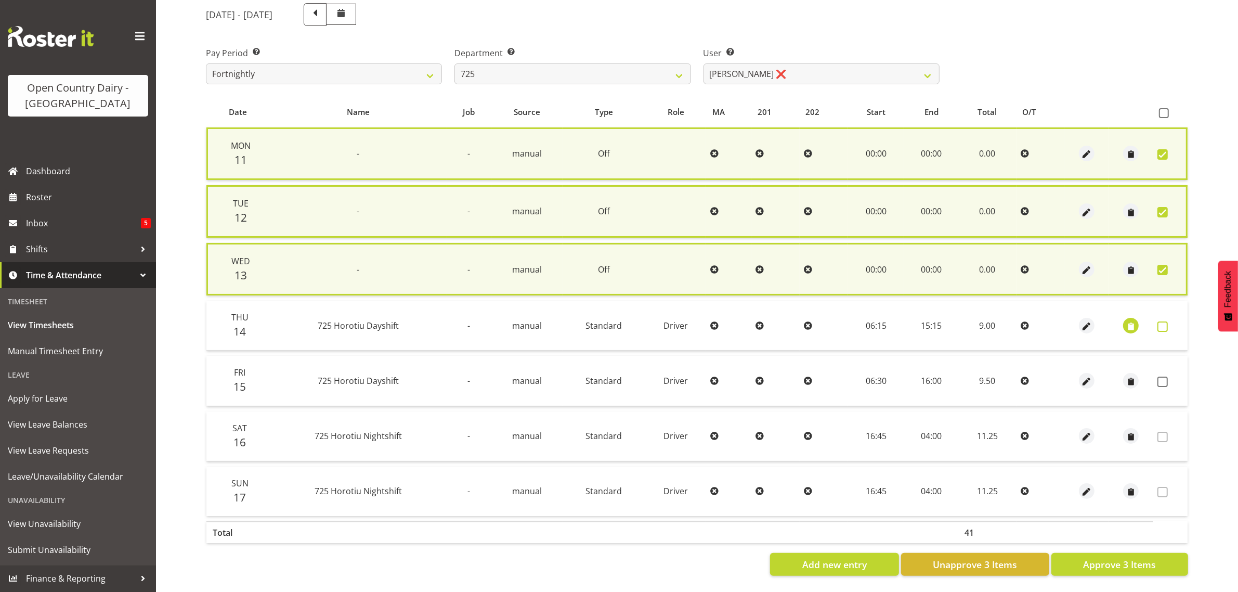
click at [1161, 323] on span at bounding box center [1163, 326] width 10 height 10
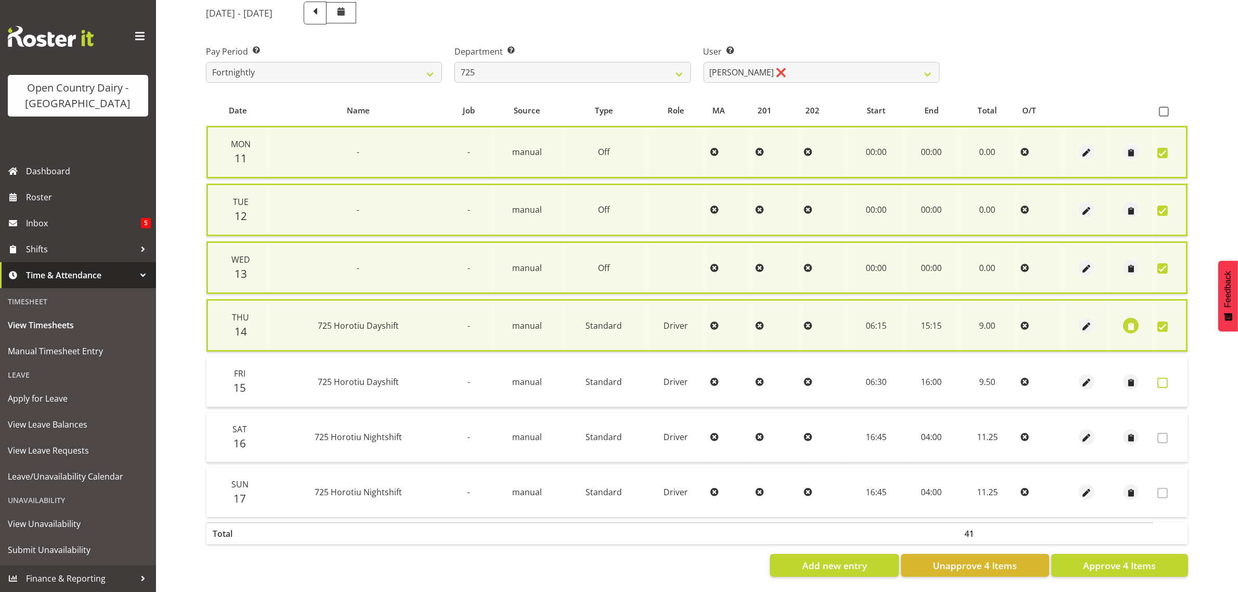
click at [1160, 378] on span at bounding box center [1163, 383] width 10 height 10
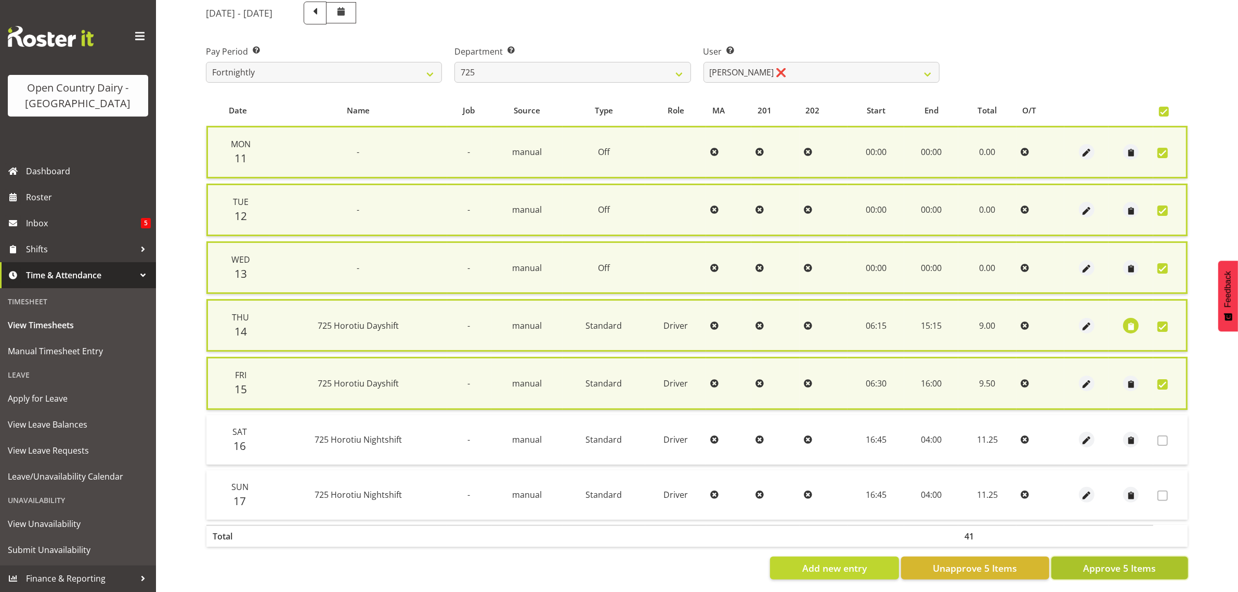
click at [1124, 562] on span "Approve 5 Items" at bounding box center [1119, 568] width 73 height 14
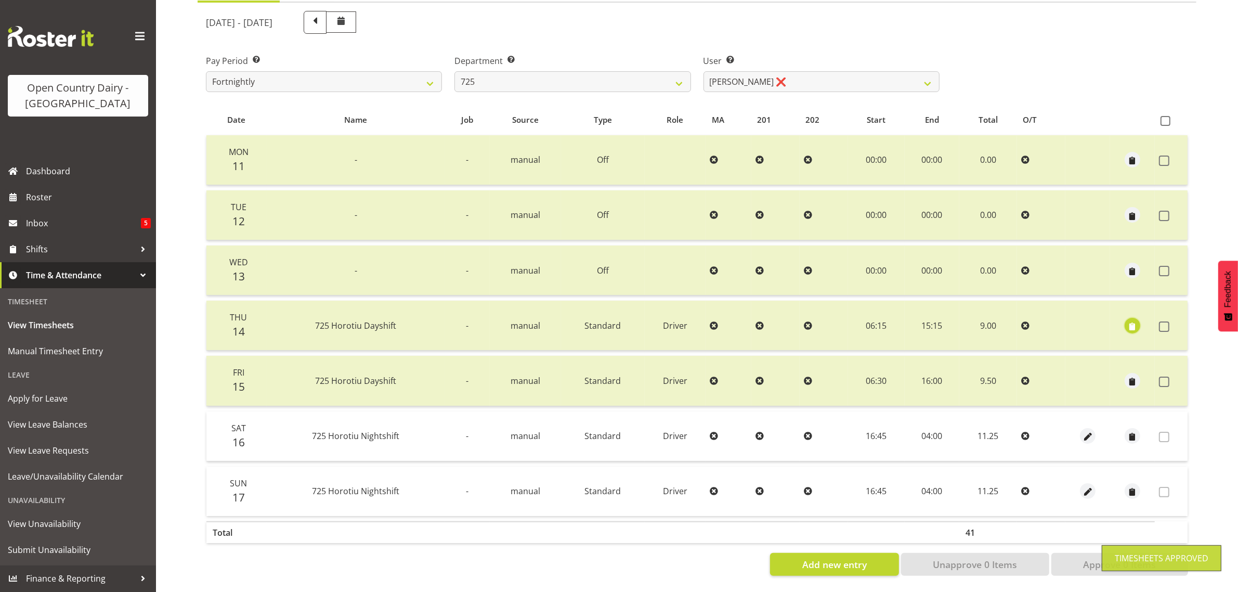
click at [1134, 320] on span "button" at bounding box center [1133, 326] width 12 height 12
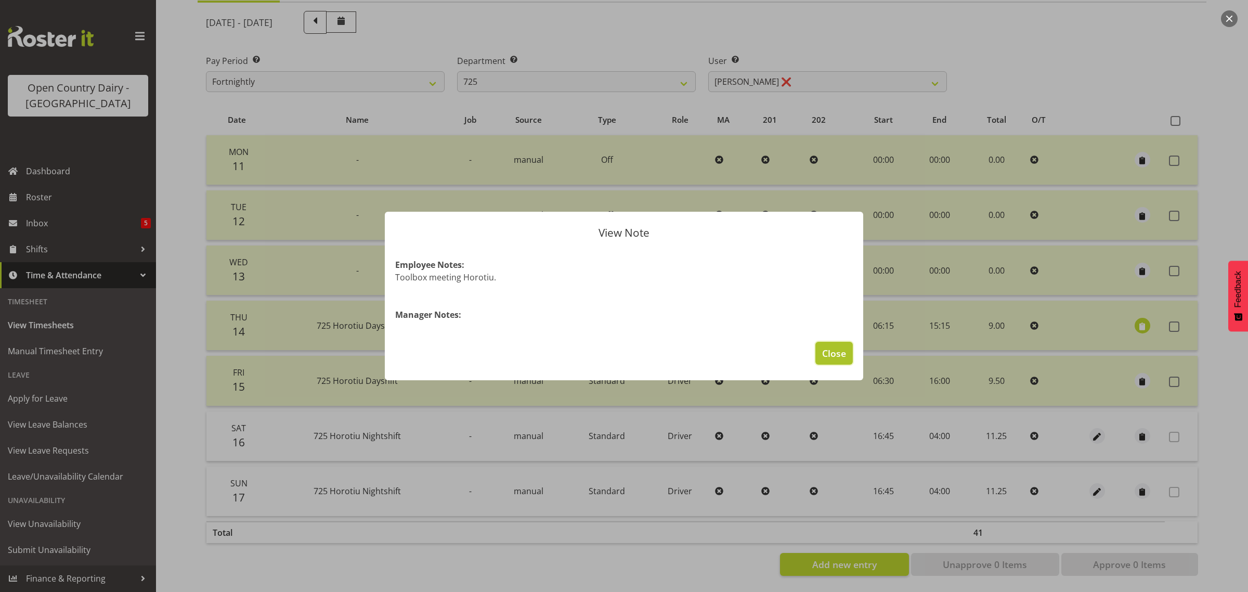
click at [833, 353] on span "Close" at bounding box center [834, 353] width 24 height 14
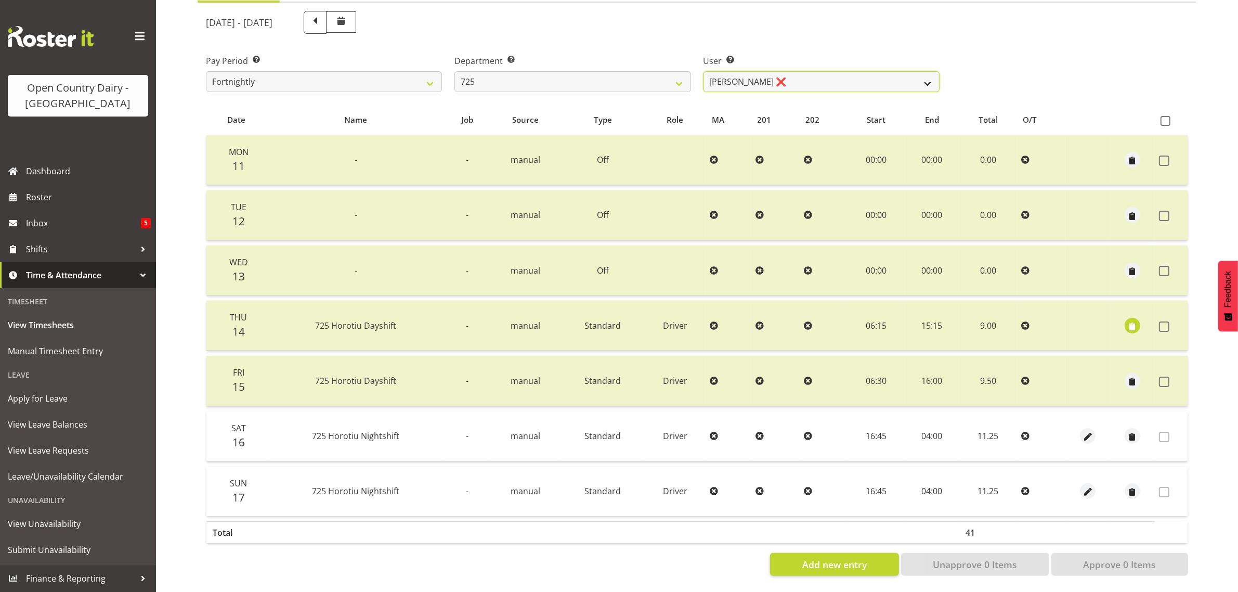
click at [825, 71] on select "Bhupinder Dhaliwal ❌ Gurpreet Singh Kahlon ❌ Hendrik Potgieter ❌ Len Grace ❌" at bounding box center [822, 81] width 236 height 21
click at [826, 71] on select "Bhupinder Dhaliwal ❌ Gurpreet Singh Kahlon ❌ Hendrik Potgieter ❌ Len Grace ❌" at bounding box center [822, 81] width 236 height 21
click at [542, 71] on select "701 702 703 704 705 706 707 708 709 710 711 712 713 714 715 716 717 718 719 720" at bounding box center [573, 81] width 236 height 21
click at [455, 71] on select "701 702 703 704 705 706 707 708 709 710 711 712 713 714 715 716 717 718 719 720" at bounding box center [573, 81] width 236 height 21
click at [849, 75] on select "Angela Burrill ❌ Bryan Leathart ❌ Harpreet Singh ❌ Kerry Young ❌" at bounding box center [822, 81] width 236 height 21
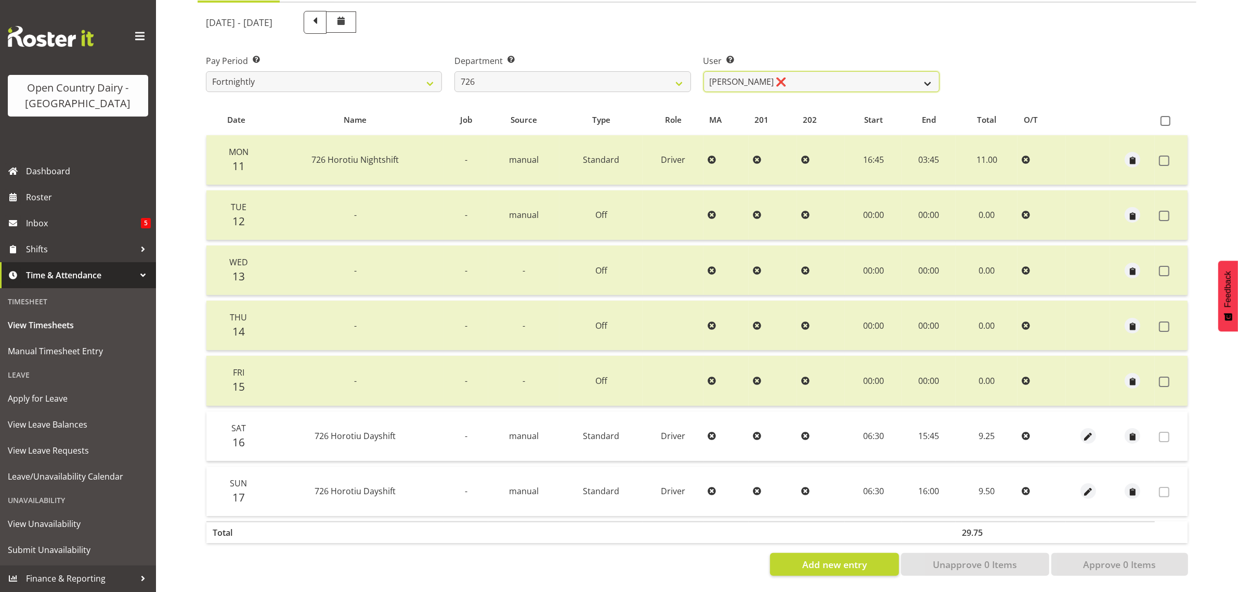
click at [704, 71] on select "Angela Burrill ❌ Bryan Leathart ❌ Harpreet Singh ❌ Kerry Young ❌" at bounding box center [822, 81] width 236 height 21
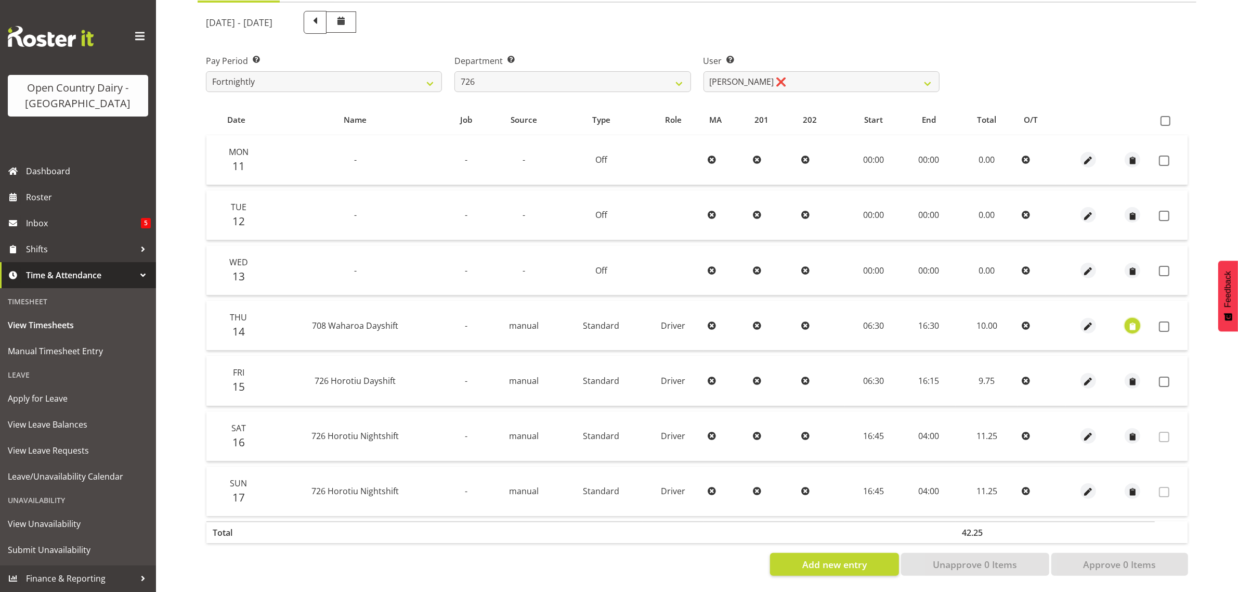
click at [1132, 320] on span "button" at bounding box center [1133, 326] width 12 height 12
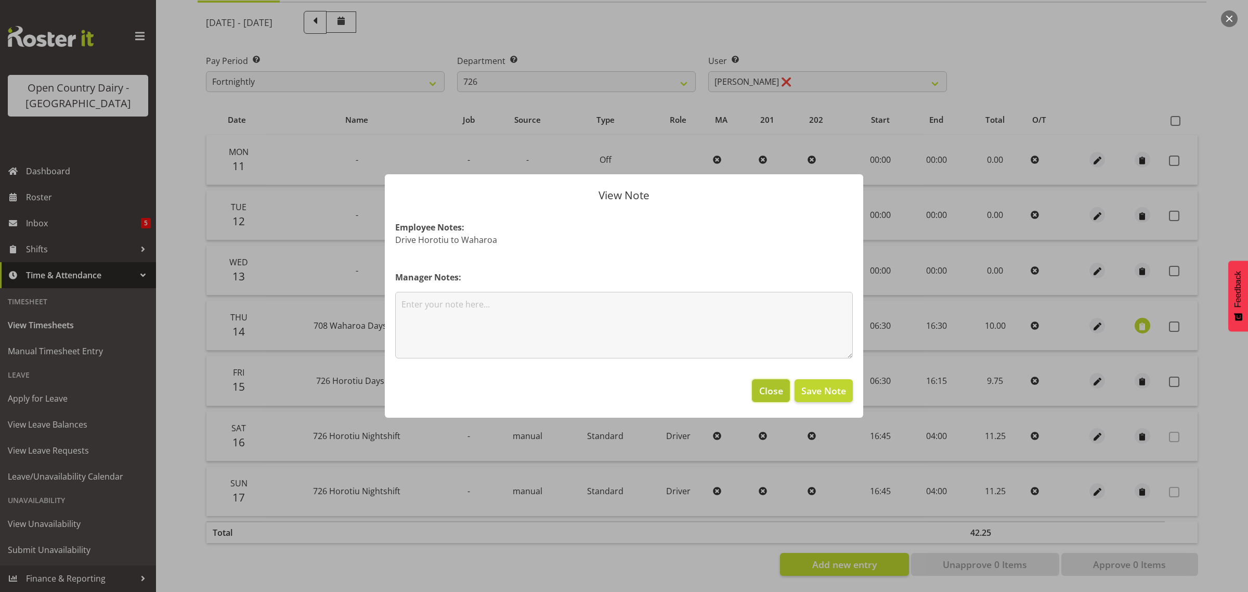
click at [759, 389] on span "Close" at bounding box center [771, 391] width 24 height 14
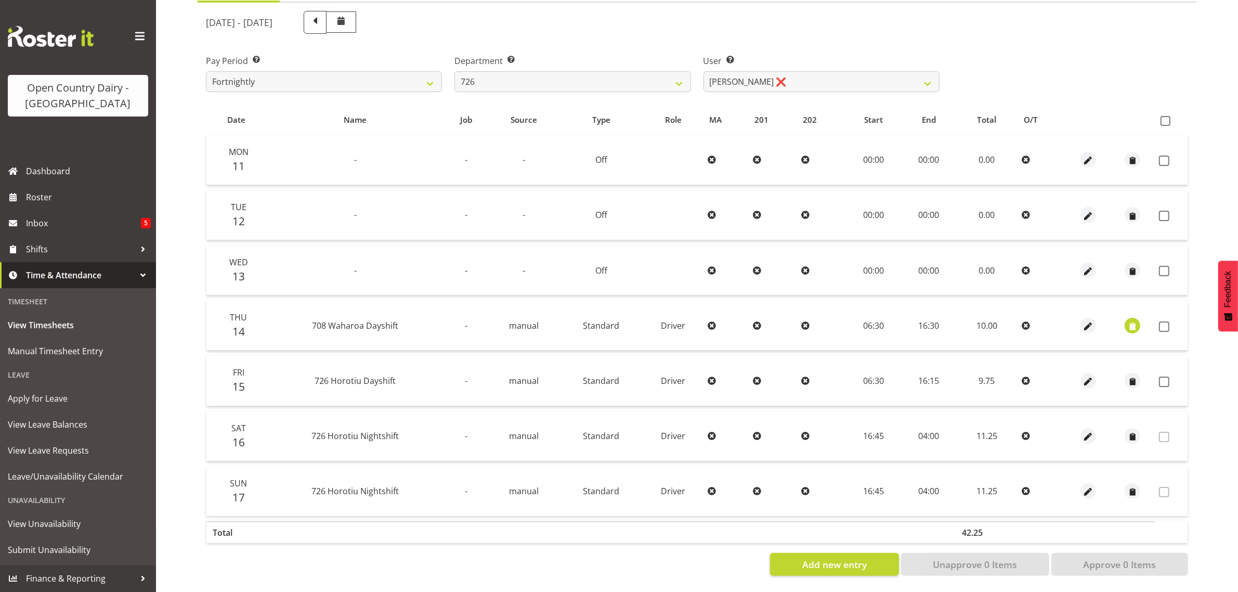
drag, startPoint x: 1170, startPoint y: 146, endPoint x: 1166, endPoint y: 164, distance: 18.7
click at [1169, 155] on label at bounding box center [1167, 160] width 16 height 10
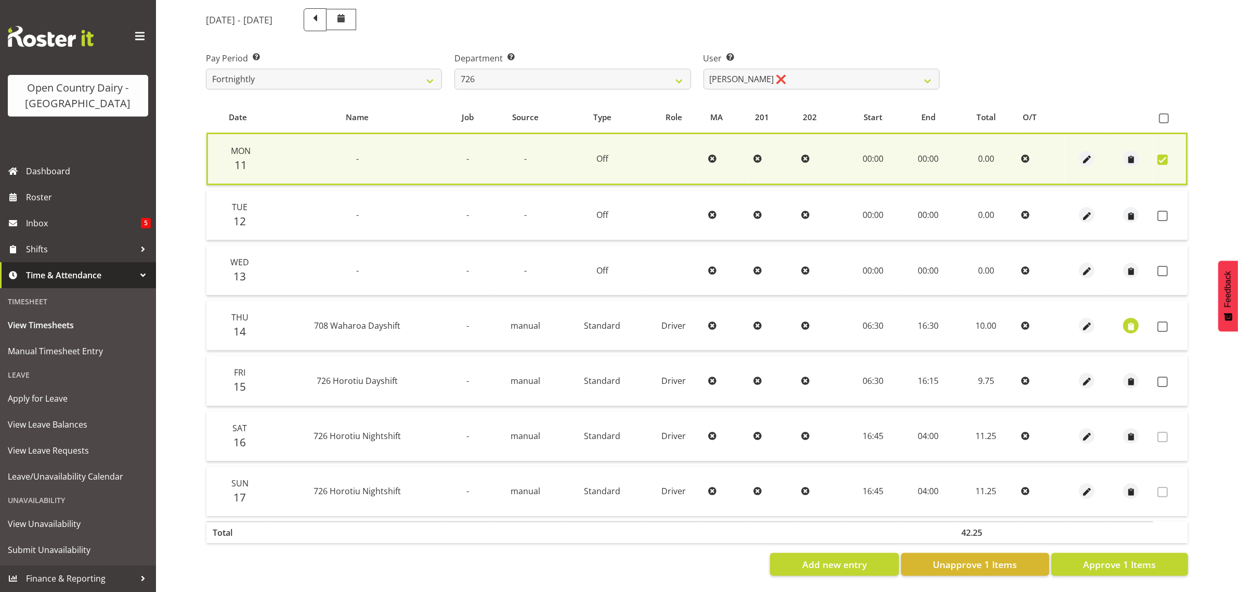
drag, startPoint x: 1165, startPoint y: 208, endPoint x: 1165, endPoint y: 223, distance: 14.6
click at [1165, 211] on span at bounding box center [1163, 216] width 10 height 10
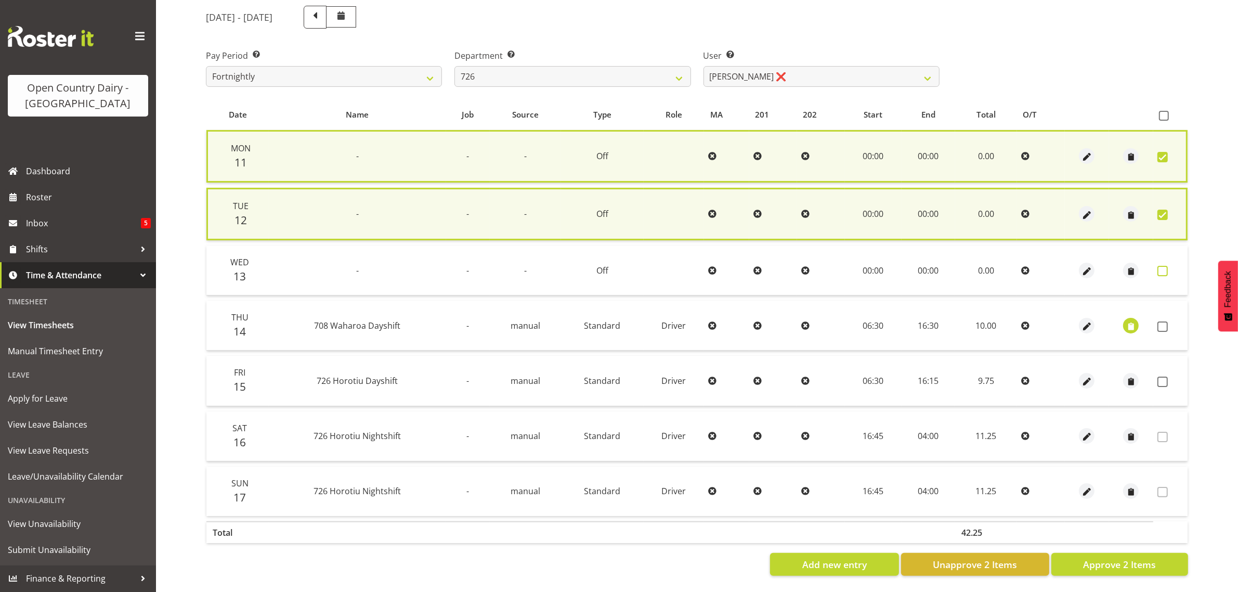
click at [1161, 266] on span at bounding box center [1163, 271] width 10 height 10
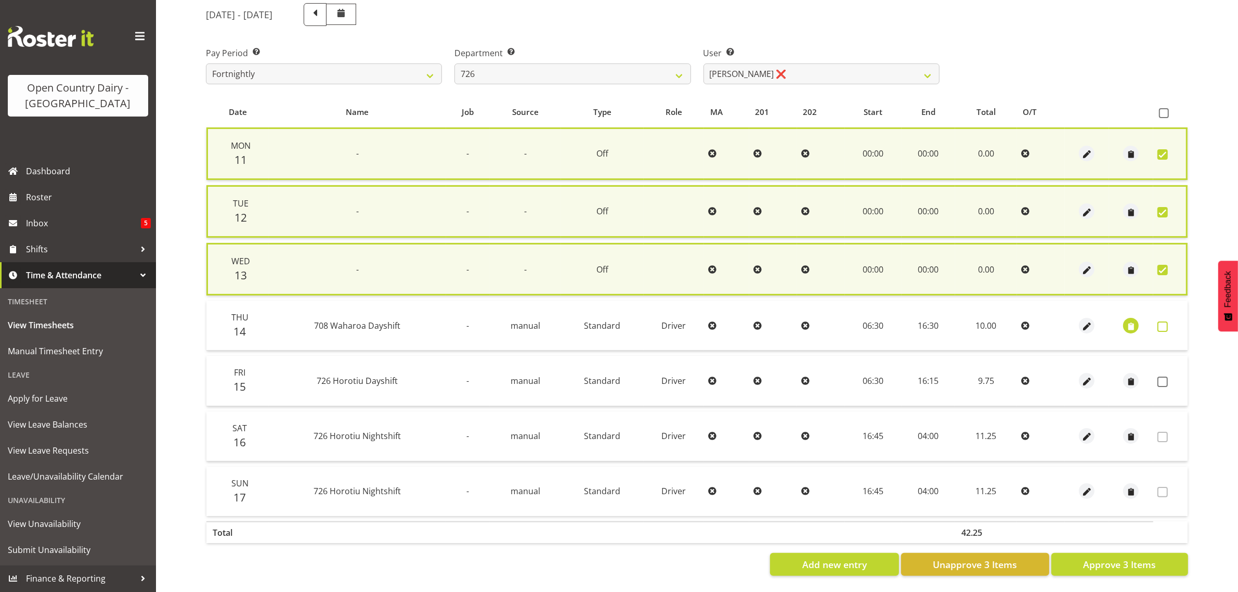
click at [1160, 323] on span at bounding box center [1163, 326] width 10 height 10
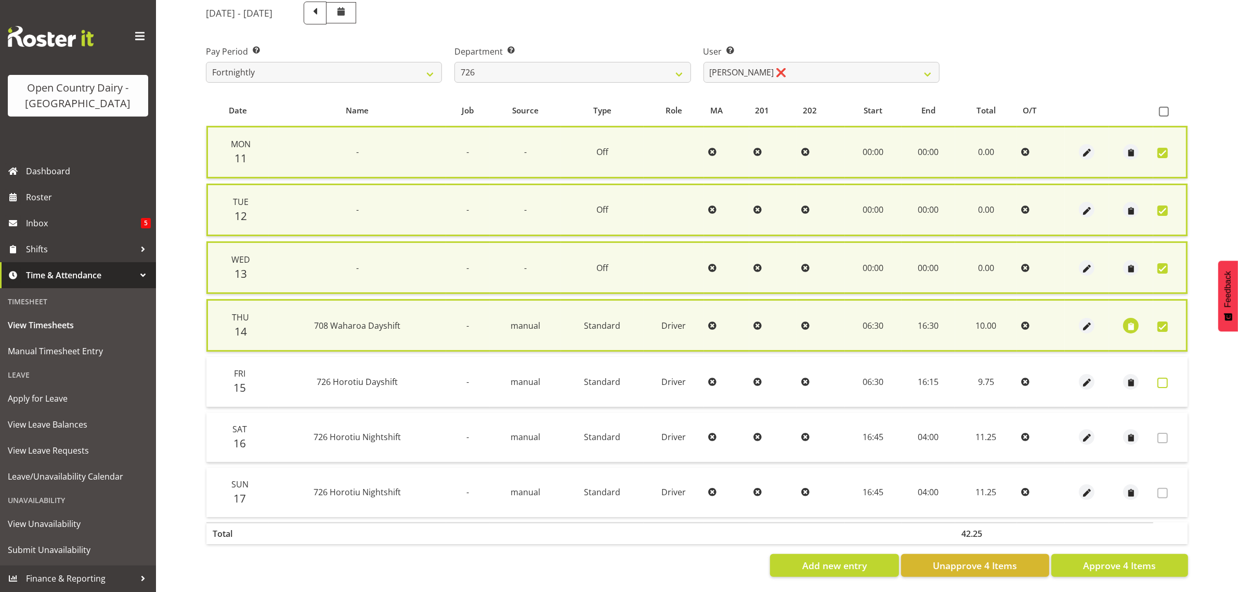
click at [1162, 380] on span at bounding box center [1163, 383] width 10 height 10
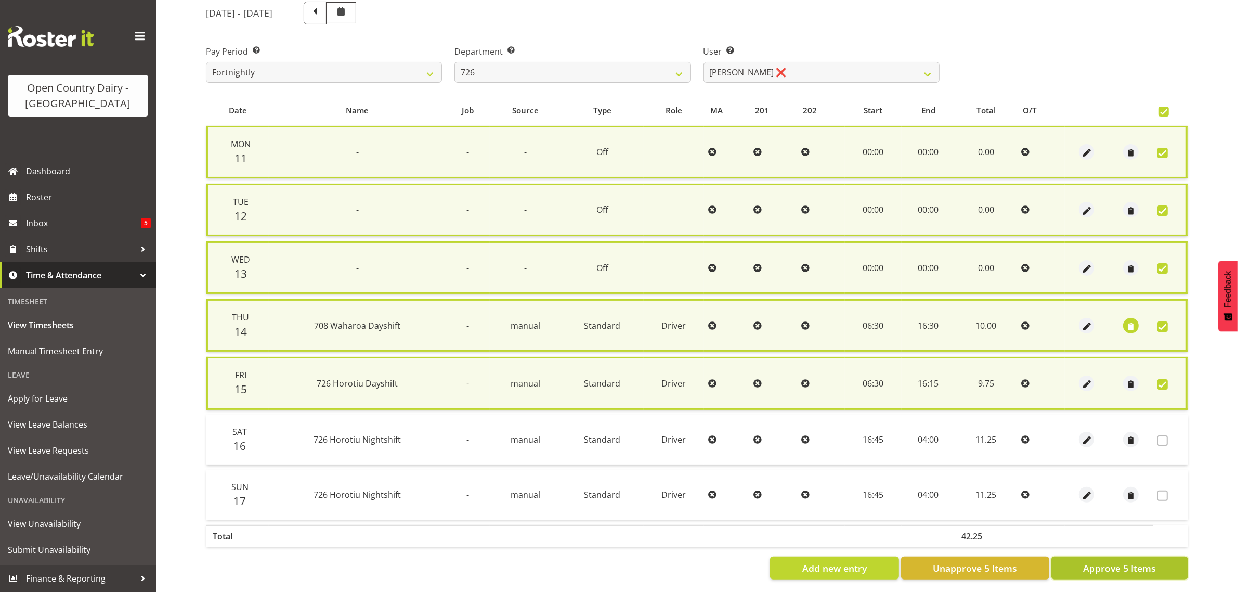
click at [1092, 567] on span "Approve 5 Items" at bounding box center [1119, 568] width 73 height 14
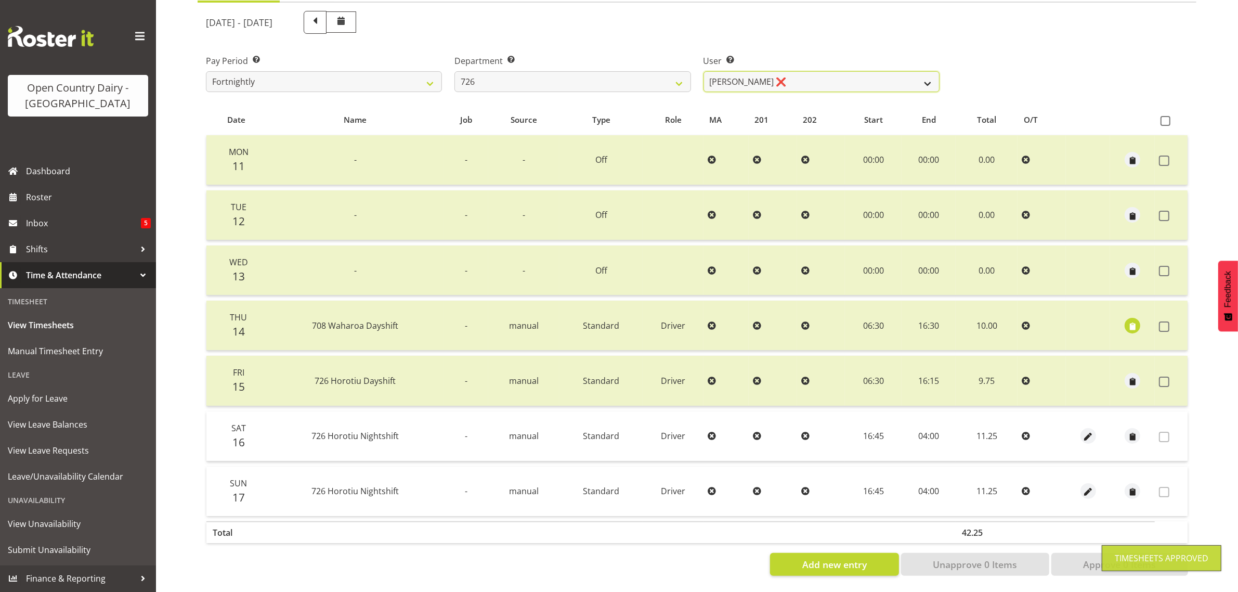
click at [828, 71] on select "Angela Burrill ❌ Bryan Leathart ❌ Harpreet Singh ❌ Kerry Young ❌" at bounding box center [822, 81] width 236 height 21
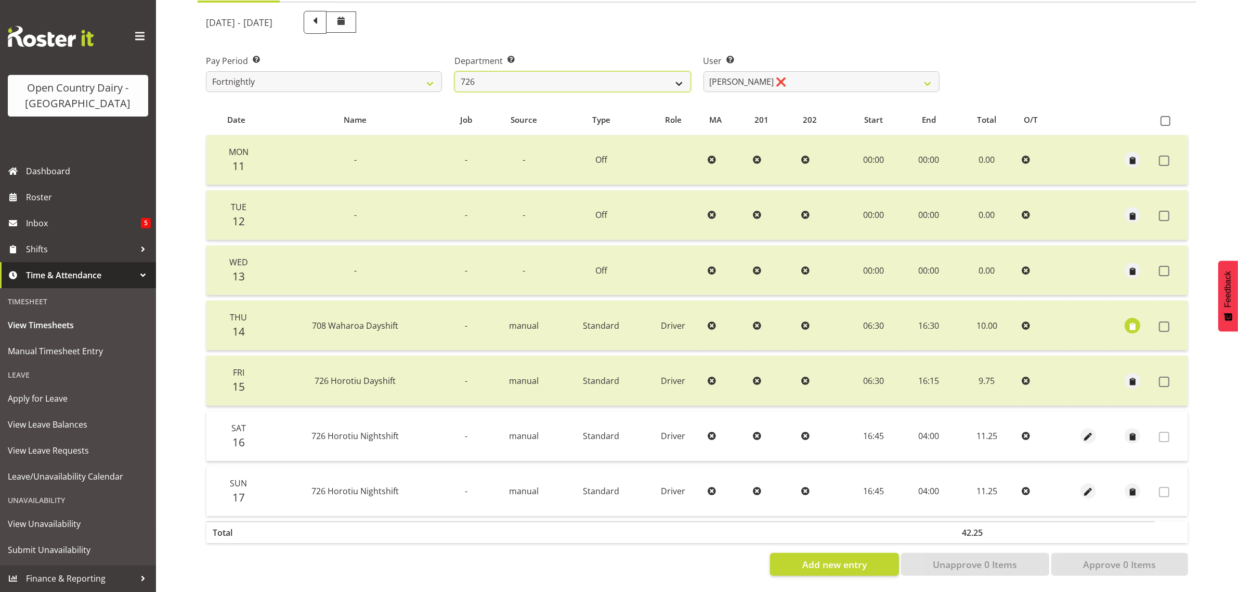
click at [550, 72] on select "701 702 703 704 705 706 707 708 709 710 711 712 713 714 715 716 717 718 719 720" at bounding box center [573, 81] width 236 height 21
click at [455, 71] on select "701 702 703 704 705 706 707 708 709 710 711 712 713 714 715 716 717 718 719 720" at bounding box center [573, 81] width 236 height 21
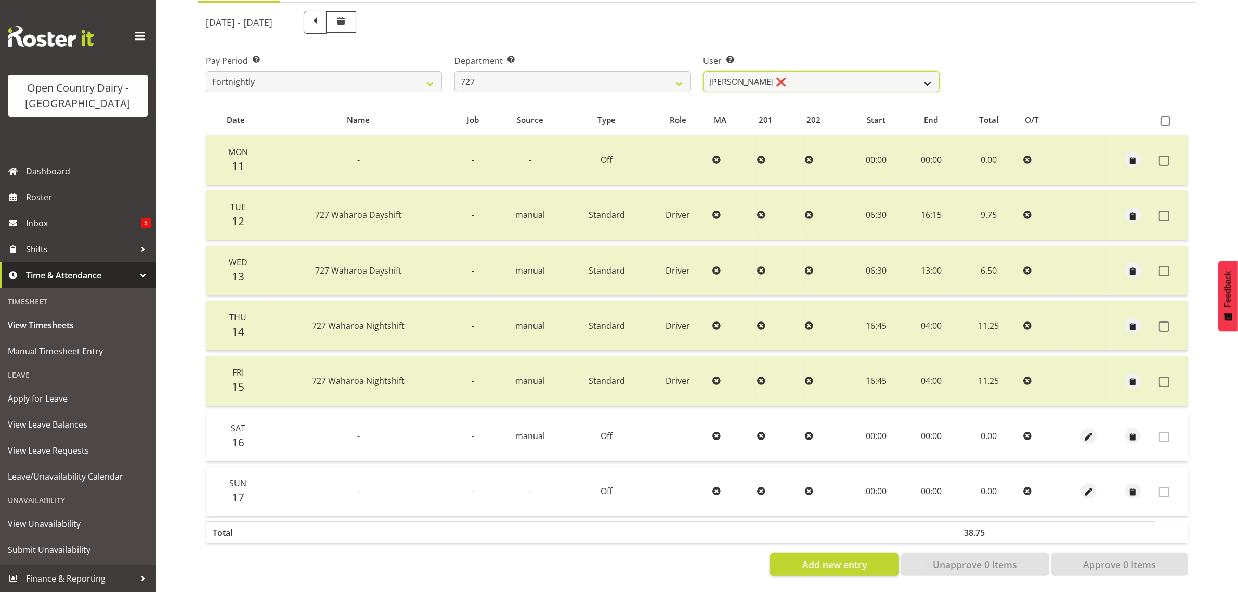
click at [837, 71] on select "David Pawley ❌ Kase Hussey ❌ Rhys Greener ❌" at bounding box center [822, 81] width 236 height 21
click at [534, 75] on select "701 702 703 704 705 706 707 708 709 710 711 712 713 714 715 716 717 718 719 720" at bounding box center [573, 81] width 236 height 21
click at [455, 71] on select "701 702 703 704 705 706 707 708 709 710 711 712 713 714 715 716 717 718 719 720" at bounding box center [573, 81] width 236 height 21
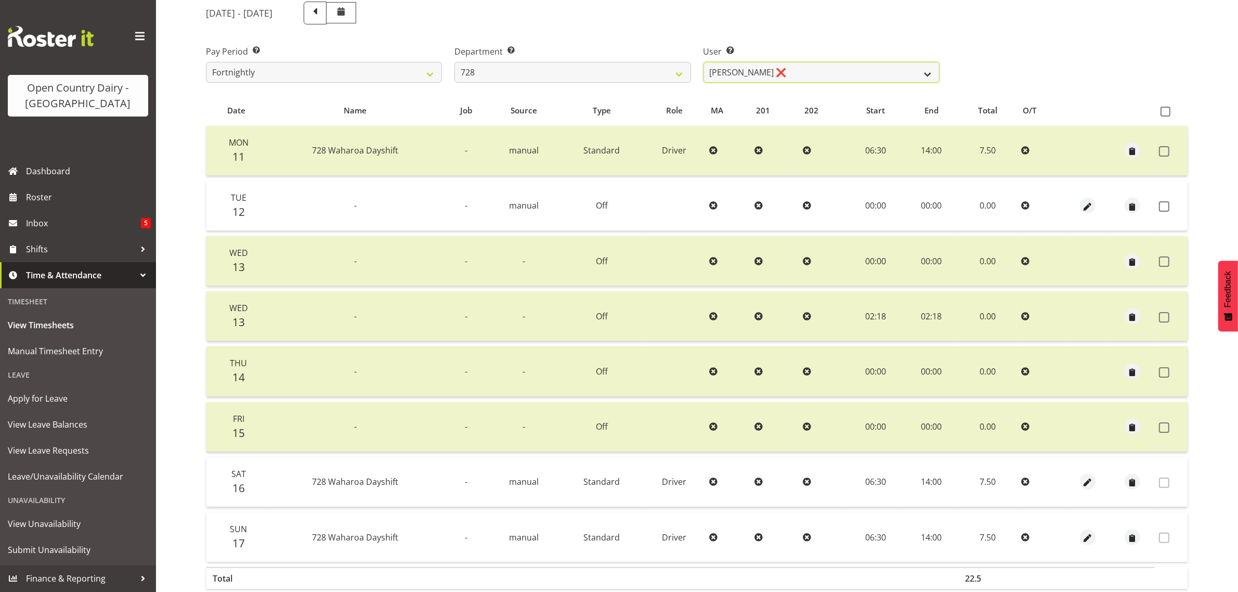
click at [838, 66] on select "Callum Leslie ❌ Nick Warren ❌ Ross Robert Hamilton ❌ Stuart Cherrington ❌ Wally…" at bounding box center [822, 72] width 236 height 21
click at [1163, 204] on span at bounding box center [1164, 206] width 10 height 10
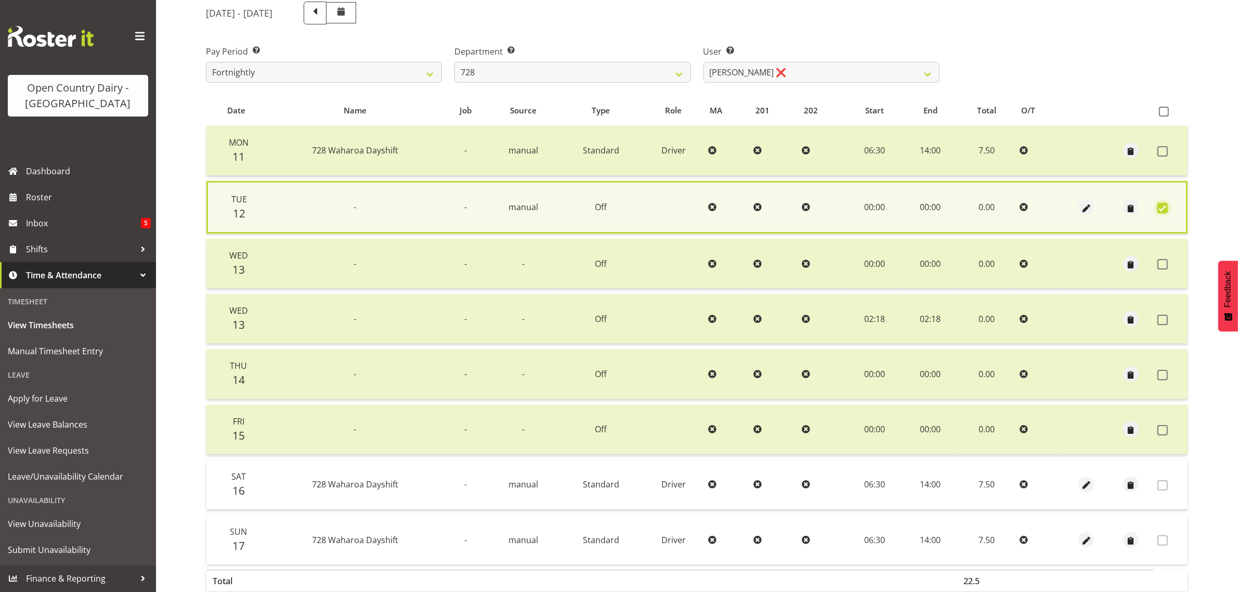
scroll to position [190, 0]
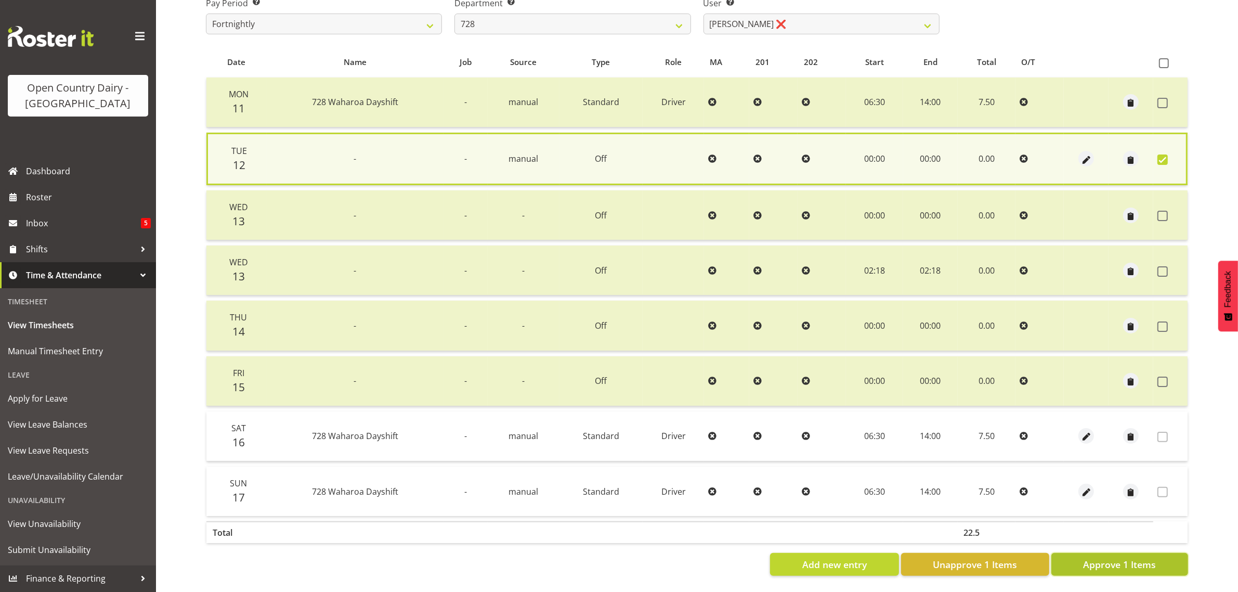
click at [1085, 557] on span "Approve 1 Items" at bounding box center [1119, 564] width 73 height 14
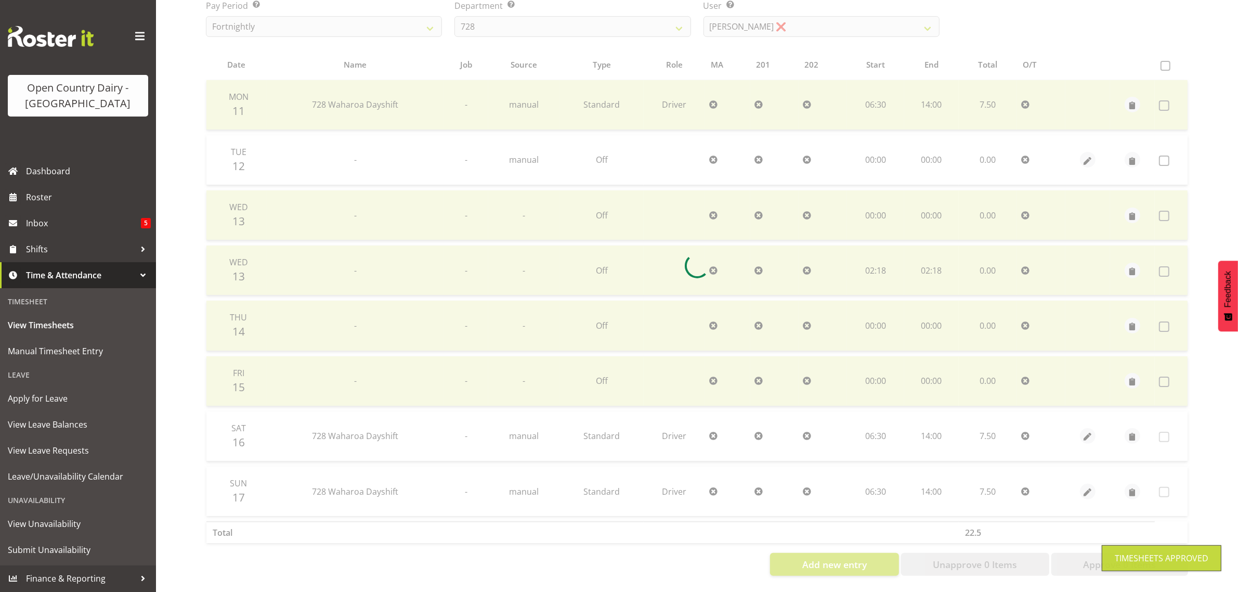
scroll to position [188, 0]
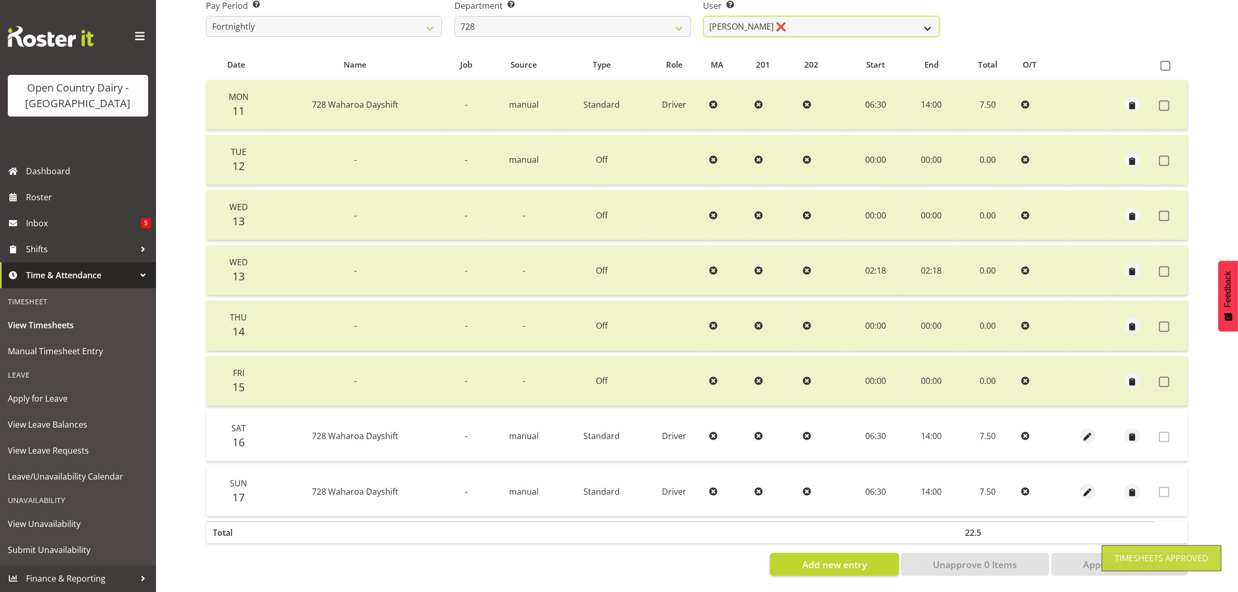
click at [770, 17] on select "Callum Leslie ❌ Nick Warren ❌ Ross Robert Hamilton ❌ Stuart Cherrington ❌ Wally…" at bounding box center [822, 26] width 236 height 21
click at [704, 16] on select "Callum Leslie ❌ Nick Warren ❌ Ross Robert Hamilton ❌ Stuart Cherrington ❌ Wally…" at bounding box center [822, 26] width 236 height 21
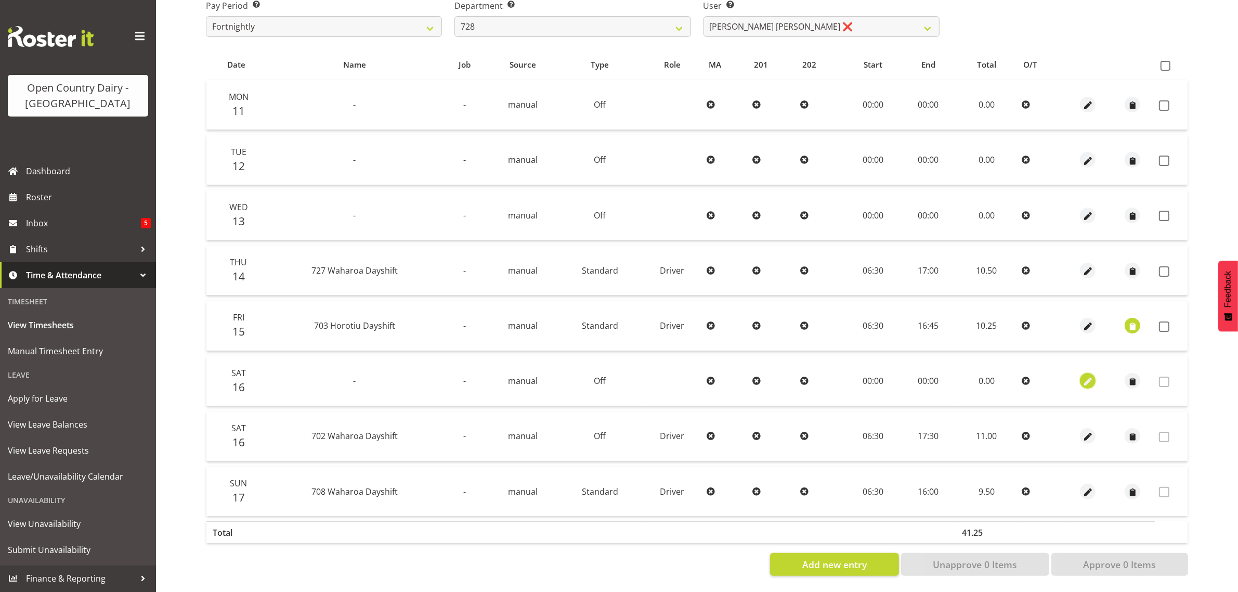
click at [1087, 376] on span "button" at bounding box center [1088, 382] width 12 height 12
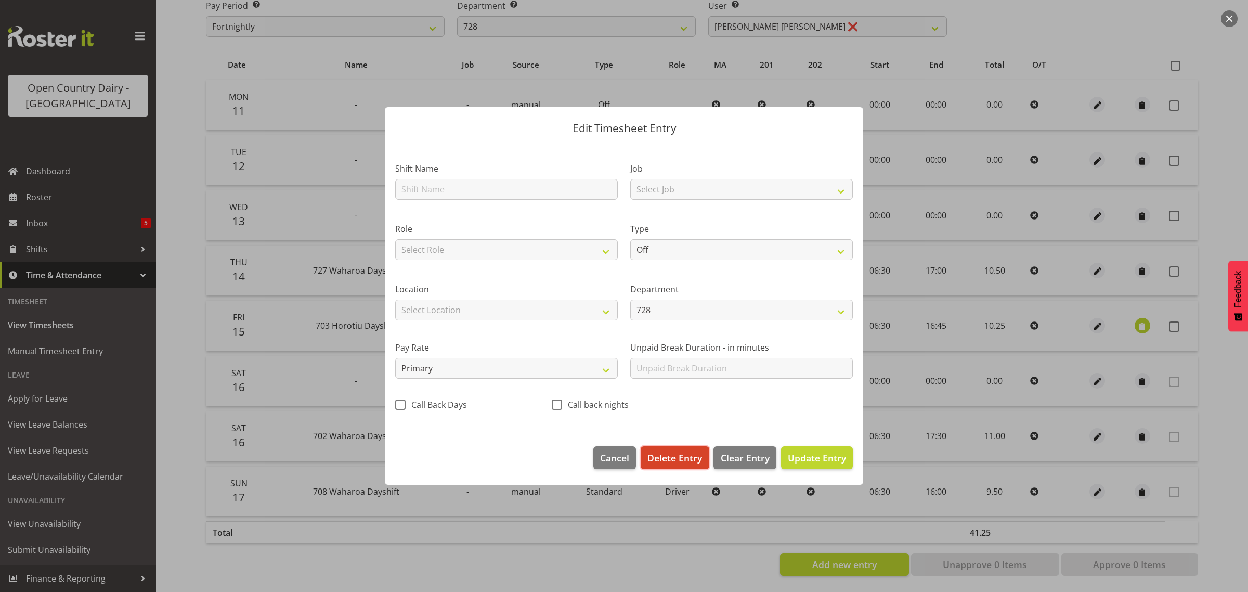
click at [679, 454] on span "Delete Entry" at bounding box center [674, 458] width 55 height 14
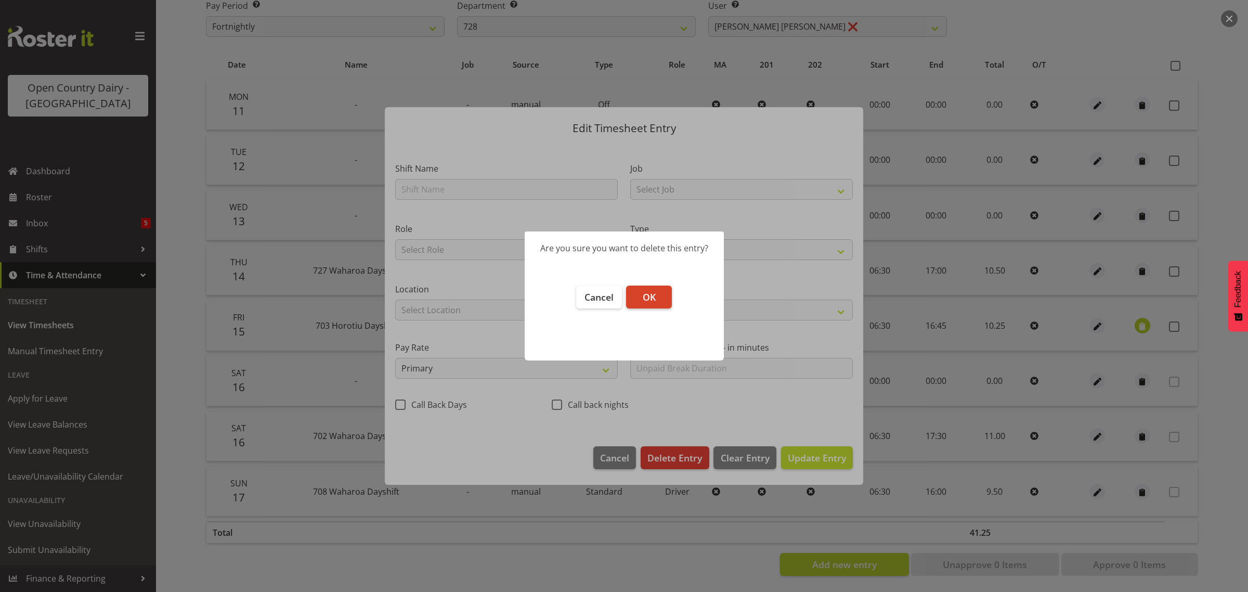
click at [650, 296] on span "OK" at bounding box center [649, 297] width 13 height 12
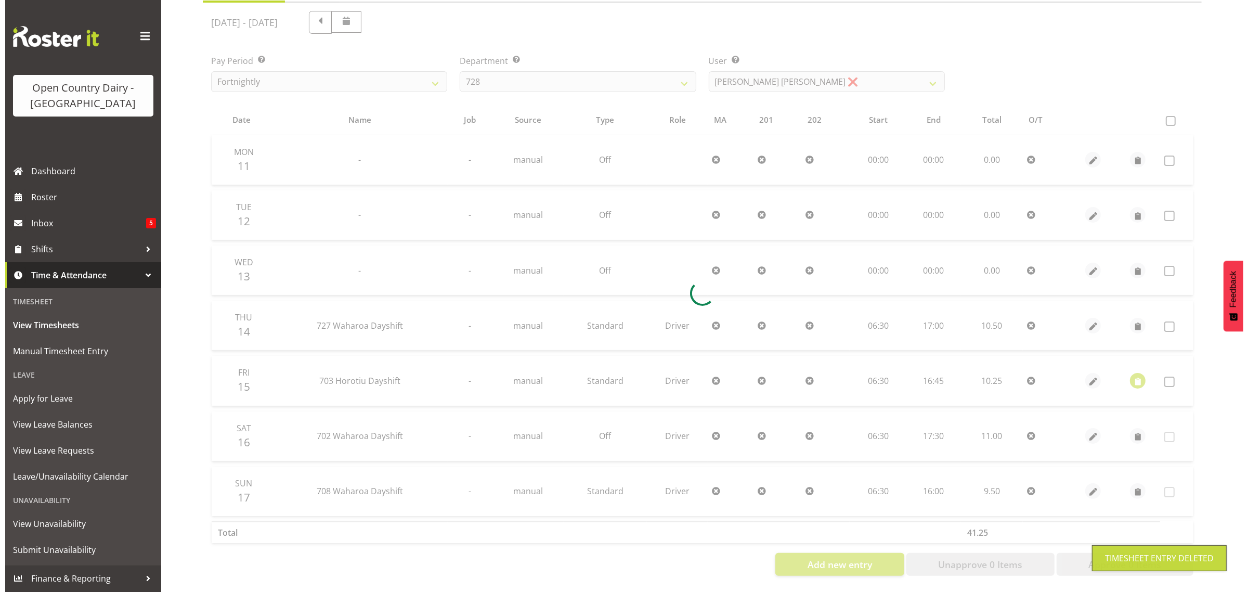
scroll to position [133, 0]
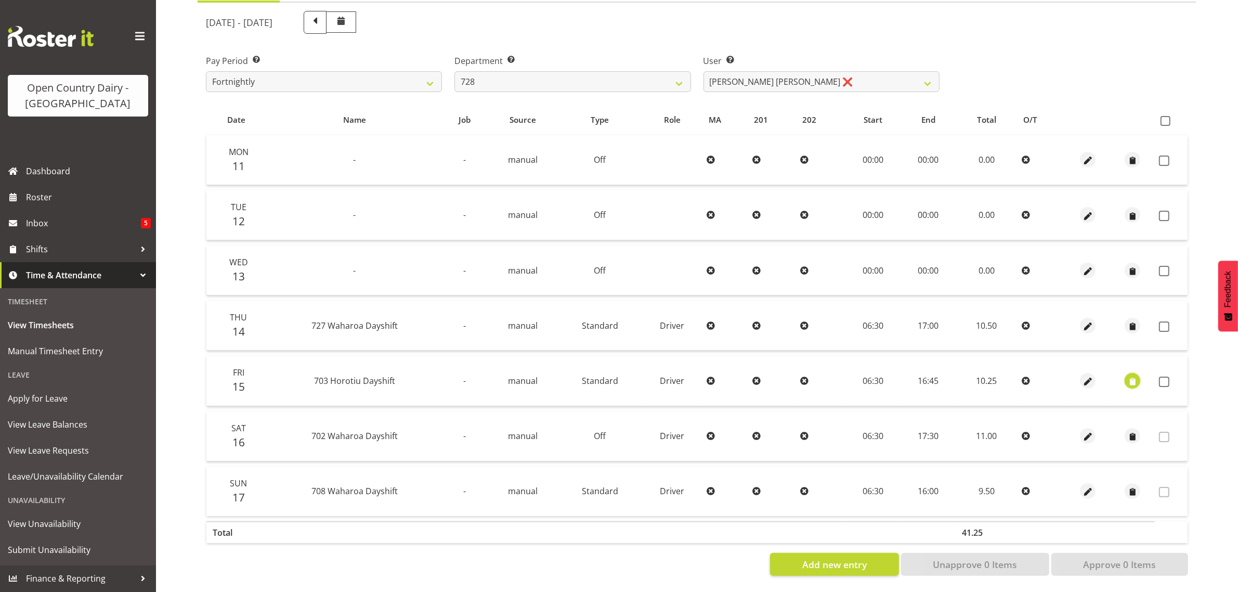
click at [1133, 375] on span "button" at bounding box center [1133, 381] width 12 height 12
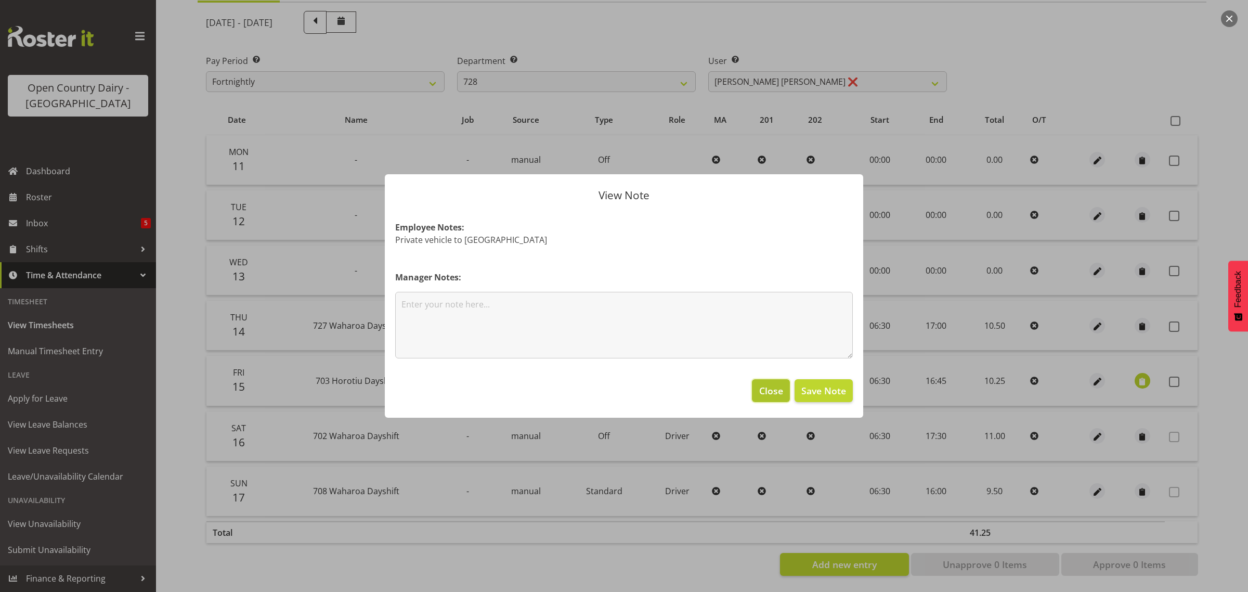
click at [768, 393] on span "Close" at bounding box center [771, 391] width 24 height 14
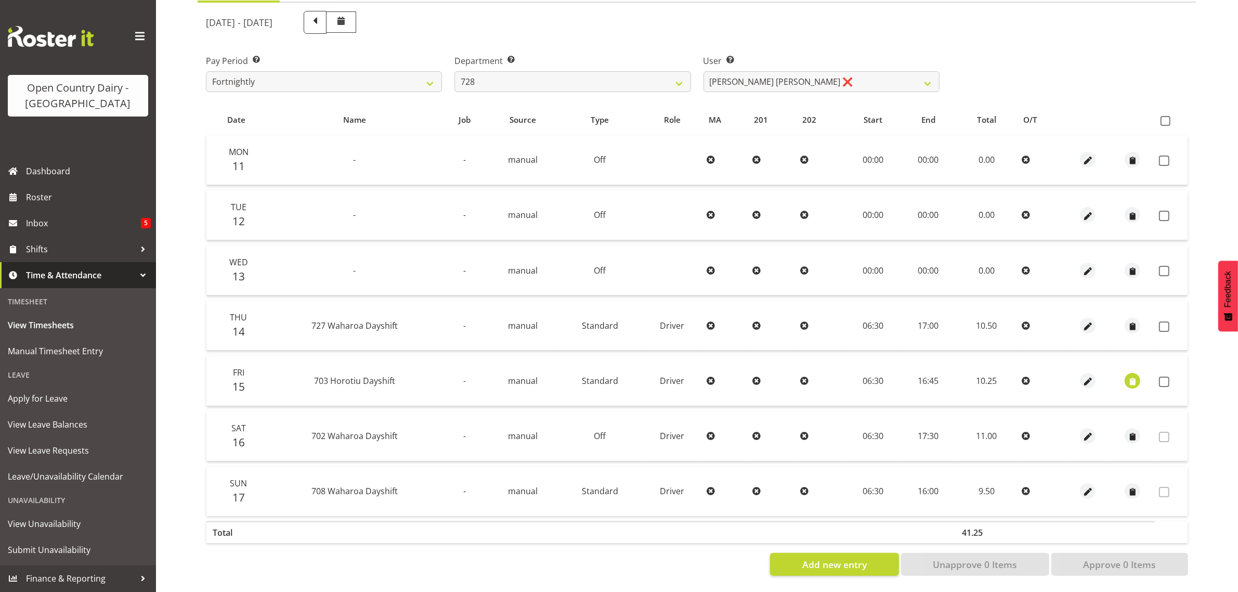
drag, startPoint x: 1163, startPoint y: 149, endPoint x: 1163, endPoint y: 159, distance: 9.4
click at [1163, 155] on span at bounding box center [1164, 160] width 10 height 10
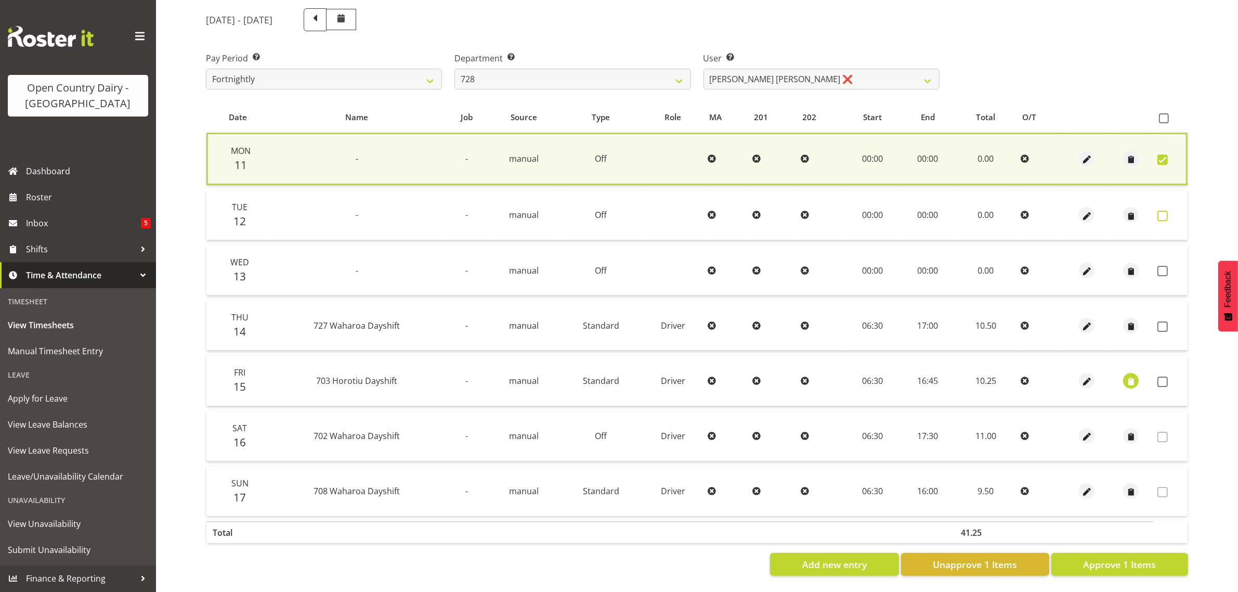
click at [1163, 211] on span at bounding box center [1163, 216] width 10 height 10
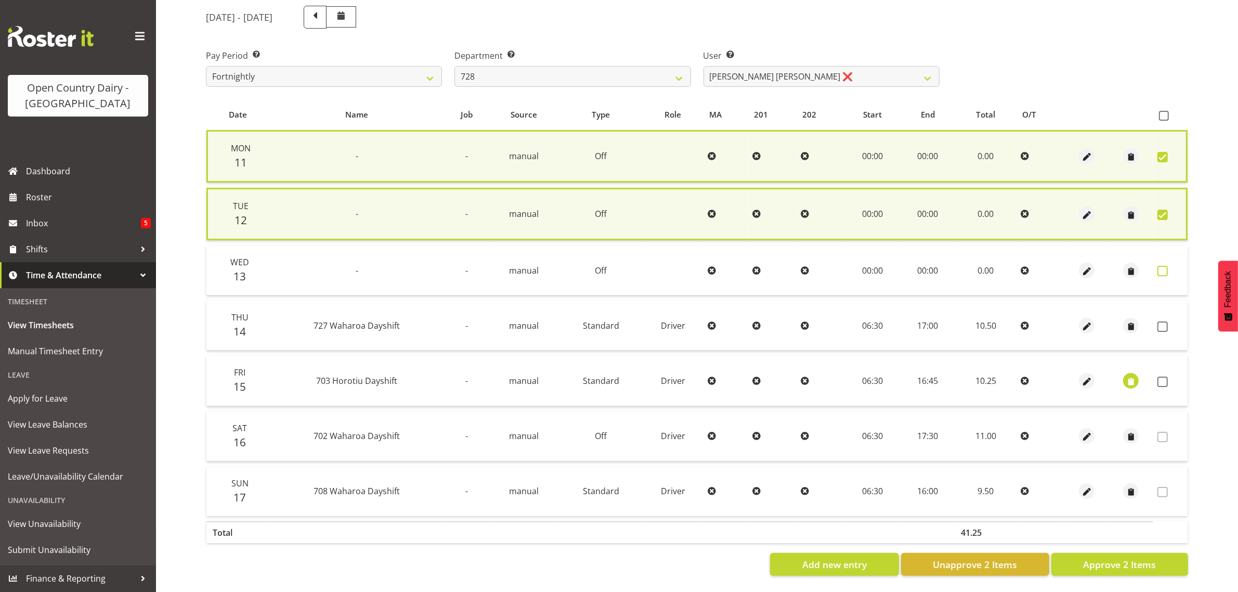
click at [1164, 266] on span at bounding box center [1163, 271] width 10 height 10
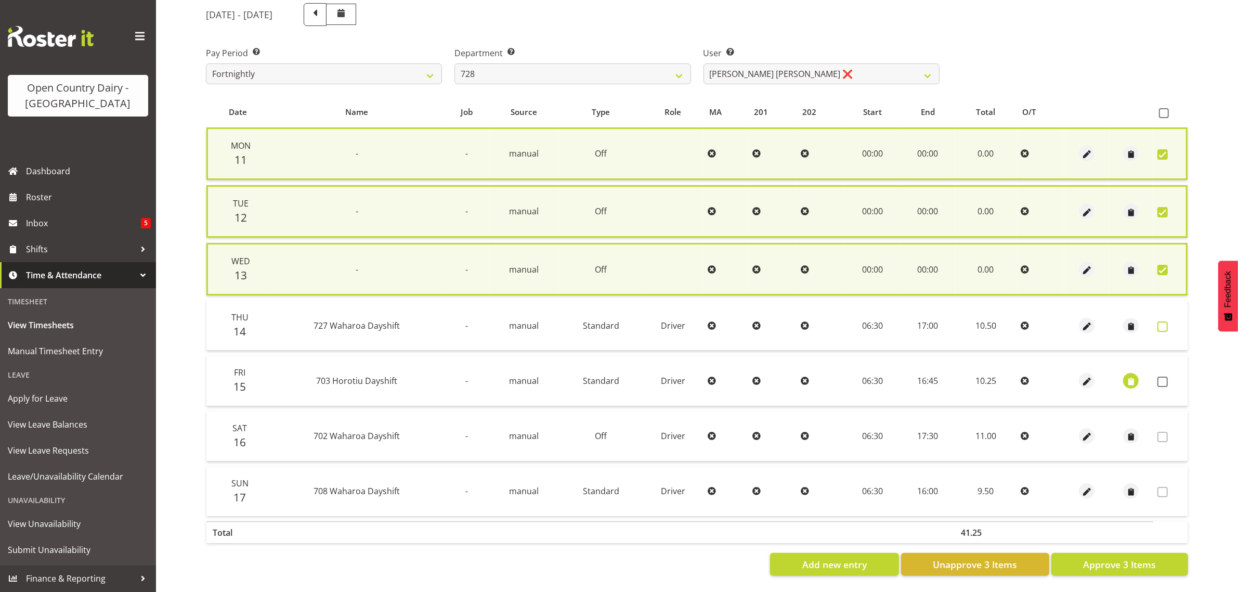
click at [1165, 321] on span at bounding box center [1163, 326] width 10 height 10
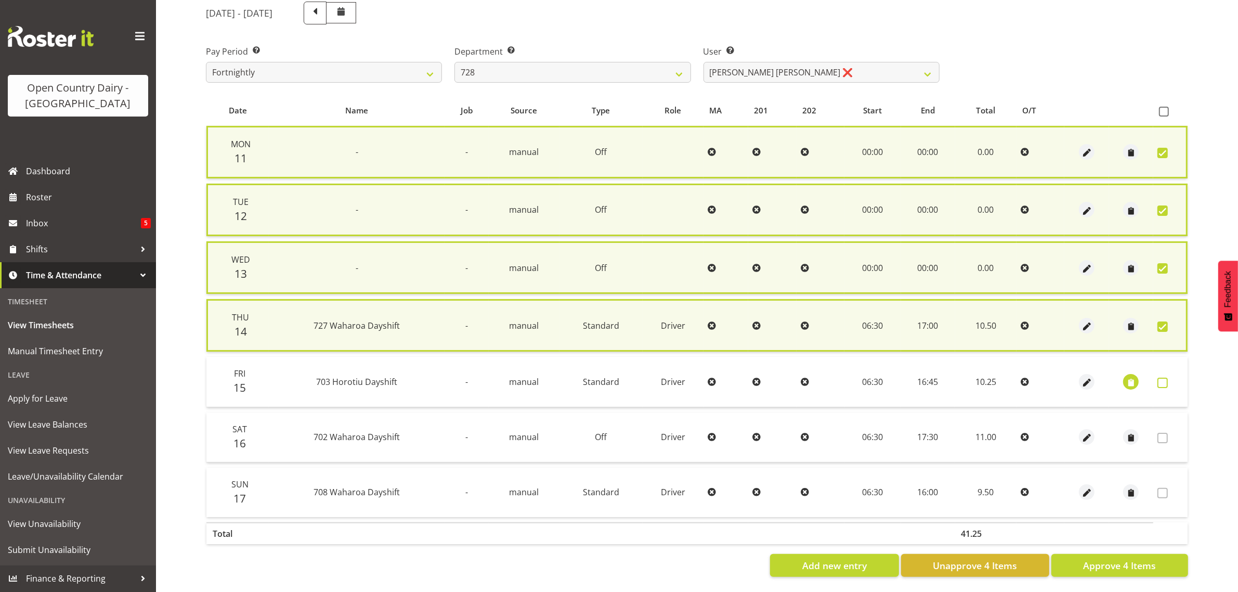
click at [1163, 380] on span at bounding box center [1163, 383] width 10 height 10
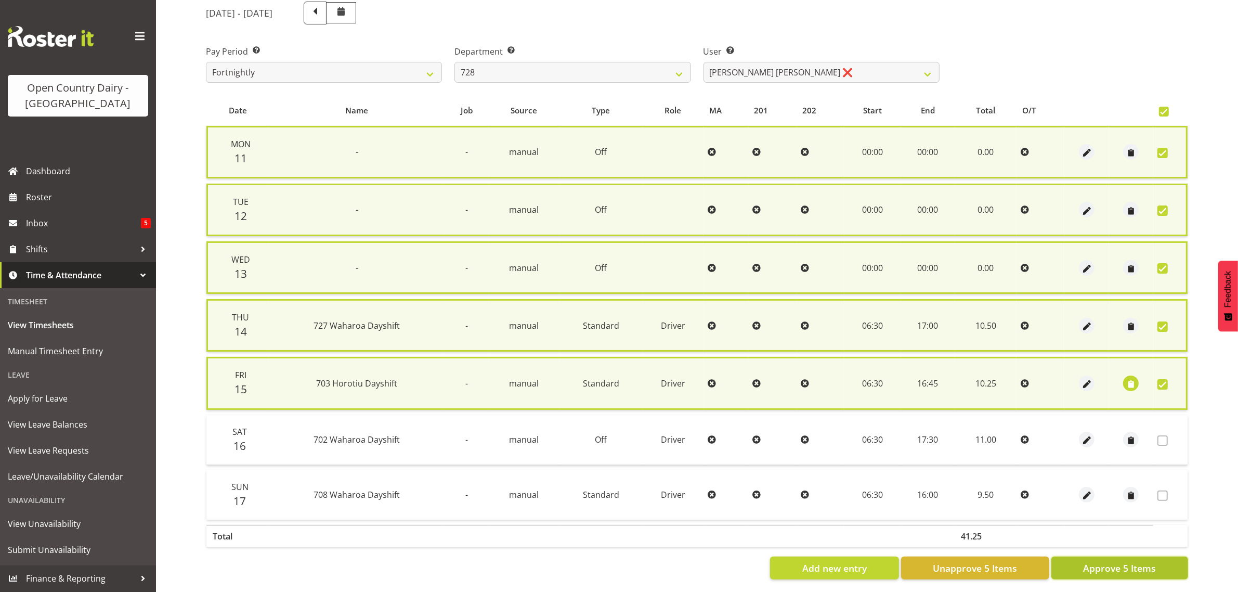
click at [1104, 566] on span "Approve 5 Items" at bounding box center [1119, 568] width 73 height 14
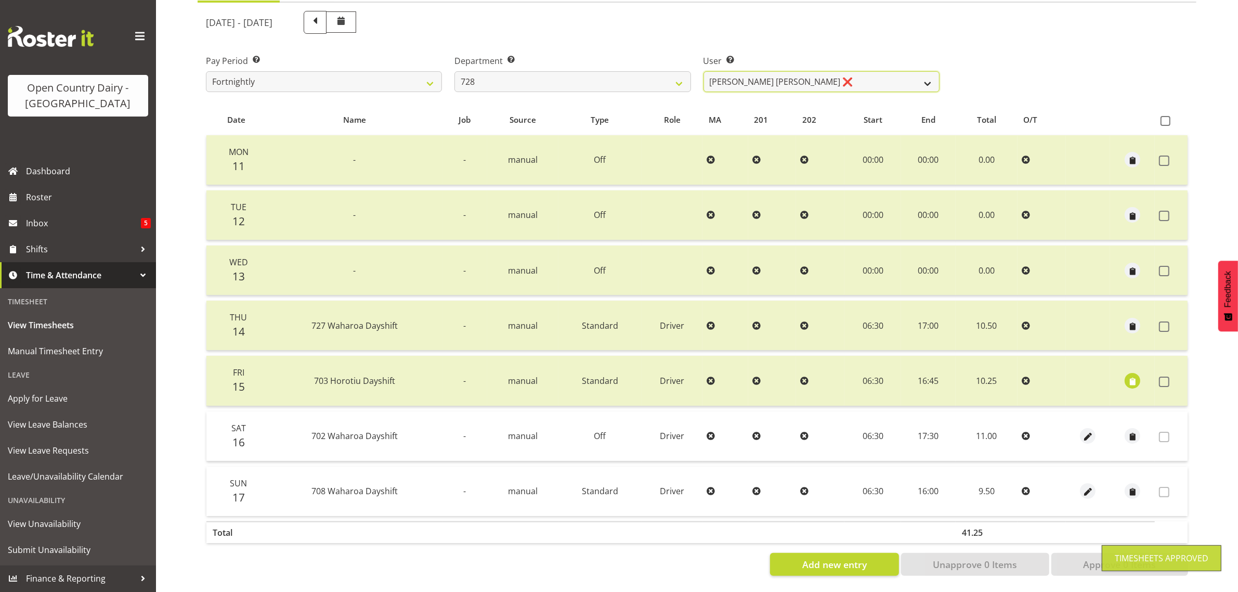
click at [844, 74] on select "Callum Leslie ❌ Nick Warren ❌ Ross Robert Hamilton ❌ Stuart Cherrington ❌ Wally…" at bounding box center [822, 81] width 236 height 21
click at [704, 71] on select "Callum Leslie ❌ Nick Warren ❌ Ross Robert Hamilton ❌ Stuart Cherrington ❌ Wally…" at bounding box center [822, 81] width 236 height 21
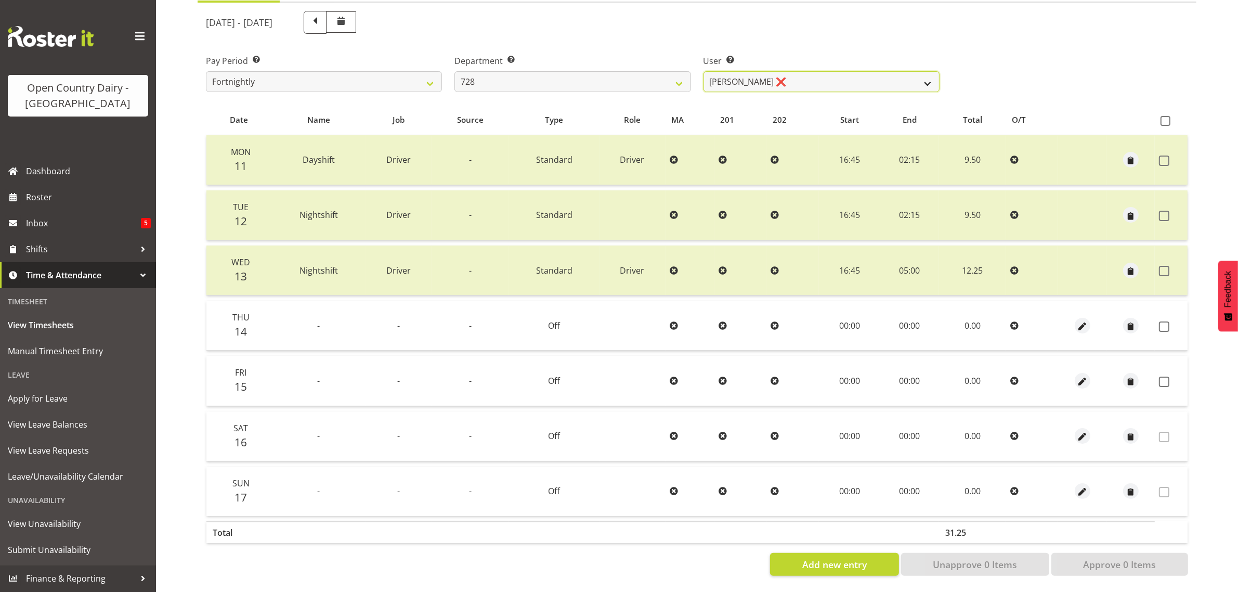
click at [772, 71] on select "Callum Leslie ❌ Nick Warren ❌ Ross Robert Hamilton ❌ Stuart Cherrington ❌ Wally…" at bounding box center [822, 81] width 236 height 21
click at [704, 71] on select "Callum Leslie ❌ Nick Warren ❌ Ross Robert Hamilton ❌ Stuart Cherrington ❌ Wally…" at bounding box center [822, 81] width 236 height 21
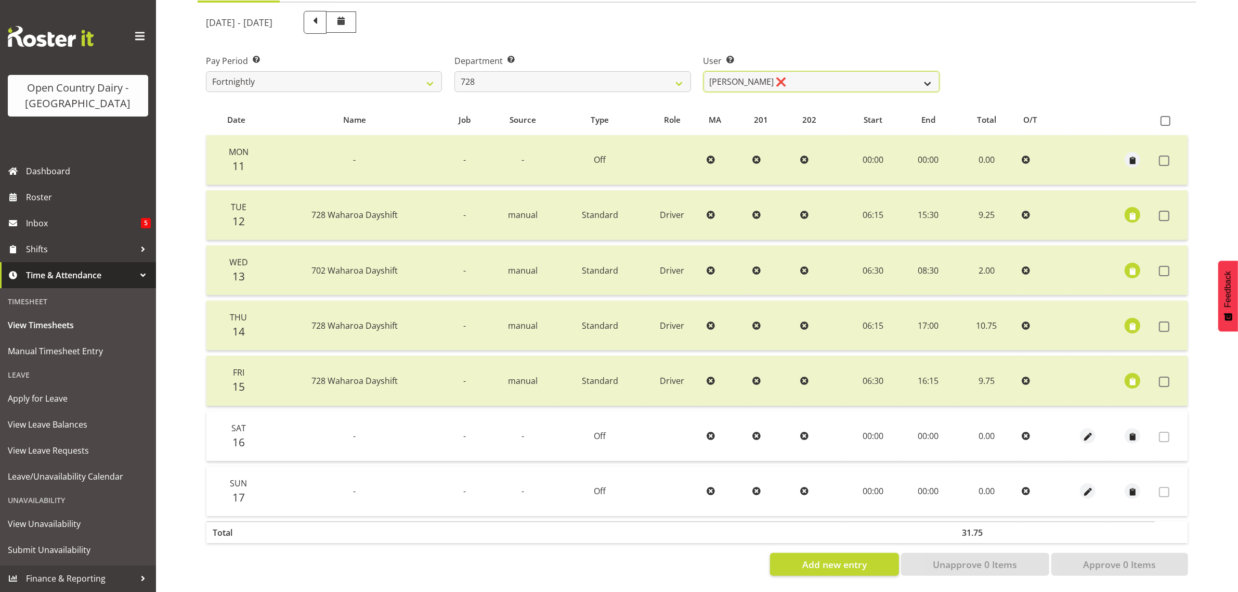
click at [794, 71] on select "Callum Leslie ❌ Nick Warren ❌ Ross Robert Hamilton ❌ Stuart Cherrington ❌ Wally…" at bounding box center [822, 81] width 236 height 21
click at [497, 71] on select "701 702 703 704 705 706 707 708 709 710 711 712 713 714 715 716 717 718 719 720" at bounding box center [573, 81] width 236 height 21
click at [455, 71] on select "701 702 703 704 705 706 707 708 709 710 711 712 713 714 715 716 717 718 719 720" at bounding box center [573, 81] width 236 height 21
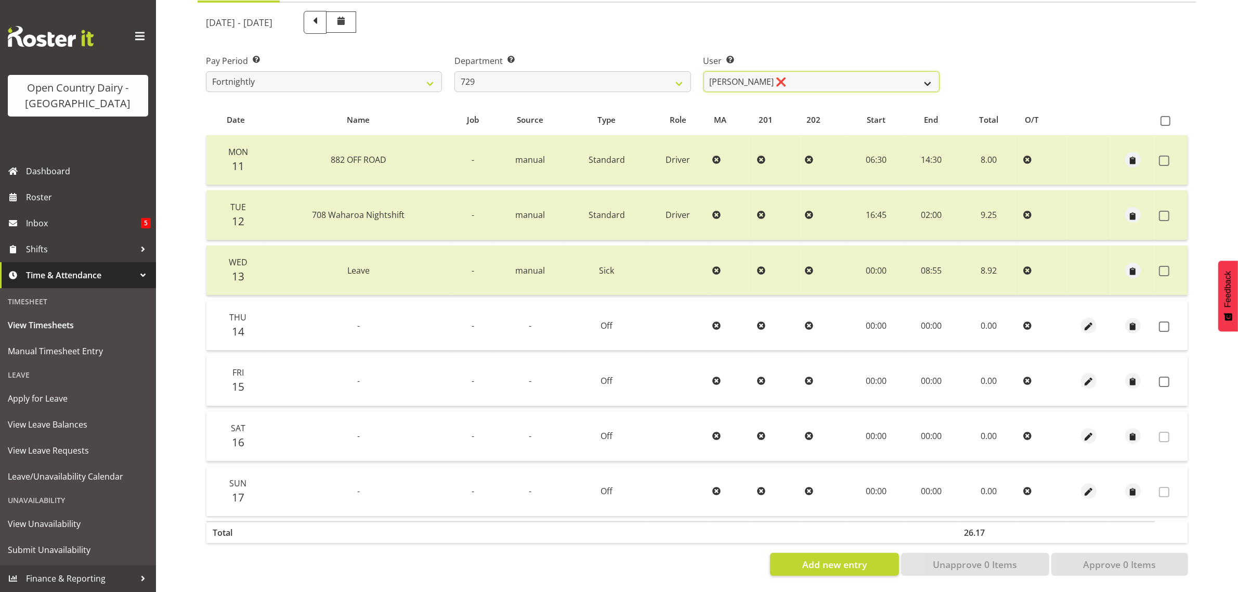
click at [835, 71] on select "Craig Schlager-Reay ❌ Dave Trepels ❌ Jimi Jack ❌ Shannan Wood ❌" at bounding box center [822, 81] width 236 height 21
click at [704, 71] on select "Craig Schlager-Reay ❌ Dave Trepels ❌ Jimi Jack ❌ Shannan Wood ❌" at bounding box center [822, 81] width 236 height 21
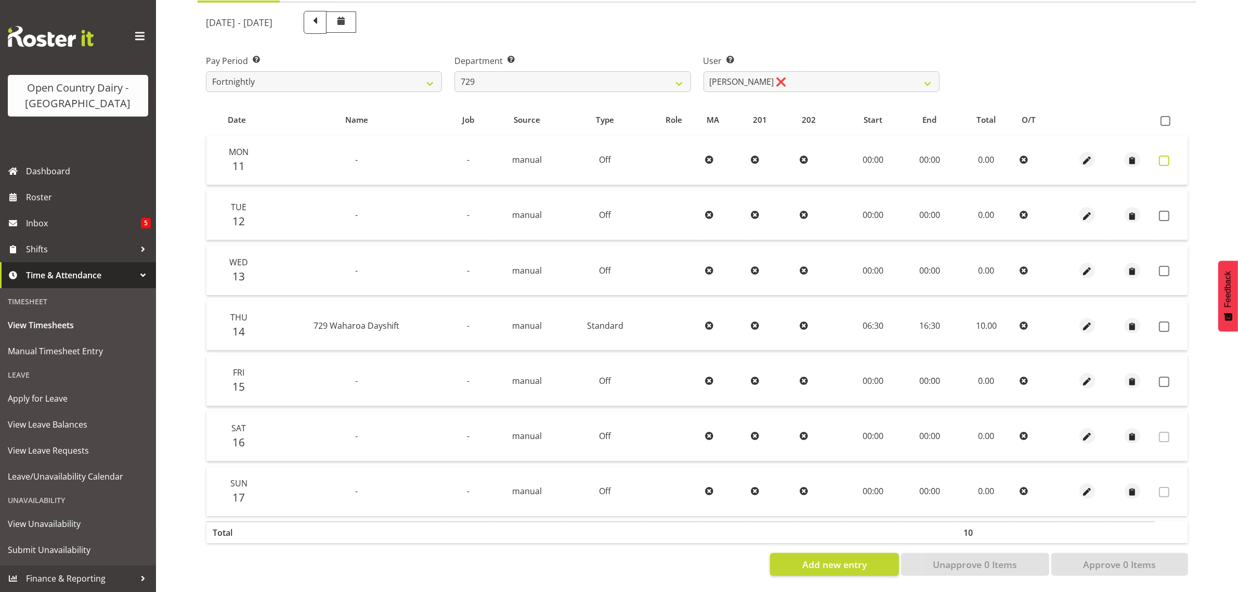
click at [1163, 155] on span at bounding box center [1164, 160] width 10 height 10
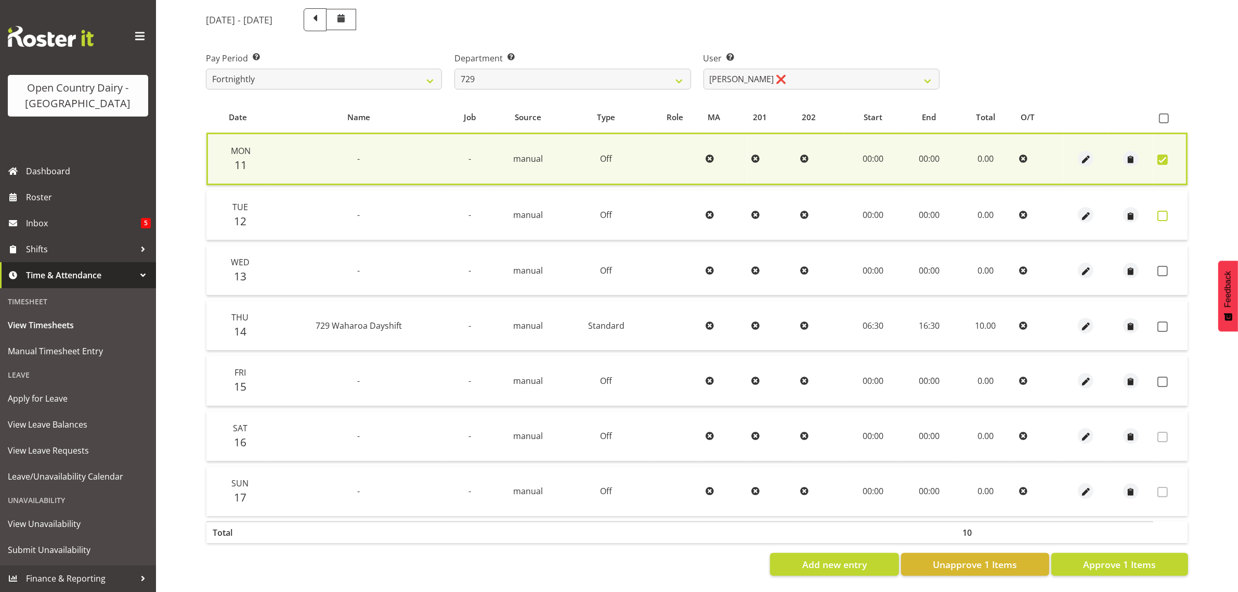
click at [1163, 211] on span at bounding box center [1163, 216] width 10 height 10
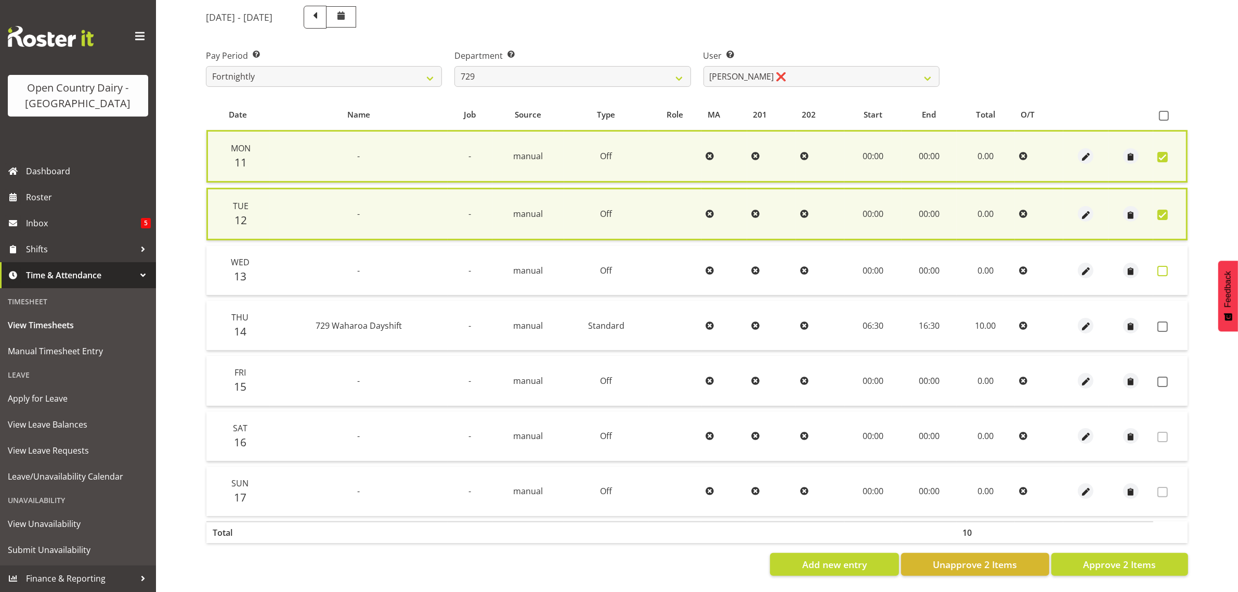
click at [1162, 266] on span at bounding box center [1163, 271] width 10 height 10
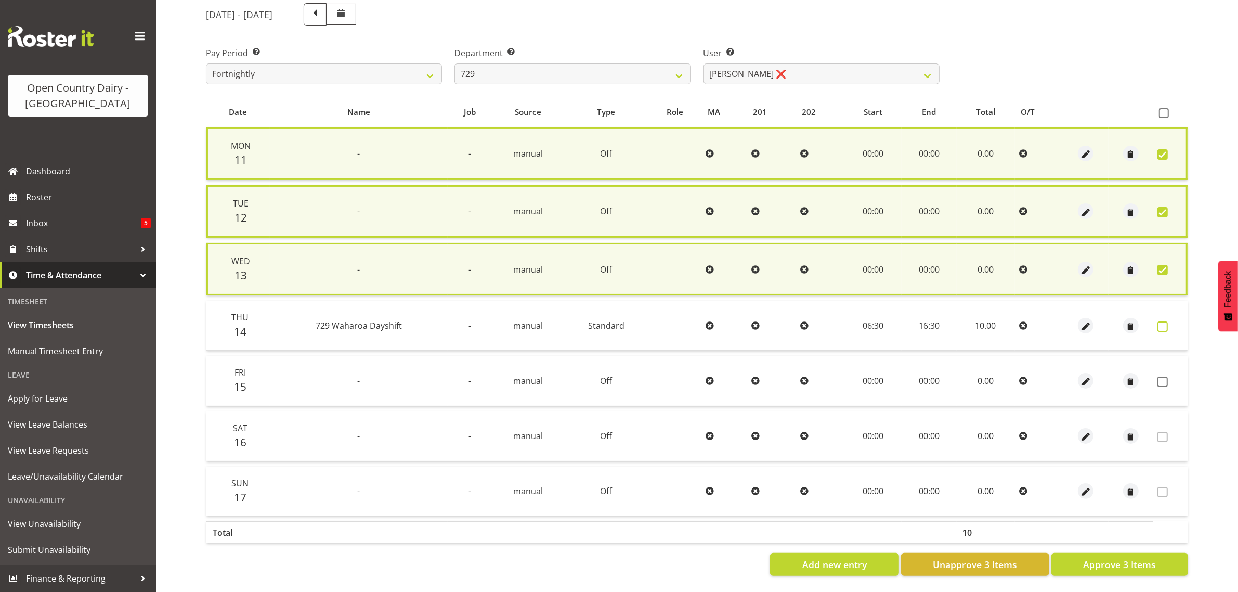
click at [1162, 321] on span at bounding box center [1163, 326] width 10 height 10
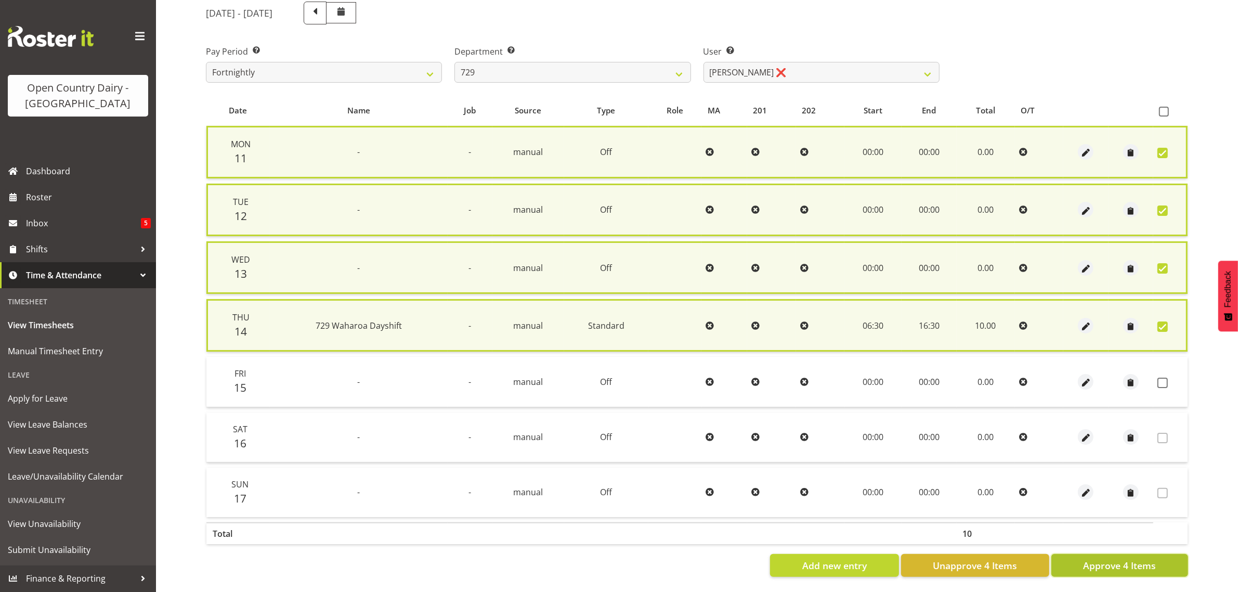
click at [1113, 562] on span "Approve 4 Items" at bounding box center [1119, 566] width 73 height 14
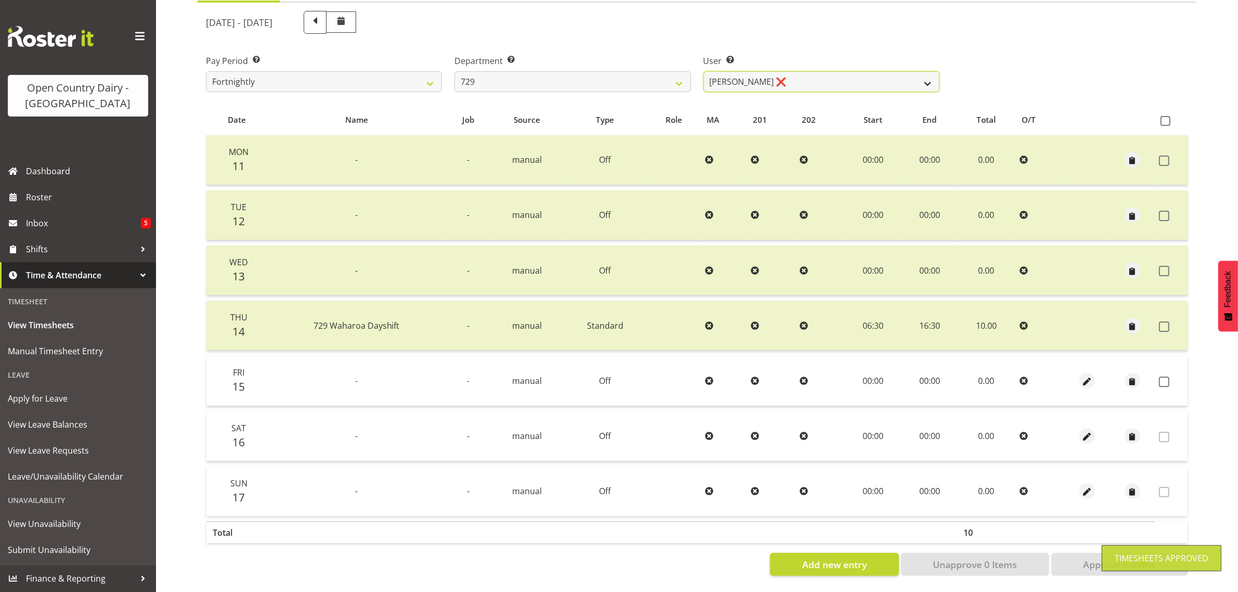
click at [809, 71] on select "Craig Schlager-Reay ❌ Dave Trepels ❌ Jimi Jack ❌ Shannan Wood ❌" at bounding box center [822, 81] width 236 height 21
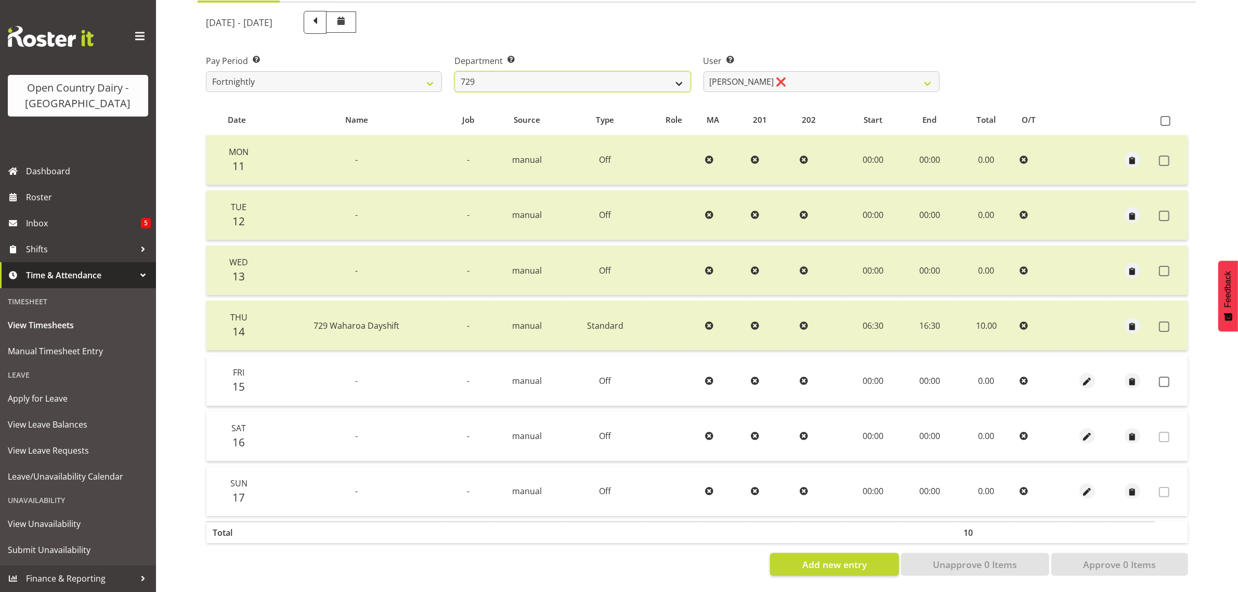
click at [515, 72] on select "701 702 703 704 705 706 707 708 709 710 711 712 713 714 715 716 717 718 719 720" at bounding box center [573, 81] width 236 height 21
click at [455, 71] on select "701 702 703 704 705 706 707 708 709 710 711 712 713 714 715 716 717 718 719 720" at bounding box center [573, 81] width 236 height 21
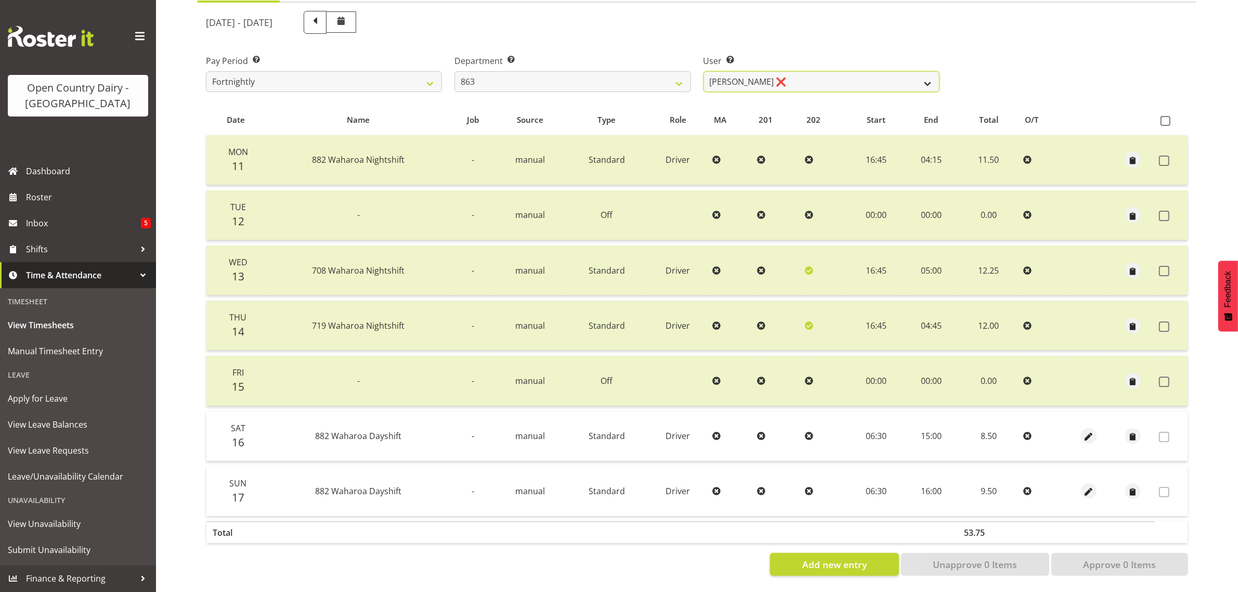
click at [776, 71] on select "Billy Walters ❌ Glyn Spiller ❌ Mike Paki ❌ Paul Bunyan ❌" at bounding box center [822, 81] width 236 height 21
click at [704, 71] on select "Billy Walters ❌ Glyn Spiller ❌ Mike Paki ❌ Paul Bunyan ❌" at bounding box center [822, 81] width 236 height 21
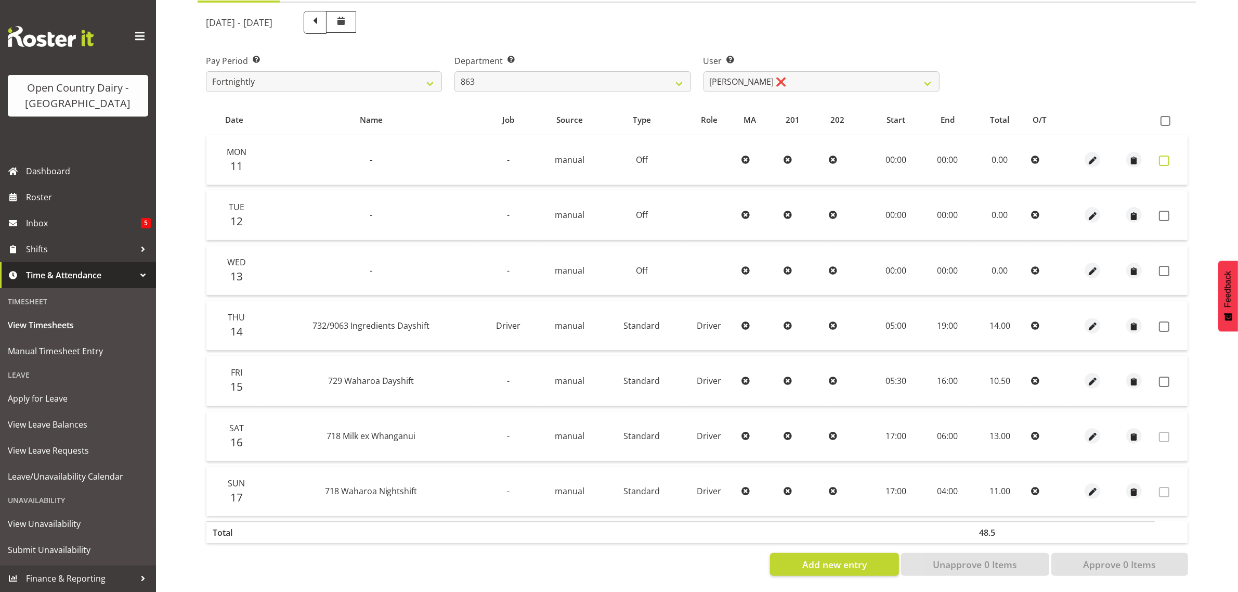
click at [1162, 155] on span at bounding box center [1164, 160] width 10 height 10
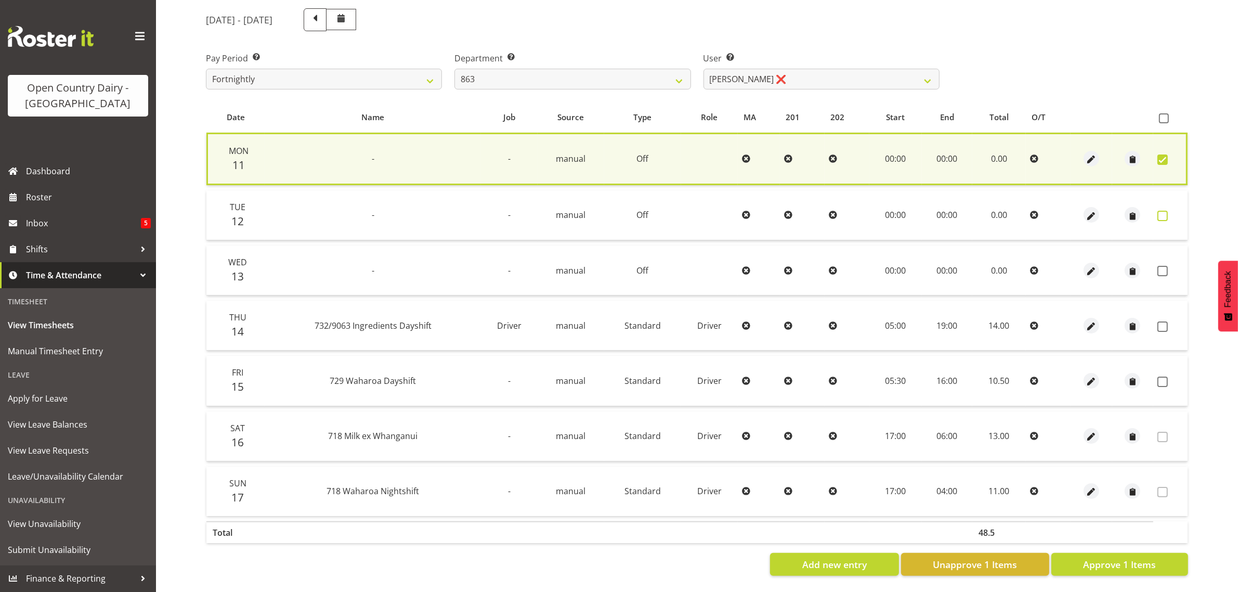
click at [1163, 211] on span at bounding box center [1163, 216] width 10 height 10
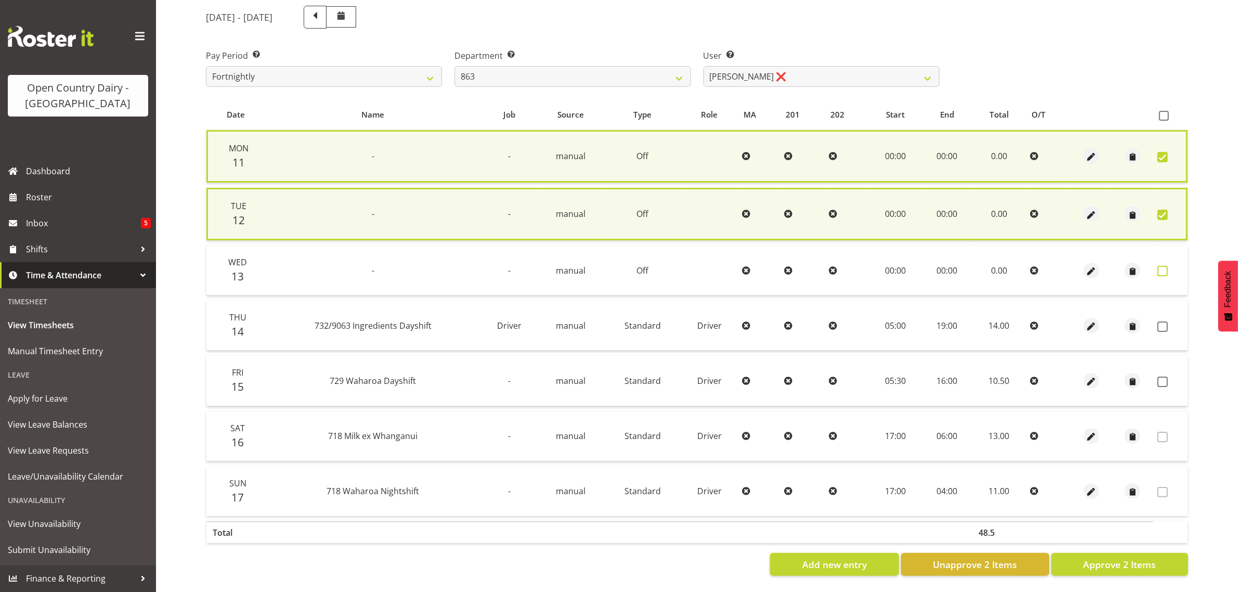
click at [1161, 266] on span at bounding box center [1163, 271] width 10 height 10
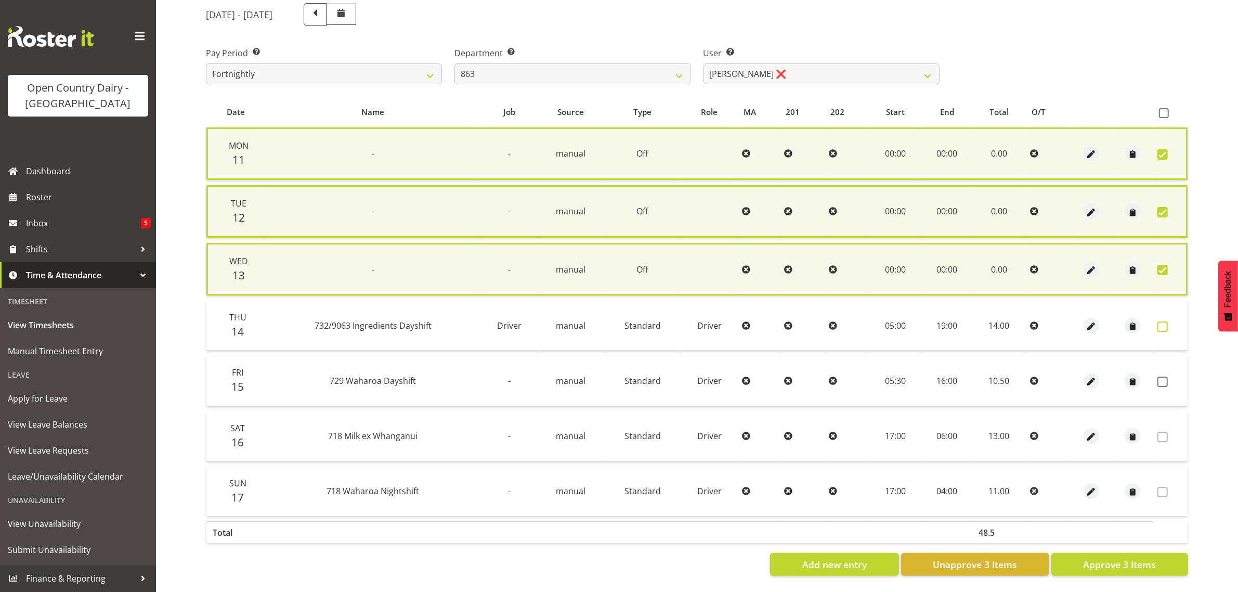
click at [1162, 321] on span at bounding box center [1163, 326] width 10 height 10
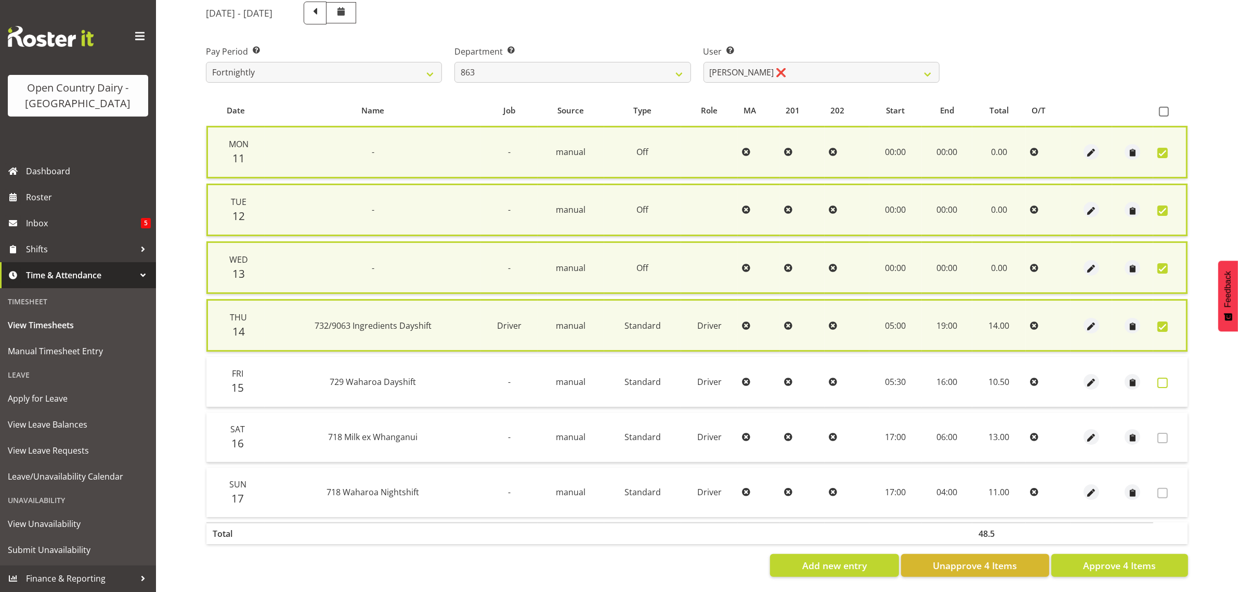
click at [1163, 379] on span at bounding box center [1163, 383] width 10 height 10
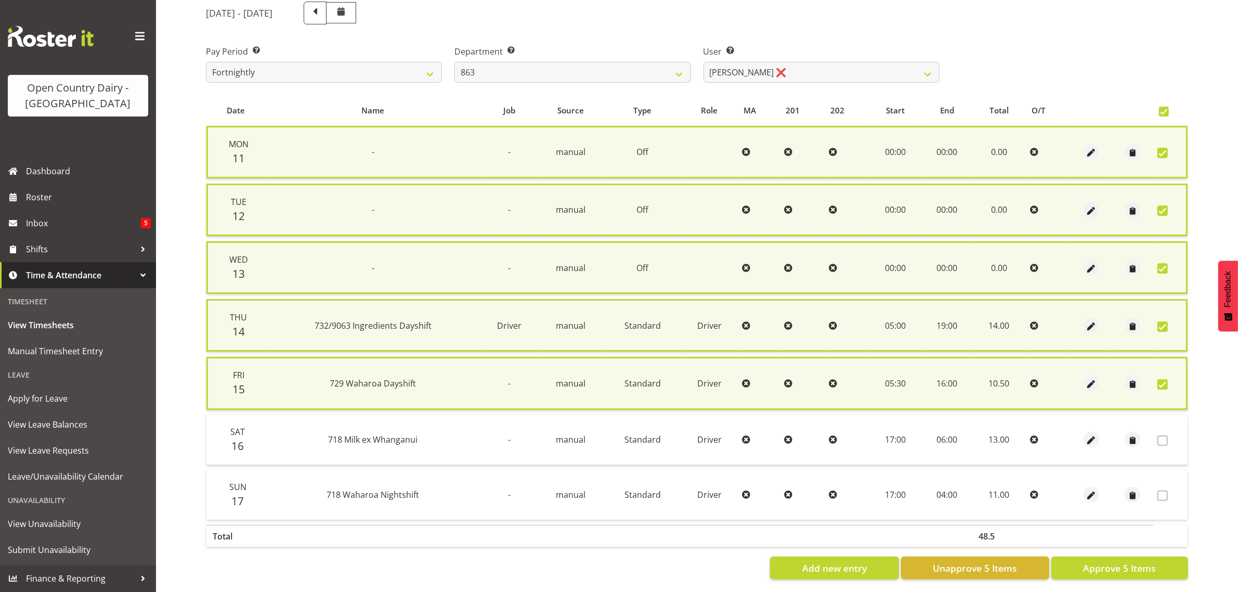
click at [1166, 381] on span at bounding box center [1163, 384] width 10 height 10
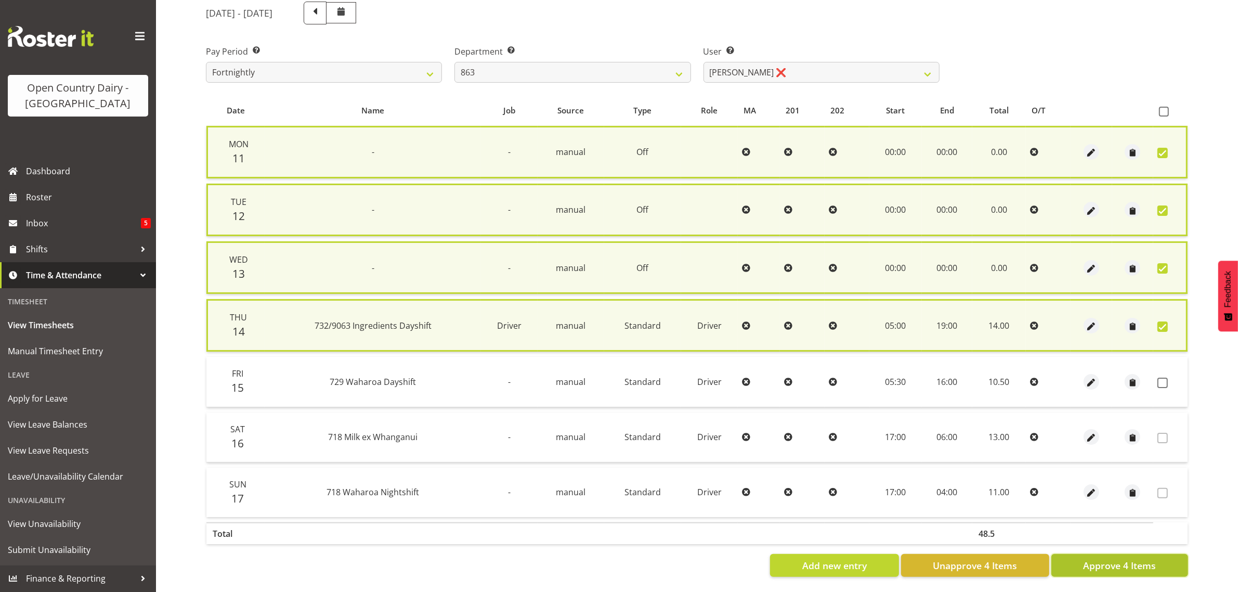
click at [1097, 565] on span "Approve 4 Items" at bounding box center [1119, 566] width 73 height 14
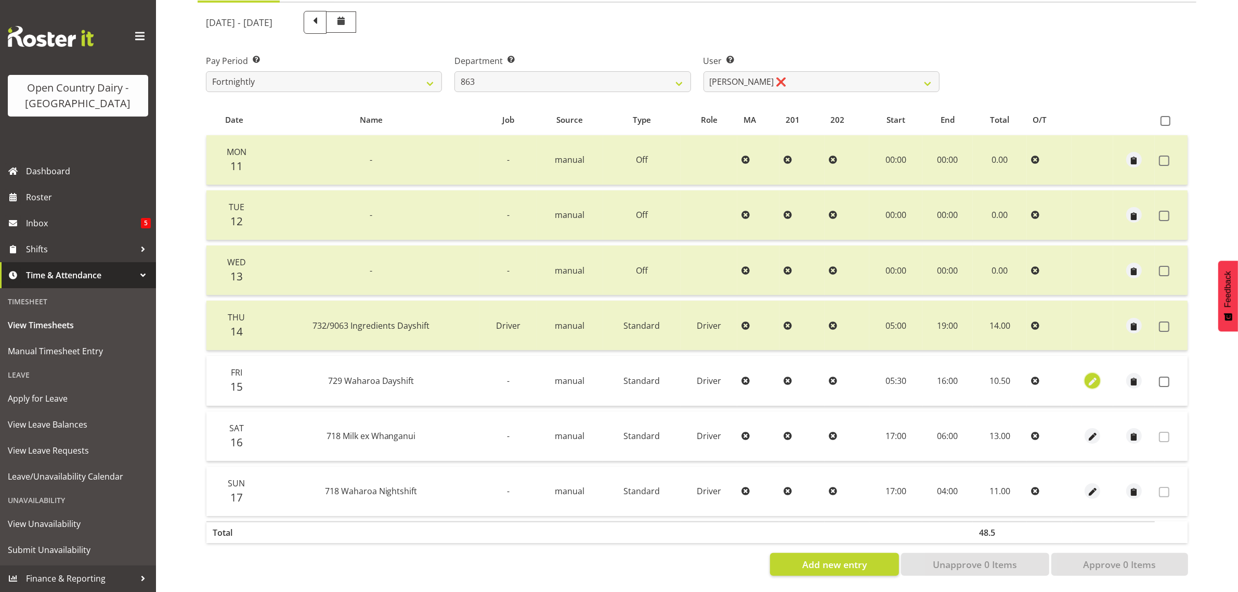
click at [1092, 375] on span "button" at bounding box center [1093, 381] width 12 height 12
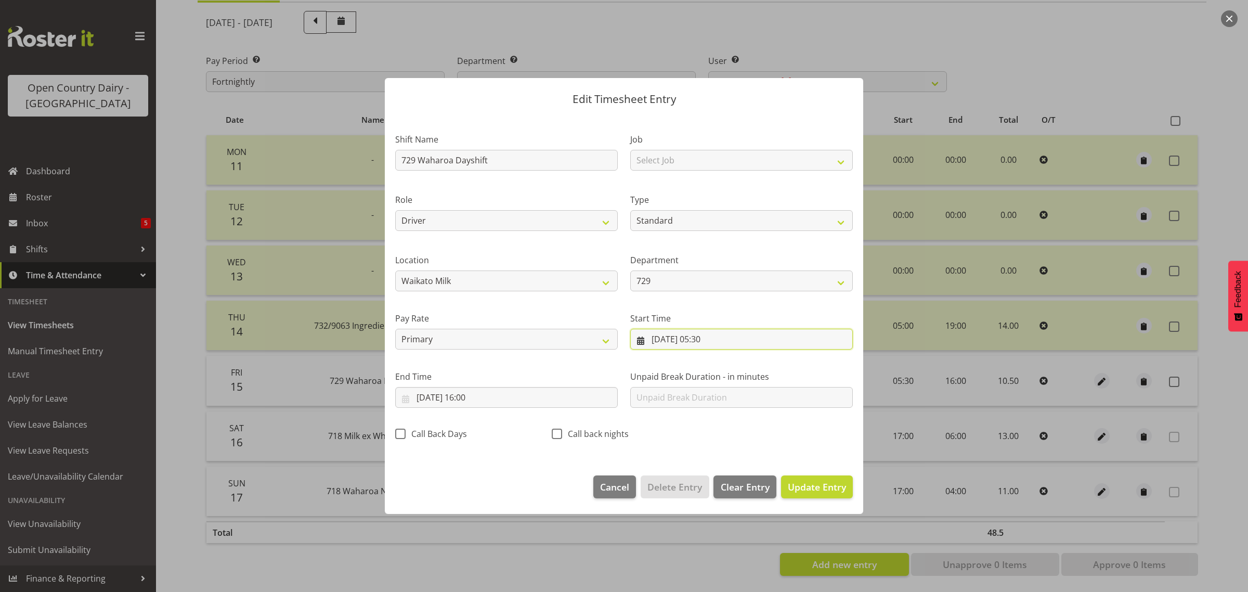
click at [718, 339] on input "15/08/2025, 05:30" at bounding box center [741, 339] width 223 height 21
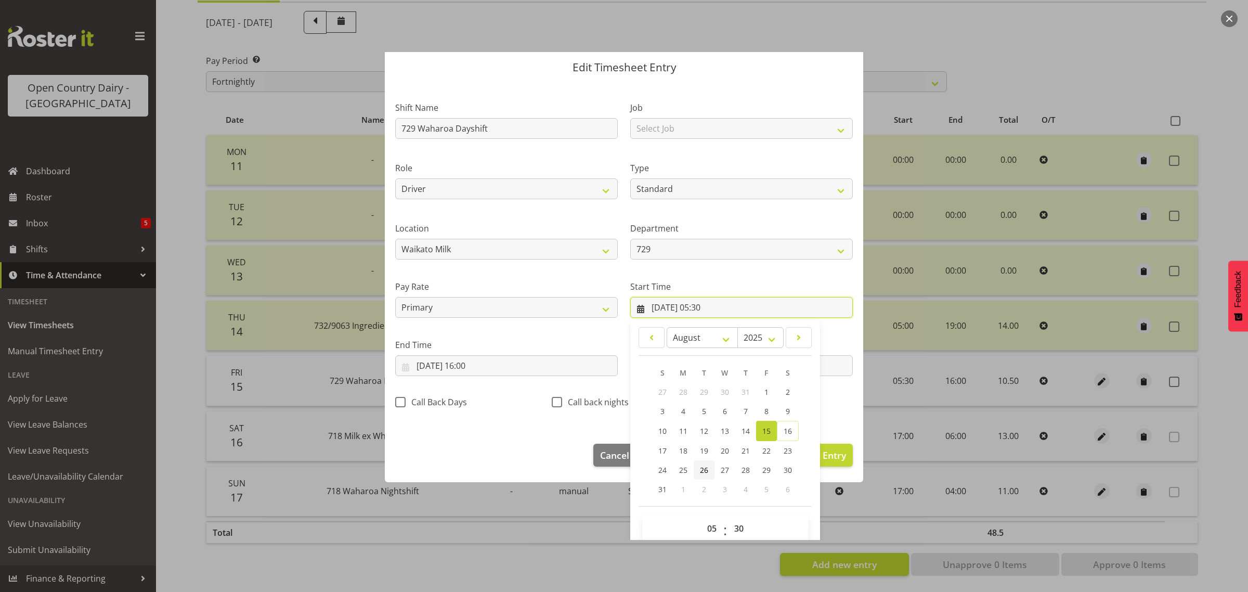
scroll to position [47, 0]
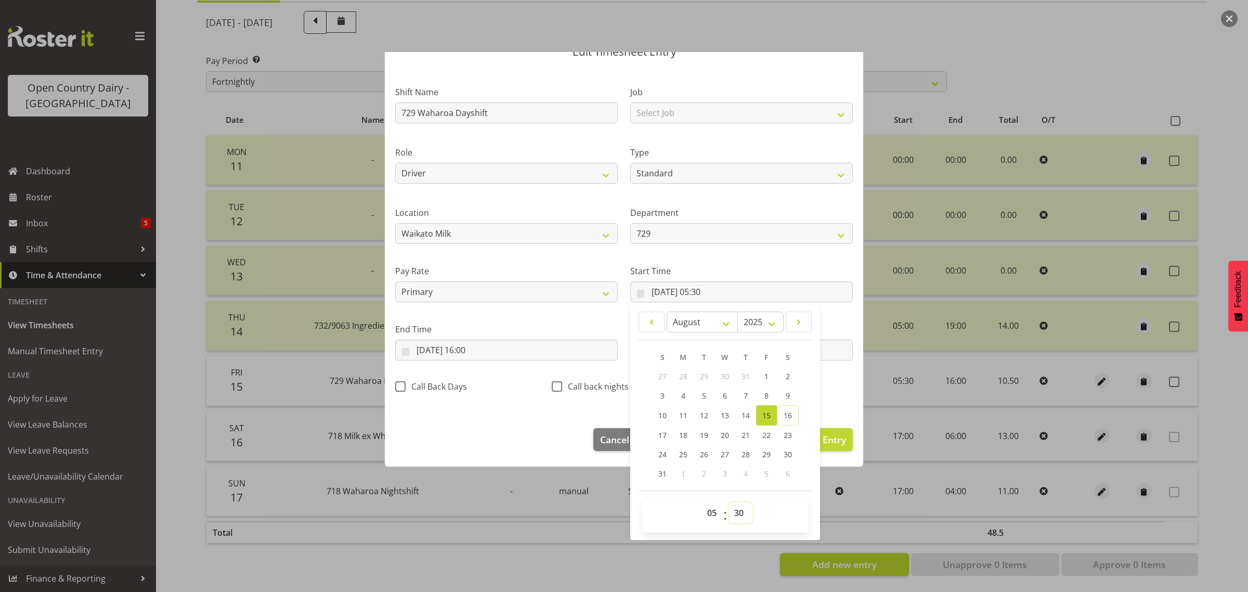
click at [734, 514] on select "00 01 02 03 04 05 06 07 08 09 10 11 12 13 14 15 16 17 18 19 20 21 22 23 24 25 2…" at bounding box center [740, 512] width 23 height 21
click at [729, 502] on select "00 01 02 03 04 05 06 07 08 09 10 11 12 13 14 15 16 17 18 19 20 21 22 23 24 25 2…" at bounding box center [740, 512] width 23 height 21
click at [474, 349] on input "15/08/2025, 16:00" at bounding box center [506, 350] width 223 height 21
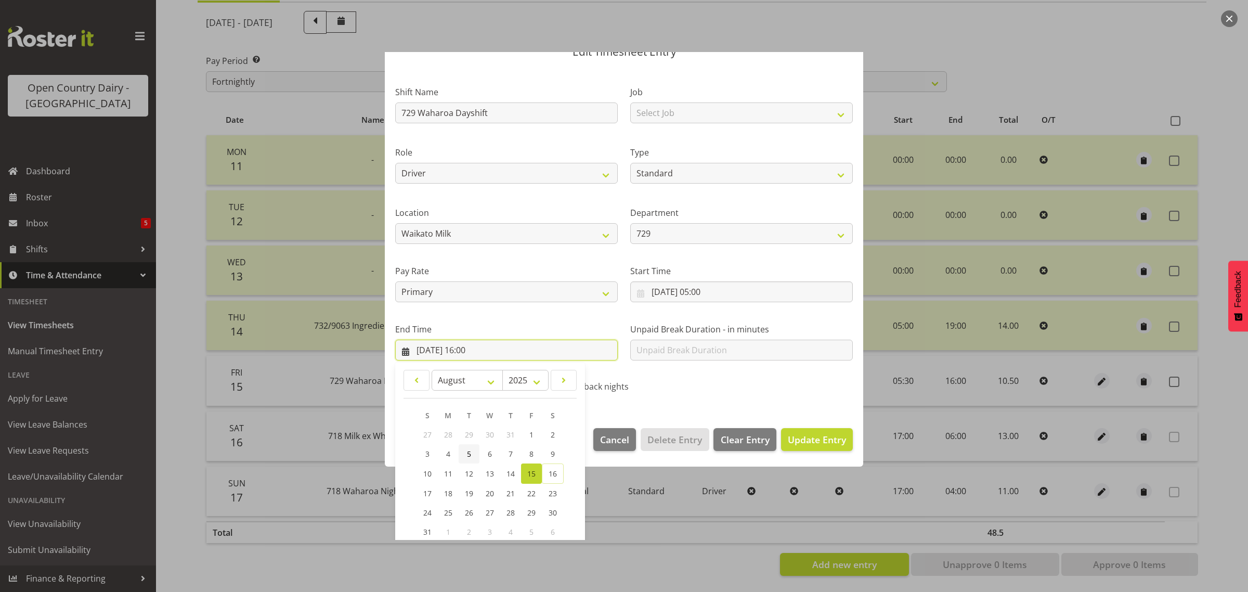
scroll to position [106, 0]
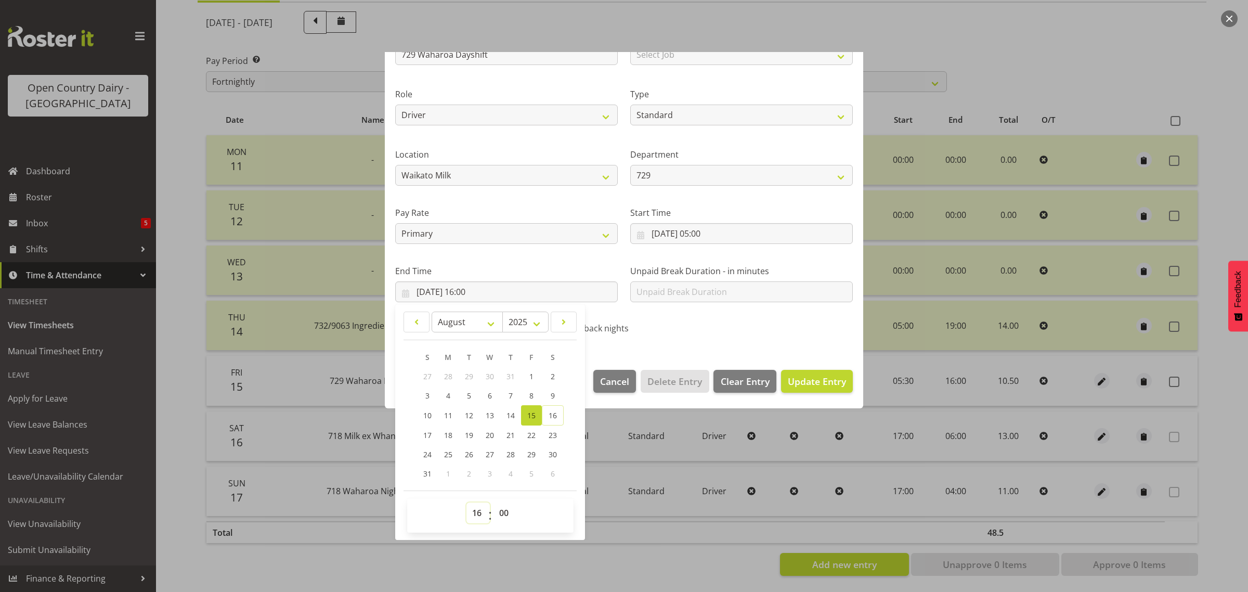
click at [479, 508] on select "00 01 02 03 04 05 06 07 08 09 10 11 12 13 14 15 16 17 18 19 20 21 22 23" at bounding box center [477, 512] width 23 height 21
click at [466, 502] on select "00 01 02 03 04 05 06 07 08 09 10 11 12 13 14 15 16 17 18 19 20 21 22 23" at bounding box center [477, 512] width 23 height 21
click at [804, 380] on span "Update Entry" at bounding box center [817, 381] width 58 height 12
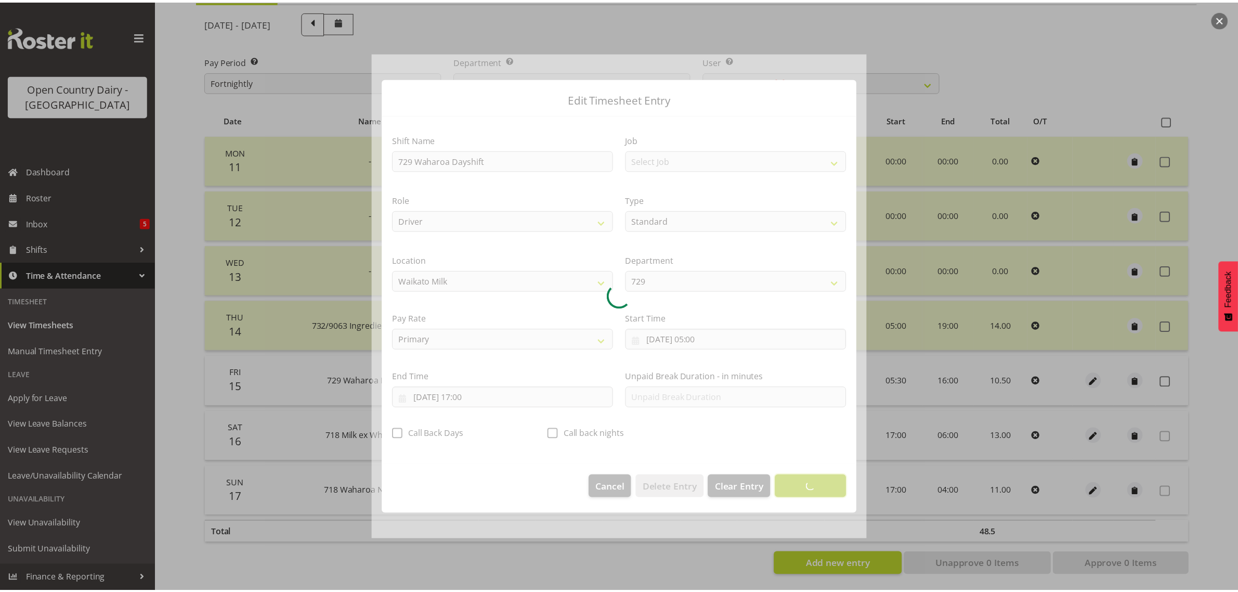
scroll to position [0, 0]
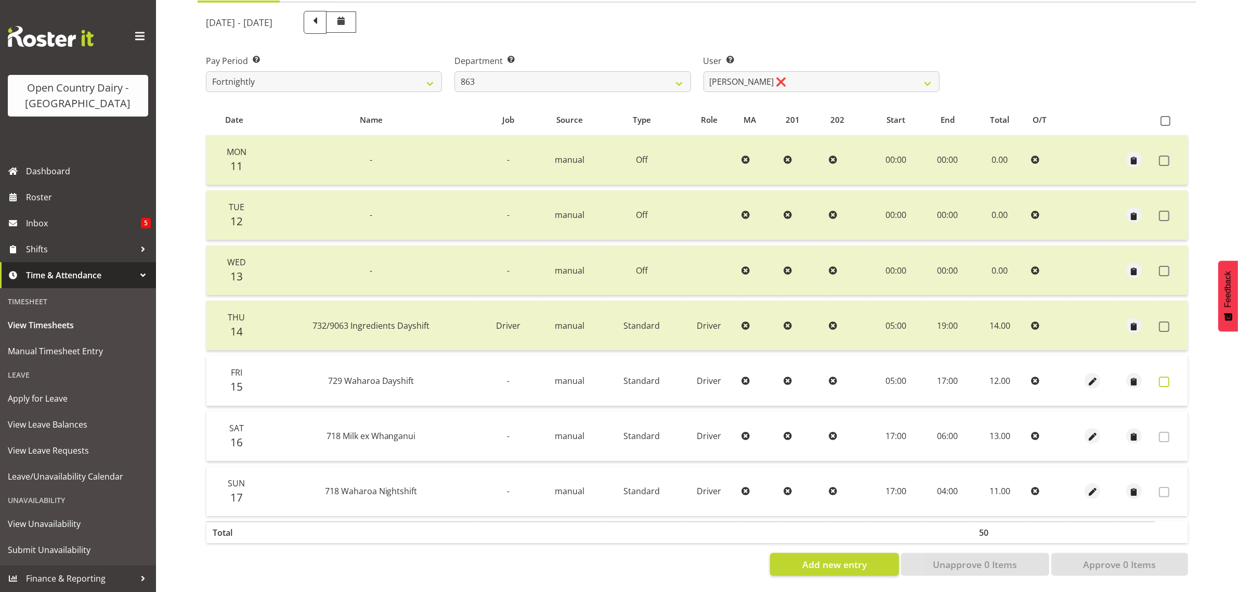
click at [1161, 377] on span at bounding box center [1164, 382] width 10 height 10
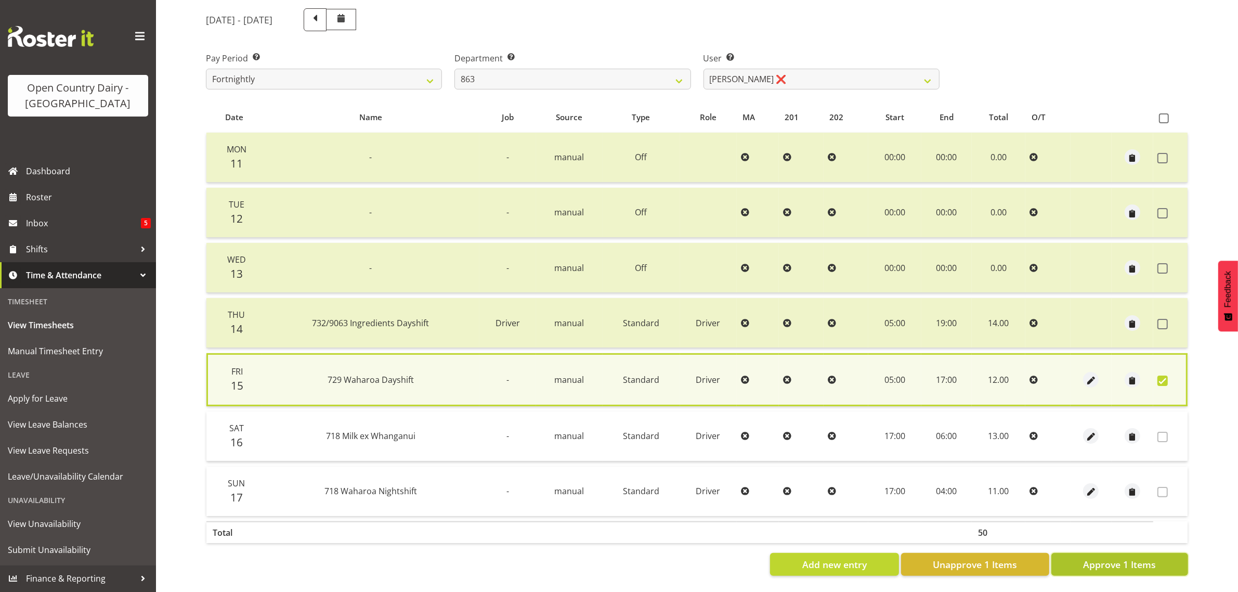
click at [1096, 557] on span "Approve 1 Items" at bounding box center [1119, 564] width 73 height 14
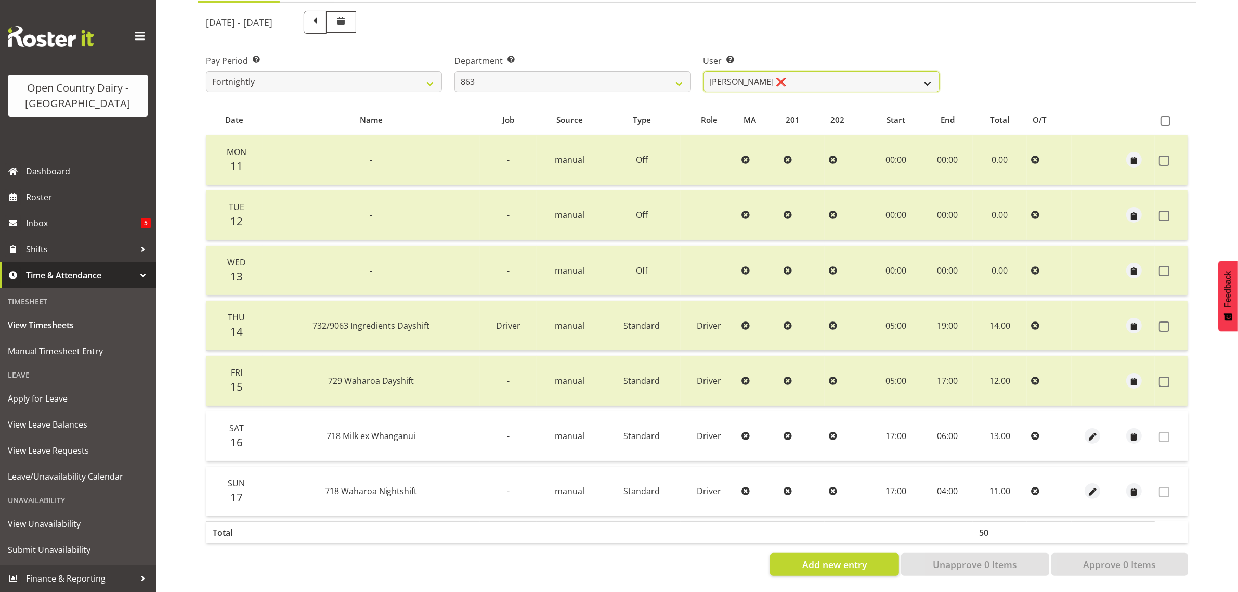
click at [823, 71] on select "Billy Walters ❌ Glyn Spiller ❌ Mike Paki ❌ Paul Bunyan ❌" at bounding box center [822, 81] width 236 height 21
click at [505, 73] on select "701 702 703 704 705 706 707 708 709 710 711 712 713 714 715 716 717 718 719 720" at bounding box center [573, 81] width 236 height 21
click at [455, 71] on select "701 702 703 704 705 706 707 708 709 710 711 712 713 714 715 716 717 718 719 720" at bounding box center [573, 81] width 236 height 21
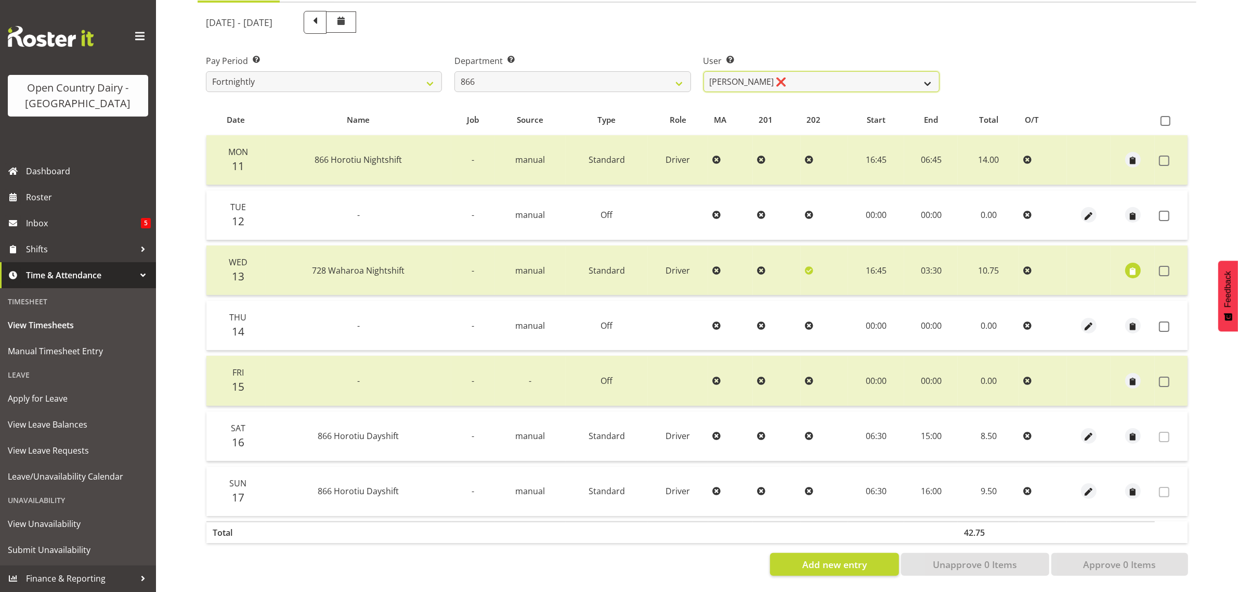
click at [833, 73] on select "Harshdeep Singh ❌ Jacques Nel ❌ Navreet Jawanda ❌ Neil Abrahams ❌" at bounding box center [822, 81] width 236 height 21
click at [704, 71] on select "Harshdeep Singh ❌ Jacques Nel ❌ Navreet Jawanda ❌ Neil Abrahams ❌" at bounding box center [822, 81] width 236 height 21
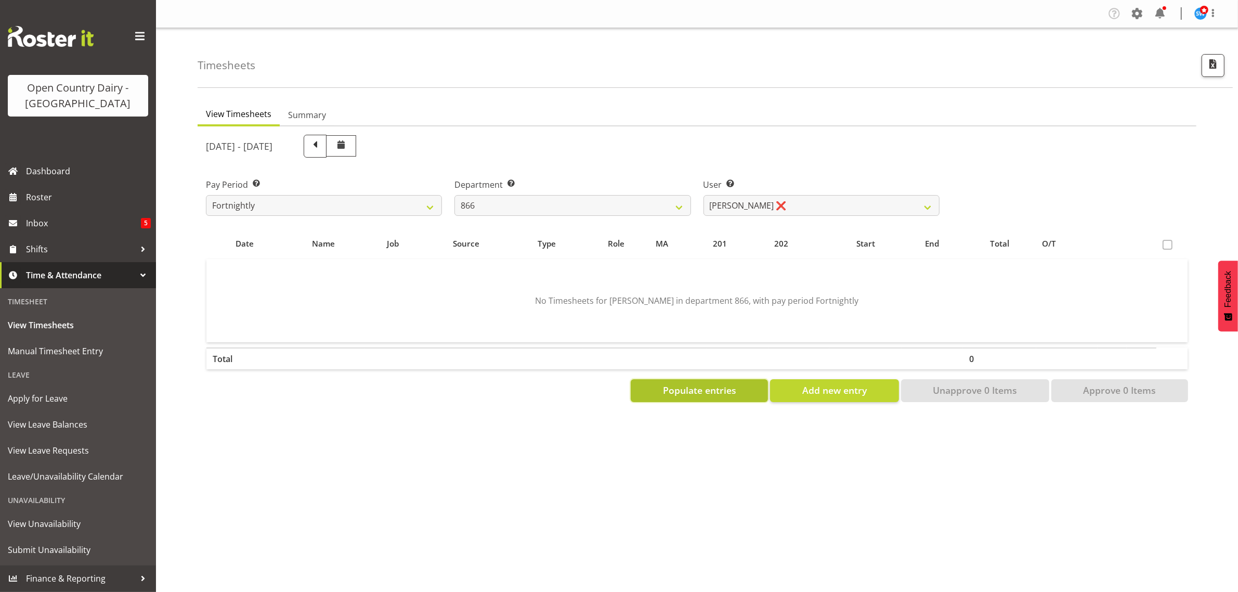
click at [695, 393] on span "Populate entries" at bounding box center [699, 390] width 73 height 14
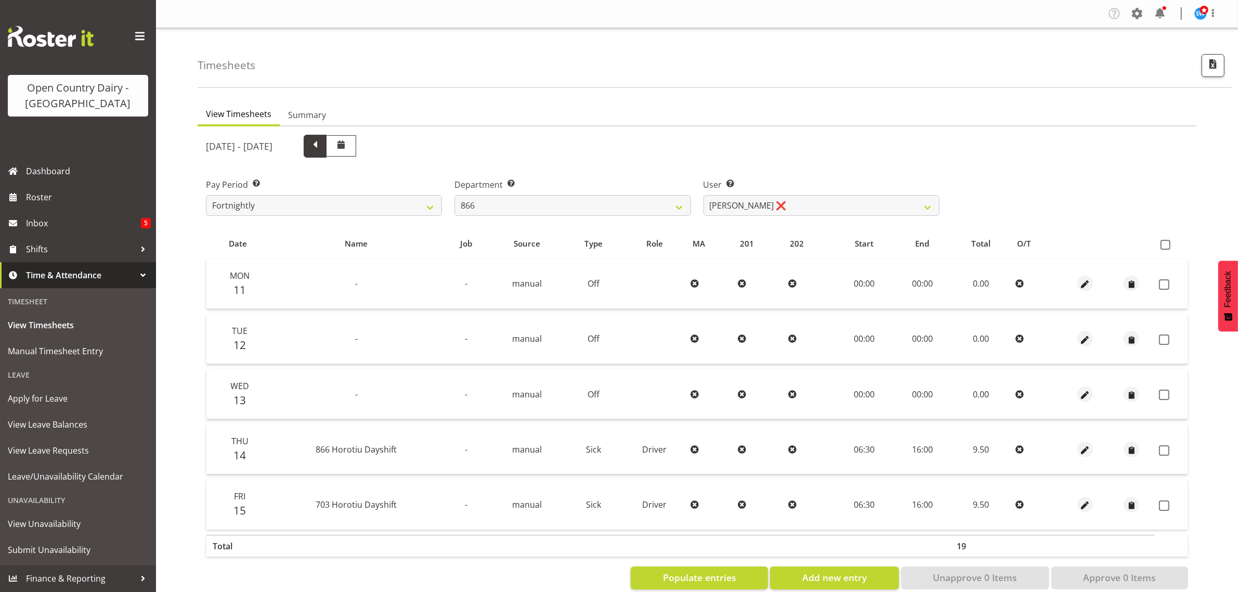
click at [322, 142] on span at bounding box center [315, 145] width 14 height 14
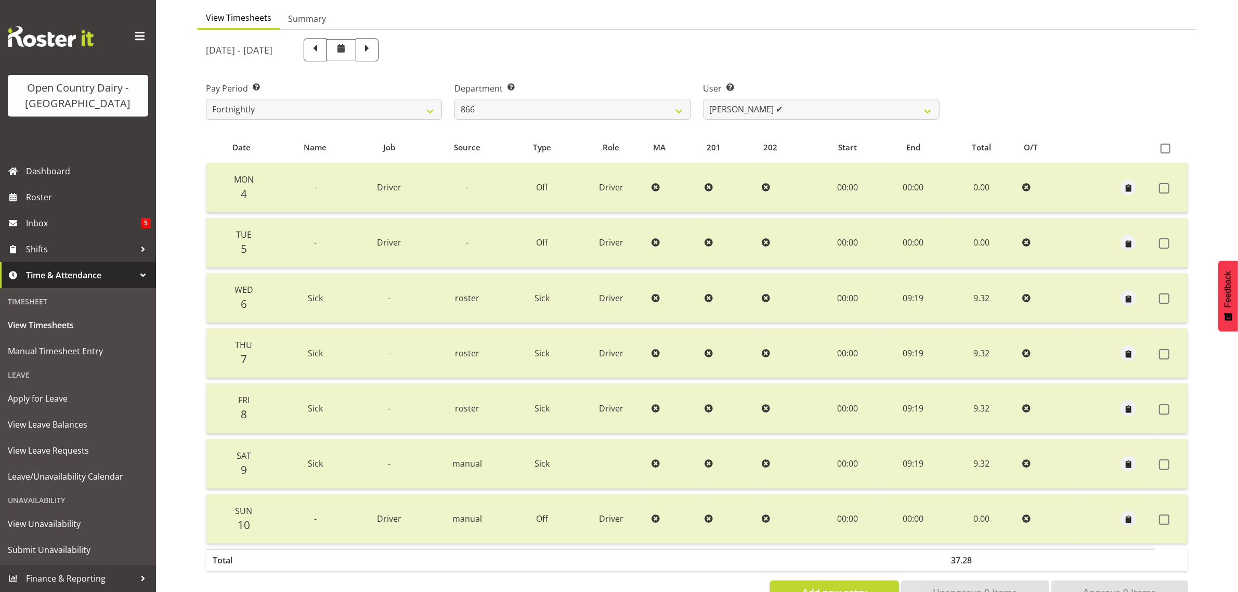
scroll to position [133, 0]
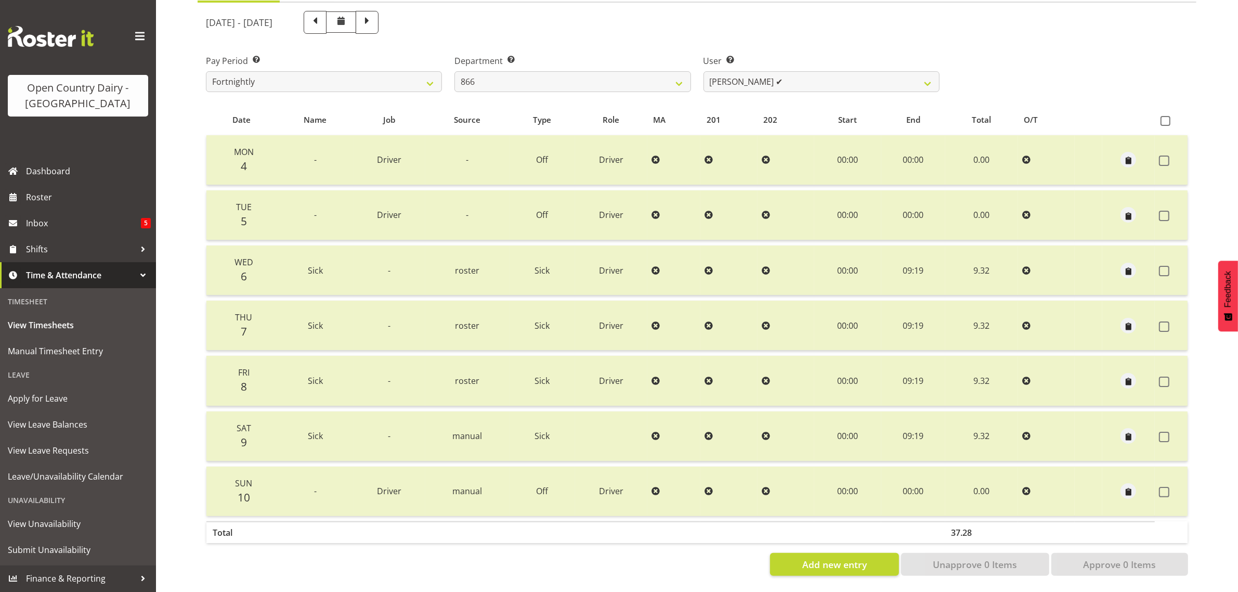
drag, startPoint x: 435, startPoint y: 12, endPoint x: 604, endPoint y: 131, distance: 206.9
click at [374, 15] on span at bounding box center [367, 22] width 14 height 14
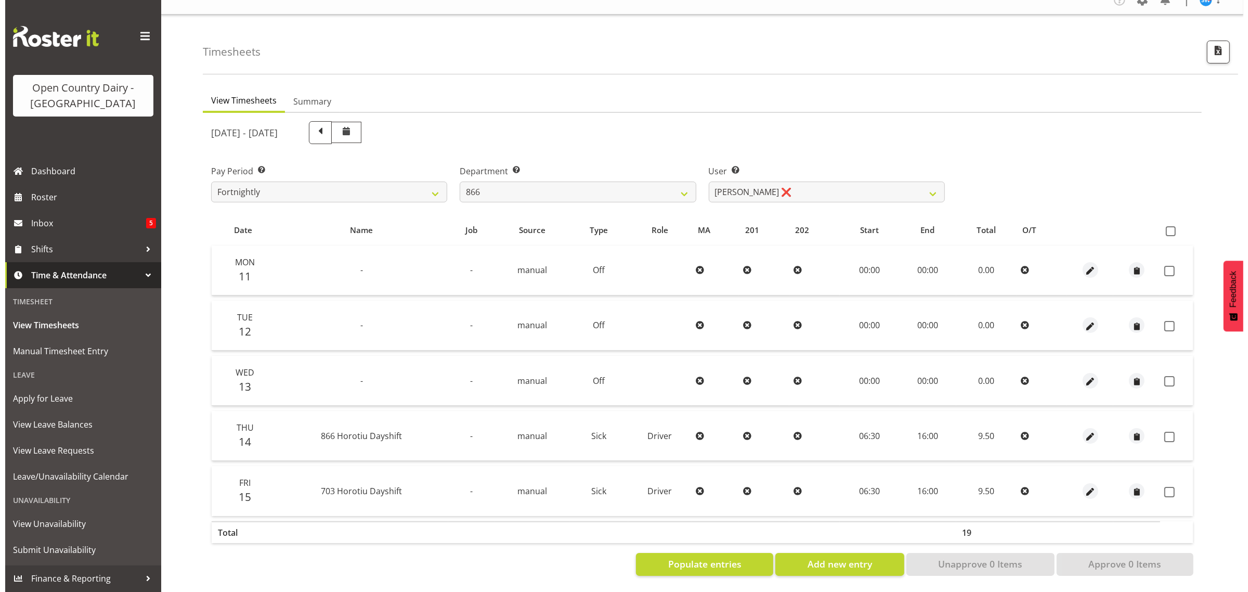
scroll to position [22, 0]
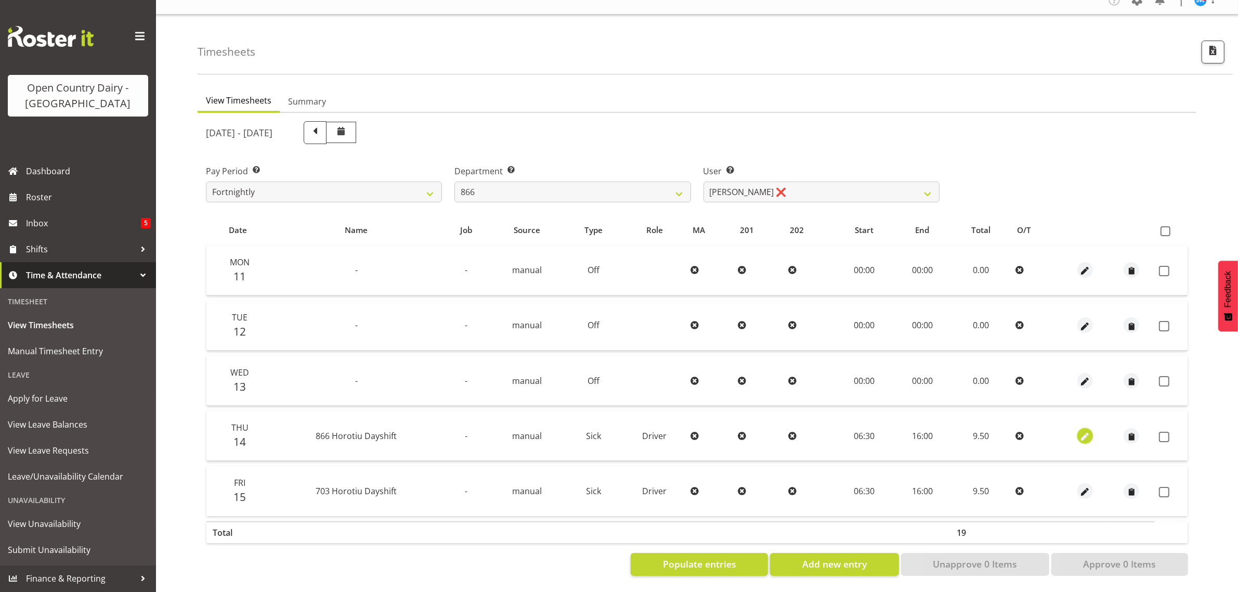
click at [1086, 431] on span "button" at bounding box center [1085, 437] width 12 height 12
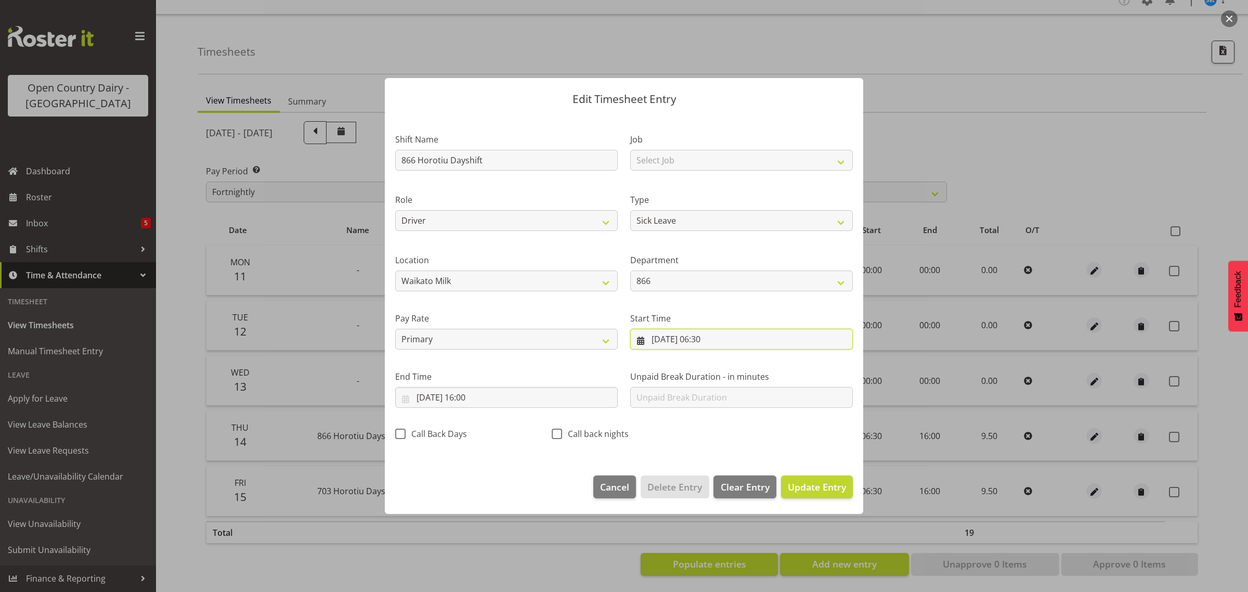
click at [708, 338] on input "14/08/2025, 06:30" at bounding box center [741, 339] width 223 height 21
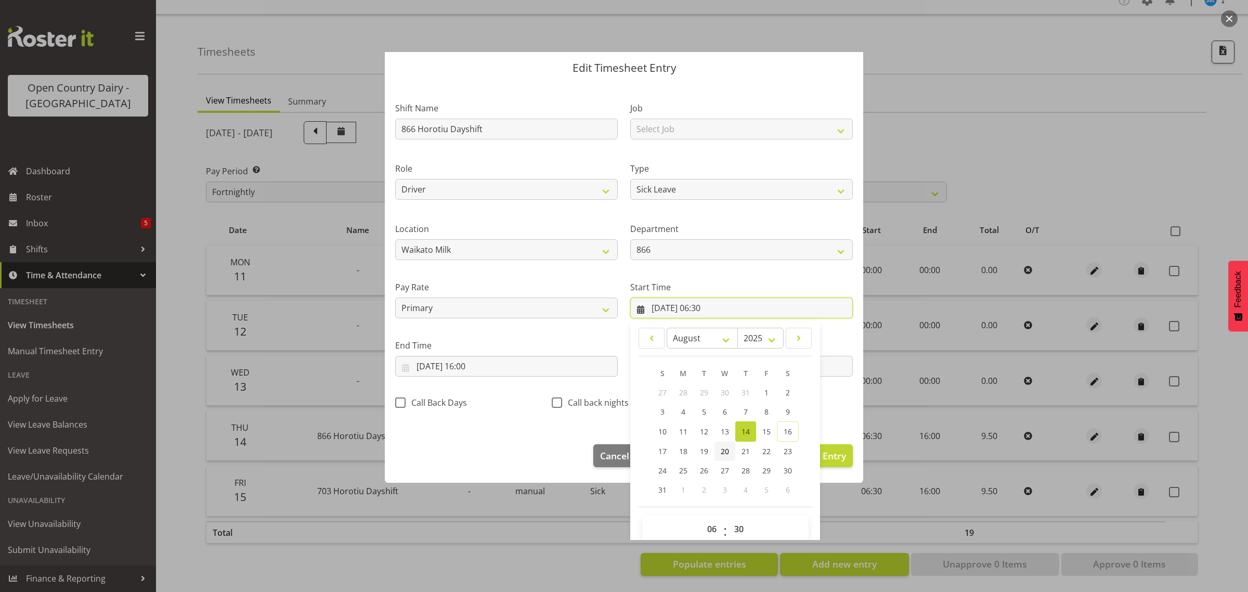
scroll to position [47, 0]
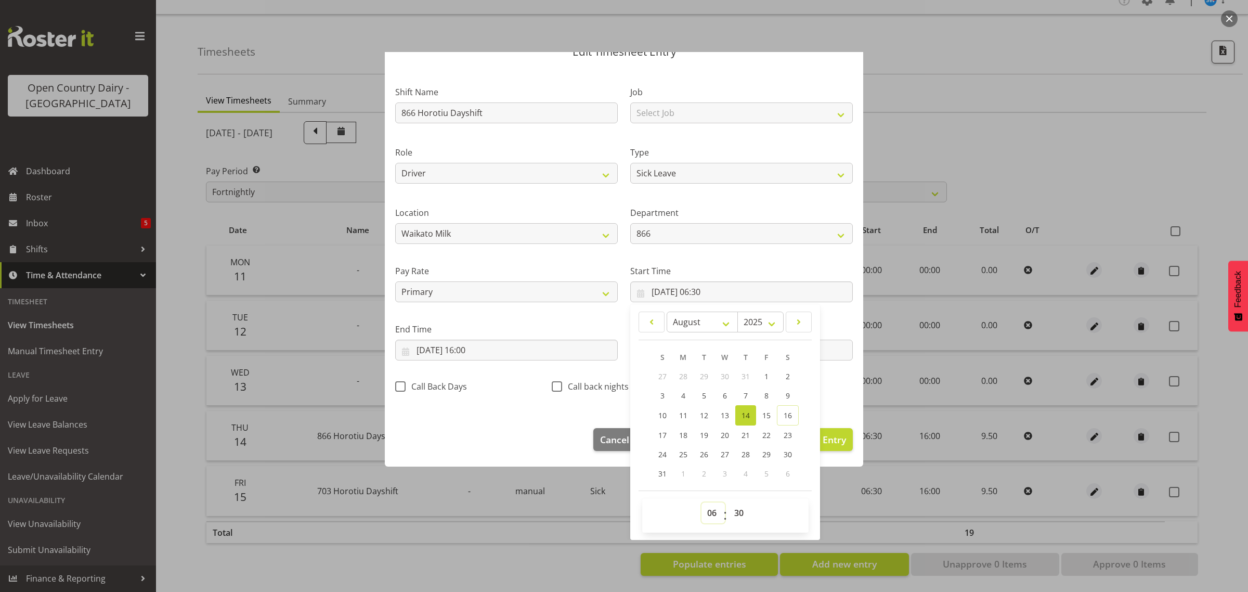
click at [710, 517] on select "00 01 02 03 04 05 06 07 08 09 10 11 12 13 14 15 16 17 18 19 20 21 22 23" at bounding box center [713, 512] width 23 height 21
click at [702, 502] on select "00 01 02 03 04 05 06 07 08 09 10 11 12 13 14 15 16 17 18 19 20 21 22 23" at bounding box center [713, 512] width 23 height 21
click at [734, 508] on select "00 01 02 03 04 05 06 07 08 09 10 11 12 13 14 15 16 17 18 19 20 21 22 23 24 25 2…" at bounding box center [740, 512] width 23 height 21
click at [729, 502] on select "00 01 02 03 04 05 06 07 08 09 10 11 12 13 14 15 16 17 18 19 20 21 22 23 24 25 2…" at bounding box center [740, 512] width 23 height 21
click at [470, 348] on input "14/08/2025, 16:00" at bounding box center [506, 350] width 223 height 21
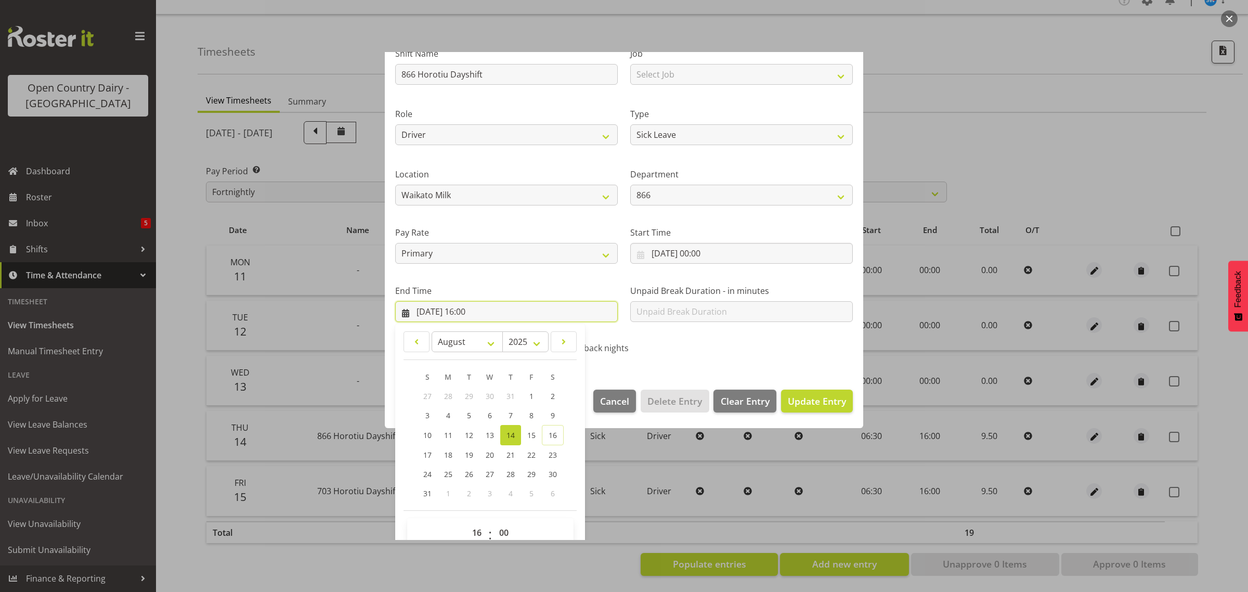
scroll to position [106, 0]
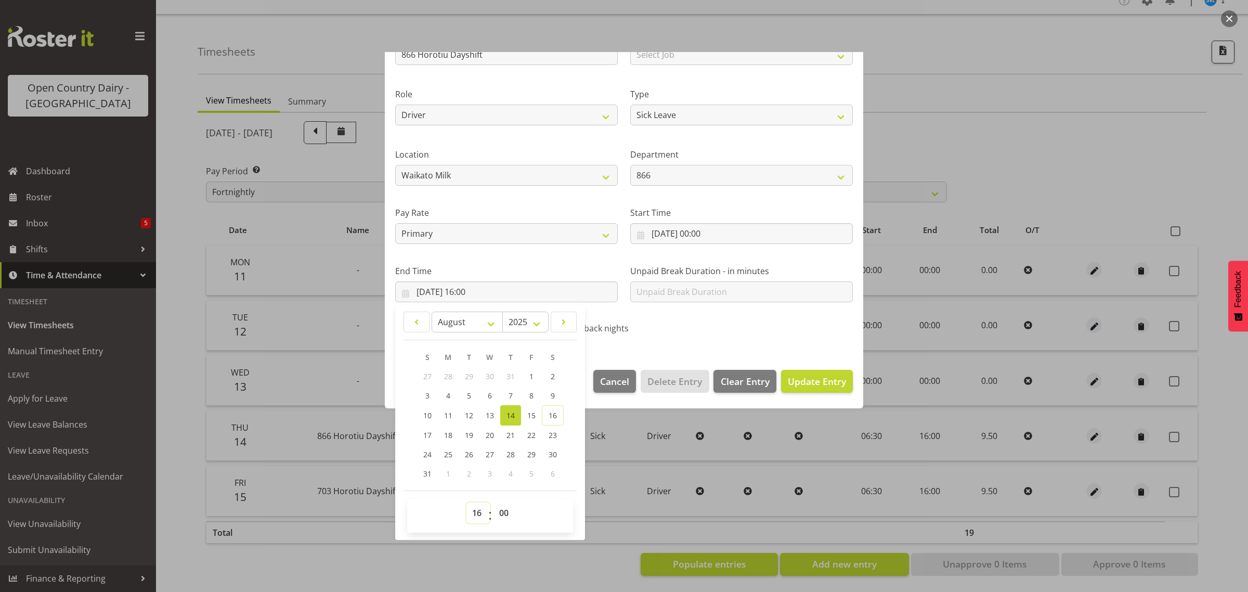
click at [481, 513] on select "00 01 02 03 04 05 06 07 08 09 10 11 12 13 14 15 16 17 18 19 20 21 22 23" at bounding box center [477, 512] width 23 height 21
click at [466, 502] on select "00 01 02 03 04 05 06 07 08 09 10 11 12 13 14 15 16 17 18 19 20 21 22 23" at bounding box center [477, 512] width 23 height 21
click at [502, 507] on select "00 01 02 03 04 05 06 07 08 09 10 11 12 13 14 15 16 17 18 19 20 21 22 23 24 25 2…" at bounding box center [505, 512] width 23 height 21
click at [494, 502] on select "00 01 02 03 04 05 06 07 08 09 10 11 12 13 14 15 16 17 18 19 20 21 22 23 24 25 2…" at bounding box center [505, 512] width 23 height 21
click at [791, 385] on span "Update Entry" at bounding box center [817, 381] width 58 height 12
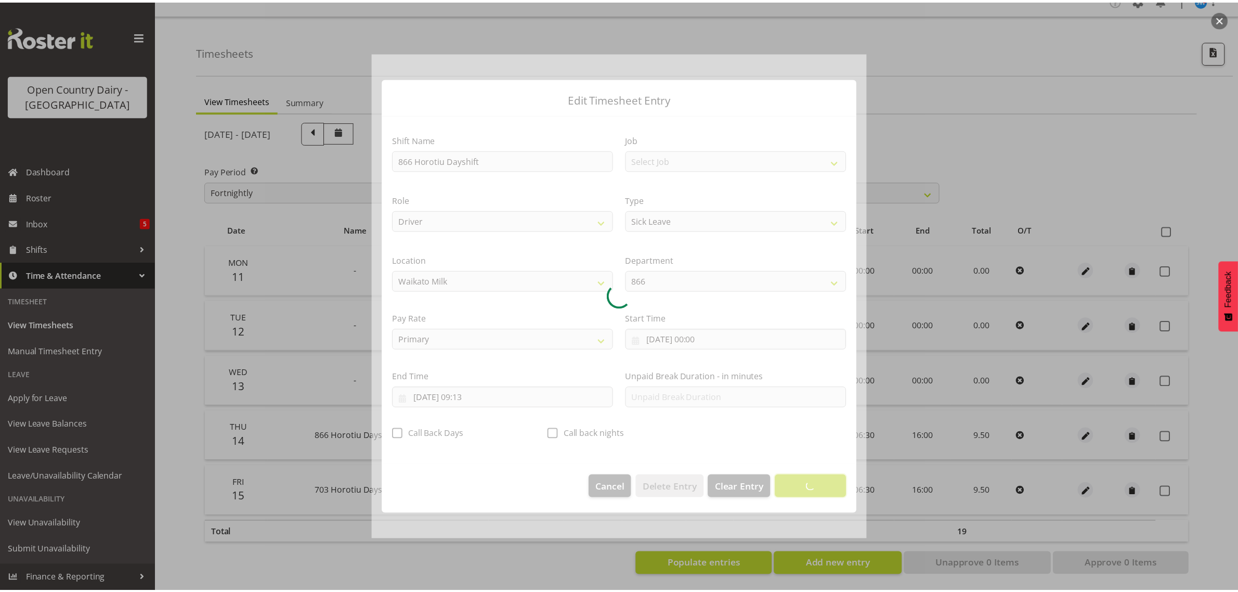
scroll to position [0, 0]
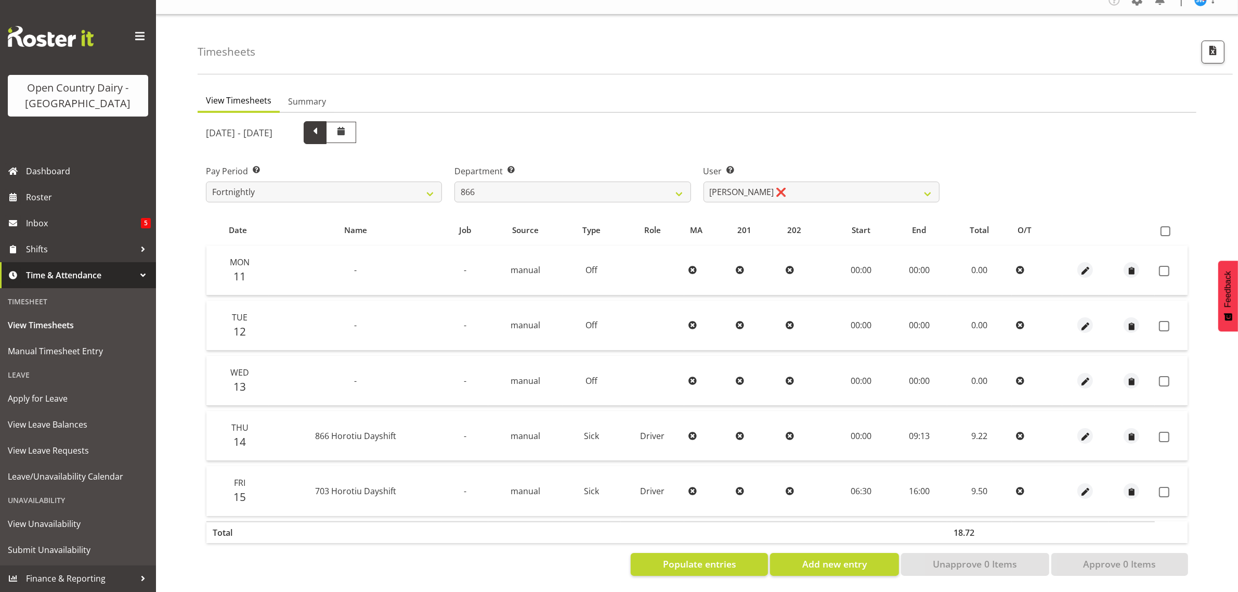
click at [322, 125] on span at bounding box center [315, 132] width 14 height 14
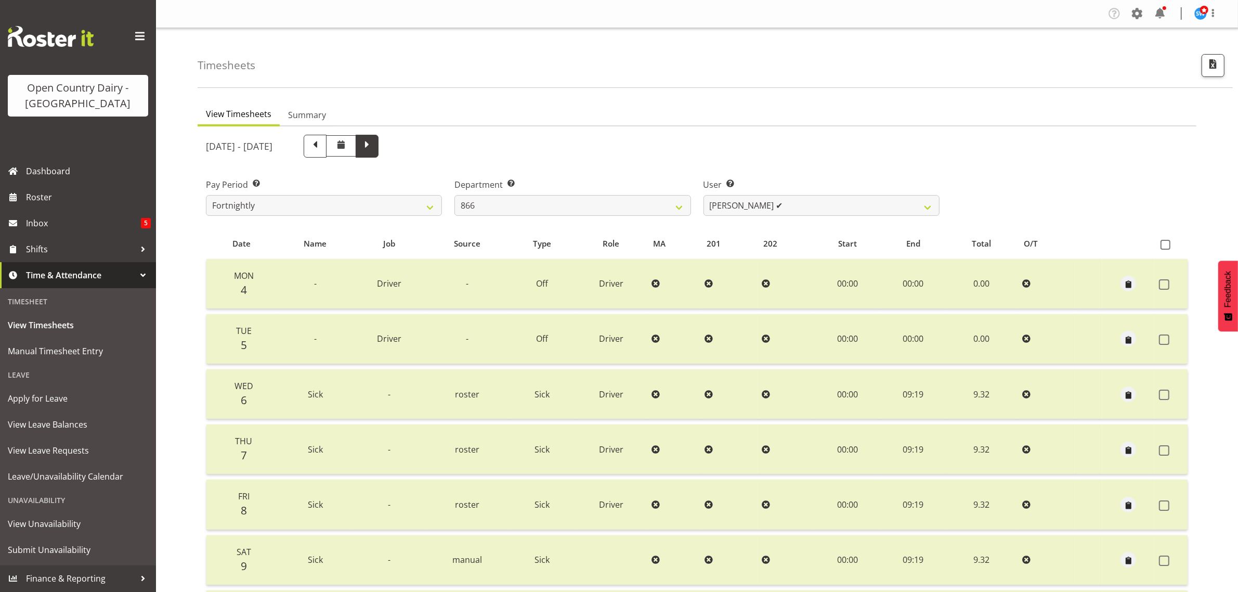
click at [374, 144] on span at bounding box center [367, 145] width 14 height 14
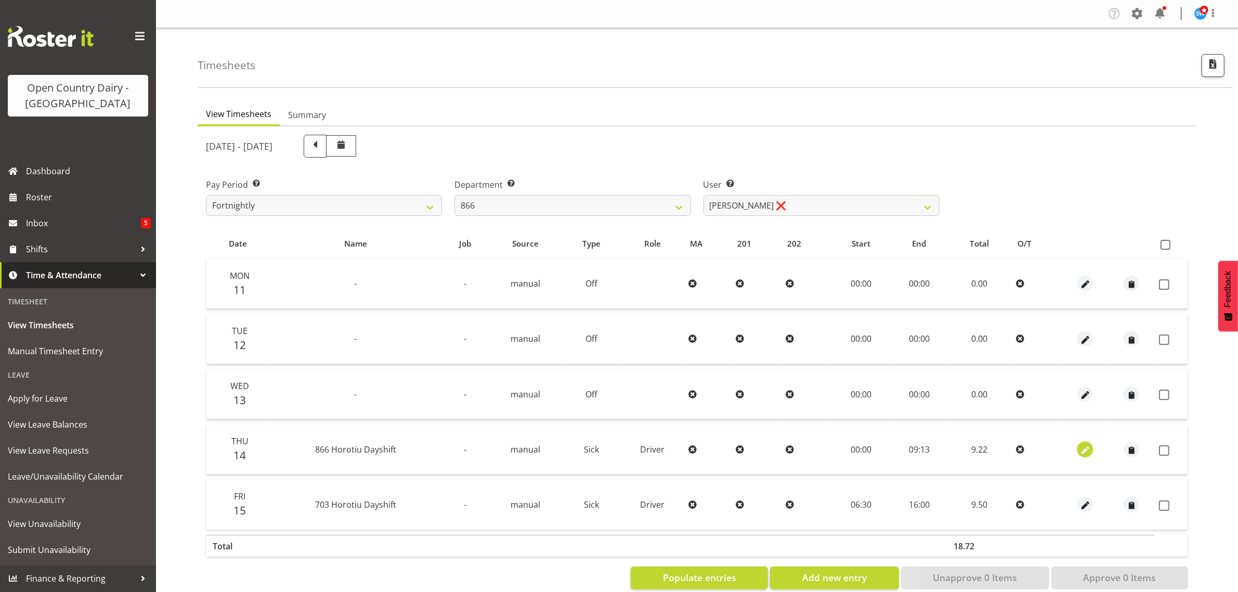
click at [1084, 448] on span "button" at bounding box center [1086, 450] width 12 height 12
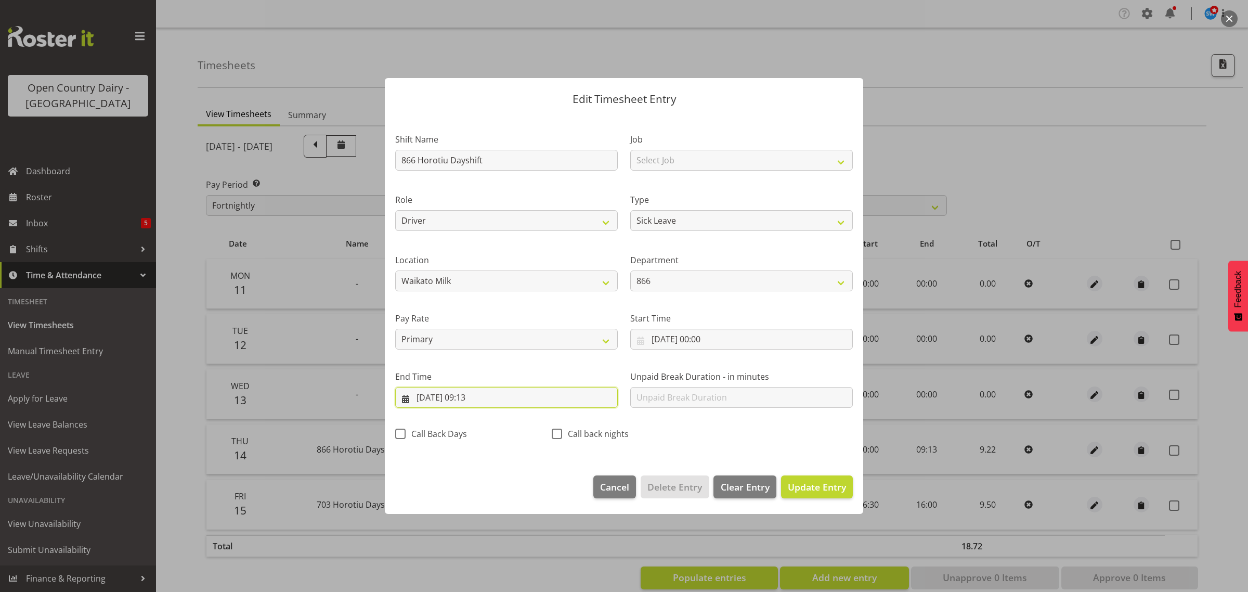
click at [483, 397] on input "14/08/2025, 09:13" at bounding box center [506, 397] width 223 height 21
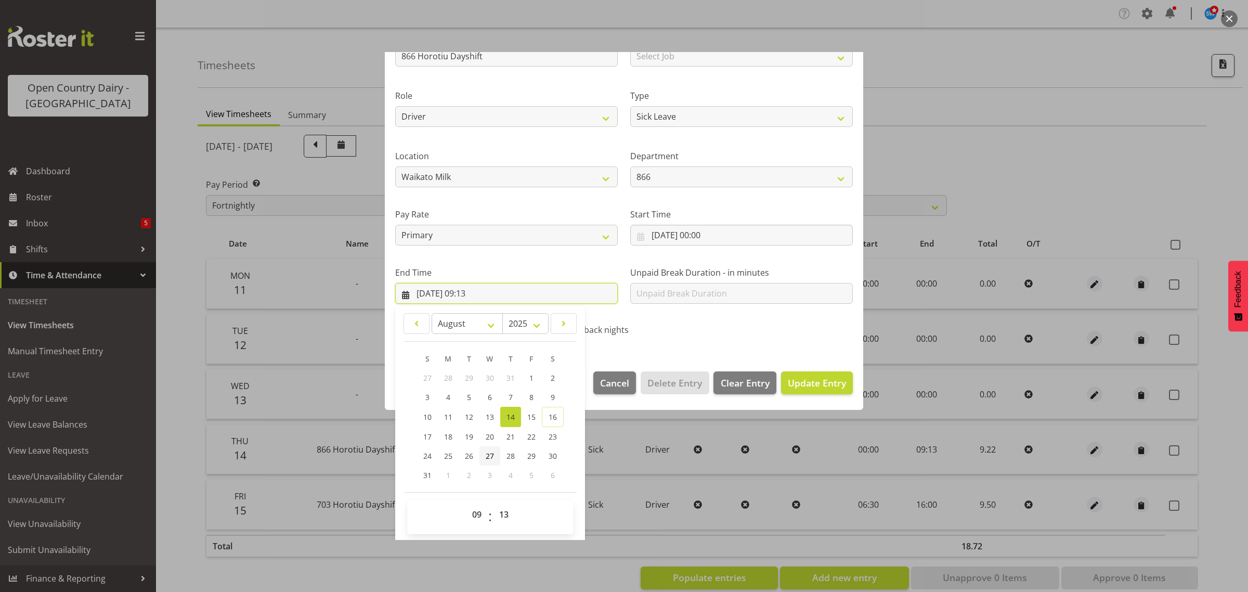
scroll to position [106, 0]
click at [505, 514] on select "00 01 02 03 04 05 06 07 08 09 10 11 12 13 14 15 16 17 18 19 20 21 22 23 24 25 2…" at bounding box center [505, 512] width 23 height 21
click at [494, 502] on select "00 01 02 03 04 05 06 07 08 09 10 11 12 13 14 15 16 17 18 19 20 21 22 23 24 25 2…" at bounding box center [505, 512] width 23 height 21
click at [804, 381] on span "Update Entry" at bounding box center [817, 381] width 58 height 12
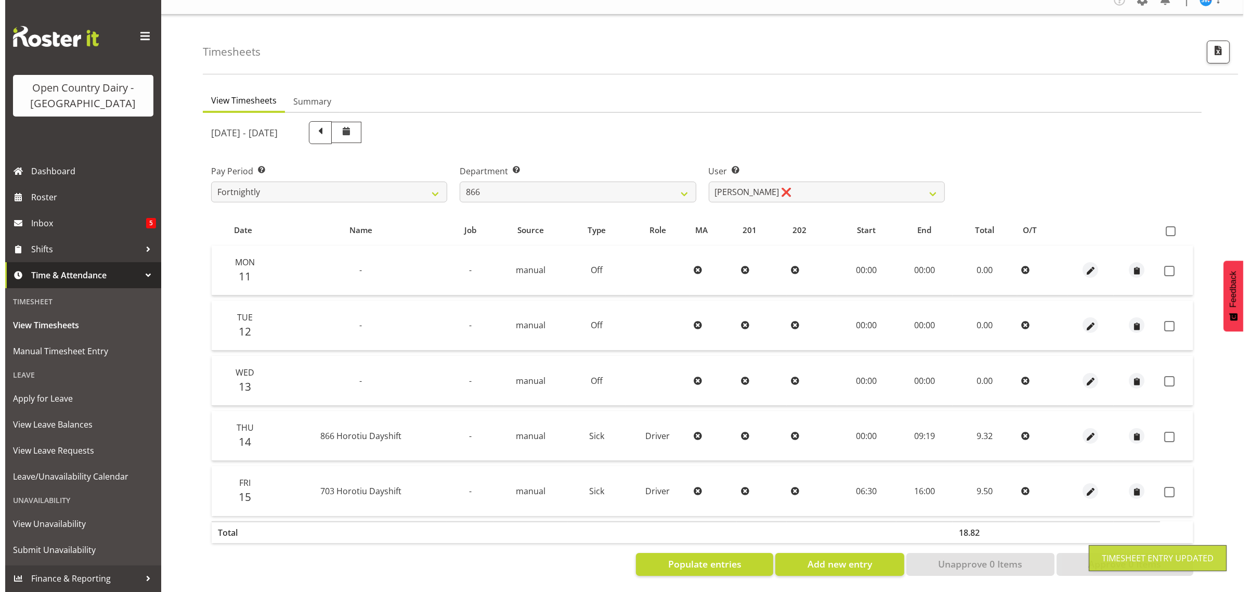
scroll to position [22, 0]
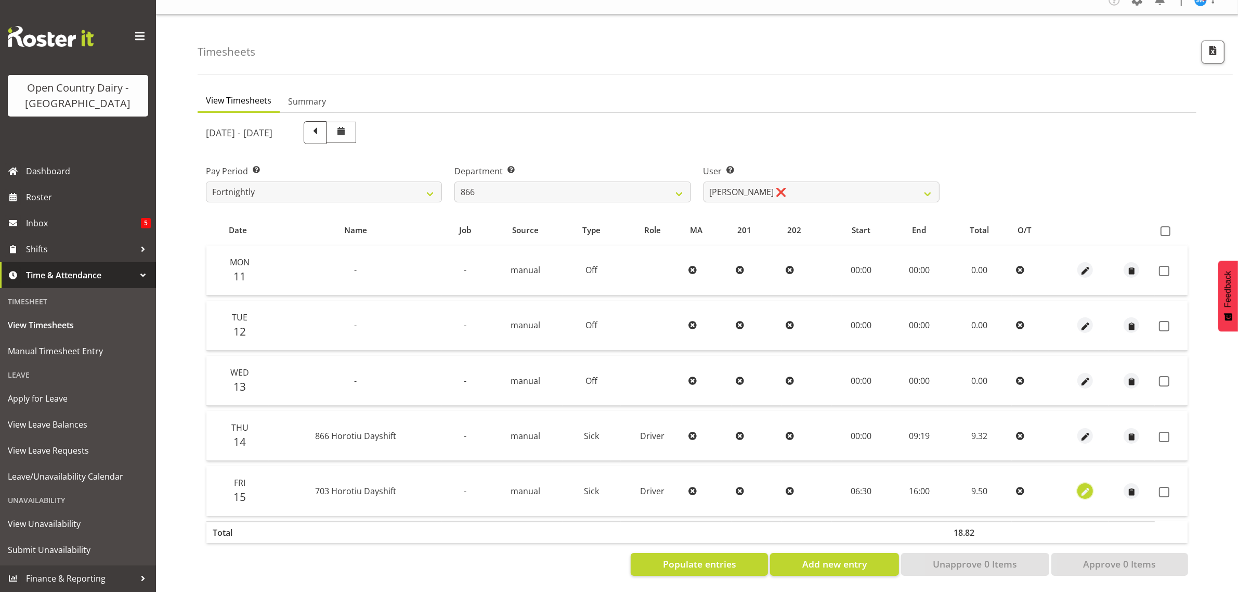
click at [1083, 486] on span "button" at bounding box center [1086, 492] width 12 height 12
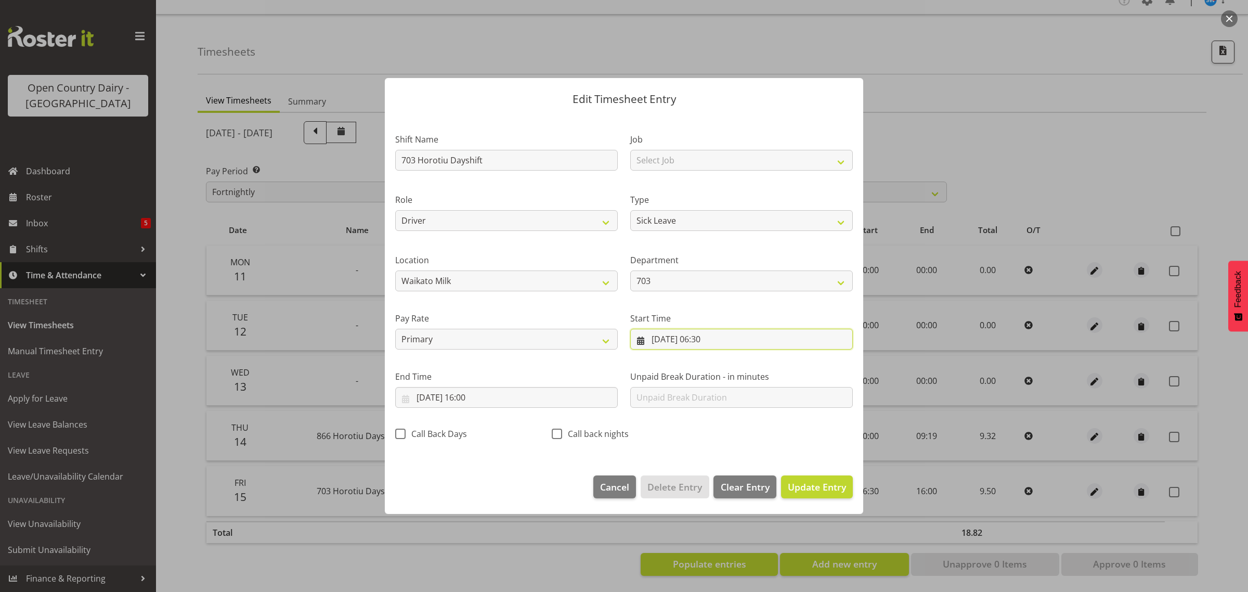
click at [708, 336] on input "15/08/2025, 06:30" at bounding box center [741, 339] width 223 height 21
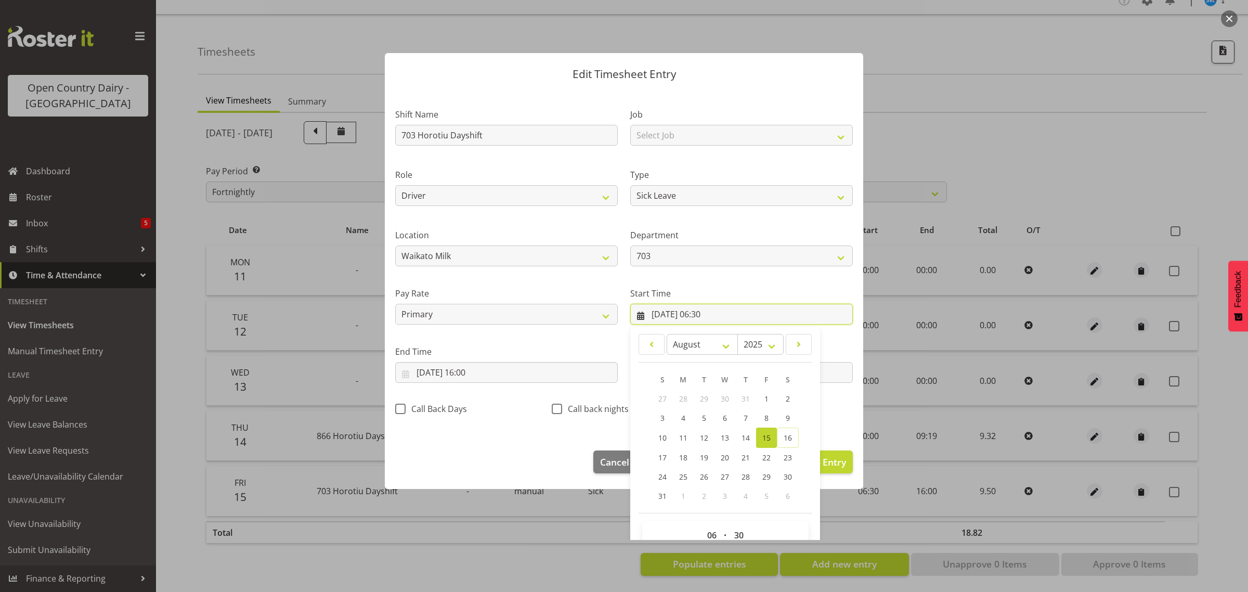
scroll to position [47, 0]
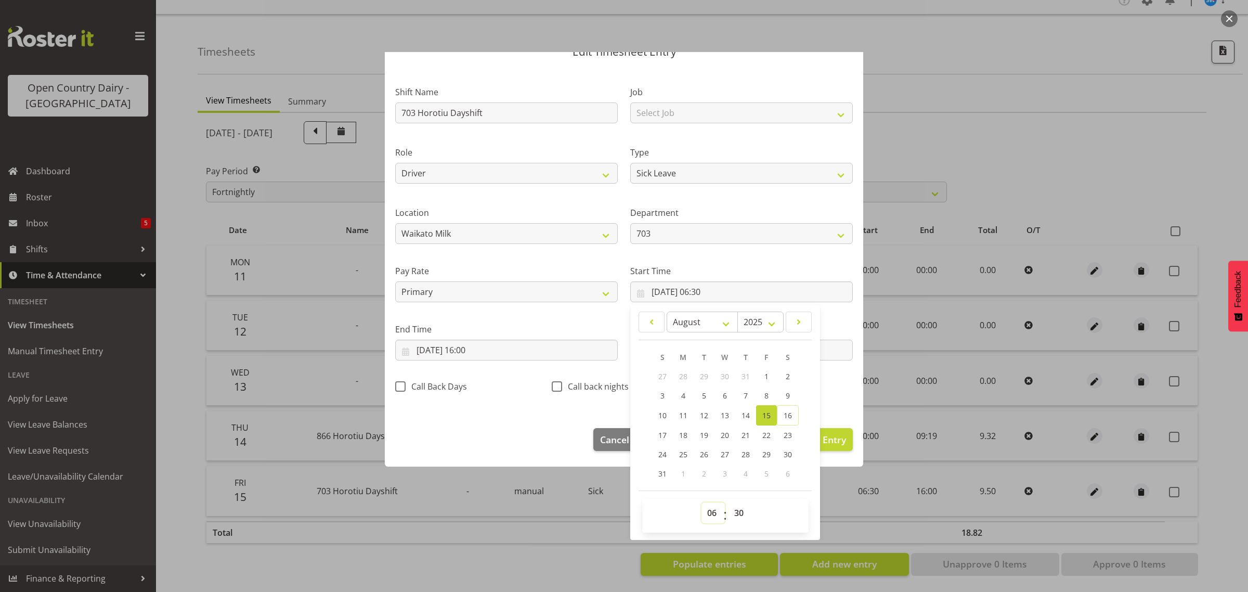
click at [708, 510] on select "00 01 02 03 04 05 06 07 08 09 10 11 12 13 14 15 16 17 18 19 20 21 22 23" at bounding box center [713, 512] width 23 height 21
click at [702, 502] on select "00 01 02 03 04 05 06 07 08 09 10 11 12 13 14 15 16 17 18 19 20 21 22 23" at bounding box center [713, 512] width 23 height 21
click at [731, 511] on select "00 01 02 03 04 05 06 07 08 09 10 11 12 13 14 15 16 17 18 19 20 21 22 23 24 25 2…" at bounding box center [740, 512] width 23 height 21
click at [729, 502] on select "00 01 02 03 04 05 06 07 08 09 10 11 12 13 14 15 16 17 18 19 20 21 22 23 24 25 2…" at bounding box center [740, 512] width 23 height 21
click at [472, 347] on input "15/08/2025, 16:00" at bounding box center [506, 350] width 223 height 21
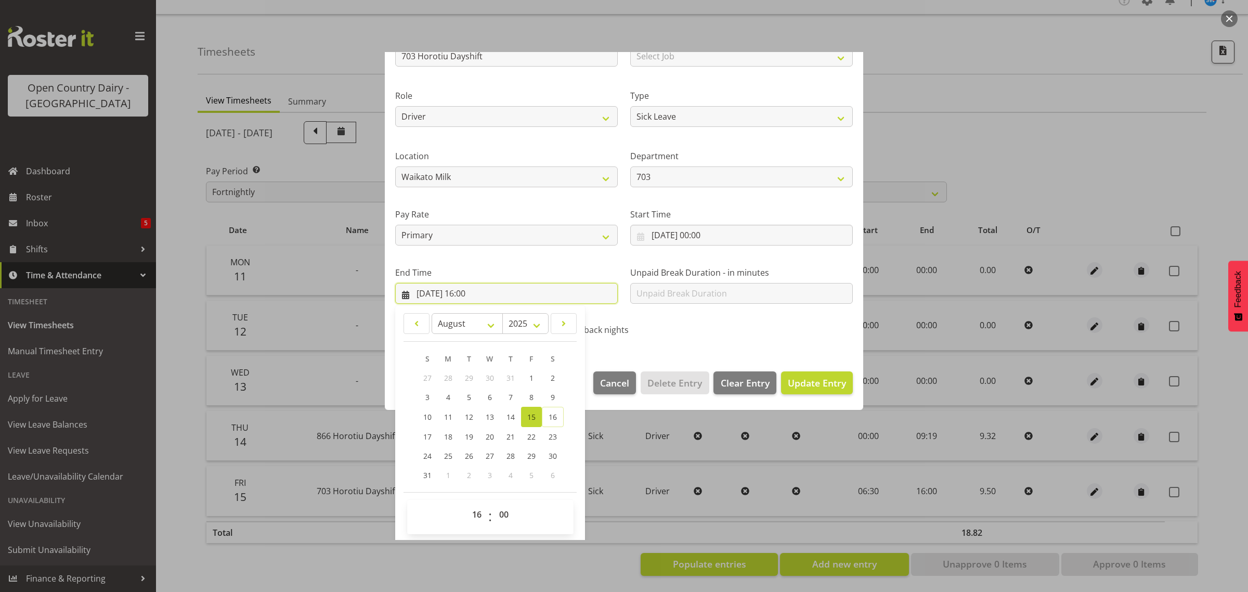
scroll to position [106, 0]
click at [479, 512] on select "00 01 02 03 04 05 06 07 08 09 10 11 12 13 14 15 16 17 18 19 20 21 22 23" at bounding box center [477, 512] width 23 height 21
click at [466, 502] on select "00 01 02 03 04 05 06 07 08 09 10 11 12 13 14 15 16 17 18 19 20 21 22 23" at bounding box center [477, 512] width 23 height 21
click at [502, 511] on select "00 01 02 03 04 05 06 07 08 09 10 11 12 13 14 15 16 17 18 19 20 21 22 23 24 25 2…" at bounding box center [505, 512] width 23 height 21
click at [494, 502] on select "00 01 02 03 04 05 06 07 08 09 10 11 12 13 14 15 16 17 18 19 20 21 22 23 24 25 2…" at bounding box center [505, 512] width 23 height 21
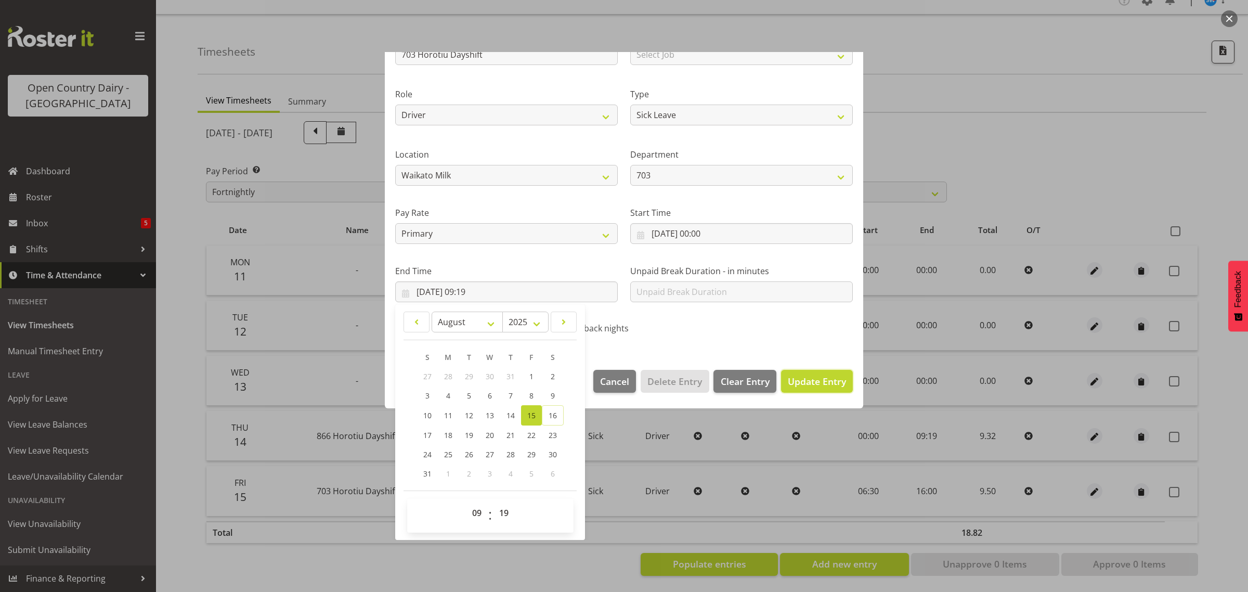
click at [789, 383] on span "Update Entry" at bounding box center [817, 381] width 58 height 12
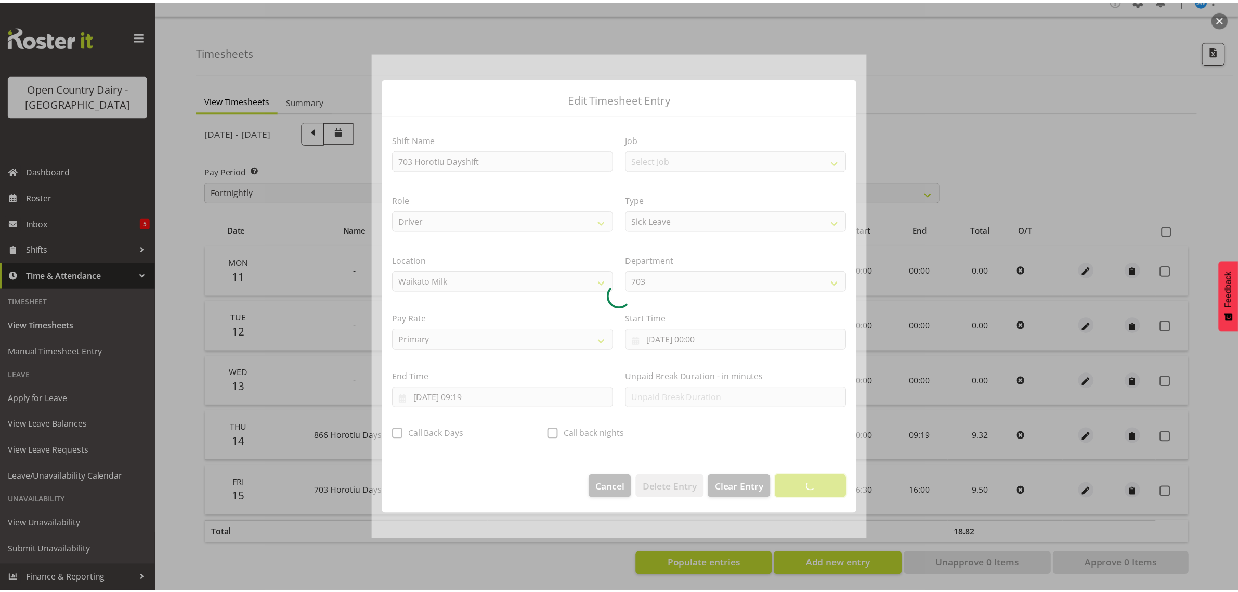
scroll to position [0, 0]
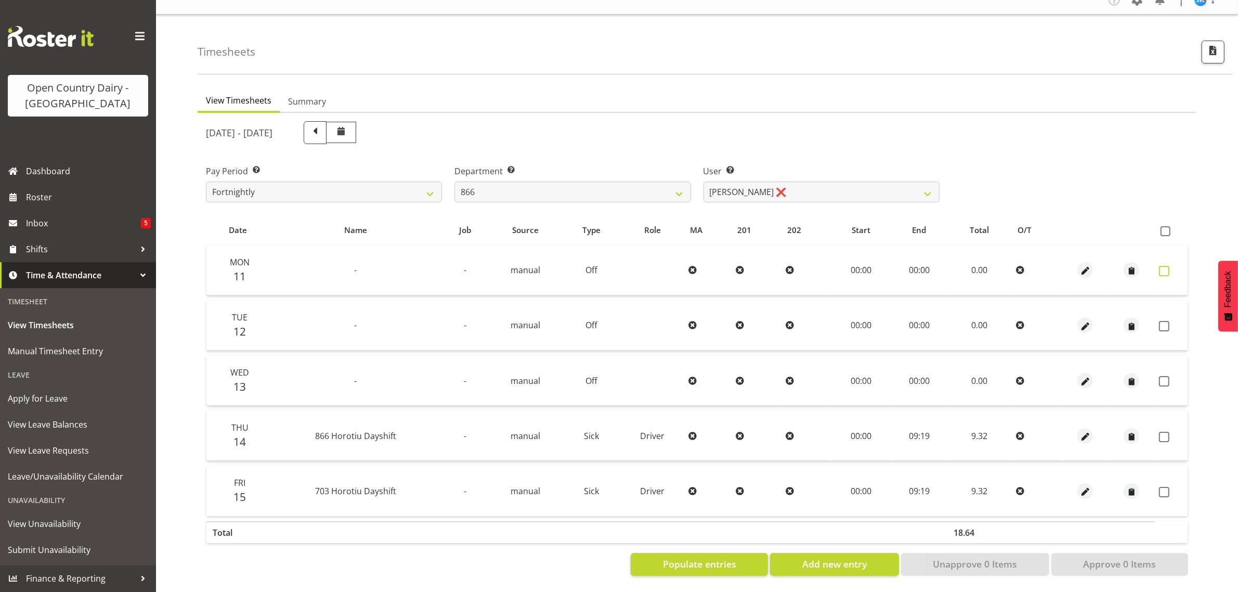
click at [1166, 266] on span at bounding box center [1164, 271] width 10 height 10
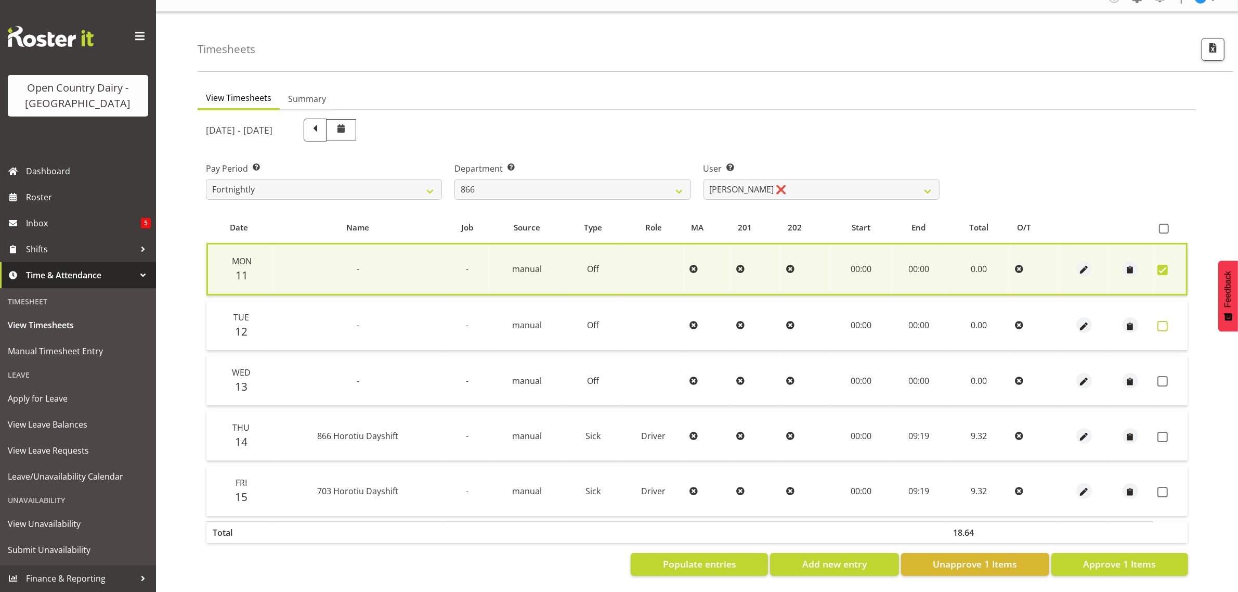
click at [1162, 321] on span at bounding box center [1163, 326] width 10 height 10
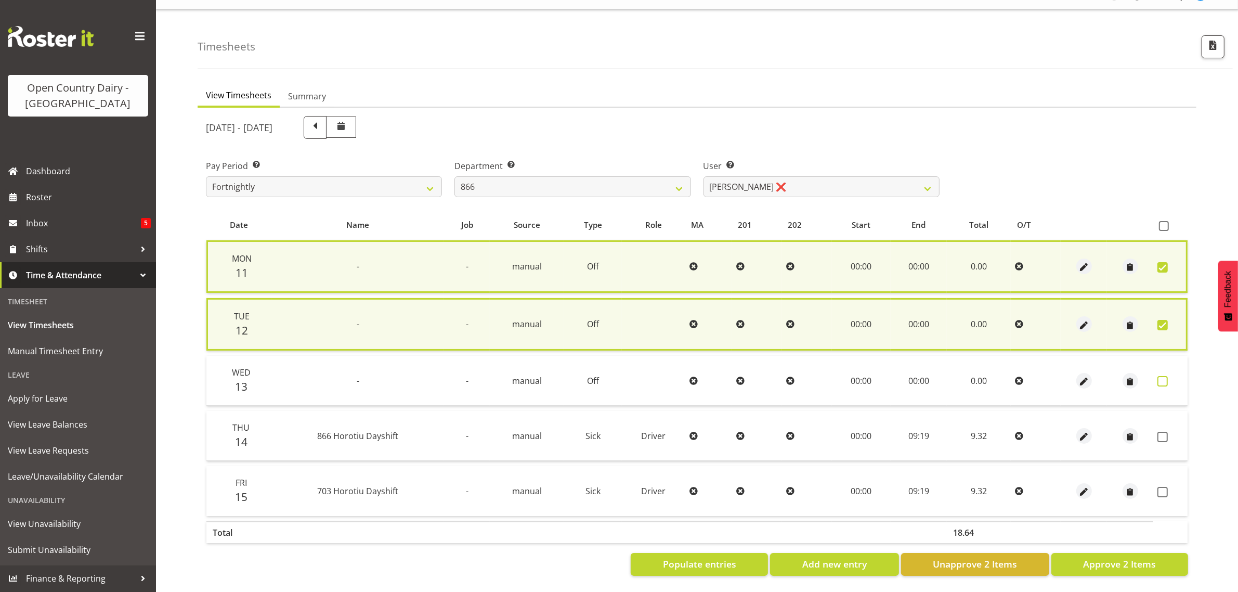
click at [1161, 376] on span at bounding box center [1163, 381] width 10 height 10
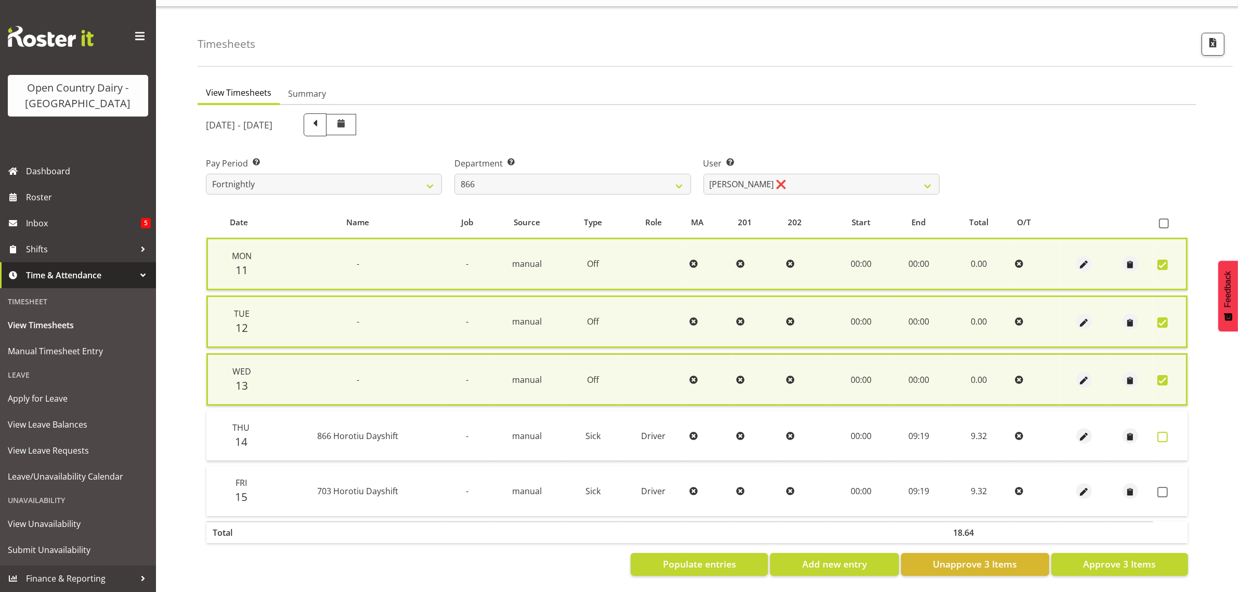
click at [1162, 432] on span at bounding box center [1163, 437] width 10 height 10
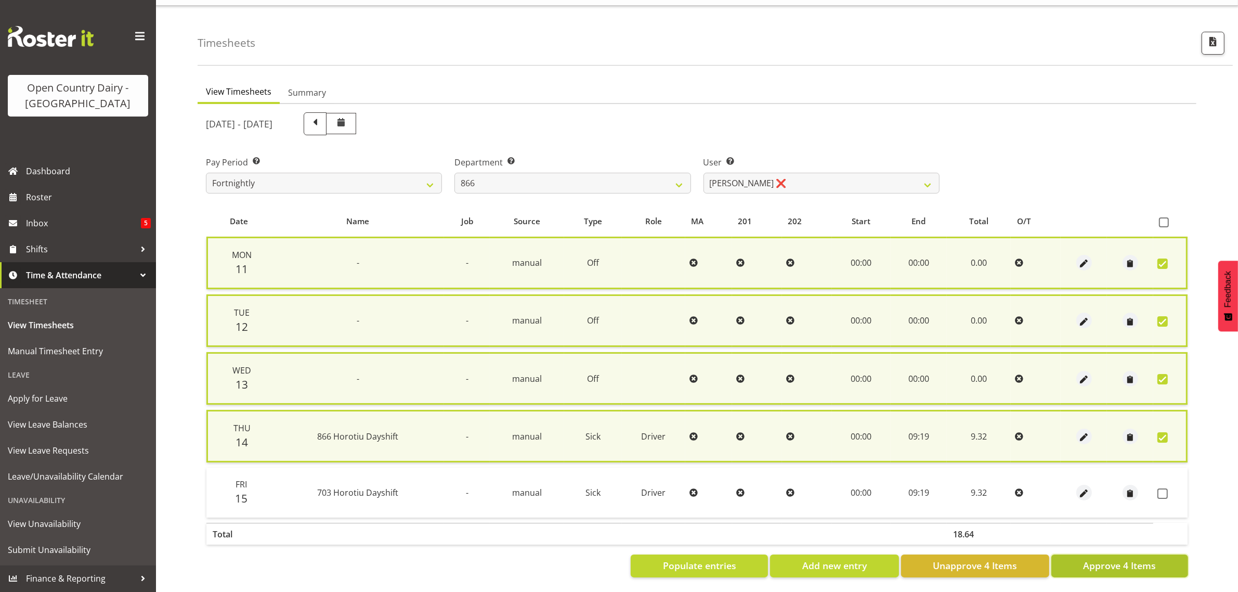
click at [1111, 562] on span "Approve 4 Items" at bounding box center [1119, 566] width 73 height 14
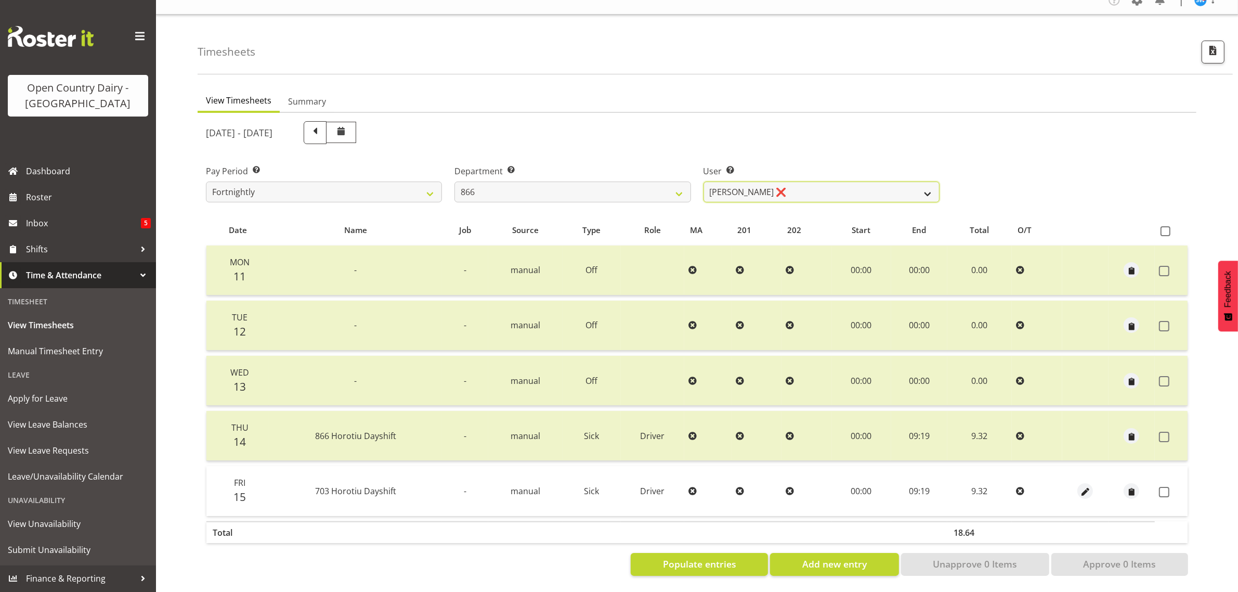
click at [819, 185] on select "Harshdeep Singh ❌ Jacques Nel ❌ Navreet Jawanda ❌ Neil Abrahams ❌" at bounding box center [822, 191] width 236 height 21
click at [552, 181] on select "701 702 703 704 705 706 707 708 709 710 711 712 713 714 715 716 717 718 719 720" at bounding box center [573, 191] width 236 height 21
click at [455, 181] on select "701 702 703 704 705 706 707 708 709 710 711 712 713 714 715 716 717 718 719 720" at bounding box center [573, 191] width 236 height 21
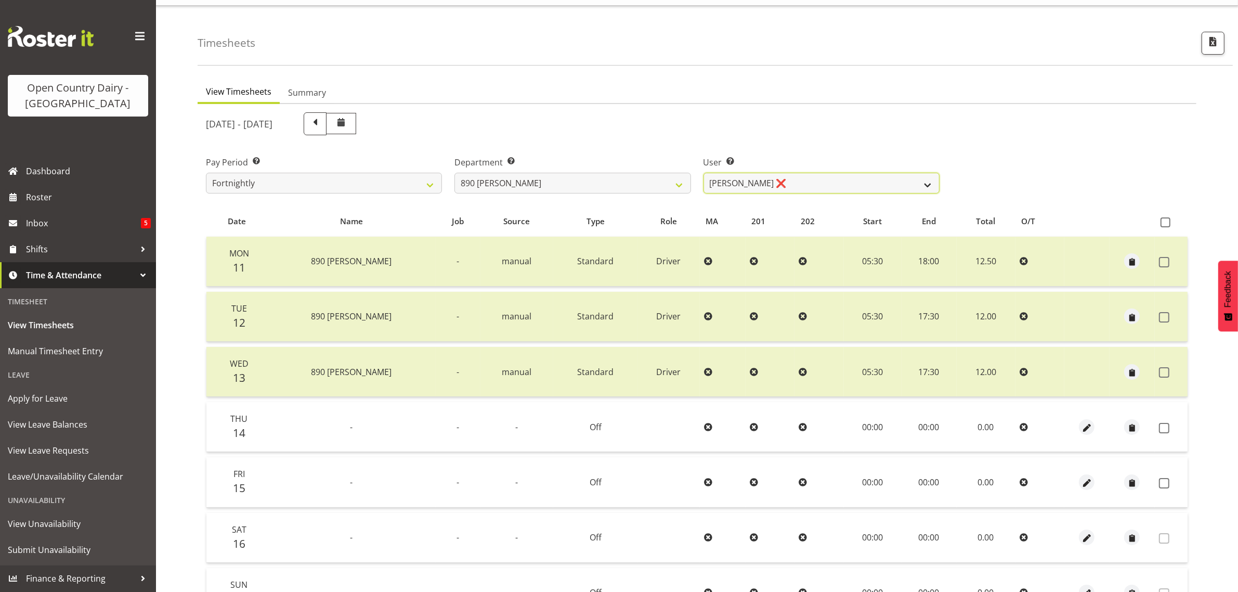
click at [824, 181] on select "Graeme Schollum ❌ Sukhpreet Chandi ❌" at bounding box center [822, 183] width 236 height 21
click at [563, 178] on select "701 702 703 704 705 706 707 708 709 710 711 712 713 714 715 716 717 718 719 720" at bounding box center [573, 183] width 236 height 21
click at [455, 173] on select "701 702 703 704 705 706 707 708 709 710 711 712 713 714 715 716 717 718 719 720" at bounding box center [573, 183] width 236 height 21
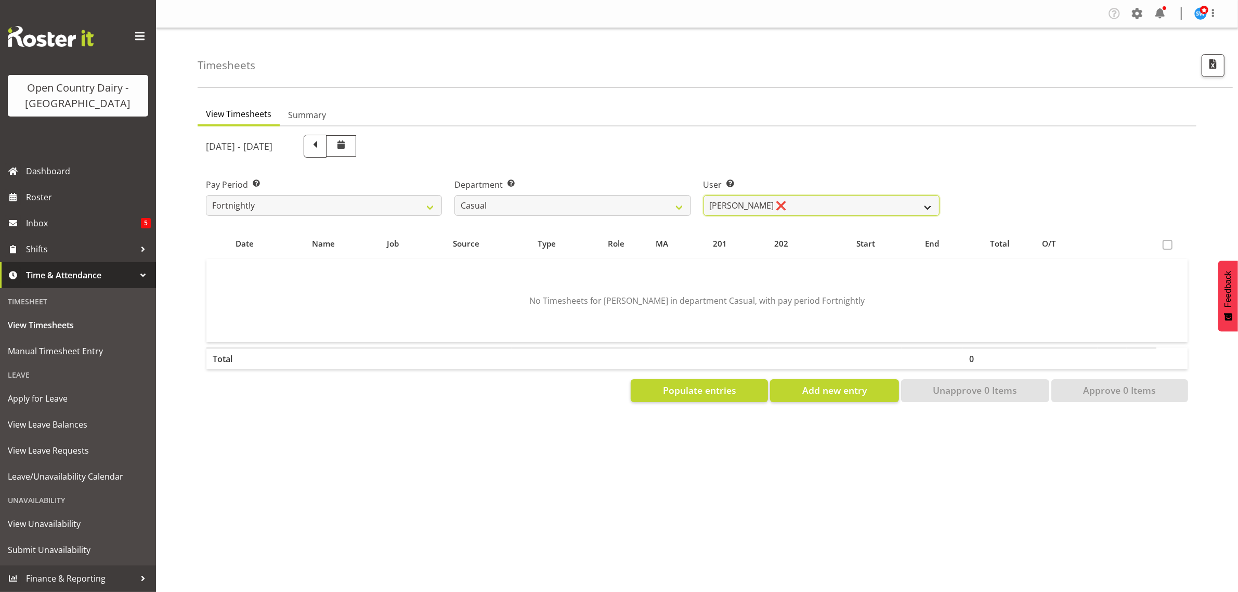
click at [833, 203] on select "Bruce Morgan ❌ Dutchie Egbert Dijkstra ❌ Mark Hedge ❌ Rob Luke ❌" at bounding box center [822, 205] width 236 height 21
click at [704, 195] on select "Bruce Morgan ❌ Dutchie Egbert Dijkstra ❌ Mark Hedge ❌ Rob Luke ❌" at bounding box center [822, 205] width 236 height 21
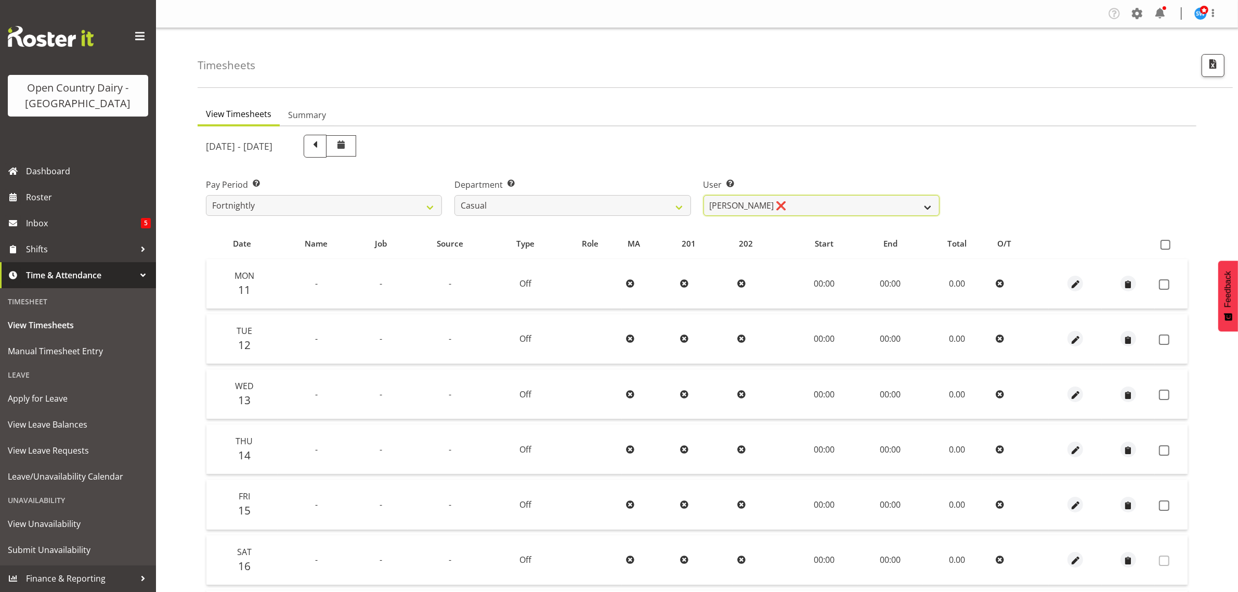
click at [749, 203] on select "Bruce Morgan ❌ Dutchie Egbert Dijkstra ❌ Mark Hedge ❌ Rob Luke ❌" at bounding box center [822, 205] width 236 height 21
click at [570, 206] on select "701 702 703 704 705 706 707 708 709 710 711 712 713 714 715 716 717 718 719 720" at bounding box center [573, 205] width 236 height 21
click at [455, 195] on select "701 702 703 704 705 706 707 708 709 710 711 712 713 714 715 716 717 718 719 720" at bounding box center [573, 205] width 236 height 21
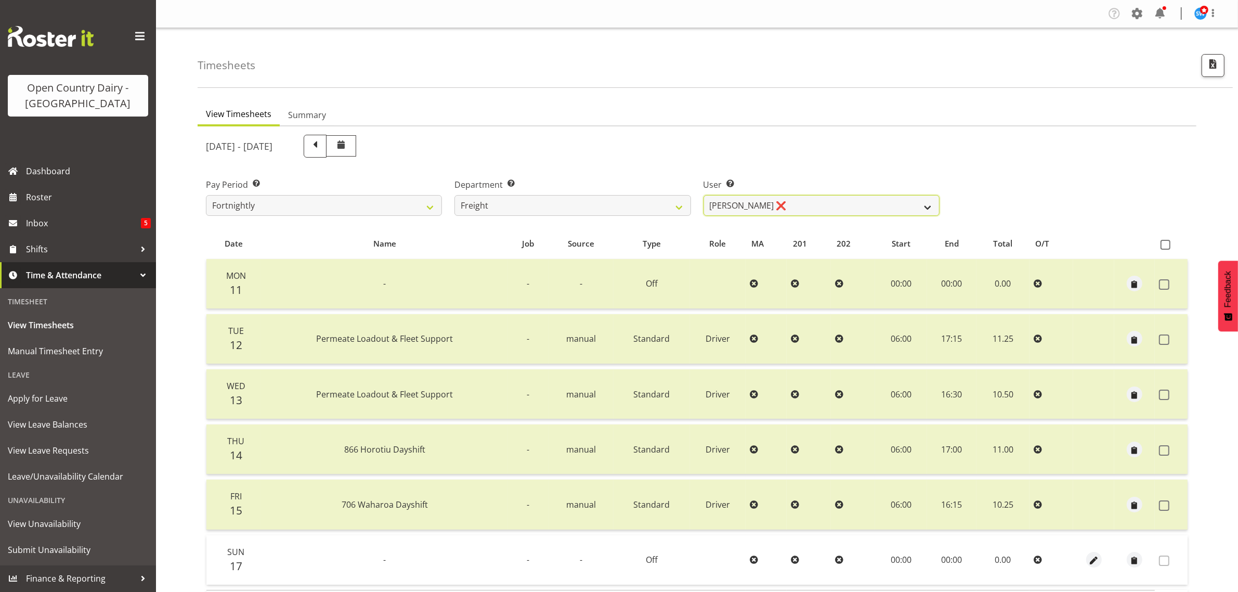
click at [820, 204] on select "Gavin Harvey ❌ Lalesh Kumar ❌" at bounding box center [822, 205] width 236 height 21
click at [704, 195] on select "Gavin Harvey ❌ Lalesh Kumar ❌" at bounding box center [822, 205] width 236 height 21
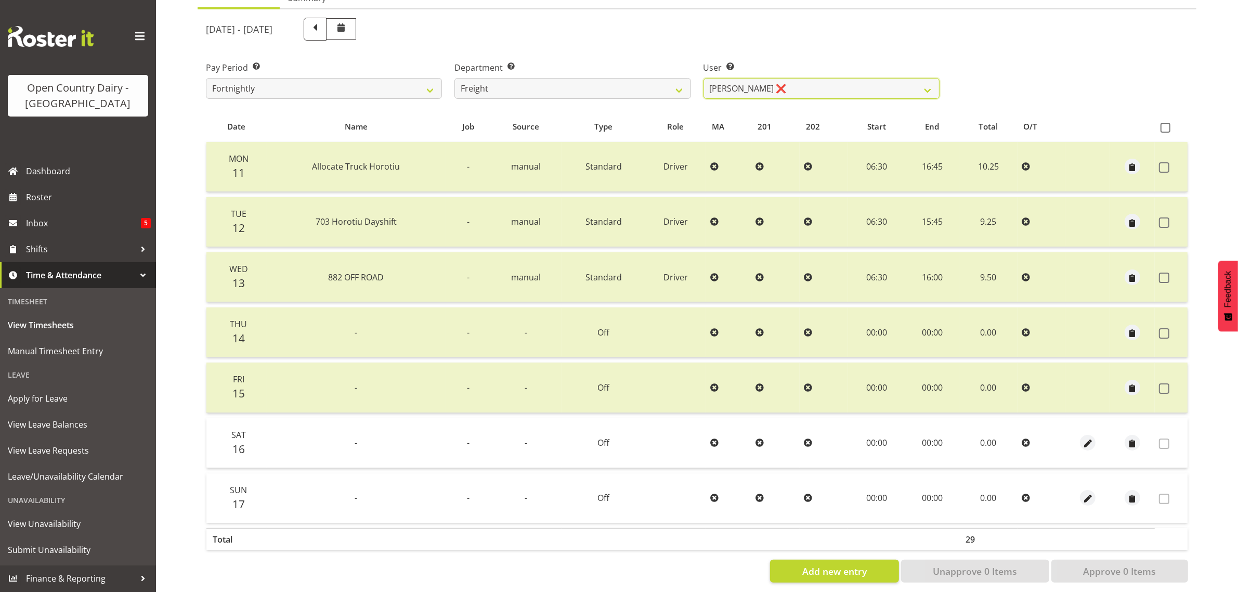
scroll to position [133, 0]
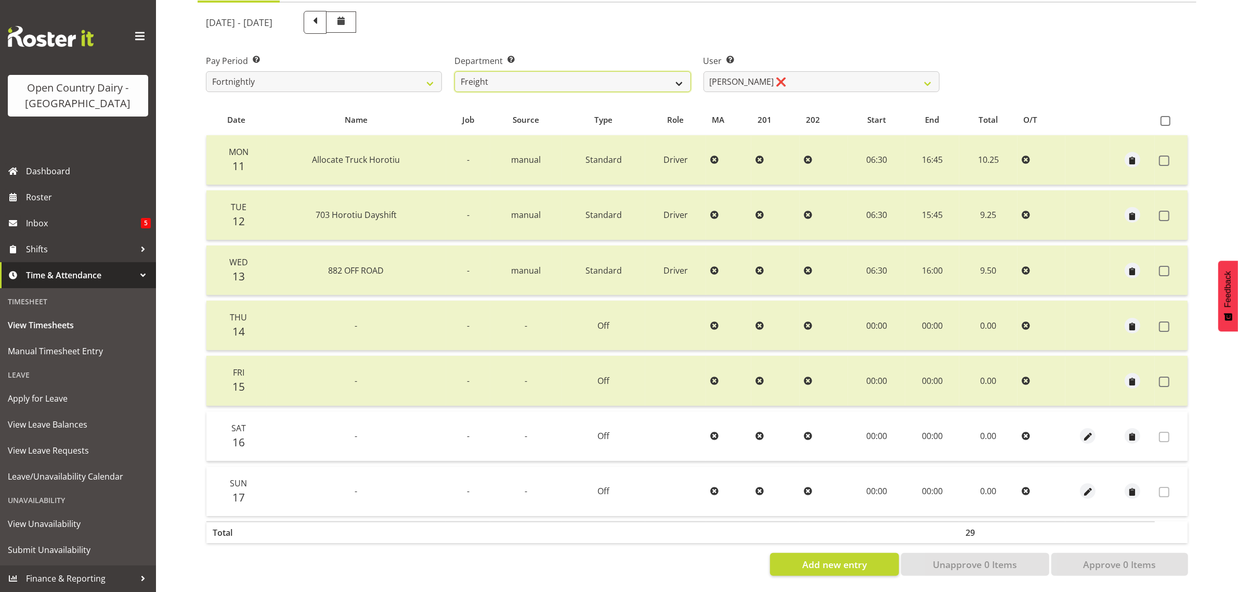
click at [574, 71] on select "701 702 703 704 705 706 707 708 709 710 711 712 713 714 715 716 717 718 719 720" at bounding box center [573, 81] width 236 height 21
click at [455, 71] on select "701 702 703 704 705 706 707 708 709 710 711 712 713 714 715 716 717 718 719 720" at bounding box center [573, 81] width 236 height 21
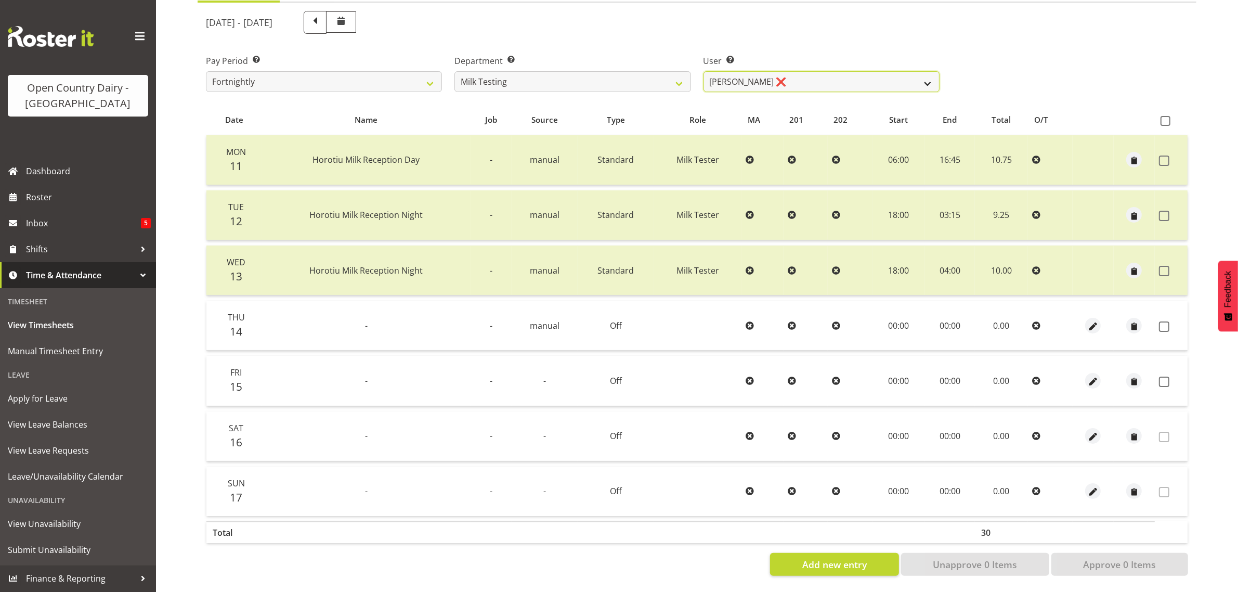
click at [805, 71] on select "Diana Ridings ❌ George Smith ❌ Helaina Walker ❌ Kim Madden ❌ Michael Brechelt ❌…" at bounding box center [822, 81] width 236 height 21
click at [704, 71] on select "Diana Ridings ❌ George Smith ❌ Helaina Walker ❌ Kim Madden ❌ Michael Brechelt ❌…" at bounding box center [822, 81] width 236 height 21
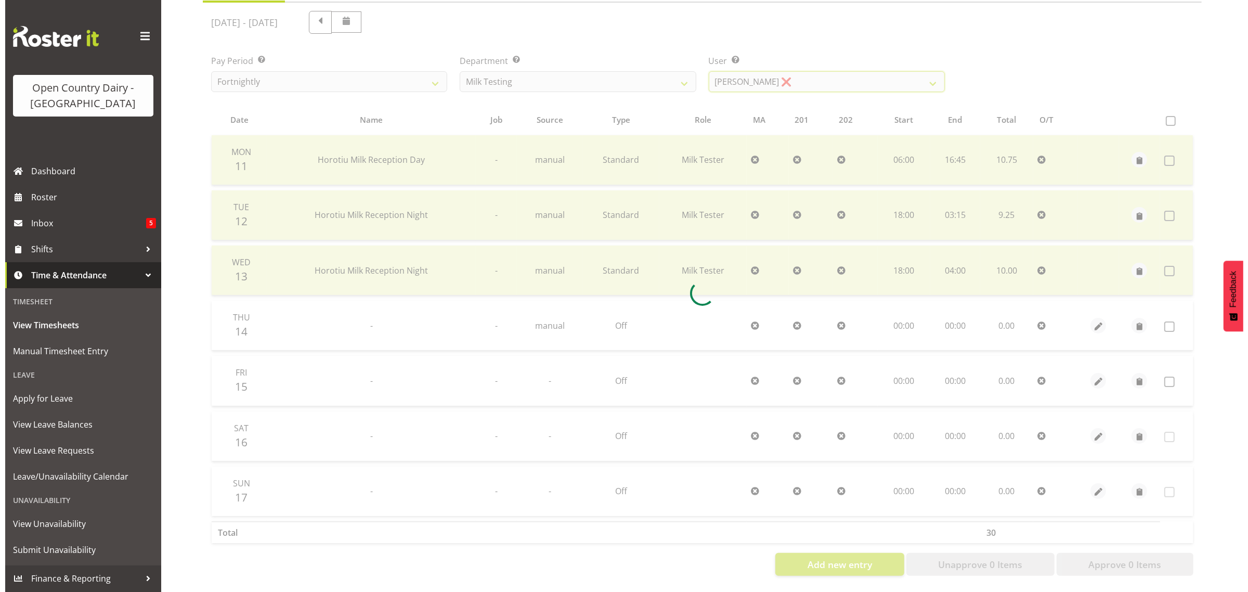
scroll to position [0, 0]
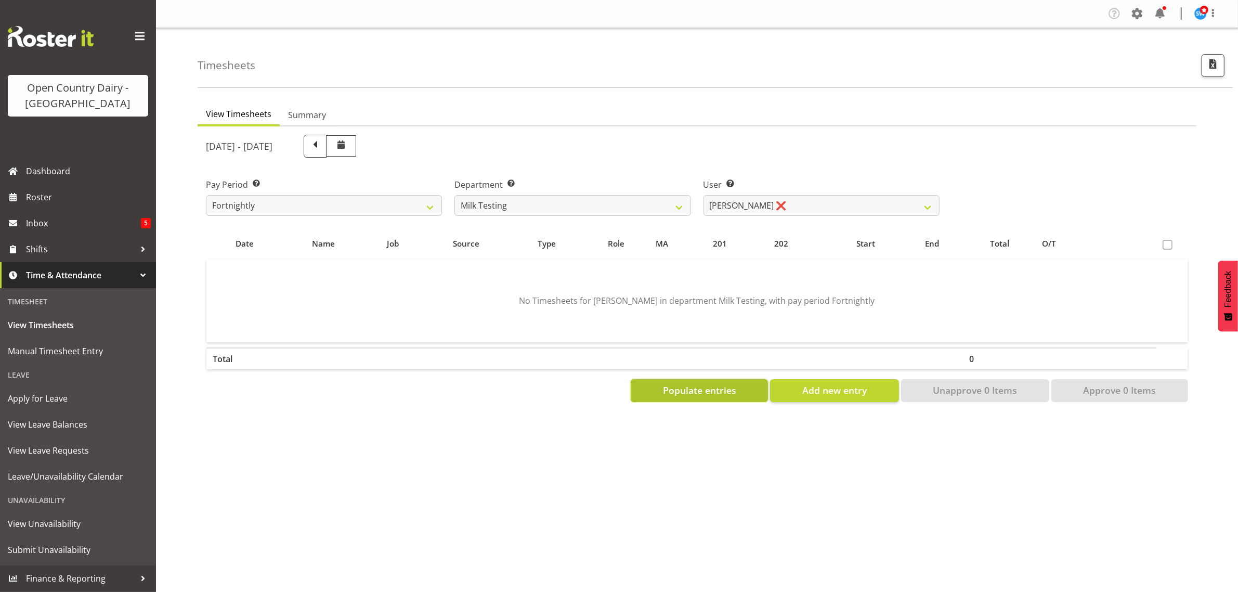
click at [701, 385] on span "Populate entries" at bounding box center [699, 390] width 73 height 14
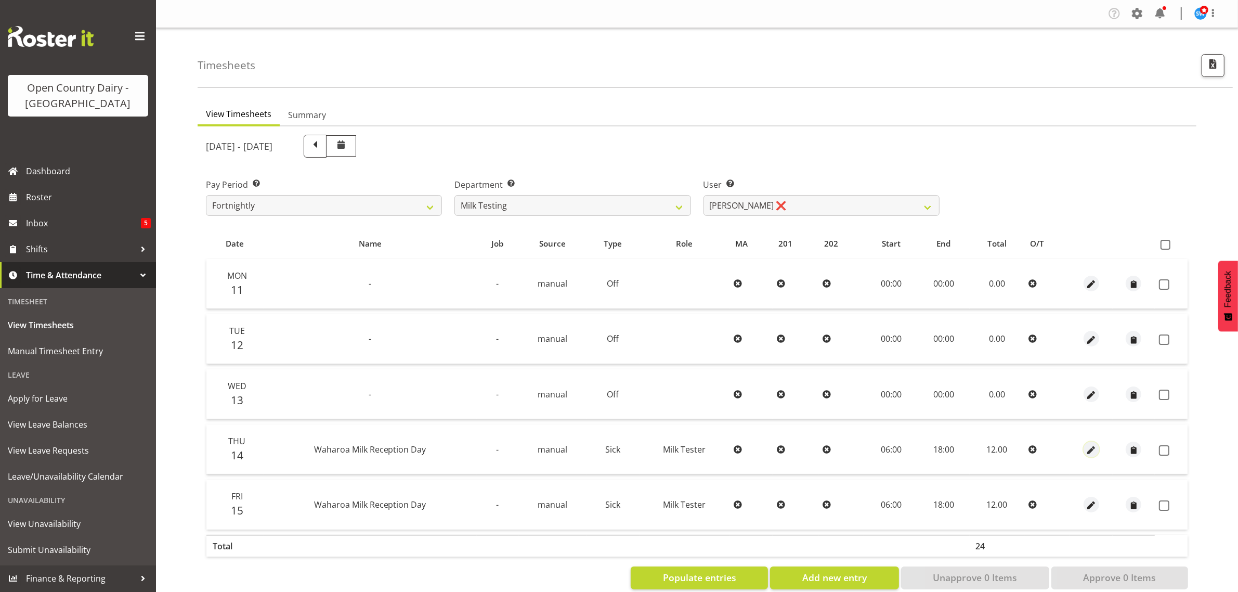
click at [1083, 446] on div at bounding box center [1091, 450] width 34 height 16
click at [1089, 447] on span "button" at bounding box center [1092, 450] width 12 height 12
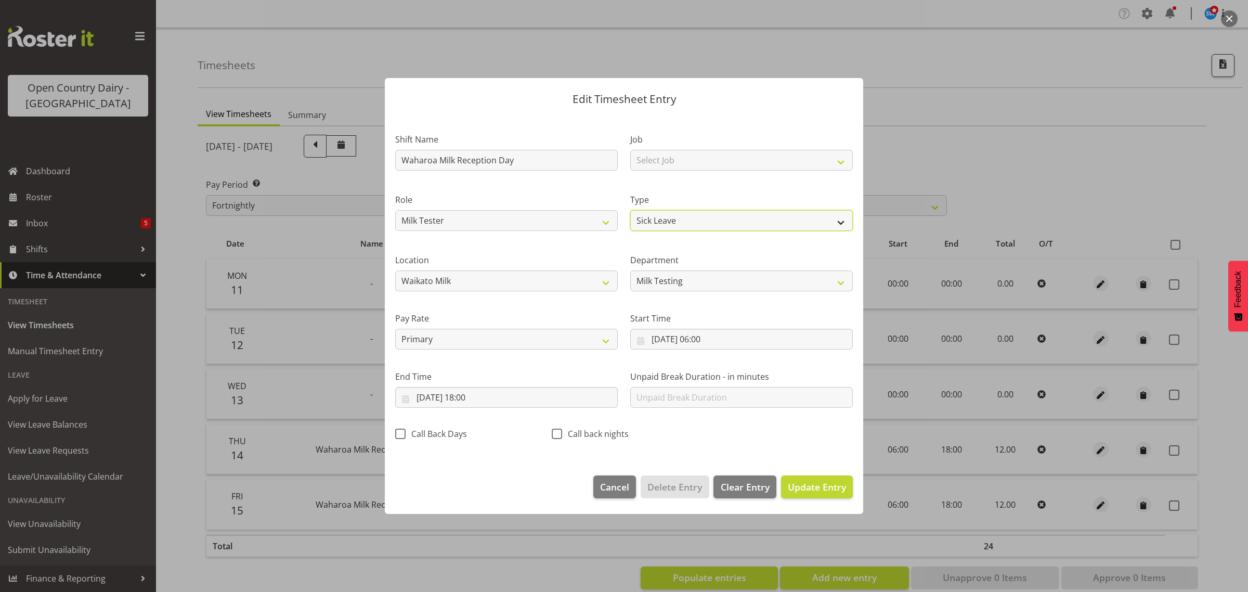
click at [692, 218] on select "Off Standard Public Holiday Public Holiday (Worked) Day In Lieu Annual Leave Si…" at bounding box center [741, 220] width 223 height 21
click at [630, 210] on select "Off Standard Public Holiday Public Holiday (Worked) Day In Lieu Annual Leave Si…" at bounding box center [741, 220] width 223 height 21
click at [814, 485] on span "Update Entry" at bounding box center [817, 487] width 58 height 12
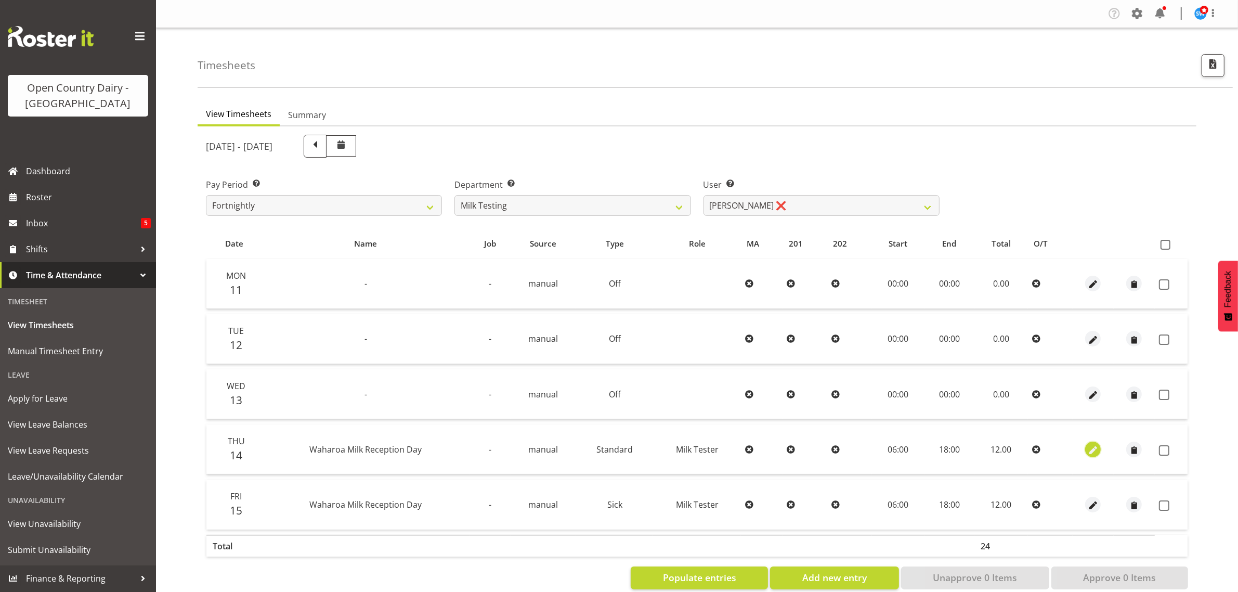
click at [1090, 446] on span "button" at bounding box center [1093, 450] width 12 height 12
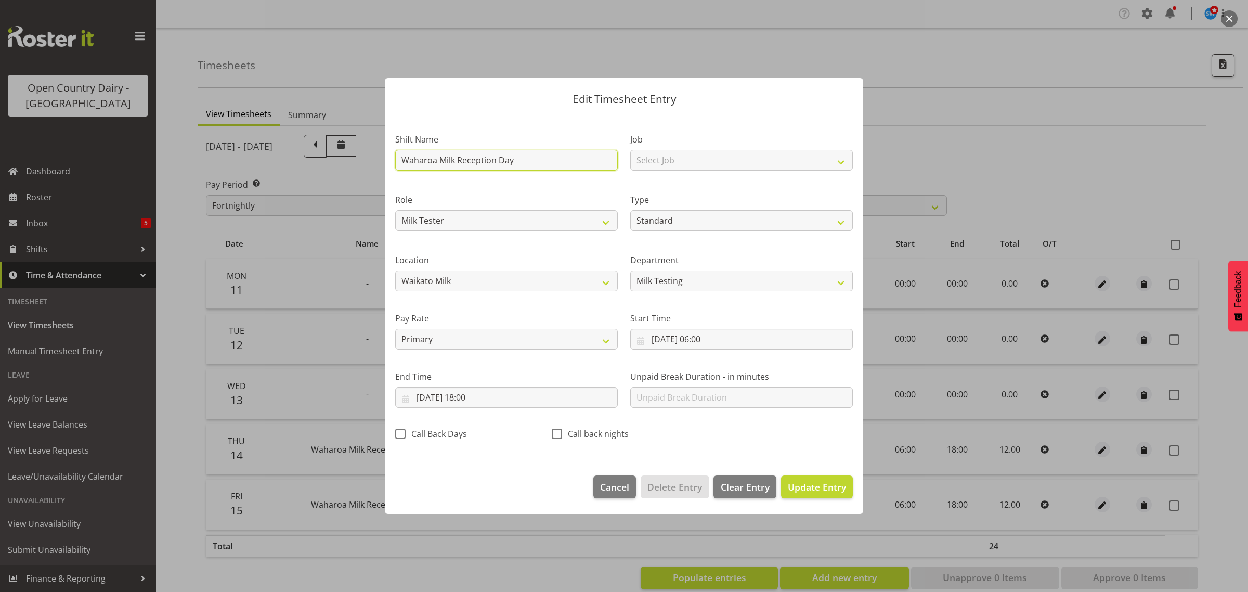
click at [524, 158] on input "Waharoa Milk Reception Day" at bounding box center [506, 160] width 223 height 21
drag, startPoint x: 524, startPoint y: 158, endPoint x: 410, endPoint y: 163, distance: 114.0
click at [411, 163] on input "Waharoa Milk Reception Day" at bounding box center [506, 160] width 223 height 21
click at [698, 338] on input "14/08/2025, 06:00" at bounding box center [741, 339] width 223 height 21
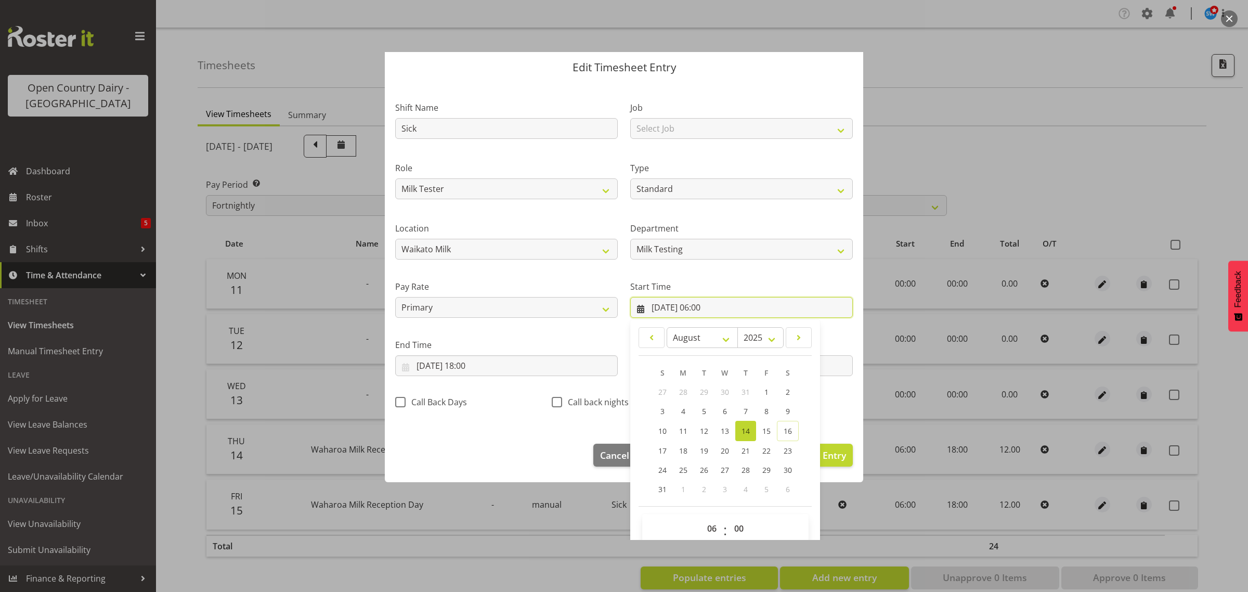
scroll to position [47, 0]
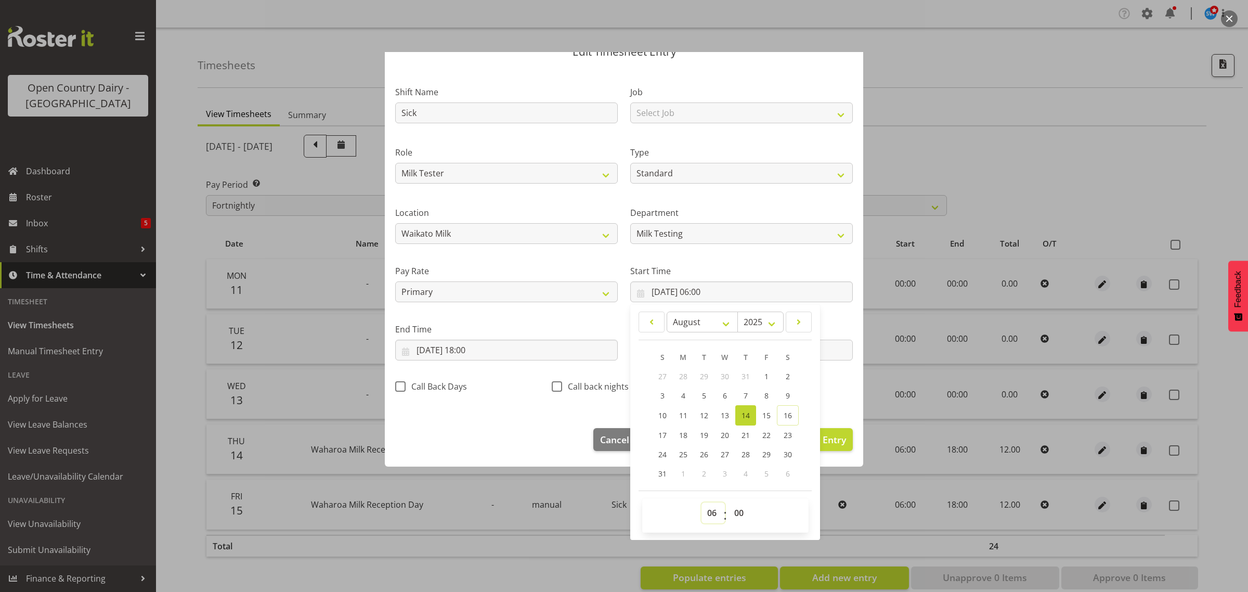
click at [708, 511] on select "00 01 02 03 04 05 06 07 08 09 10 11 12 13 14 15 16 17 18 19 20 21 22 23" at bounding box center [713, 512] width 23 height 21
click at [702, 502] on select "00 01 02 03 04 05 06 07 08 09 10 11 12 13 14 15 16 17 18 19 20 21 22 23" at bounding box center [713, 512] width 23 height 21
click at [471, 350] on input "14/08/2025, 18:00" at bounding box center [506, 350] width 223 height 21
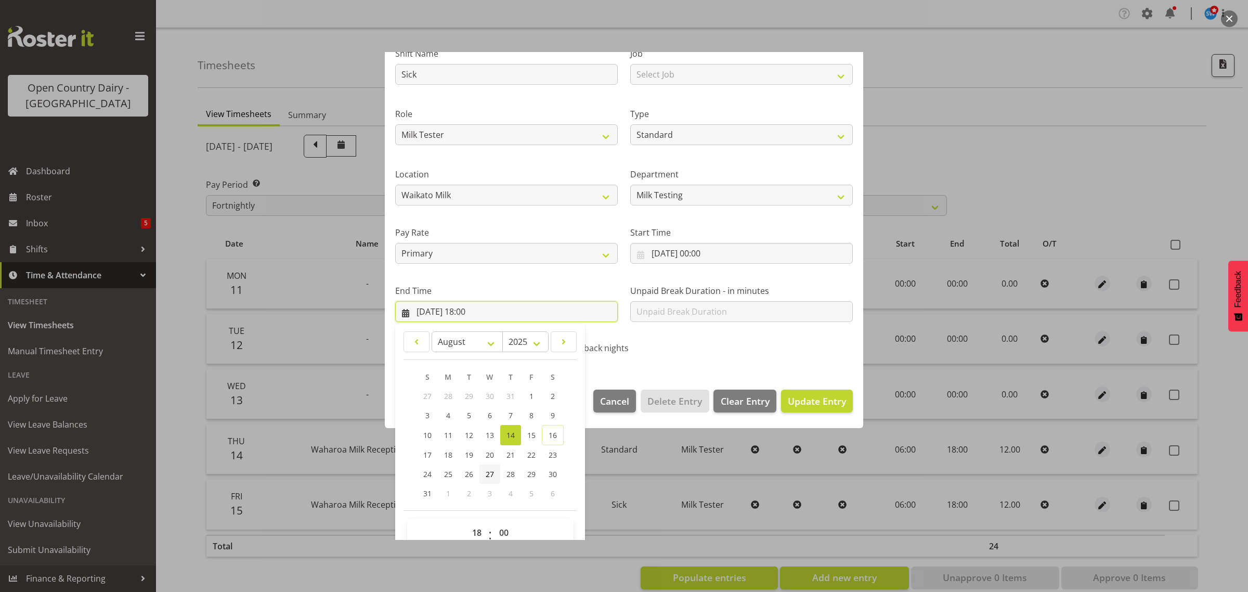
scroll to position [106, 0]
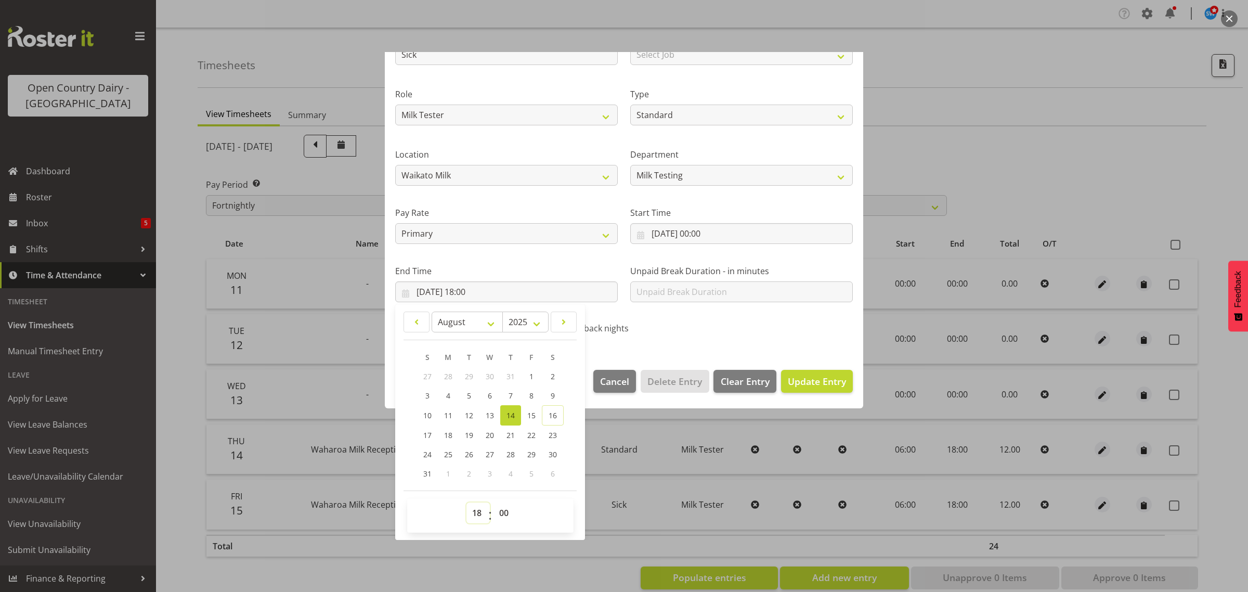
click at [477, 509] on select "00 01 02 03 04 05 06 07 08 09 10 11 12 13 14 15 16 17 18 19 20 21 22 23" at bounding box center [477, 512] width 23 height 21
click at [466, 502] on select "00 01 02 03 04 05 06 07 08 09 10 11 12 13 14 15 16 17 18 19 20 21 22 23" at bounding box center [477, 512] width 23 height 21
drag, startPoint x: 504, startPoint y: 509, endPoint x: 500, endPoint y: 504, distance: 6.3
click at [504, 509] on select "00 01 02 03 04 05 06 07 08 09 10 11 12 13 14 15 16 17 18 19 20 21 22 23 24 25 2…" at bounding box center [505, 512] width 23 height 21
click at [494, 502] on select "00 01 02 03 04 05 06 07 08 09 10 11 12 13 14 15 16 17 18 19 20 21 22 23 24 25 2…" at bounding box center [505, 512] width 23 height 21
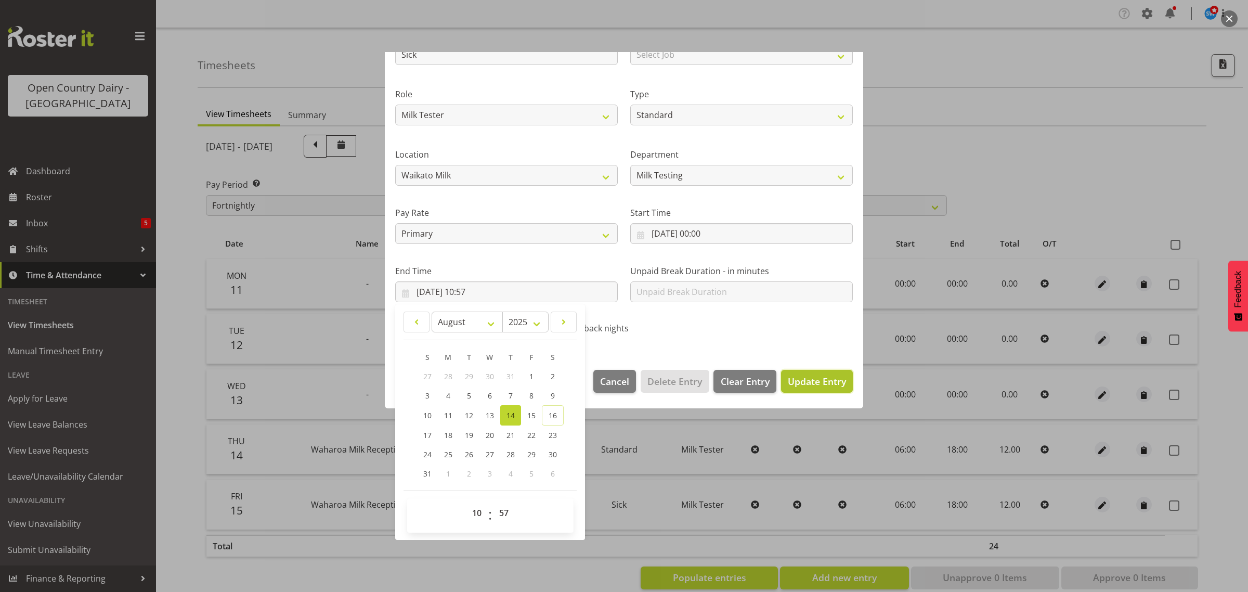
click at [802, 375] on span "Update Entry" at bounding box center [817, 381] width 58 height 12
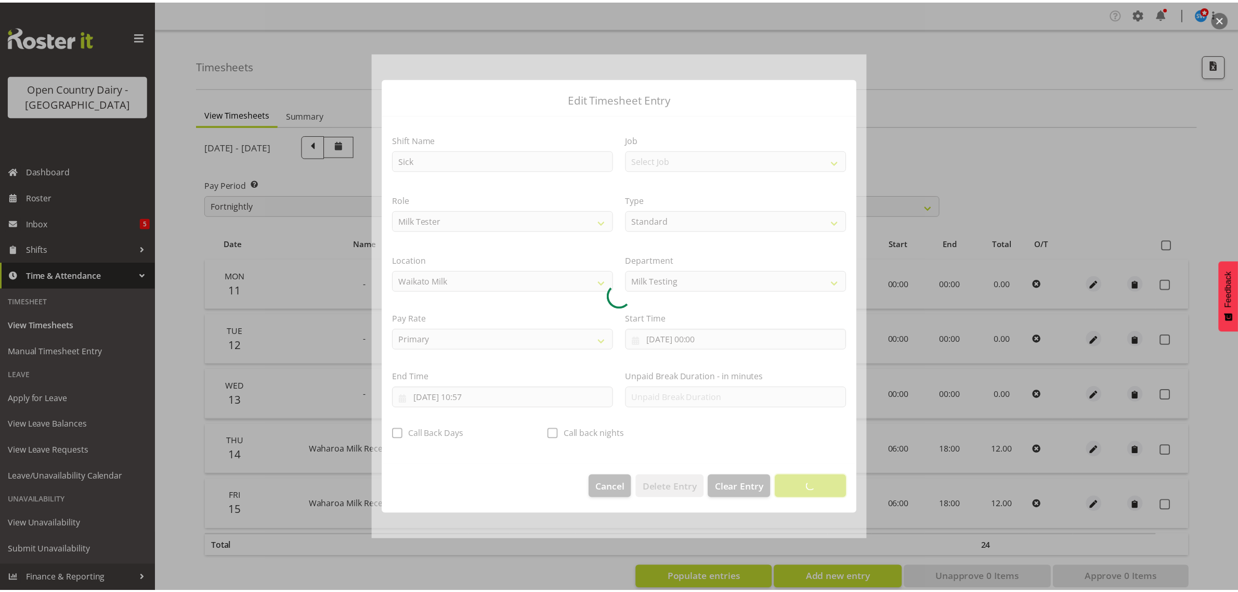
scroll to position [0, 0]
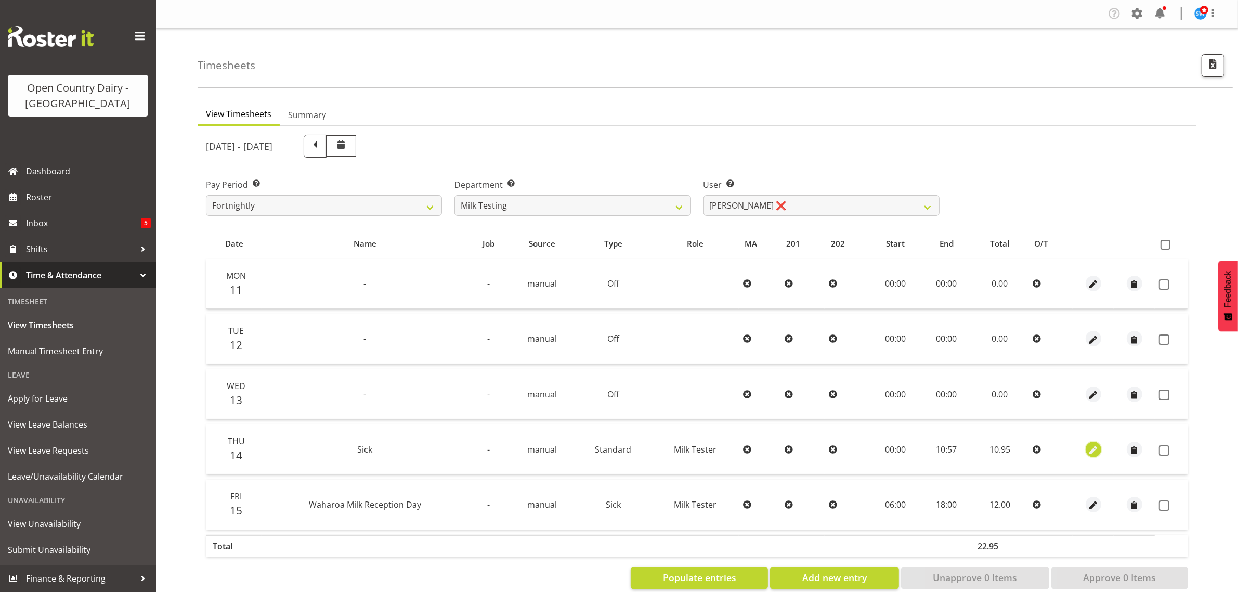
click at [1091, 449] on span "button" at bounding box center [1093, 450] width 12 height 12
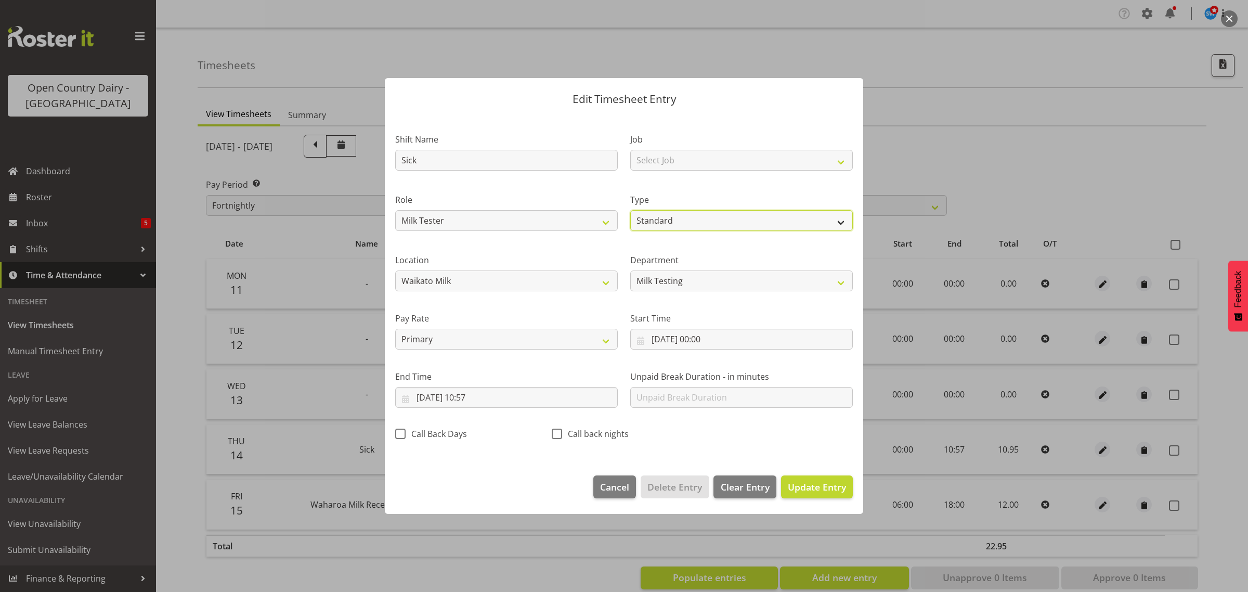
click at [719, 219] on select "Off Standard Public Holiday Public Holiday (Worked) Day In Lieu Annual Leave Si…" at bounding box center [741, 220] width 223 height 21
click at [630, 210] on select "Off Standard Public Holiday Public Holiday (Worked) Day In Lieu Annual Leave Si…" at bounding box center [741, 220] width 223 height 21
click at [798, 478] on button "Update Entry" at bounding box center [817, 486] width 72 height 23
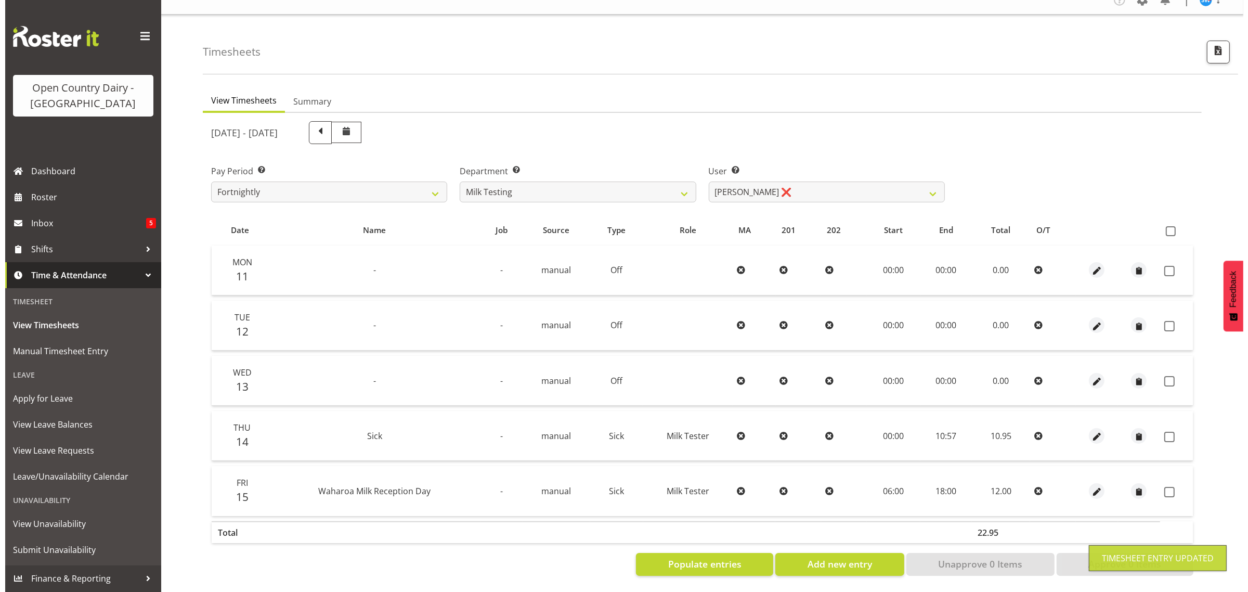
scroll to position [22, 0]
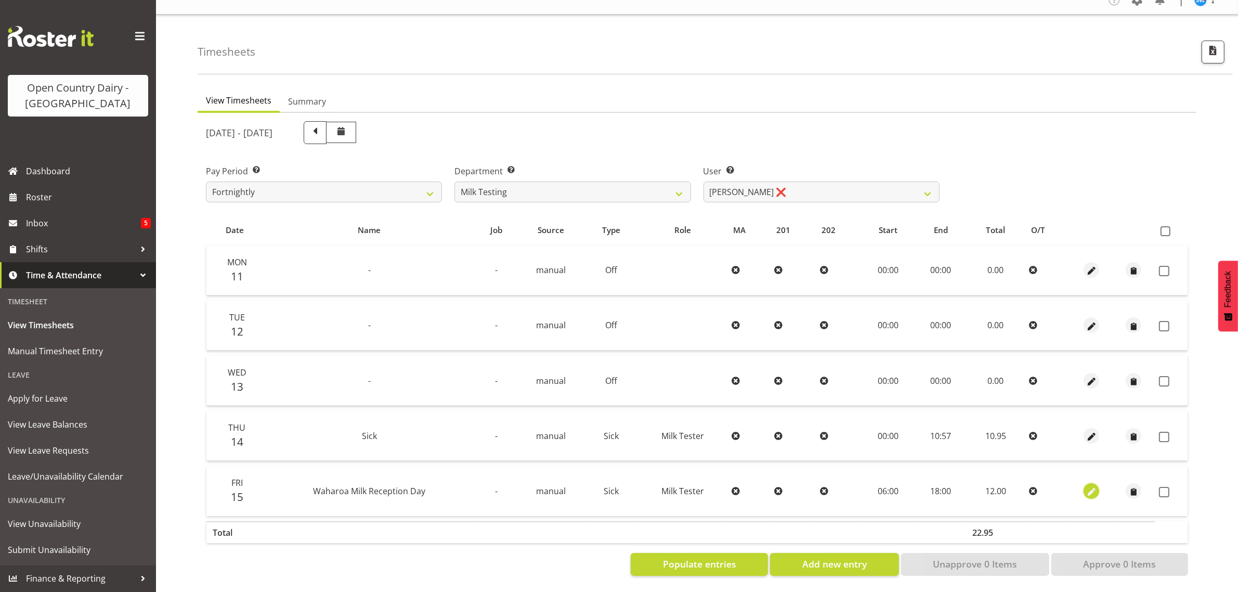
click at [1090, 486] on span "button" at bounding box center [1092, 492] width 12 height 12
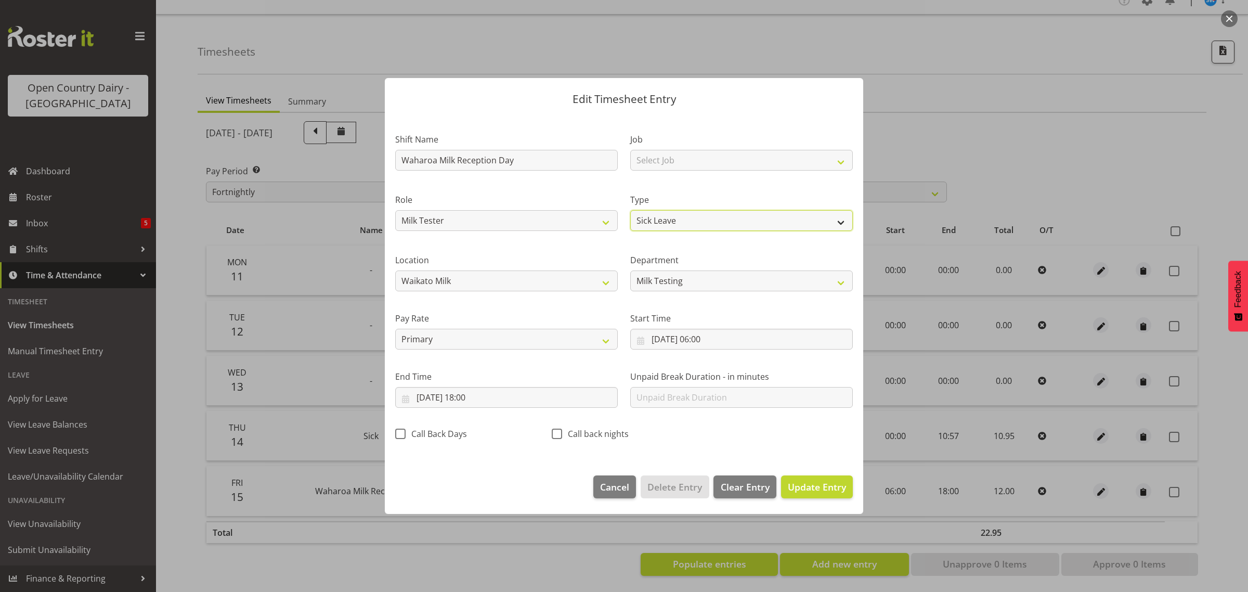
click at [684, 220] on select "Off Standard Public Holiday Public Holiday (Worked) Day In Lieu Annual Leave Si…" at bounding box center [741, 220] width 223 height 21
click at [630, 210] on select "Off Standard Public Holiday Public Holiday (Worked) Day In Lieu Annual Leave Si…" at bounding box center [741, 220] width 223 height 21
click at [811, 481] on span "Update Entry" at bounding box center [817, 487] width 58 height 12
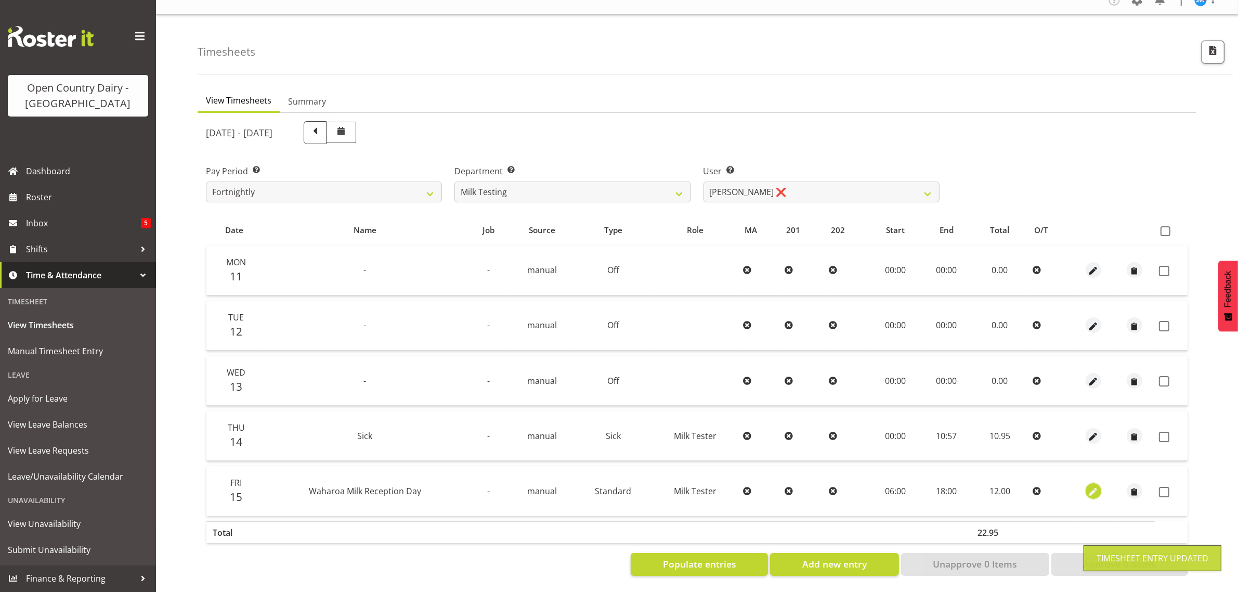
click at [1092, 486] on span "button" at bounding box center [1093, 492] width 12 height 12
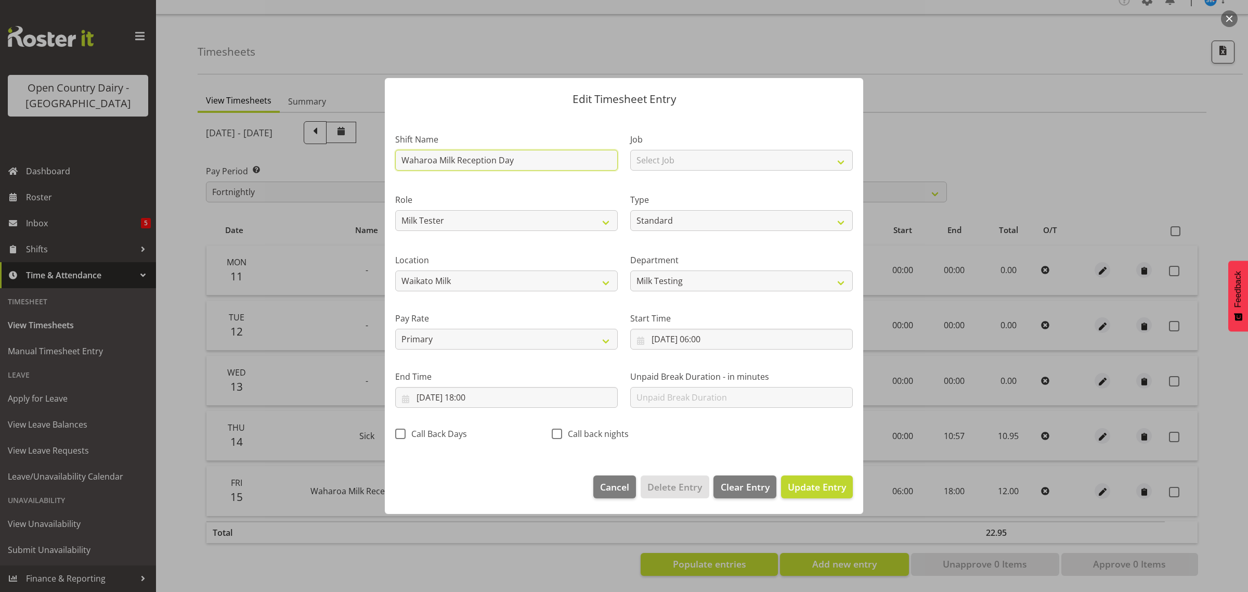
drag, startPoint x: 517, startPoint y: 157, endPoint x: 392, endPoint y: 164, distance: 126.0
click at [392, 164] on div "Shift Name Waharoa Milk Reception Day" at bounding box center [506, 149] width 235 height 60
click at [709, 336] on input "15/08/2025, 06:00" at bounding box center [741, 339] width 223 height 21
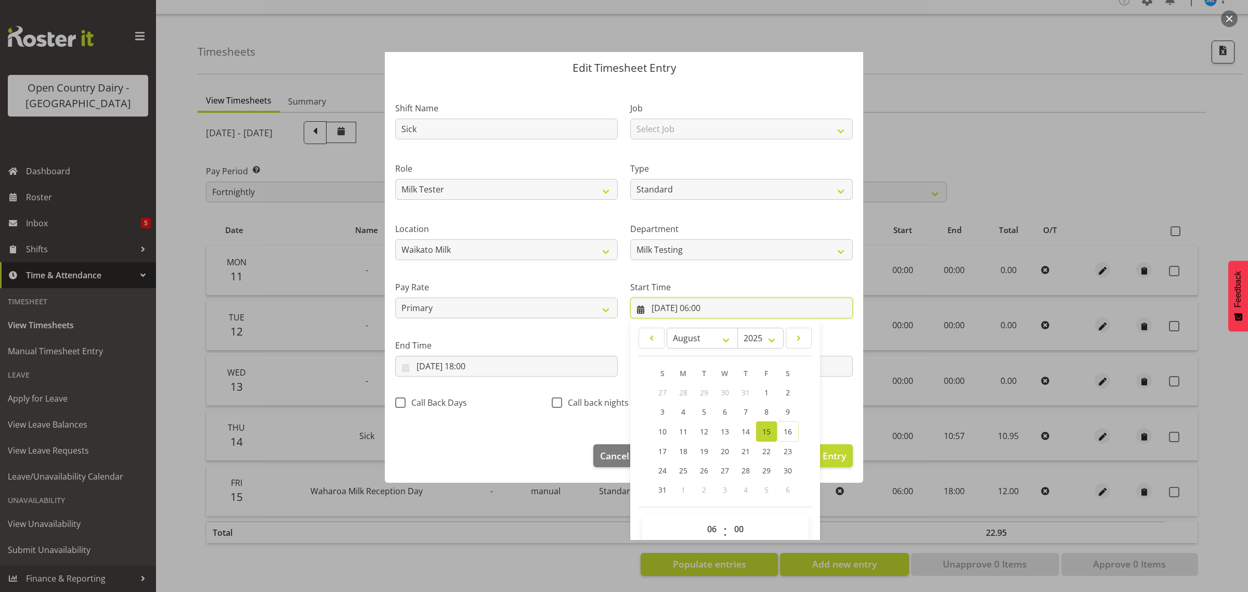
scroll to position [47, 0]
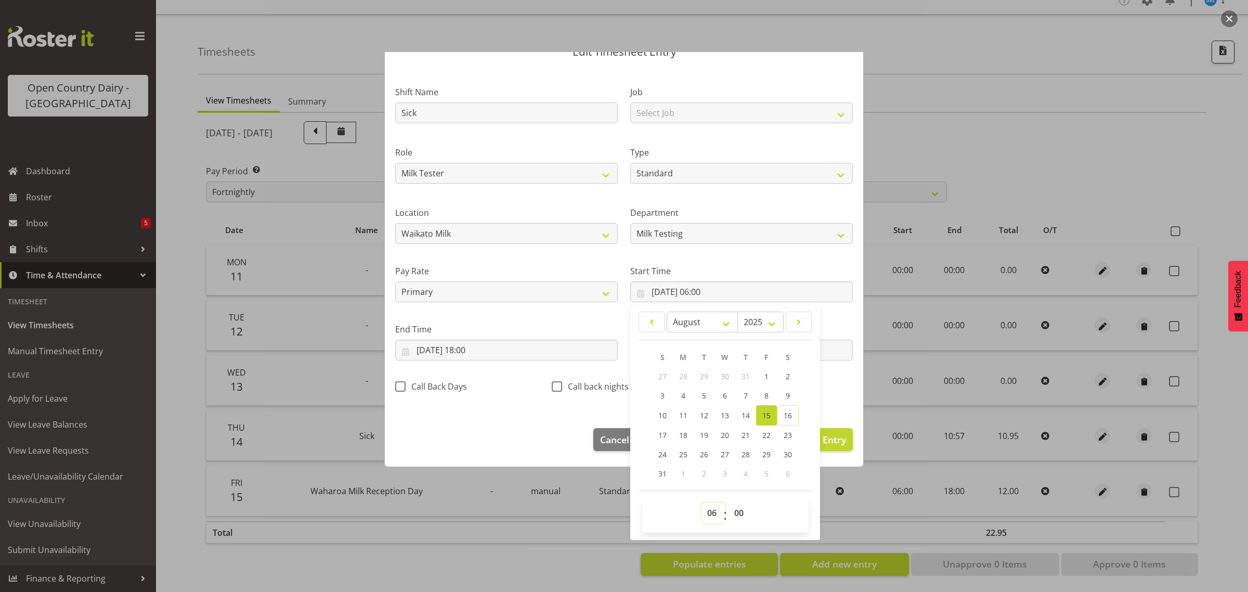
click at [705, 511] on select "00 01 02 03 04 05 06 07 08 09 10 11 12 13 14 15 16 17 18 19 20 21 22 23" at bounding box center [713, 512] width 23 height 21
click at [702, 502] on select "00 01 02 03 04 05 06 07 08 09 10 11 12 13 14 15 16 17 18 19 20 21 22 23" at bounding box center [713, 512] width 23 height 21
click at [476, 344] on input "15/08/2025, 18:00" at bounding box center [506, 350] width 223 height 21
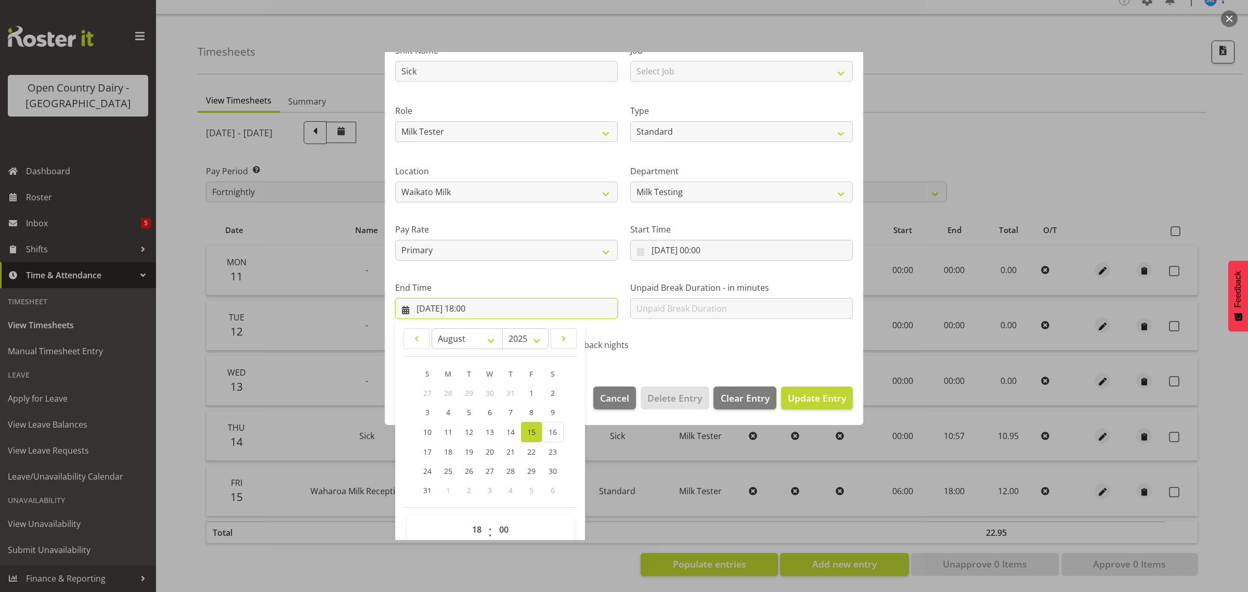
scroll to position [106, 0]
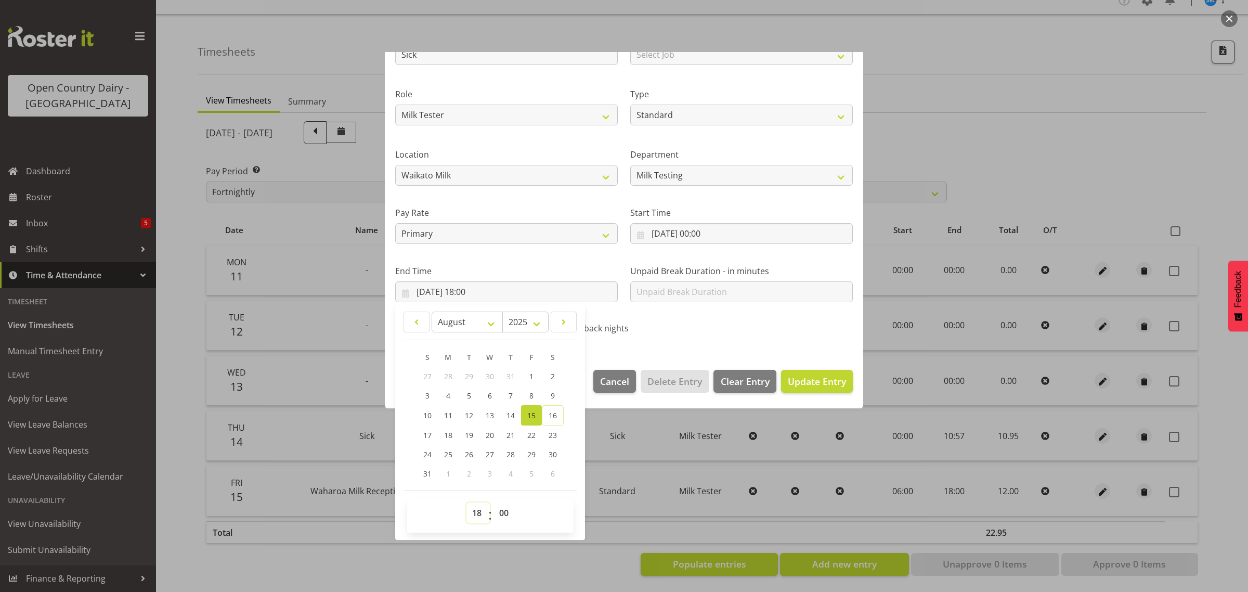
click at [479, 508] on select "00 01 02 03 04 05 06 07 08 09 10 11 12 13 14 15 16 17 18 19 20 21 22 23" at bounding box center [477, 512] width 23 height 21
click at [466, 502] on select "00 01 02 03 04 05 06 07 08 09 10 11 12 13 14 15 16 17 18 19 20 21 22 23" at bounding box center [477, 512] width 23 height 21
drag, startPoint x: 504, startPoint y: 509, endPoint x: 505, endPoint y: 503, distance: 5.7
click at [504, 509] on select "00 01 02 03 04 05 06 07 08 09 10 11 12 13 14 15 16 17 18 19 20 21 22 23 24 25 2…" at bounding box center [505, 512] width 23 height 21
click at [494, 502] on select "00 01 02 03 04 05 06 07 08 09 10 11 12 13 14 15 16 17 18 19 20 21 22 23 24 25 2…" at bounding box center [505, 512] width 23 height 21
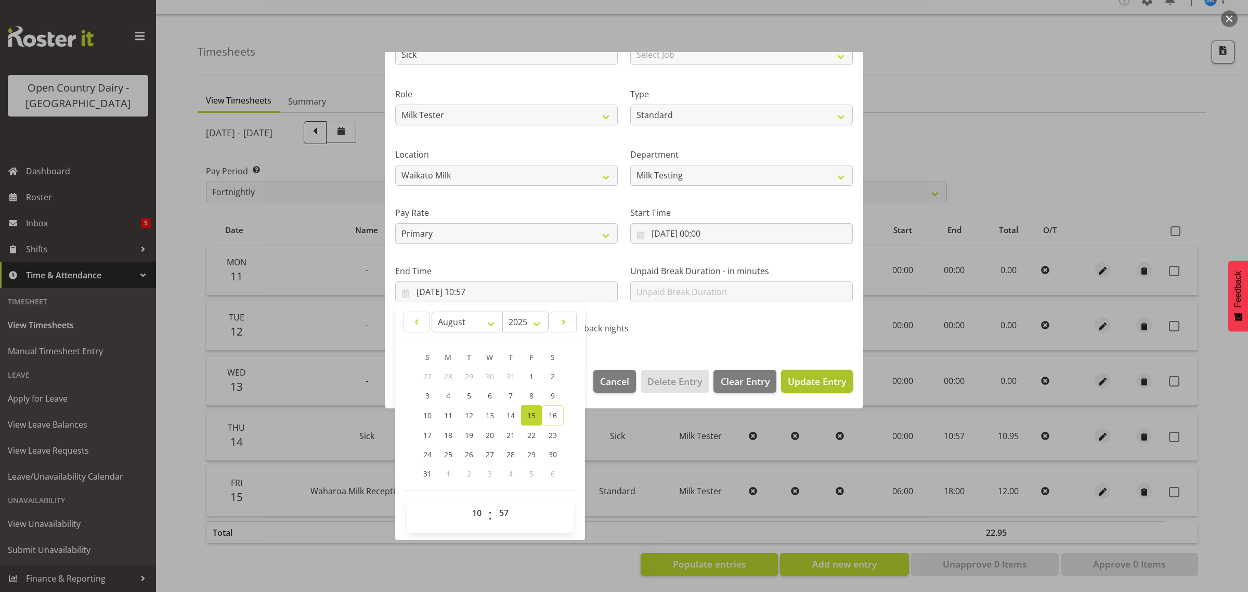
click at [808, 380] on span "Update Entry" at bounding box center [817, 381] width 58 height 12
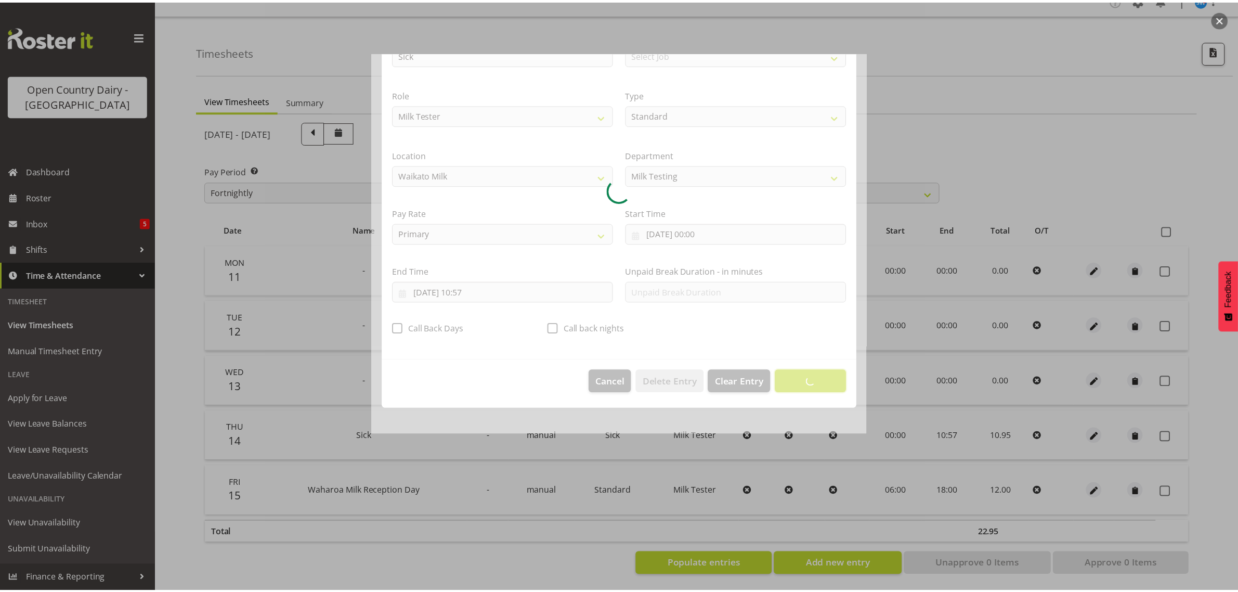
scroll to position [0, 0]
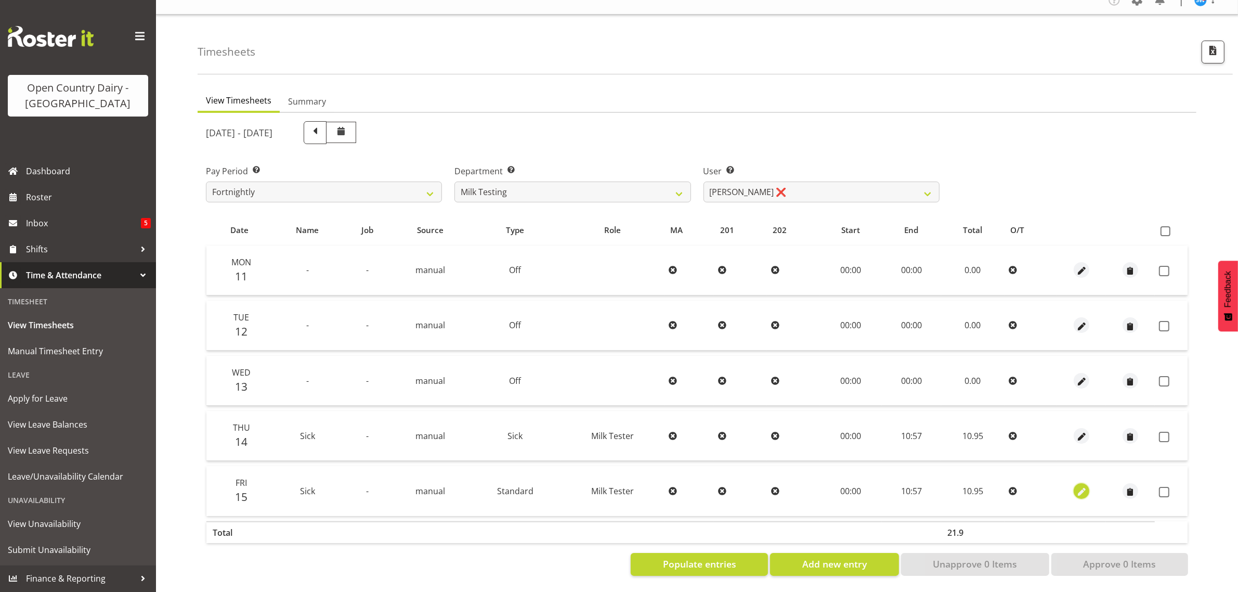
click at [1084, 486] on span "button" at bounding box center [1082, 492] width 12 height 12
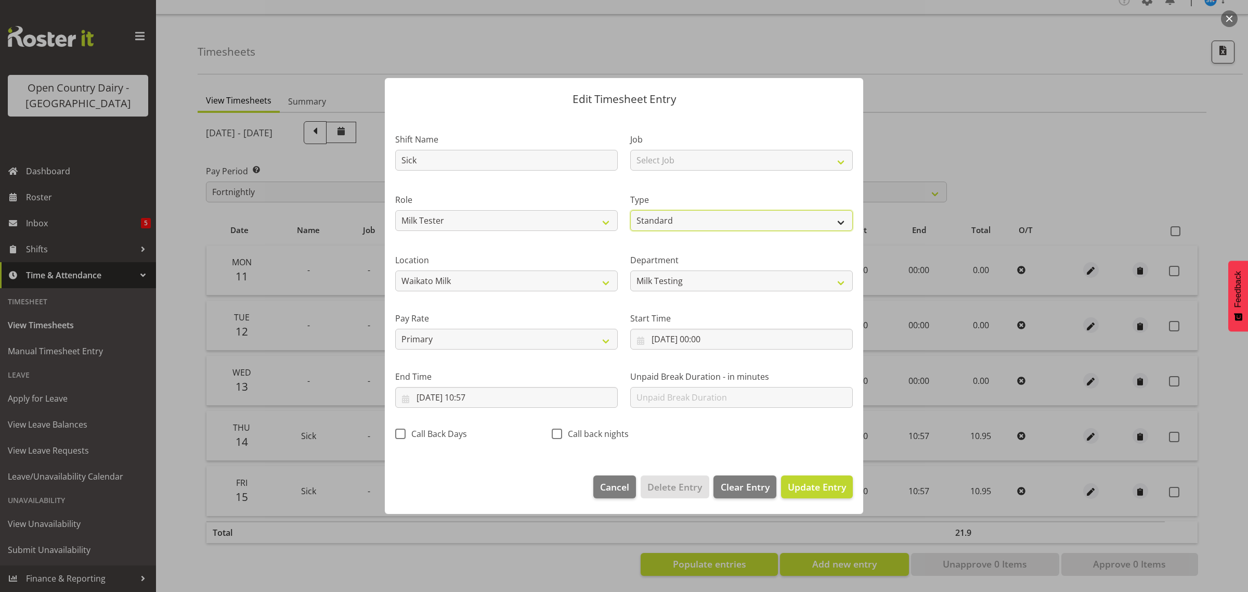
click at [679, 220] on select "Off Standard Public Holiday Public Holiday (Worked) Day In Lieu Annual Leave Si…" at bounding box center [741, 220] width 223 height 21
click at [630, 210] on select "Off Standard Public Holiday Public Holiday (Worked) Day In Lieu Annual Leave Si…" at bounding box center [741, 220] width 223 height 21
click at [804, 483] on span "Update Entry" at bounding box center [817, 487] width 58 height 12
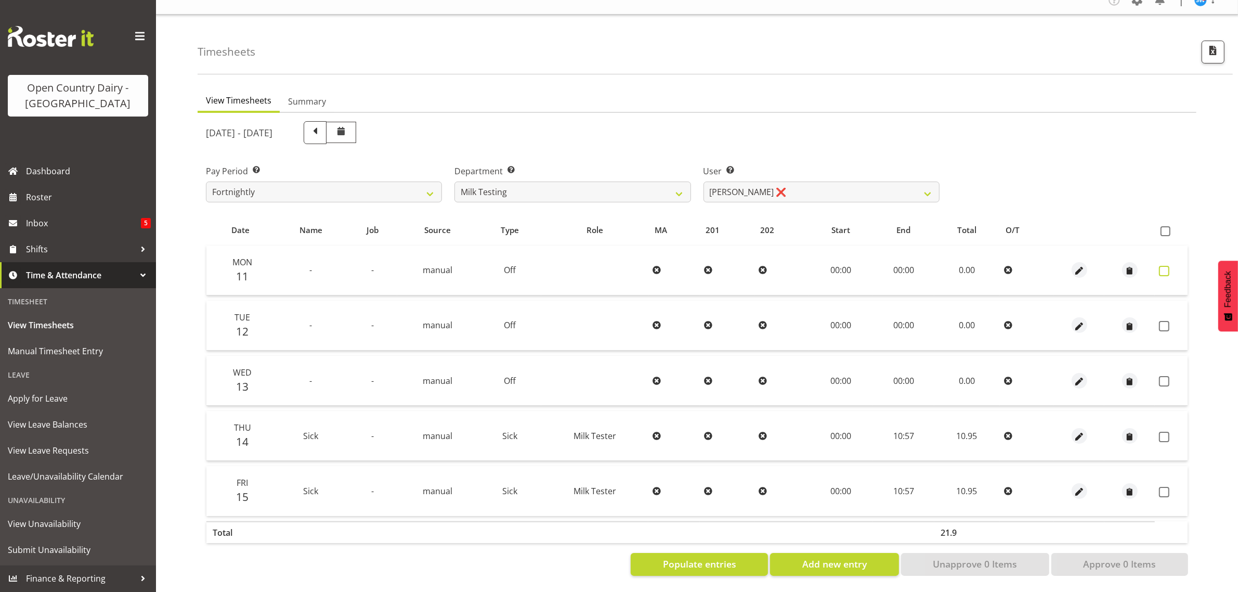
click at [1166, 266] on span at bounding box center [1164, 271] width 10 height 10
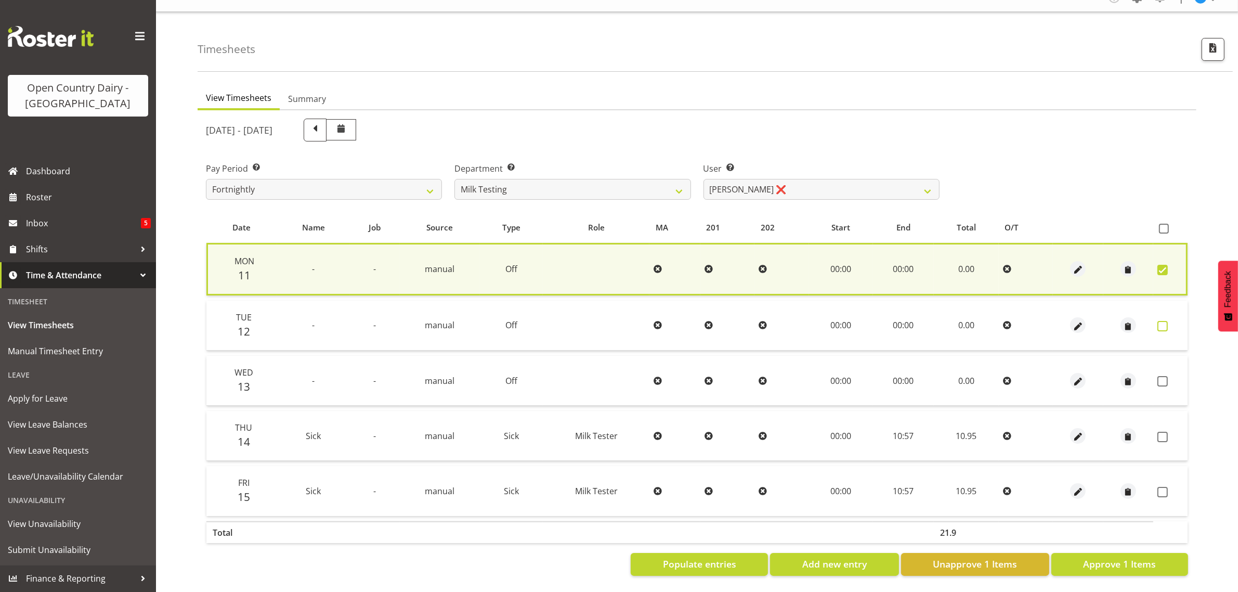
click at [1161, 321] on span at bounding box center [1163, 326] width 10 height 10
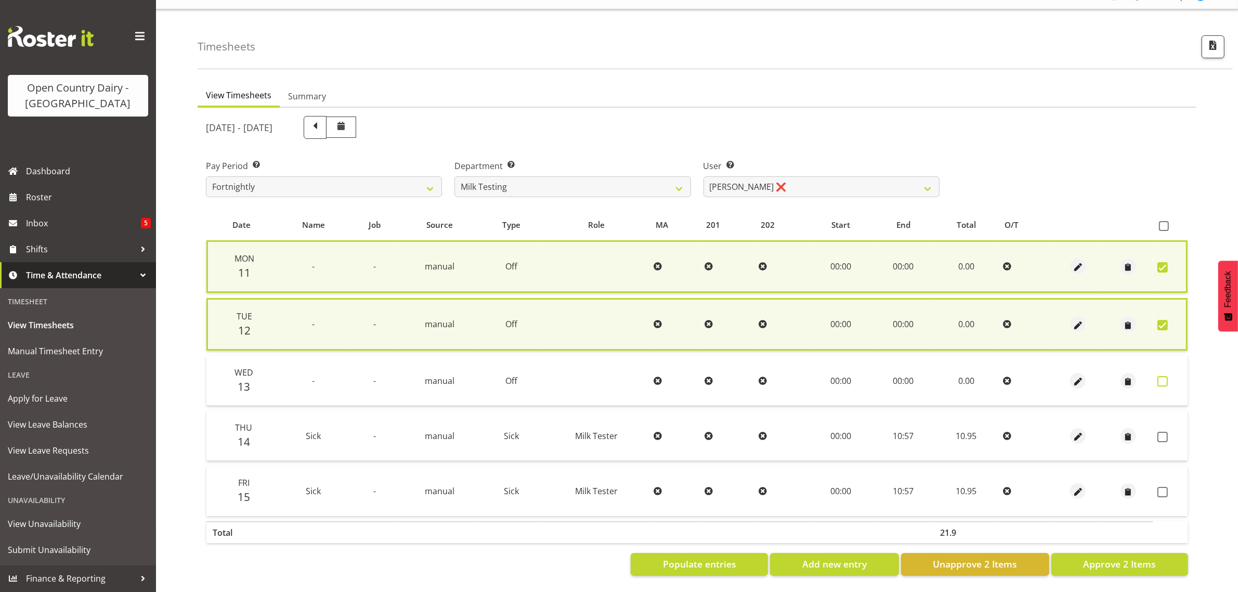
click at [1162, 376] on span at bounding box center [1163, 381] width 10 height 10
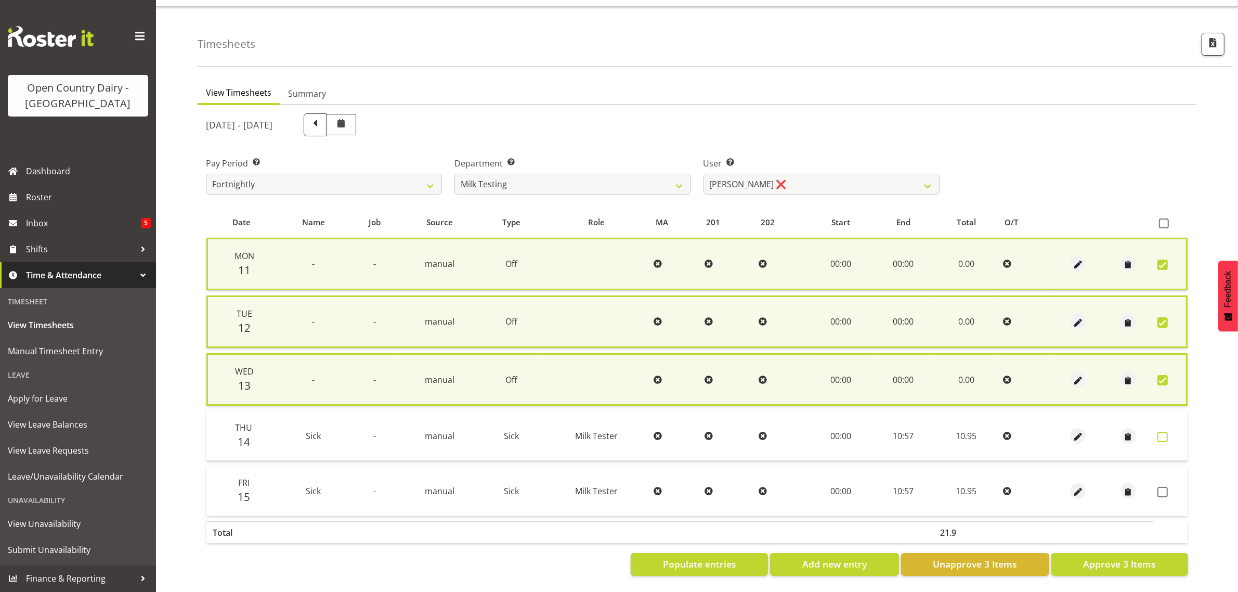
click at [1161, 432] on span at bounding box center [1163, 437] width 10 height 10
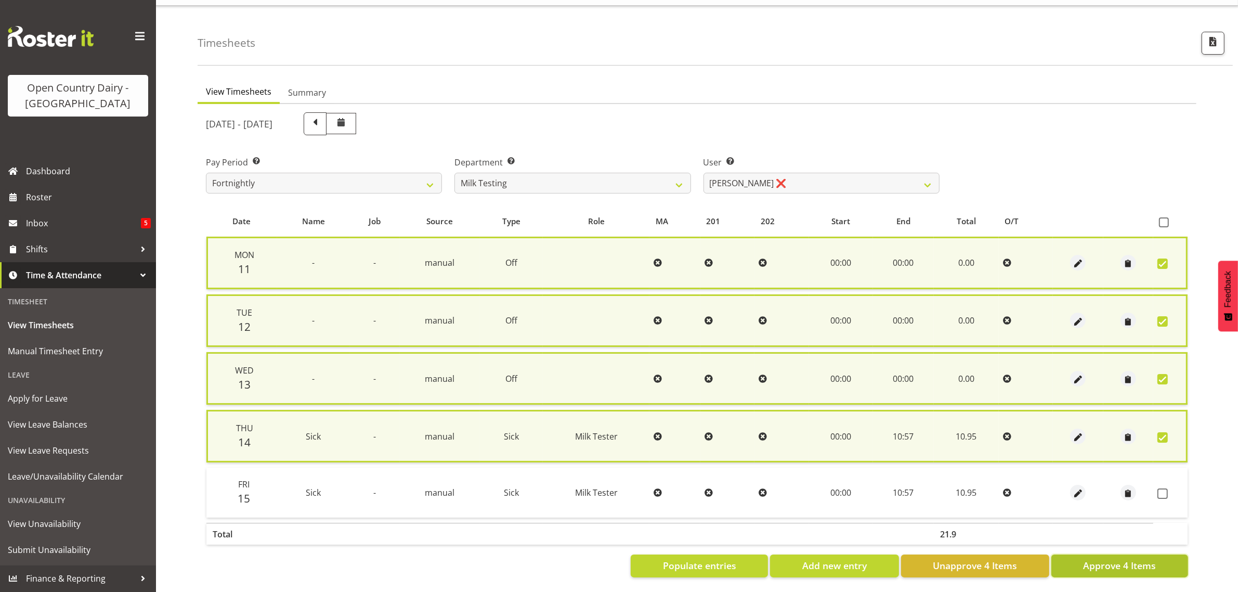
click at [1129, 565] on span "Approve 4 Items" at bounding box center [1119, 566] width 73 height 14
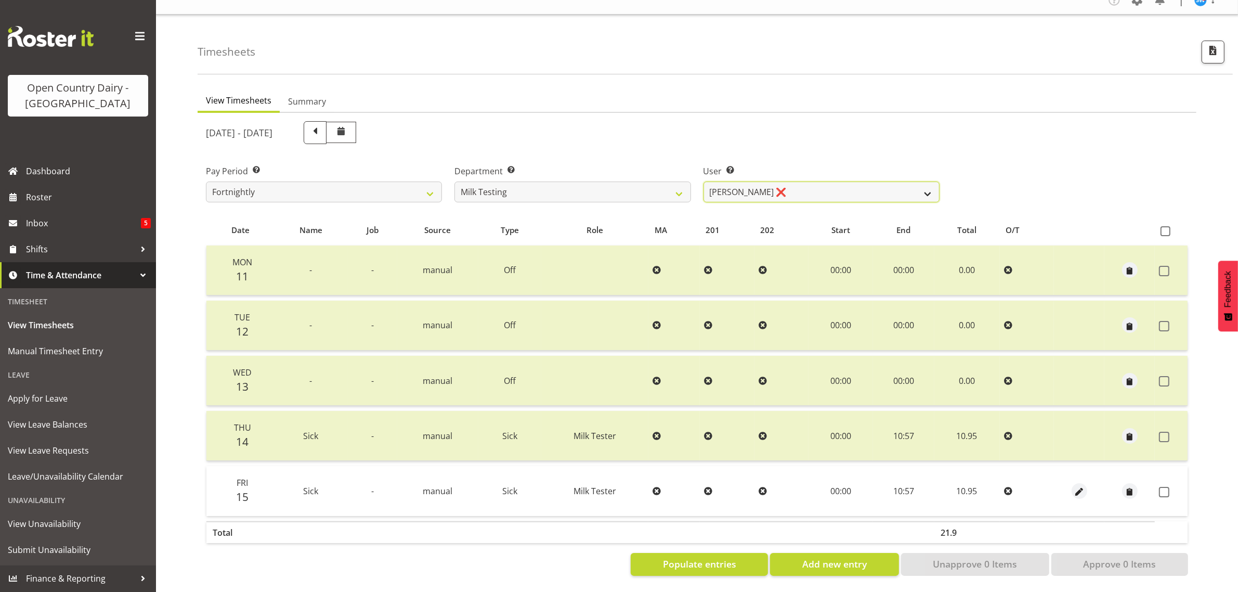
click at [802, 181] on select "Diana Ridings ❌ George Smith ❌ Helaina Walker ❌ Kim Madden ❌ Michael Brechelt ❌…" at bounding box center [822, 191] width 236 height 21
click at [704, 181] on select "Diana Ridings ❌ George Smith ❌ Helaina Walker ❌ Kim Madden ❌ Michael Brechelt ❌…" at bounding box center [822, 191] width 236 height 21
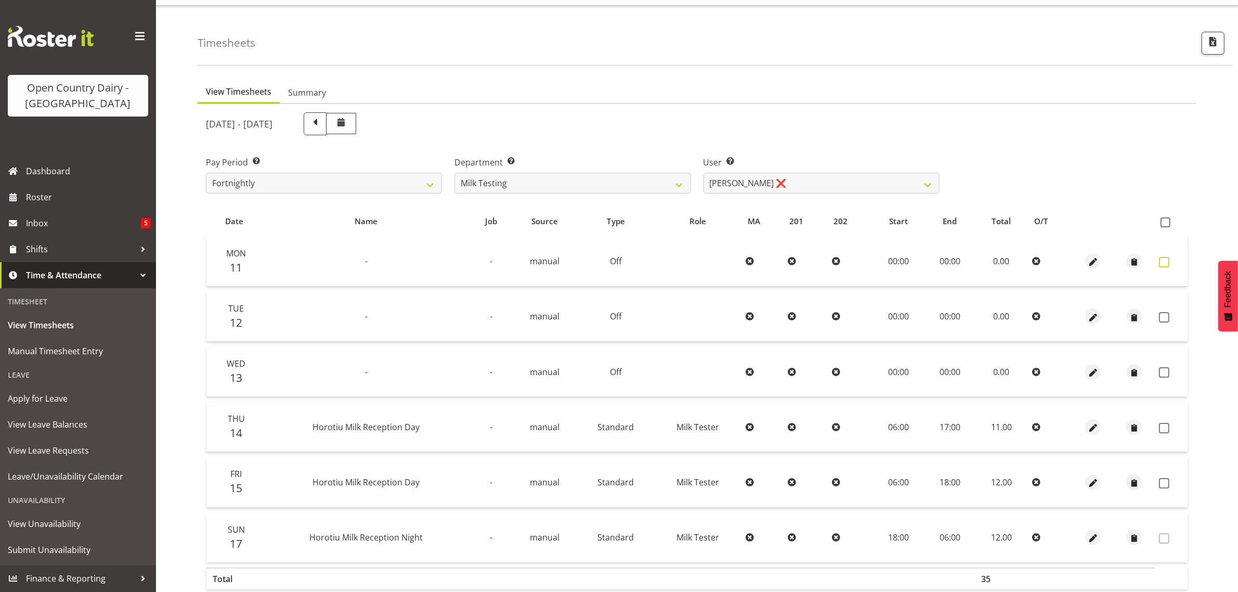
click at [1161, 258] on span at bounding box center [1164, 262] width 10 height 10
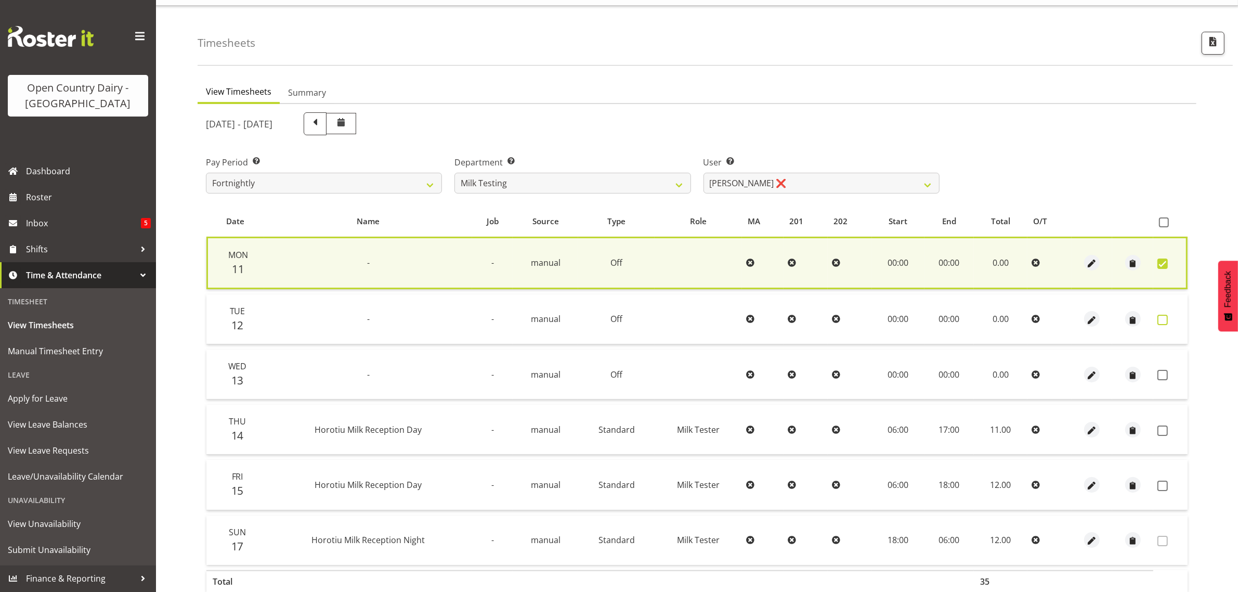
click at [1161, 316] on span at bounding box center [1163, 320] width 10 height 10
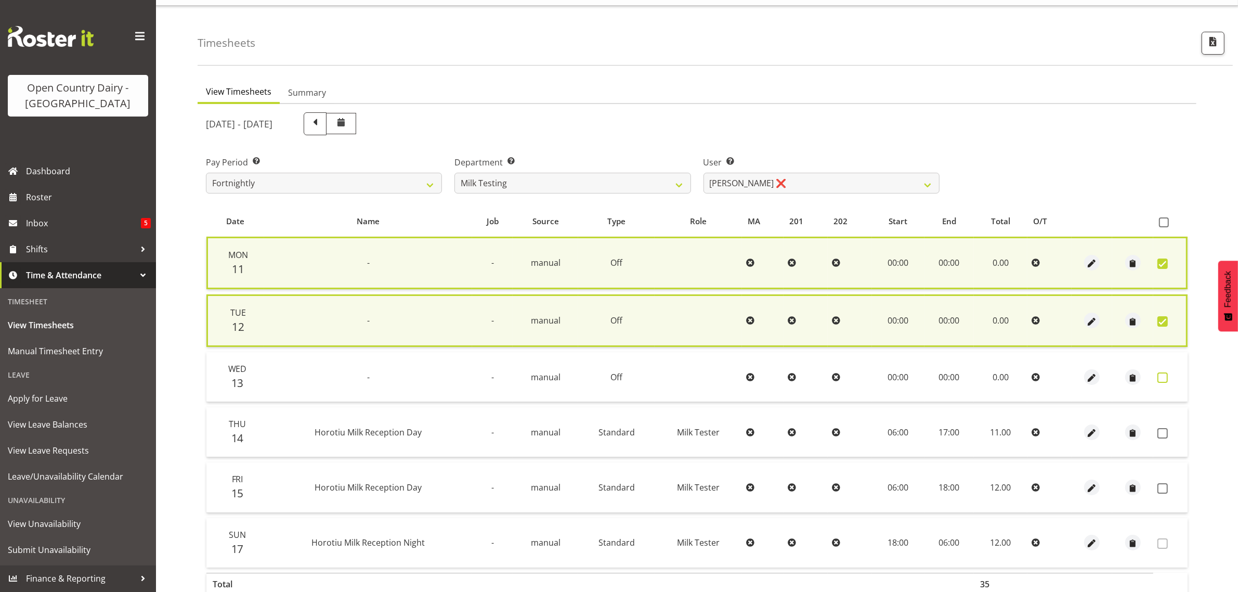
click at [1163, 378] on span at bounding box center [1163, 377] width 10 height 10
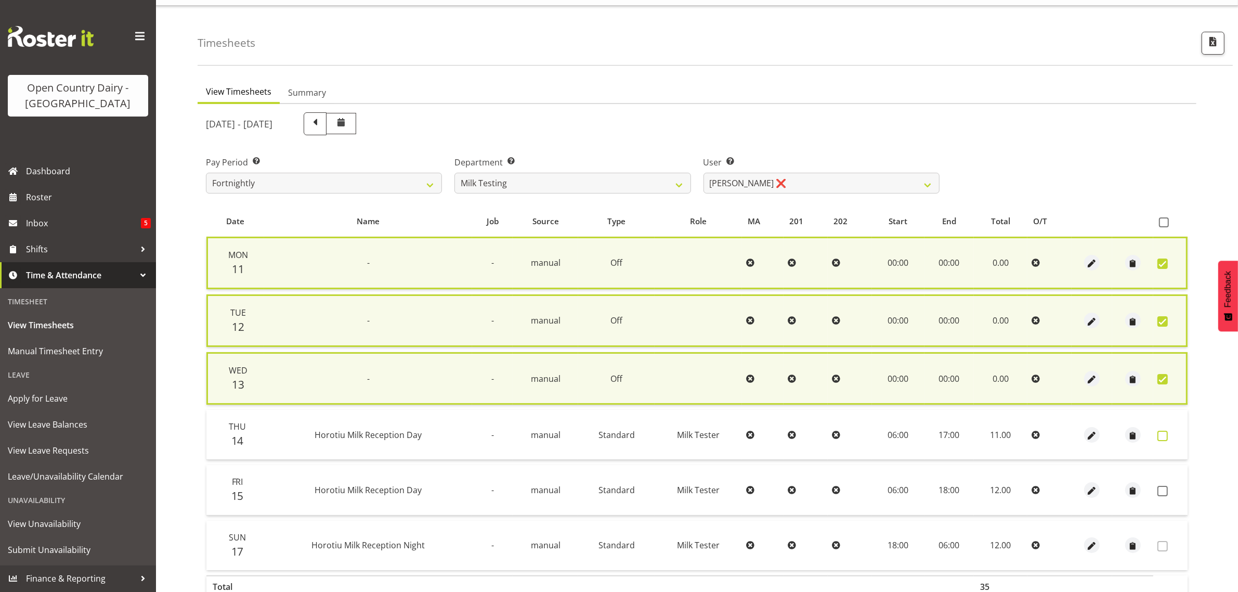
click at [1163, 435] on span at bounding box center [1163, 436] width 10 height 10
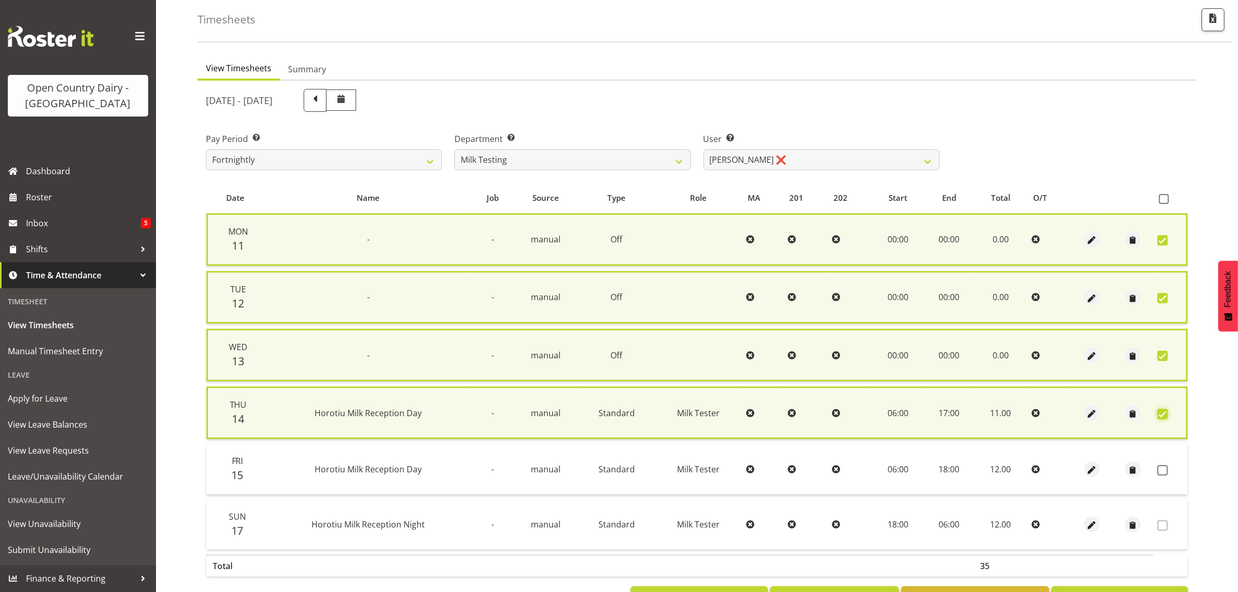
scroll to position [86, 0]
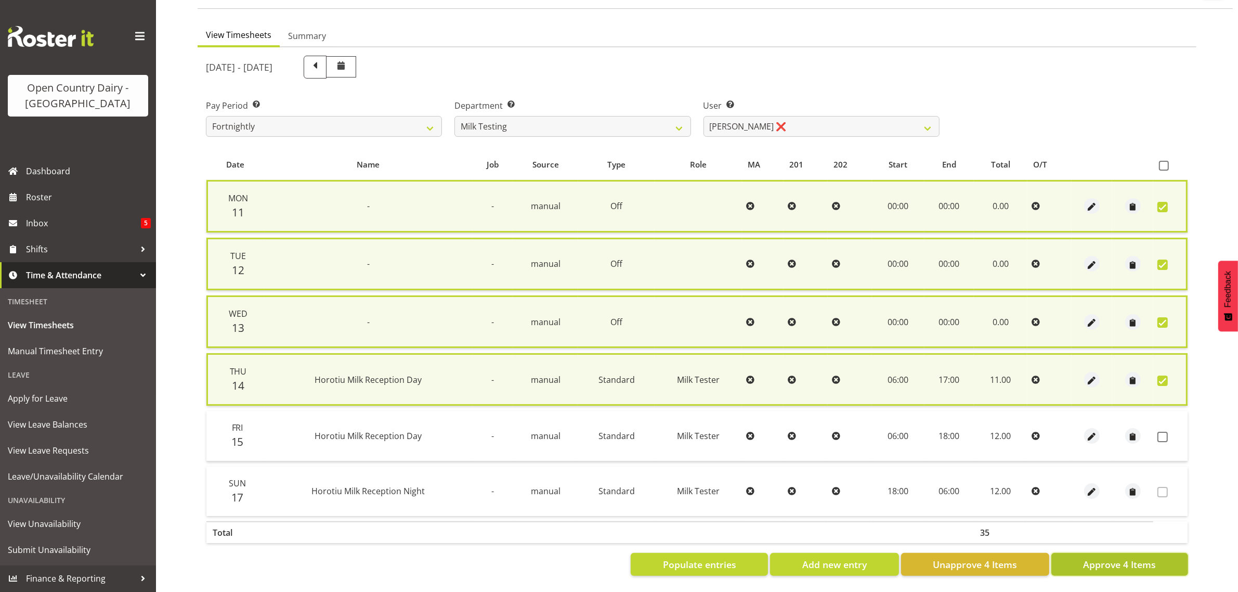
click at [1108, 557] on span "Approve 4 Items" at bounding box center [1119, 564] width 73 height 14
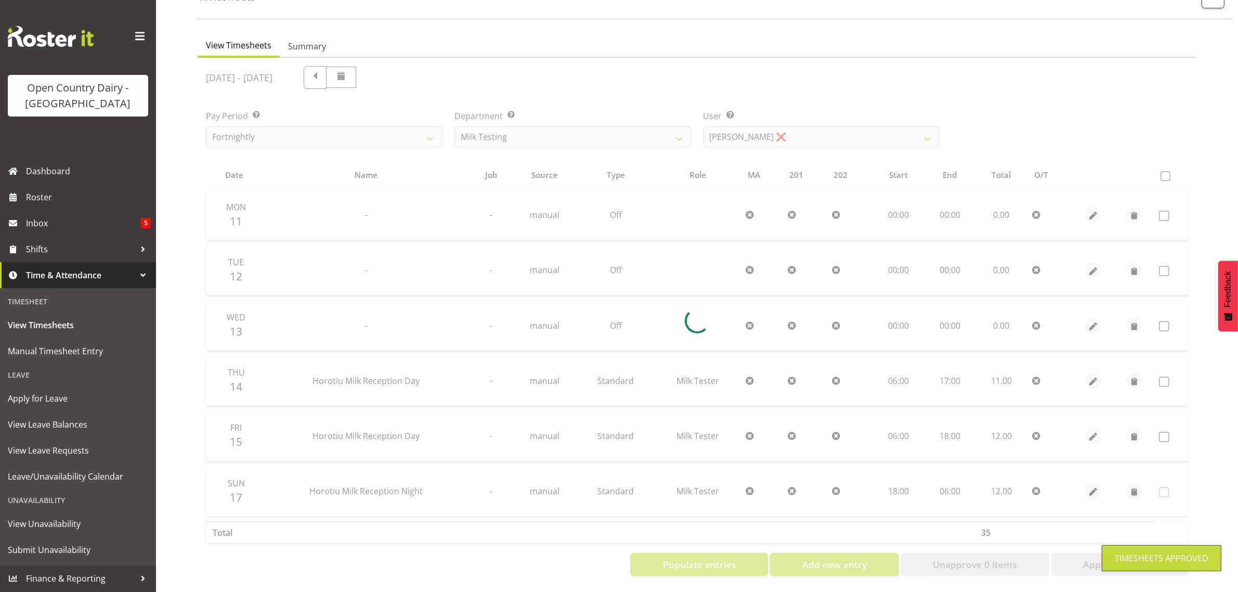
scroll to position [78, 0]
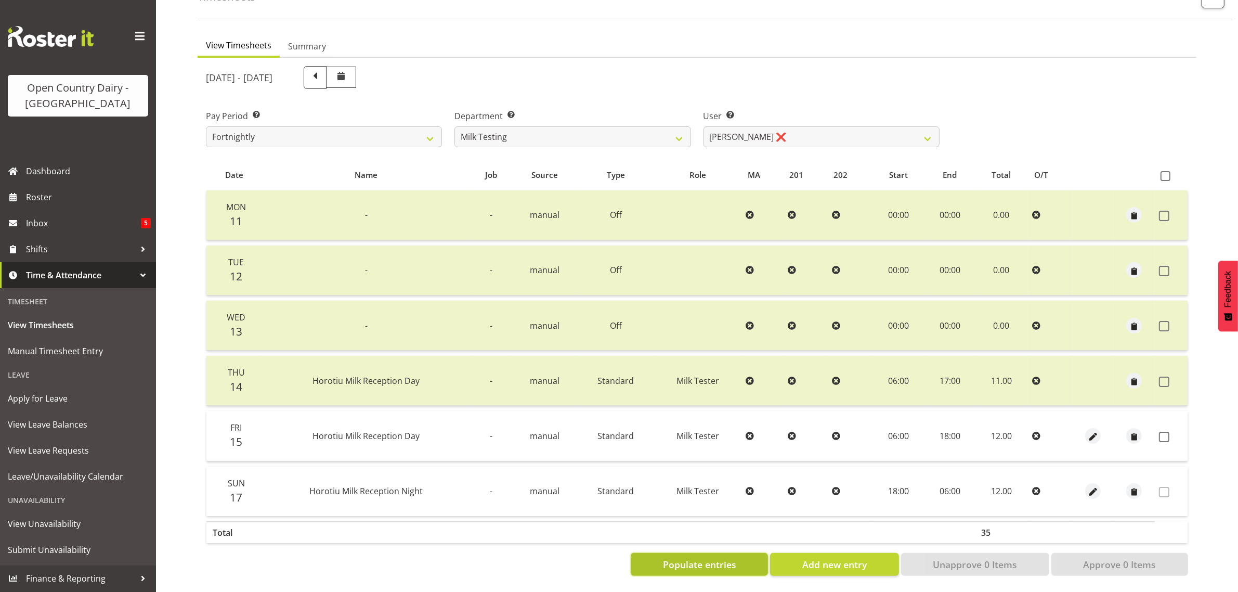
click at [697, 557] on span "Populate entries" at bounding box center [699, 564] width 73 height 14
click at [588, 126] on select "701 702 703 704 705 706 707 708 709 710 711 712 713 714 715 716 717 718 719 720" at bounding box center [573, 136] width 236 height 21
click at [455, 126] on select "701 702 703 704 705 706 707 708 709 710 711 712 713 714 715 716 717 718 719 720" at bounding box center [573, 136] width 236 height 21
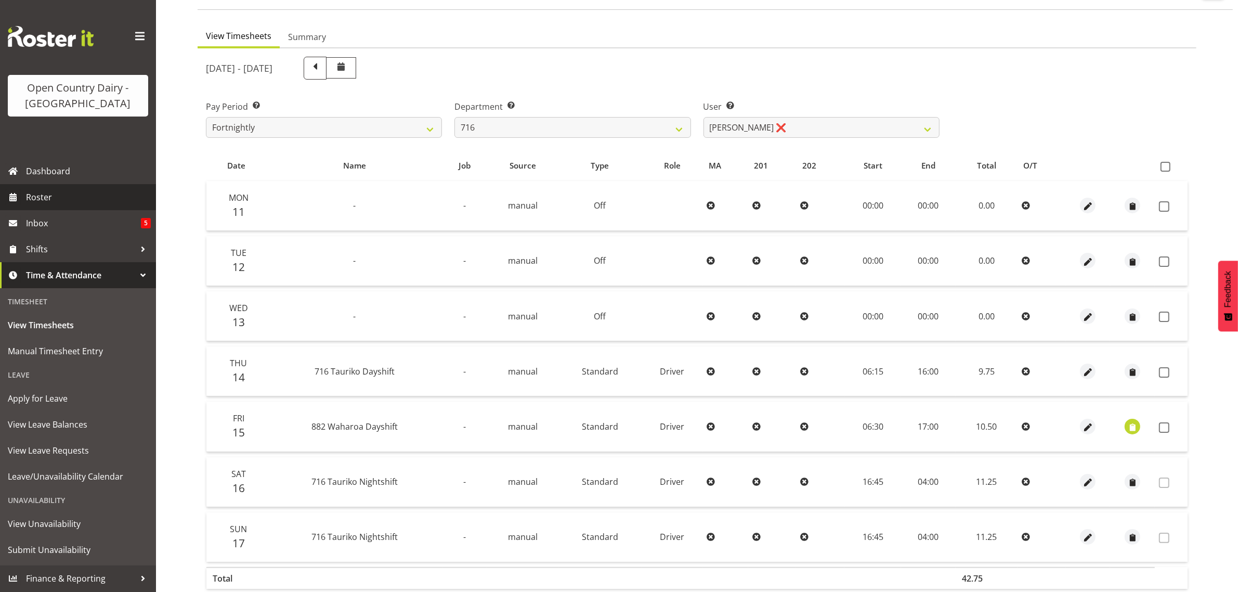
click at [32, 199] on span "Roster" at bounding box center [88, 197] width 125 height 16
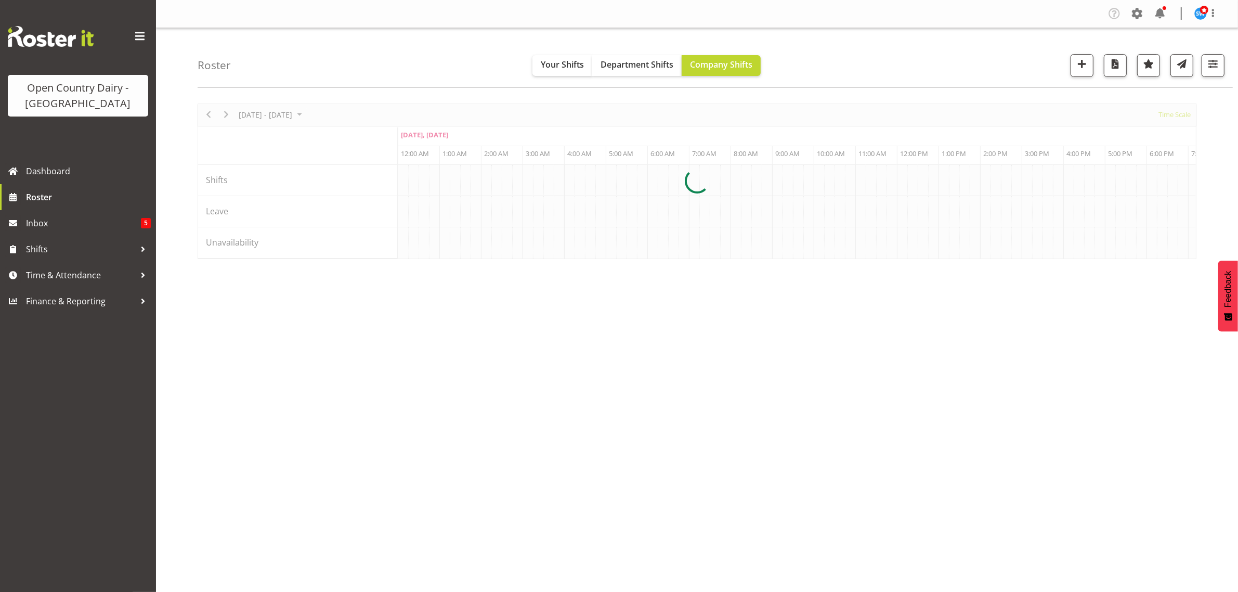
scroll to position [0, 4992]
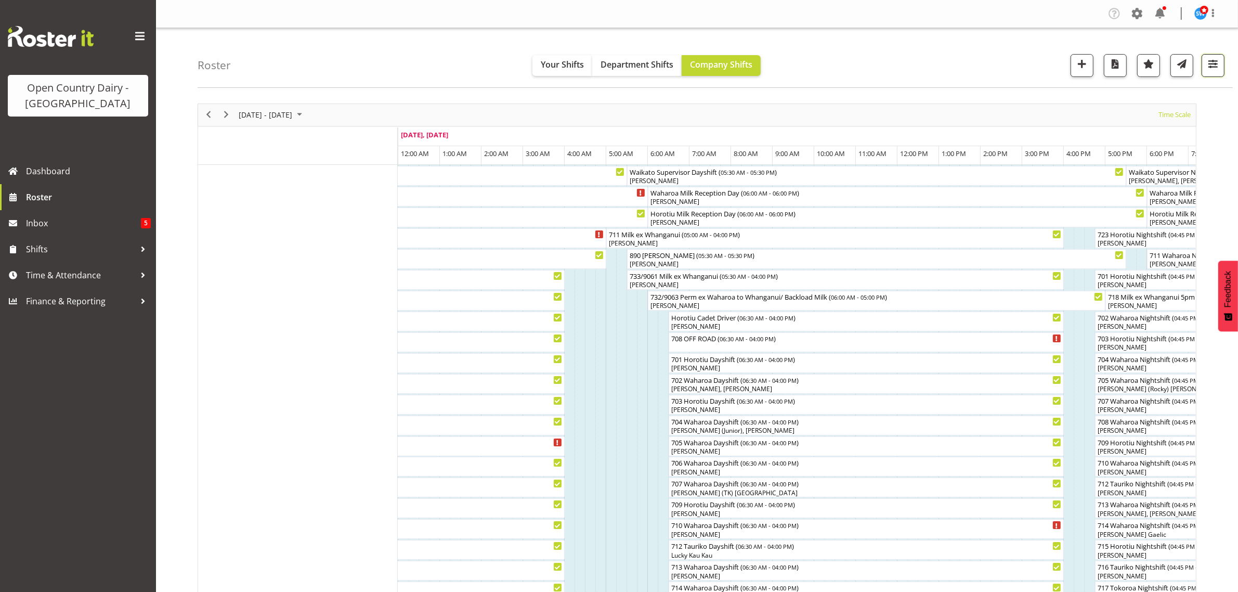
click at [1208, 68] on span "button" at bounding box center [1213, 64] width 14 height 14
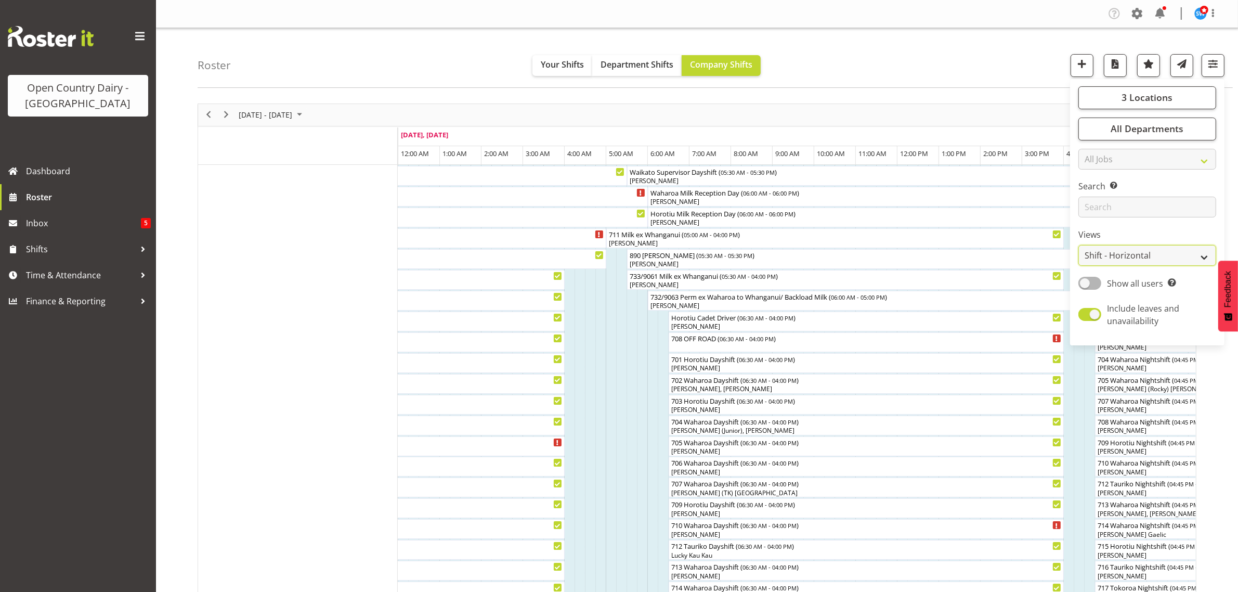
click at [1198, 251] on select "Staff Role Shift - Horizontal Shift - Vertical Staff - Location" at bounding box center [1148, 255] width 138 height 21
select select "staff"
click at [1079, 245] on select "Staff Role Shift - Horizontal Shift - Vertical Staff - Location" at bounding box center [1148, 255] width 138 height 21
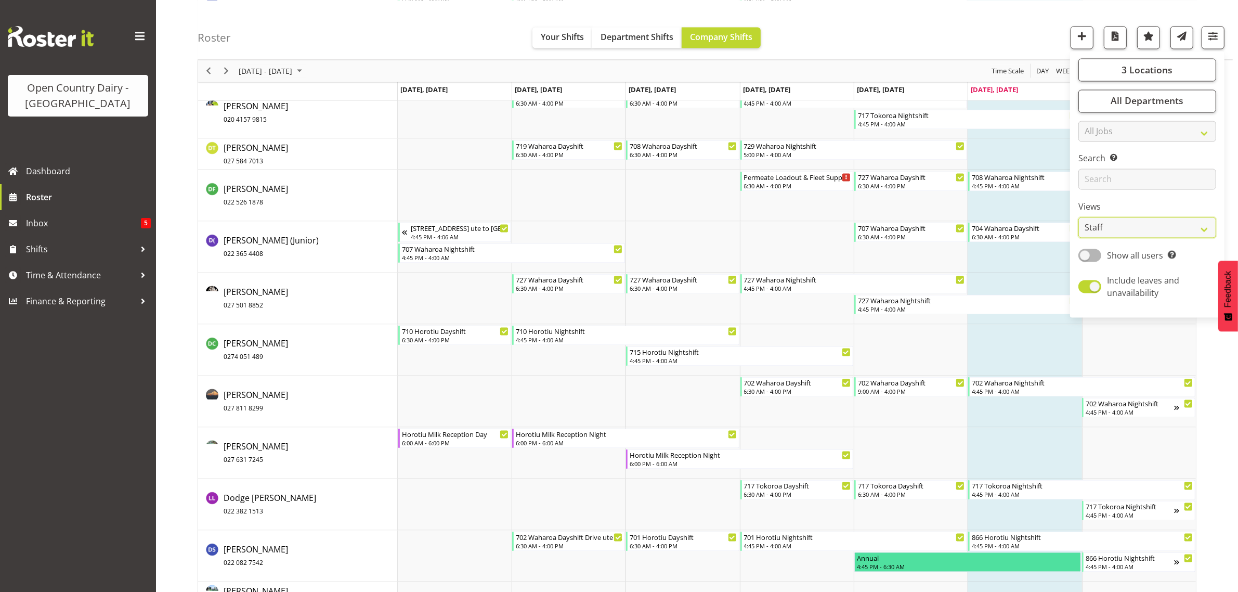
scroll to position [2470, 0]
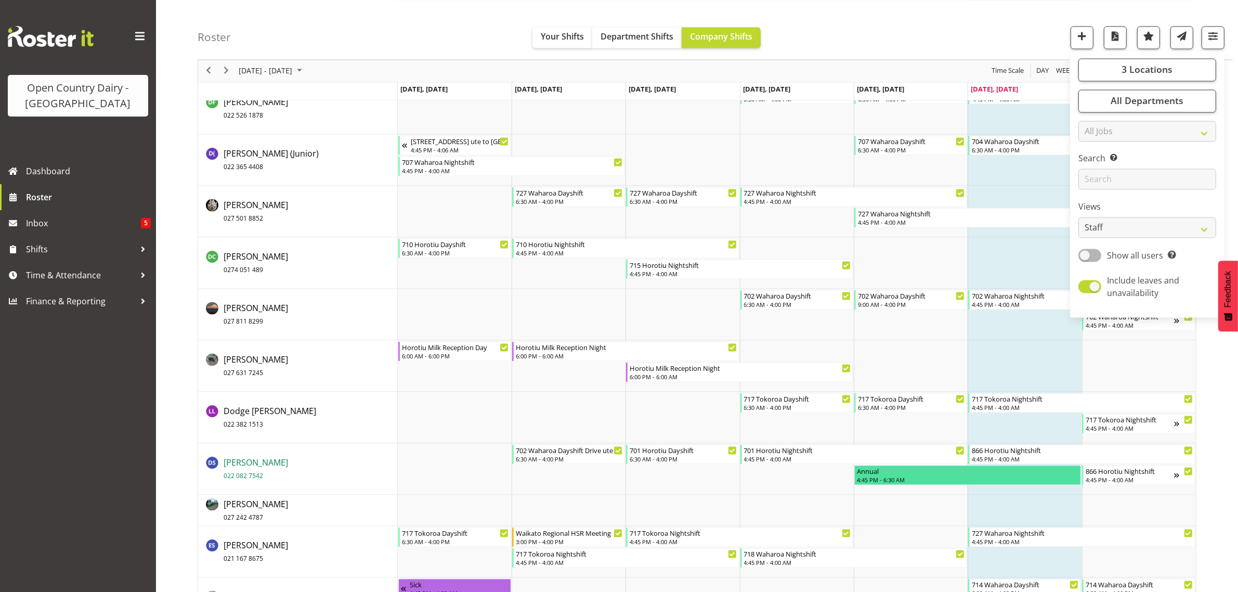
click at [232, 466] on span "Duncan Shirley 022 082 7542" at bounding box center [256, 469] width 64 height 24
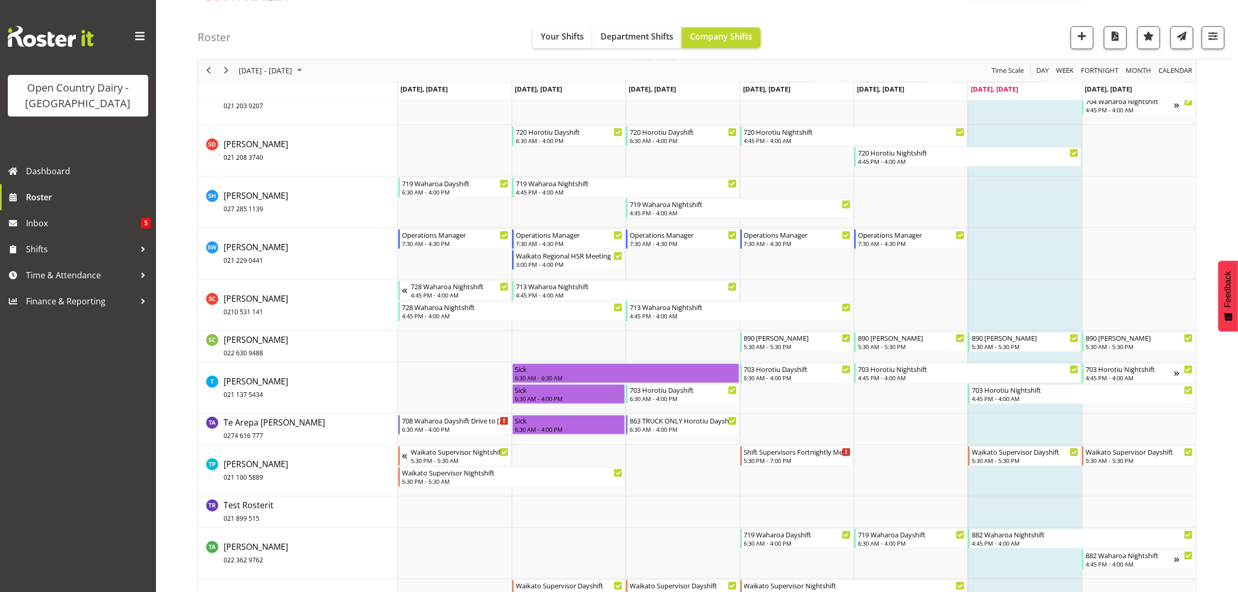
scroll to position [7606, 0]
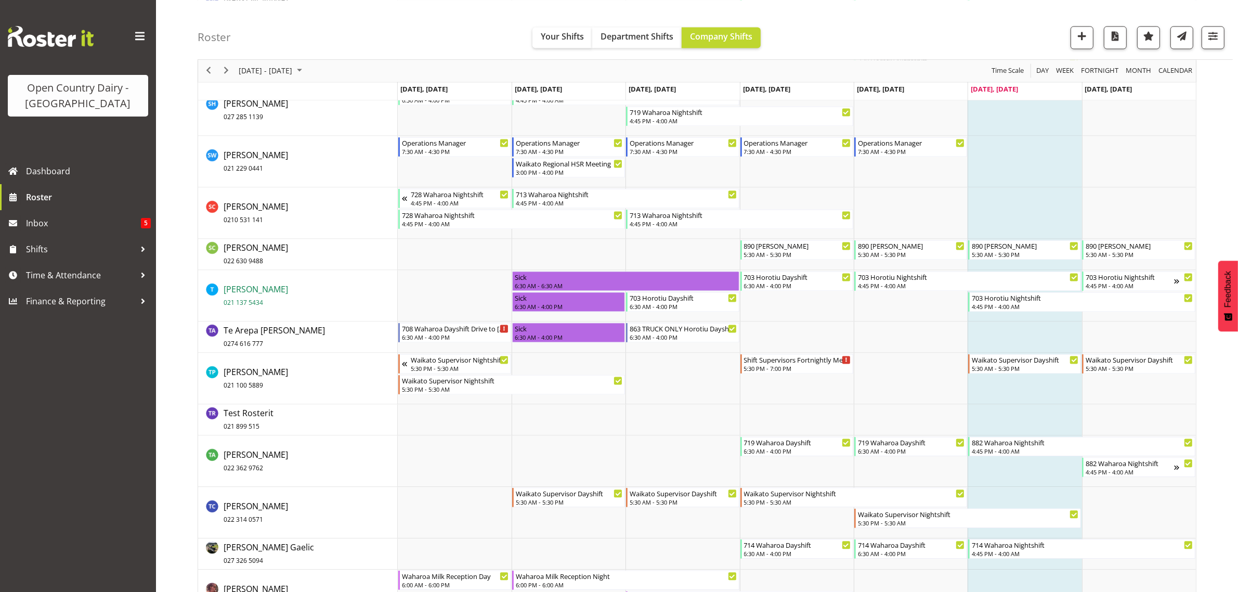
click at [234, 291] on span "Tama Baker 021 137 5434" at bounding box center [256, 295] width 64 height 24
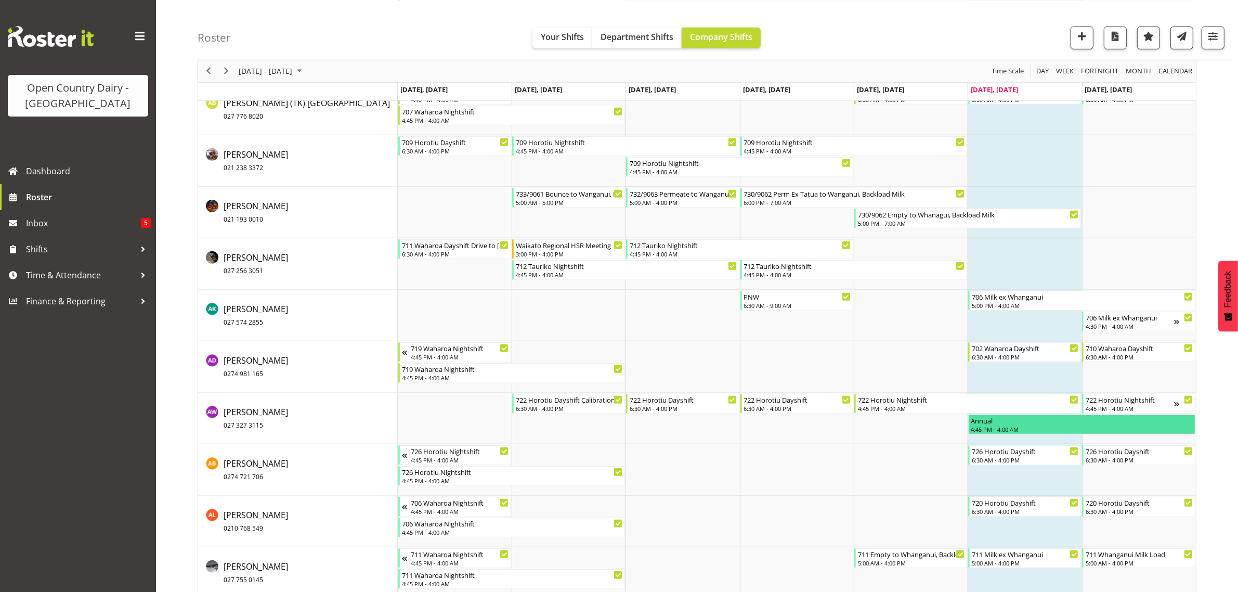
scroll to position [975, 0]
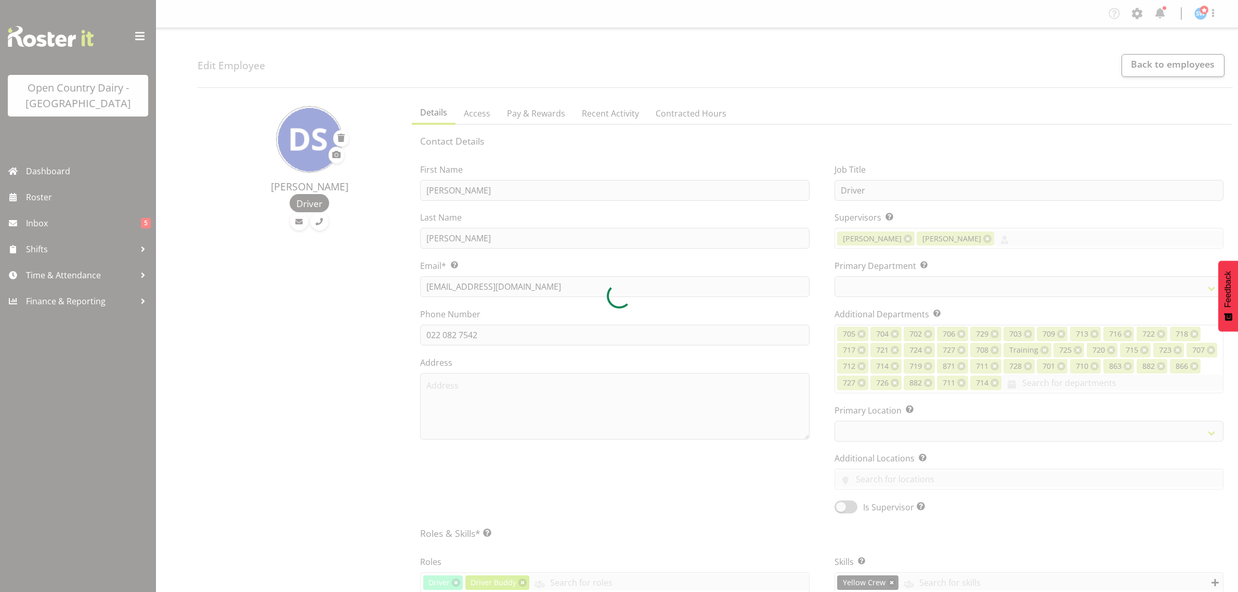
select select "TimelineWeek"
select select
select select "1054"
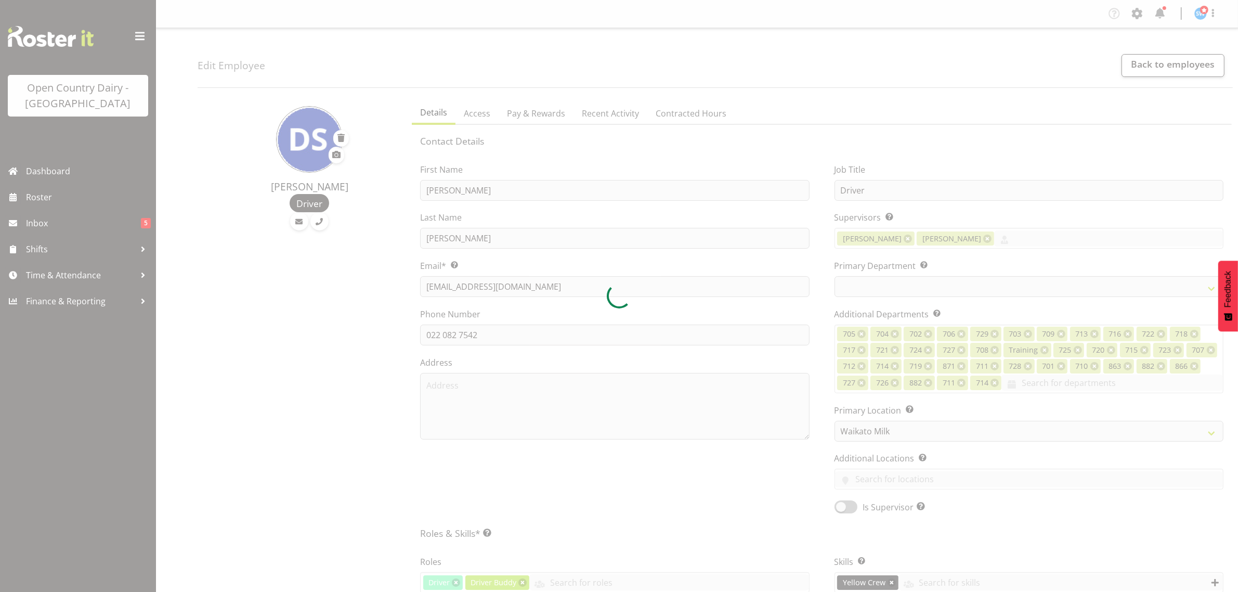
select select
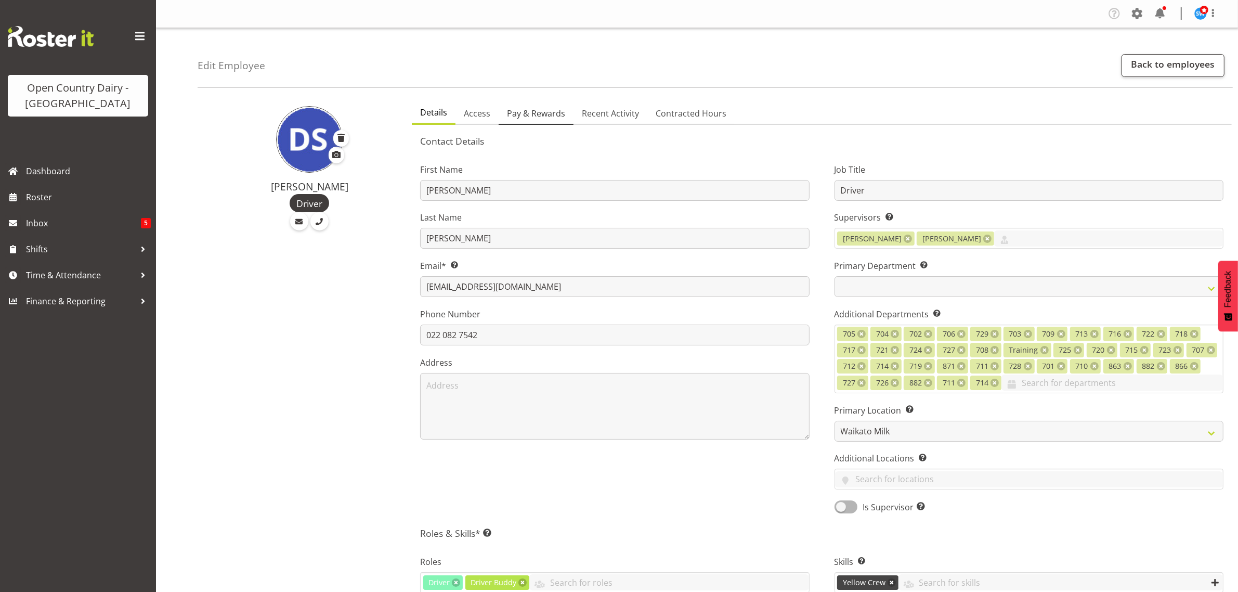
click at [549, 113] on span "Pay & Rewards" at bounding box center [536, 113] width 58 height 12
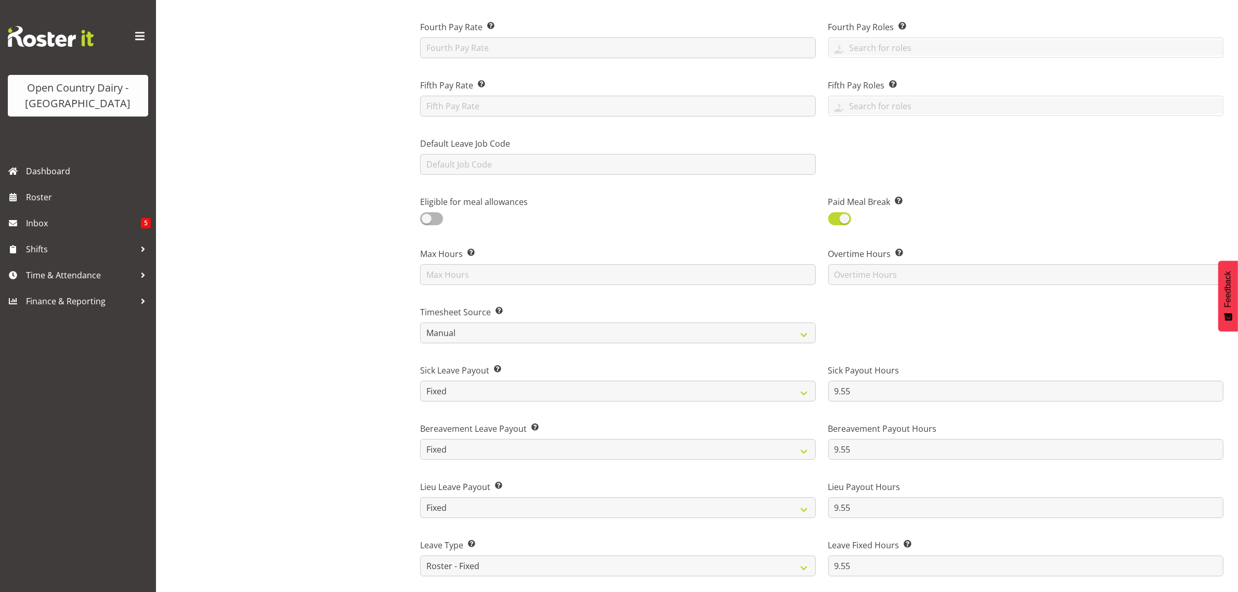
scroll to position [455, 0]
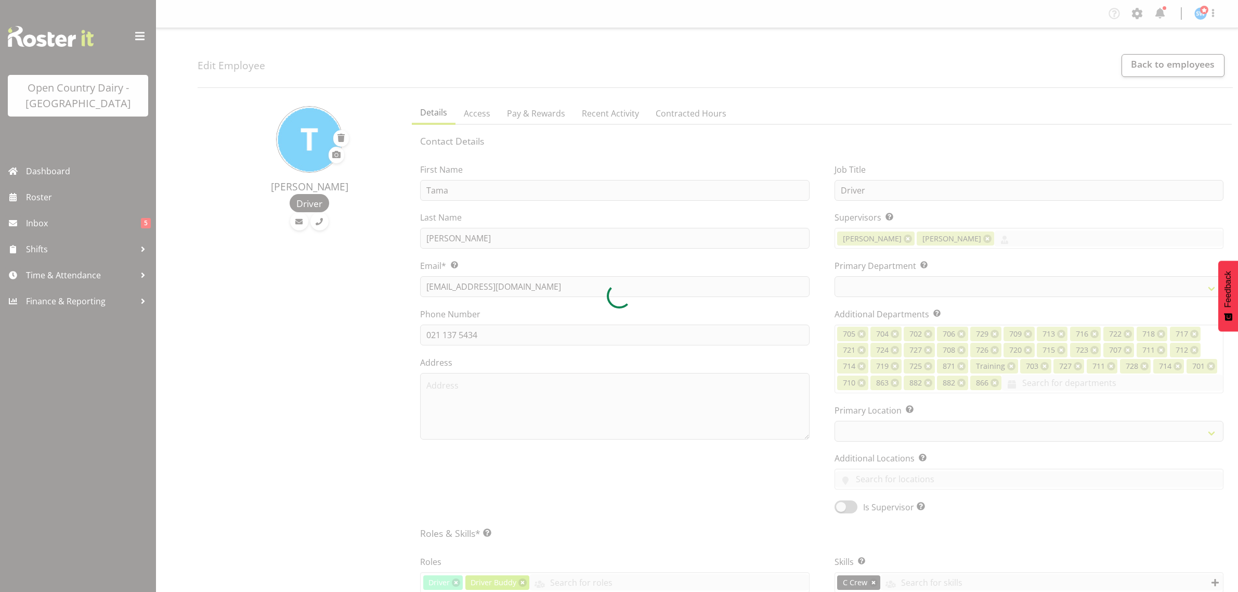
select select "TimelineWeek"
select select
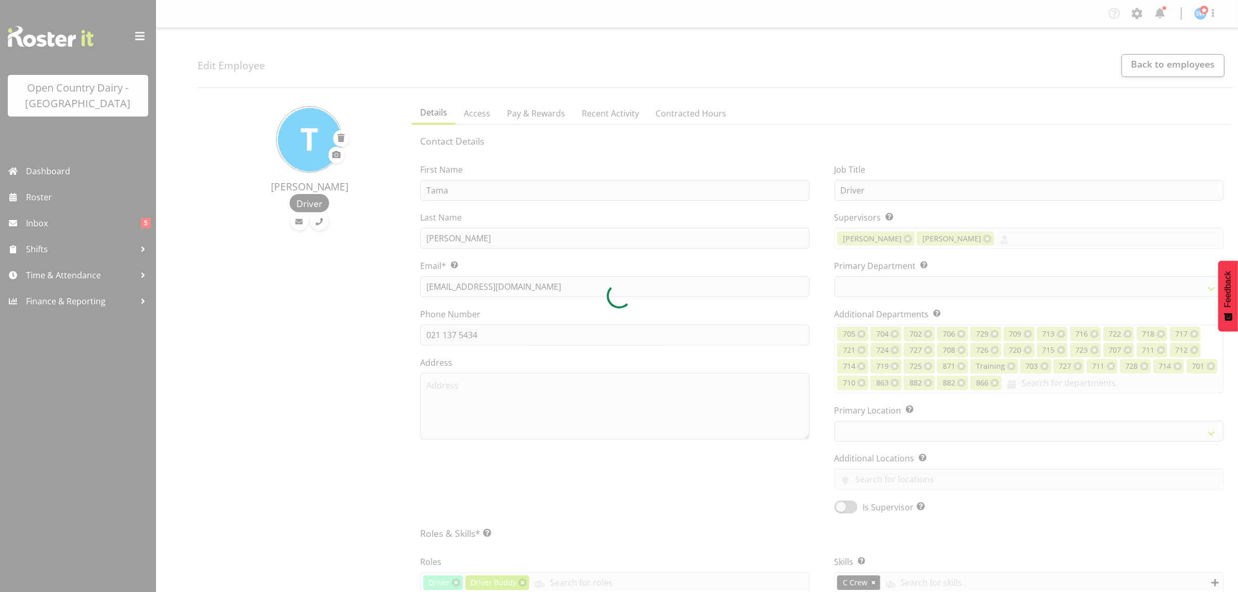
select select
select select "1054"
select select "710"
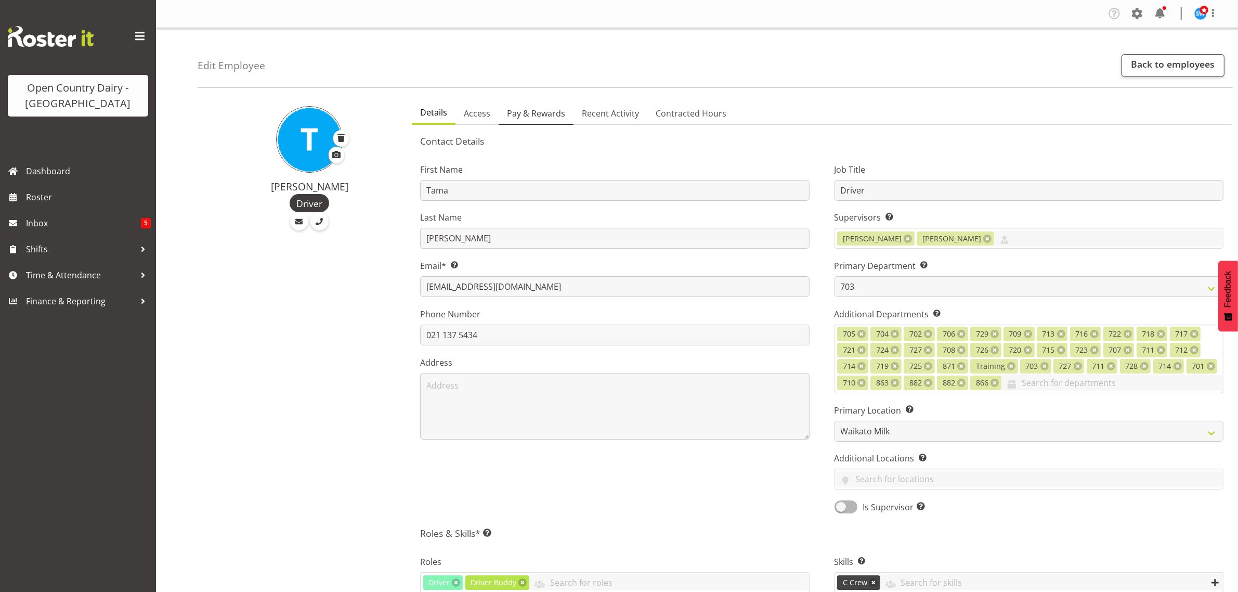
click at [543, 110] on span "Pay & Rewards" at bounding box center [536, 113] width 58 height 12
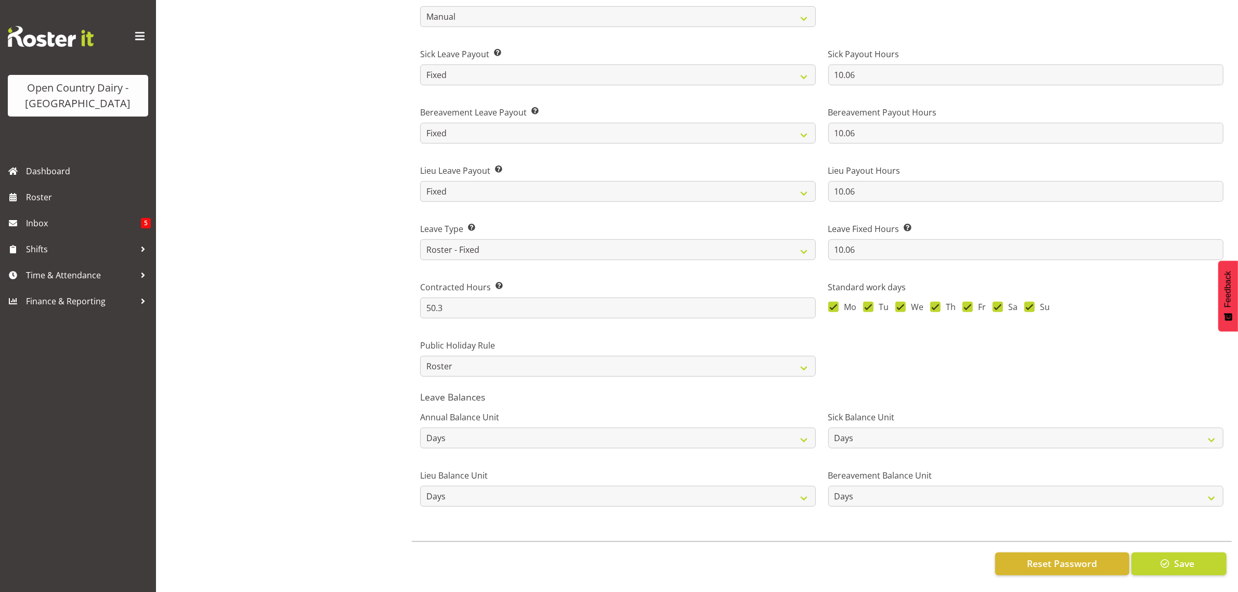
scroll to position [692, 0]
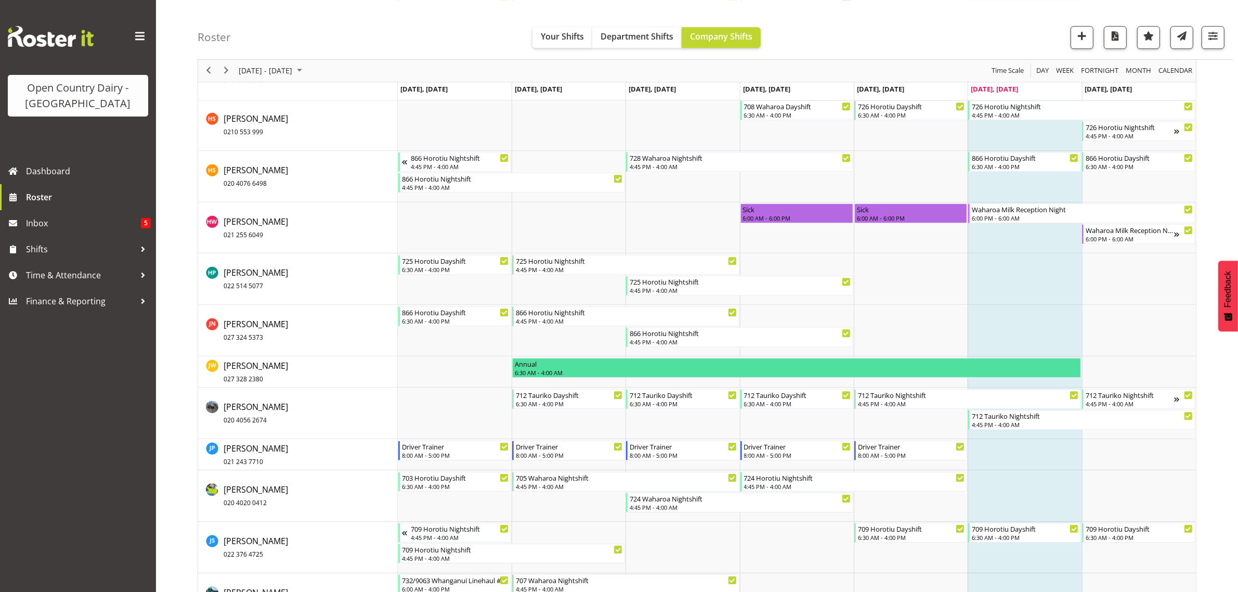
scroll to position [3835, 0]
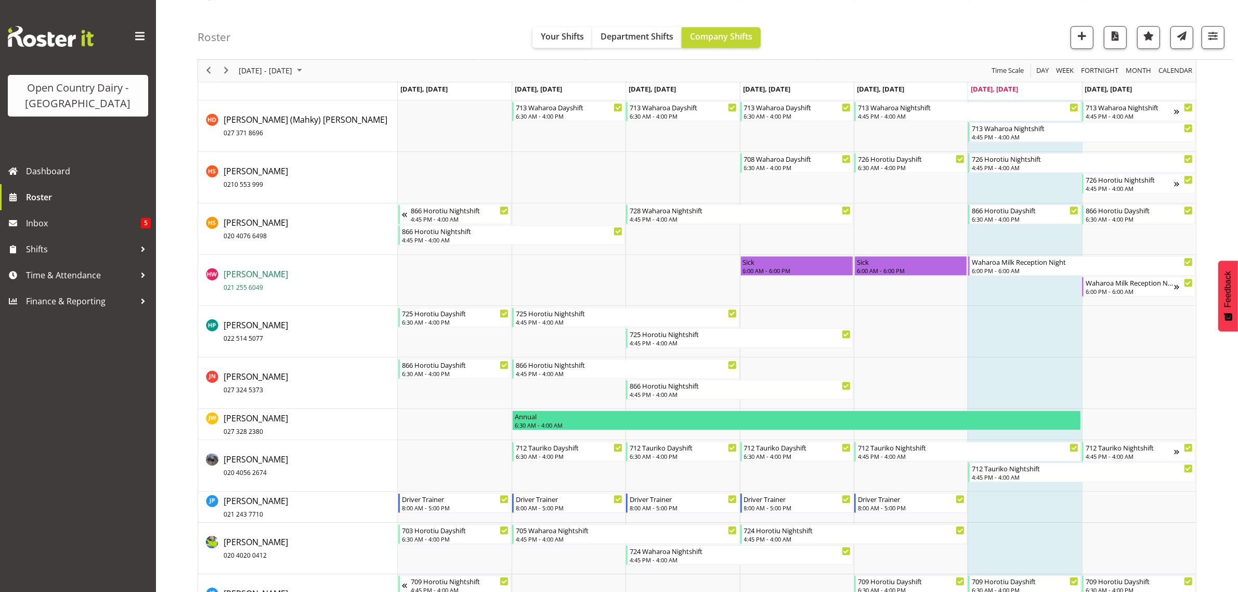
click at [252, 272] on span "[PERSON_NAME] 021 255 6049" at bounding box center [256, 280] width 64 height 24
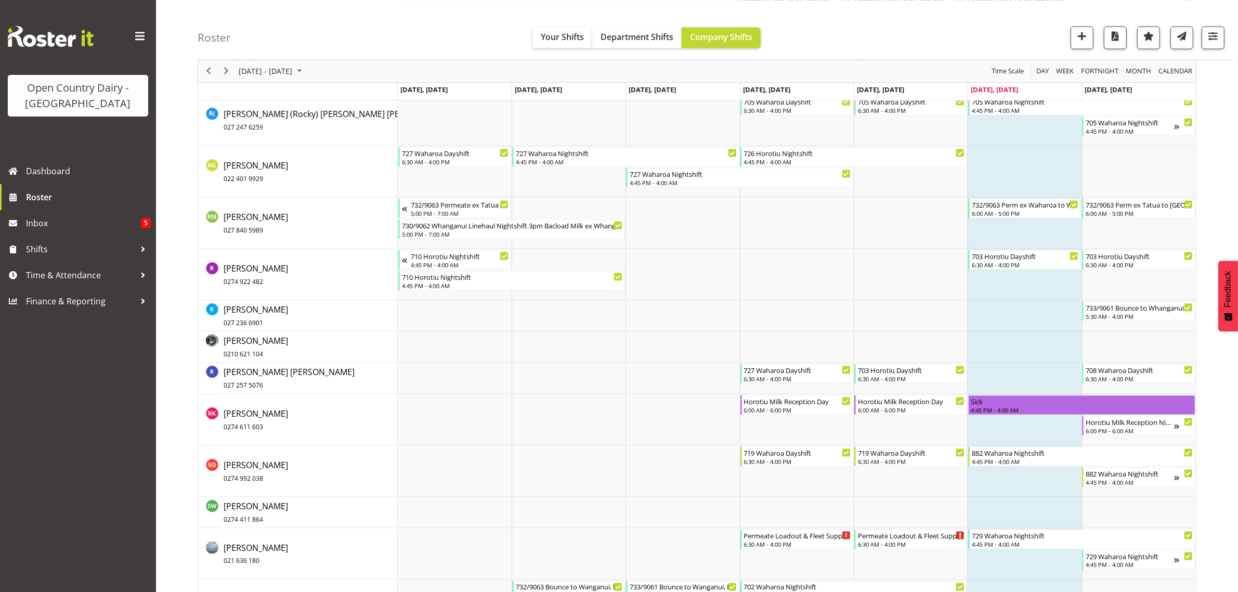
scroll to position [6890, 0]
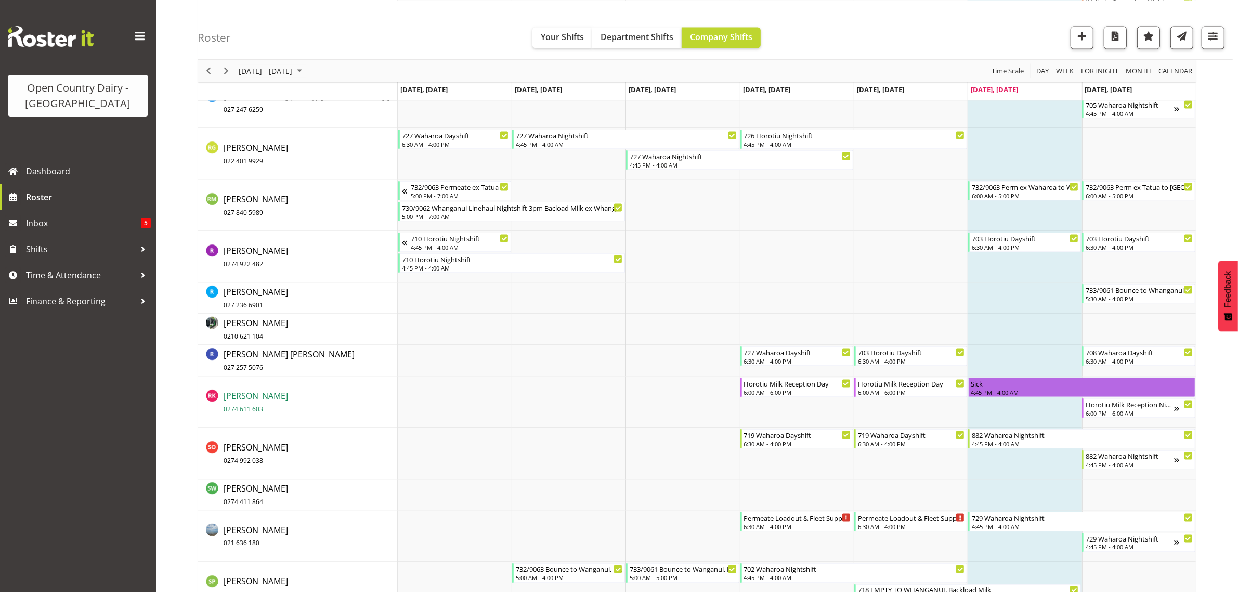
click at [237, 390] on link "[PERSON_NAME] 0274 611 603" at bounding box center [256, 402] width 64 height 25
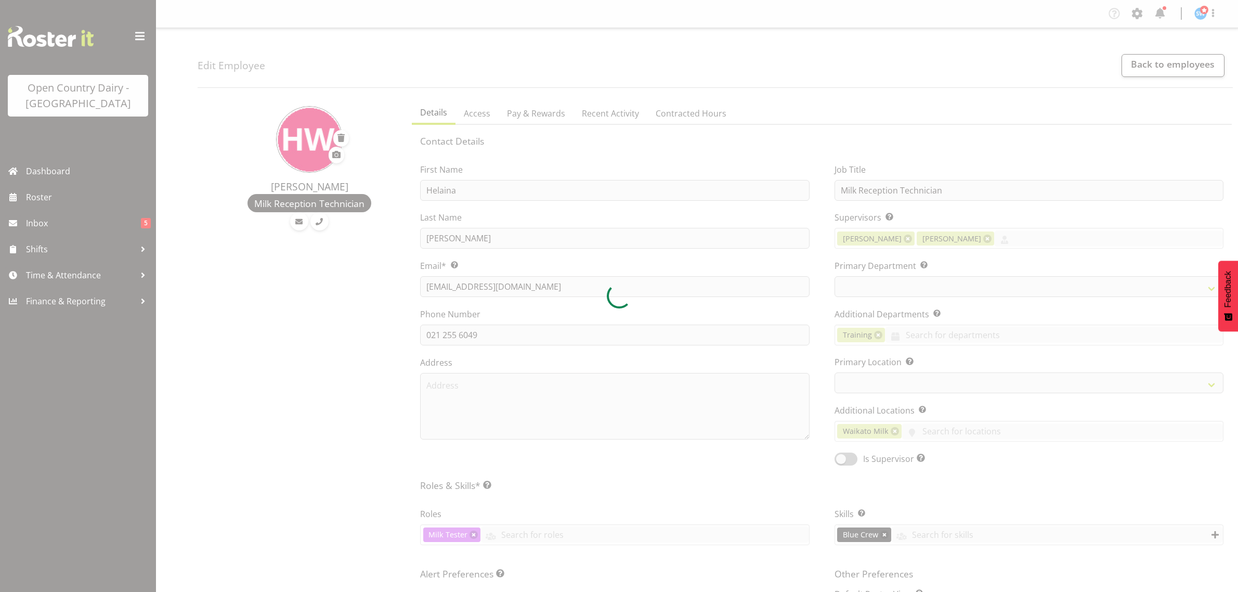
select select "TimelineWeek"
select select
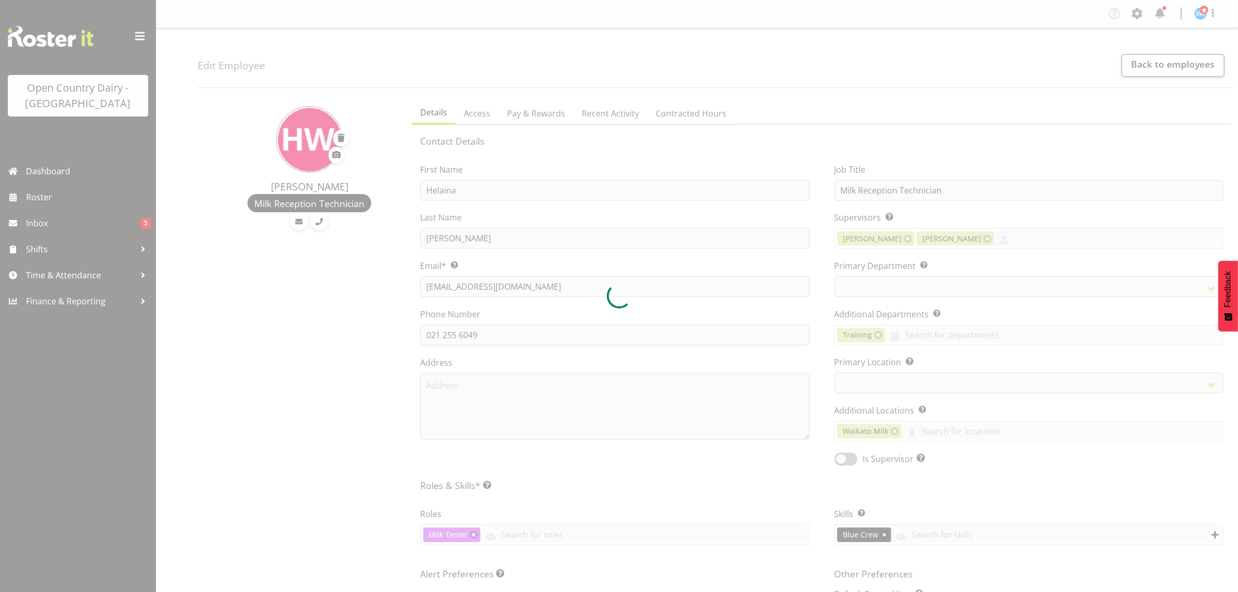
select select
select select "1040"
select select "733"
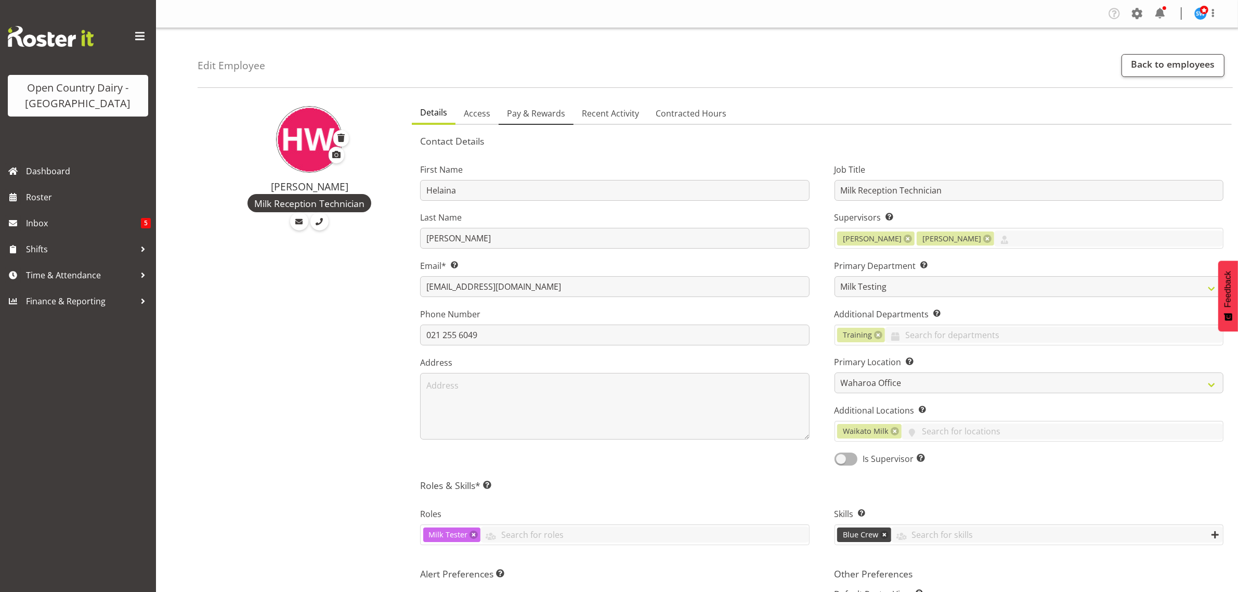
click at [519, 115] on span "Pay & Rewards" at bounding box center [536, 113] width 58 height 12
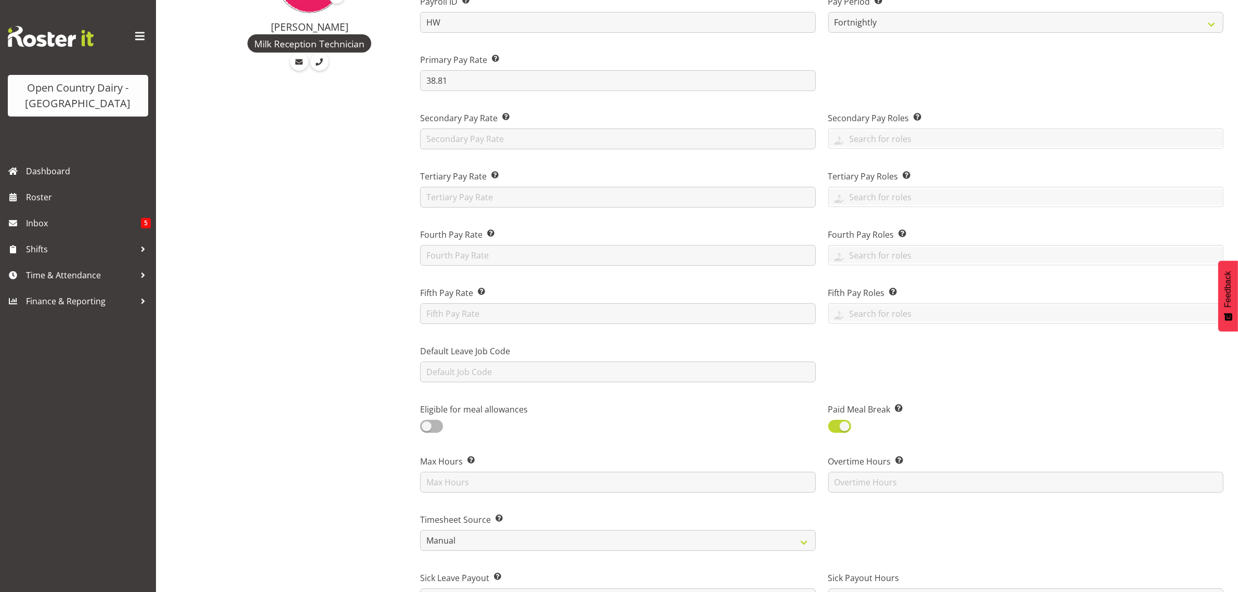
scroll to position [390, 0]
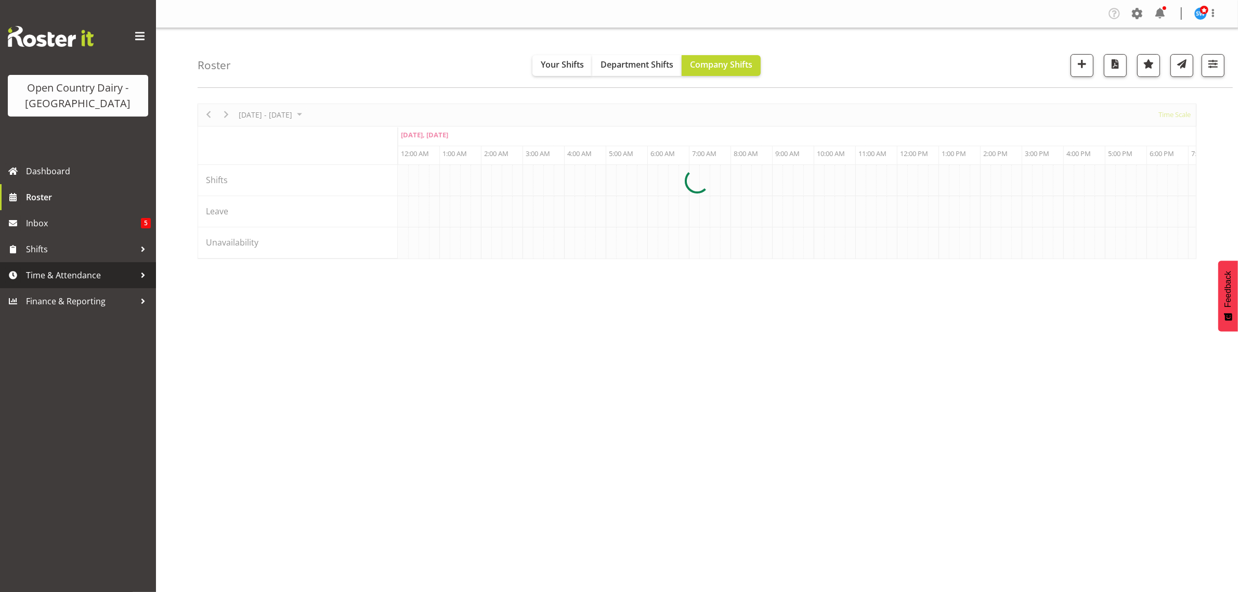
scroll to position [0, 4992]
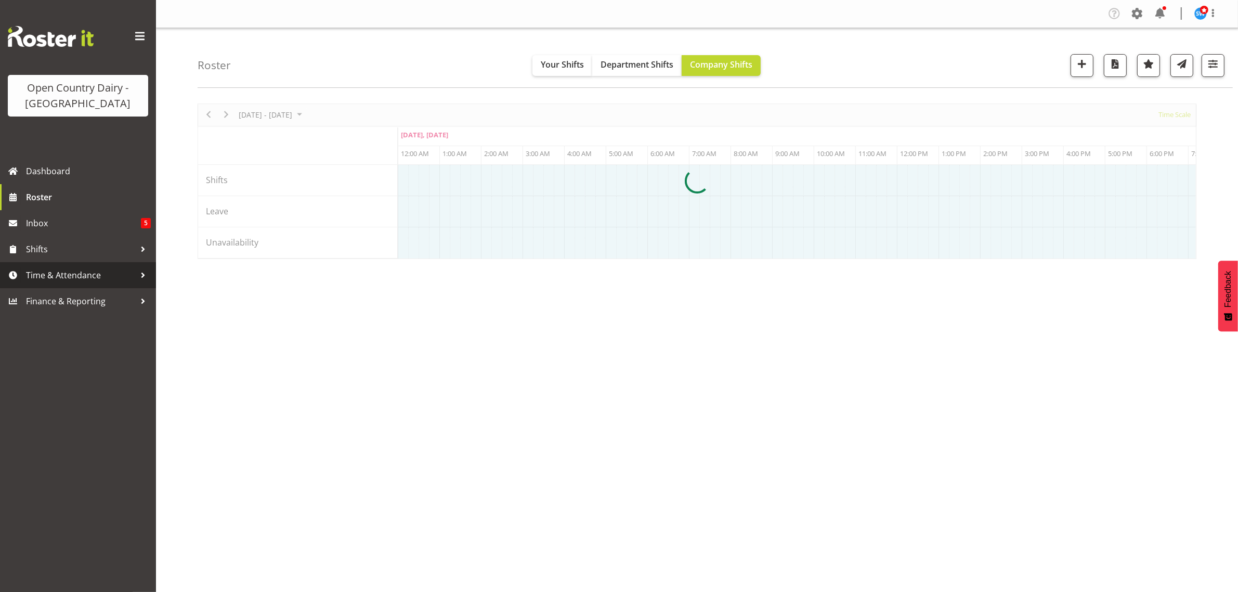
click at [61, 277] on span "Time & Attendance" at bounding box center [80, 275] width 109 height 16
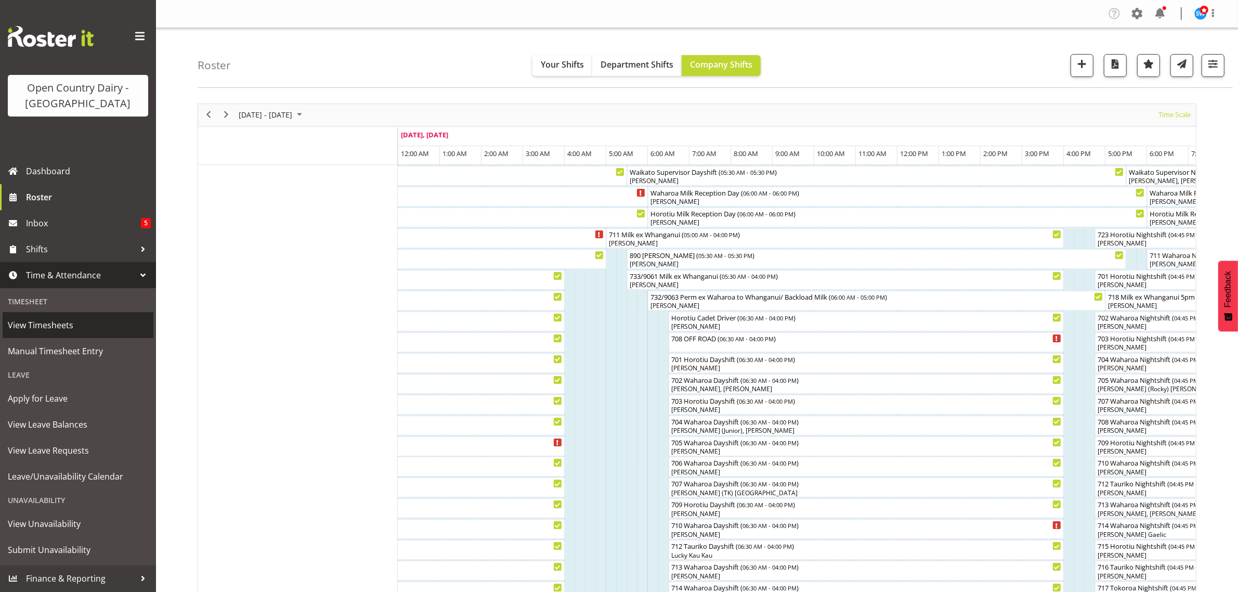
click at [69, 321] on span "View Timesheets" at bounding box center [78, 325] width 140 height 16
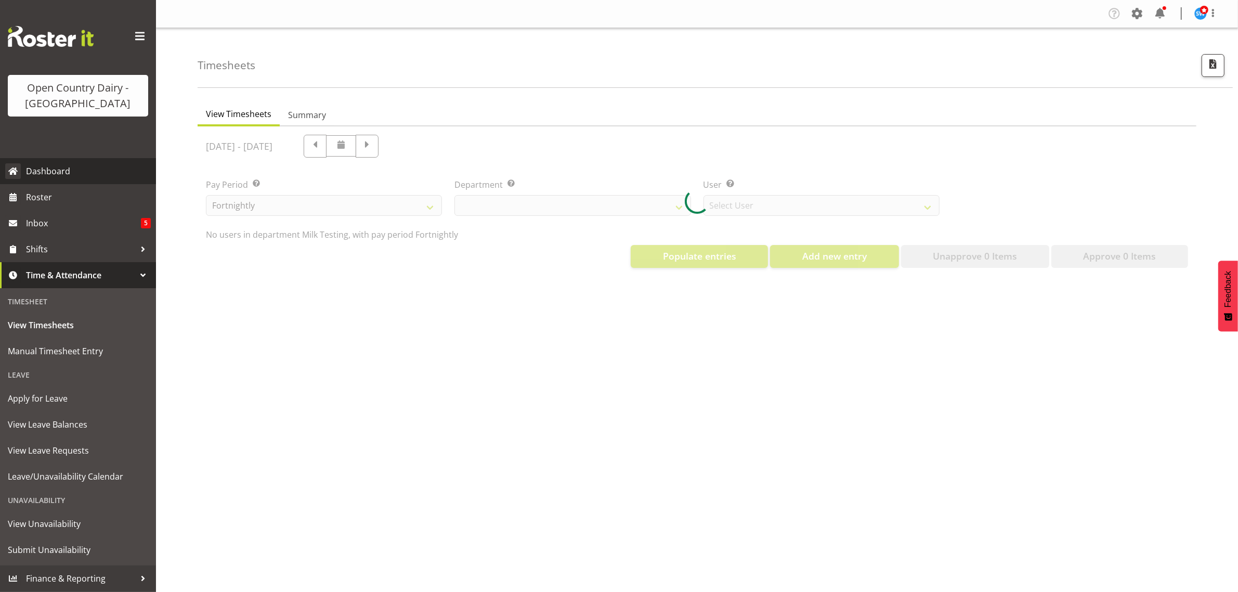
select select "733"
select select "7414"
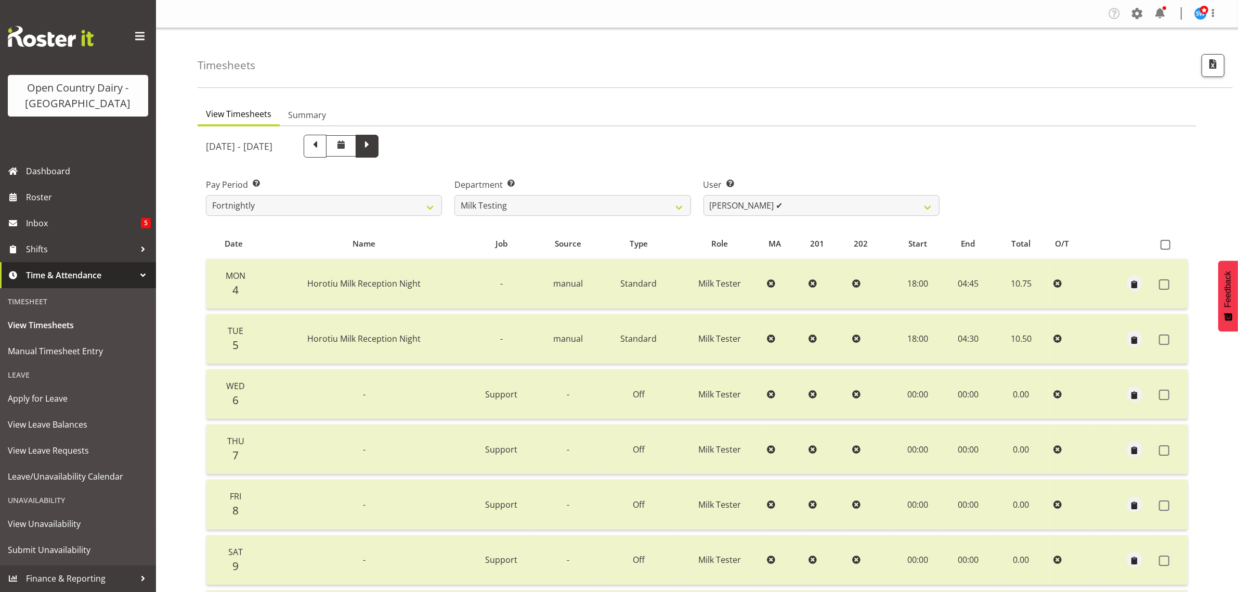
click at [374, 145] on span at bounding box center [367, 145] width 14 height 14
select select
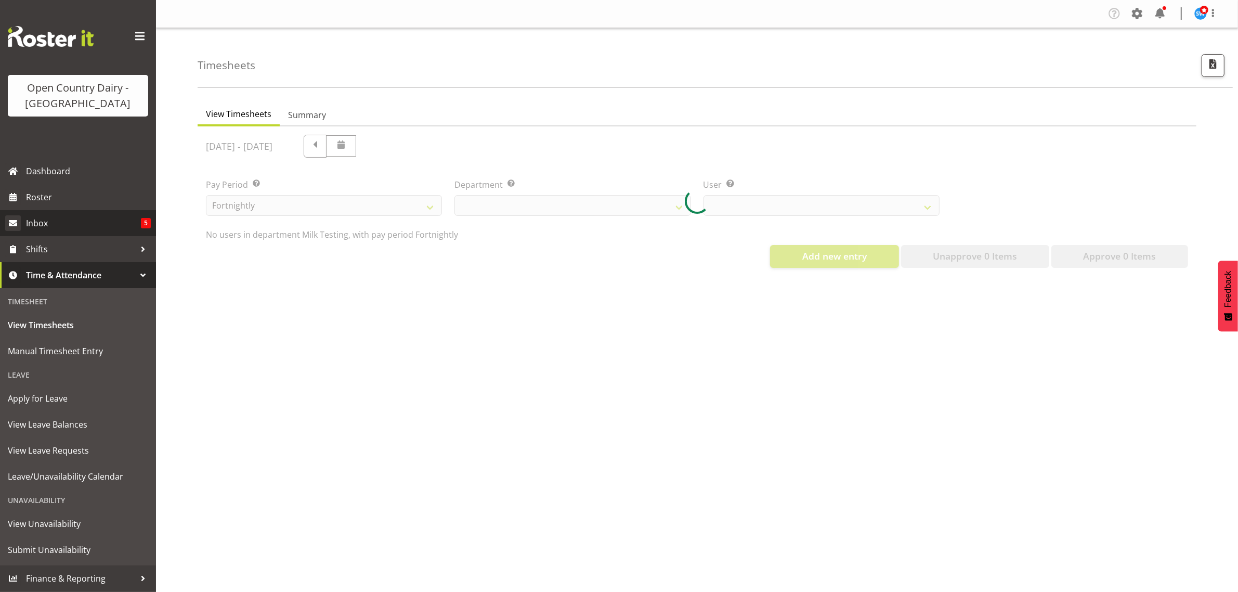
select select "733"
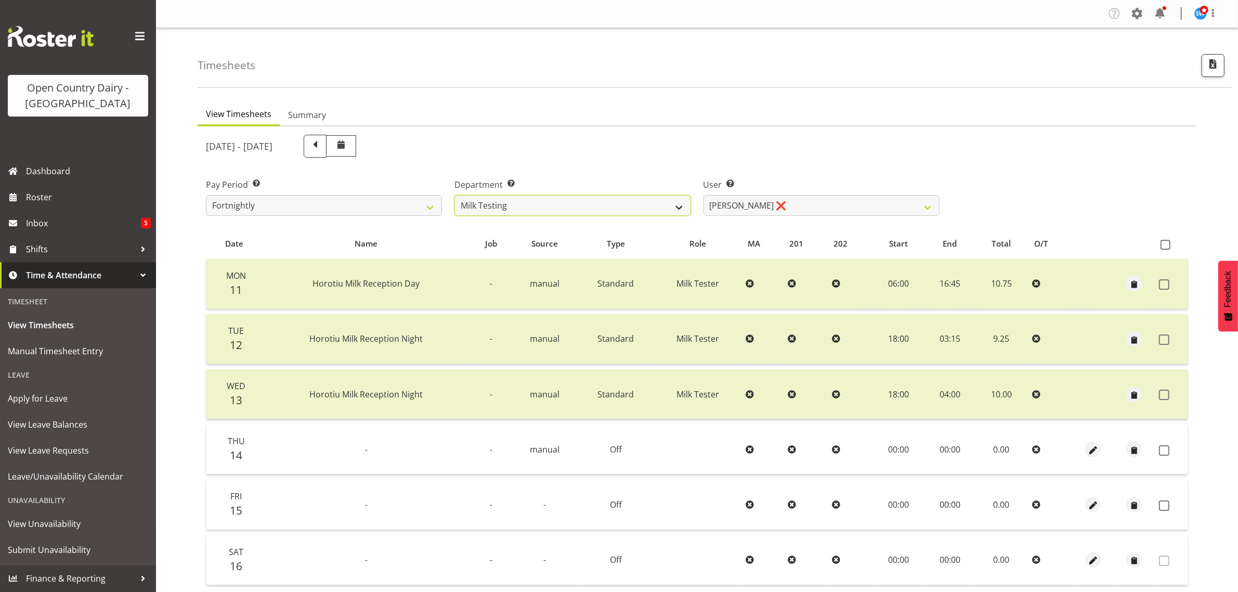
click at [623, 204] on select "701 702 703 704 705 706 707 708 709 710 711 712 713 714 715 716 717 718 719 720" at bounding box center [573, 205] width 236 height 21
click at [789, 207] on select "[PERSON_NAME] ❌ [PERSON_NAME] ❌ [PERSON_NAME] ❌ [PERSON_NAME] ❌ [PERSON_NAME] ❌…" at bounding box center [822, 205] width 236 height 21
select select "7379"
click at [704, 195] on select "Diana Ridings ❌ George Smith ❌ Helaina Walker ❌ Kim Madden ❌ Michael Brechelt ❌…" at bounding box center [822, 205] width 236 height 21
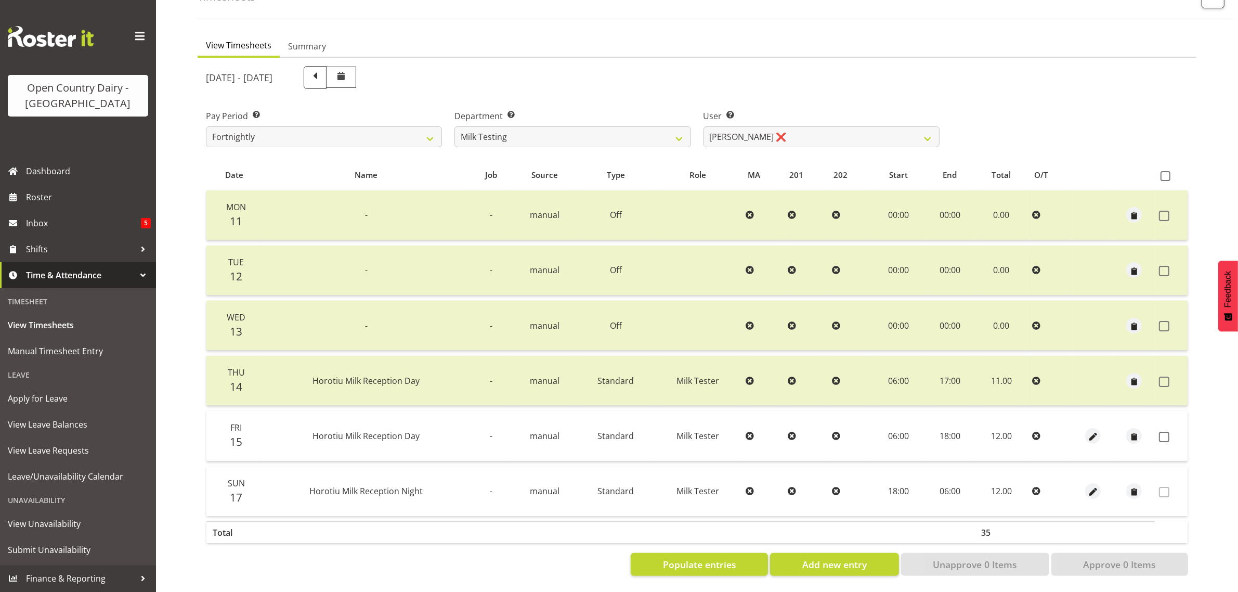
scroll to position [78, 0]
click at [853, 557] on span "Add new entry" at bounding box center [834, 564] width 64 height 14
select select
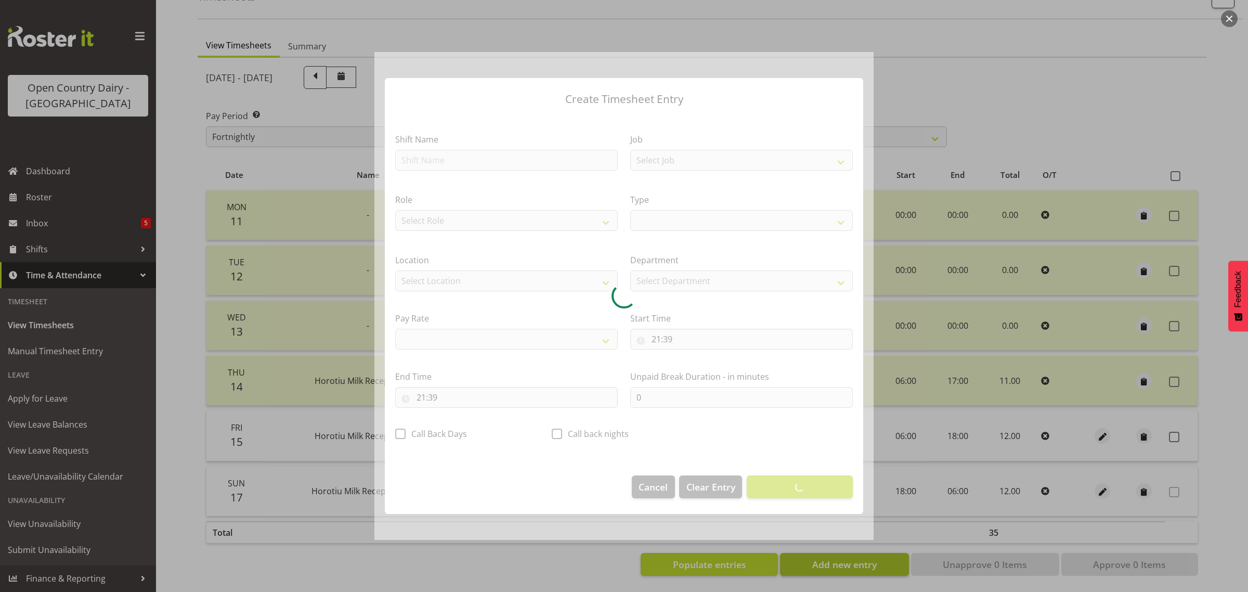
select select
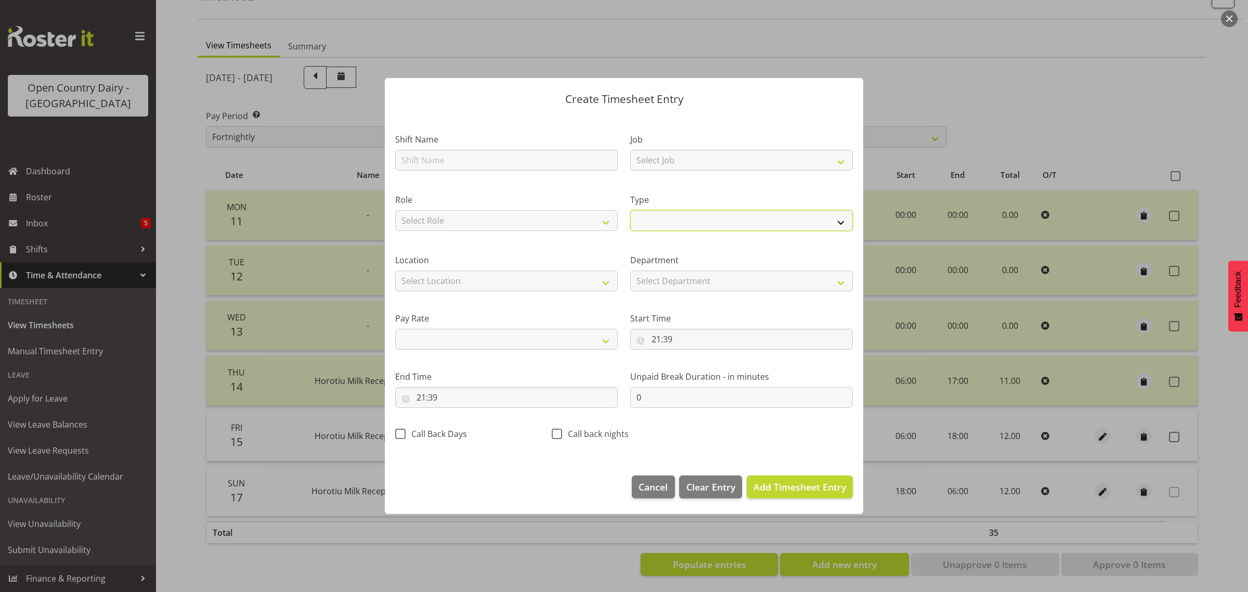
click at [686, 216] on select "Off Standard Public Holiday Public Holiday (Worked) Day In Lieu Annual Leave Si…" at bounding box center [741, 220] width 223 height 21
select select "Standard"
click at [630, 210] on select "Off Standard Public Holiday Public Holiday (Worked) Day In Lieu Annual Leave Si…" at bounding box center [741, 220] width 223 height 21
select select
click at [430, 161] on input "text" at bounding box center [506, 160] width 223 height 21
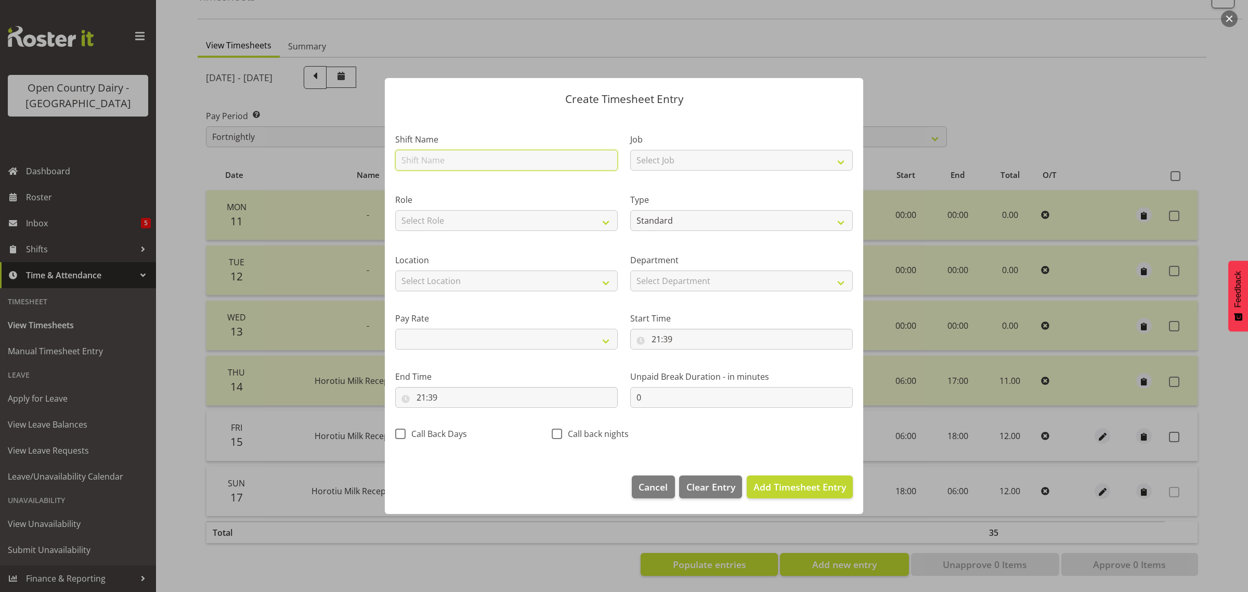
click at [425, 162] on input "text" at bounding box center [506, 160] width 223 height 21
type input "S"
select select
type input "Si"
select select
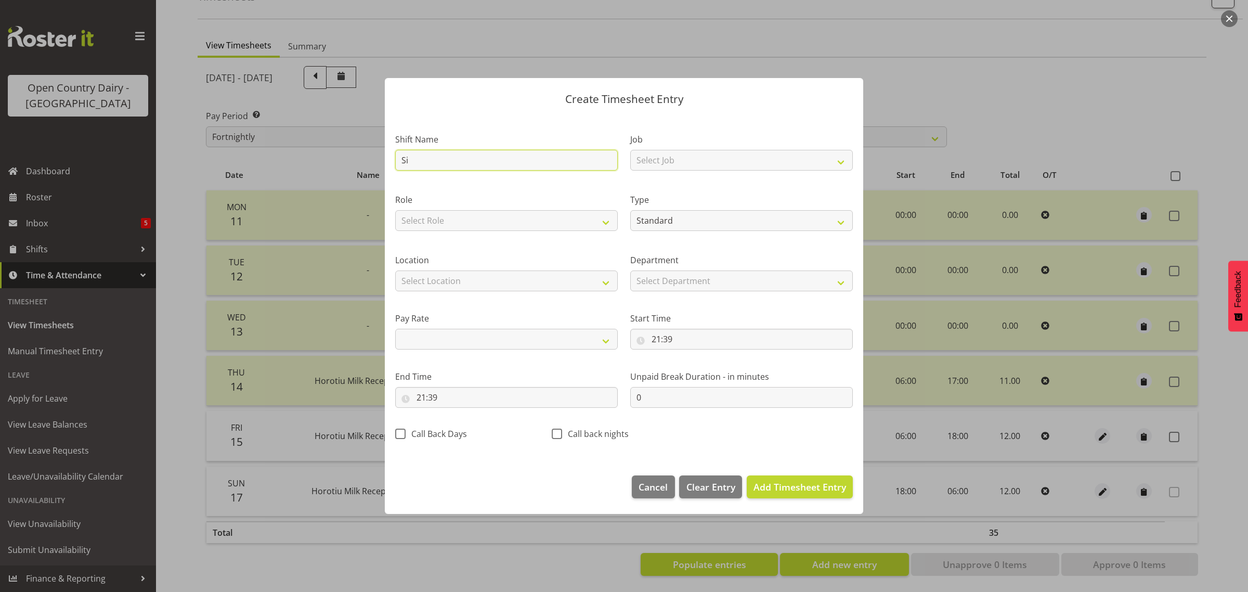
type input "Sic"
select select
type input "Sick"
select select
type input "Sick"
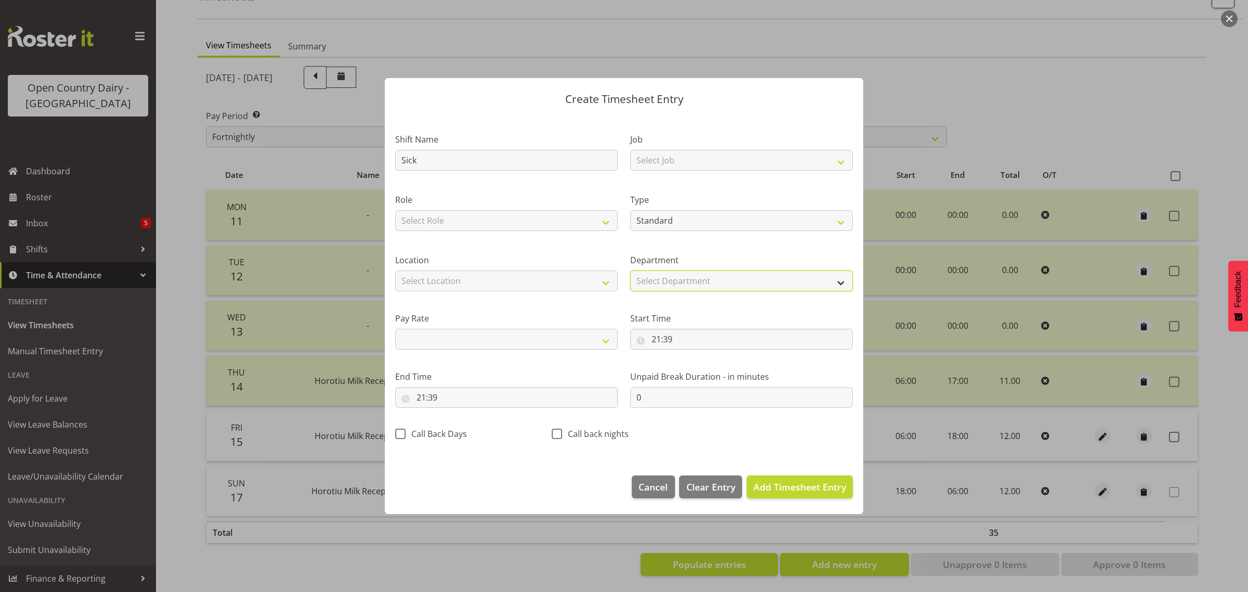
click at [734, 282] on select "Select Department Milk Testing Training" at bounding box center [741, 280] width 223 height 21
select select "733"
click at [630, 270] on select "Select Department Milk Testing Training" at bounding box center [741, 280] width 223 height 21
select select
click at [657, 336] on input "21:39" at bounding box center [741, 339] width 223 height 21
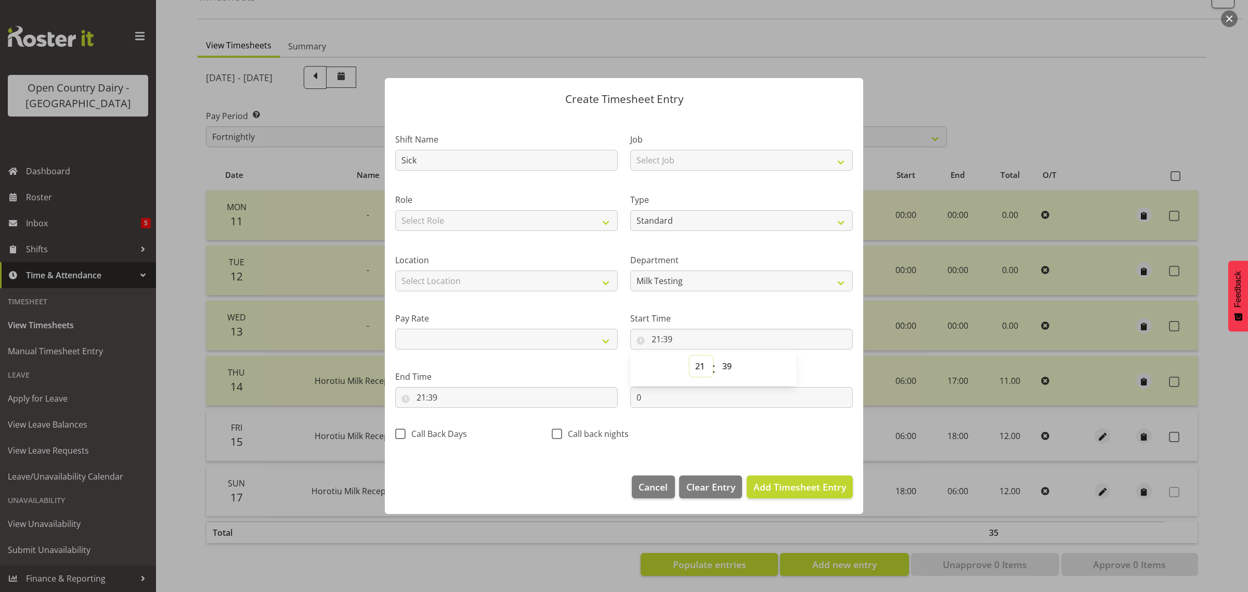
click at [700, 365] on select "00 01 02 03 04 05 06 07 08 09 10 11 12 13 14 15 16 17 18 19 20 21 22 23" at bounding box center [701, 366] width 23 height 21
select select "0"
click at [690, 356] on select "00 01 02 03 04 05 06 07 08 09 10 11 12 13 14 15 16 17 18 19 20 21 22 23" at bounding box center [701, 366] width 23 height 21
select select
type input "00:39"
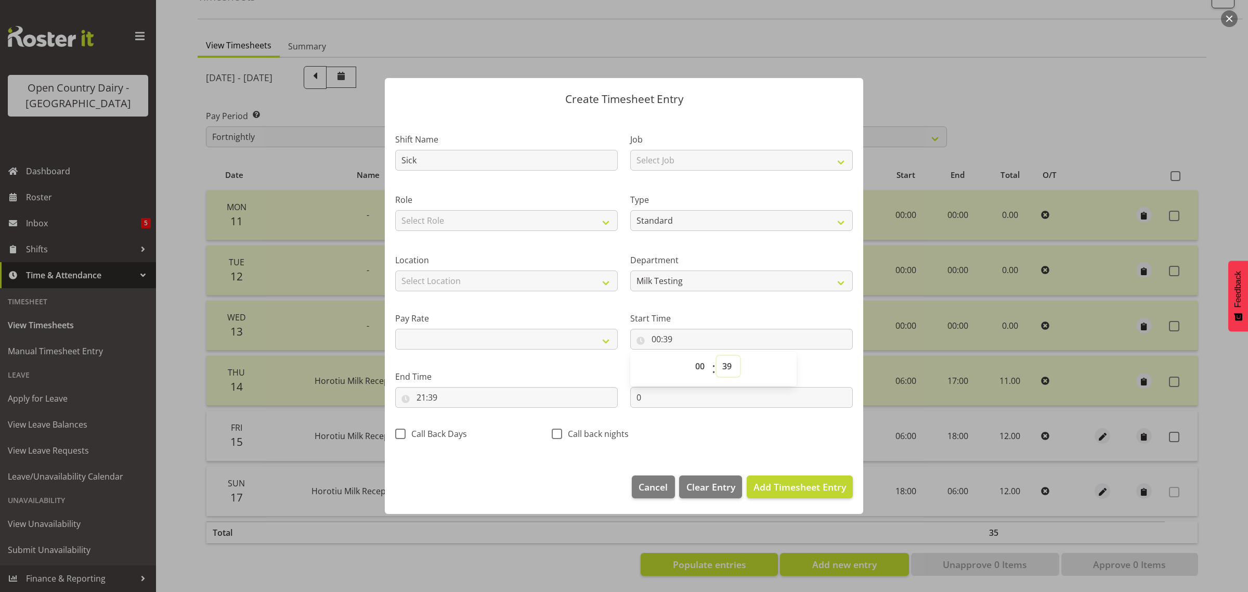
click at [726, 367] on select "00 01 02 03 04 05 06 07 08 09 10 11 12 13 14 15 16 17 18 19 20 21 22 23 24 25 2…" at bounding box center [728, 366] width 23 height 21
select select "0"
click at [717, 356] on select "00 01 02 03 04 05 06 07 08 09 10 11 12 13 14 15 16 17 18 19 20 21 22 23 24 25 2…" at bounding box center [728, 366] width 23 height 21
select select
type input "00:00"
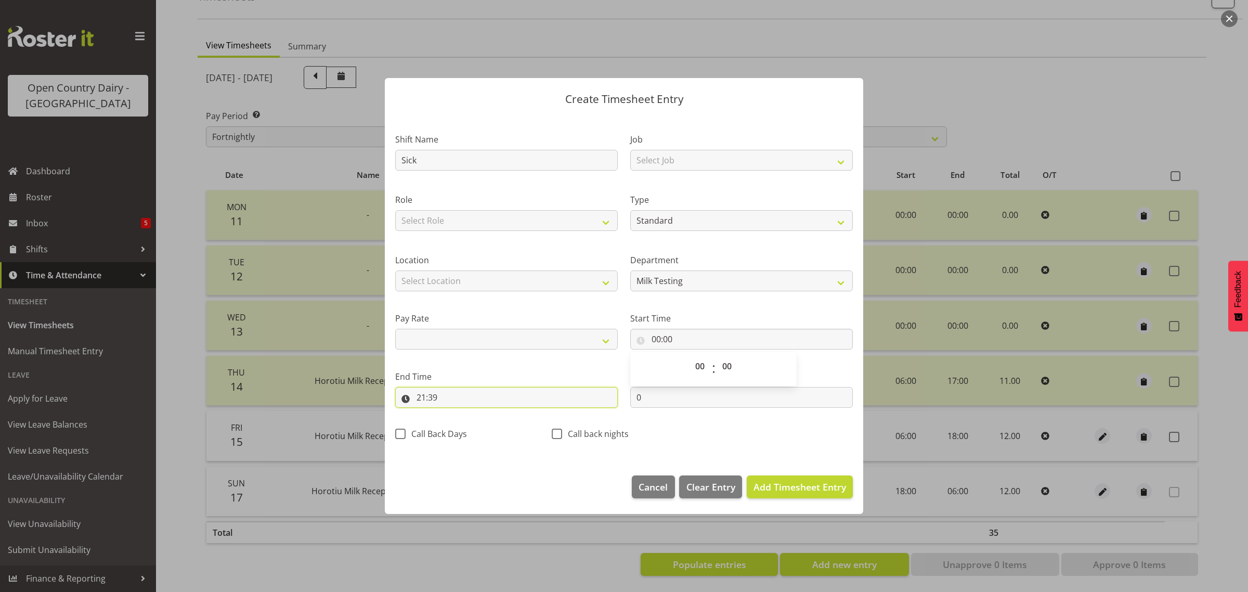
click at [425, 395] on input "21:39" at bounding box center [506, 397] width 223 height 21
click at [464, 425] on select "00 01 02 03 04 05 06 07 08 09 10 11 12 13 14 15 16 17 18 19 20 21 22 23" at bounding box center [466, 424] width 23 height 21
select select "10"
click at [455, 414] on select "00 01 02 03 04 05 06 07 08 09 10 11 12 13 14 15 16 17 18 19 20 21 22 23" at bounding box center [466, 424] width 23 height 21
select select
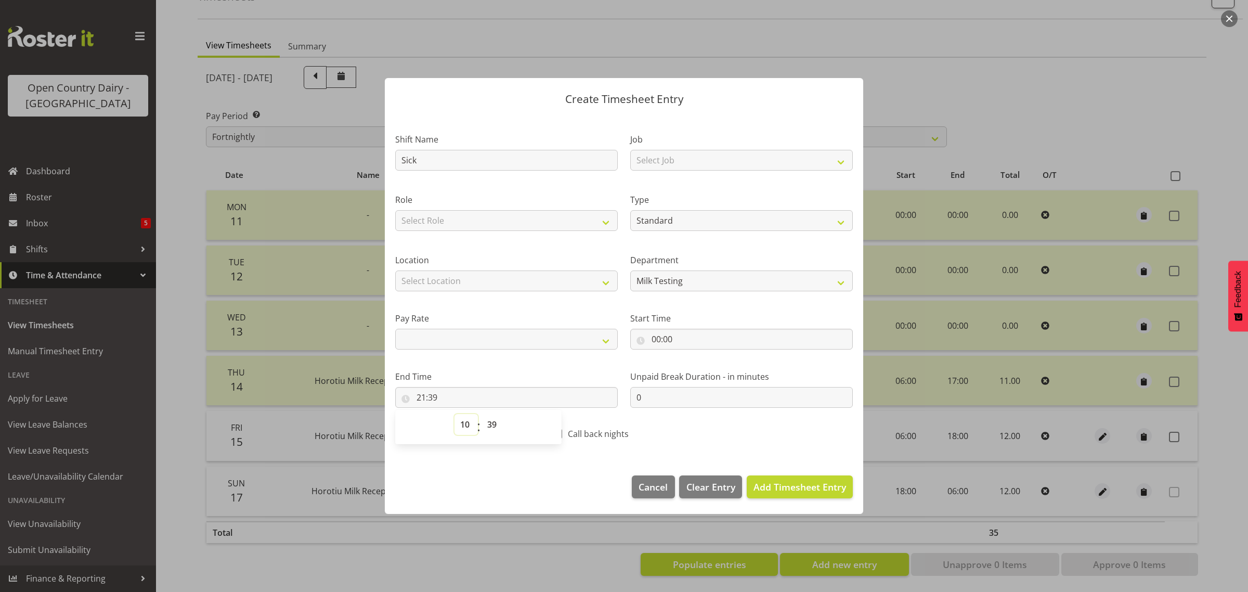
type input "10:39"
drag, startPoint x: 492, startPoint y: 425, endPoint x: 492, endPoint y: 420, distance: 5.7
click at [492, 425] on select "00 01 02 03 04 05 06 07 08 09 10 11 12 13 14 15 16 17 18 19 20 21 22 23 24 25 2…" at bounding box center [493, 424] width 23 height 21
select select "24"
click at [482, 414] on select "00 01 02 03 04 05 06 07 08 09 10 11 12 13 14 15 16 17 18 19 20 21 22 23 24 25 2…" at bounding box center [493, 424] width 23 height 21
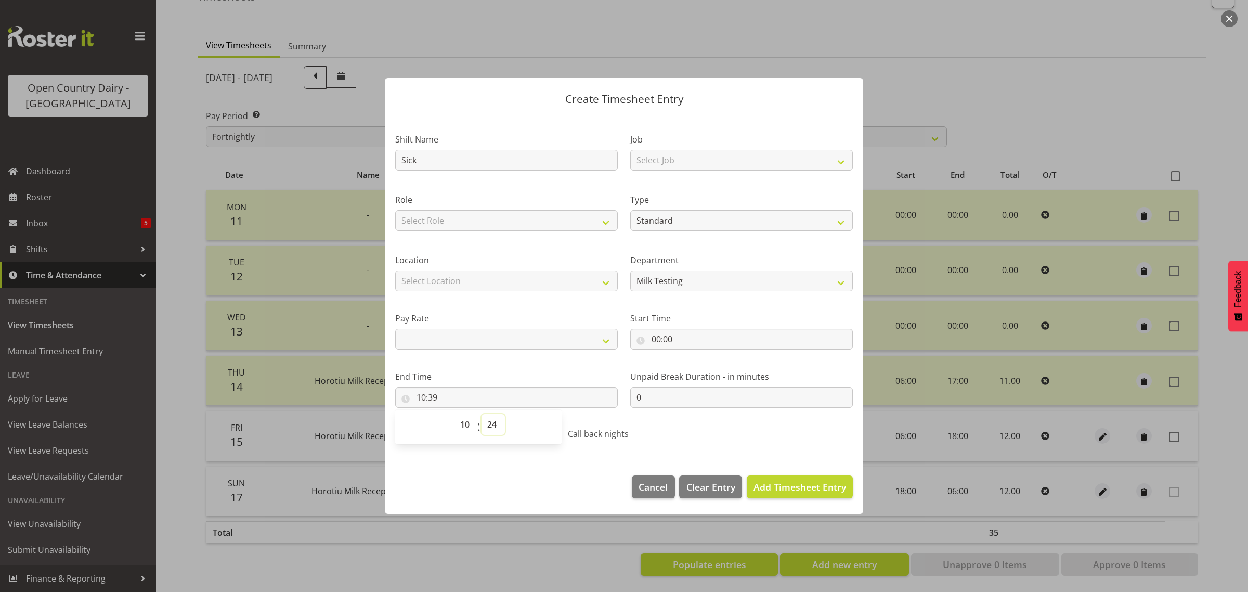
select select
type input "10:24"
click at [790, 489] on span "Add Timesheet Entry" at bounding box center [800, 487] width 93 height 12
select select
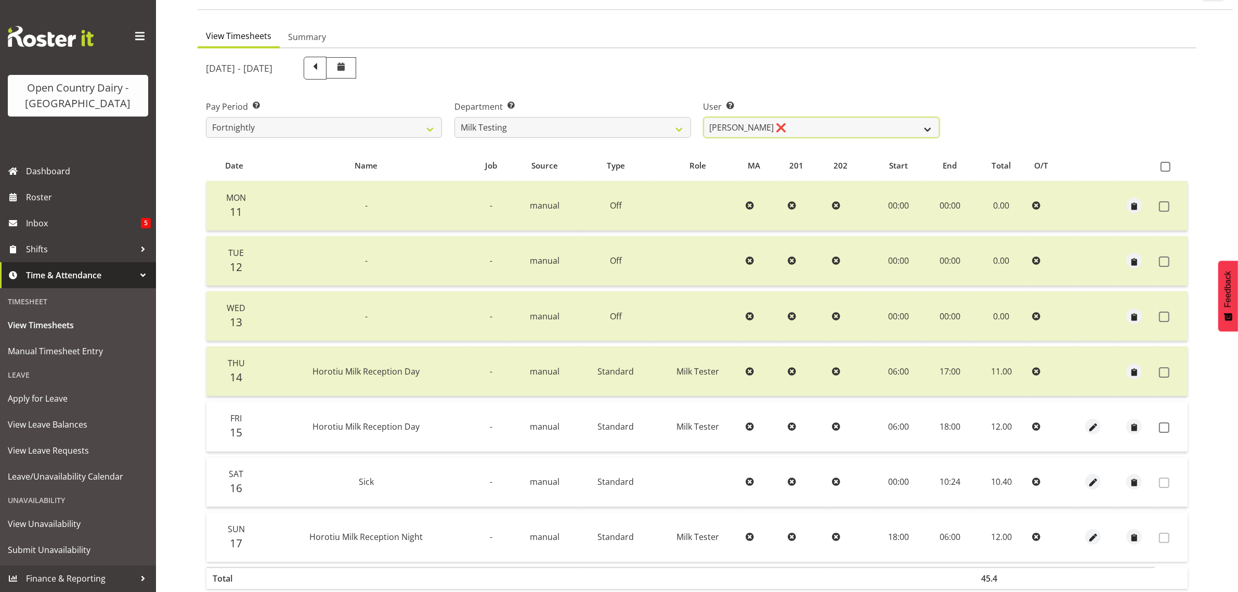
click at [788, 124] on select "Diana Ridings ❌ George Smith ❌ Helaina Walker ❌ Kim Madden ❌ Michael Brechelt ❌…" at bounding box center [822, 127] width 236 height 21
click at [550, 125] on select "701 702 703 704 705 706 707 708 709 710 711 712 713 714 715 716 717 718 719 720" at bounding box center [573, 127] width 236 height 21
select select "802"
click at [455, 117] on select "701 702 703 704 705 706 707 708 709 710 711 712 713 714 715 716 717 718 719 720" at bounding box center [573, 127] width 236 height 21
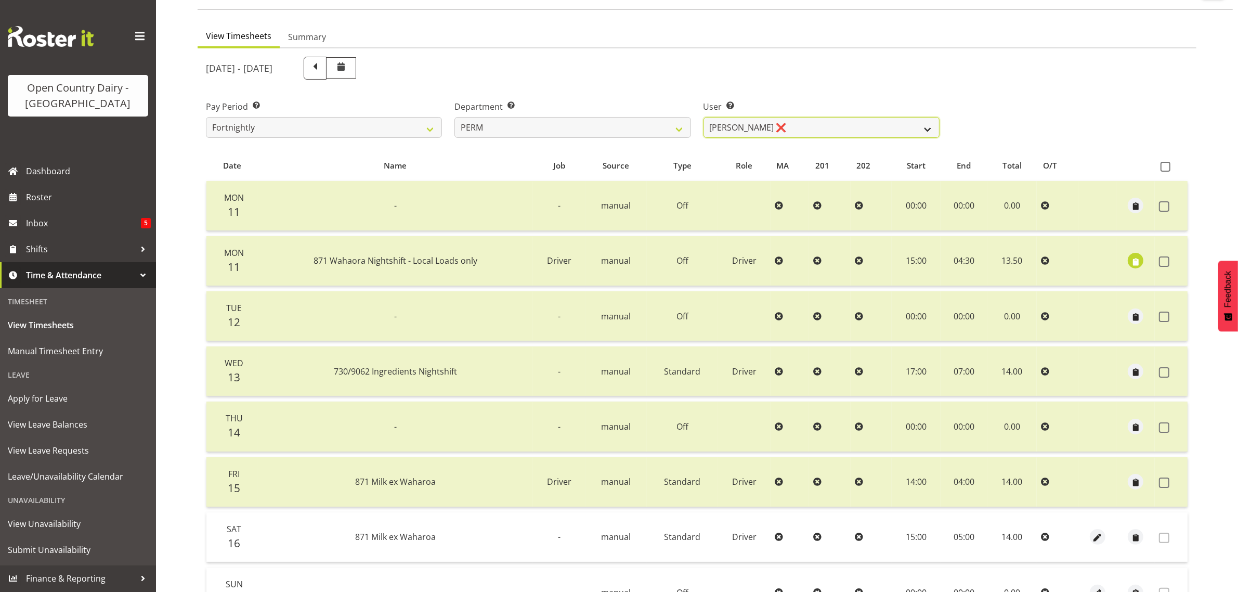
click at [855, 126] on select "Abhilash Antony ❌ Amba Swann ❌ Chris Kneebone ❌ Jayden Vincent ❌ Paul Wilson ❌ …" at bounding box center [822, 127] width 236 height 21
select select "9944"
click at [704, 117] on select "Abhilash Antony ❌ Amba Swann ❌ Chris Kneebone ❌ Jayden Vincent ❌ Paul Wilson ❌ …" at bounding box center [822, 127] width 236 height 21
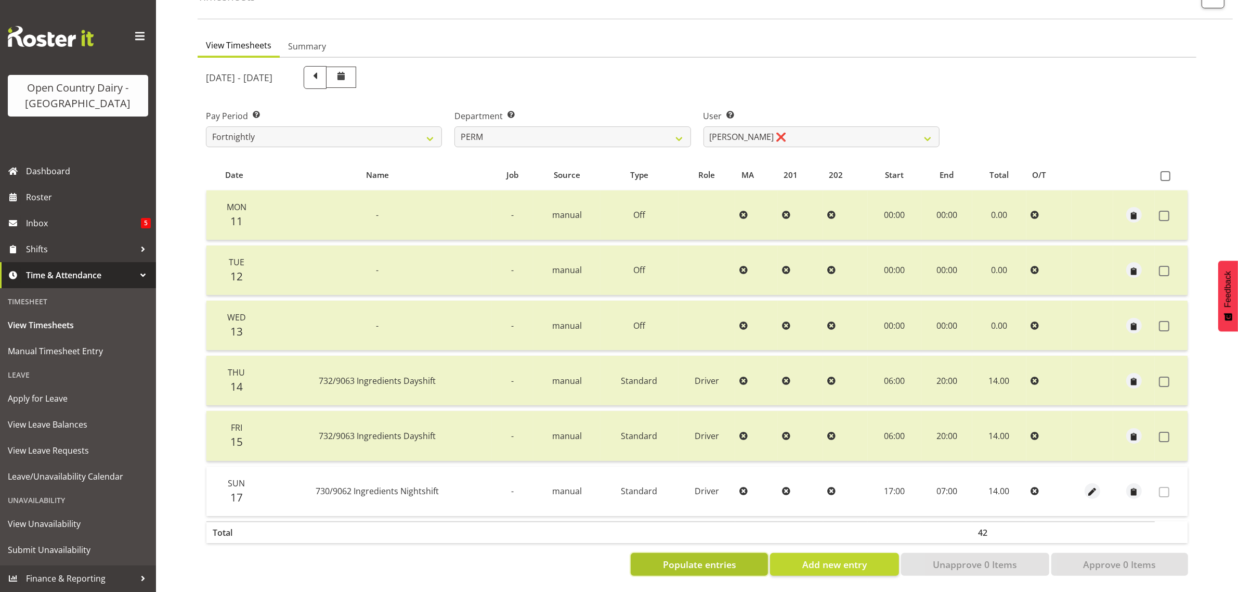
click at [677, 558] on span "Populate entries" at bounding box center [699, 564] width 73 height 14
click at [47, 197] on span "Roster" at bounding box center [88, 197] width 125 height 16
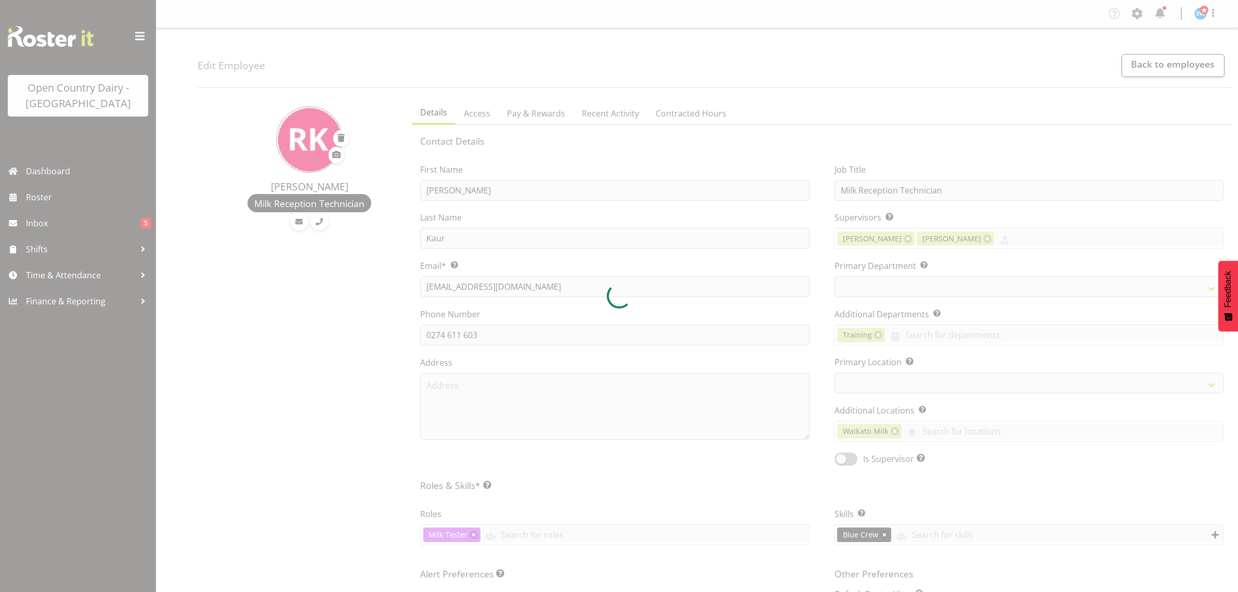
select select "TimelineWeek"
select select
select select "1040"
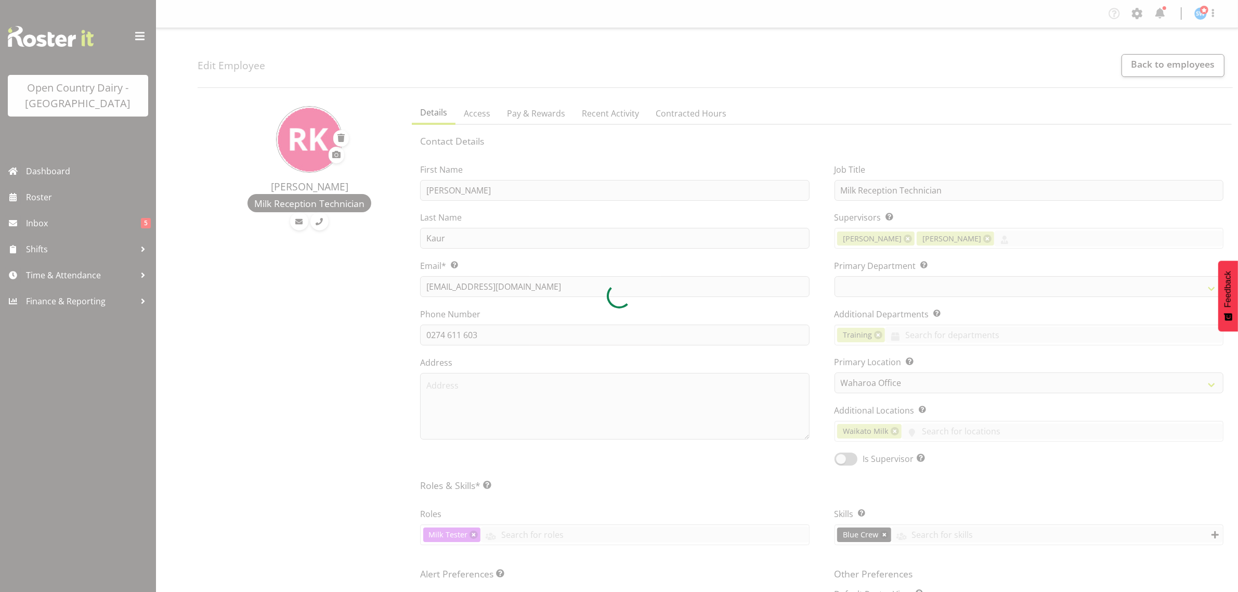
select select "733"
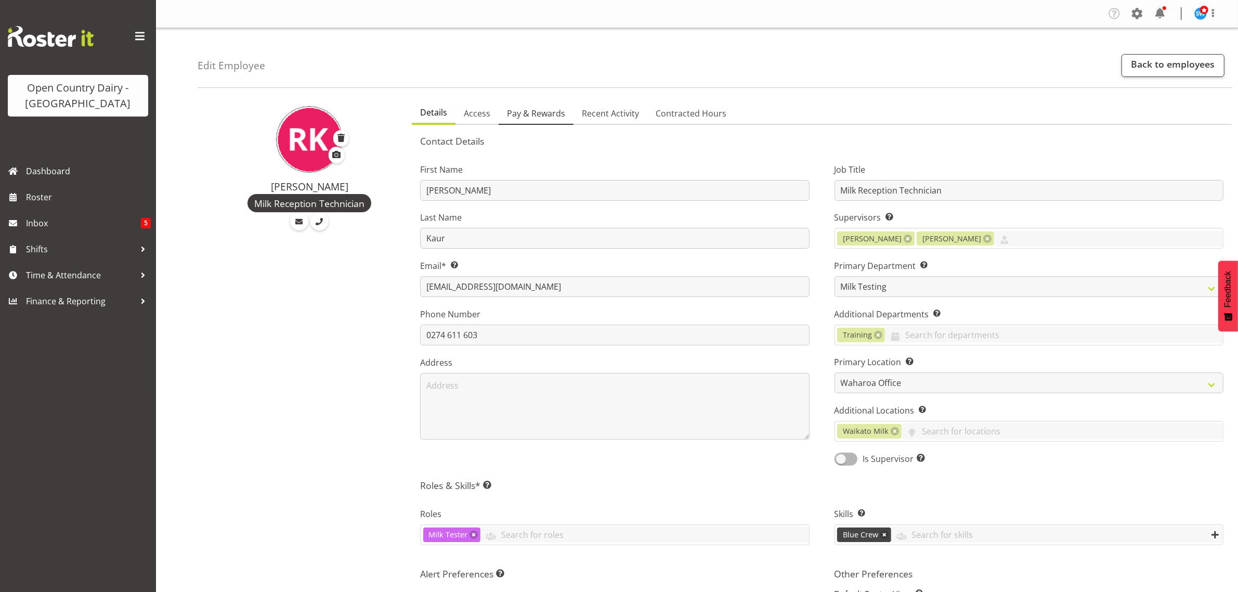
click at [523, 115] on span "Pay & Rewards" at bounding box center [536, 113] width 58 height 12
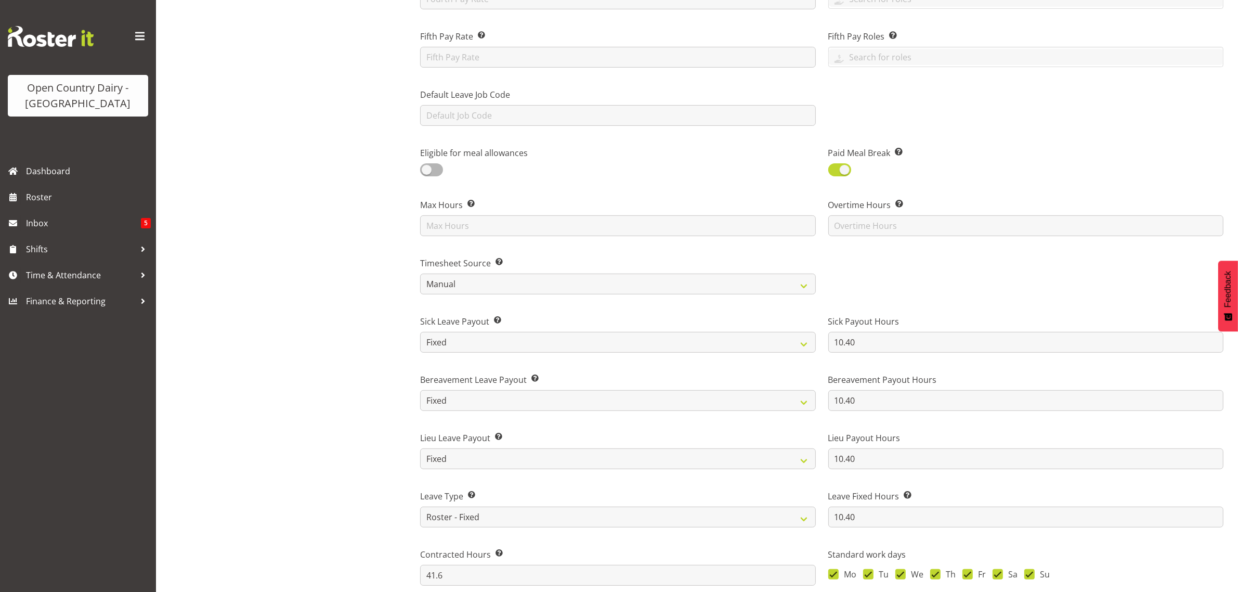
scroll to position [455, 0]
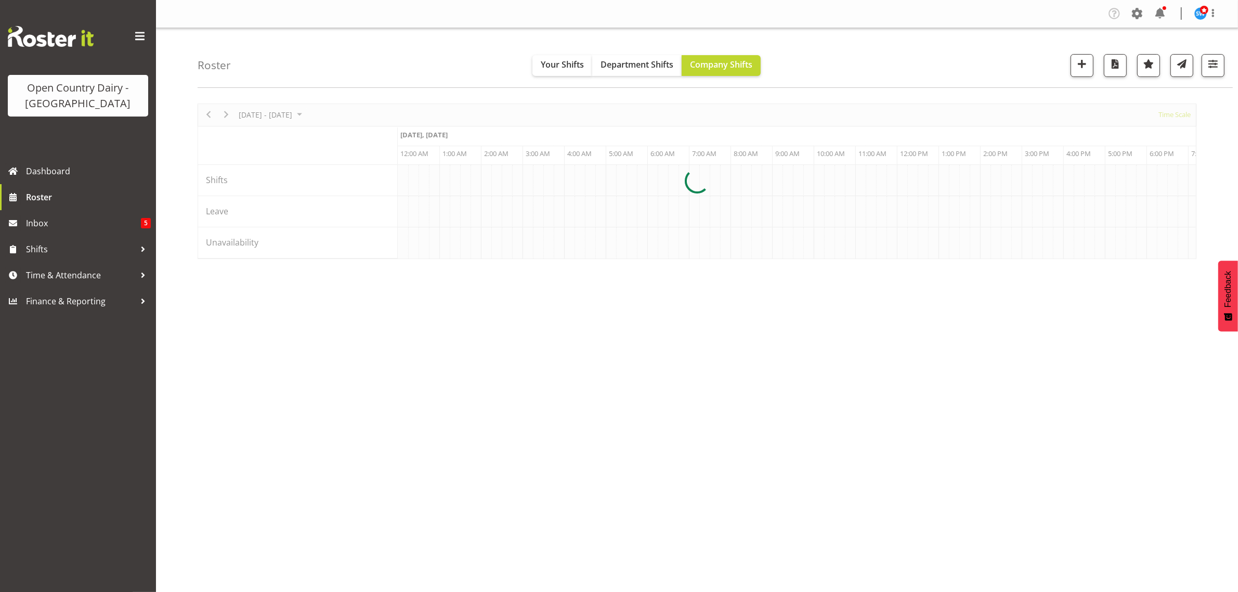
scroll to position [0, 4992]
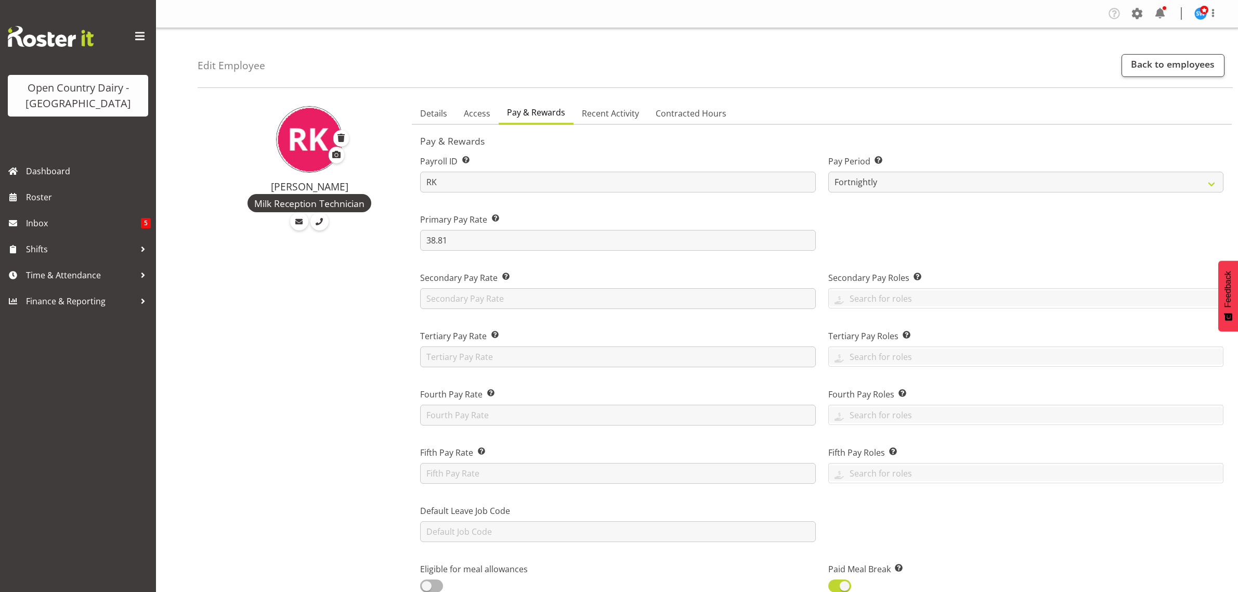
select select "manual"
select select "fixed"
select select "roster_fixed"
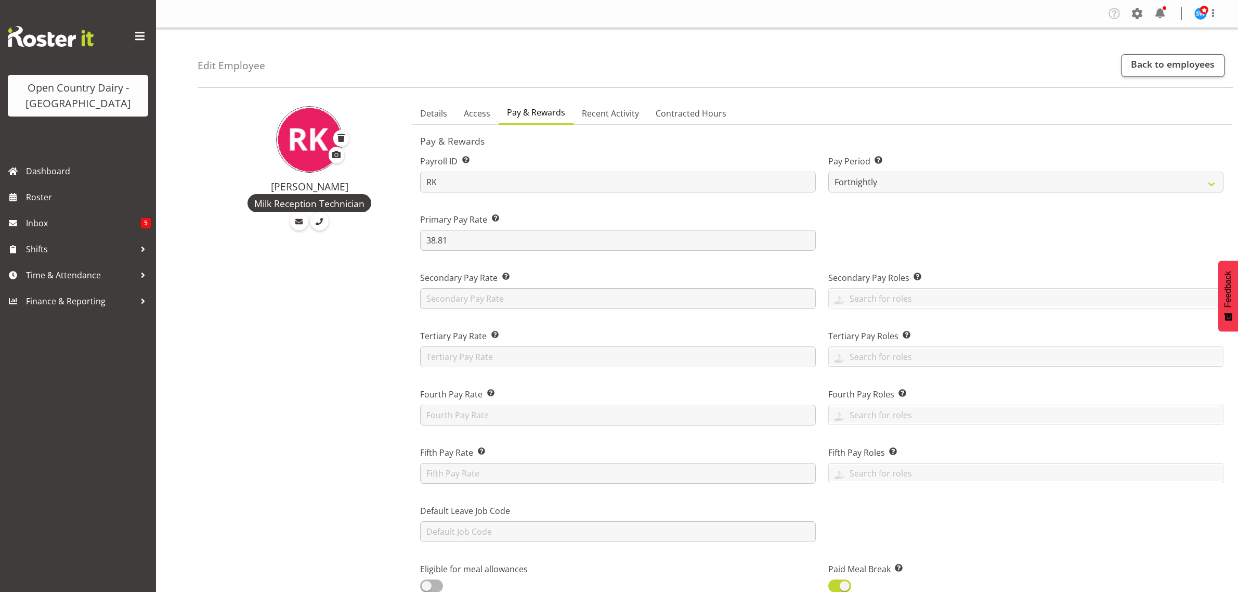
select select "day"
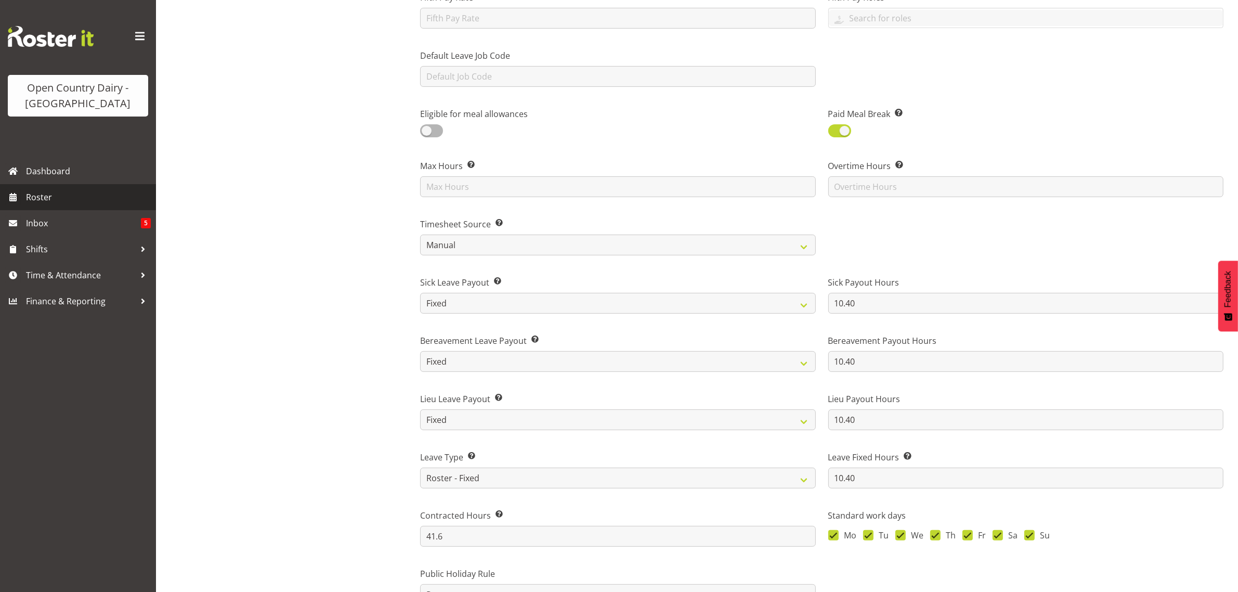
click at [37, 194] on span "Roster" at bounding box center [88, 197] width 125 height 16
click at [34, 199] on span "Roster" at bounding box center [88, 197] width 125 height 16
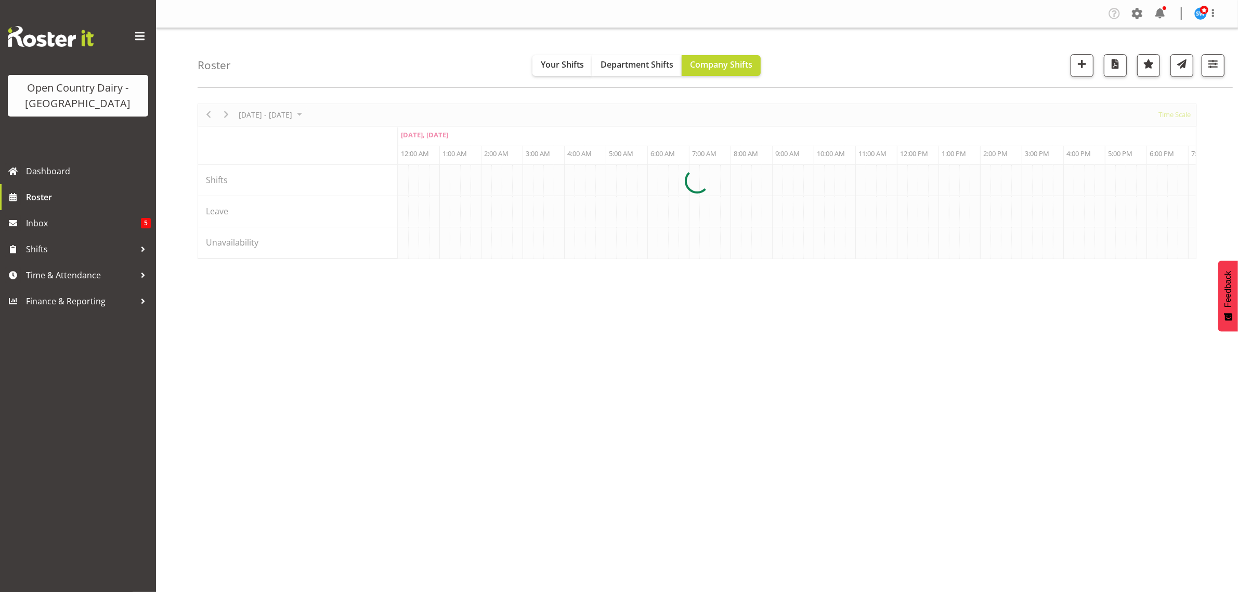
scroll to position [0, 4992]
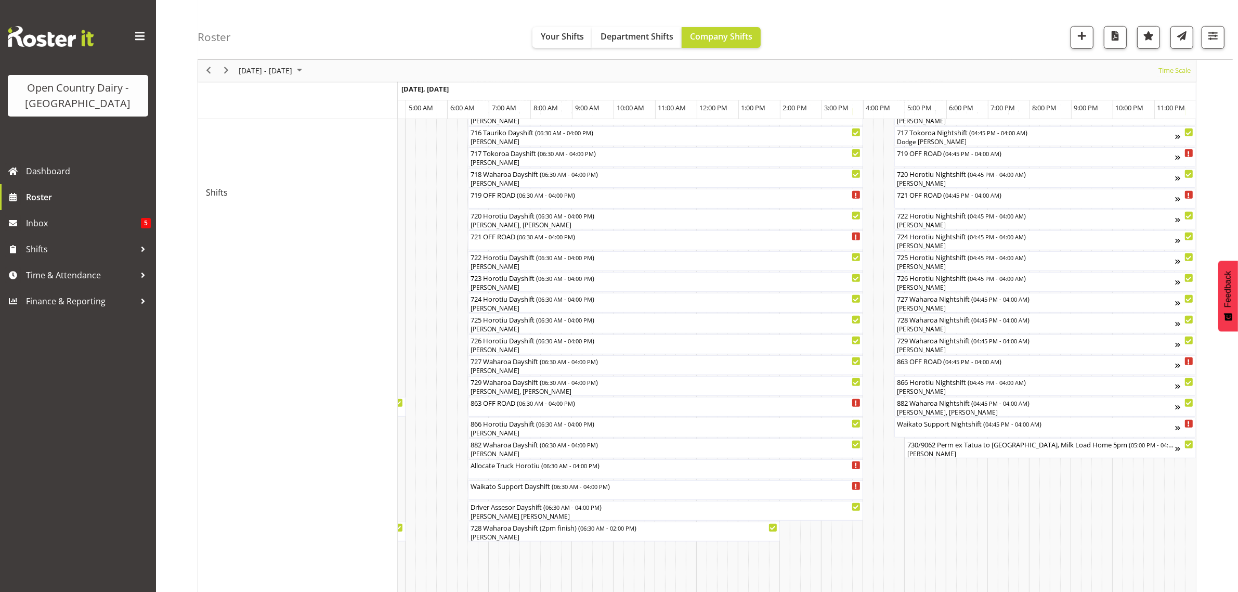
scroll to position [520, 0]
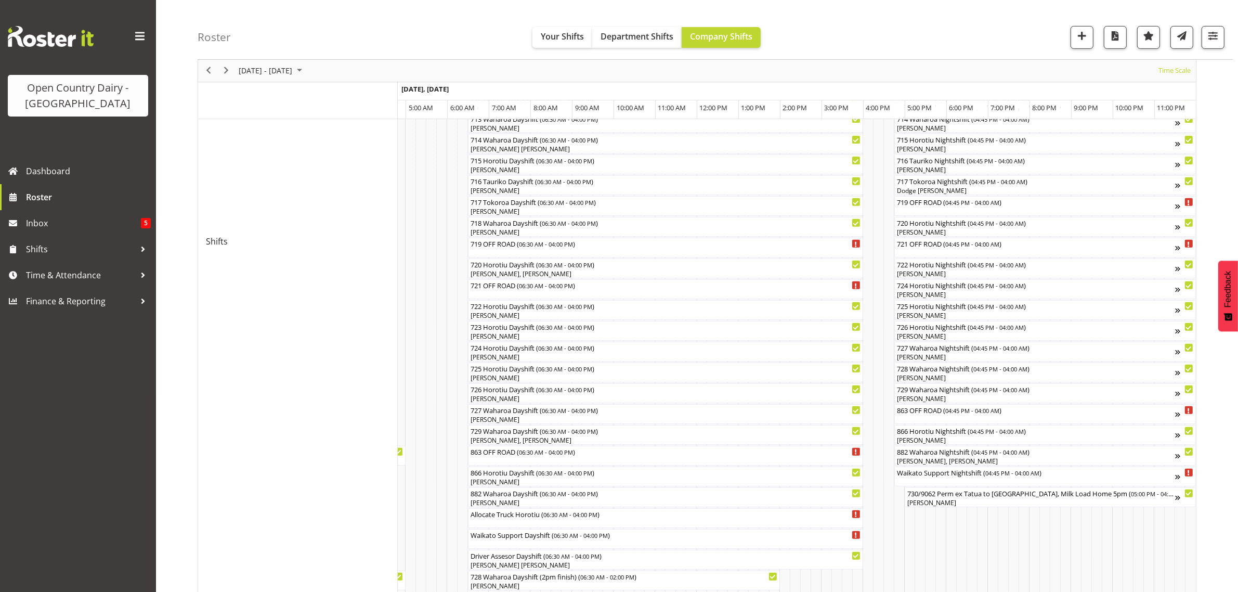
scroll to position [715, 0]
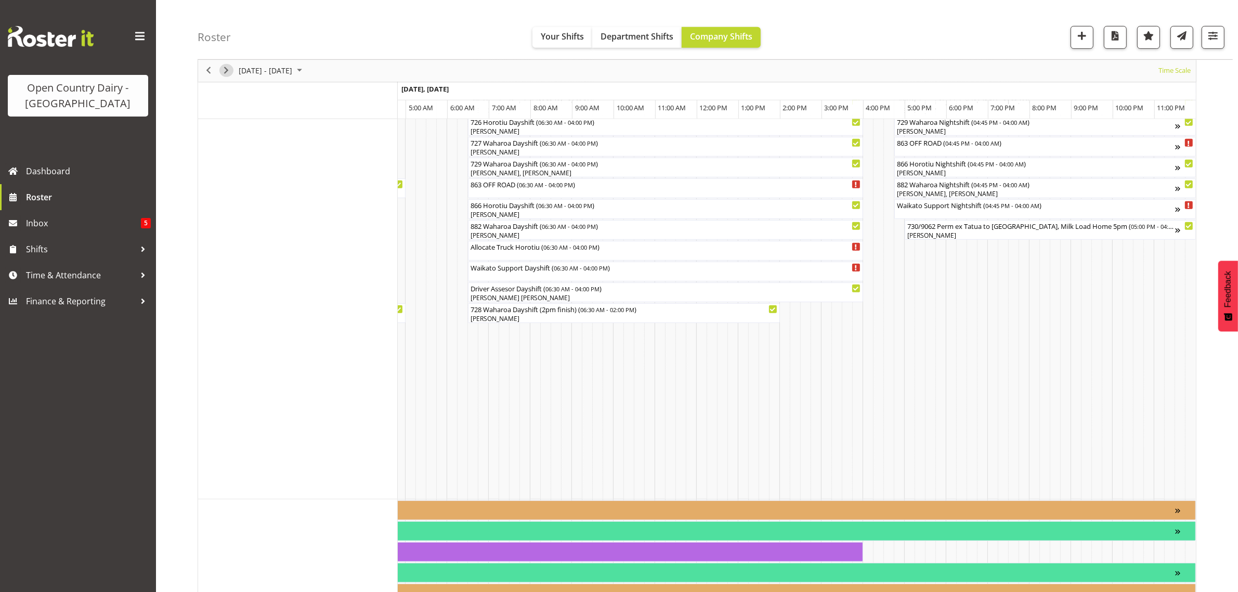
click at [228, 72] on span "Next" at bounding box center [226, 70] width 12 height 13
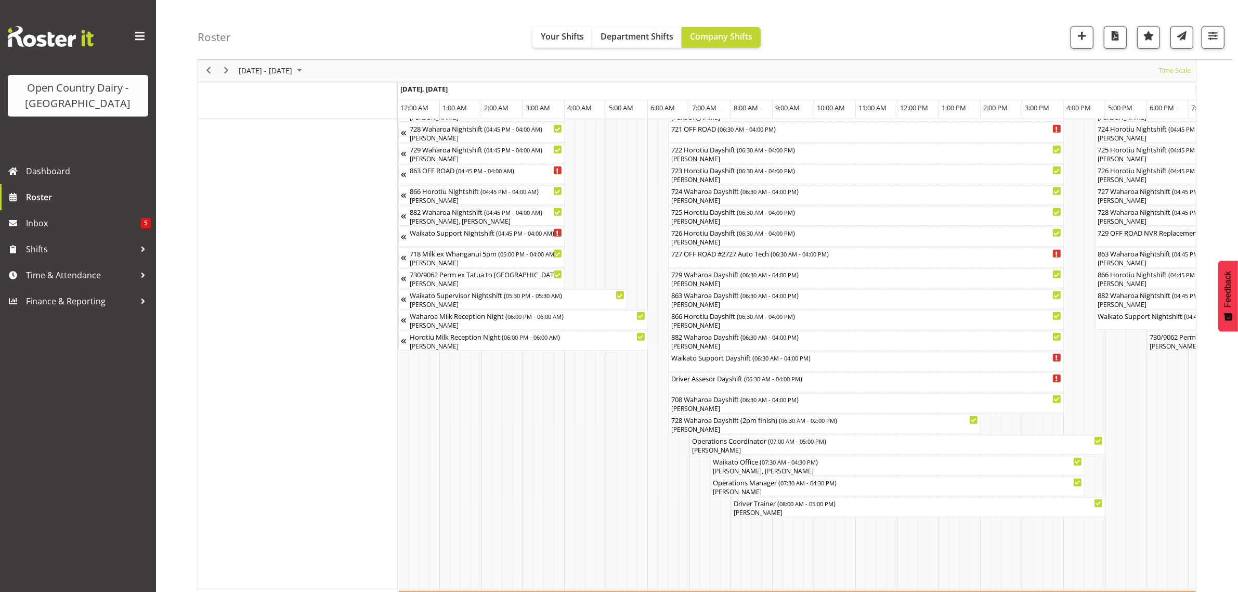
scroll to position [585, 0]
click at [207, 71] on span "Previous" at bounding box center [208, 70] width 12 height 13
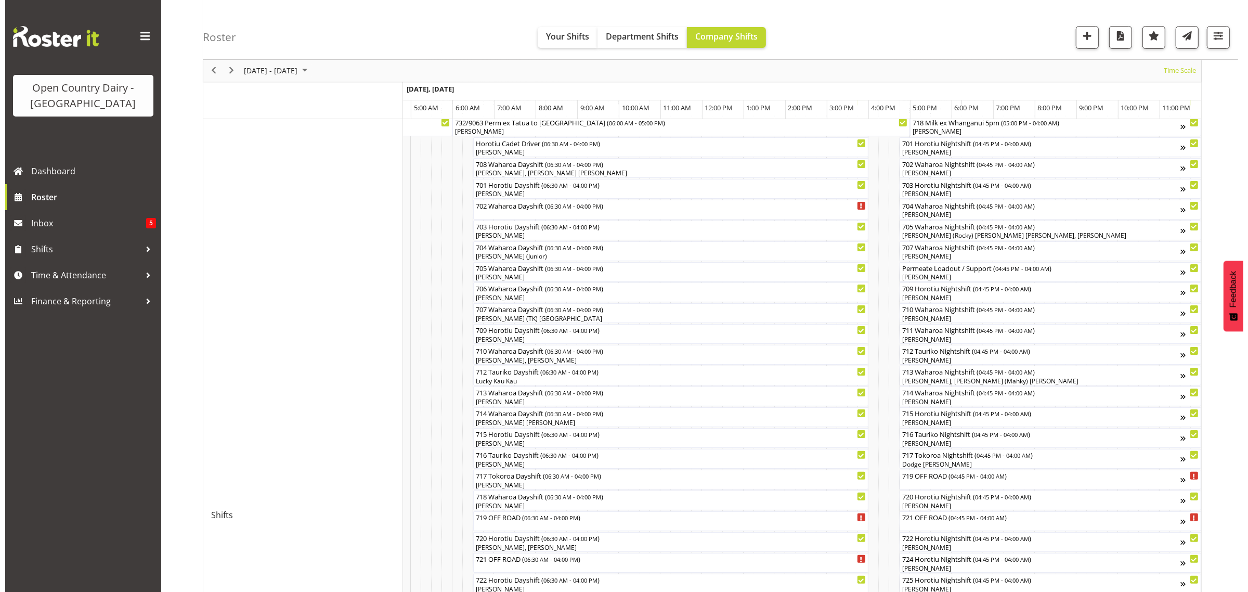
scroll to position [195, 0]
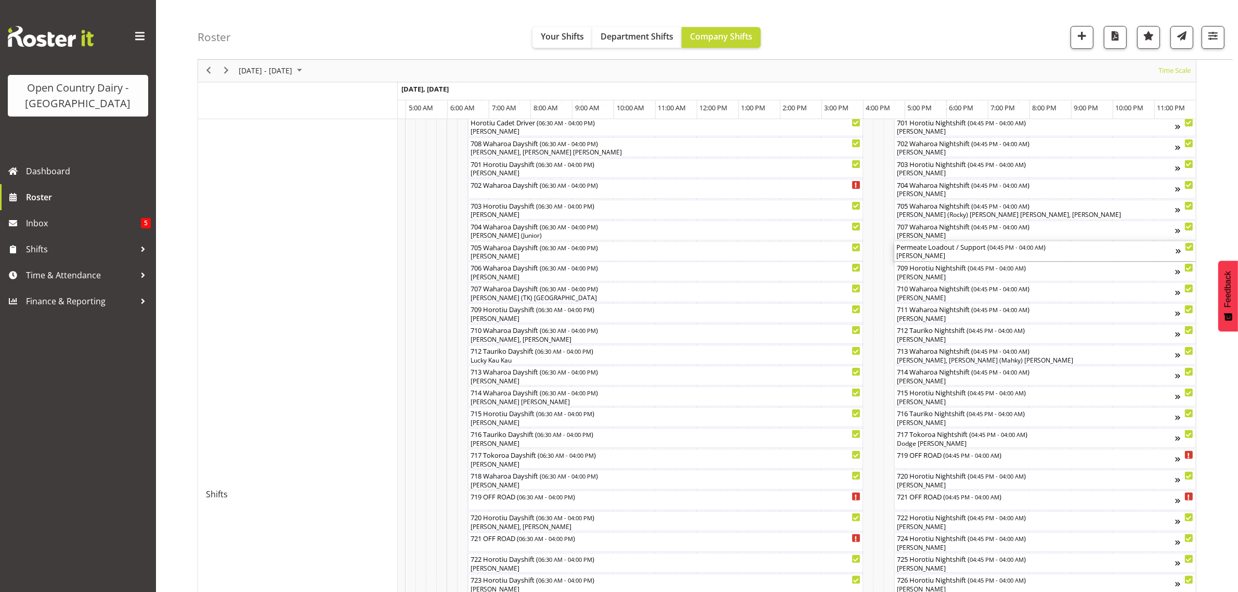
click div "[PERSON_NAME]"
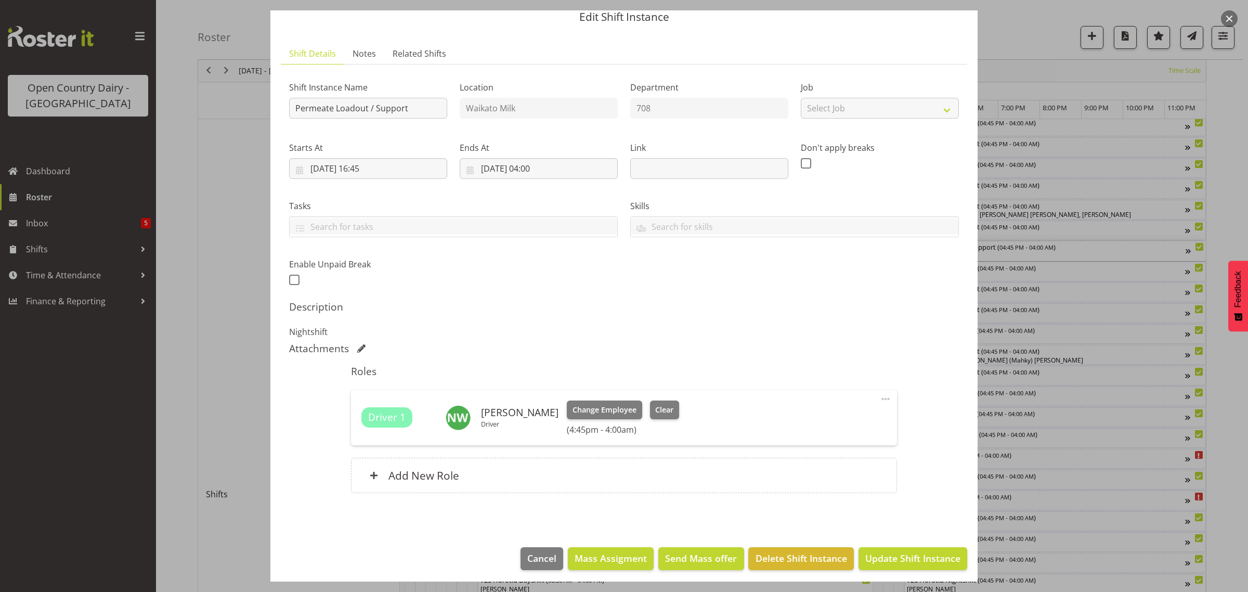
scroll to position [45, 0]
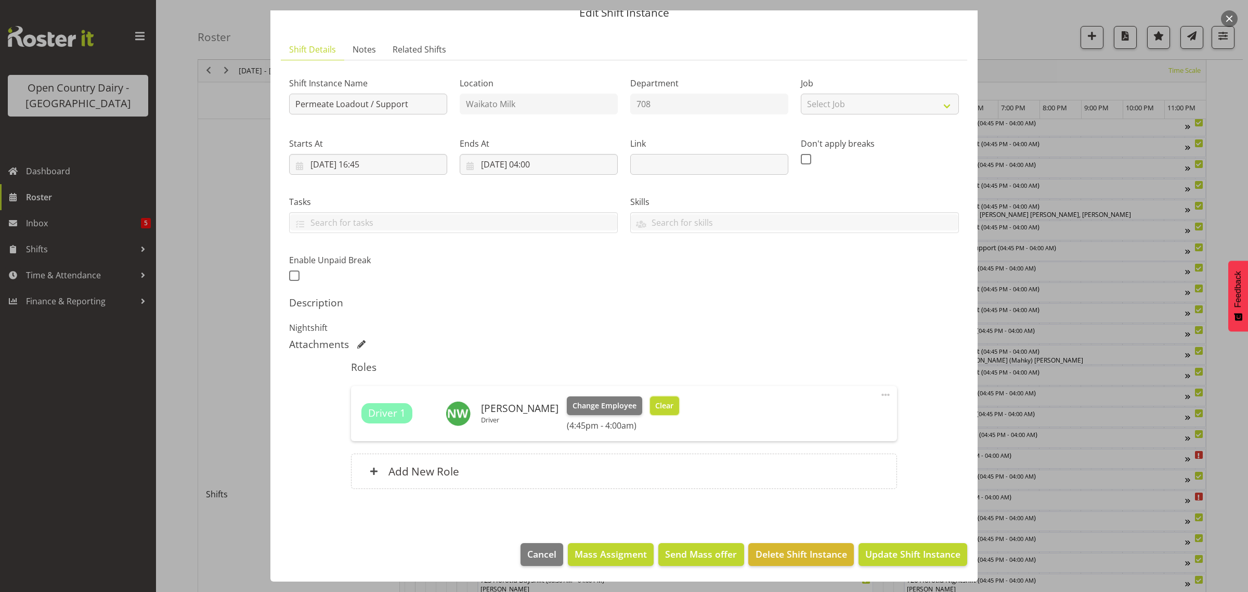
click span "Clear"
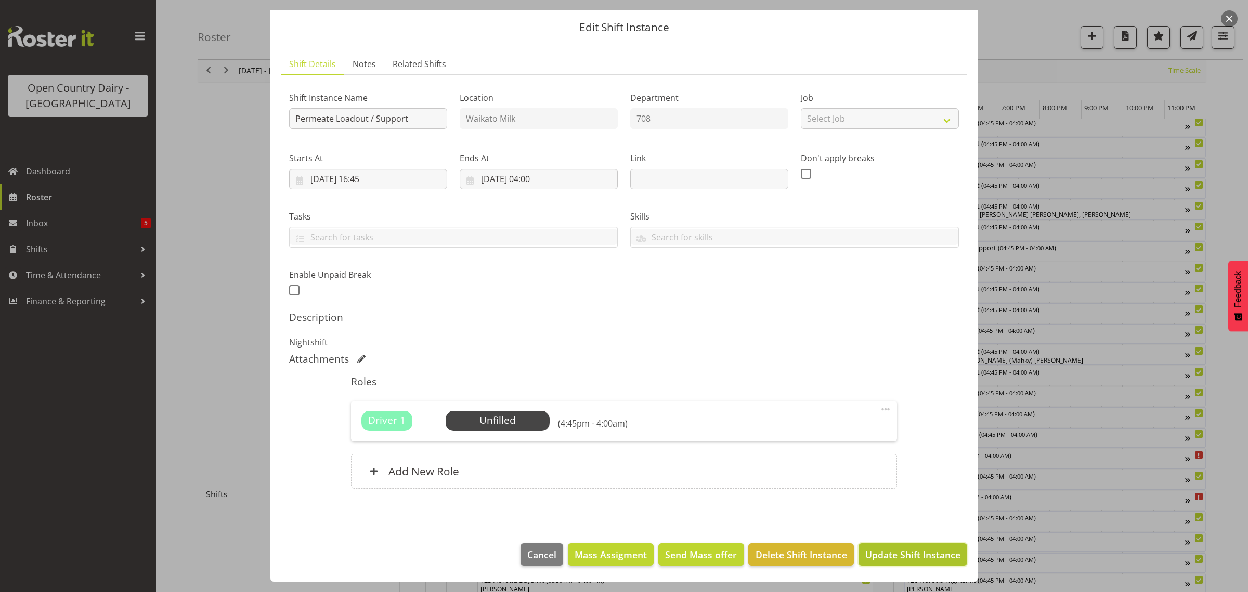
click span "Update Shift Instance"
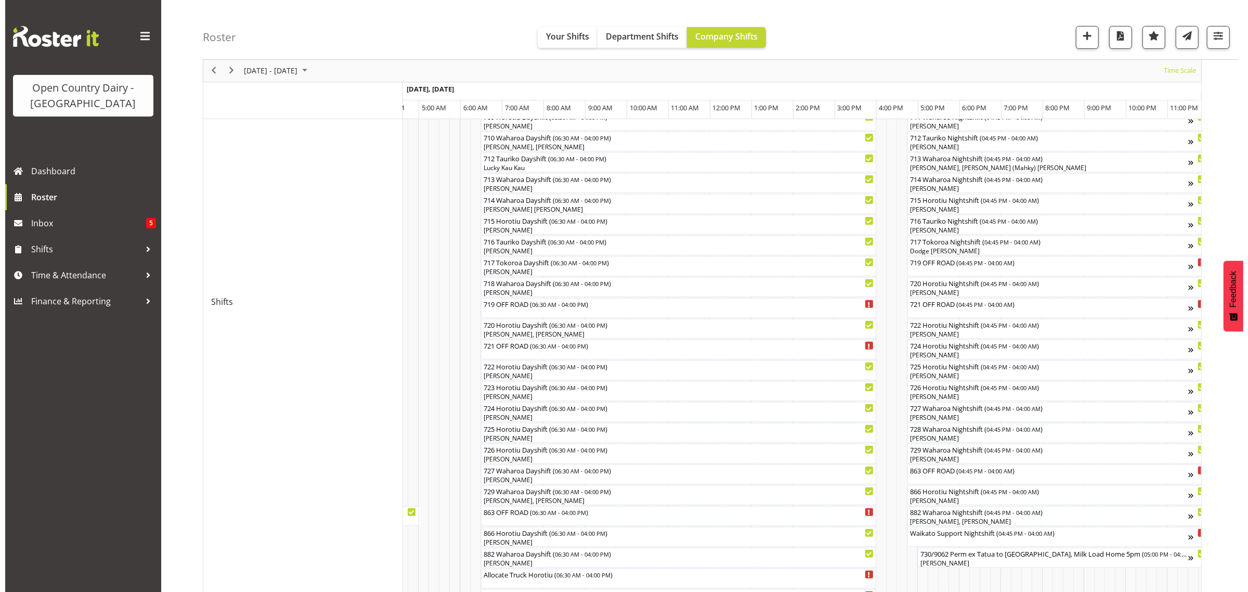
scroll to position [455, 0]
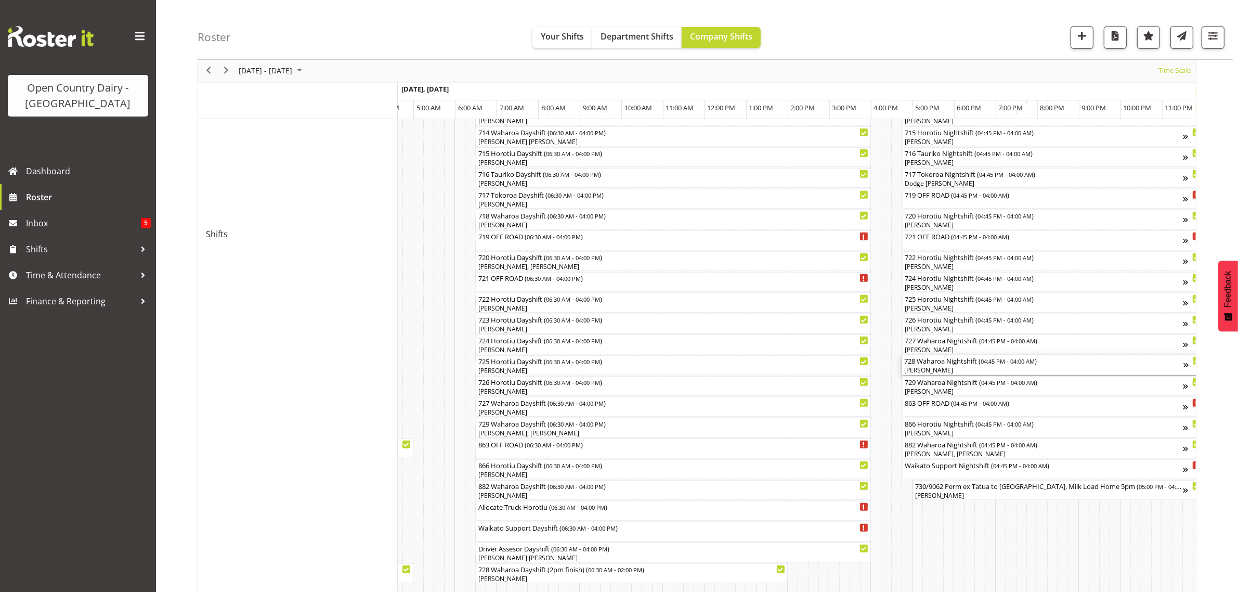
click div "[PERSON_NAME]"
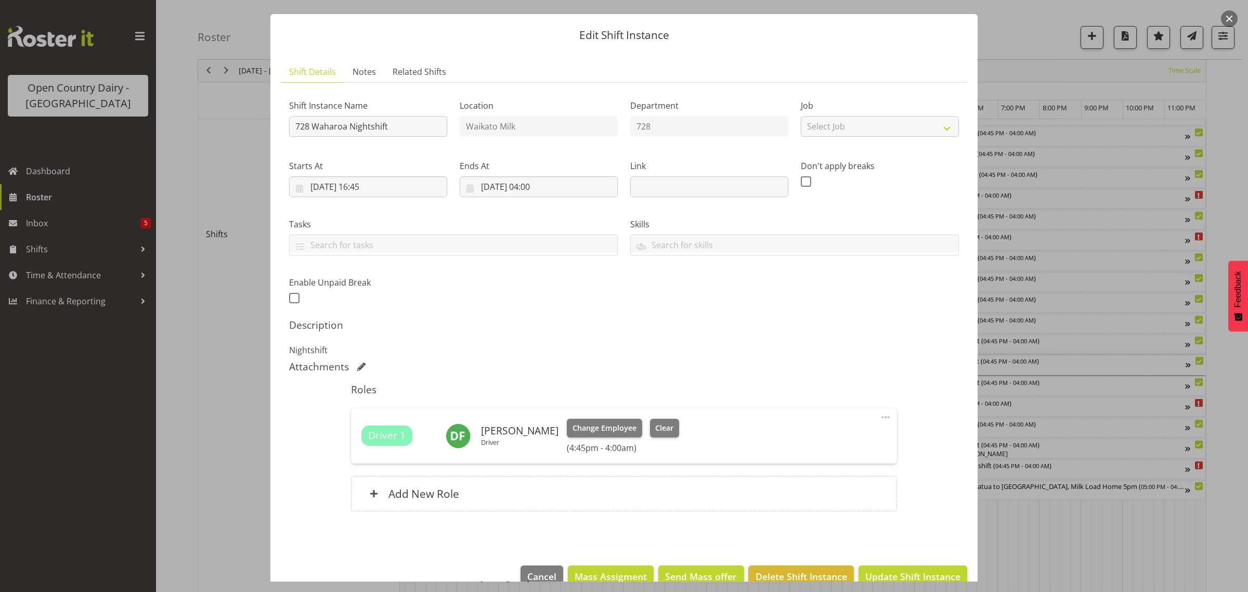
scroll to position [45, 0]
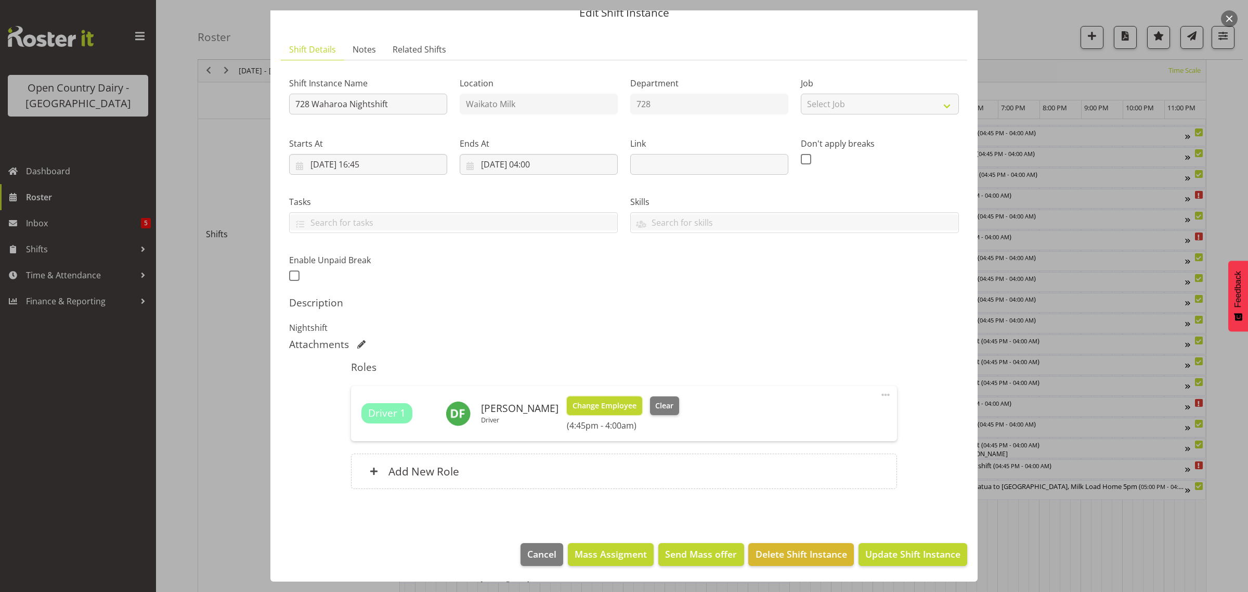
click span "Change Employee"
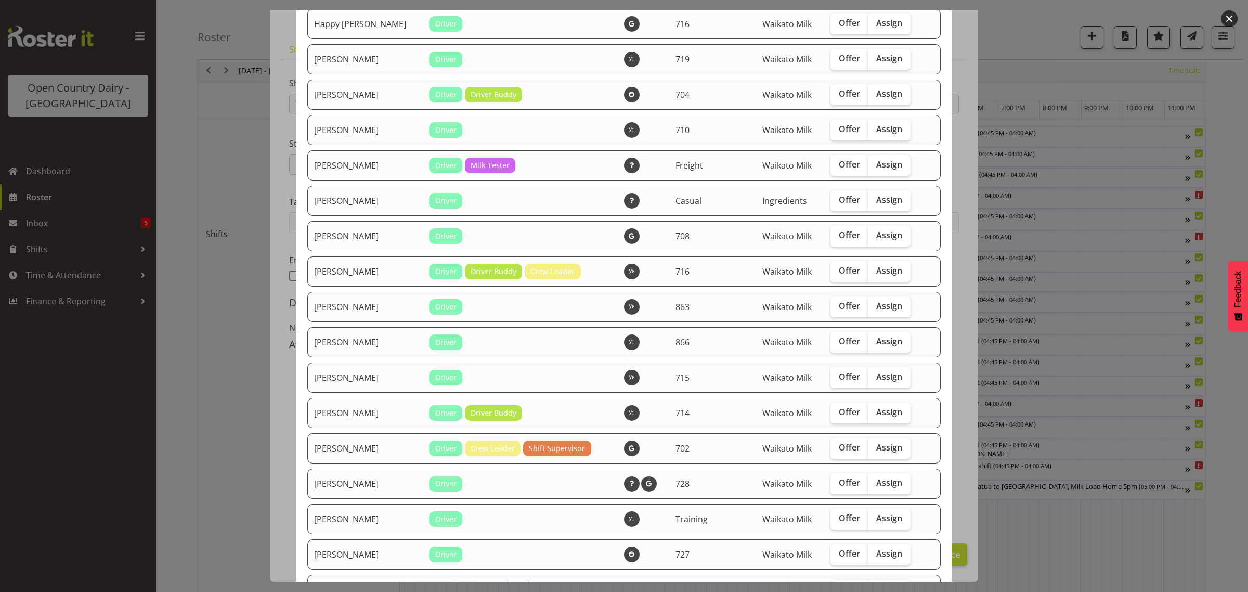
scroll to position [390, 0]
click span "Assign"
click input "Assign"
checkbox input "true"
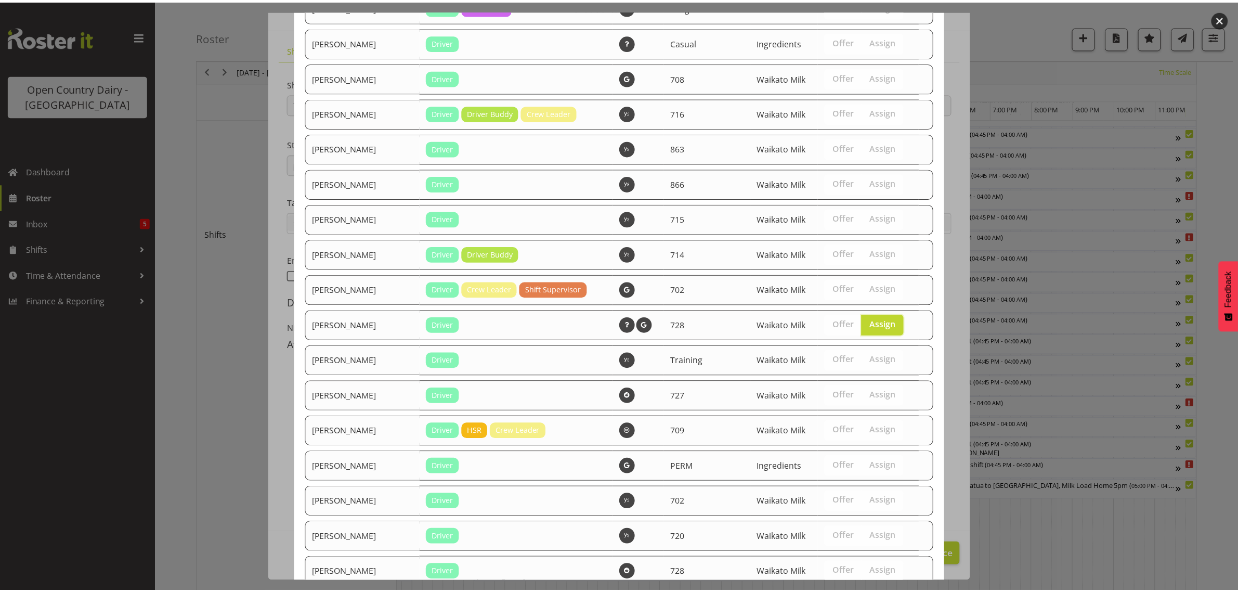
scroll to position [770, 0]
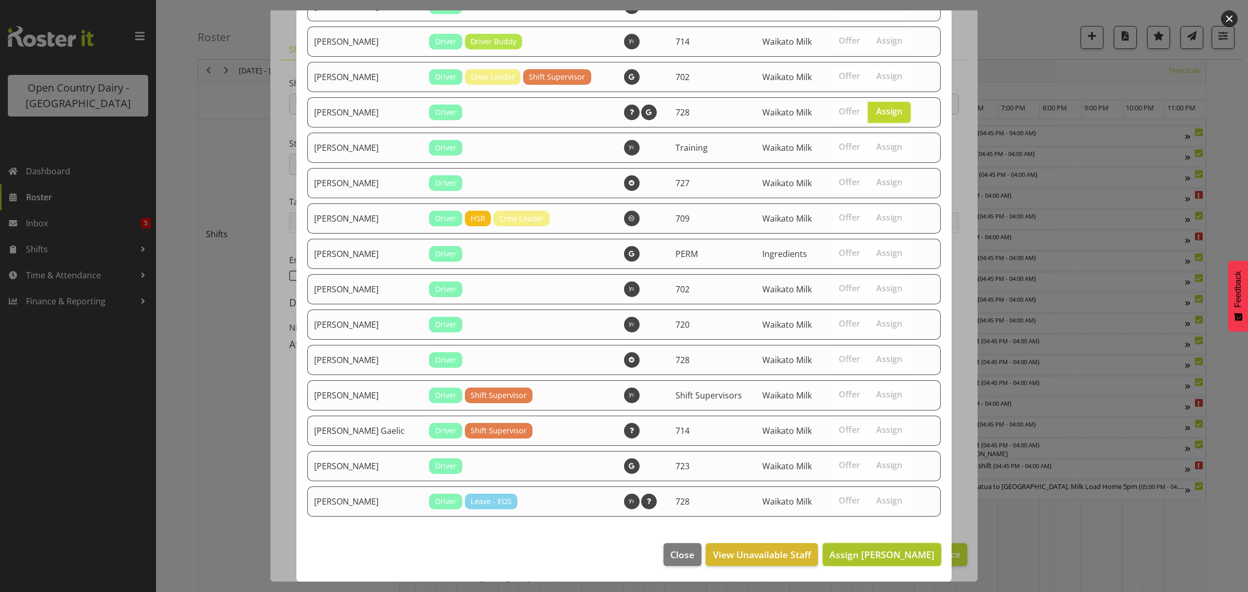
click span "Assign [PERSON_NAME]"
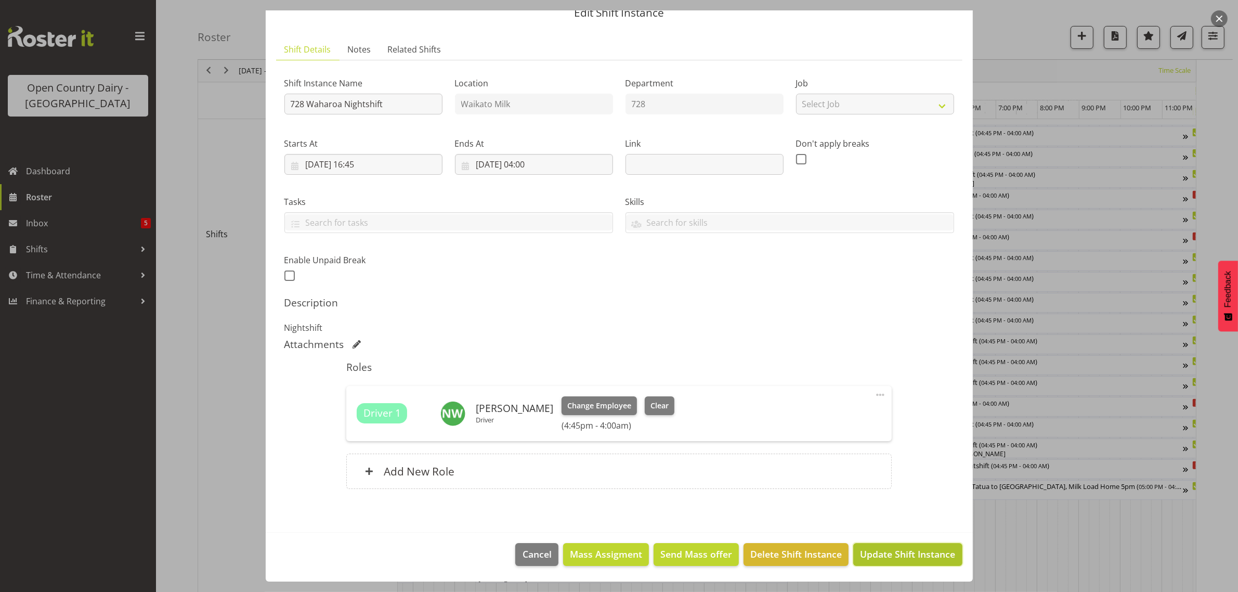
click span "Update Shift Instance"
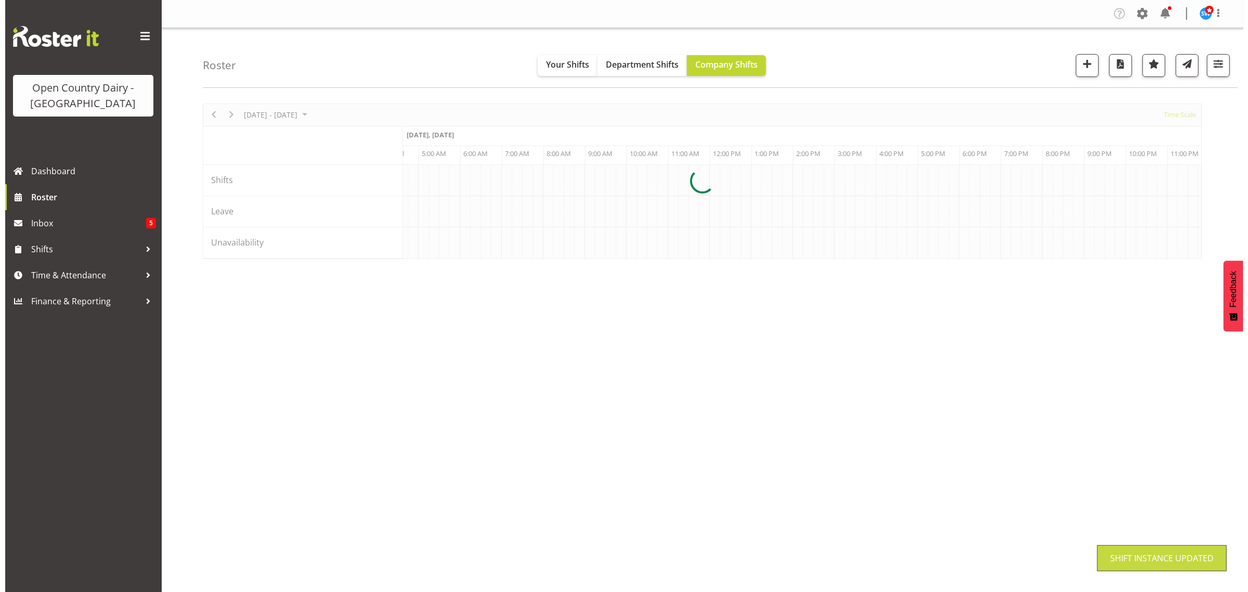
scroll to position [0, 0]
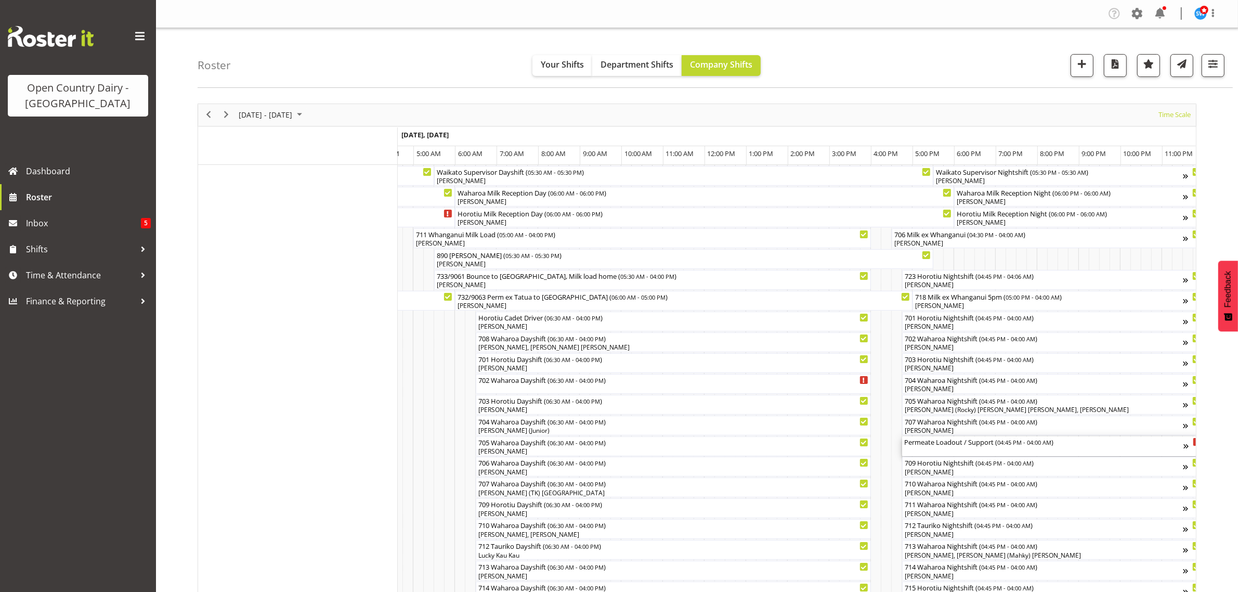
click div "Permeate Loadout / Support ( 04:45 PM - 04:00 AM )"
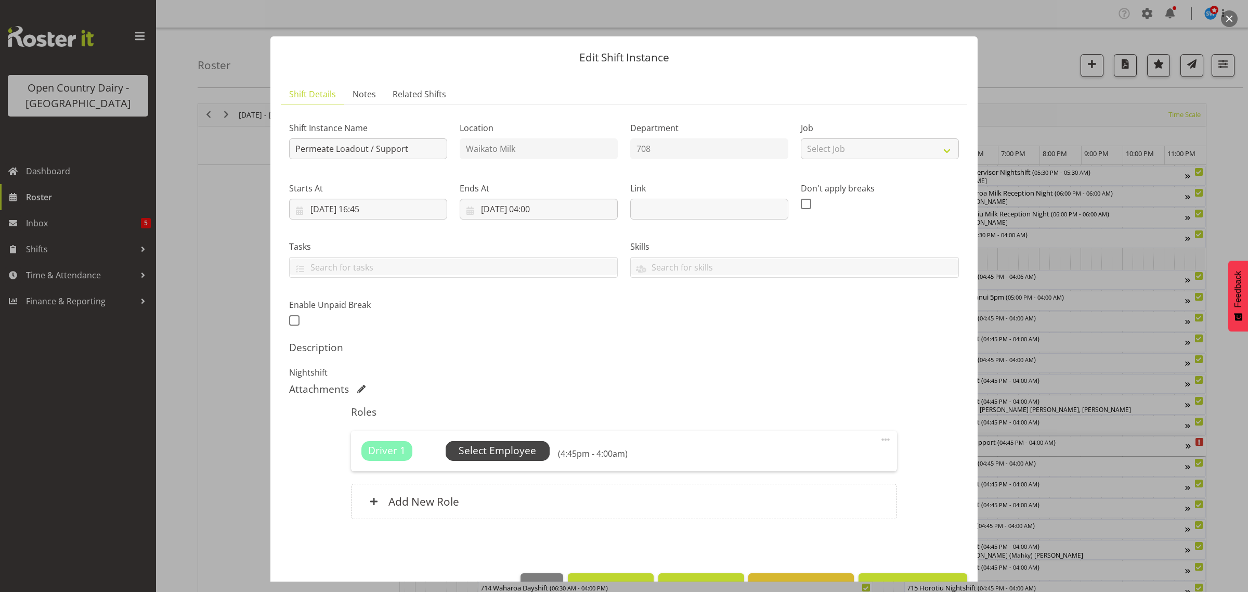
click span "Select Employee"
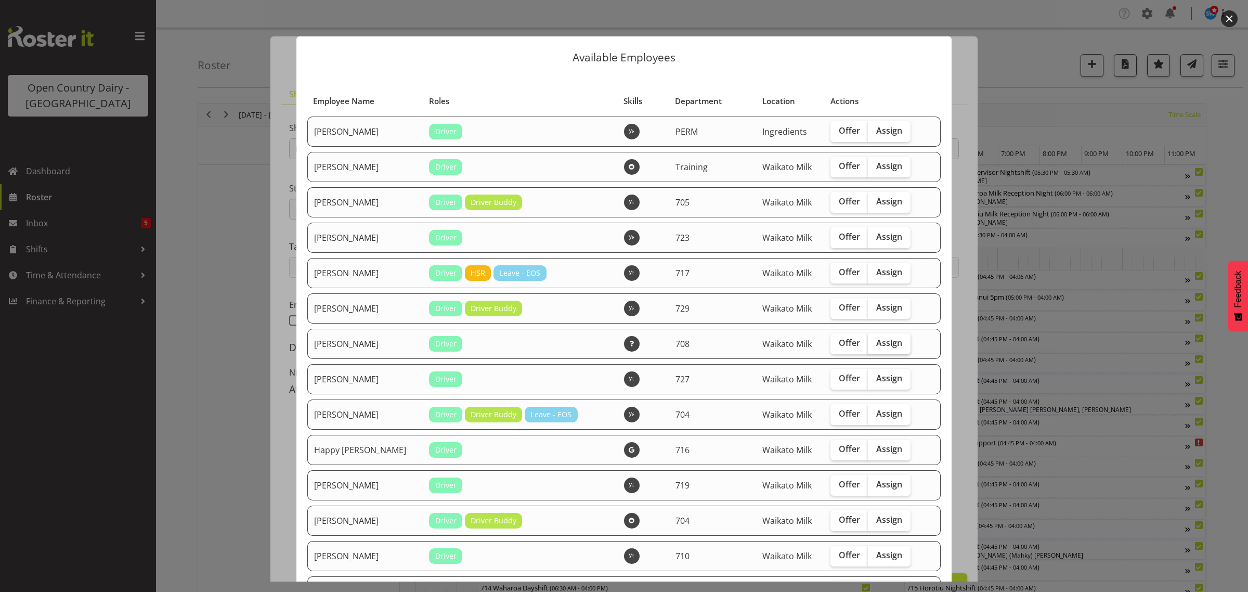
click span "Assign"
click input "Assign"
checkbox input "true"
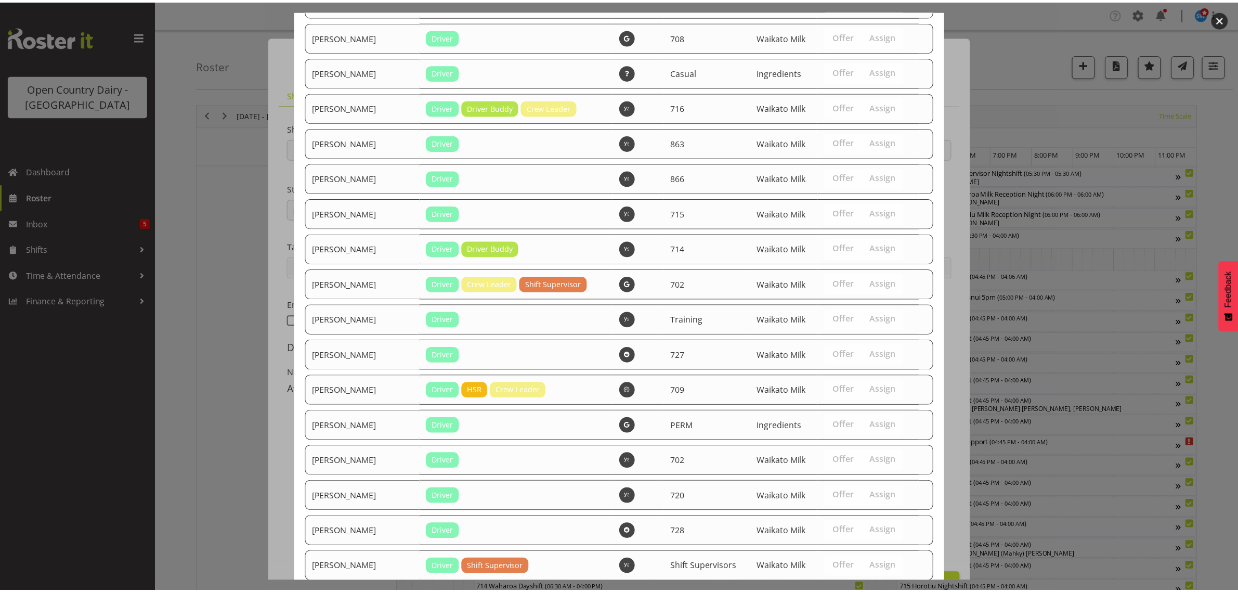
scroll to position [770, 0]
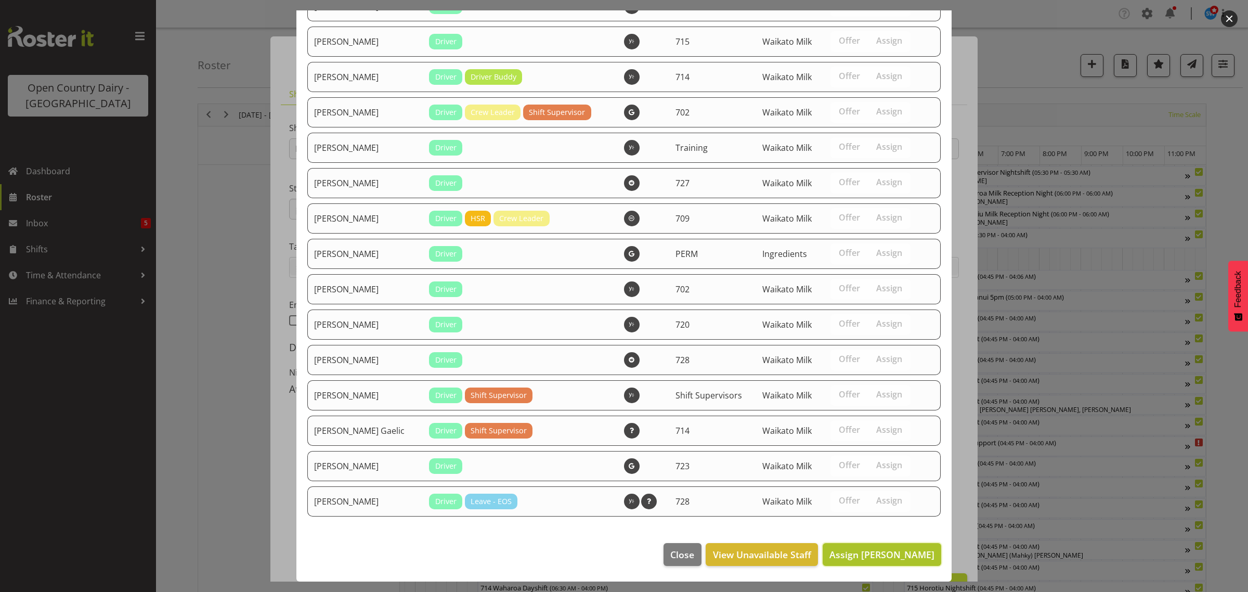
click span "Assign [PERSON_NAME]"
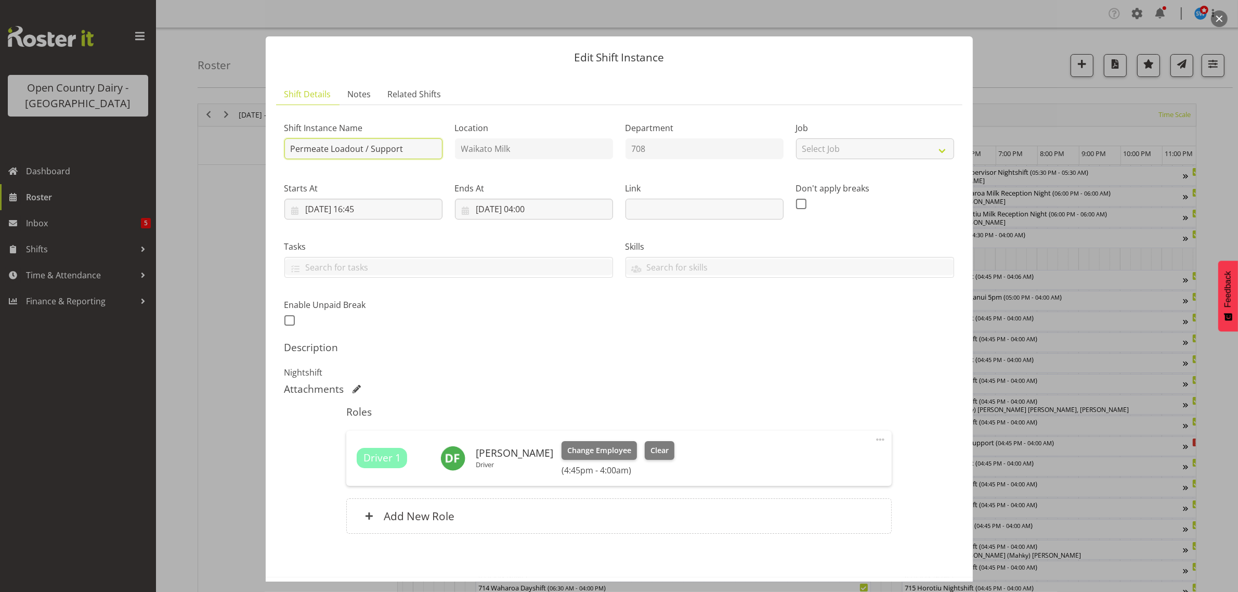
drag, startPoint x: 402, startPoint y: 149, endPoint x: 256, endPoint y: 151, distance: 145.6
click div "Edit Shift Instance Shift Details Notes Related Shifts Shift Instance Name Perm…"
type input "708 Waharoa Nightshift"
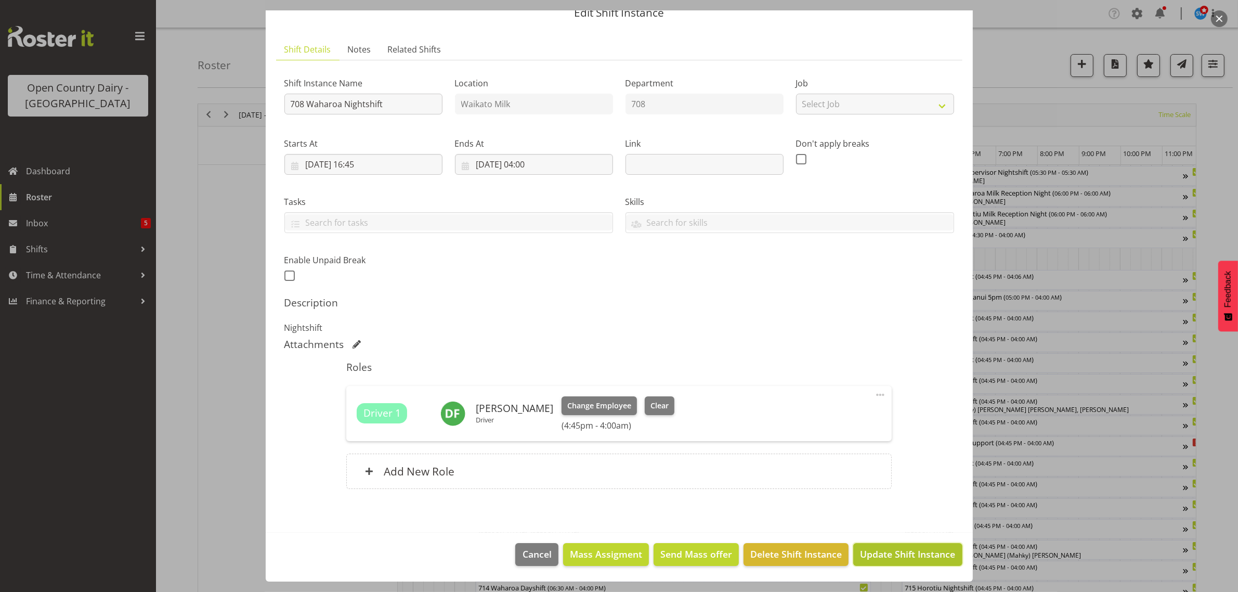
click span "Update Shift Instance"
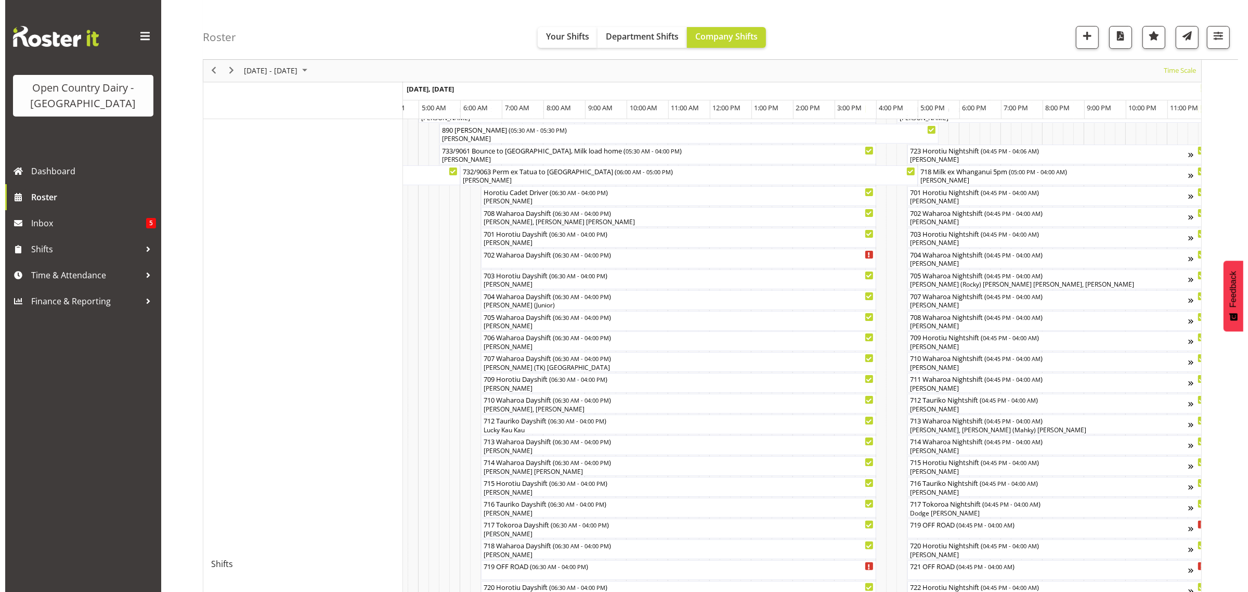
scroll to position [130, 0]
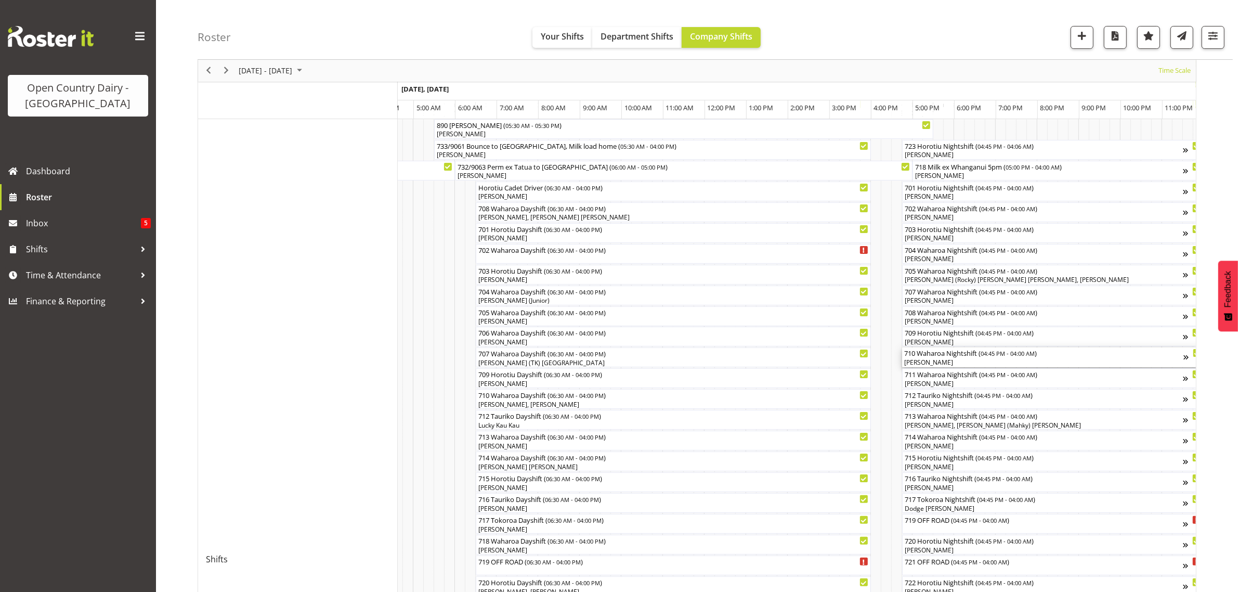
click div "[PERSON_NAME]"
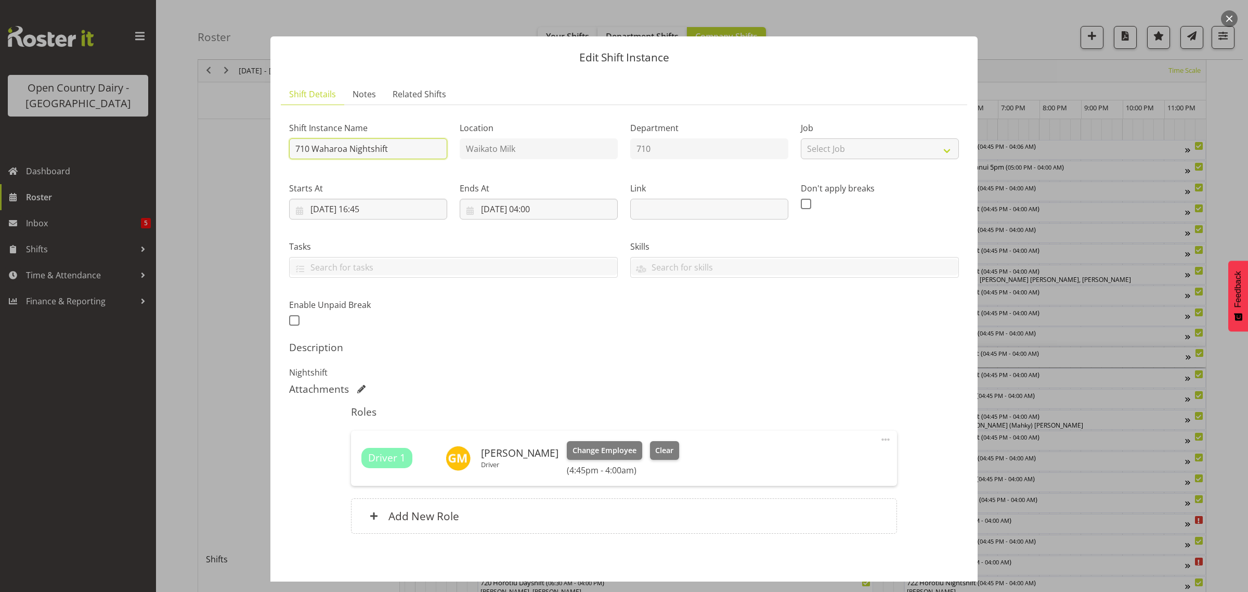
click input "710 Waharoa Nightshift"
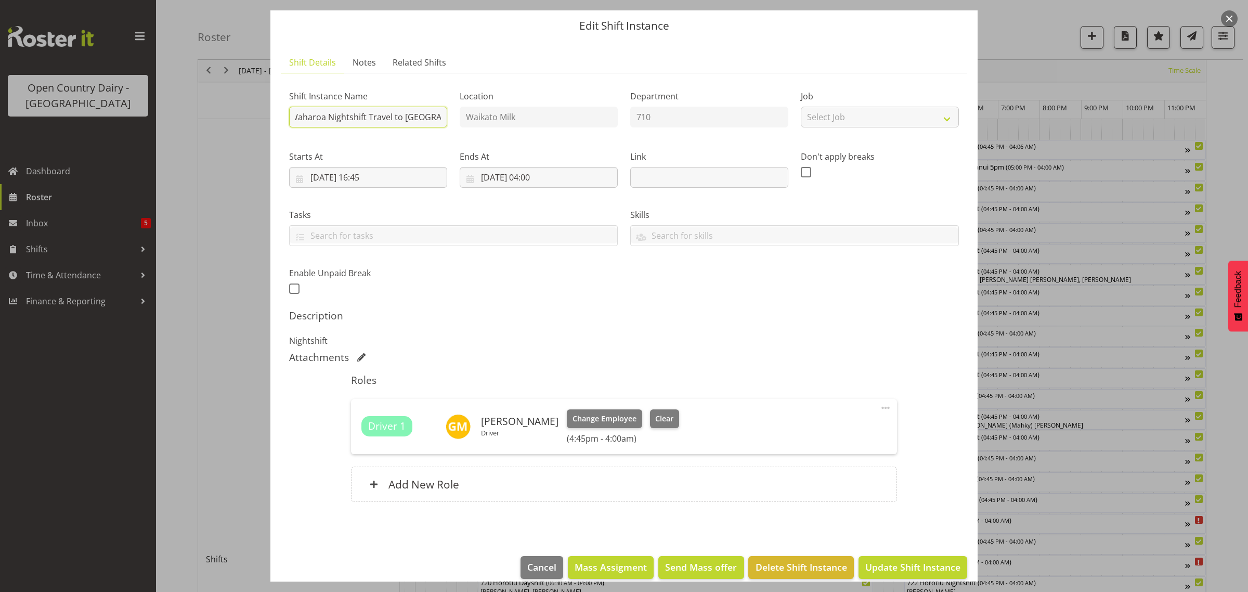
scroll to position [45, 0]
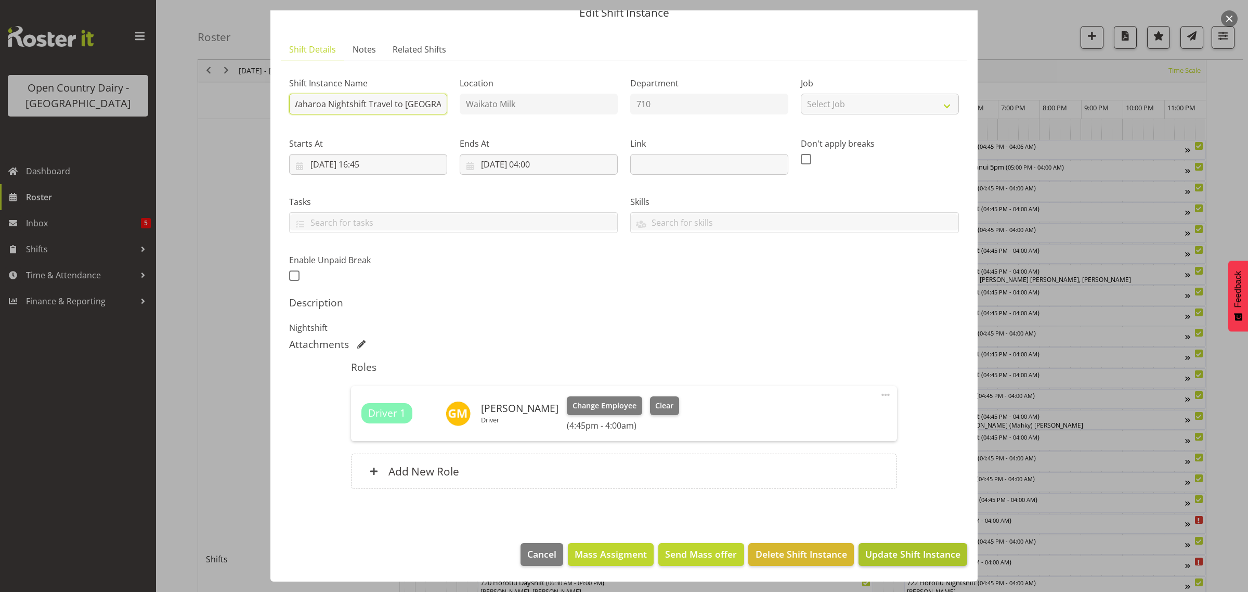
type input "710 Waharoa Nightshift Travel to [GEOGRAPHIC_DATA]"
click button "Update Shift Instance"
